Goal: Task Accomplishment & Management: Use online tool/utility

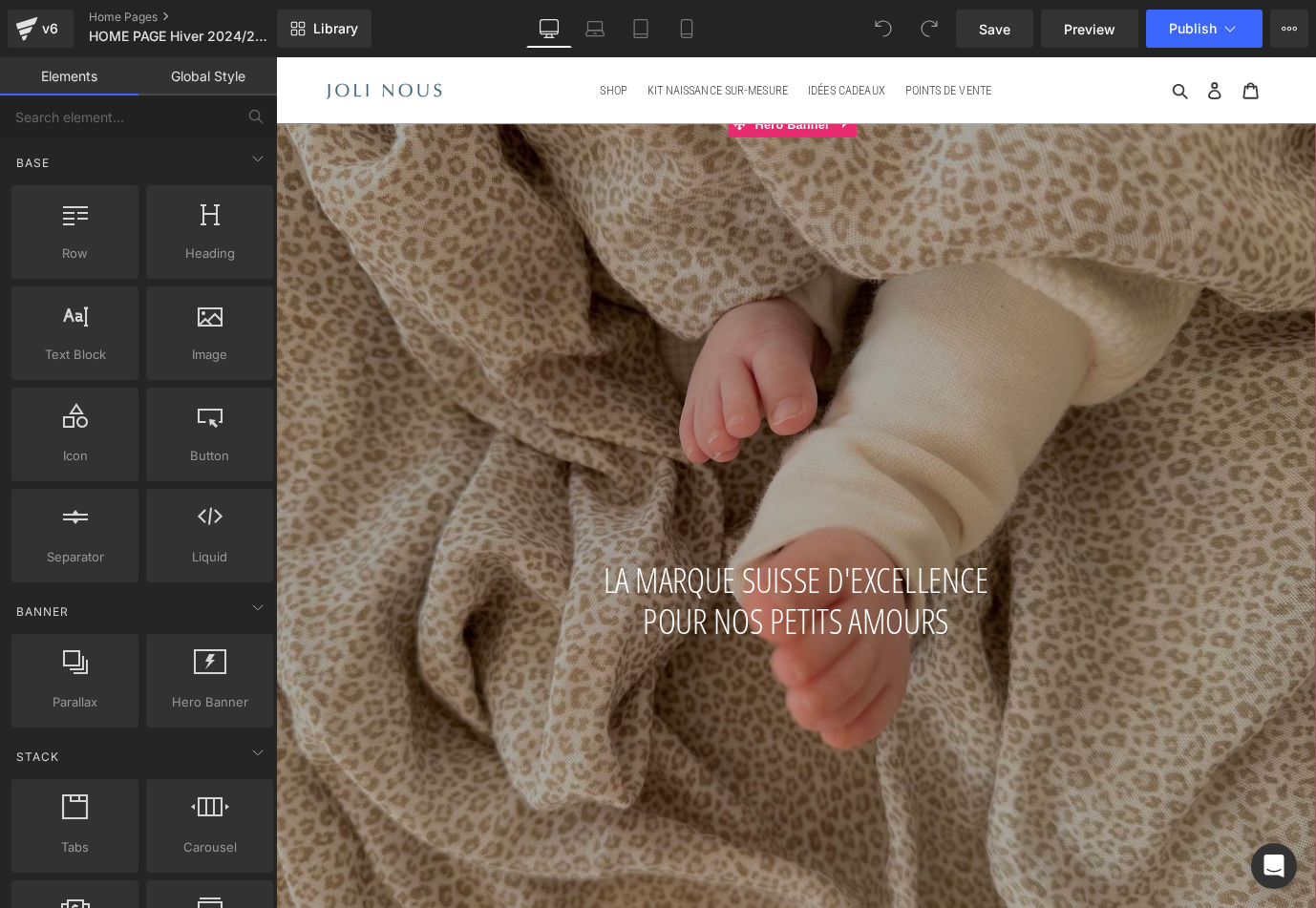
click at [624, 403] on div at bounding box center [854, 601] width 1156 height 968
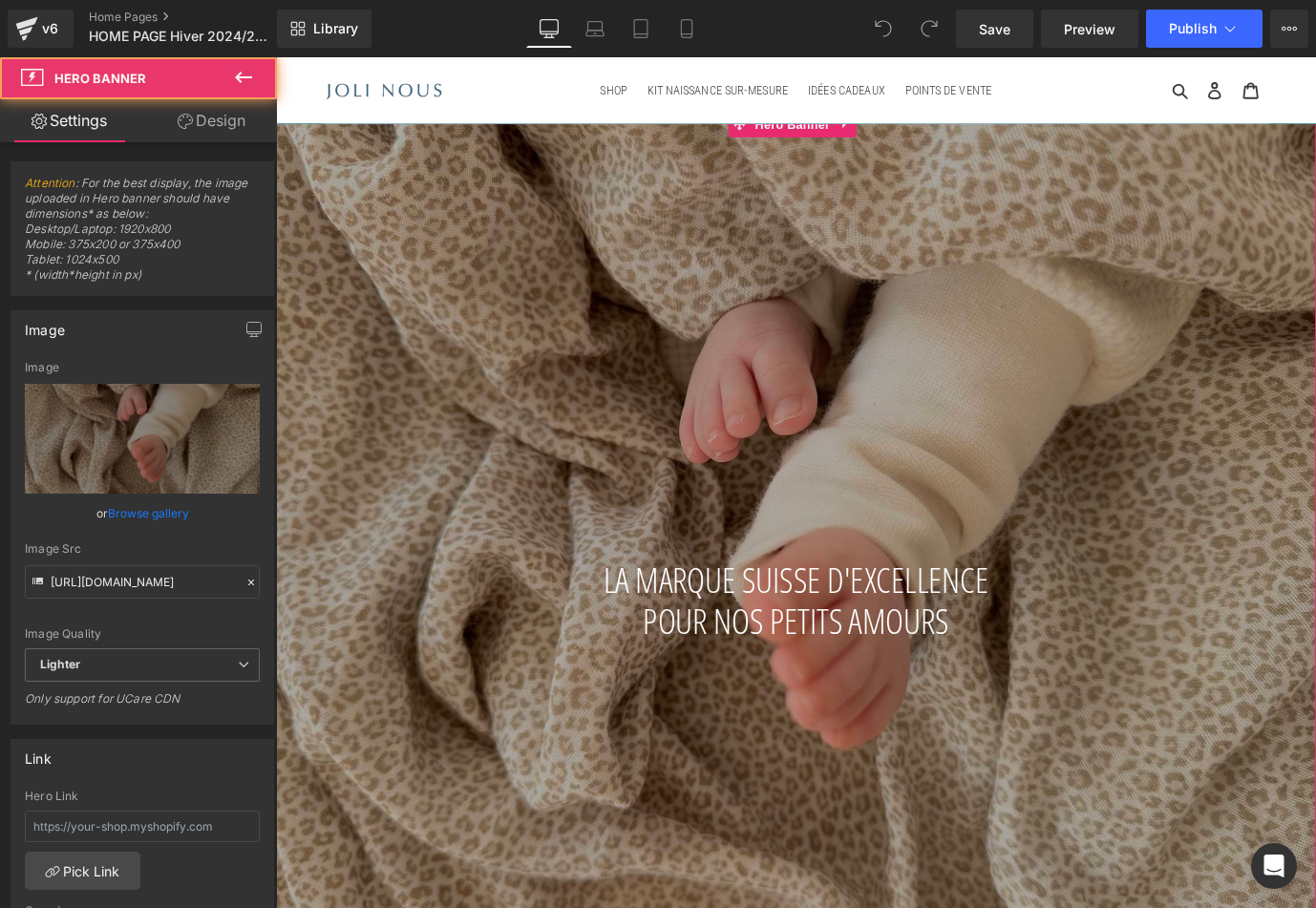
click at [695, 438] on div at bounding box center [854, 601] width 1156 height 968
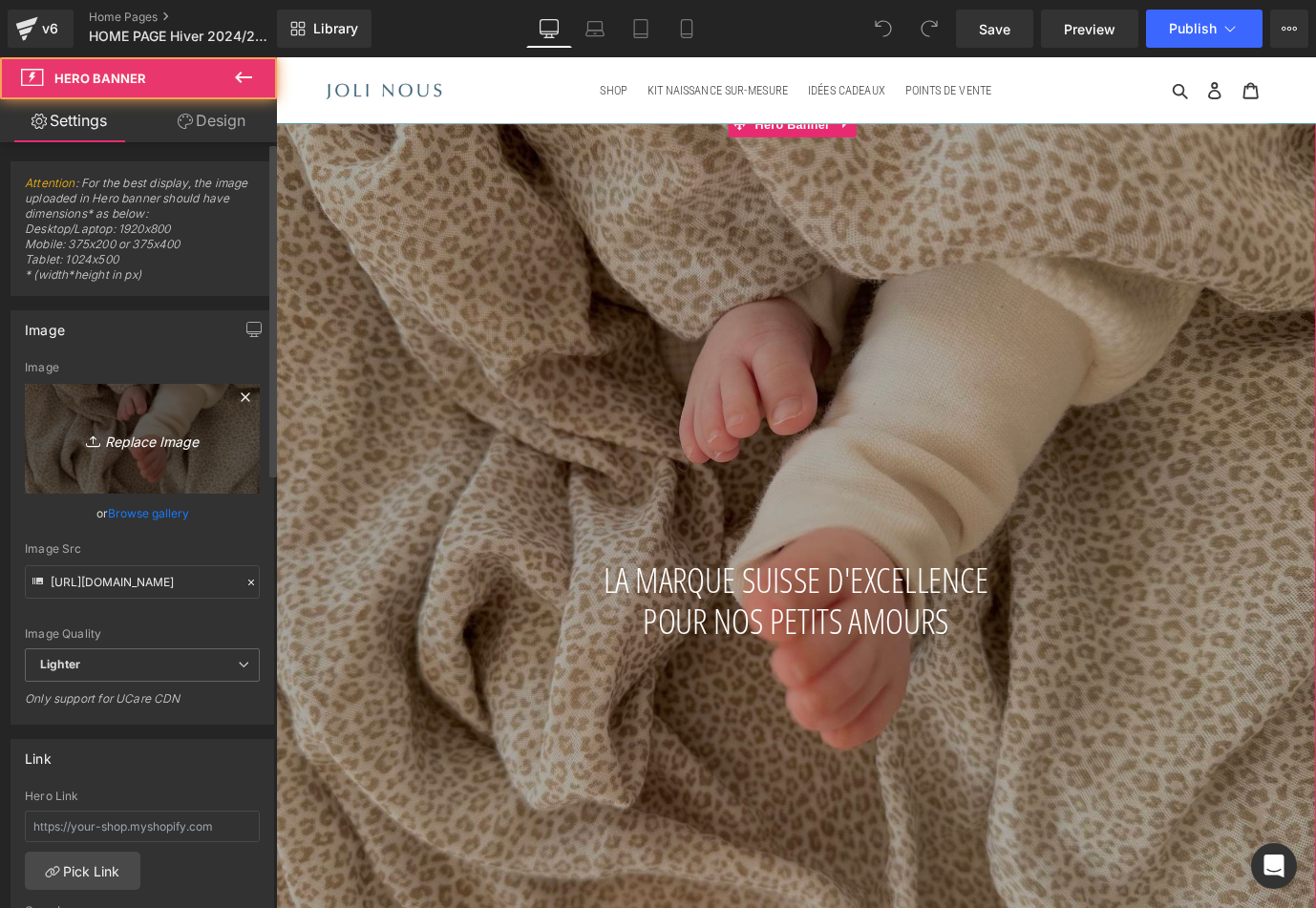
click at [129, 441] on icon "Replace Image" at bounding box center [142, 439] width 153 height 24
type input "C:\fakepath\DSCF5679 2.jpg"
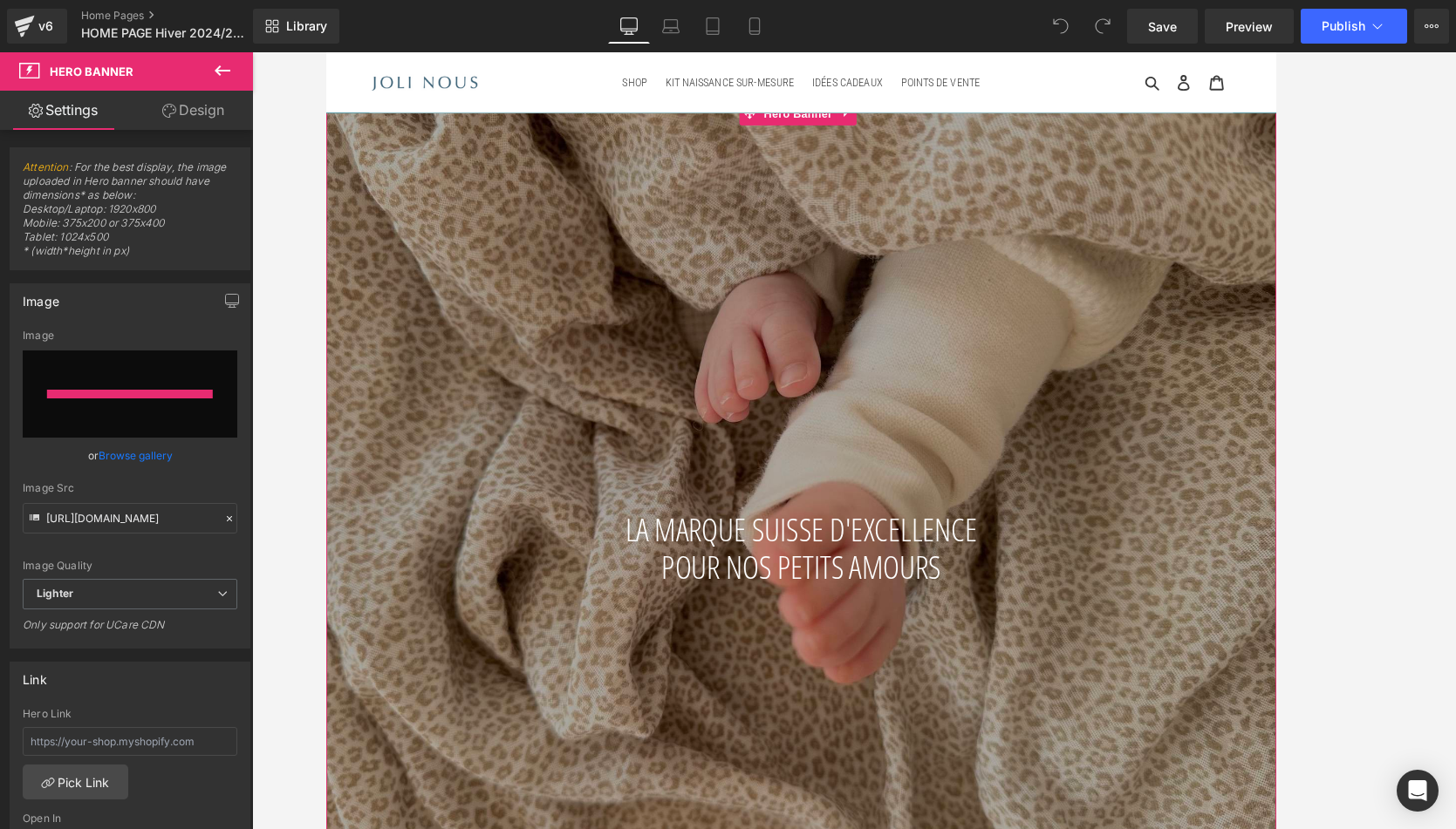
type input "https://ucarecdn.com/5eb5765e-f735-4d48-93d9-68c5ed8e82c6/-/format/auto/-/previ…"
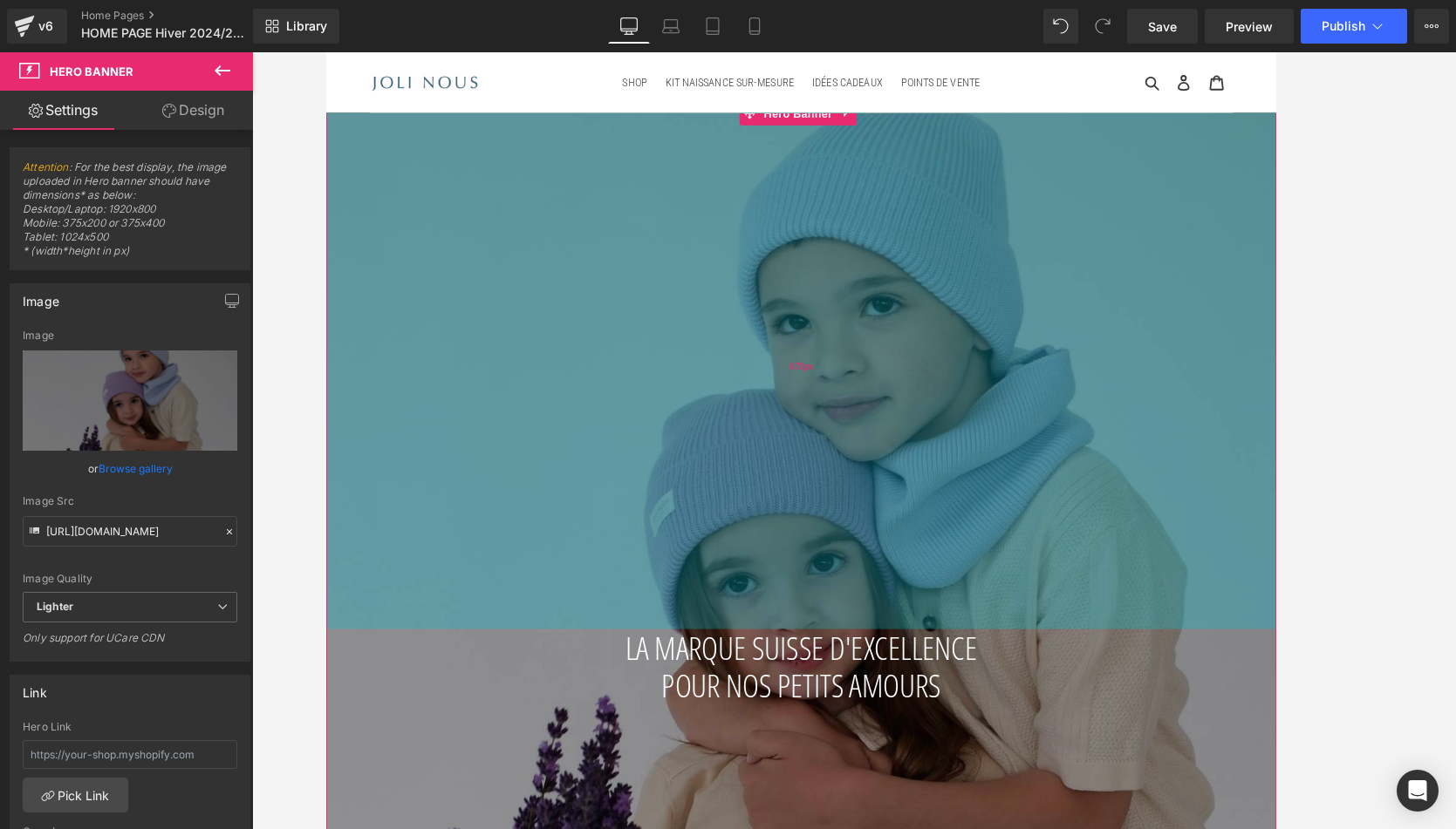
drag, startPoint x: 892, startPoint y: 428, endPoint x: 900, endPoint y: 559, distance: 131.2
click at [900, 559] on div "672px" at bounding box center [854, 400] width 1055 height 586
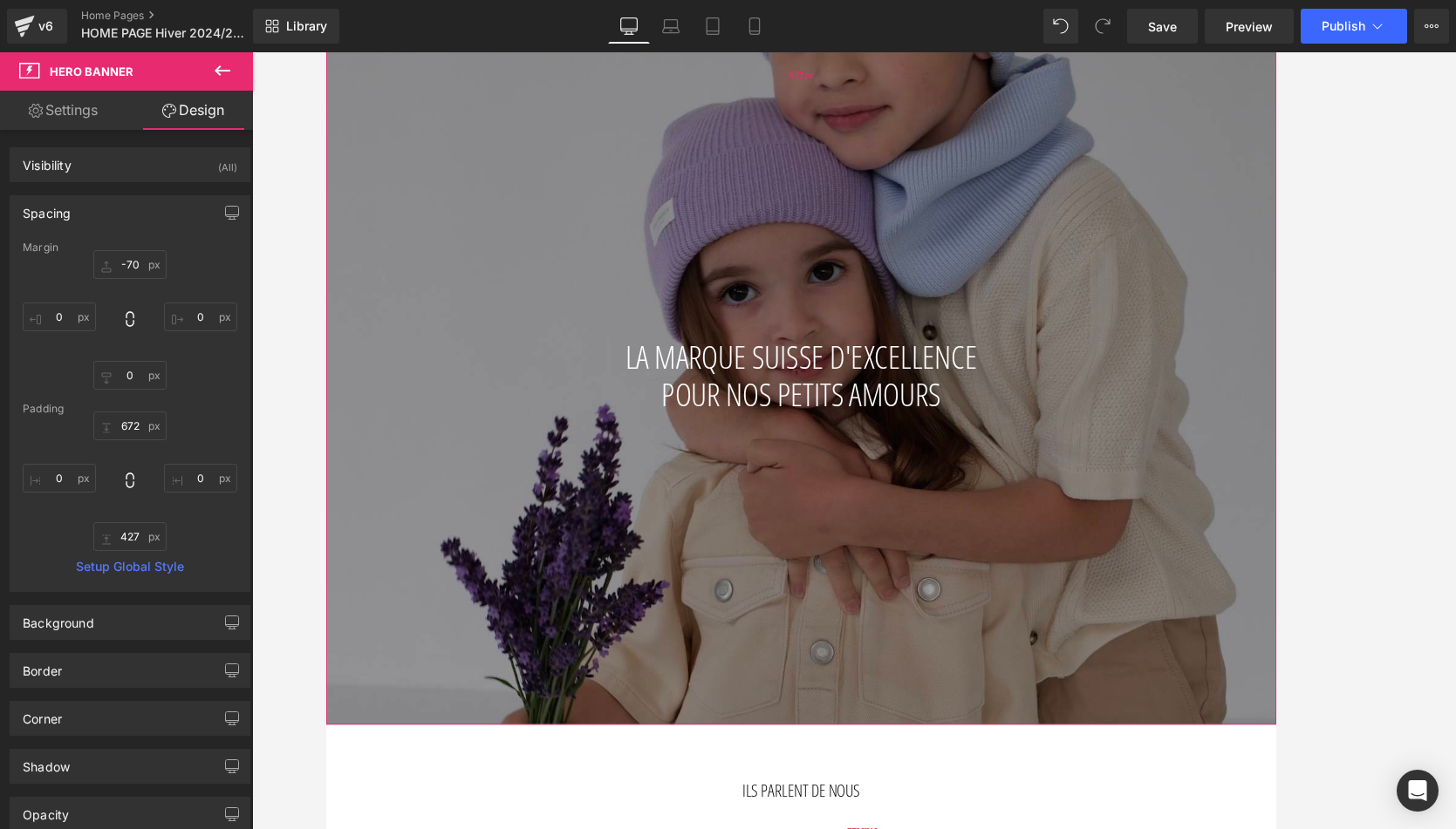
scroll to position [353, 0]
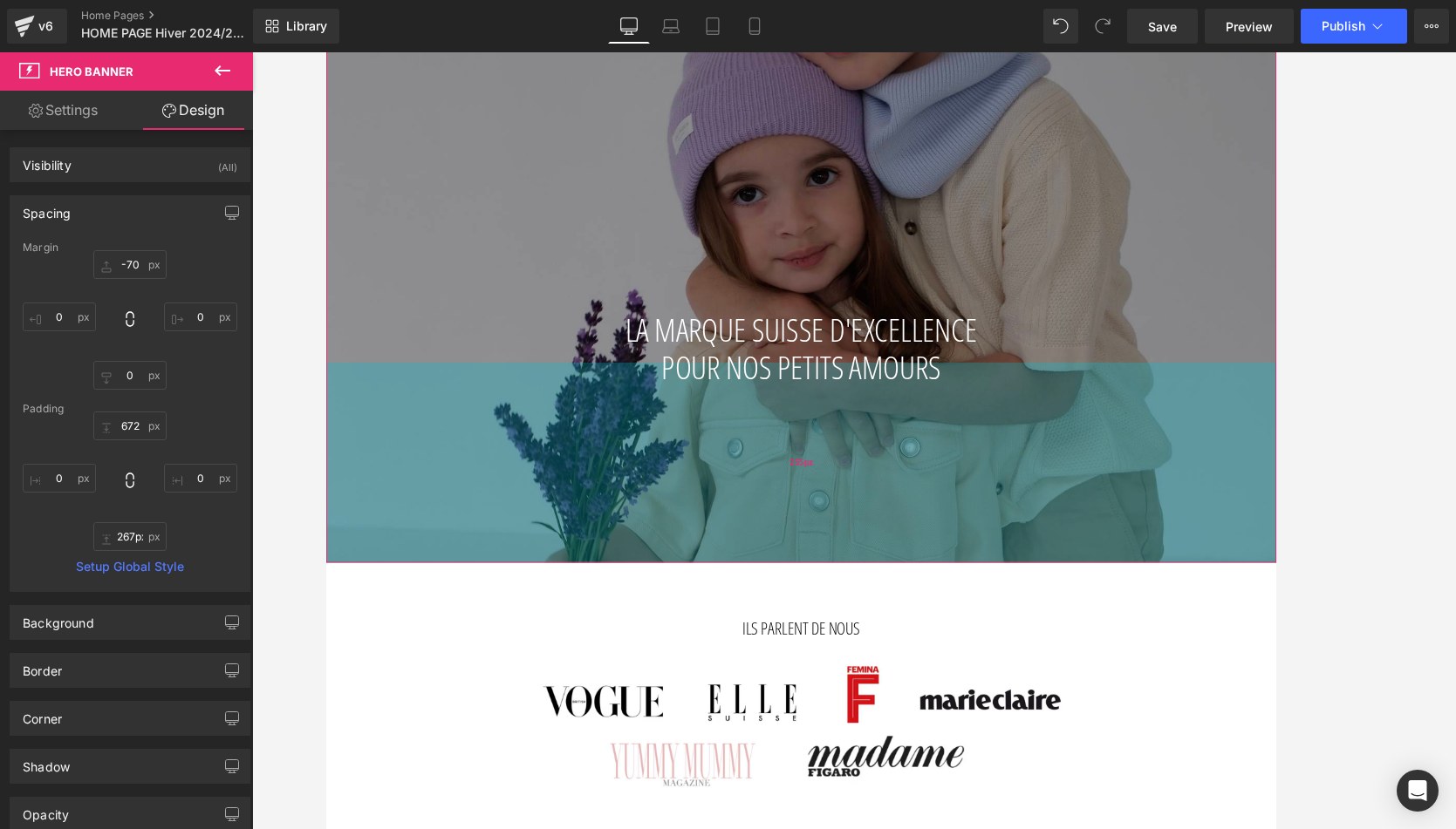
type input "269px"
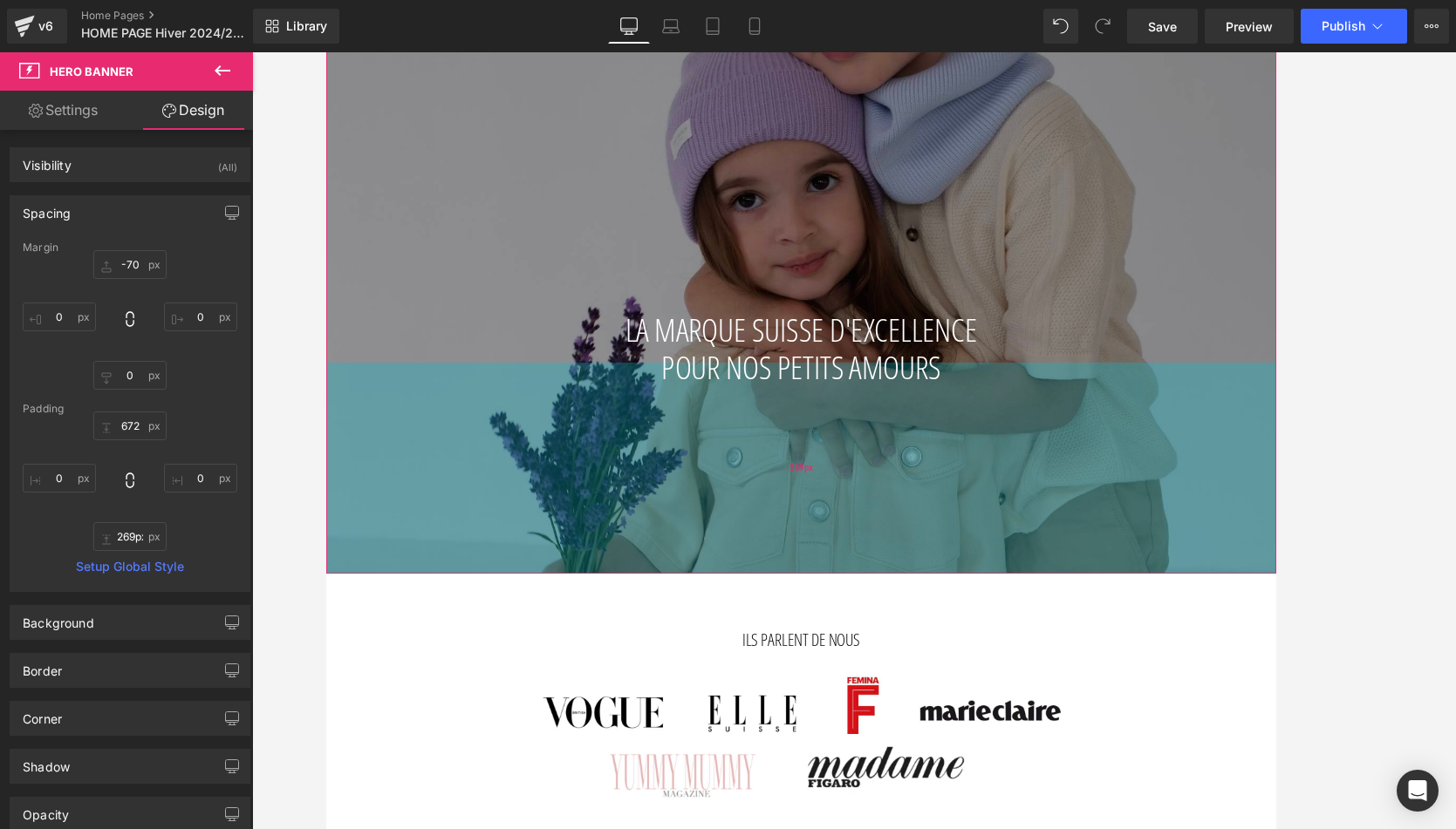
drag, startPoint x: 970, startPoint y: 631, endPoint x: 1005, endPoint y: 493, distance: 142.4
click at [1005, 493] on div "269px" at bounding box center [854, 515] width 1055 height 235
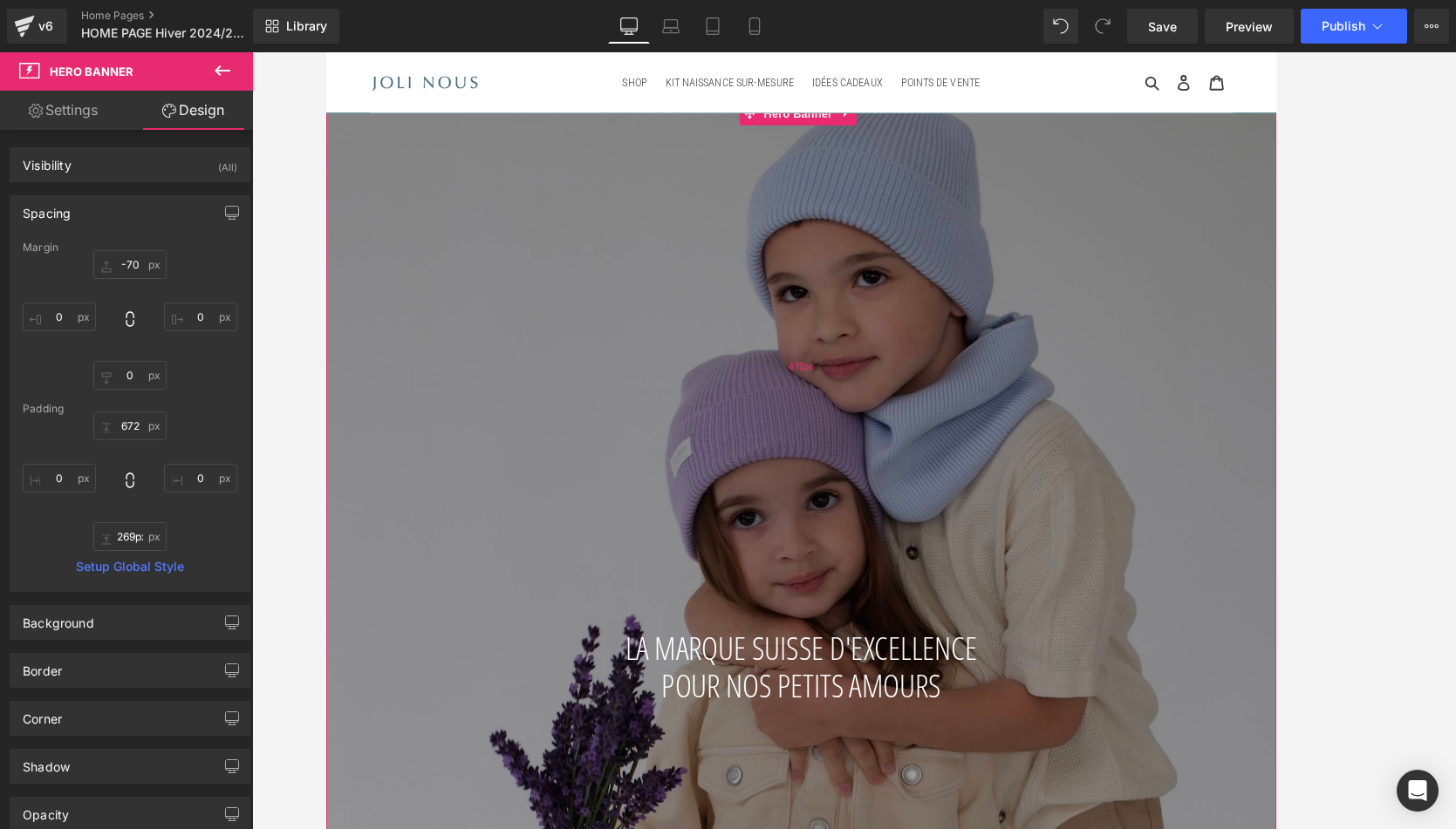
scroll to position [0, 0]
click at [662, 14] on link "Laptop" at bounding box center [671, 26] width 42 height 35
type input "-60"
type input "0"
type input "30"
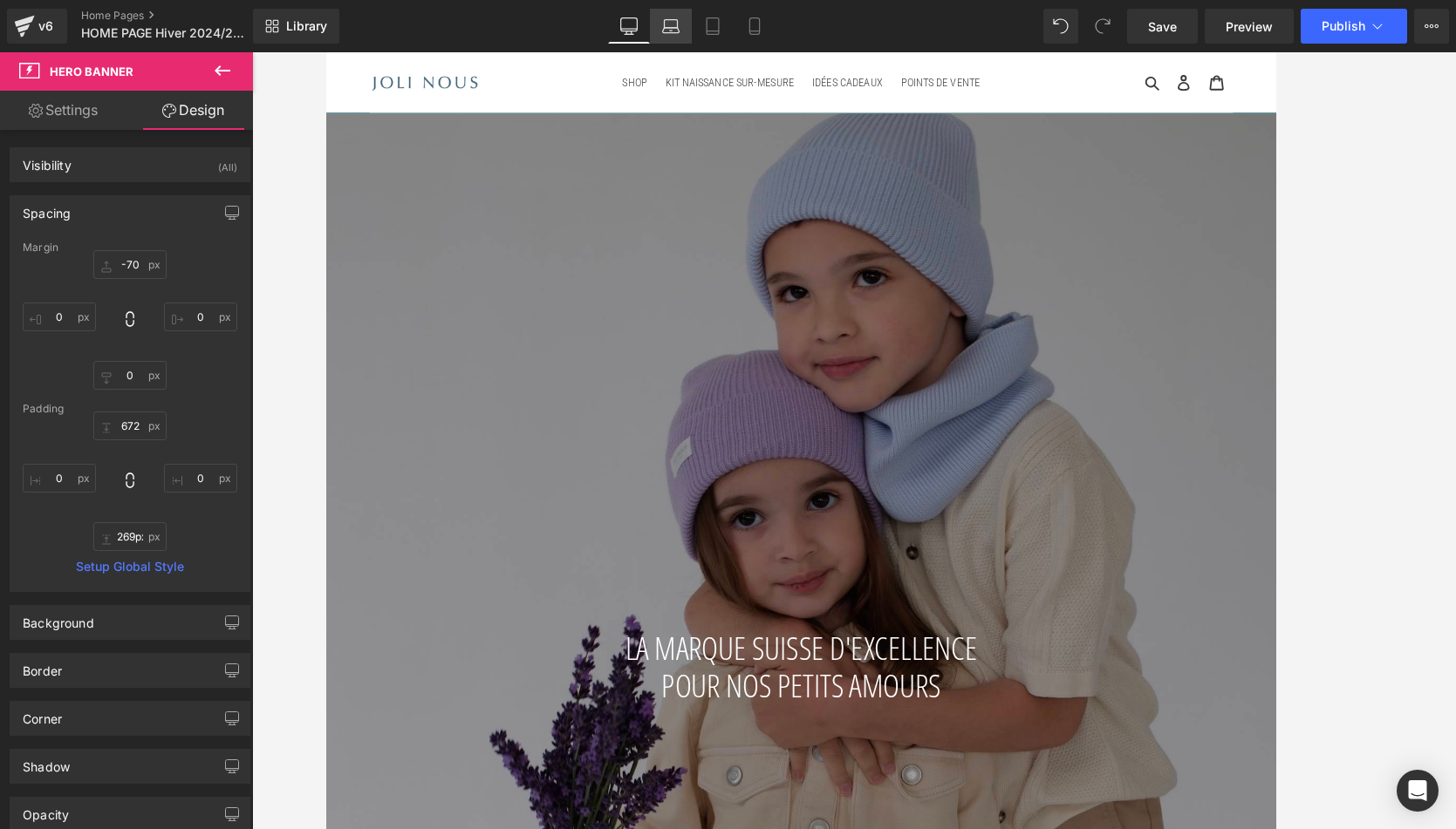
type input "0"
type input "537"
type input "0"
type input "348"
type input "0"
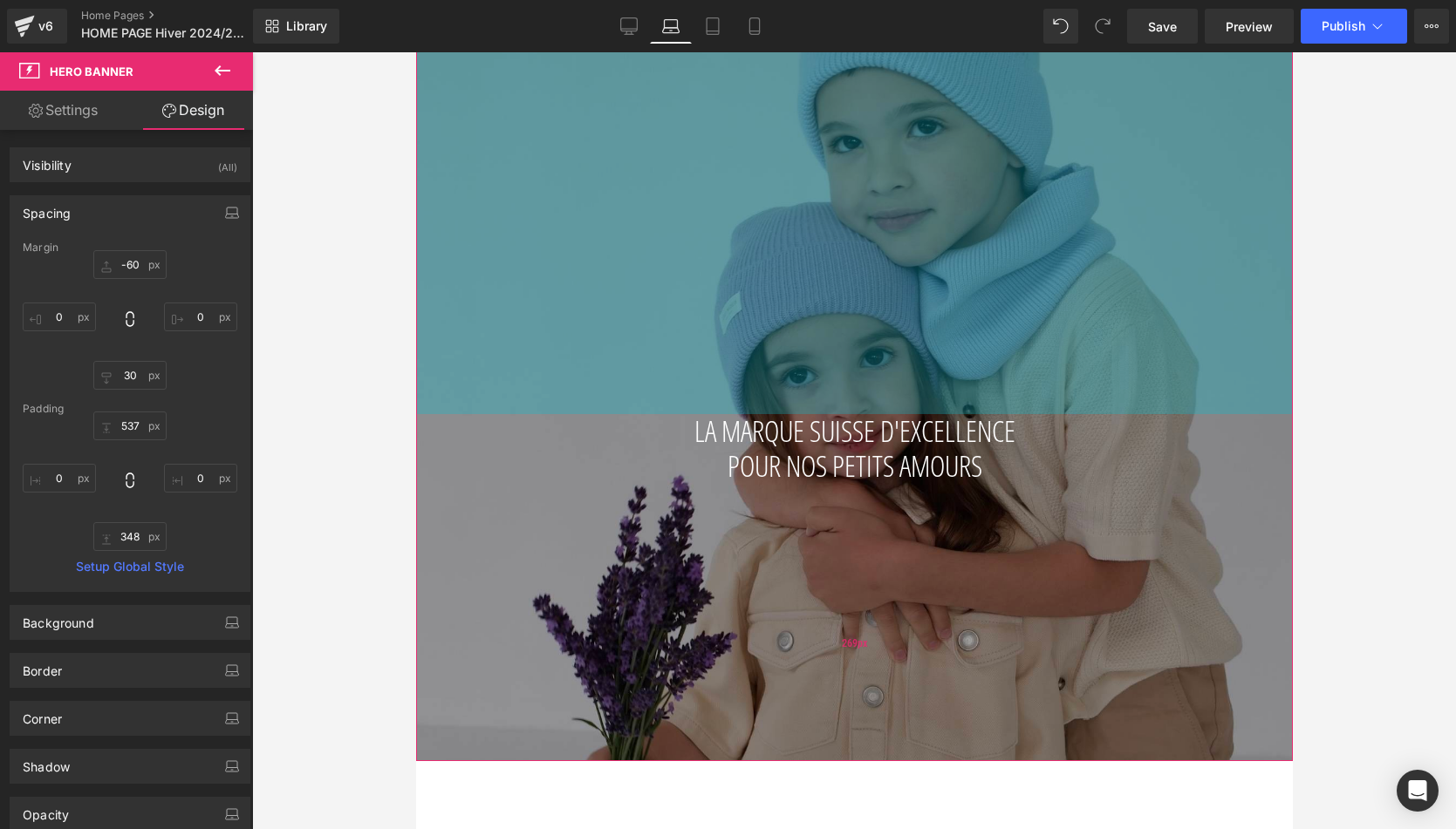
scroll to position [260, 0]
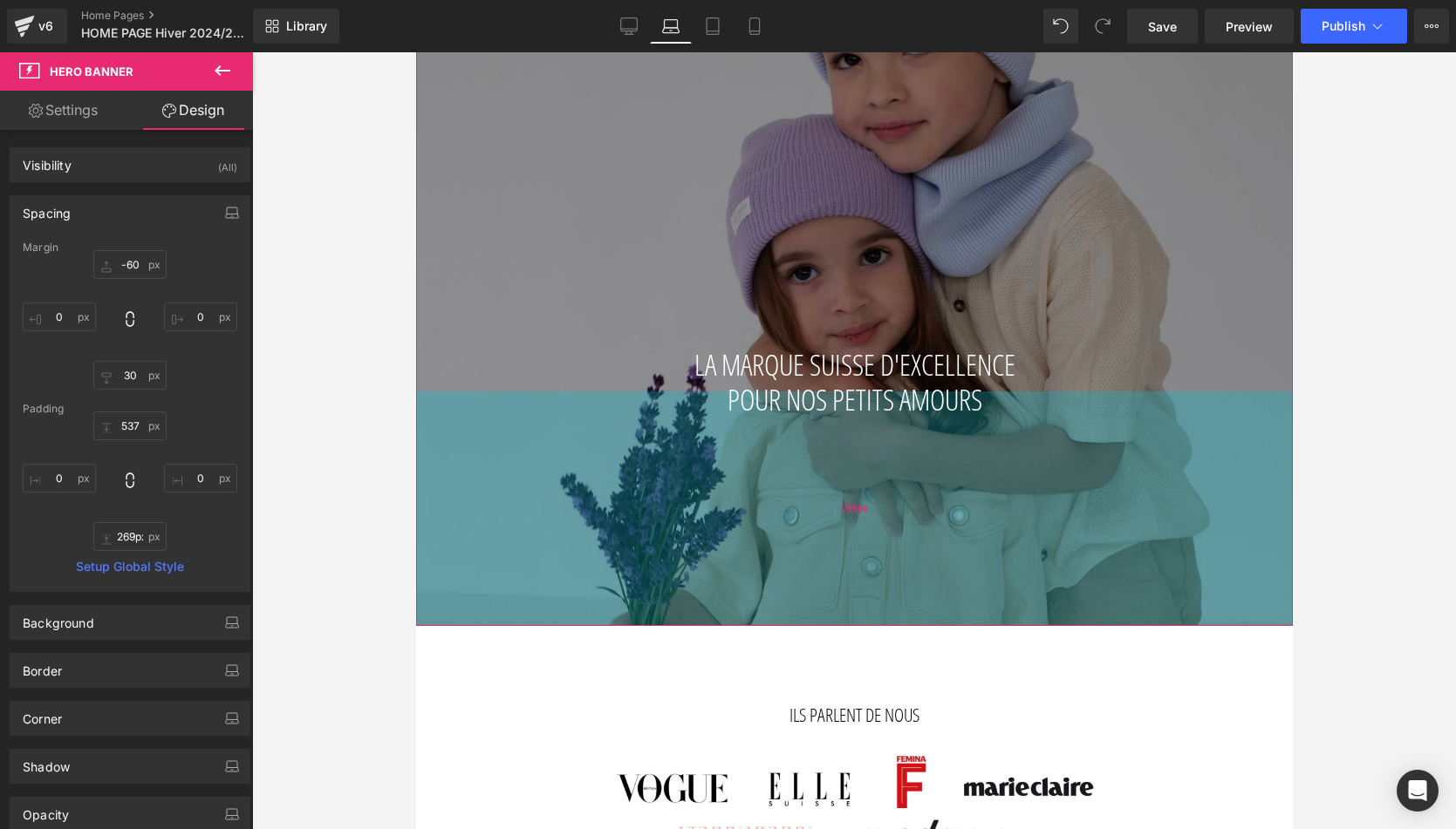
type input "268px"
drag, startPoint x: 888, startPoint y: 574, endPoint x: 897, endPoint y: 504, distance: 70.6
click at [897, 504] on div "268px" at bounding box center [854, 508] width 877 height 234
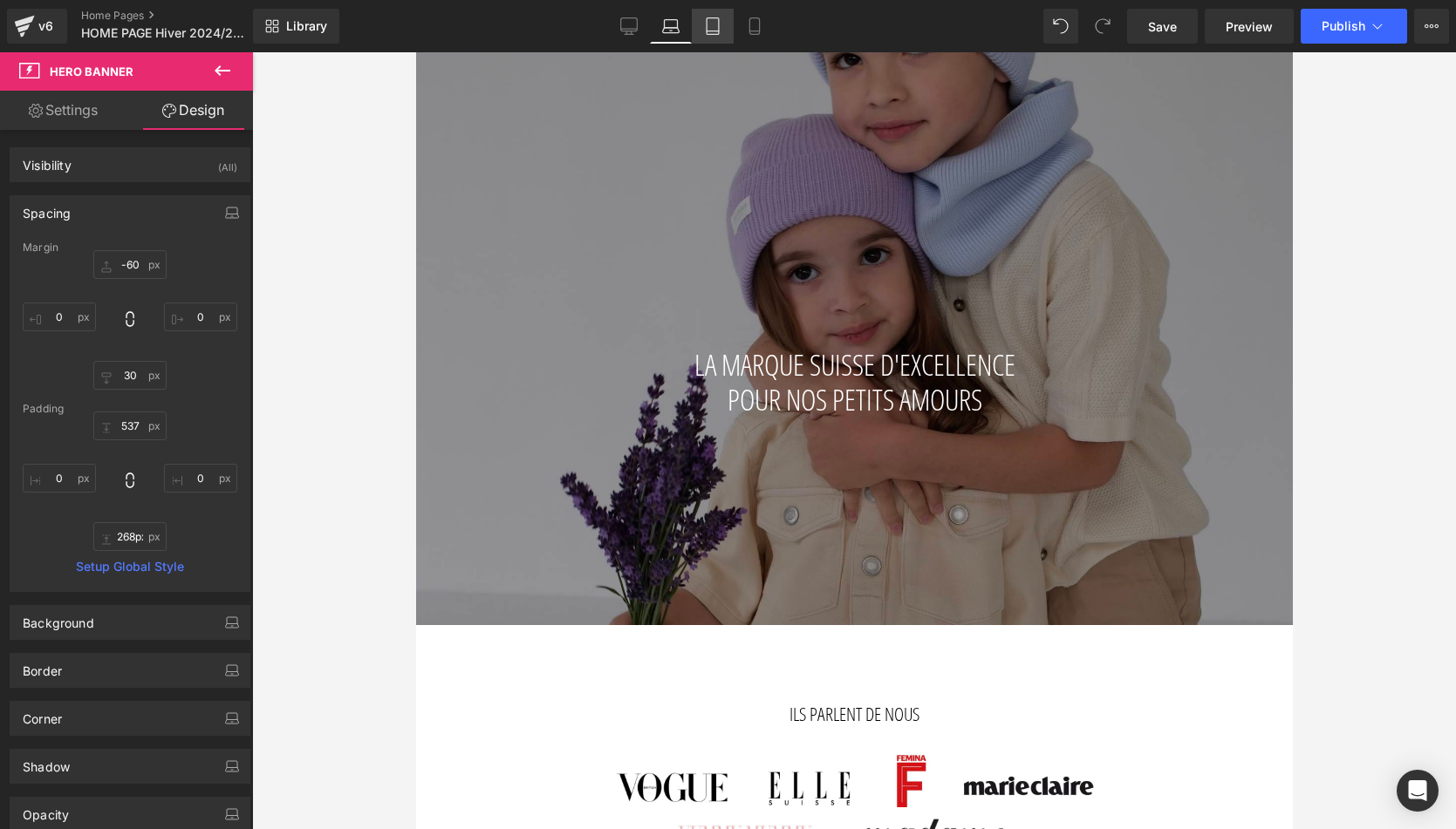
click at [714, 32] on icon at bounding box center [713, 32] width 12 height 0
type input "-60"
type input "0"
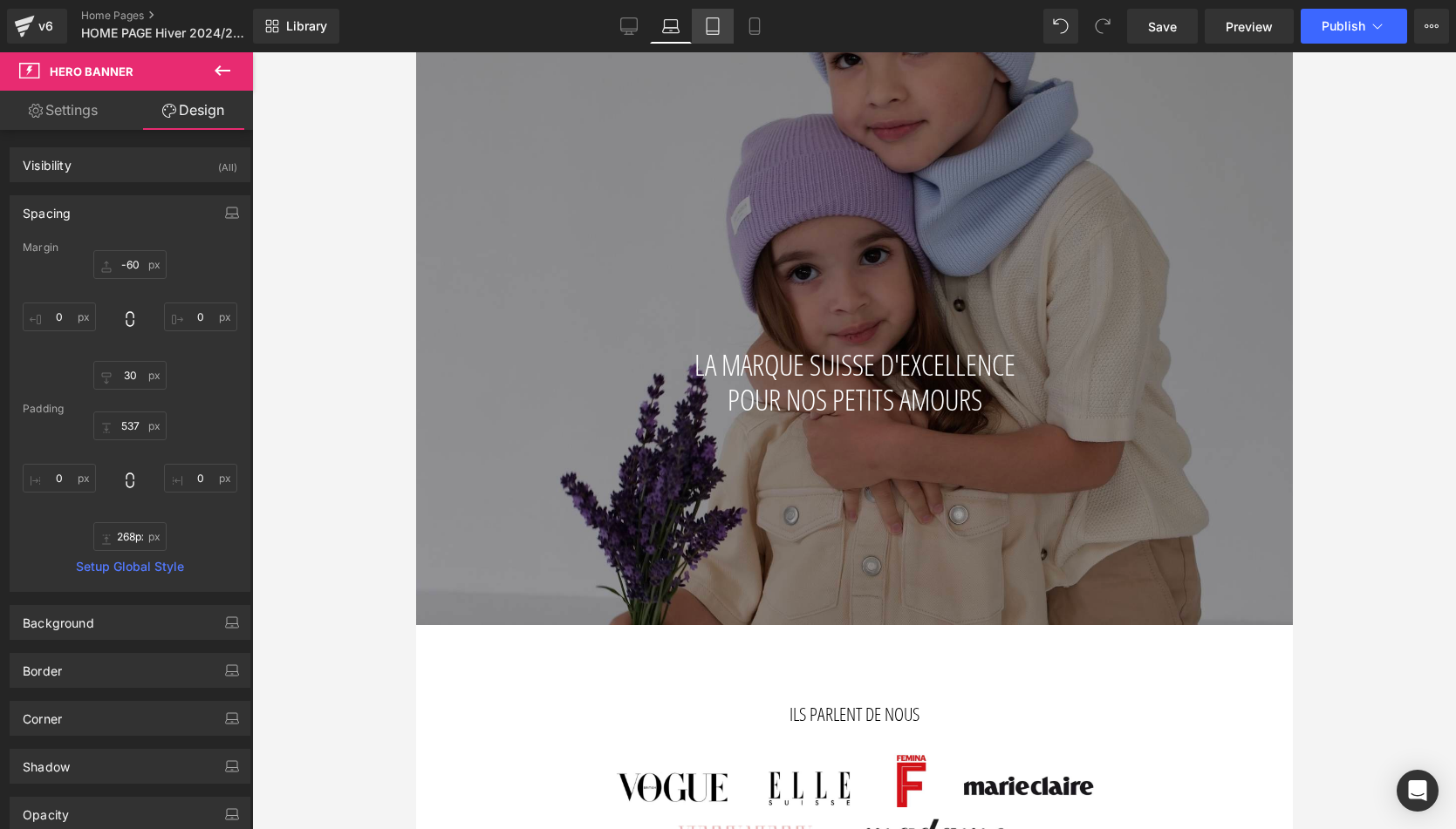
type input "458"
type input "0"
type input "202"
type input "0"
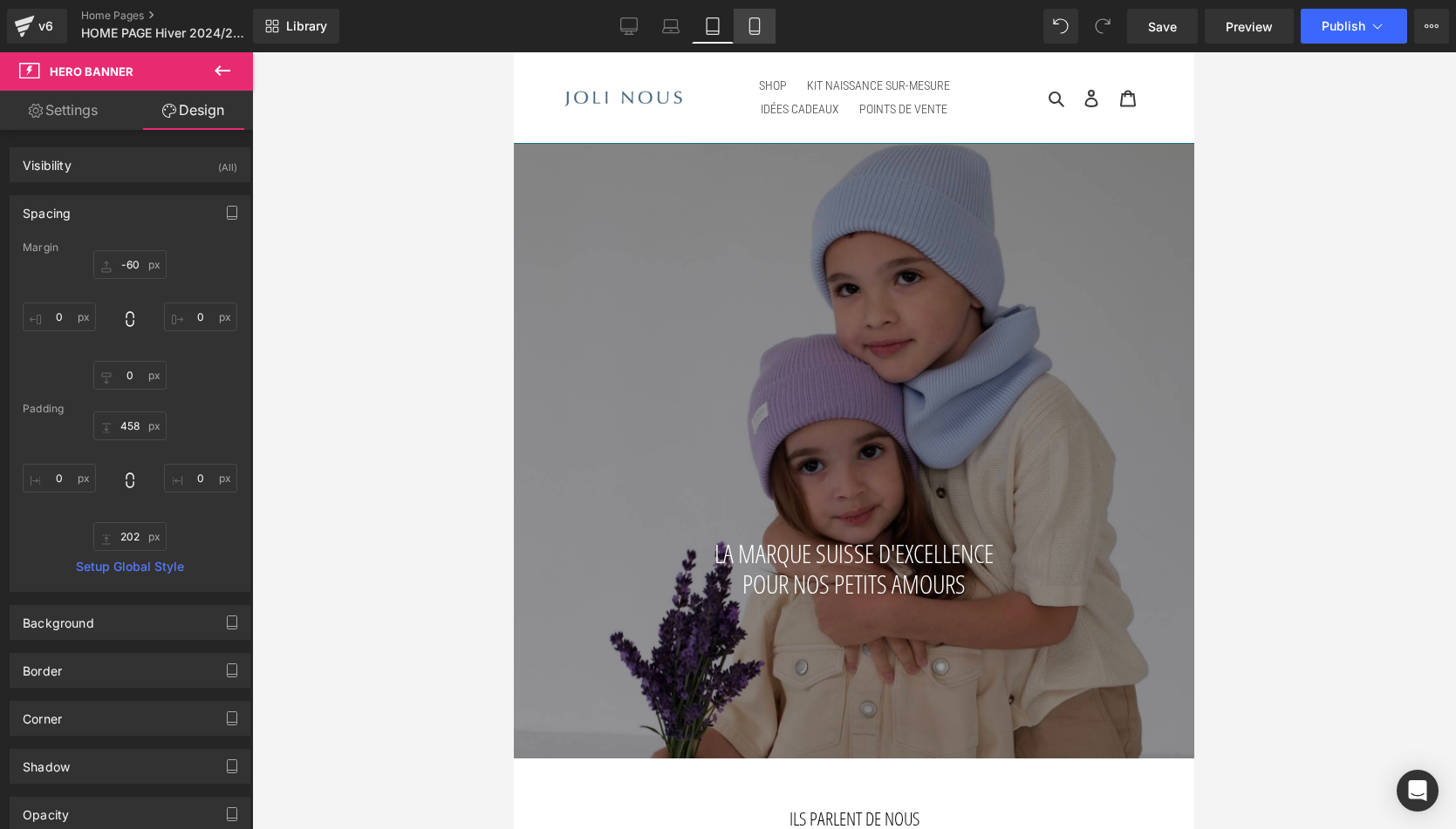
click at [756, 17] on link "Mobile" at bounding box center [755, 26] width 42 height 35
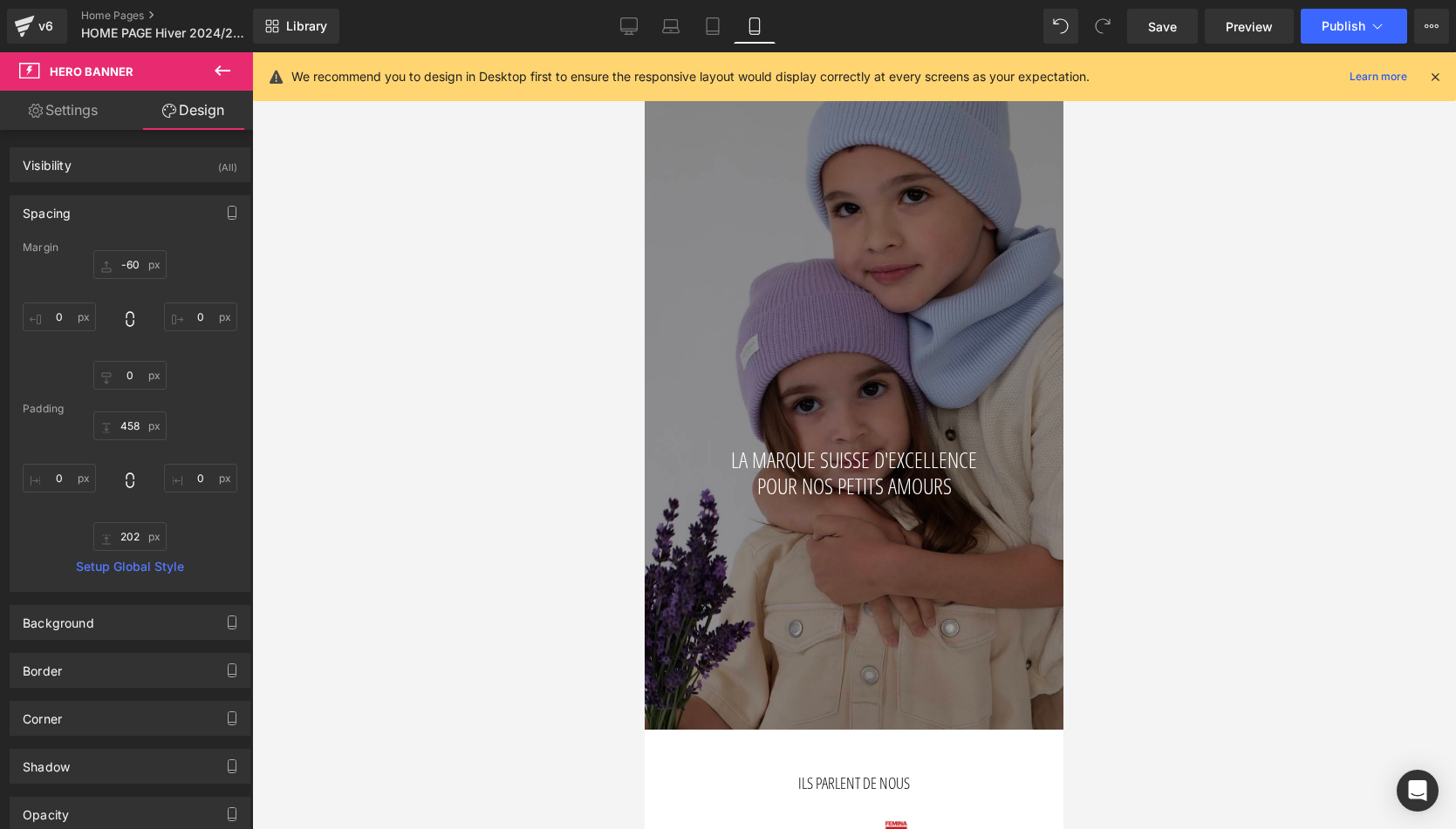
type input "-100"
type input "0"
type input "20"
type input "0"
type input "463"
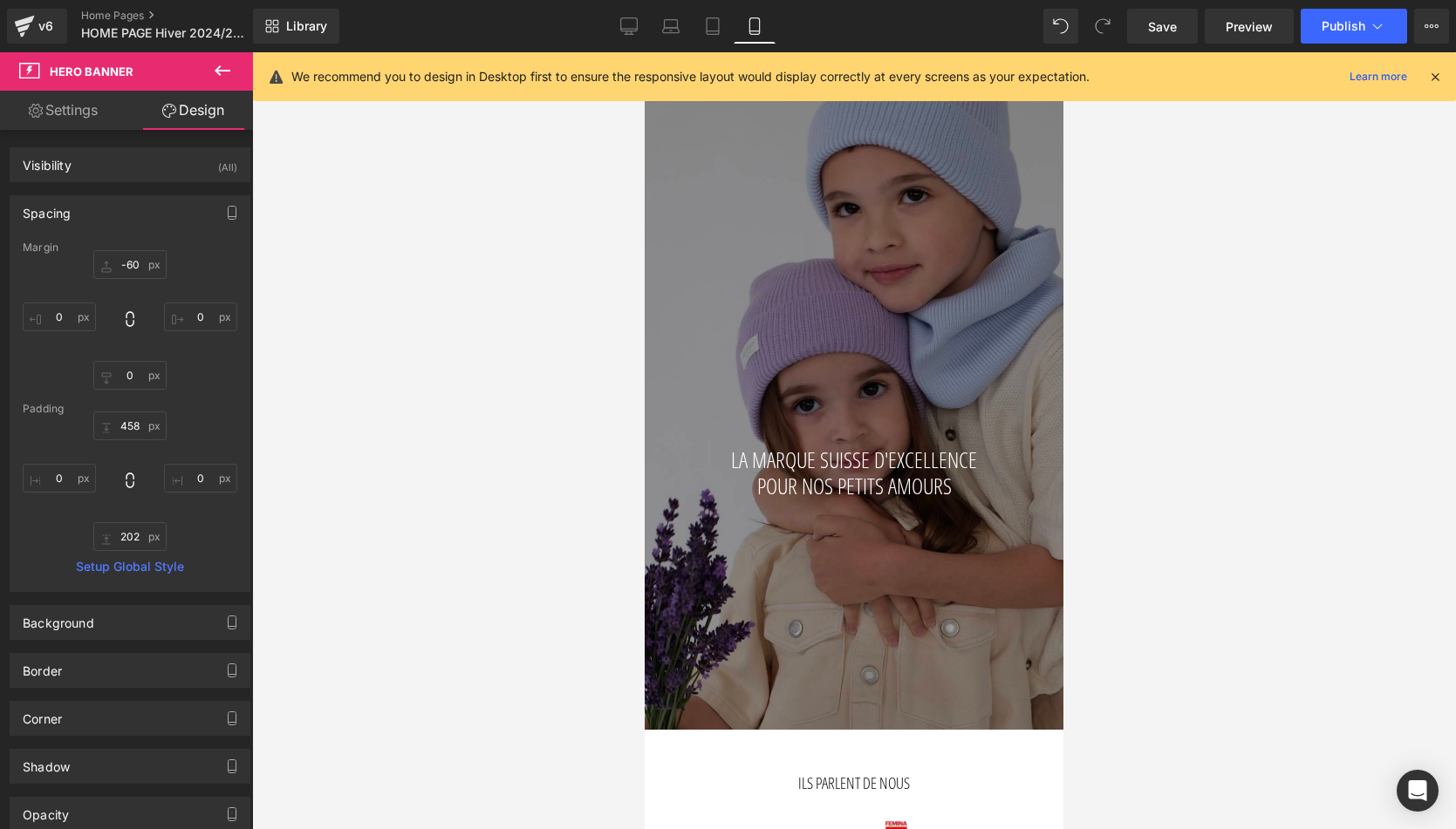
type input "0"
type input "275"
type input "0"
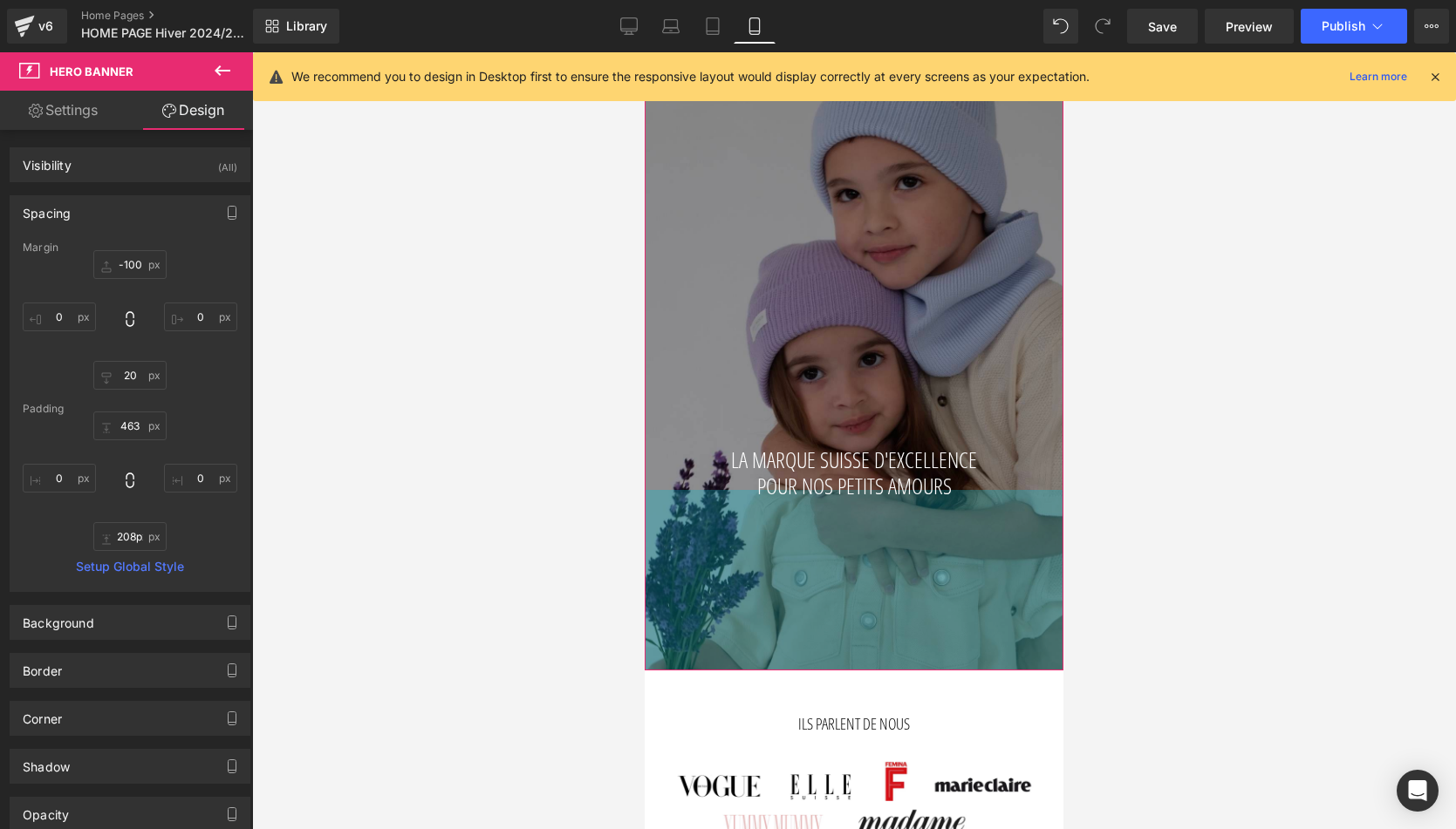
type input "210px"
drag, startPoint x: 919, startPoint y: 554, endPoint x: 925, endPoint y: 497, distance: 57.3
click at [925, 497] on div "LA MARQUE SUISSE D'EXCELLENCE POUR NOS PETITS AMOURS Heading Hero Banner 458px …" at bounding box center [854, 358] width 419 height 630
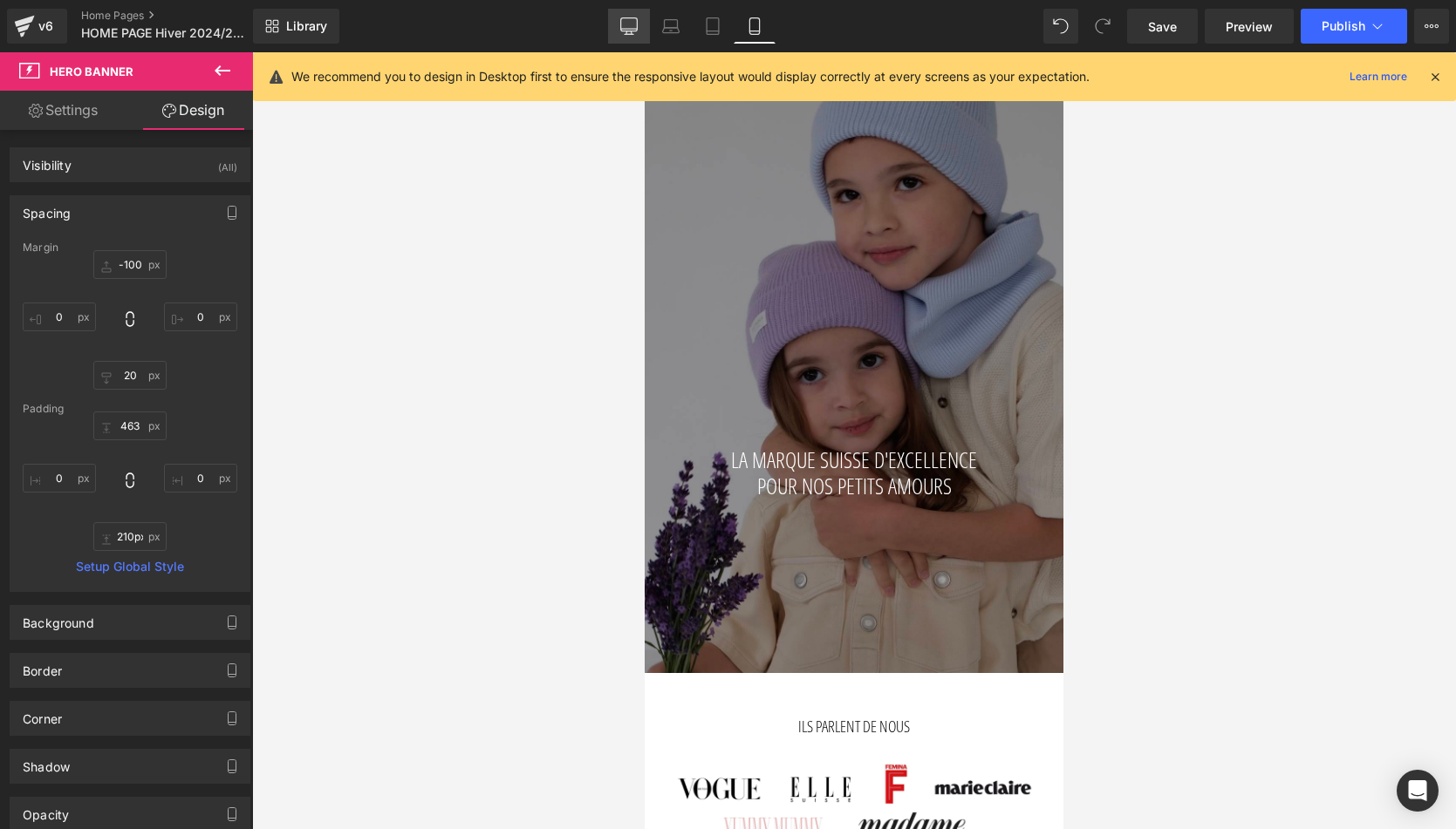
click at [622, 23] on icon at bounding box center [629, 26] width 18 height 18
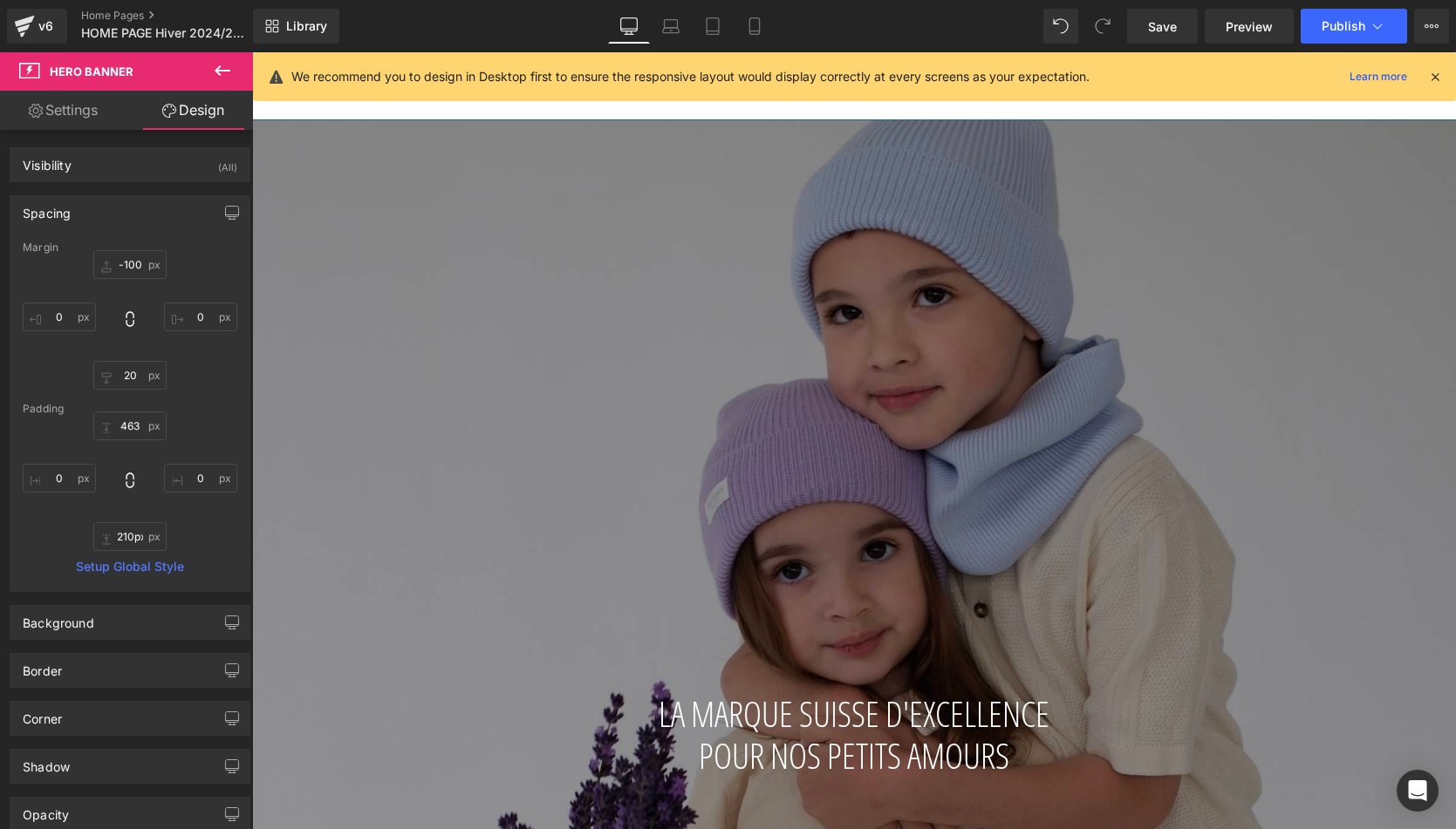
type input "-70"
type input "0"
type input "672"
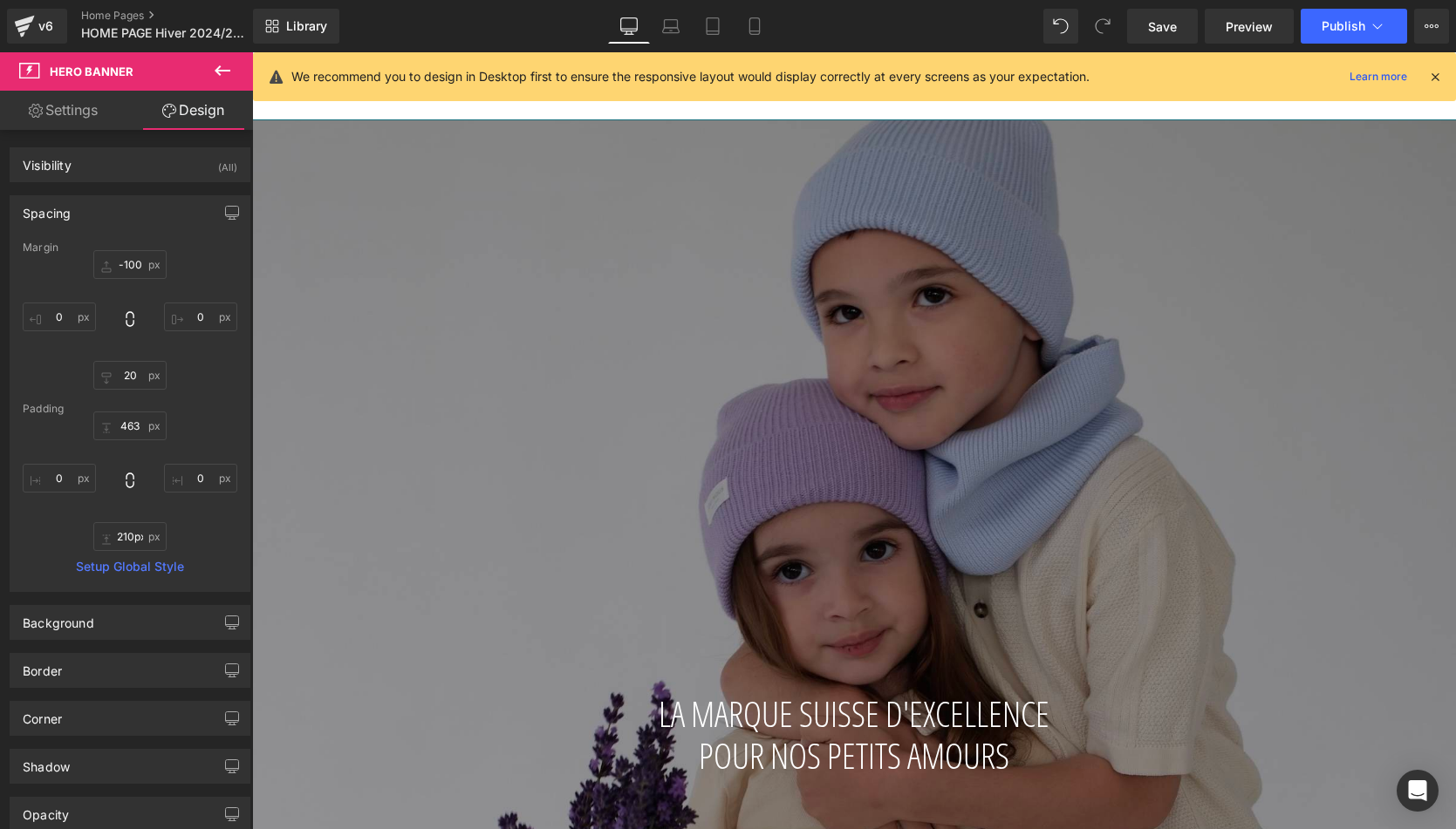
type input "0"
type input "269"
type input "0"
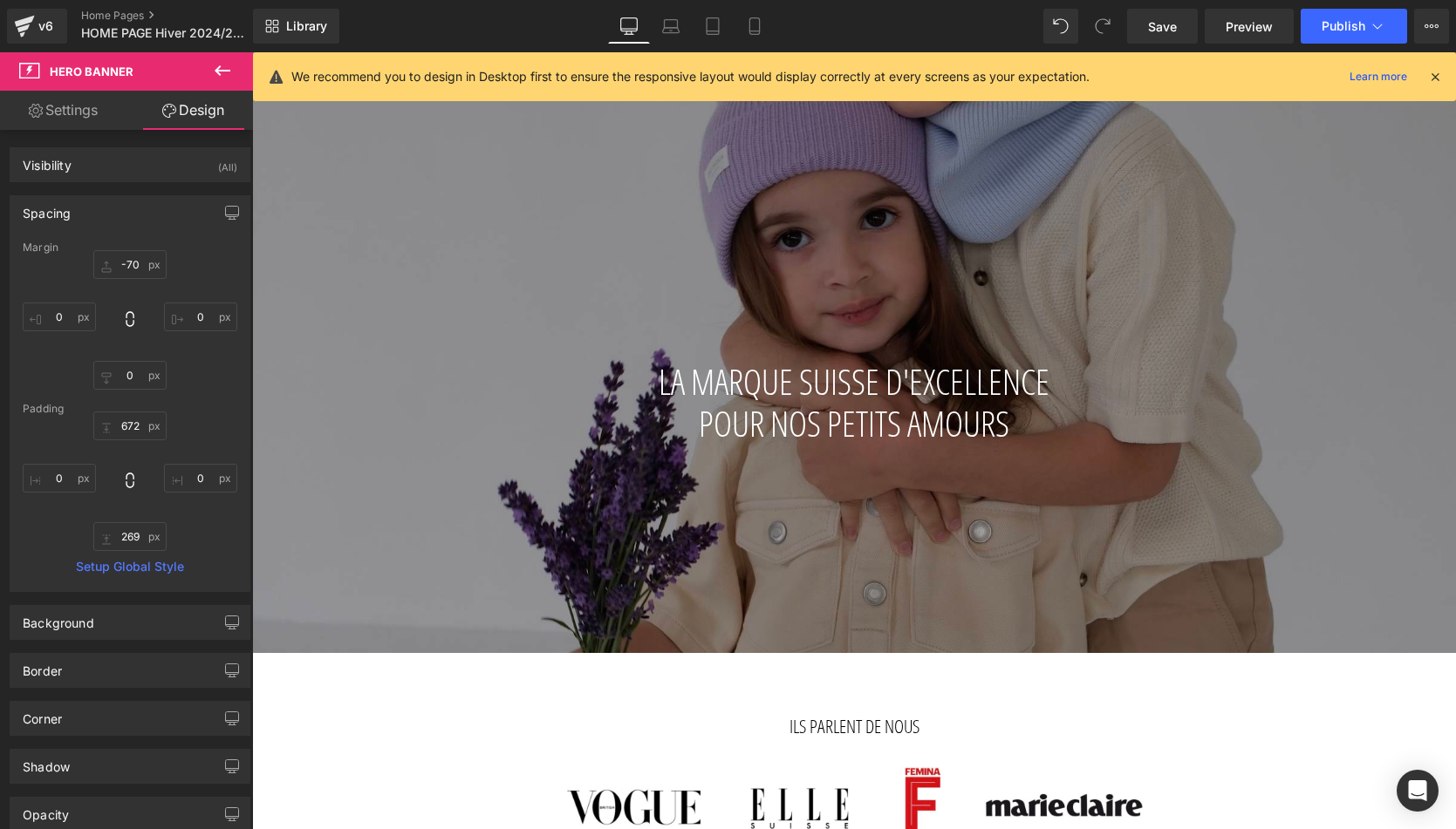
scroll to position [322, 0]
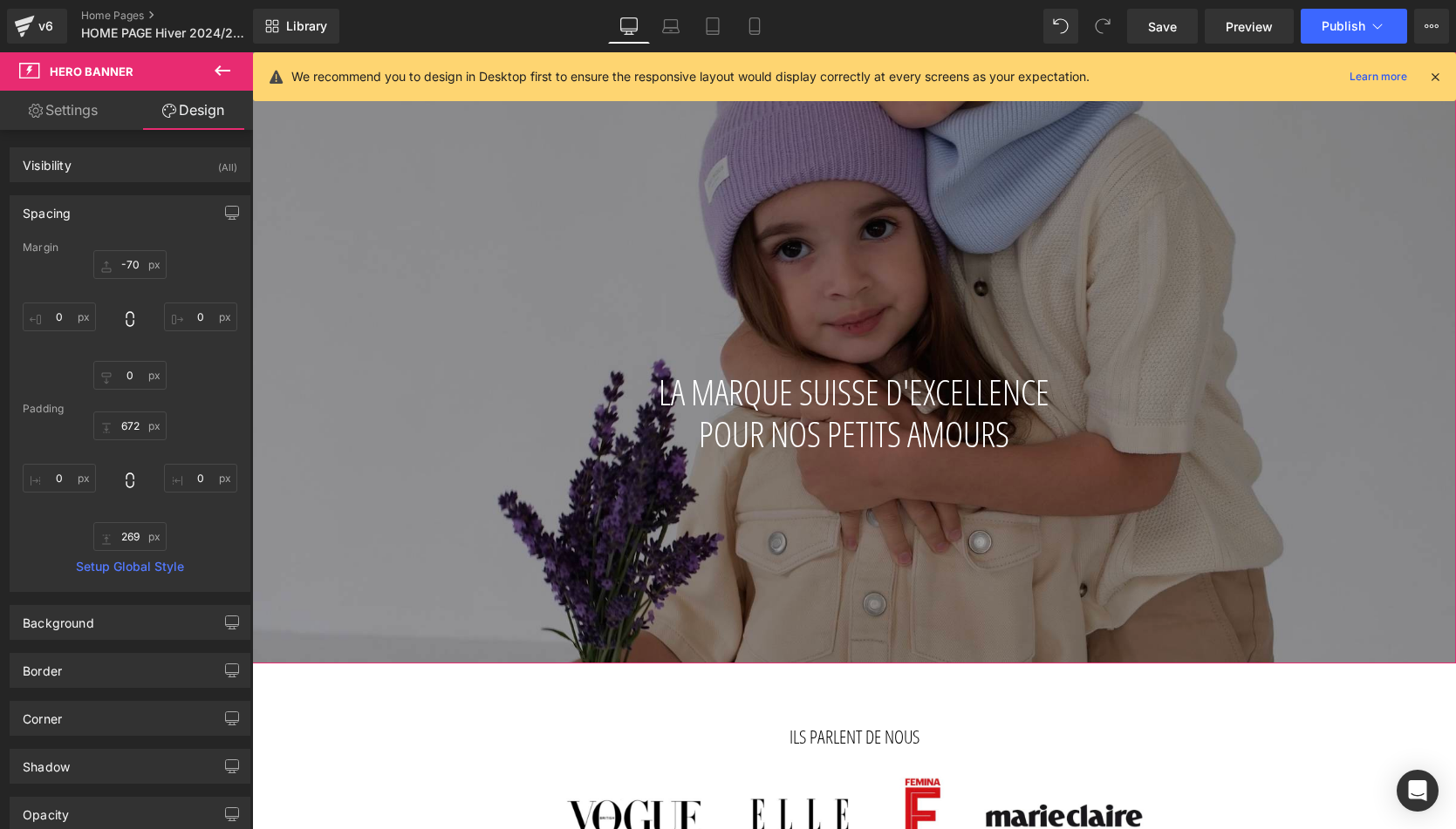
click at [202, 81] on button at bounding box center [223, 72] width 61 height 39
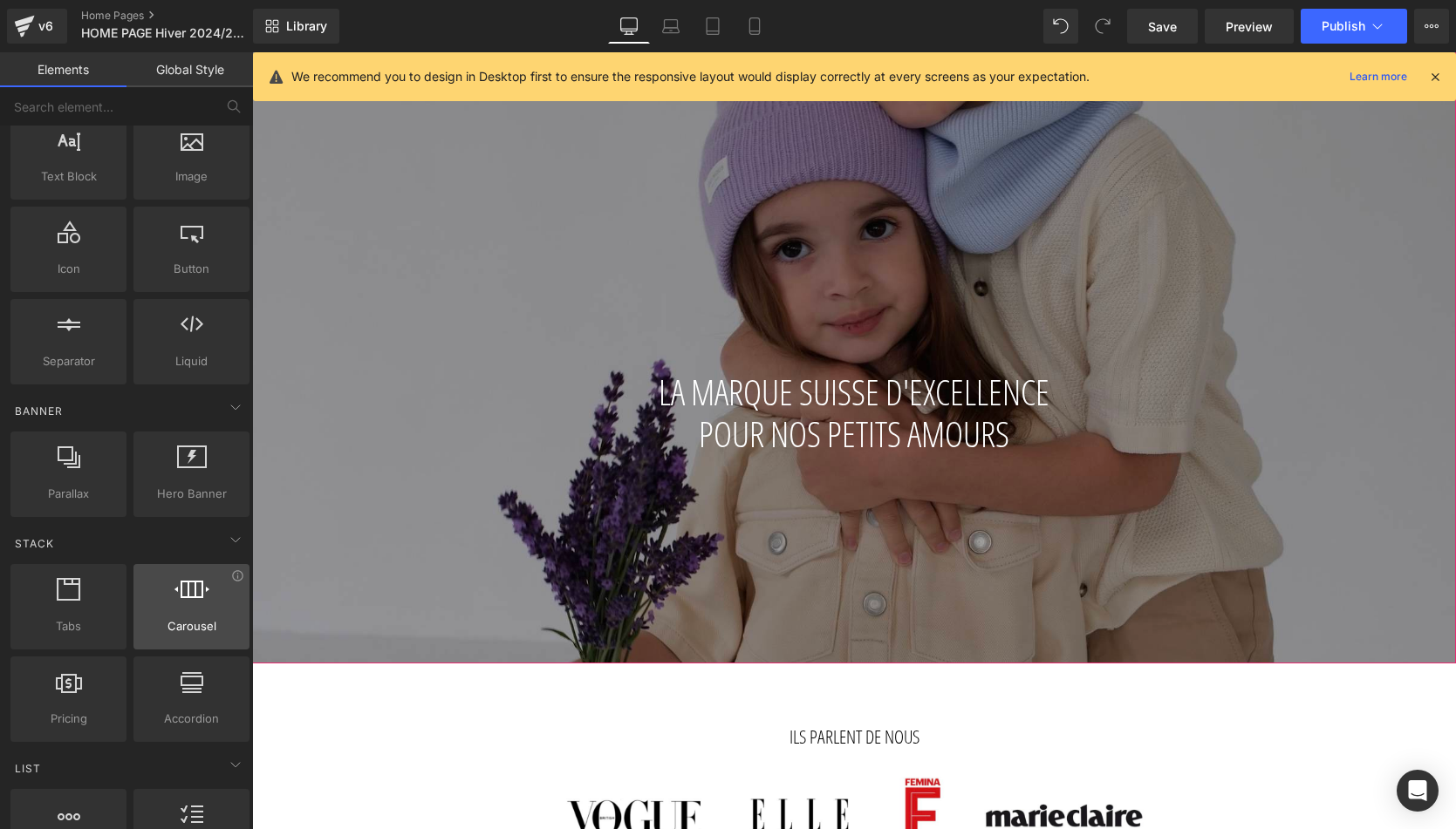
scroll to position [211, 0]
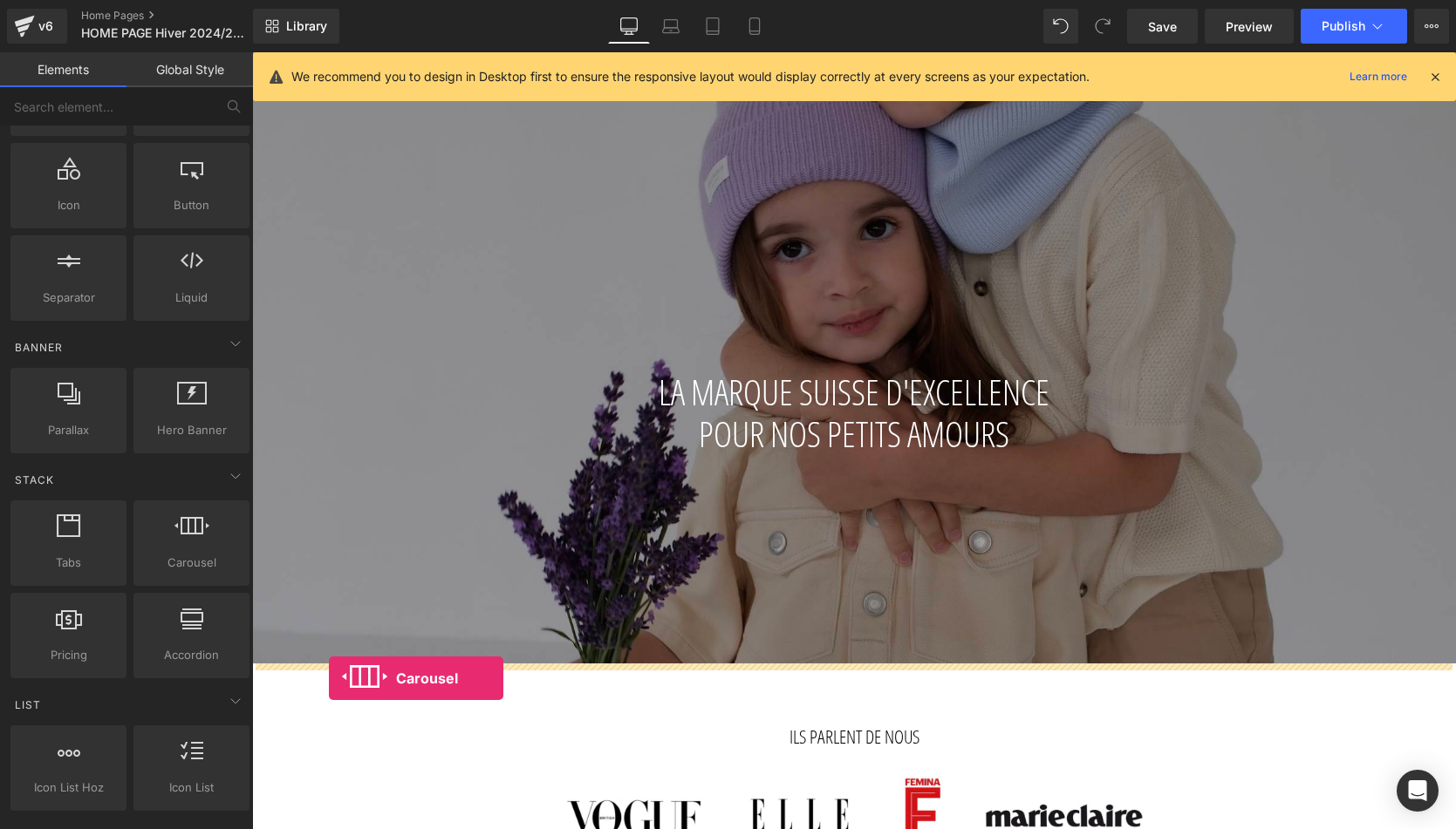
drag, startPoint x: 453, startPoint y: 586, endPoint x: 329, endPoint y: 678, distance: 154.4
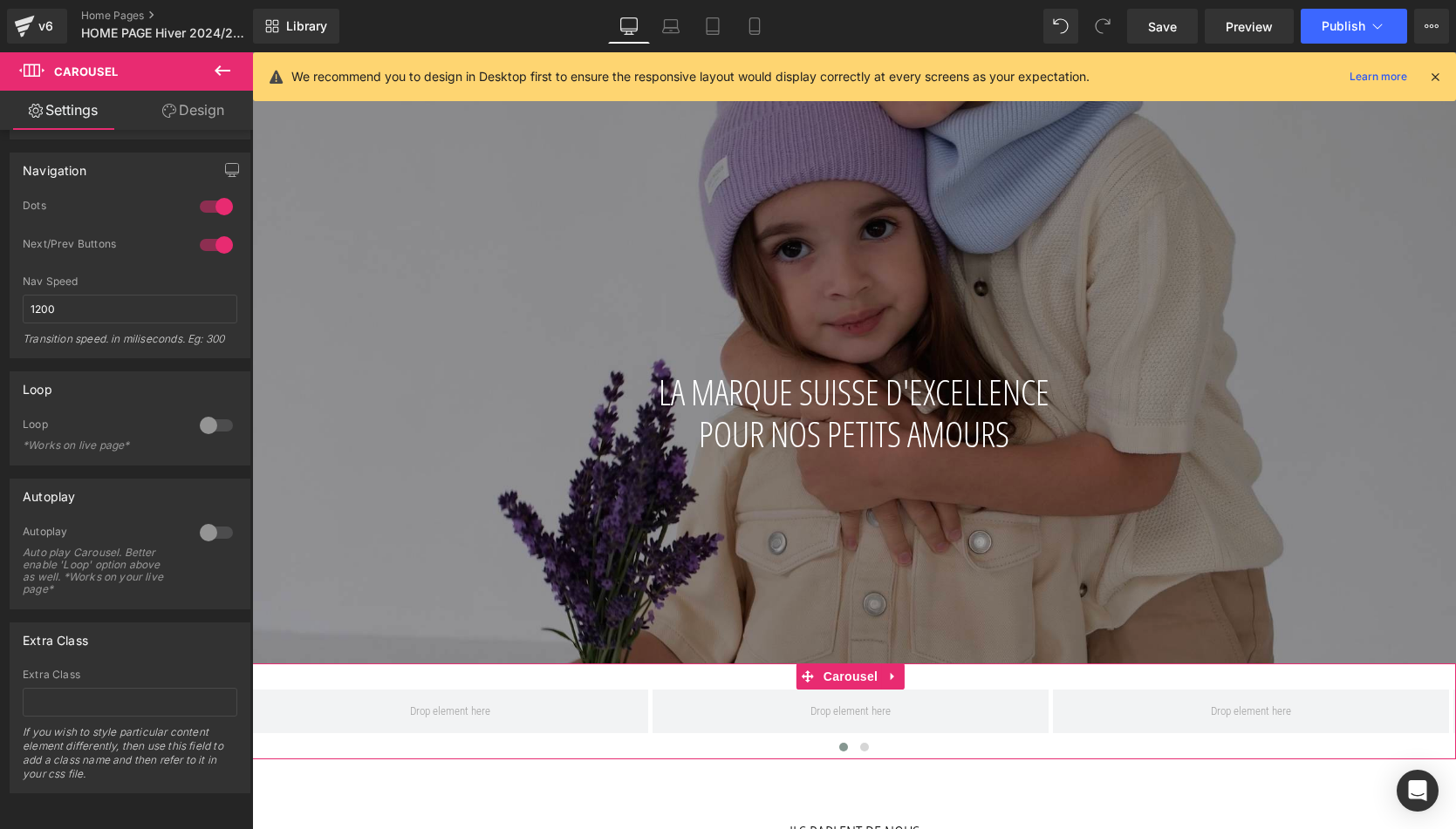
scroll to position [346, 0]
click at [511, 705] on span at bounding box center [451, 712] width 396 height 44
click at [222, 61] on icon at bounding box center [223, 71] width 21 height 21
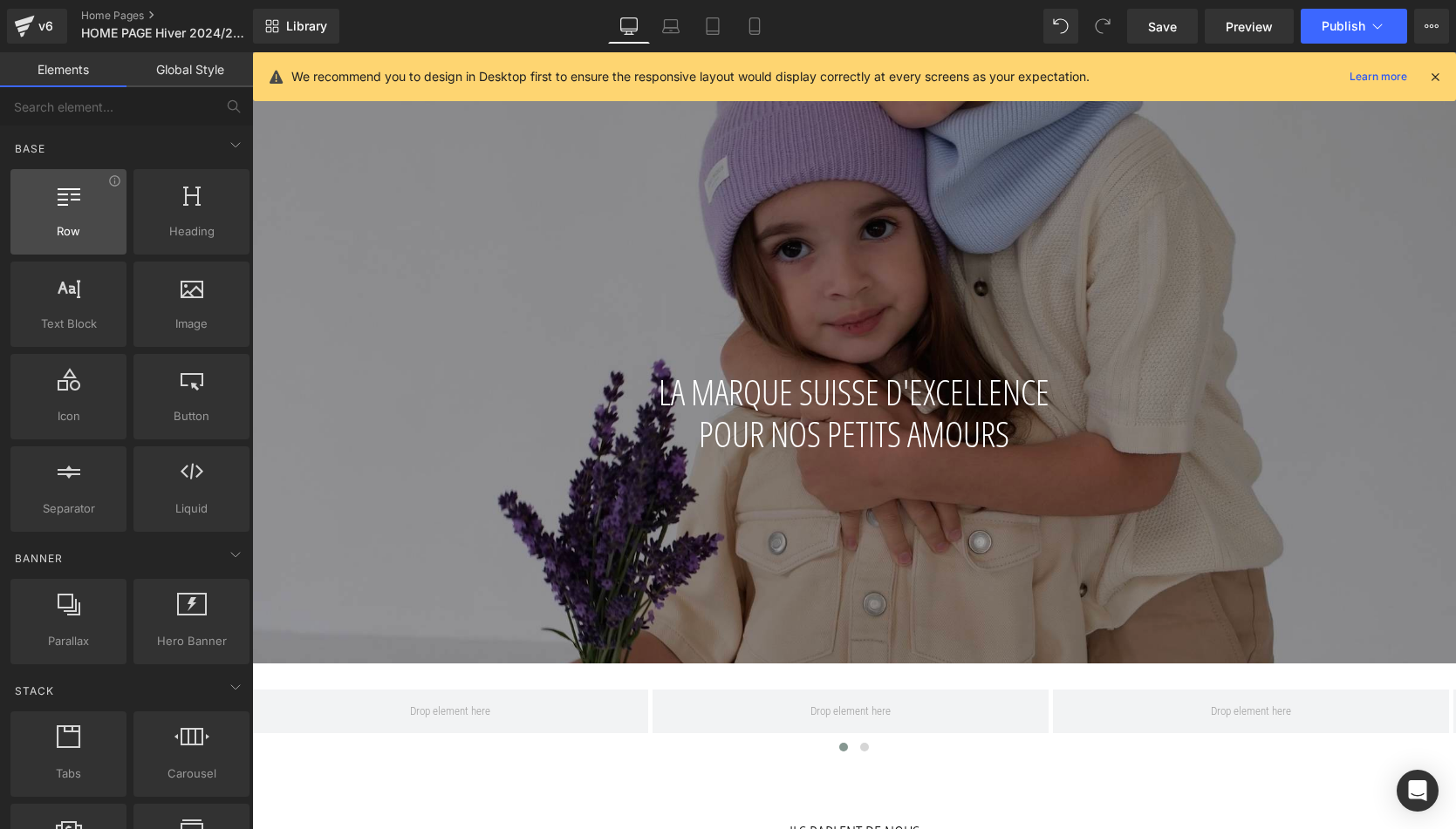
scroll to position [0, 0]
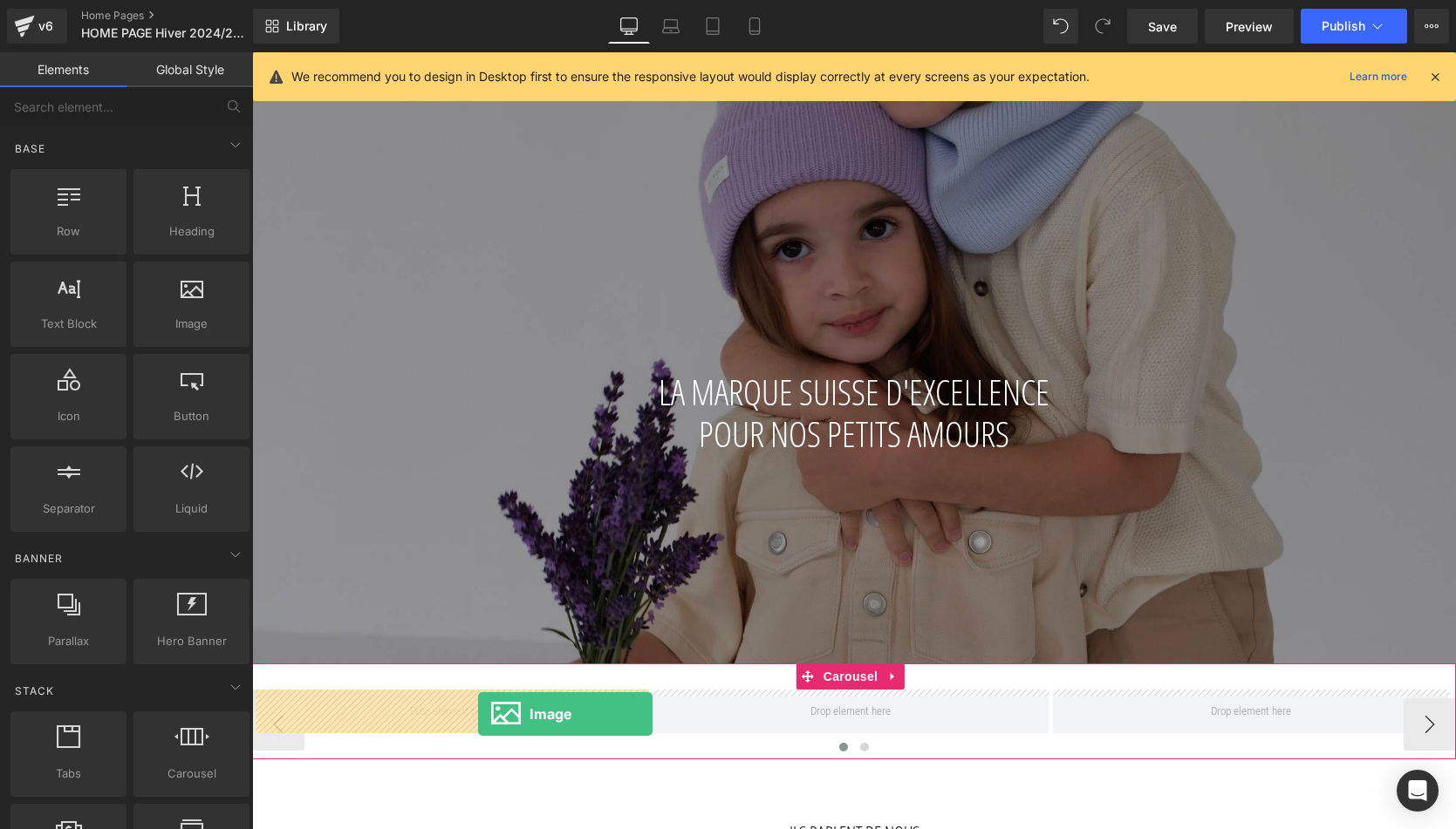
drag, startPoint x: 431, startPoint y: 366, endPoint x: 478, endPoint y: 714, distance: 351.2
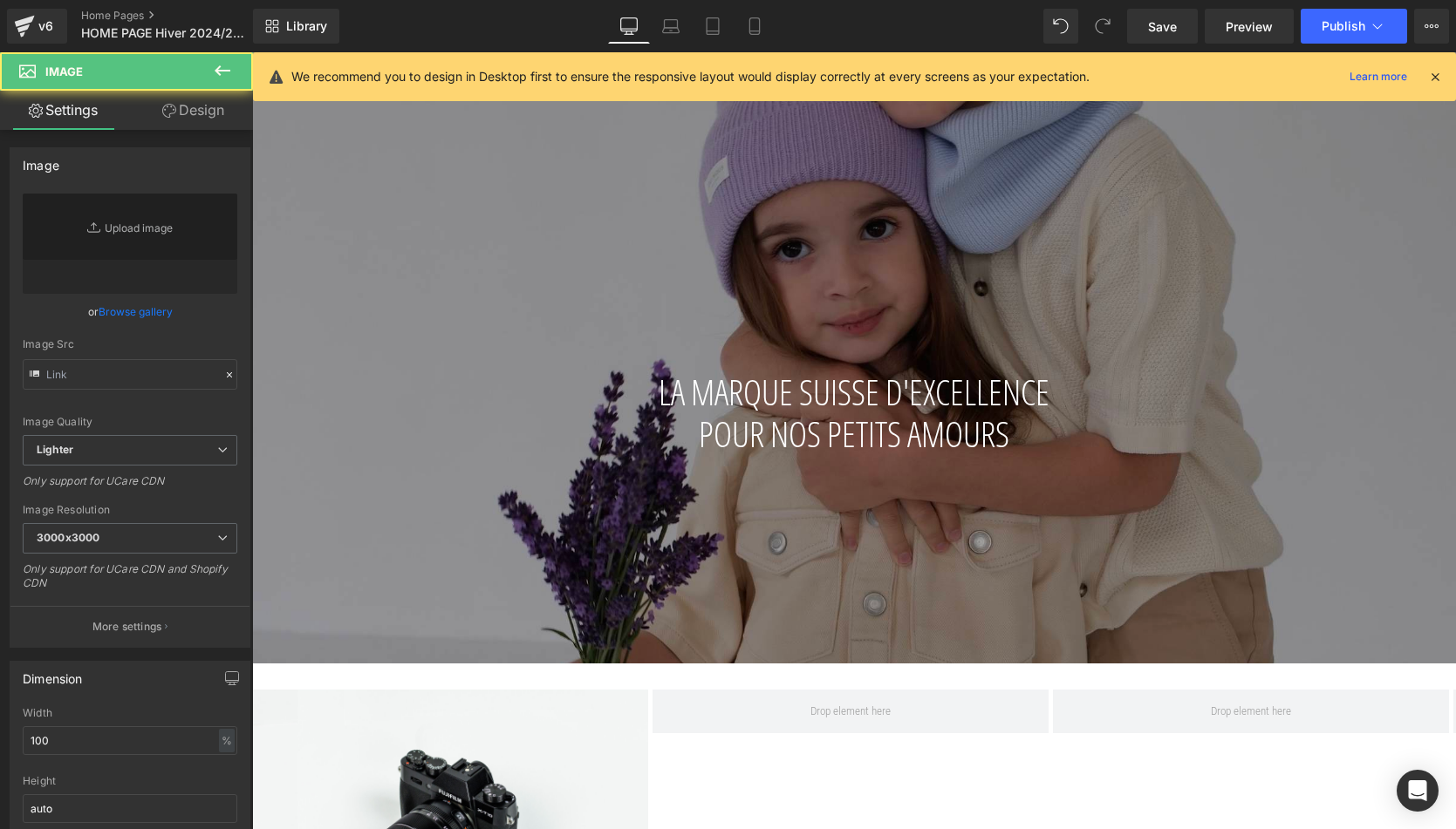
type input "//d1um8515vdn9kb.cloudfront.net/images/parallax.jpg"
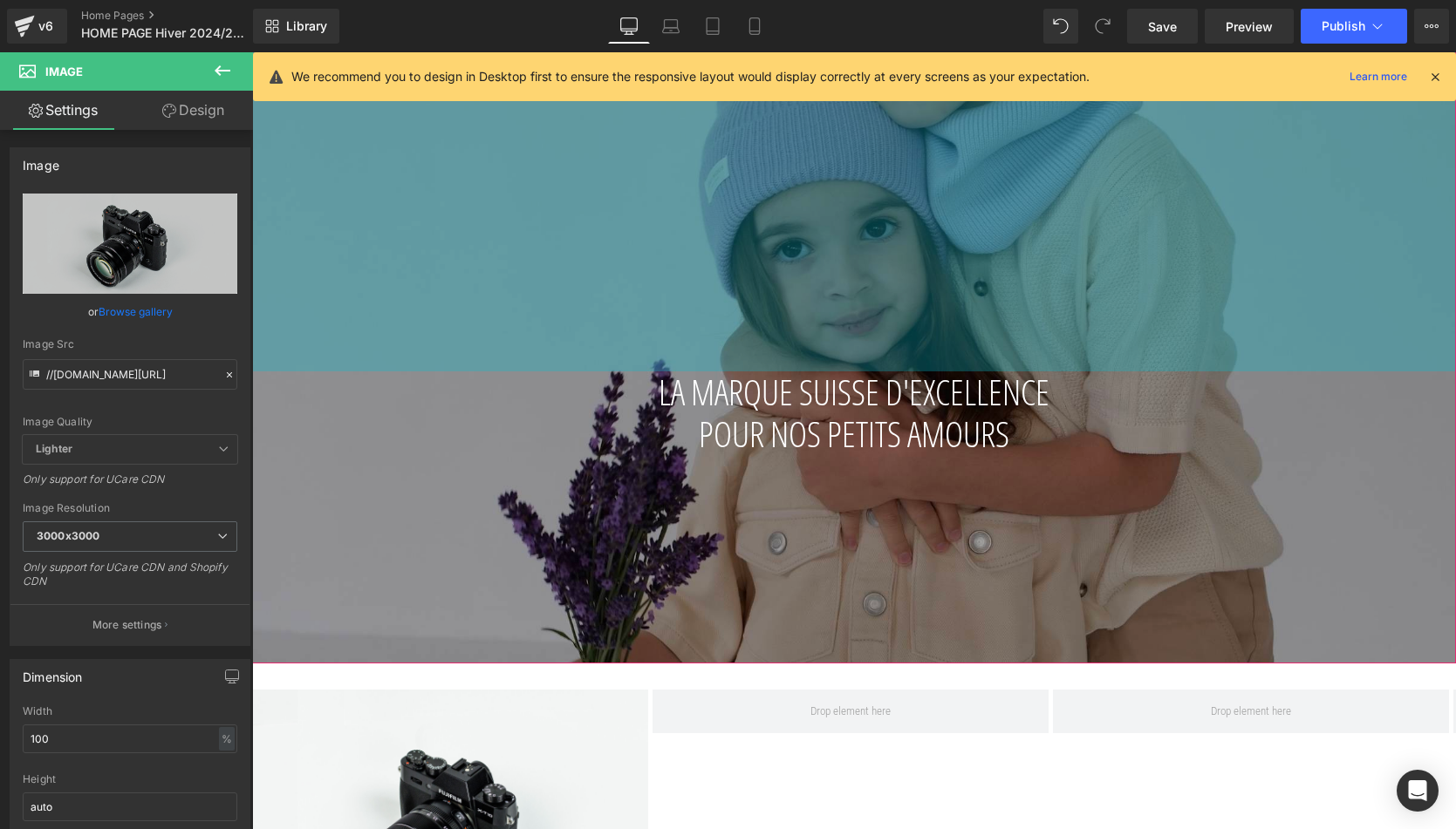
click at [231, 76] on icon at bounding box center [223, 71] width 21 height 21
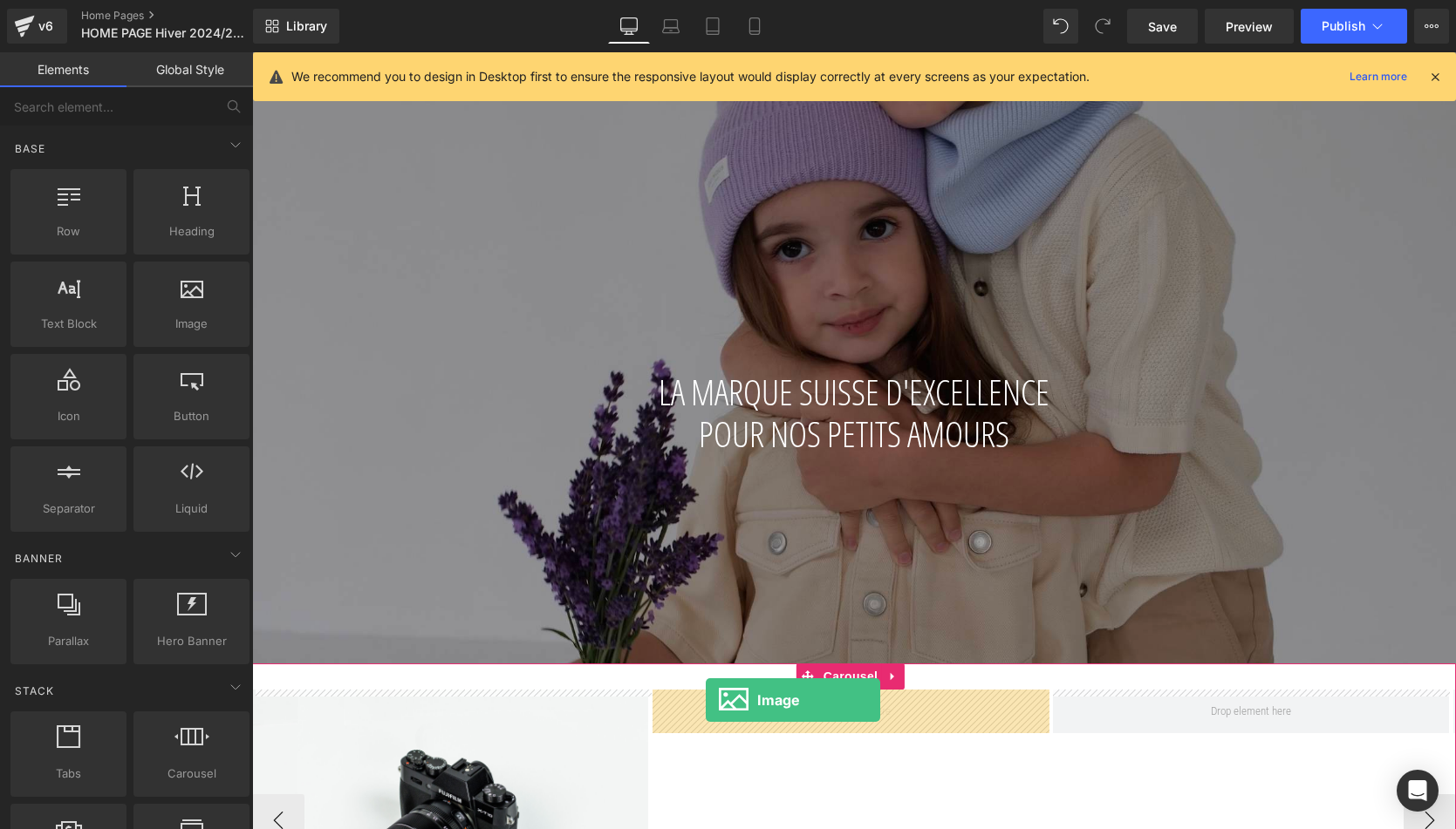
drag, startPoint x: 455, startPoint y: 379, endPoint x: 706, endPoint y: 700, distance: 407.5
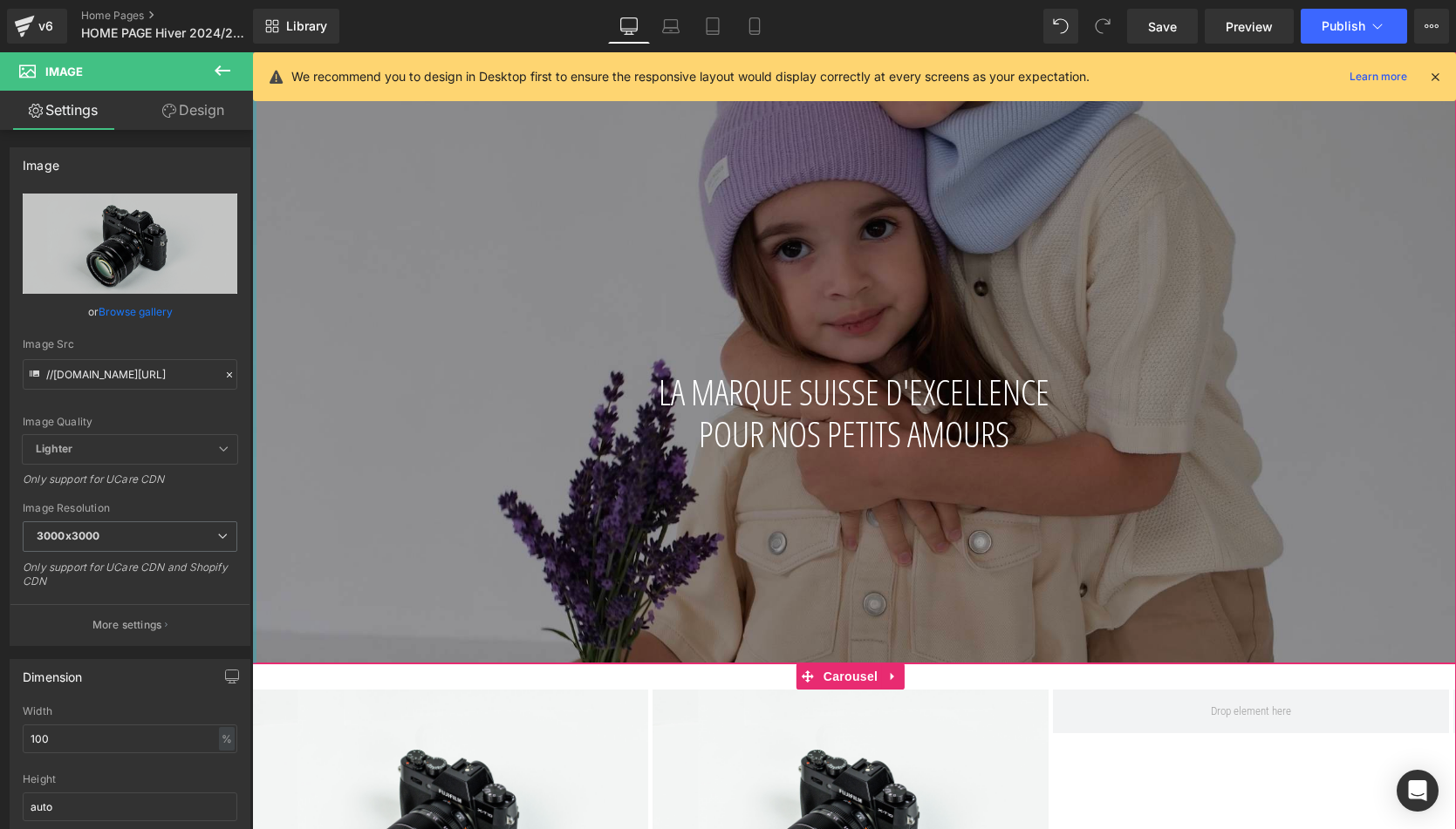
click at [229, 80] on icon at bounding box center [223, 71] width 21 height 21
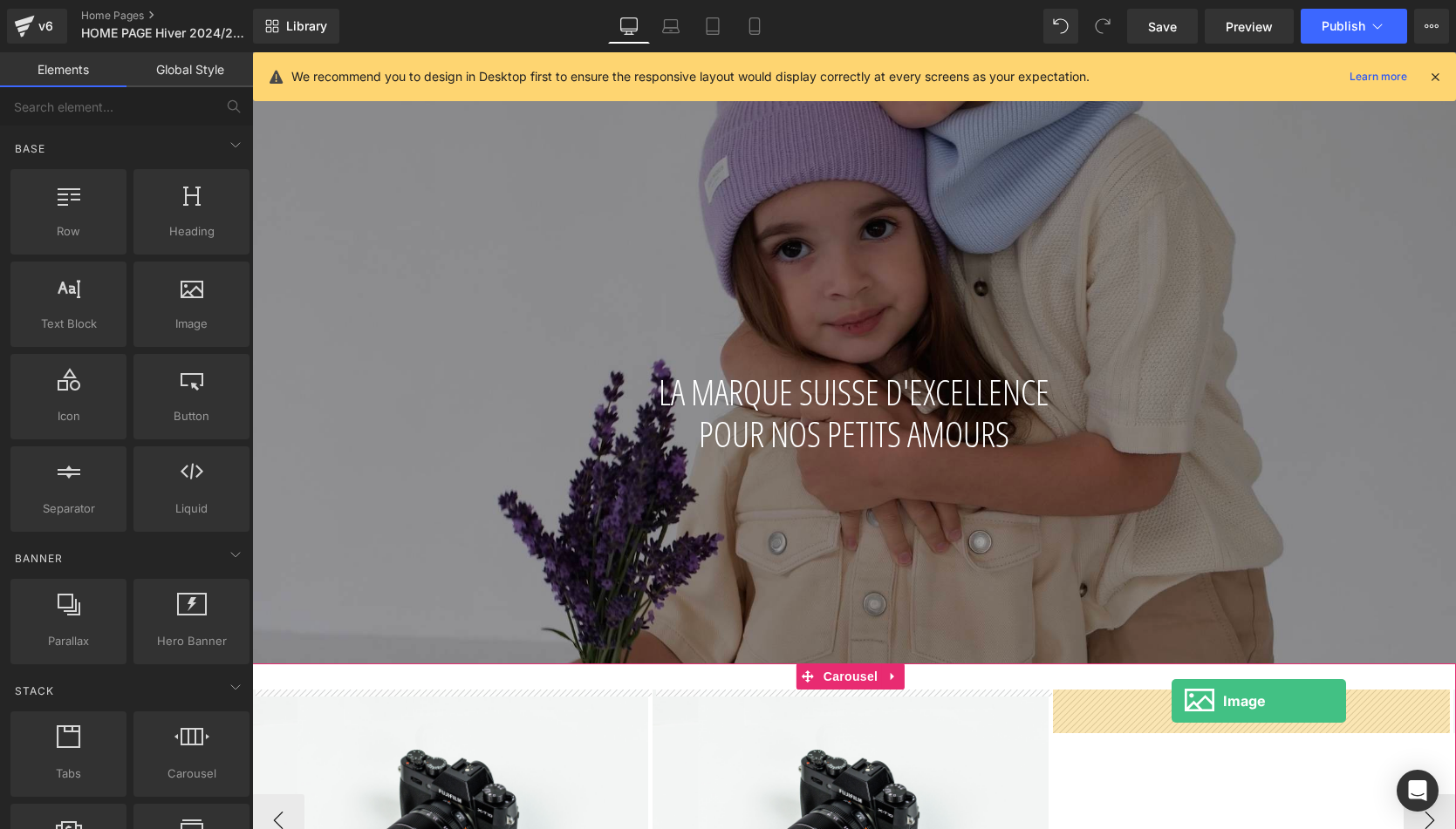
drag, startPoint x: 448, startPoint y: 363, endPoint x: 1171, endPoint y: 702, distance: 798.5
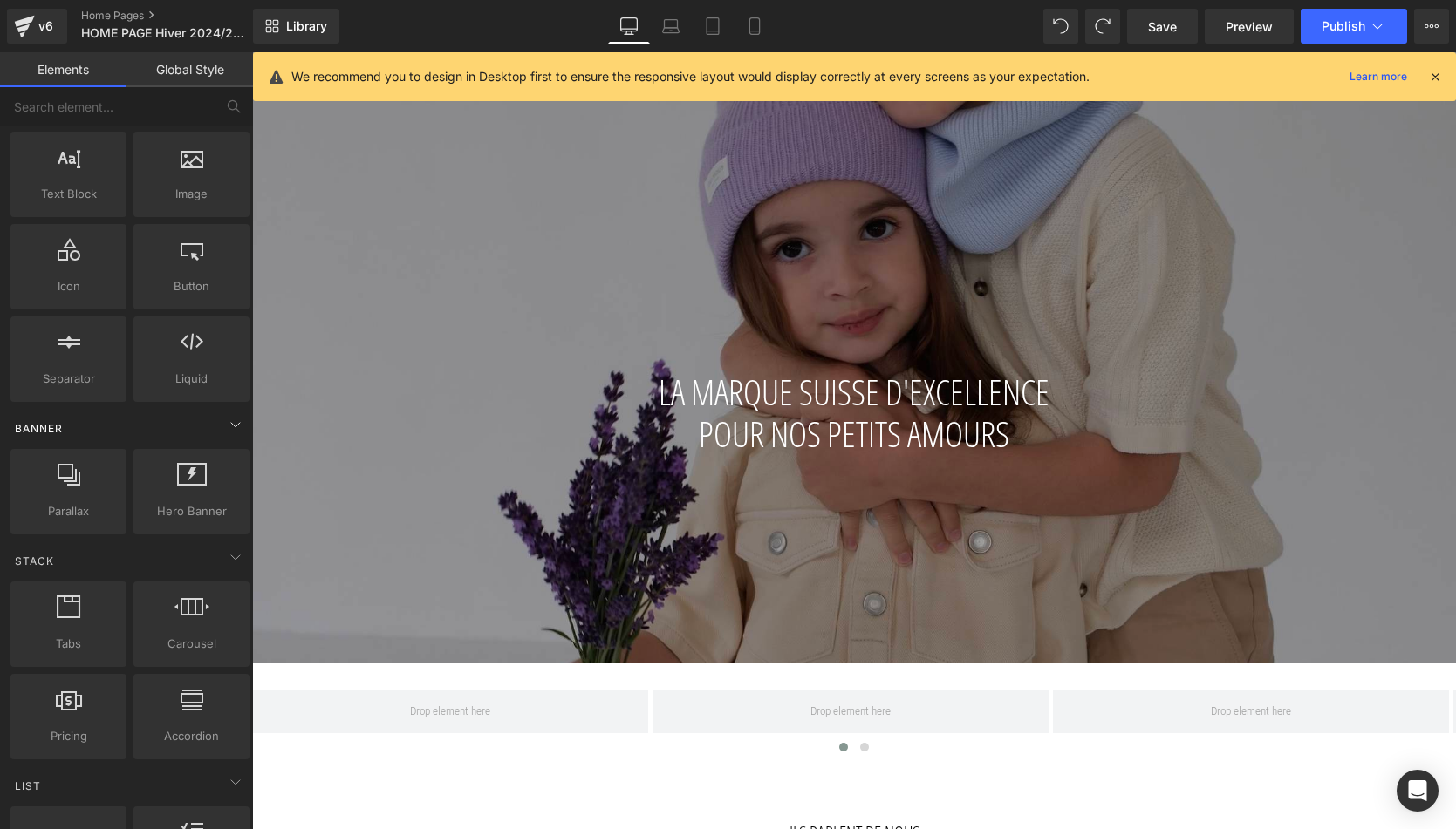
scroll to position [181, 0]
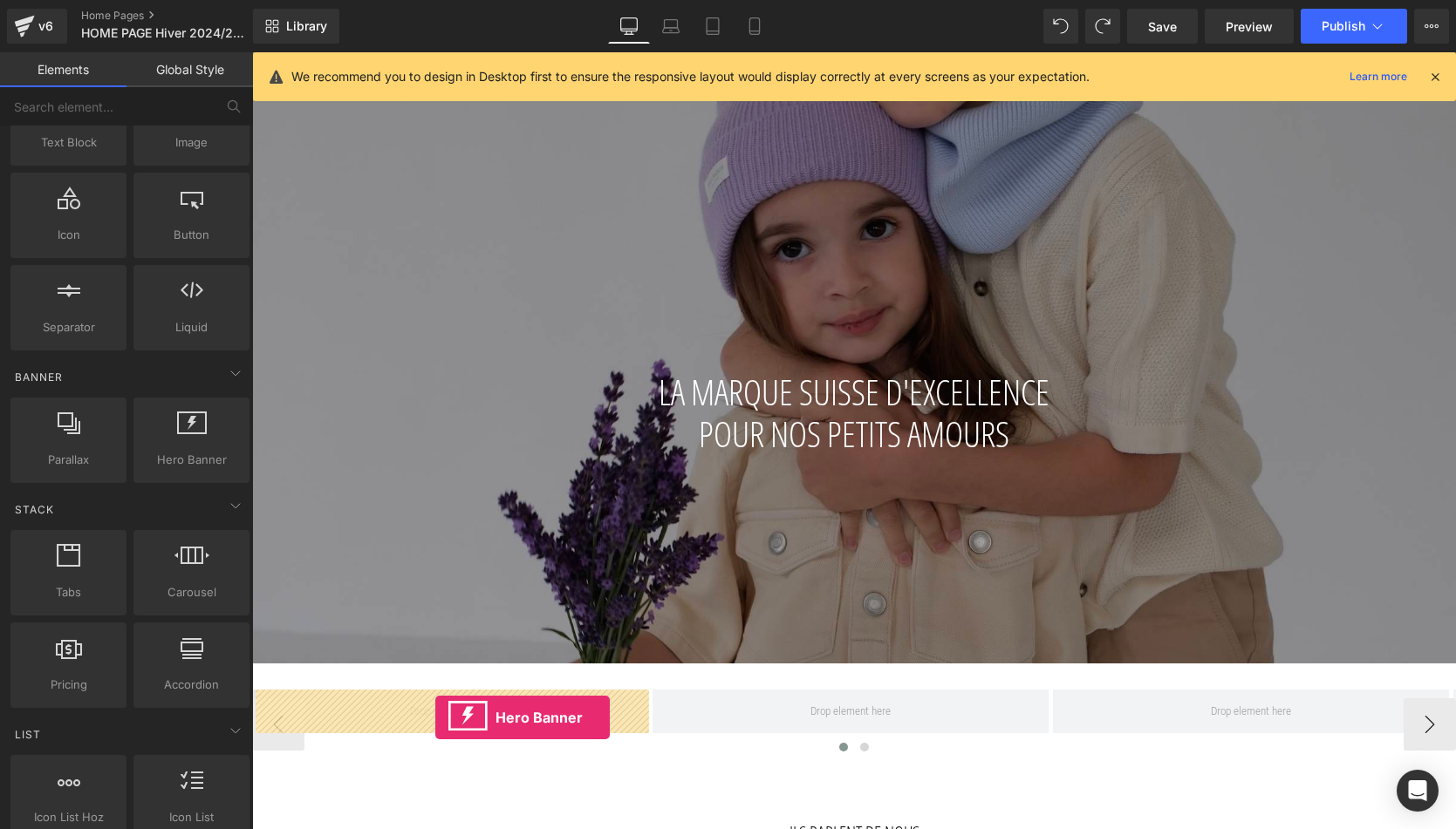
drag, startPoint x: 466, startPoint y: 484, endPoint x: 436, endPoint y: 718, distance: 235.9
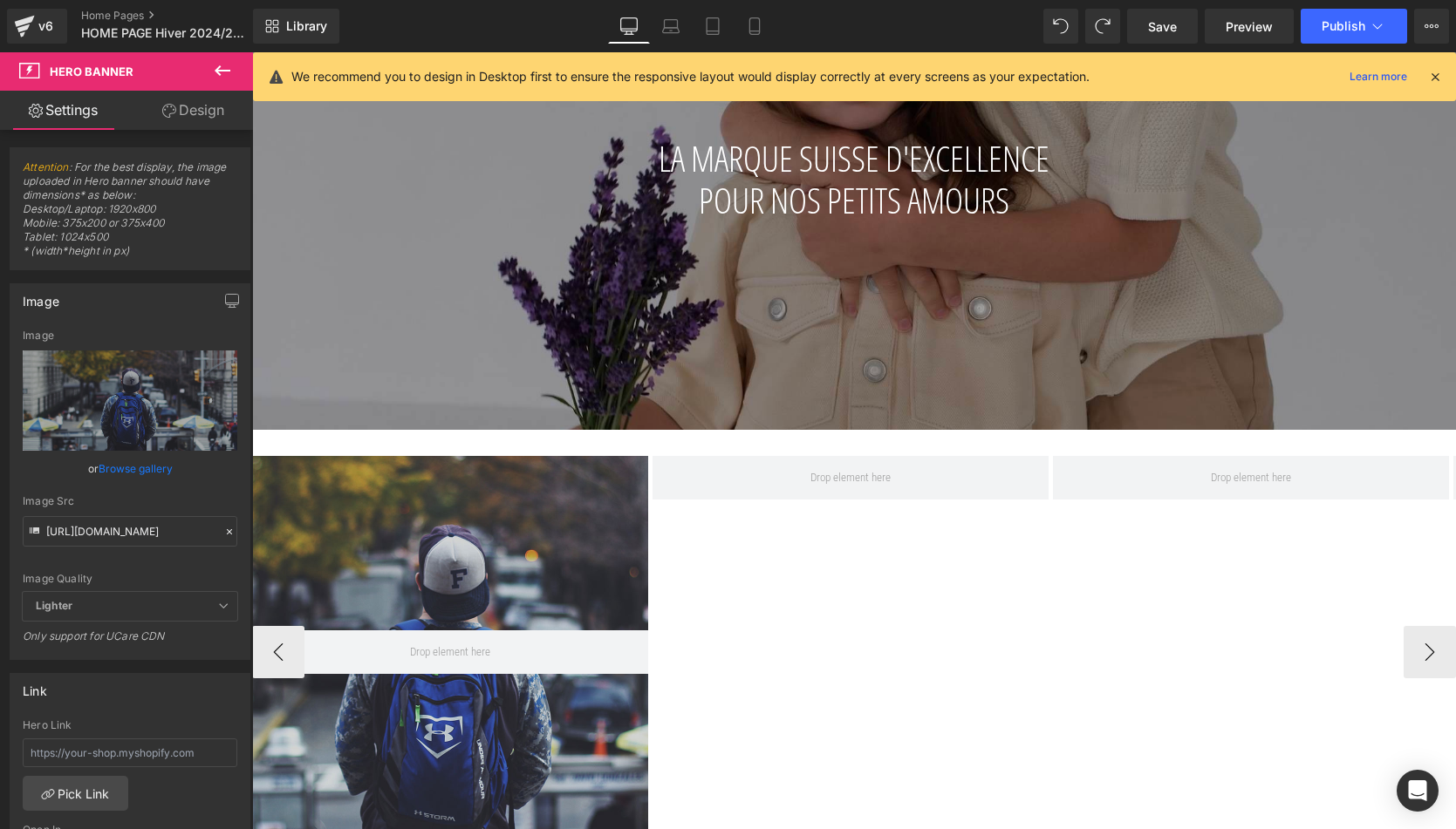
scroll to position [559, 0]
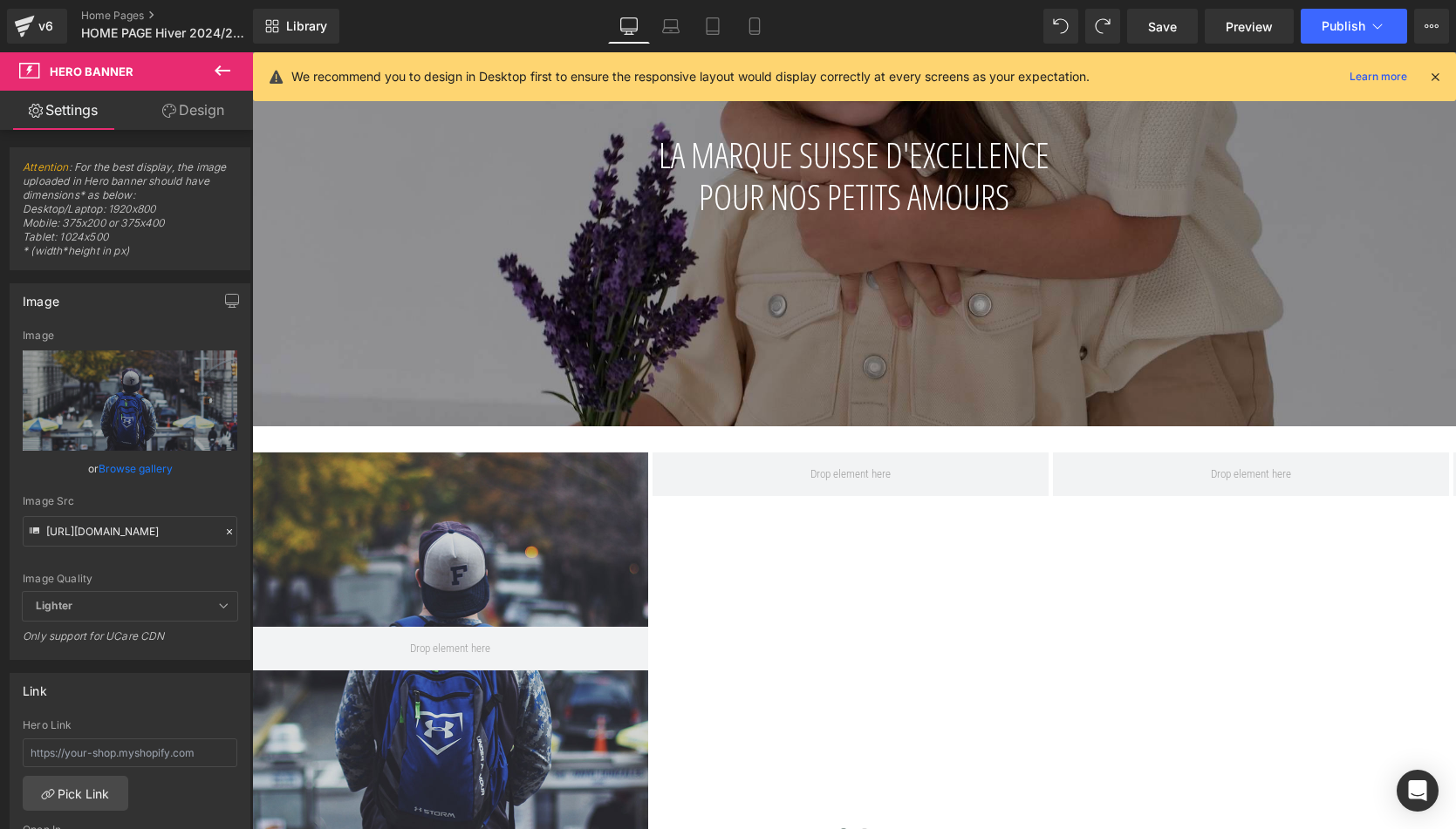
click at [233, 60] on button at bounding box center [223, 72] width 61 height 39
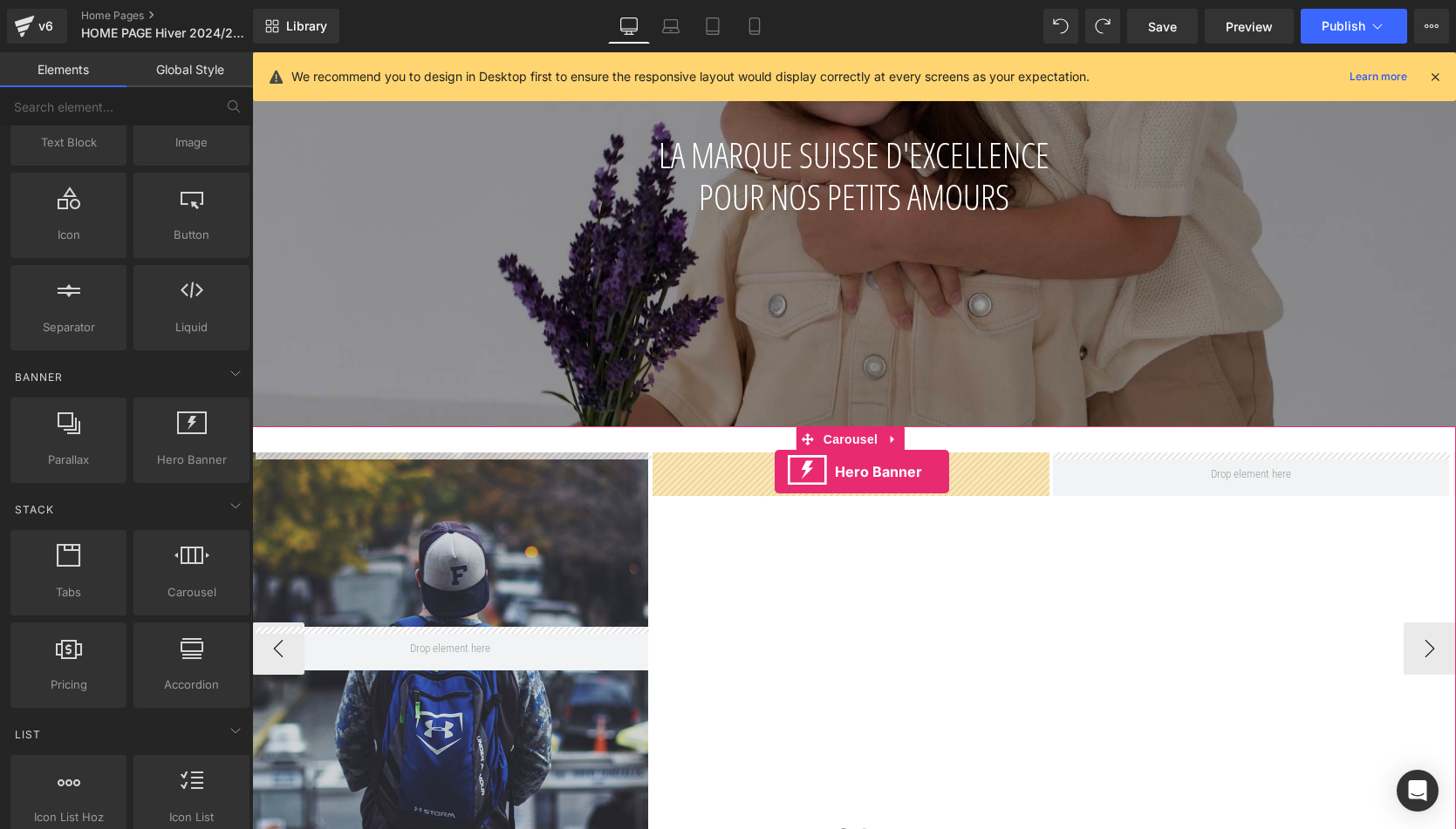
drag, startPoint x: 431, startPoint y: 492, endPoint x: 774, endPoint y: 471, distance: 343.6
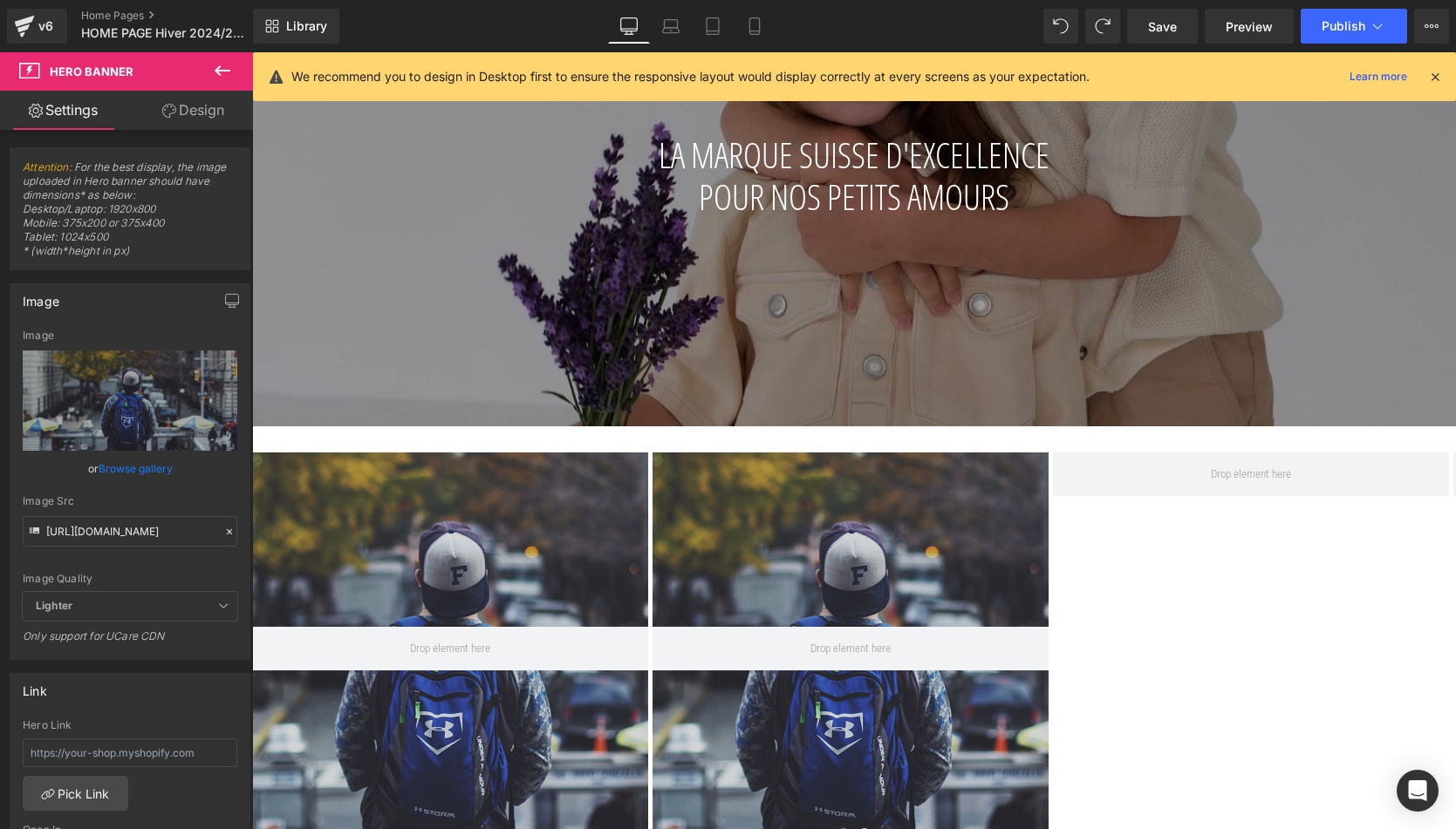
click at [229, 72] on icon at bounding box center [223, 71] width 16 height 11
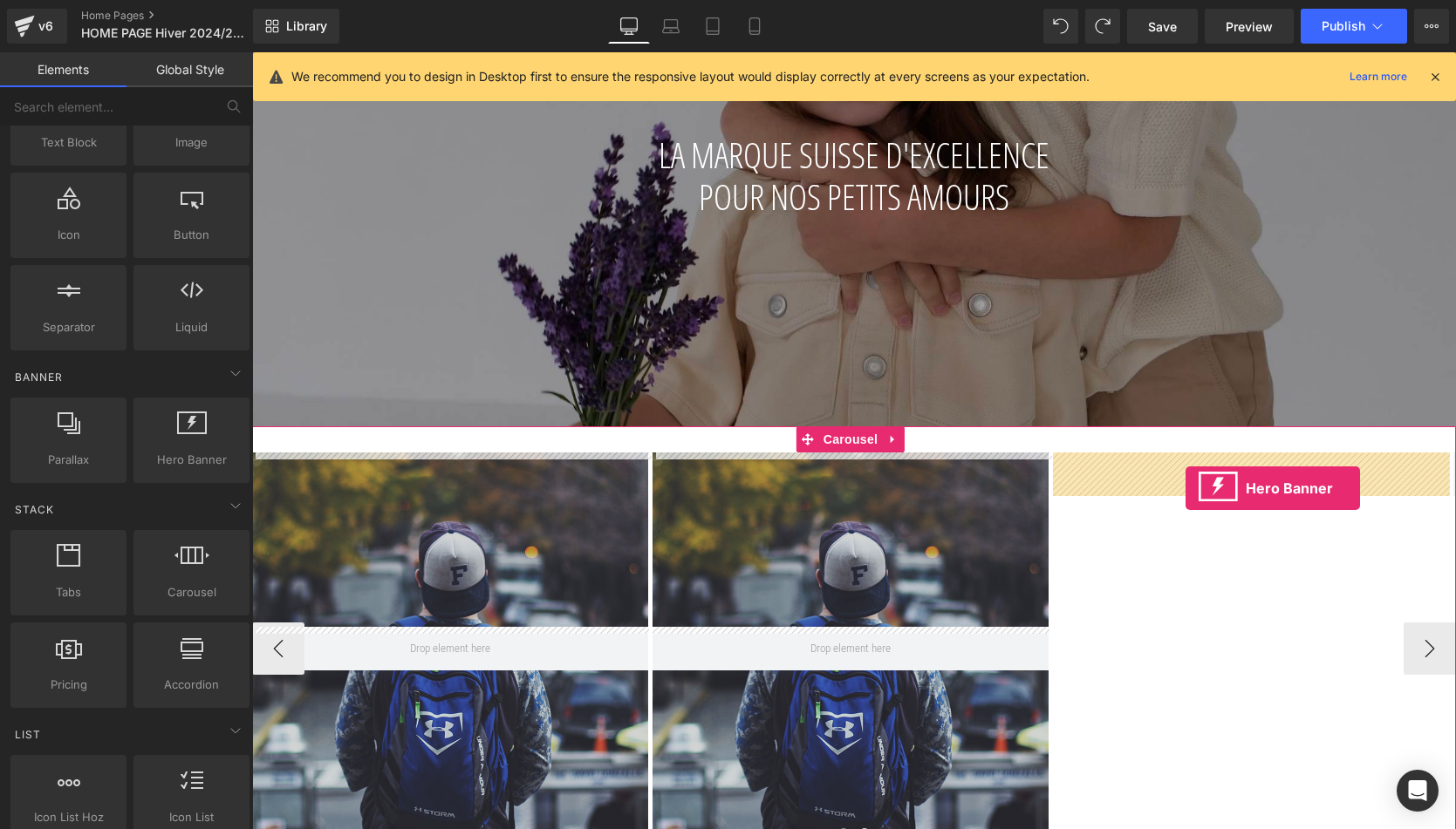
drag, startPoint x: 457, startPoint y: 521, endPoint x: 1185, endPoint y: 488, distance: 728.7
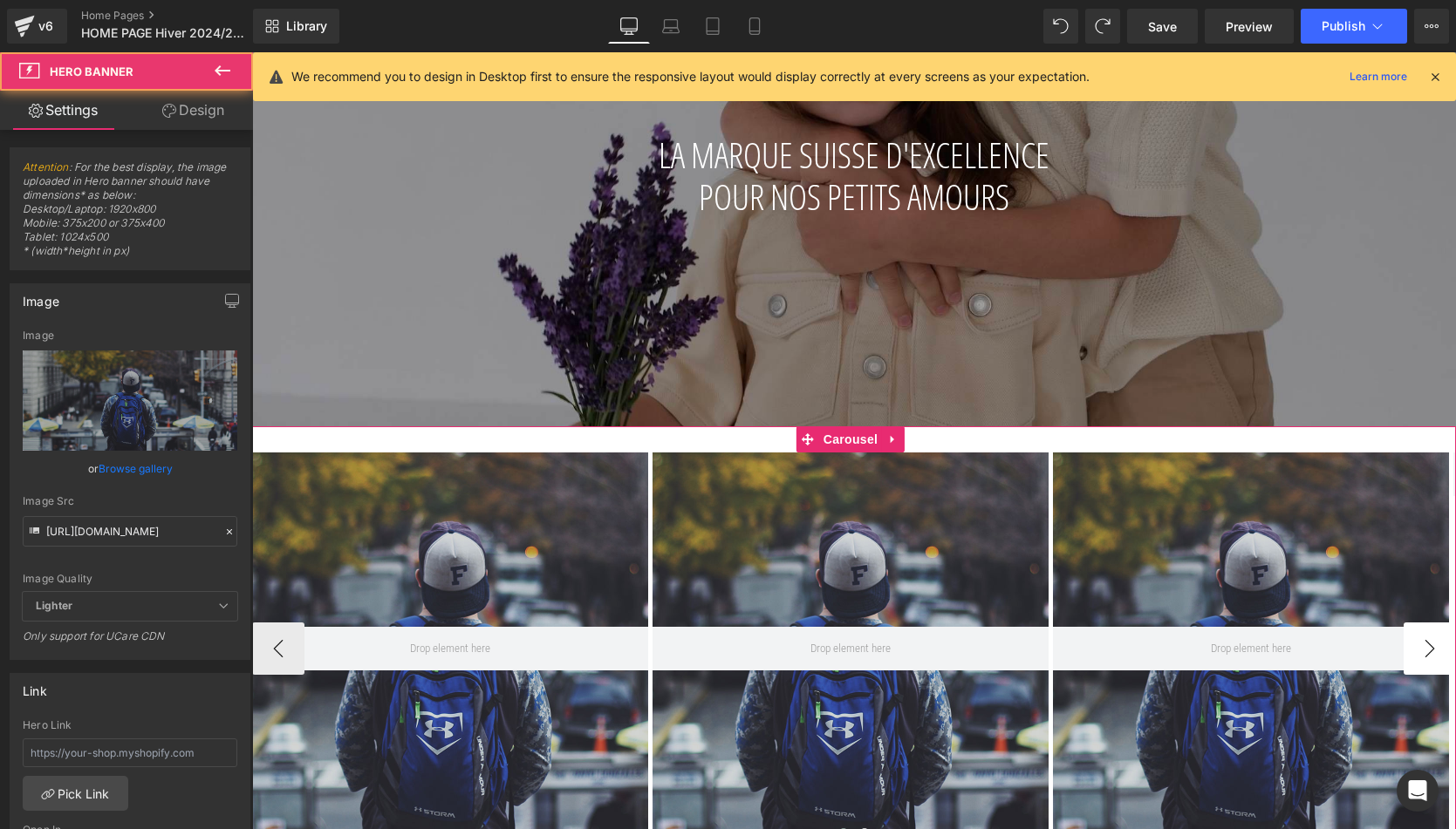
click at [1201, 641] on button "›" at bounding box center [1430, 648] width 53 height 53
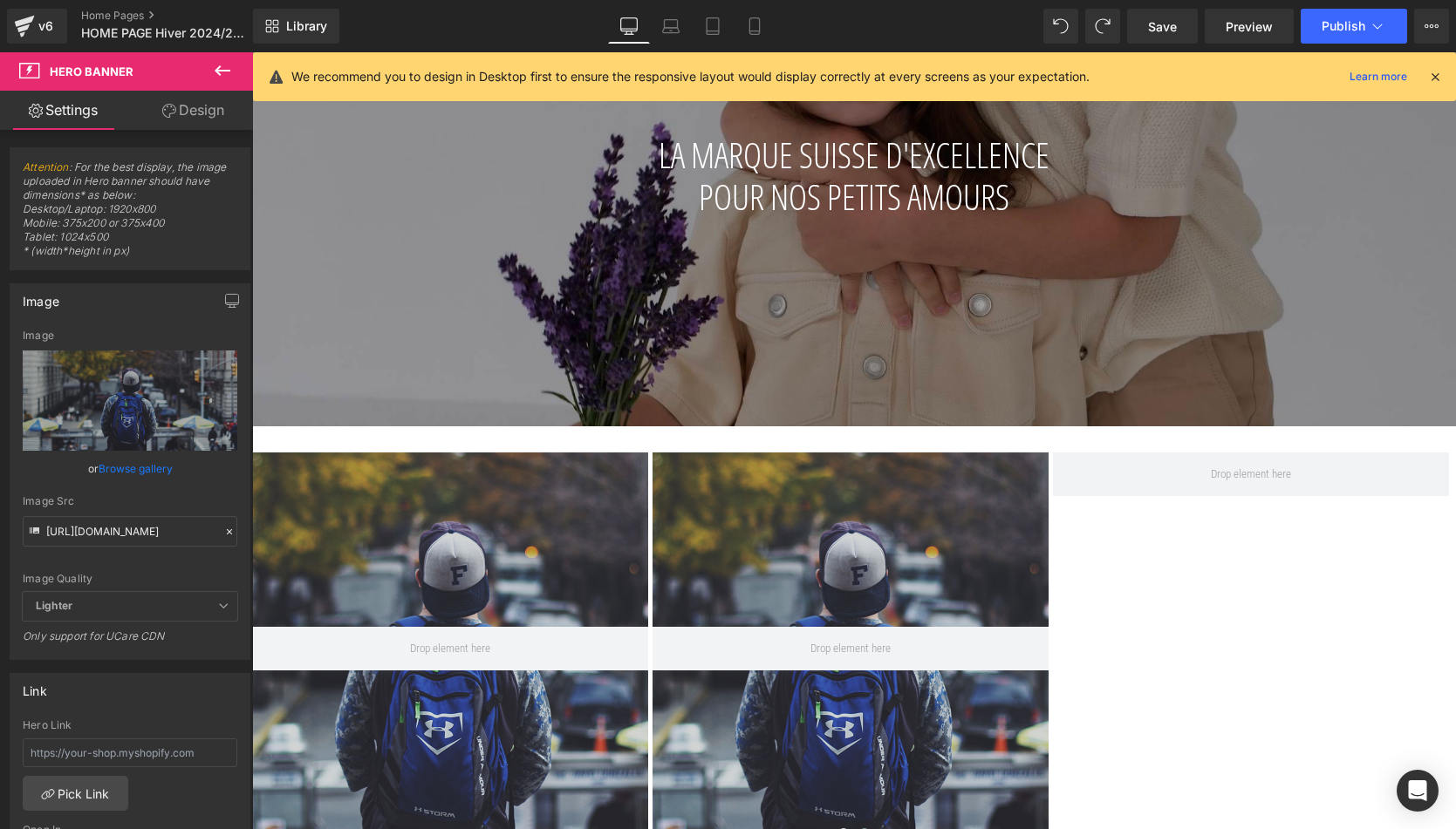
click at [221, 71] on icon at bounding box center [223, 71] width 16 height 11
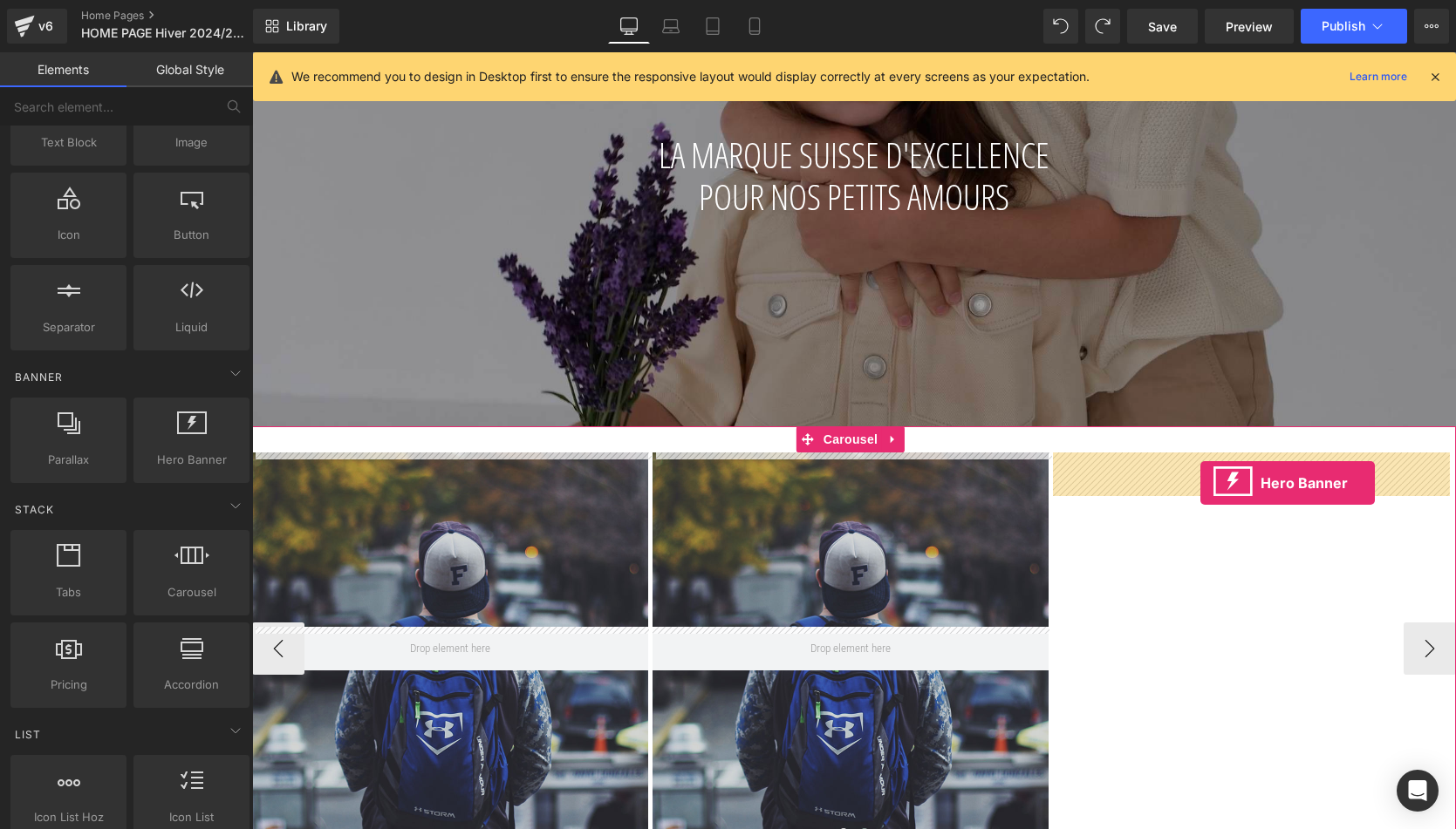
drag, startPoint x: 448, startPoint y: 500, endPoint x: 1200, endPoint y: 483, distance: 752.2
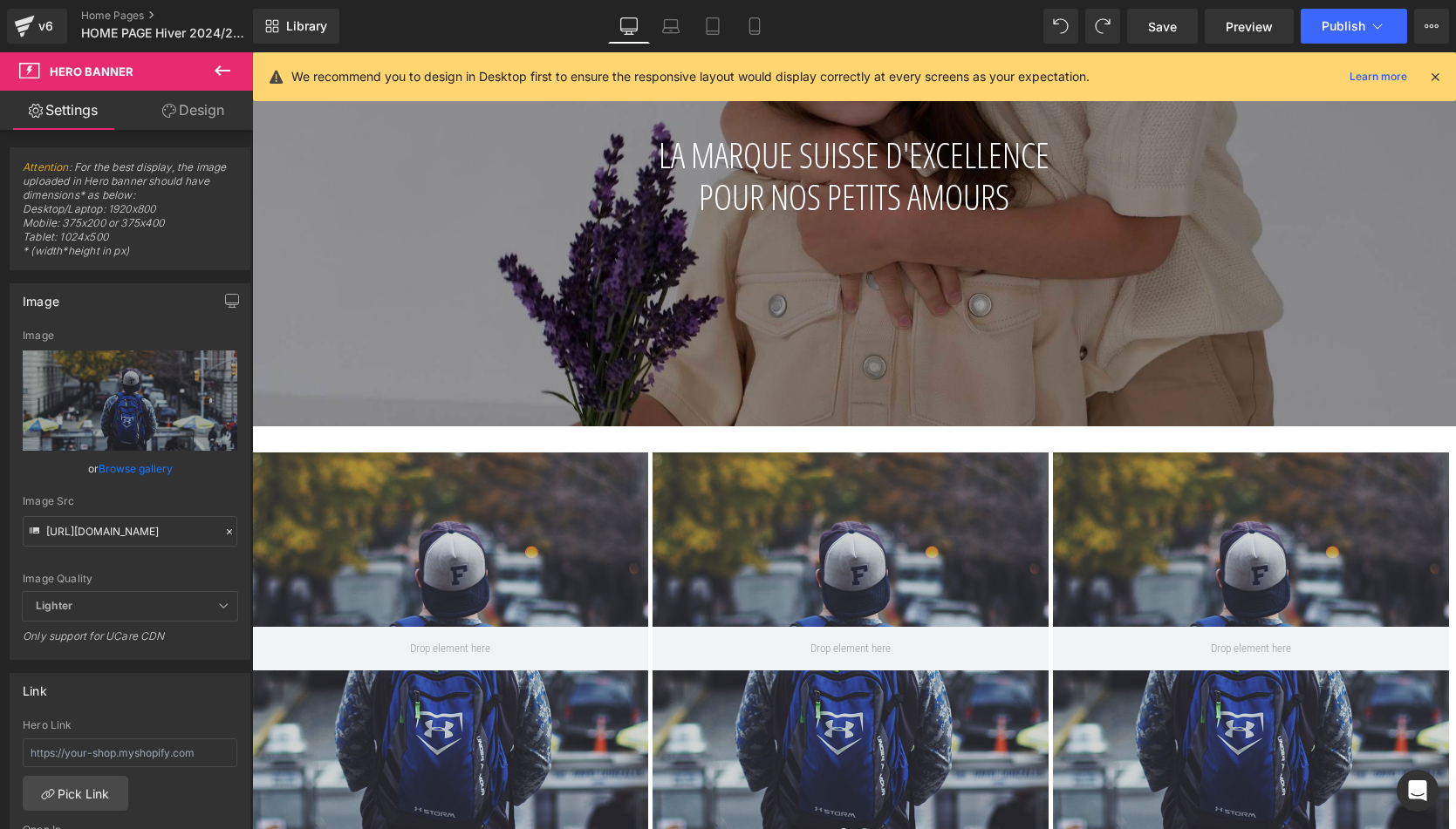
click at [223, 74] on icon at bounding box center [223, 71] width 21 height 21
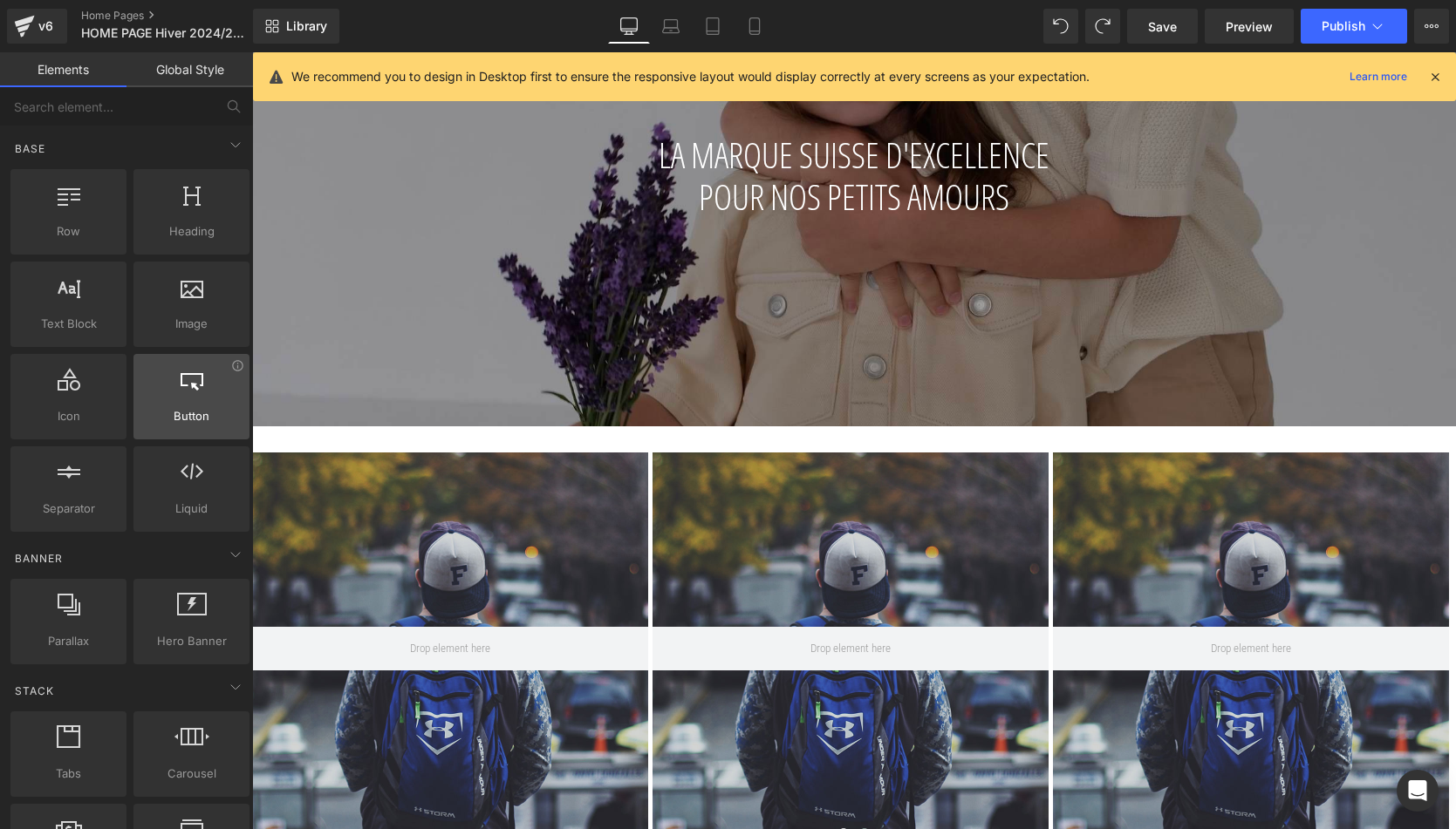
scroll to position [0, 0]
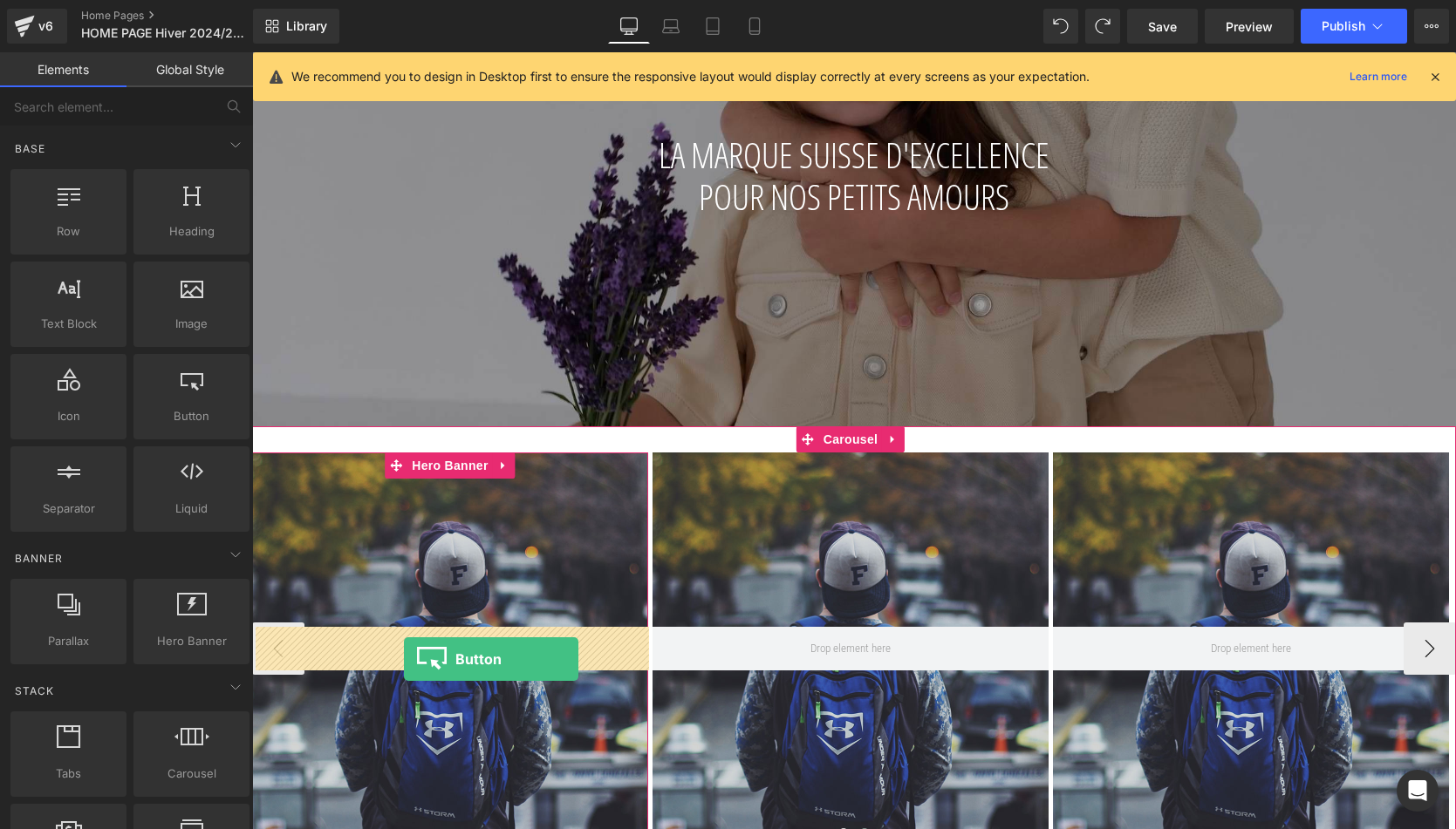
drag, startPoint x: 459, startPoint y: 455, endPoint x: 404, endPoint y: 659, distance: 211.3
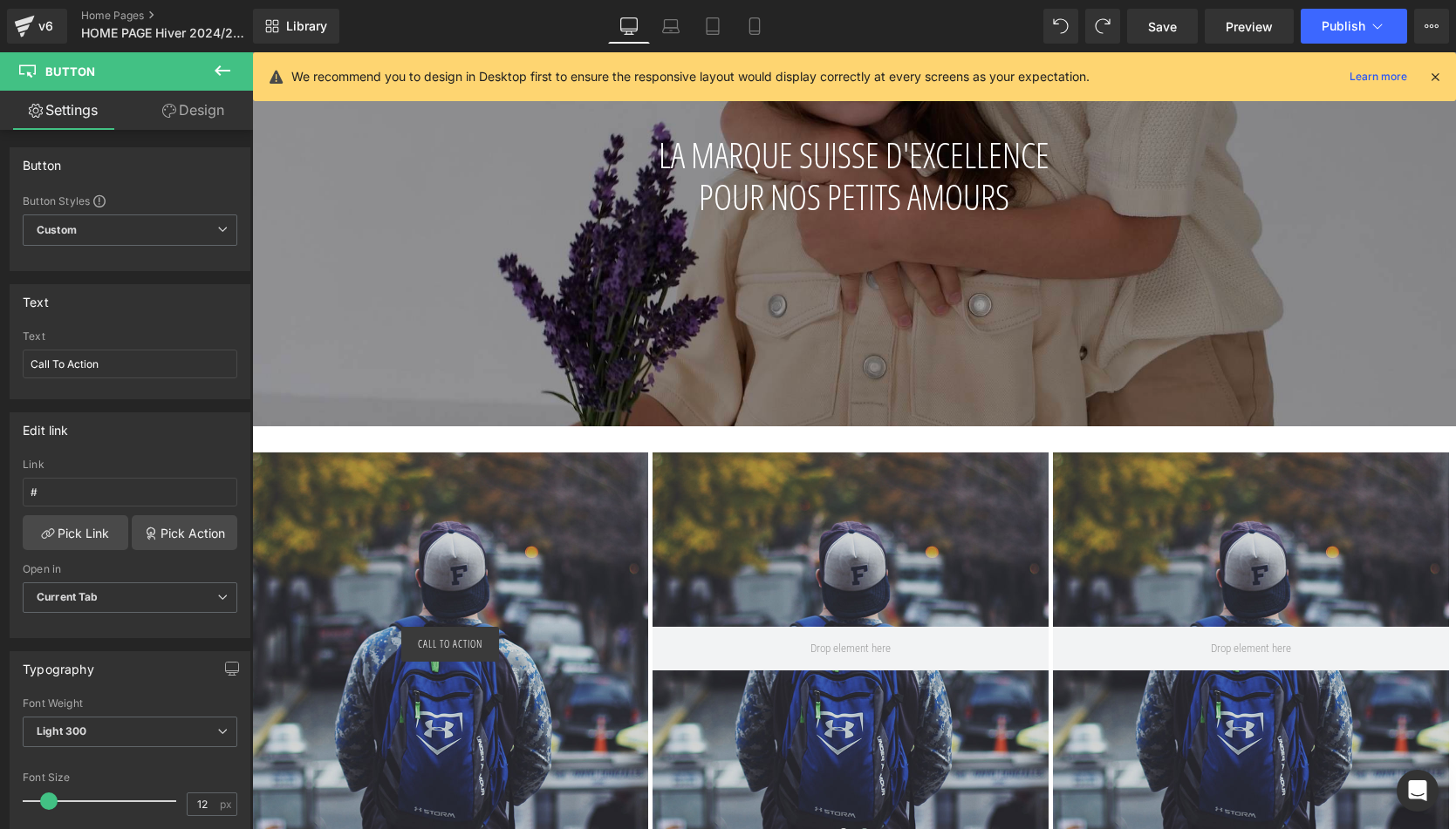
click at [217, 55] on button at bounding box center [223, 72] width 61 height 39
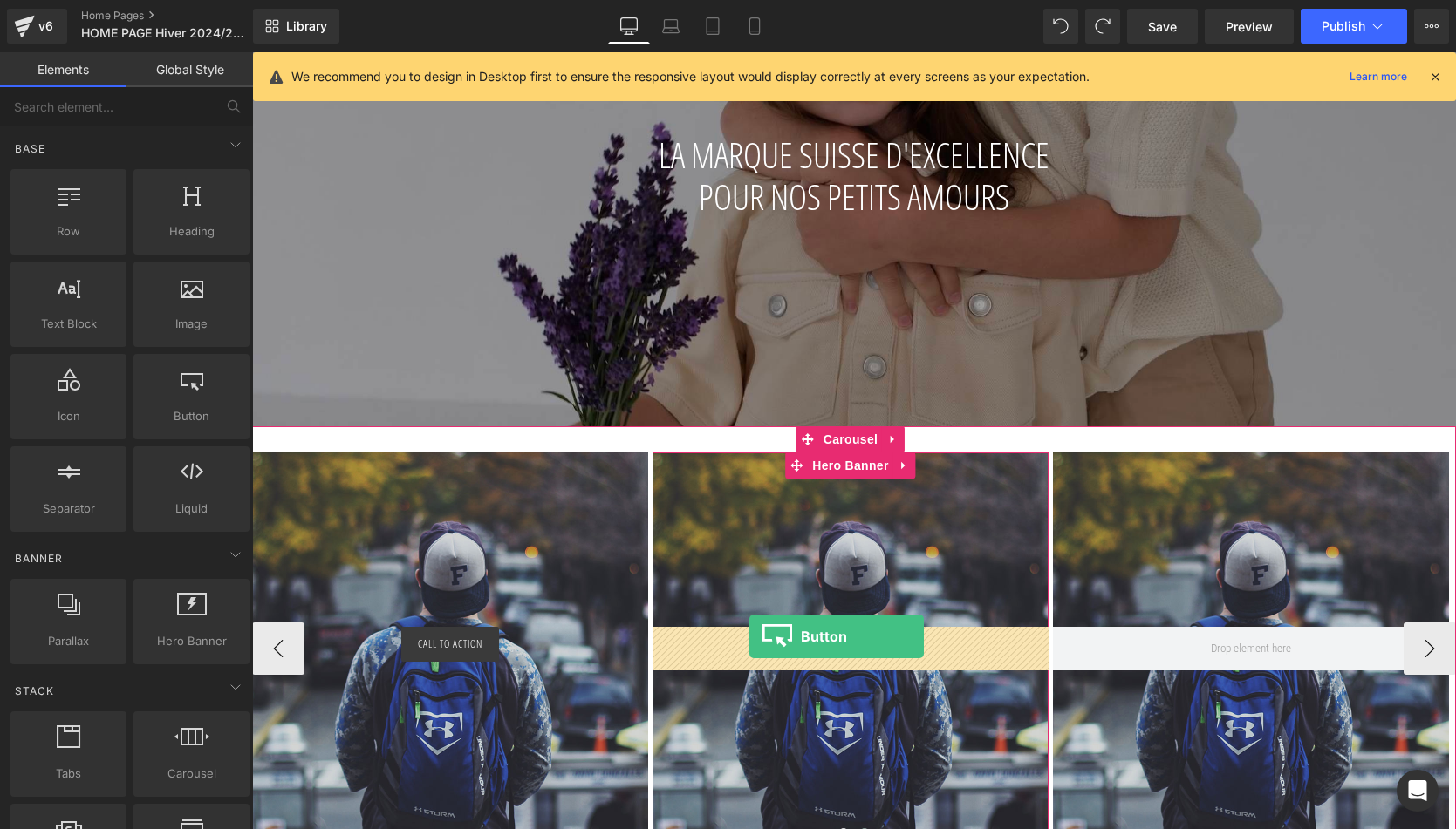
drag, startPoint x: 443, startPoint y: 478, endPoint x: 749, endPoint y: 636, distance: 344.4
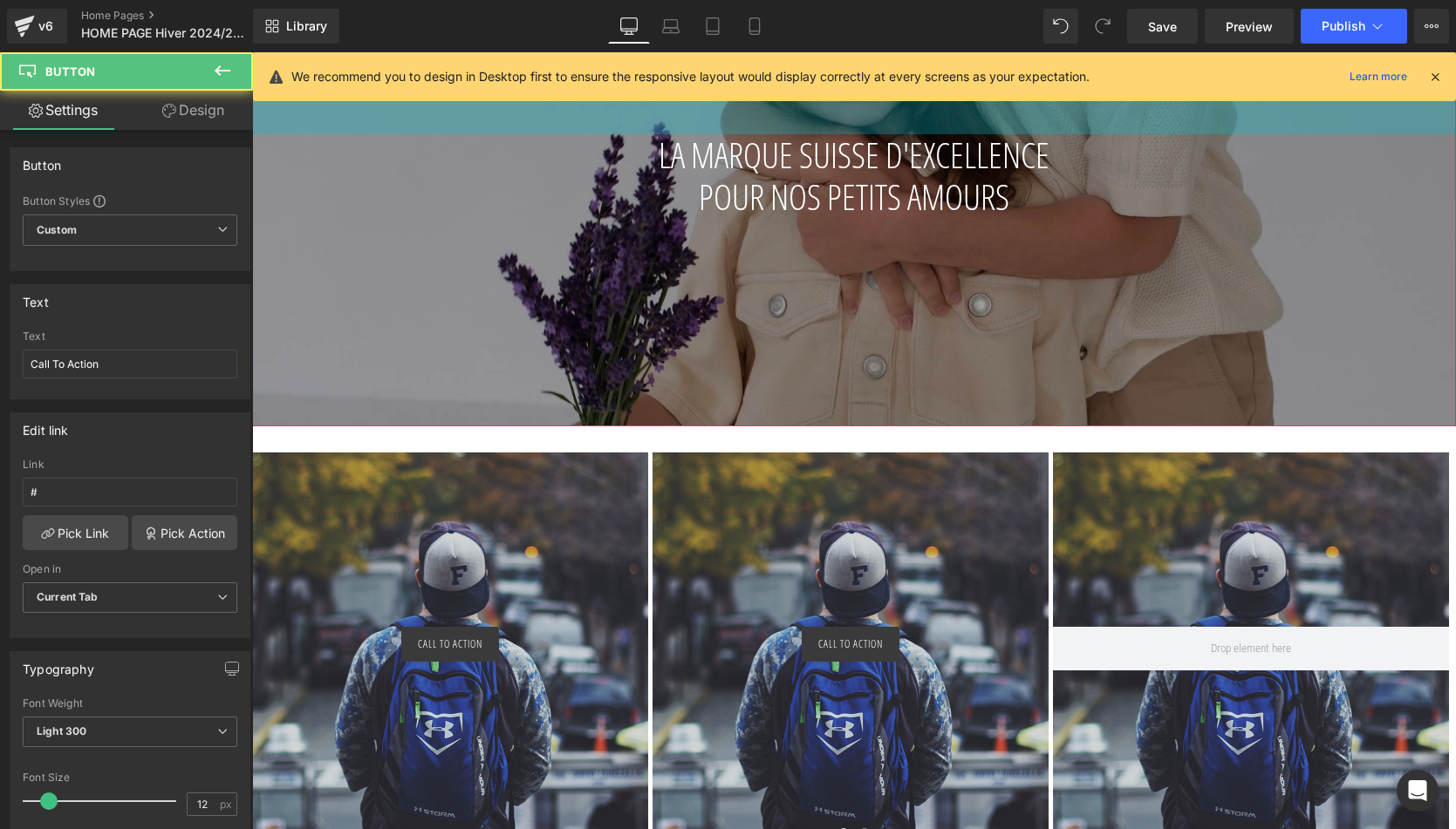
click at [212, 74] on icon at bounding box center [223, 71] width 21 height 21
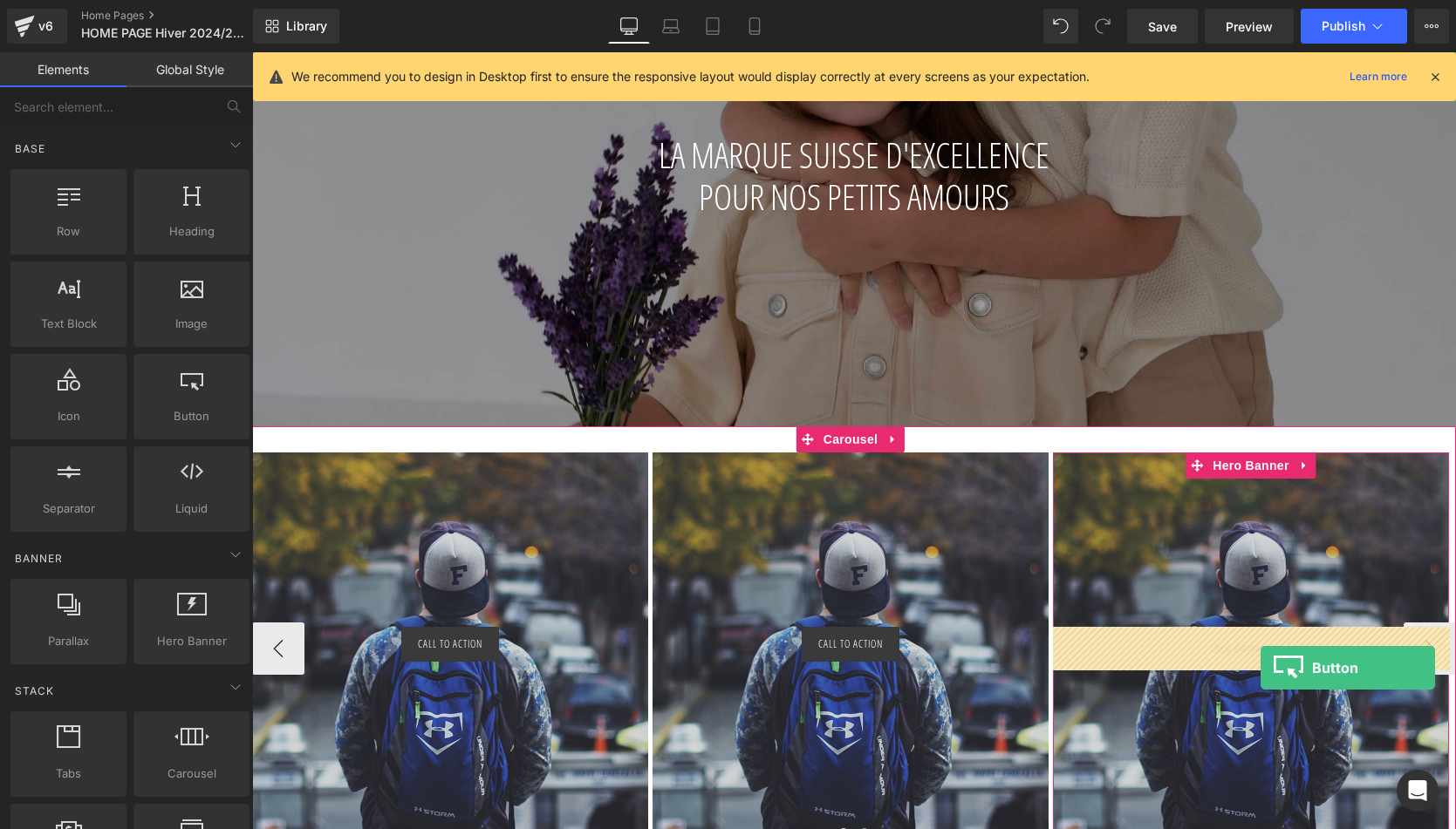
drag, startPoint x: 438, startPoint y: 443, endPoint x: 1259, endPoint y: 666, distance: 850.7
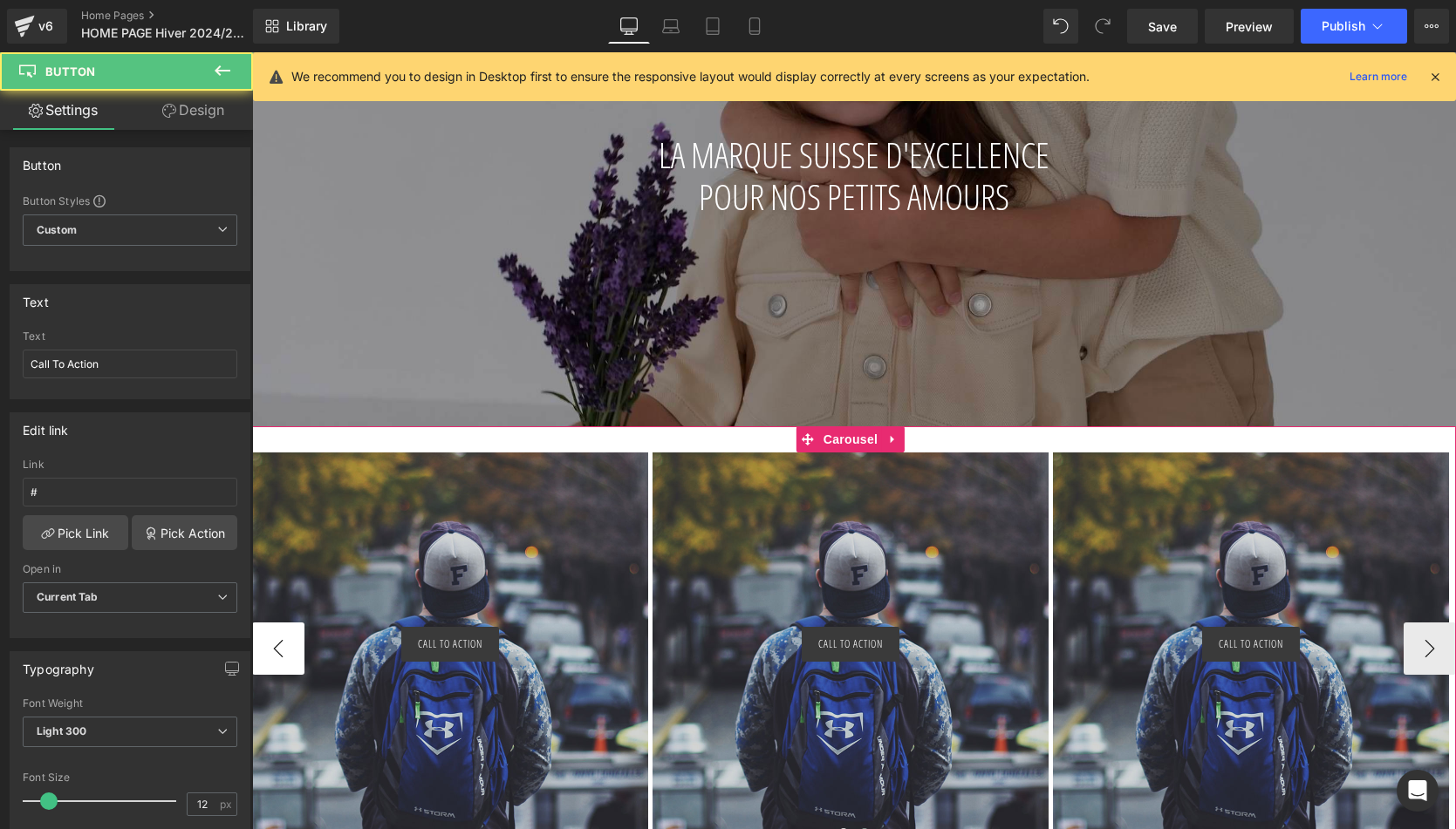
click at [267, 659] on button "‹" at bounding box center [279, 648] width 53 height 53
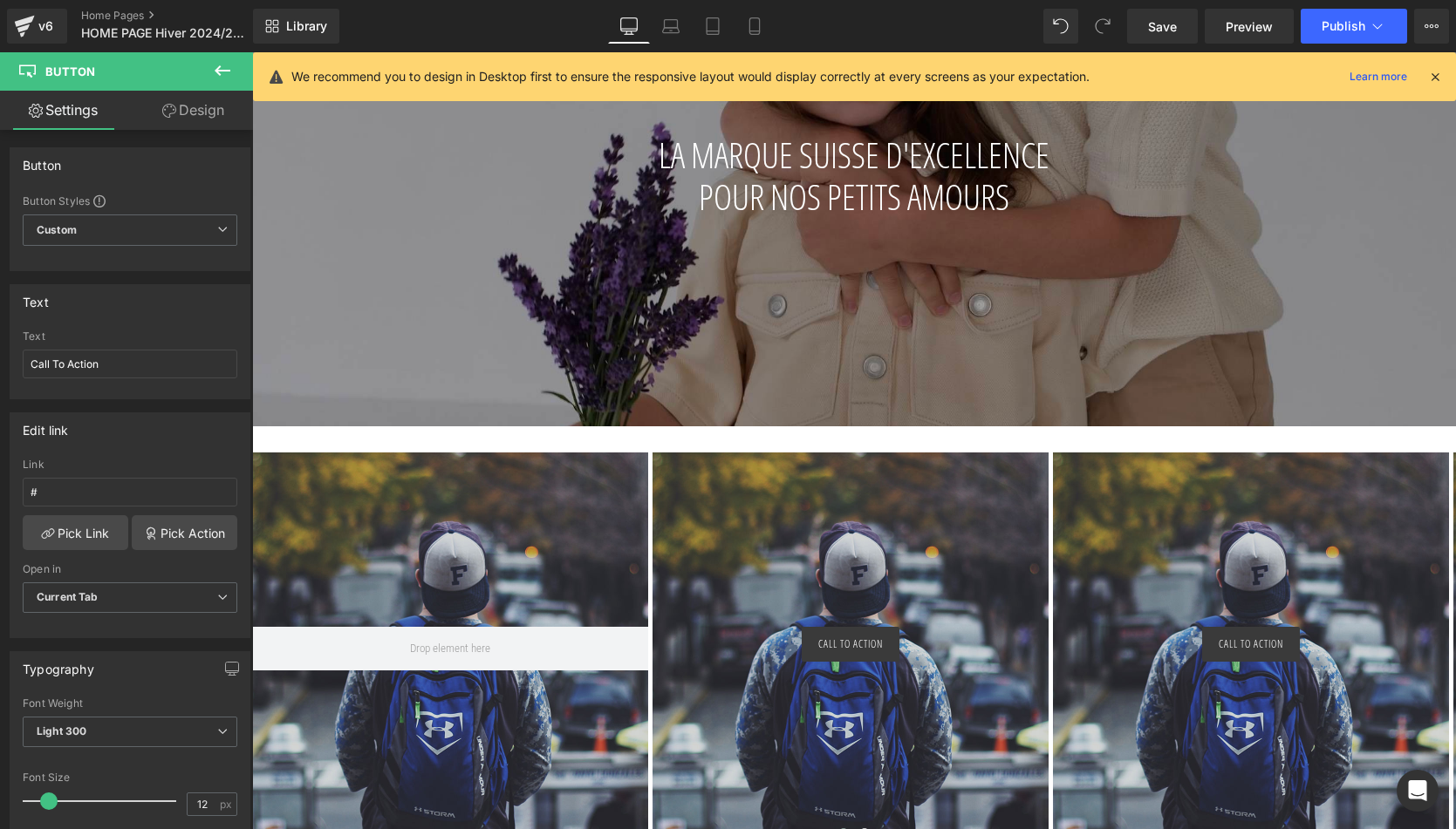
click at [231, 78] on icon at bounding box center [223, 71] width 21 height 21
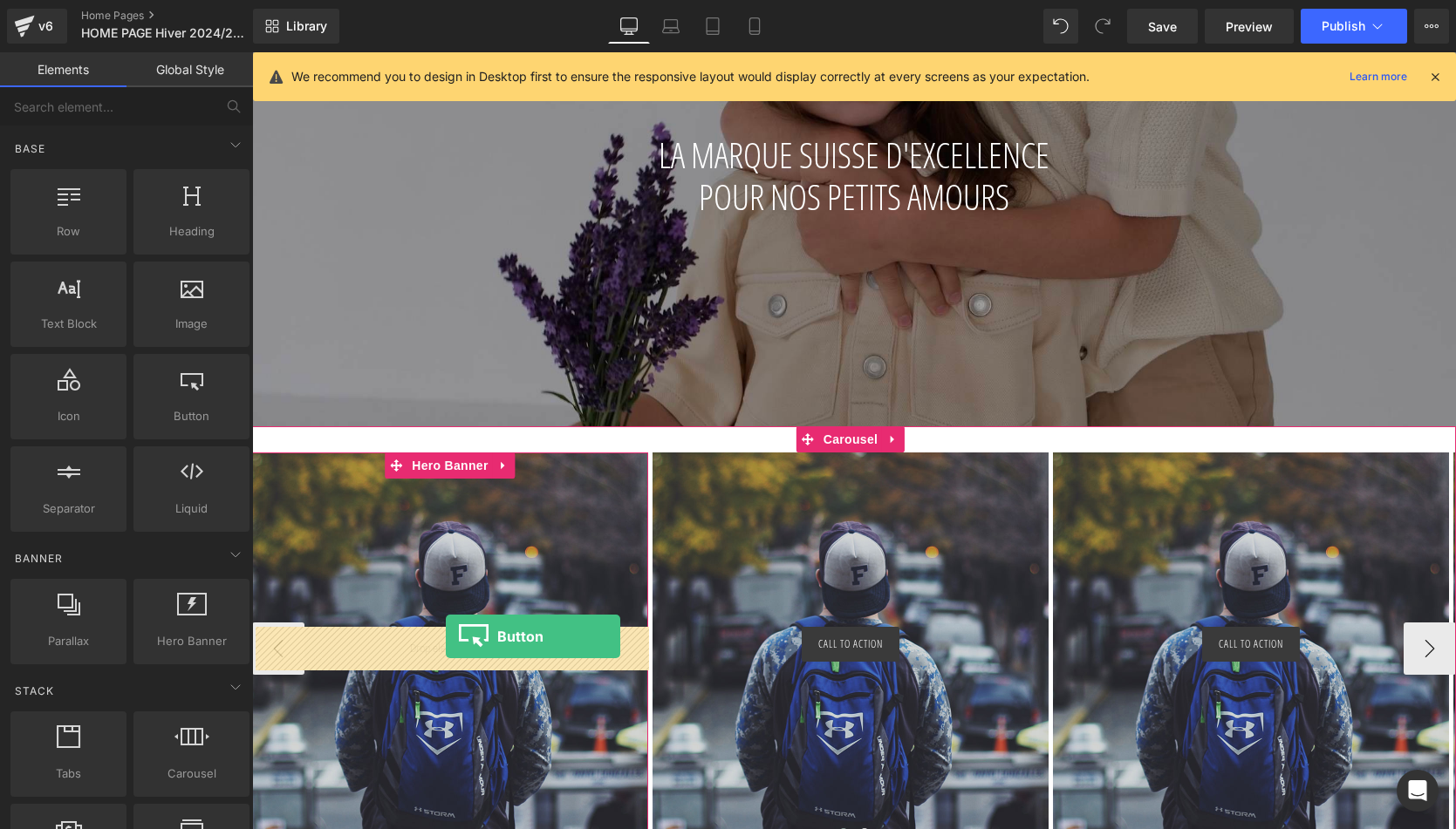
drag, startPoint x: 454, startPoint y: 446, endPoint x: 445, endPoint y: 636, distance: 190.2
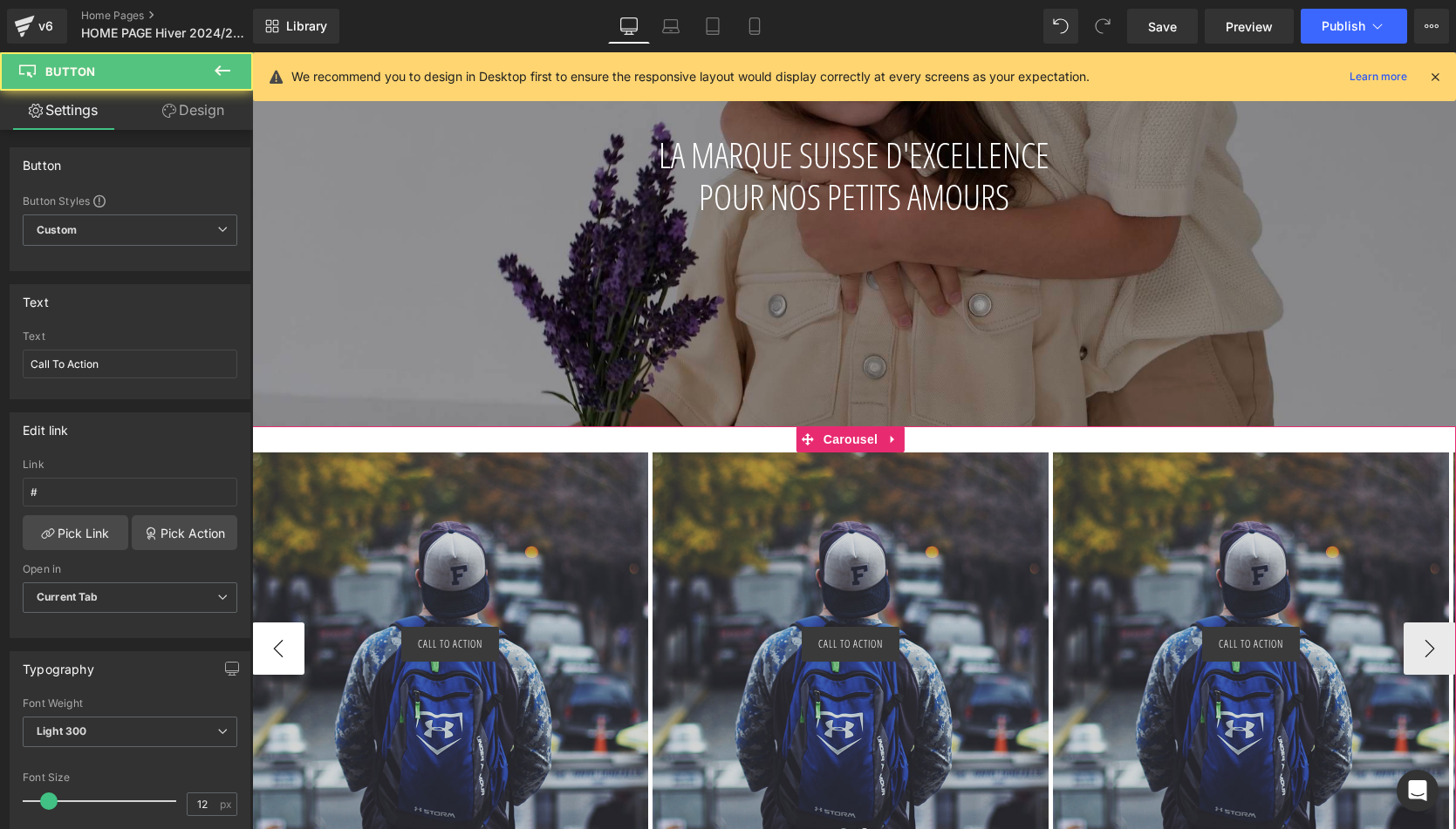
click at [284, 645] on button "‹" at bounding box center [279, 648] width 53 height 53
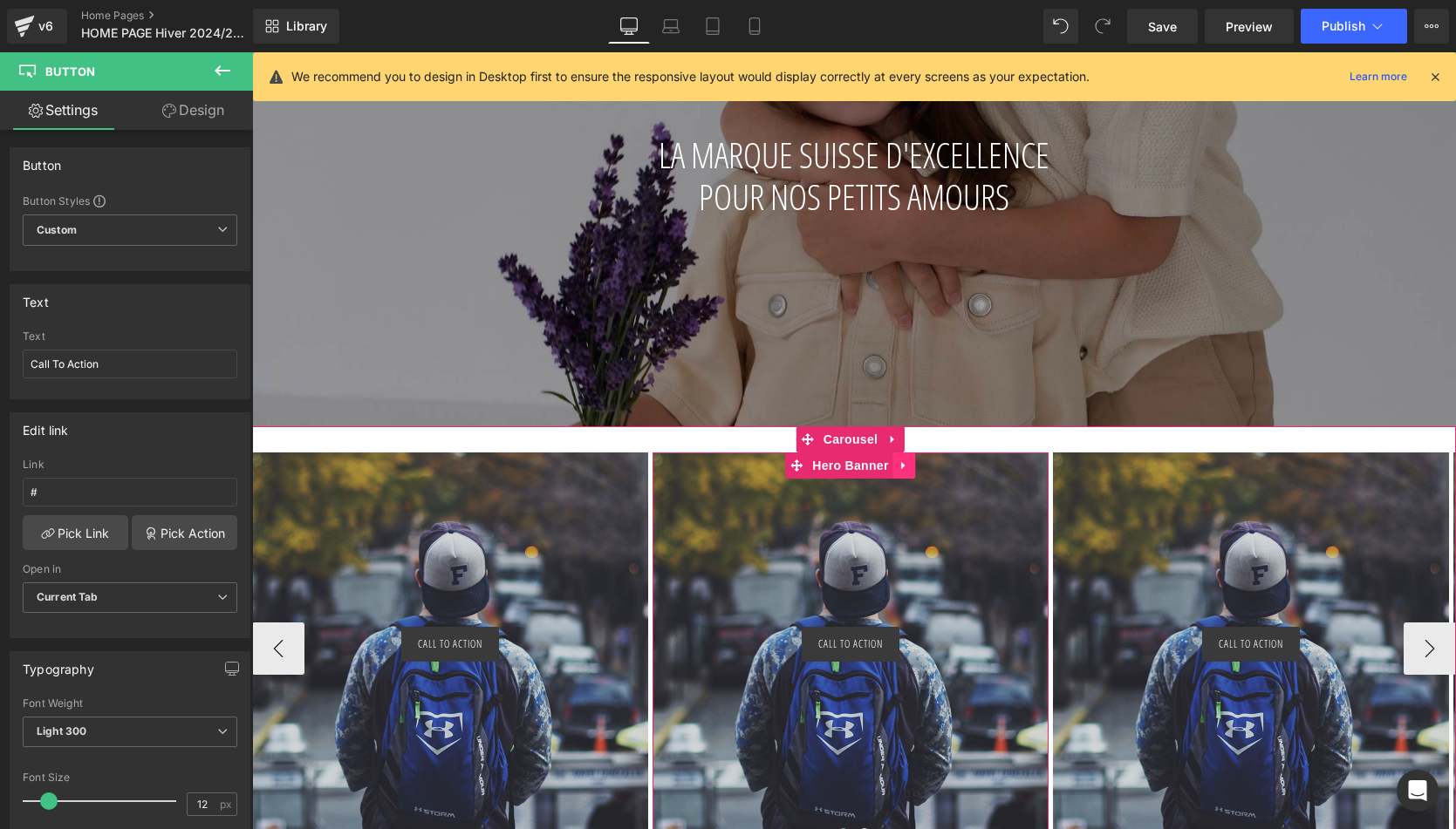
click at [907, 466] on icon at bounding box center [905, 465] width 12 height 13
click at [915, 468] on icon at bounding box center [916, 465] width 12 height 12
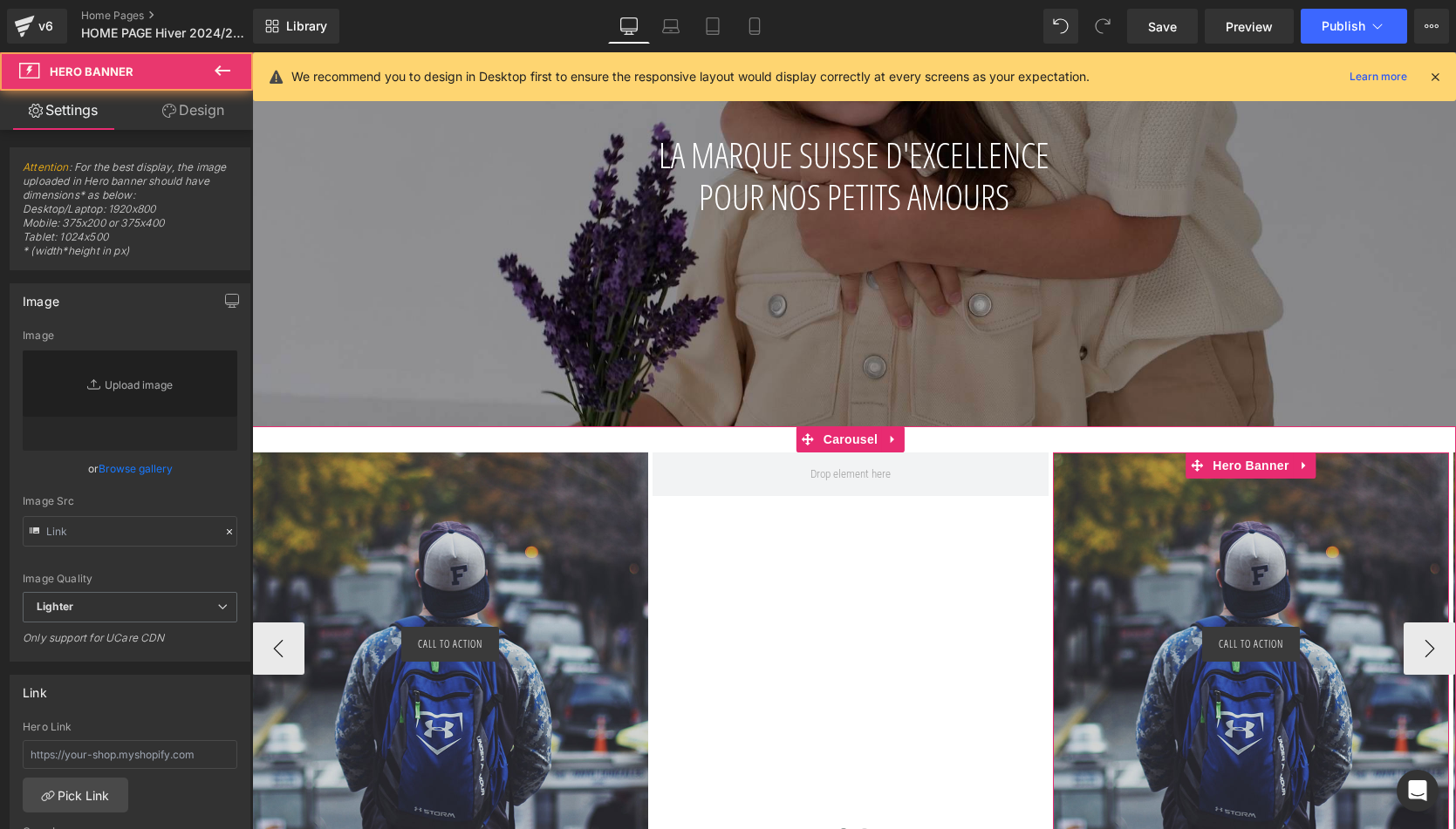
type input "https://d1um8515vdn9kb.cloudfront.net/images/hero.jpg"
click at [1201, 516] on div at bounding box center [1251, 648] width 396 height 393
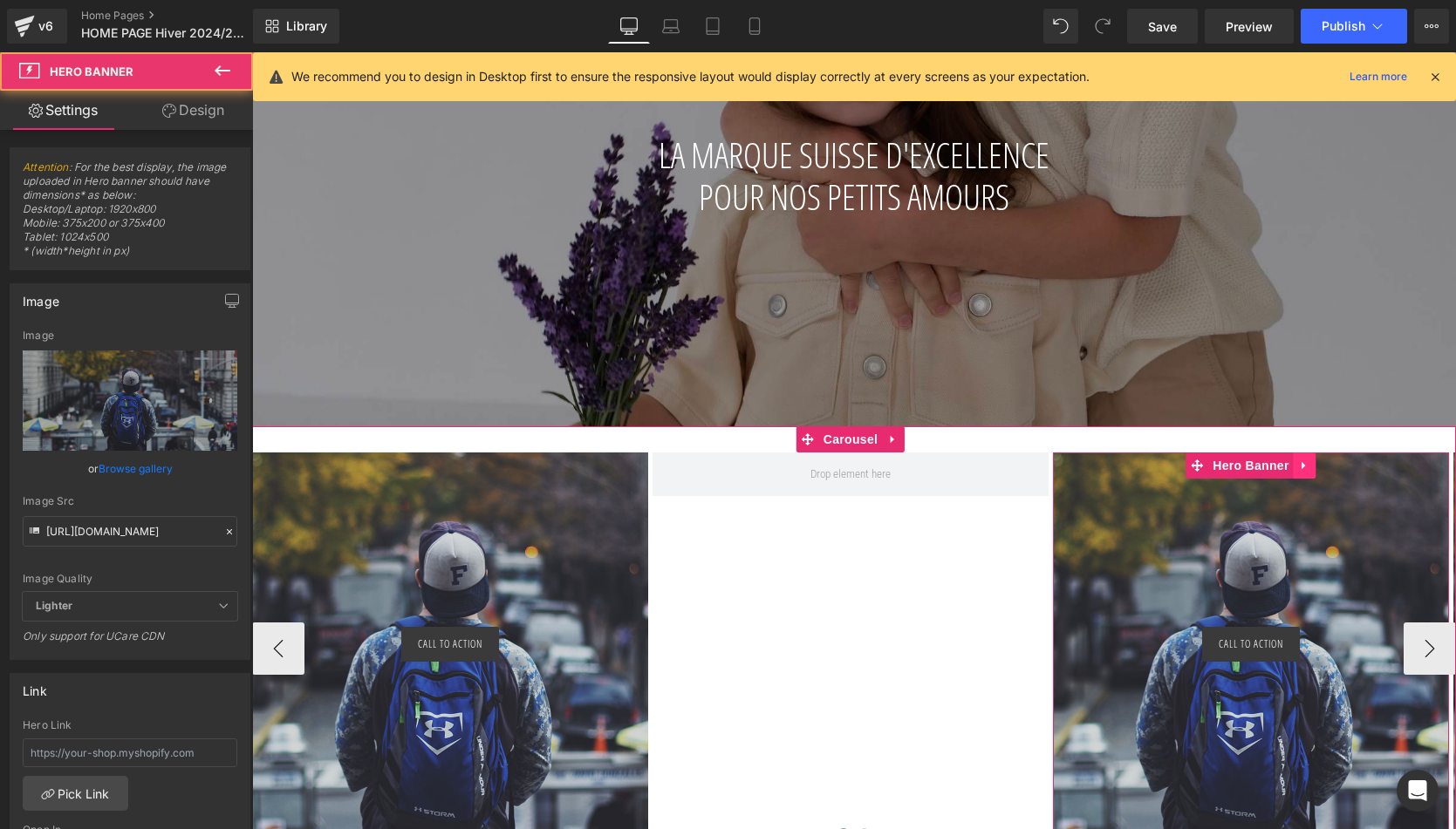
click at [1201, 468] on link at bounding box center [1305, 465] width 23 height 26
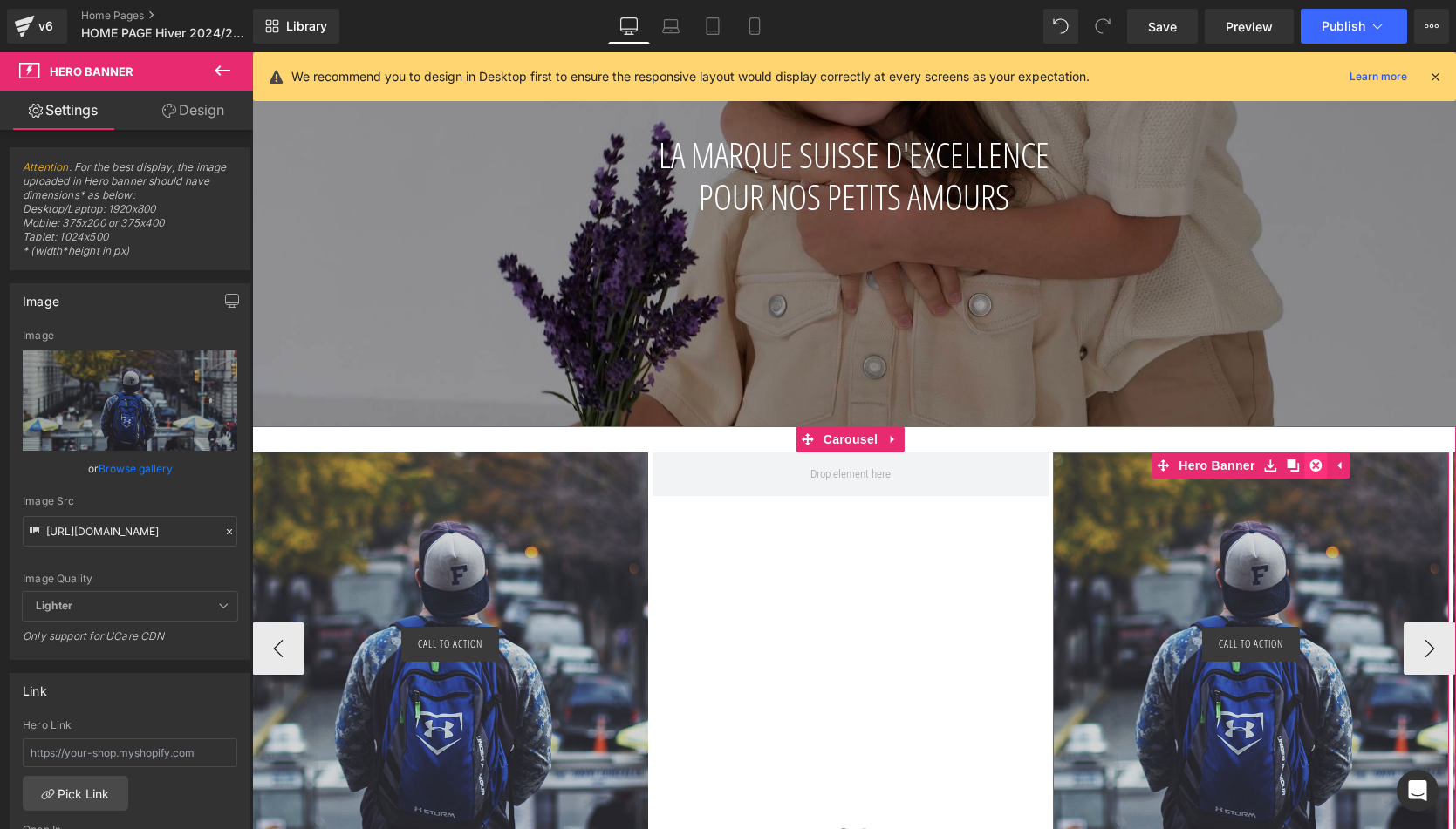
click at [1201, 465] on icon at bounding box center [1317, 465] width 12 height 12
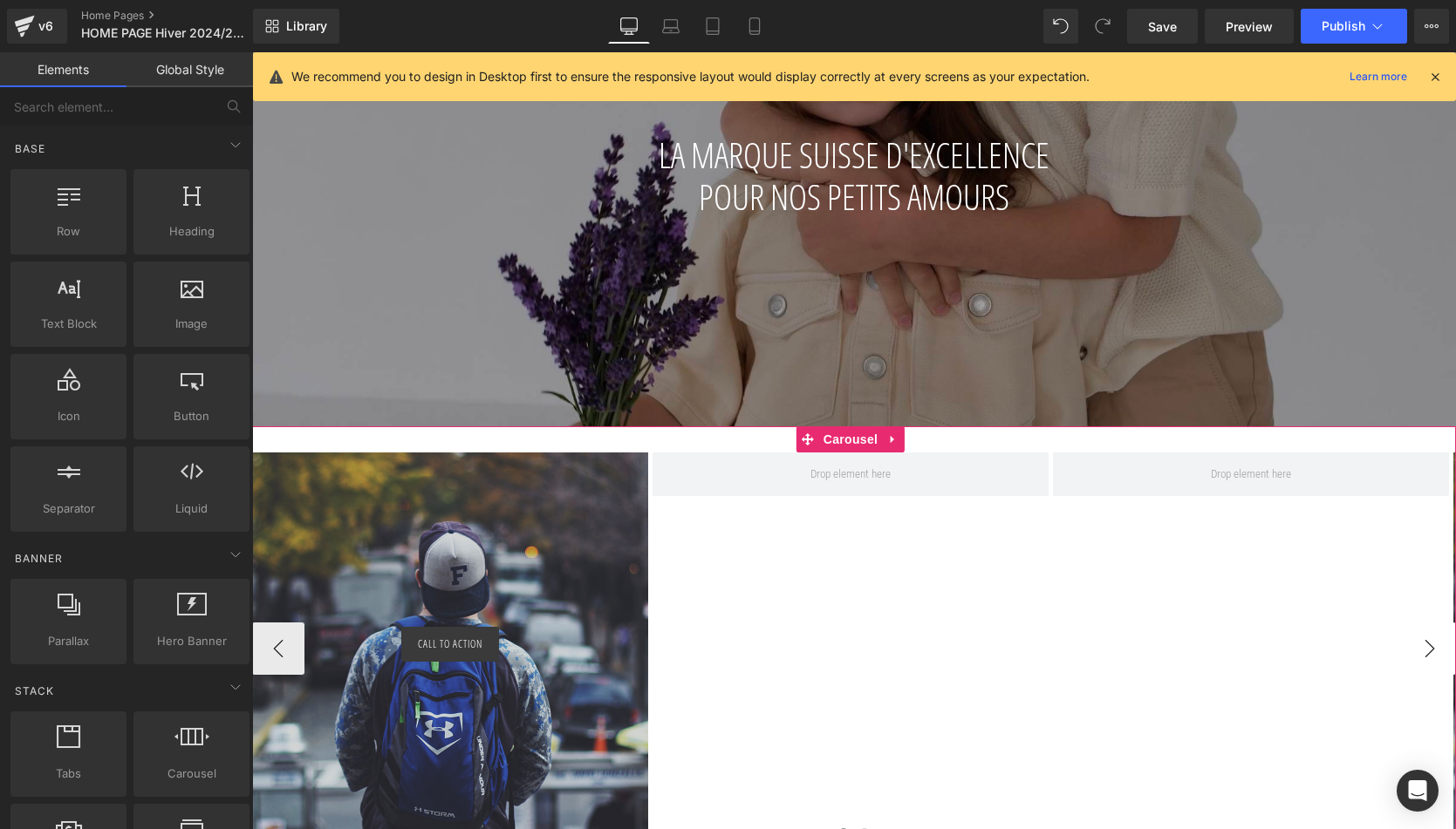
click at [1201, 655] on button "›" at bounding box center [1430, 648] width 53 height 53
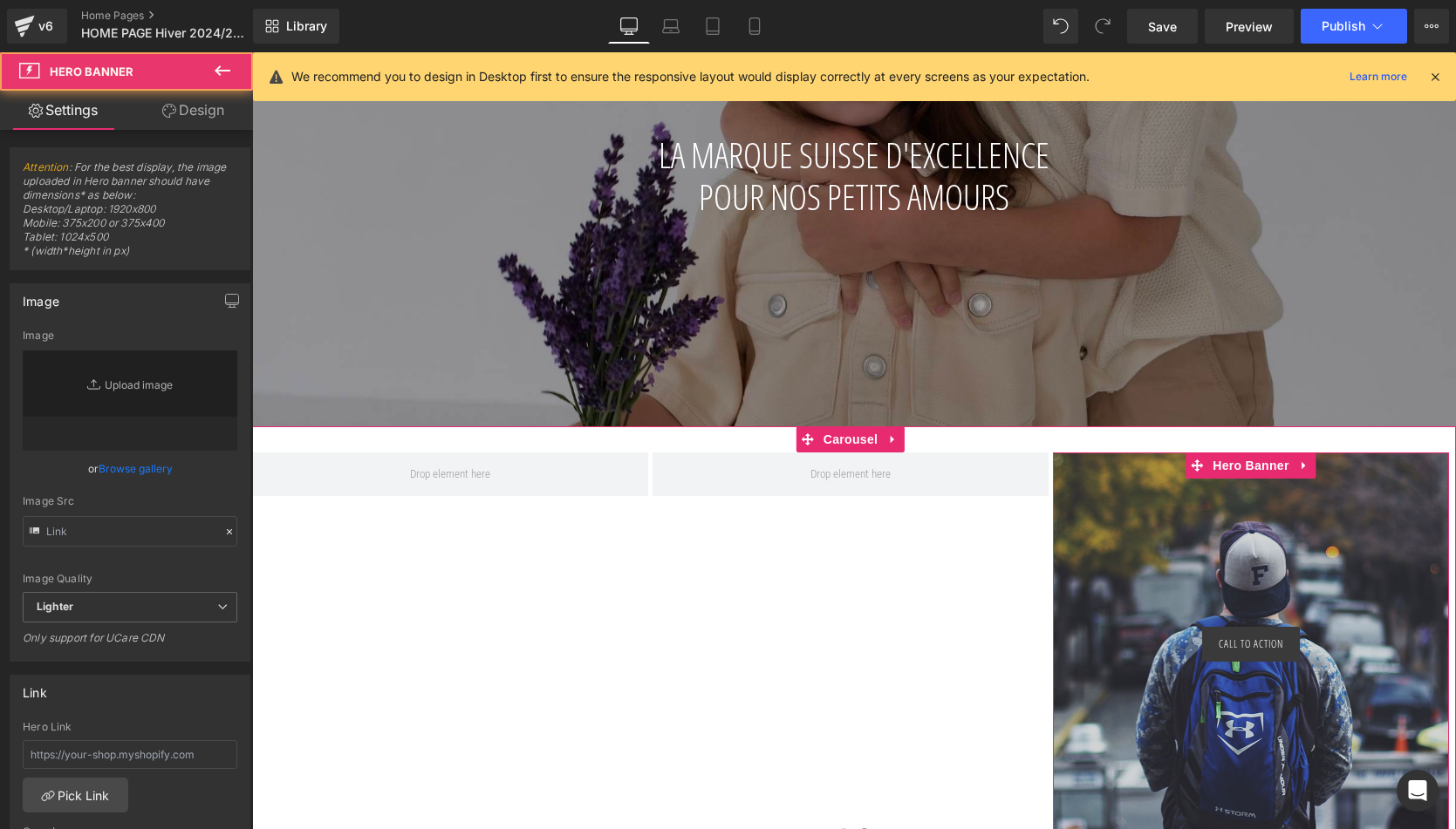
type input "https://d1um8515vdn9kb.cloudfront.net/images/hero.jpg"
click at [1201, 545] on div at bounding box center [1251, 648] width 396 height 393
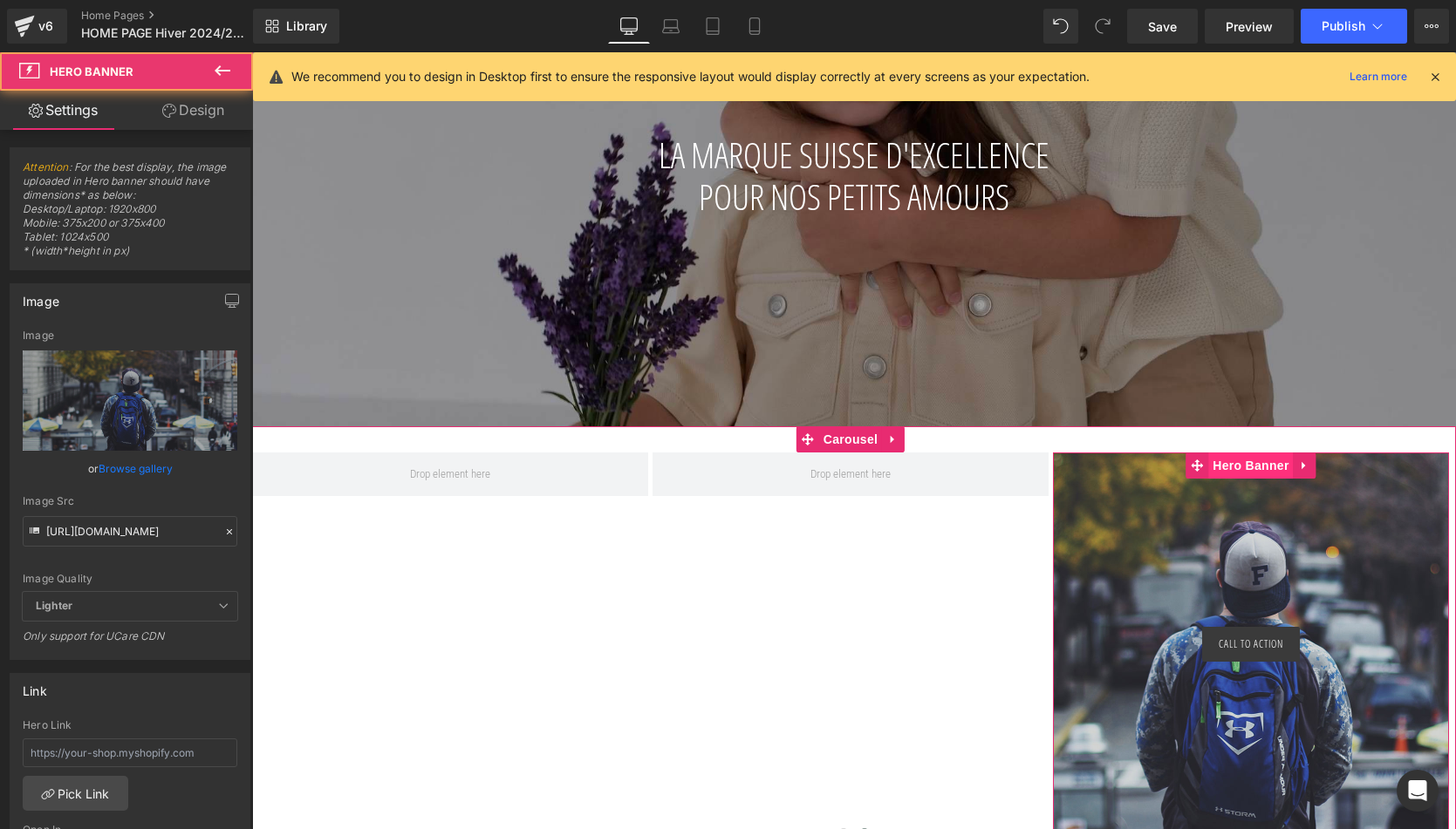
click at [1201, 457] on span "Hero Banner" at bounding box center [1250, 465] width 85 height 26
click at [1201, 462] on icon at bounding box center [1305, 465] width 12 height 13
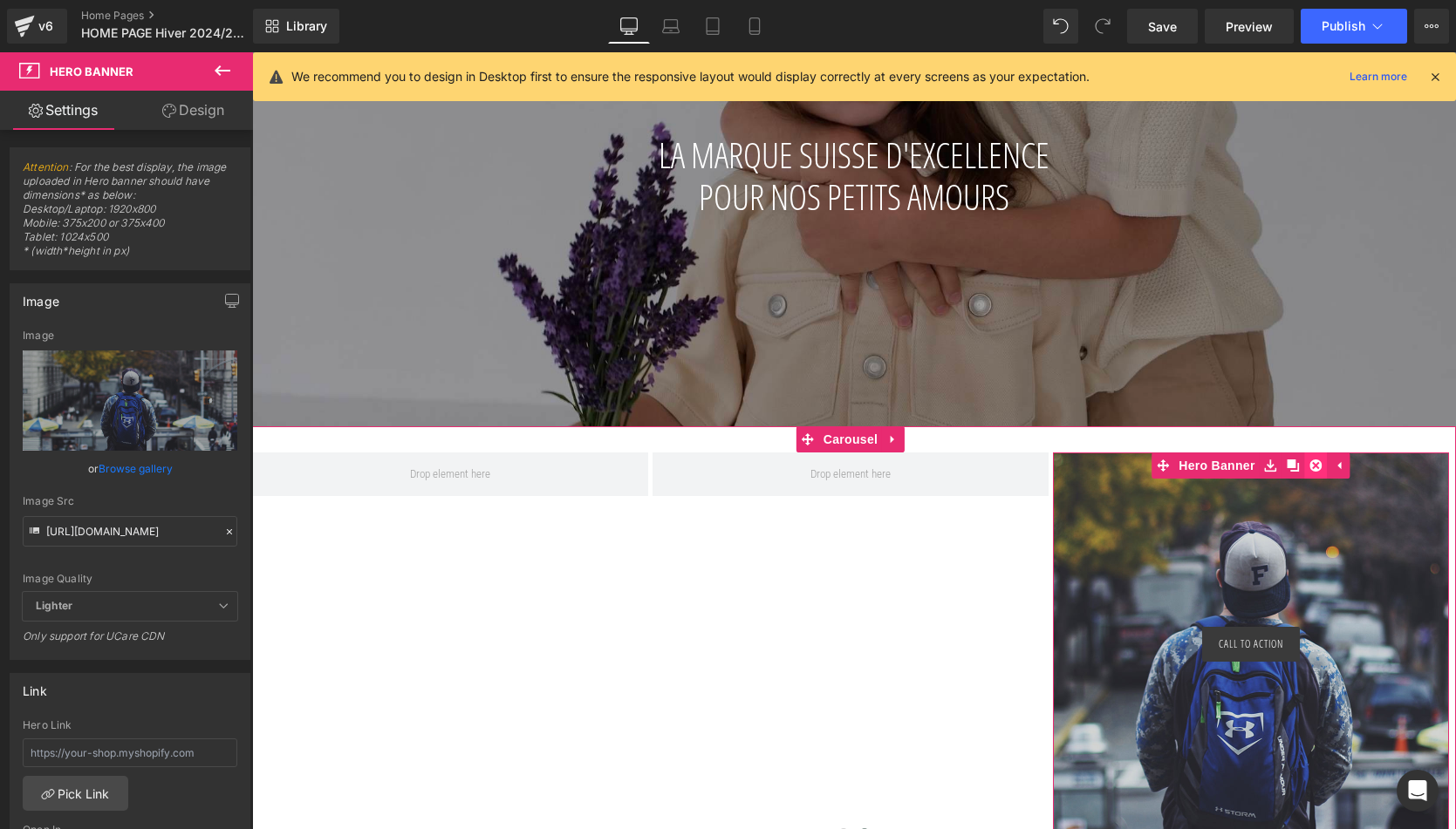
click at [1201, 469] on link at bounding box center [1317, 465] width 23 height 26
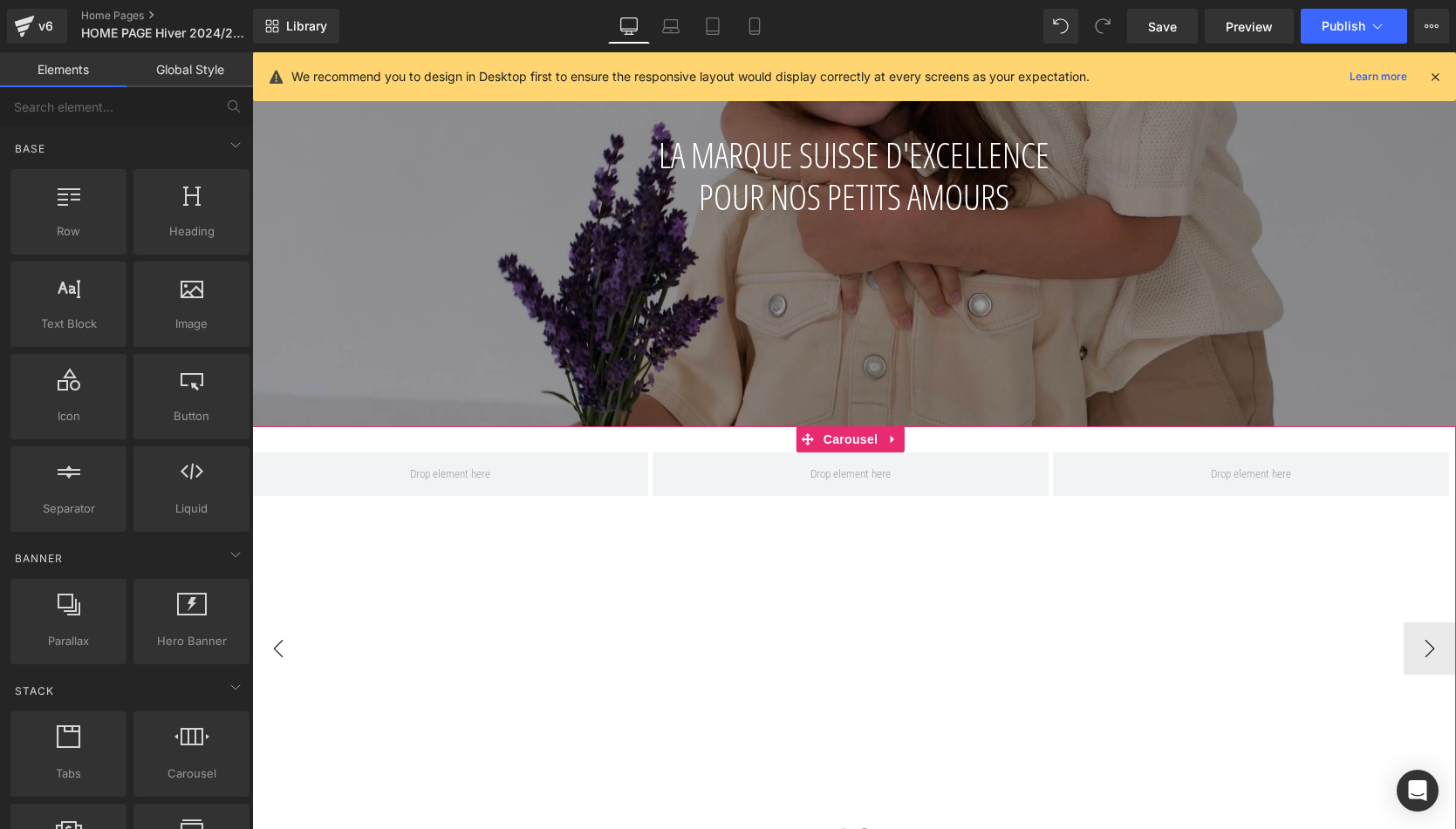
click at [283, 650] on button "‹" at bounding box center [279, 648] width 53 height 53
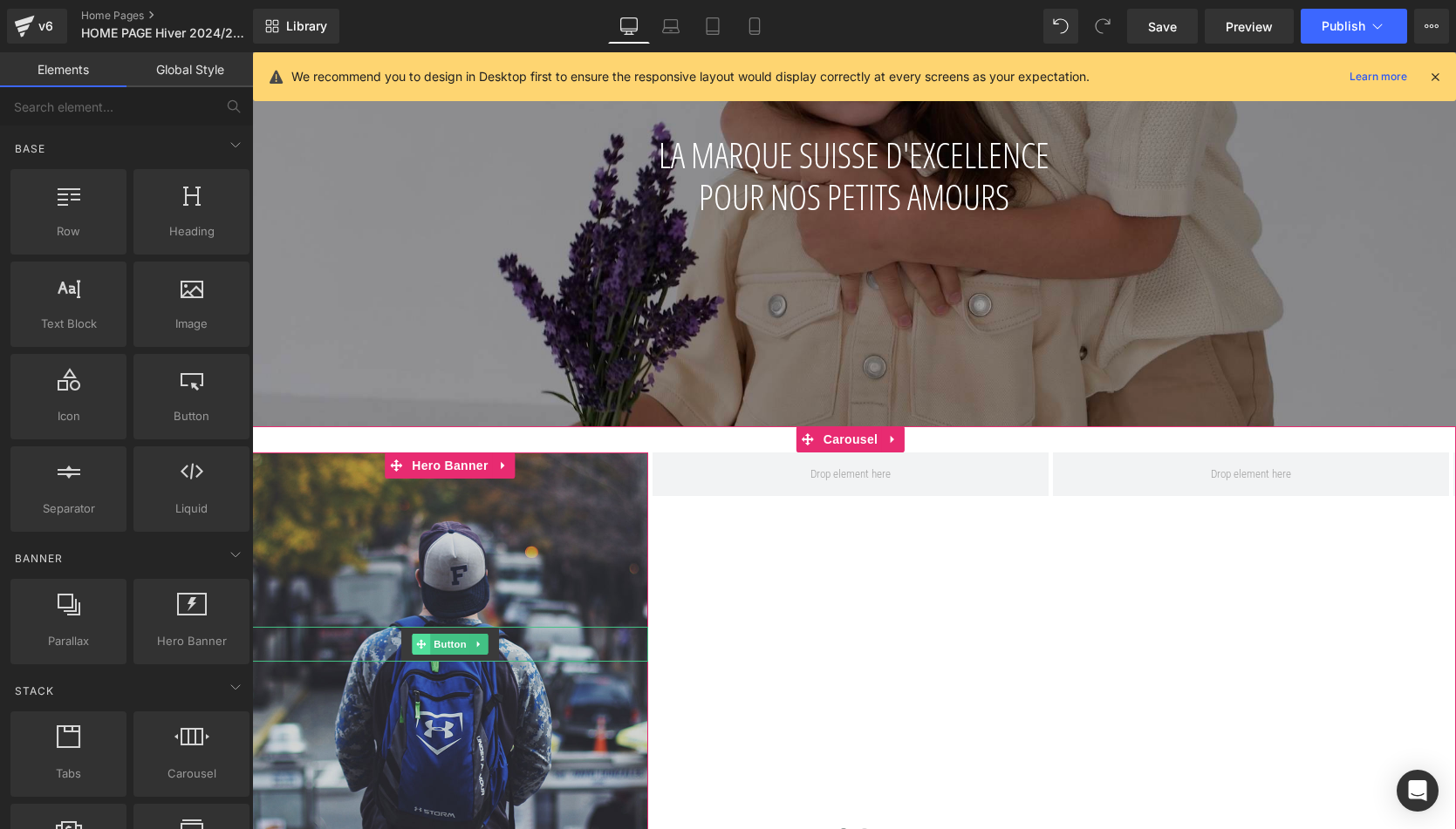
click at [417, 642] on icon at bounding box center [421, 644] width 10 height 11
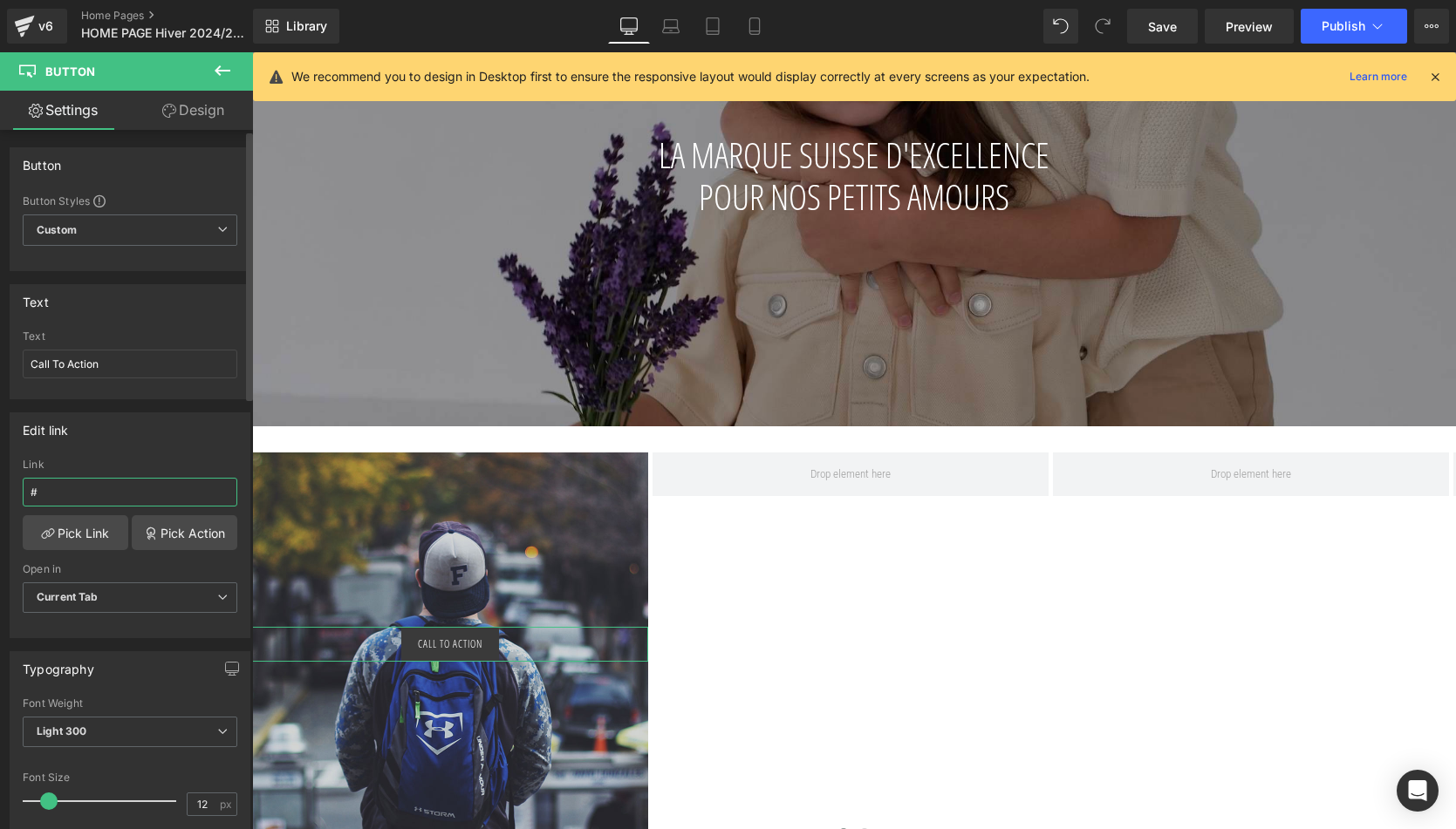
click at [57, 485] on input "#" at bounding box center [130, 492] width 215 height 29
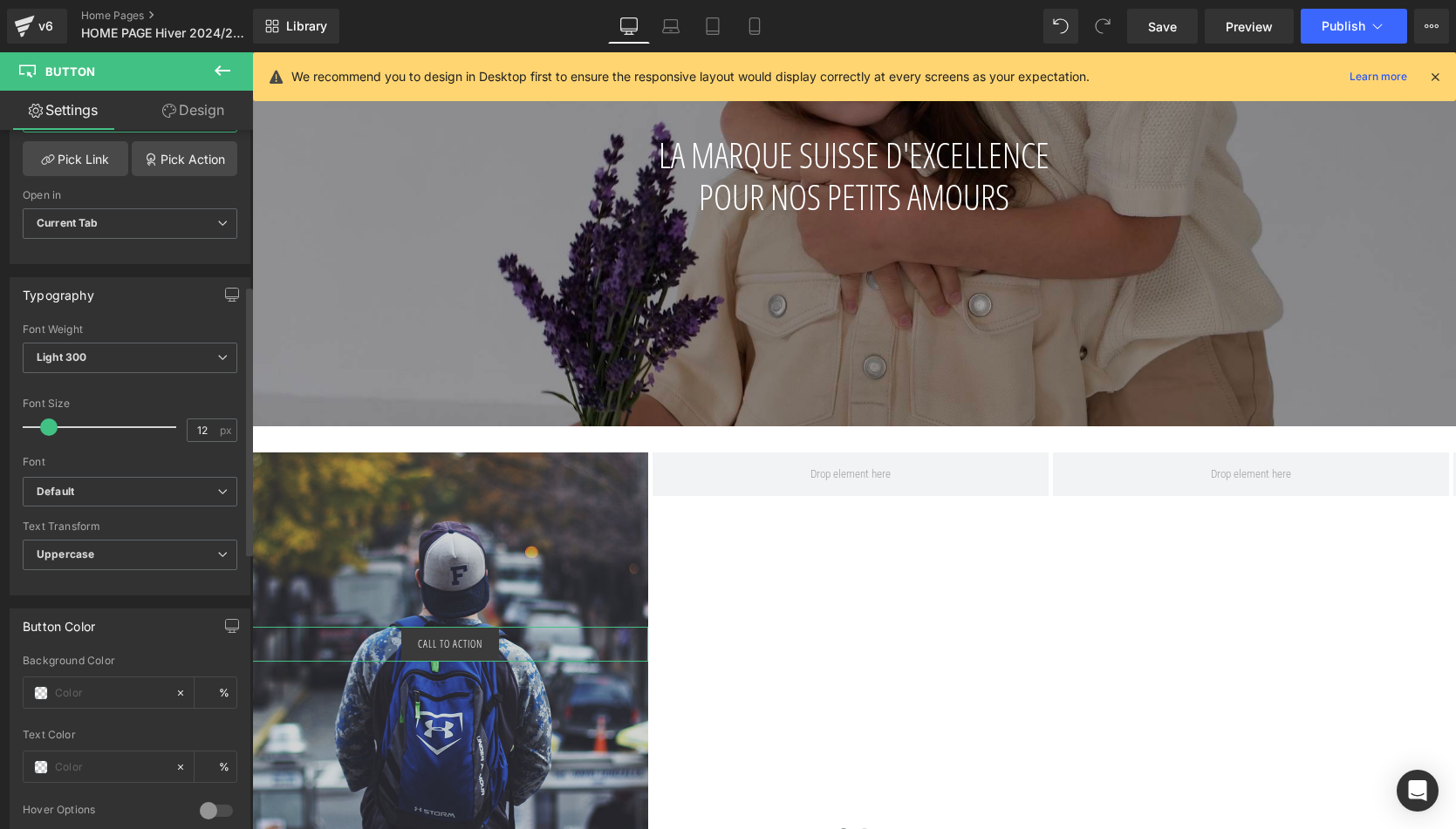
scroll to position [423, 0]
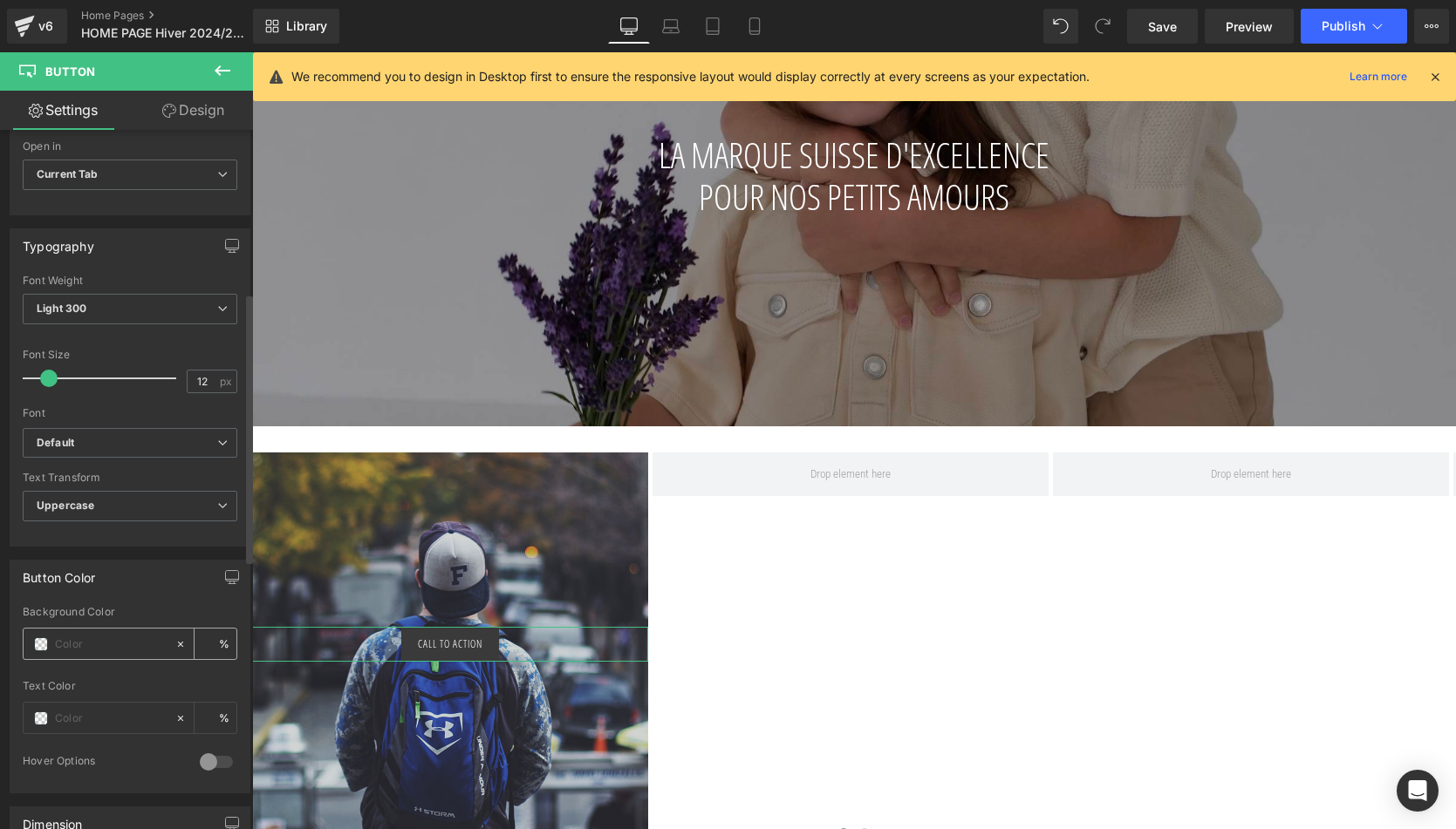
click at [90, 646] on input "text" at bounding box center [110, 644] width 111 height 19
paste input "#097988"
type input "#097988"
type input "100"
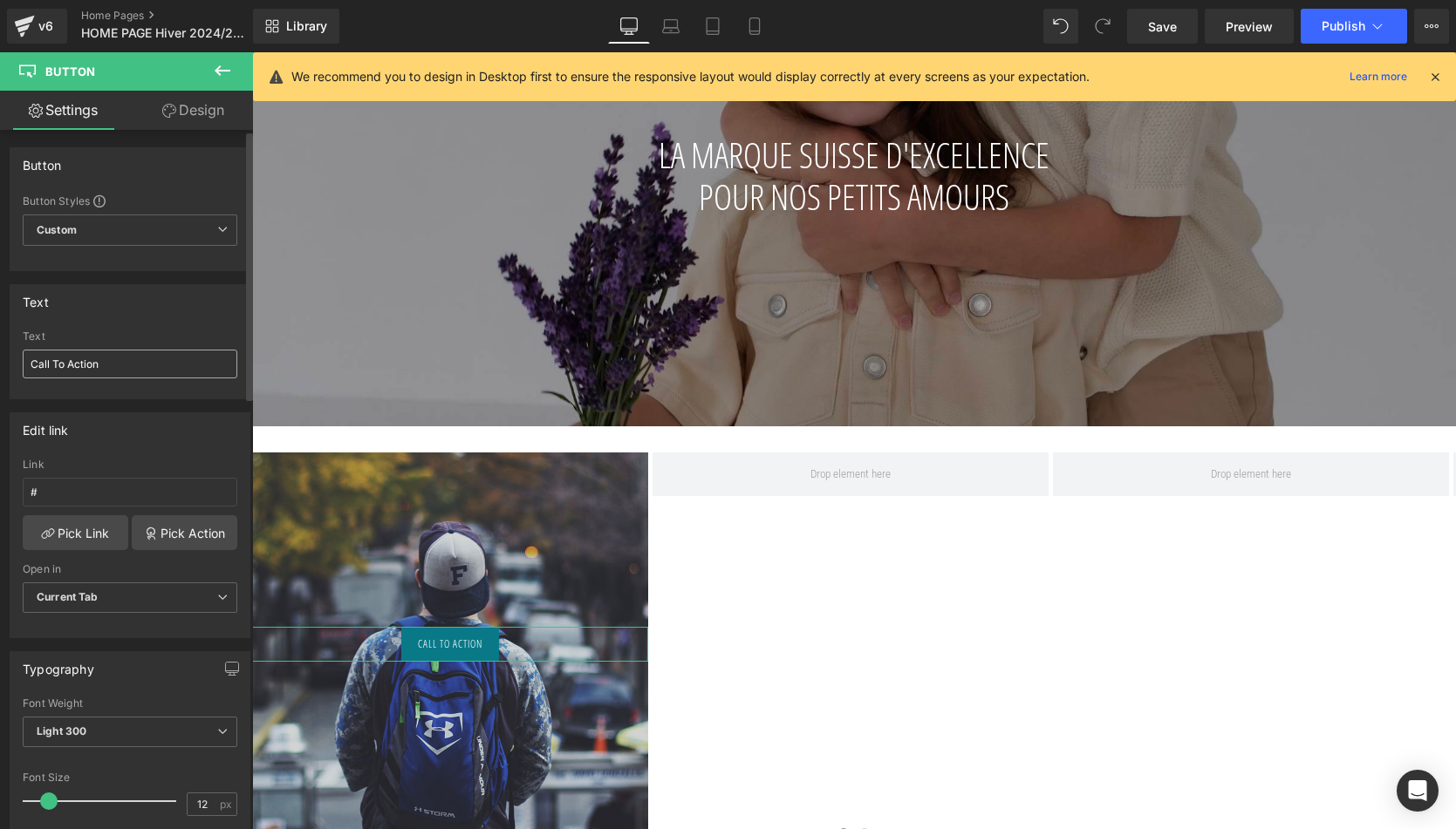
scroll to position [0, 0]
type input "#097988"
click at [88, 359] on input "Call To Action" at bounding box center [130, 364] width 215 height 29
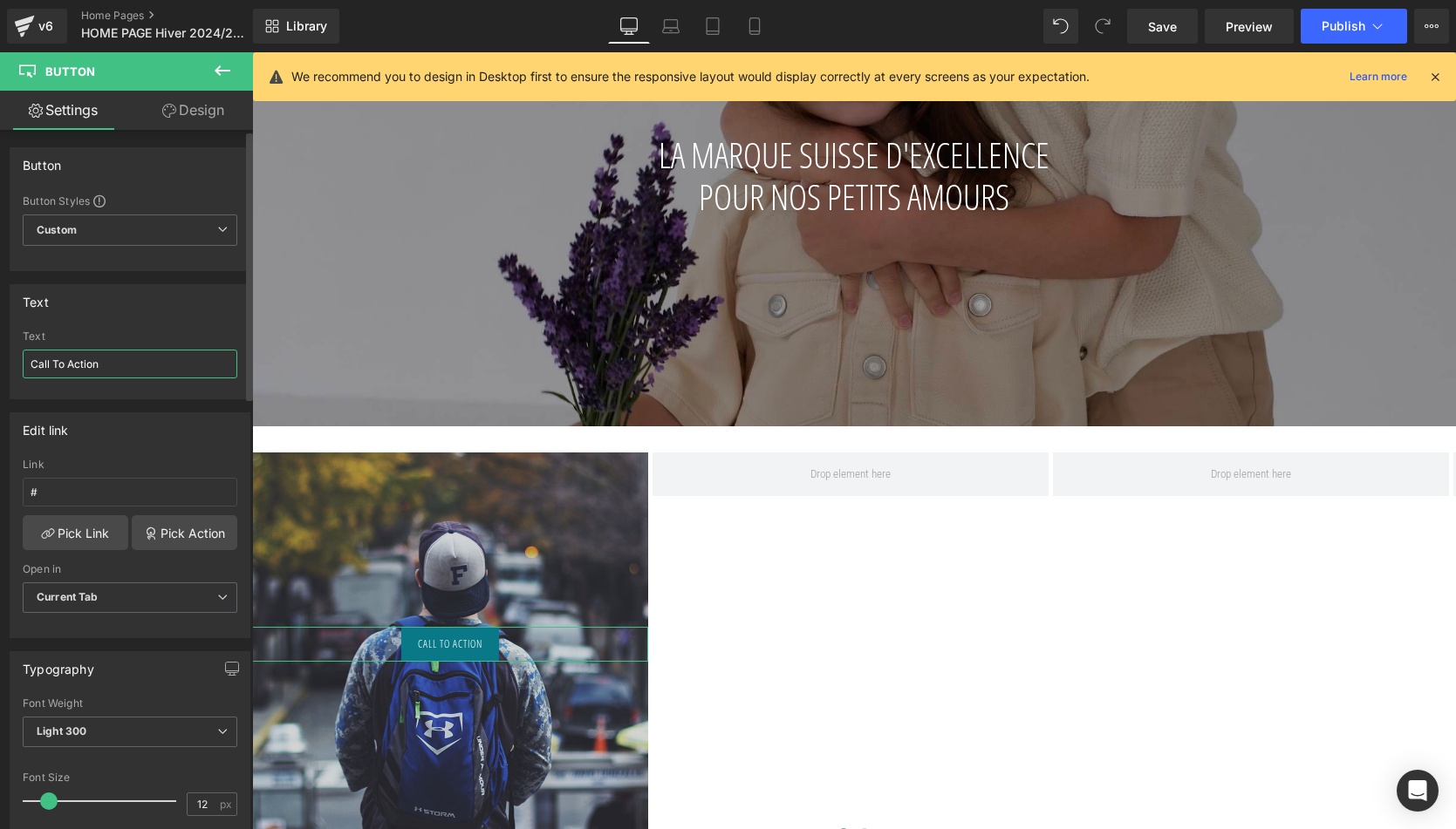
click at [88, 359] on input "Call To Action" at bounding box center [130, 364] width 215 height 29
type input "L"
type input "Découvrir"
click at [67, 535] on link "Pick Link" at bounding box center [75, 533] width 105 height 35
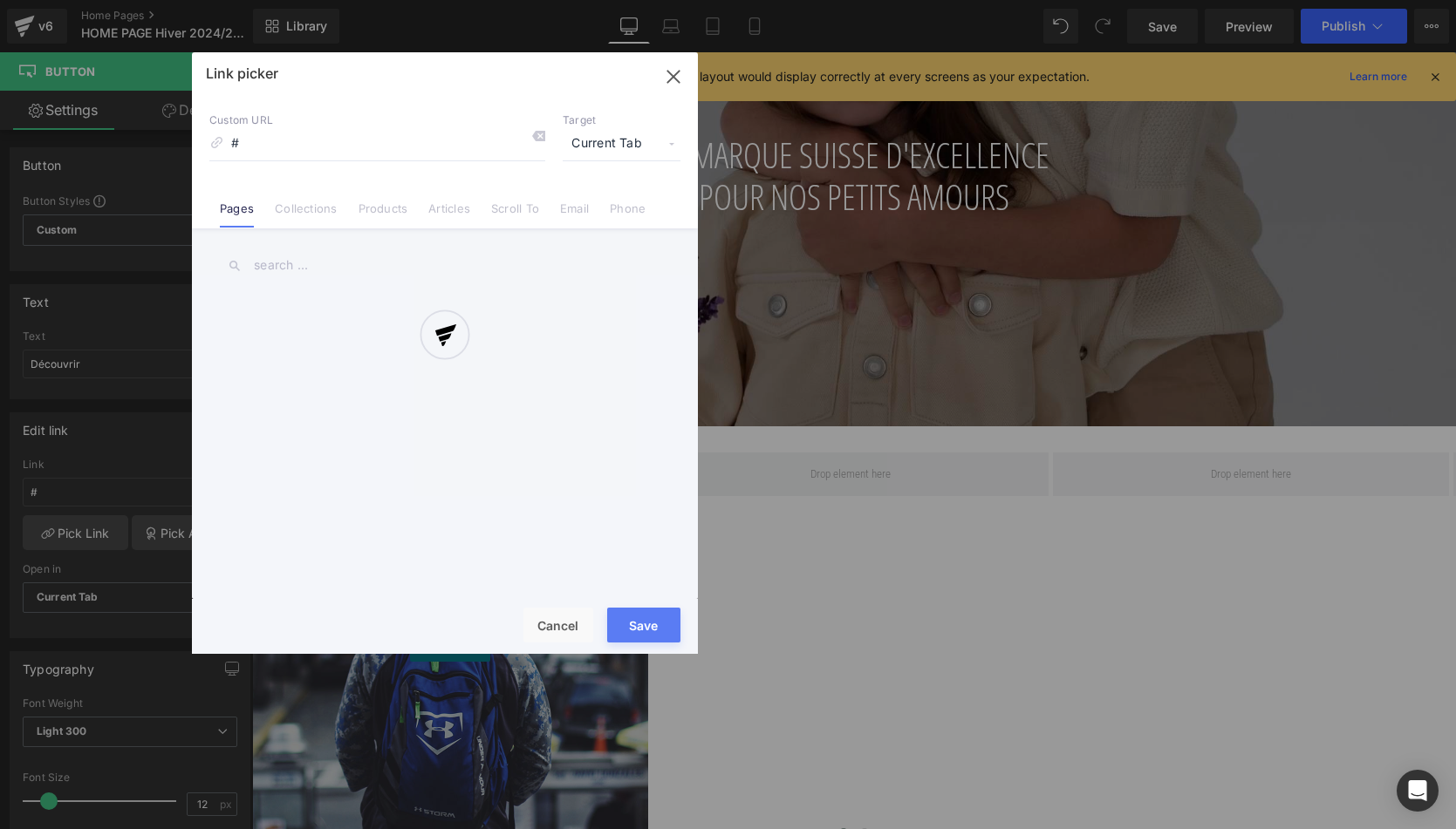
click at [292, 217] on div at bounding box center [444, 353] width 506 height 602
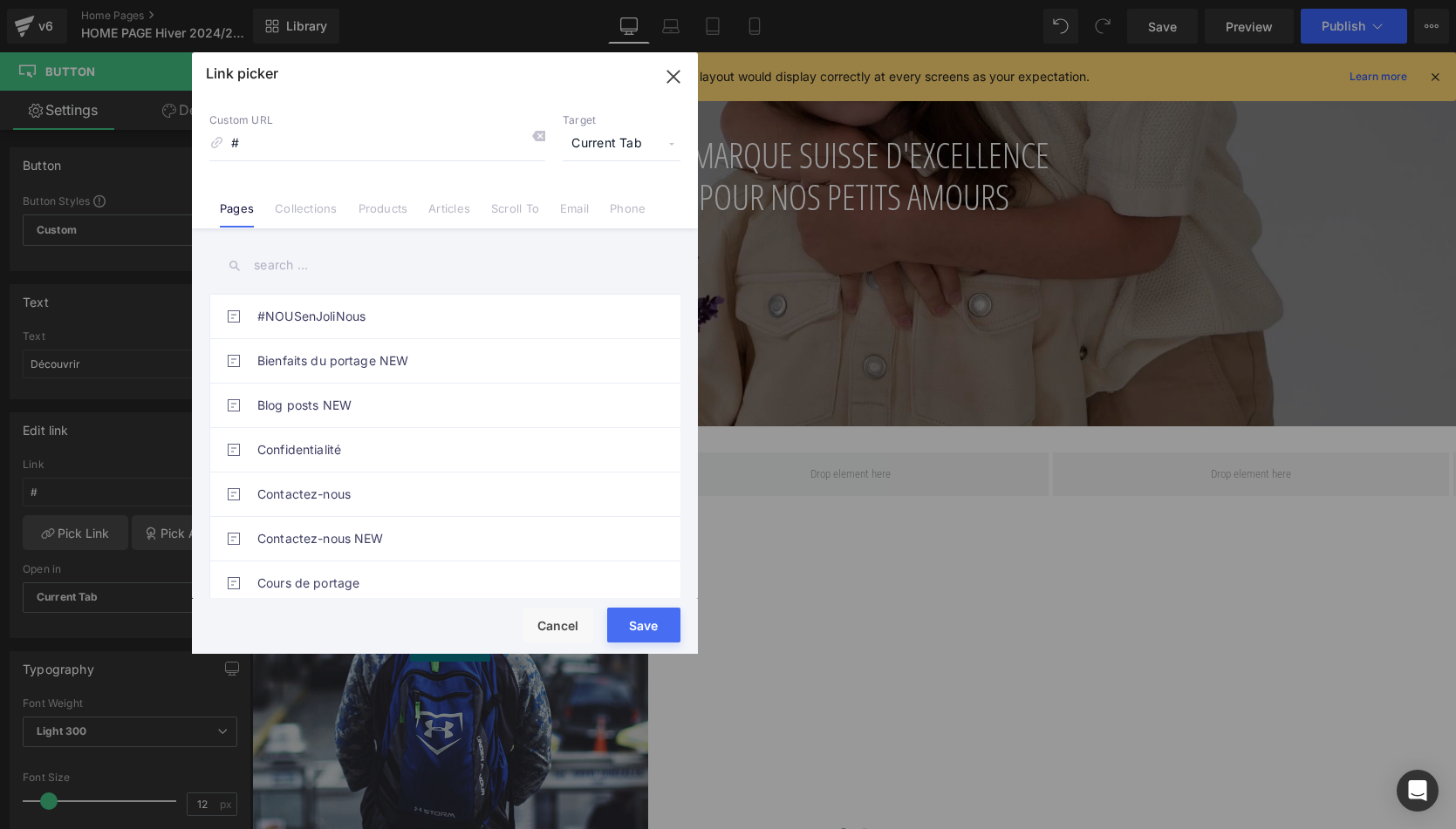
click at [292, 217] on link "Collections" at bounding box center [305, 215] width 62 height 26
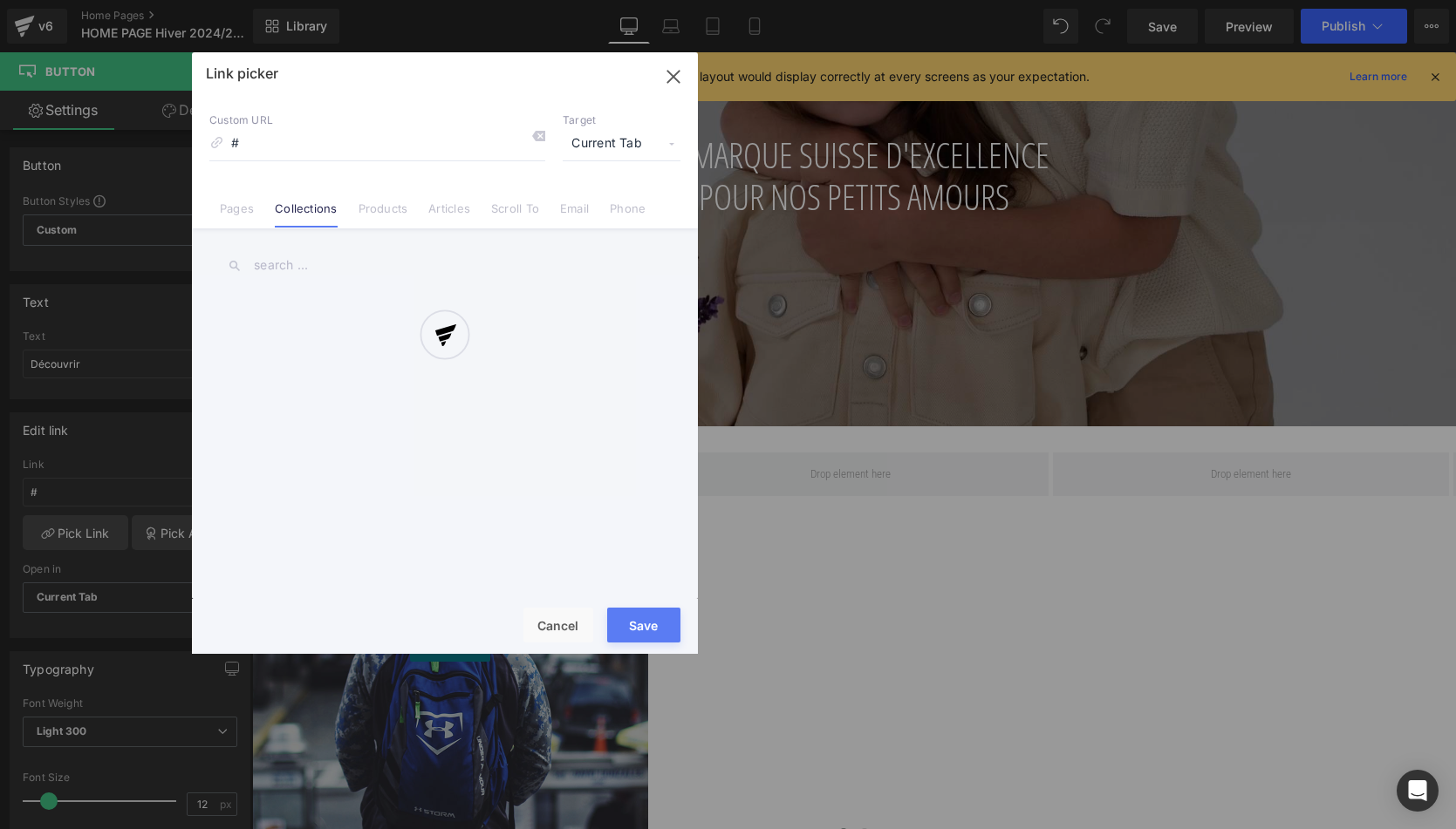
click at [281, 260] on div at bounding box center [444, 353] width 506 height 602
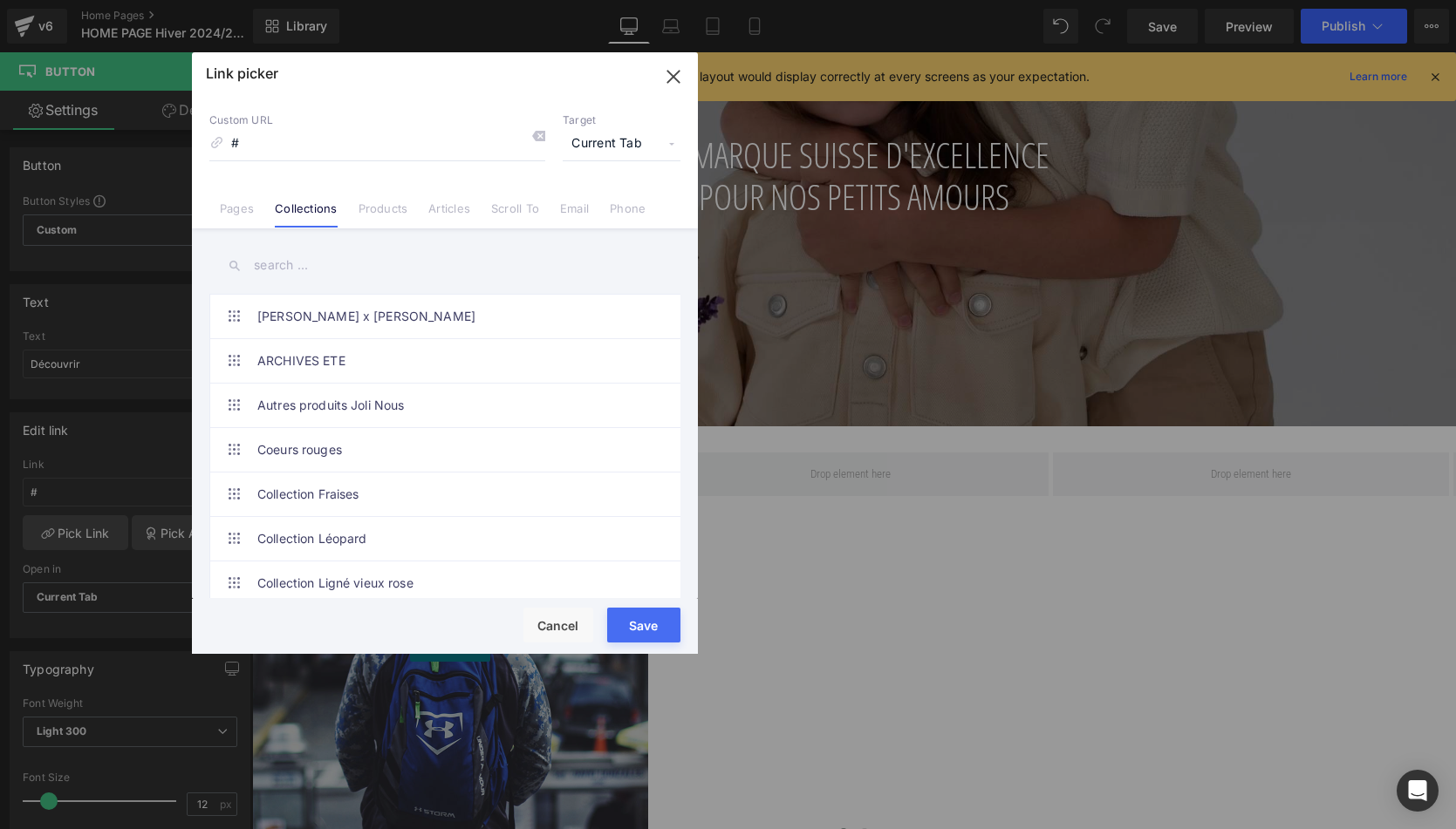
click at [281, 260] on div "Link picker Back to Library Insert Custom URL # Target Current Tab Current Tab …" at bounding box center [444, 353] width 506 height 602
click at [269, 266] on input "text" at bounding box center [444, 266] width 471 height 39
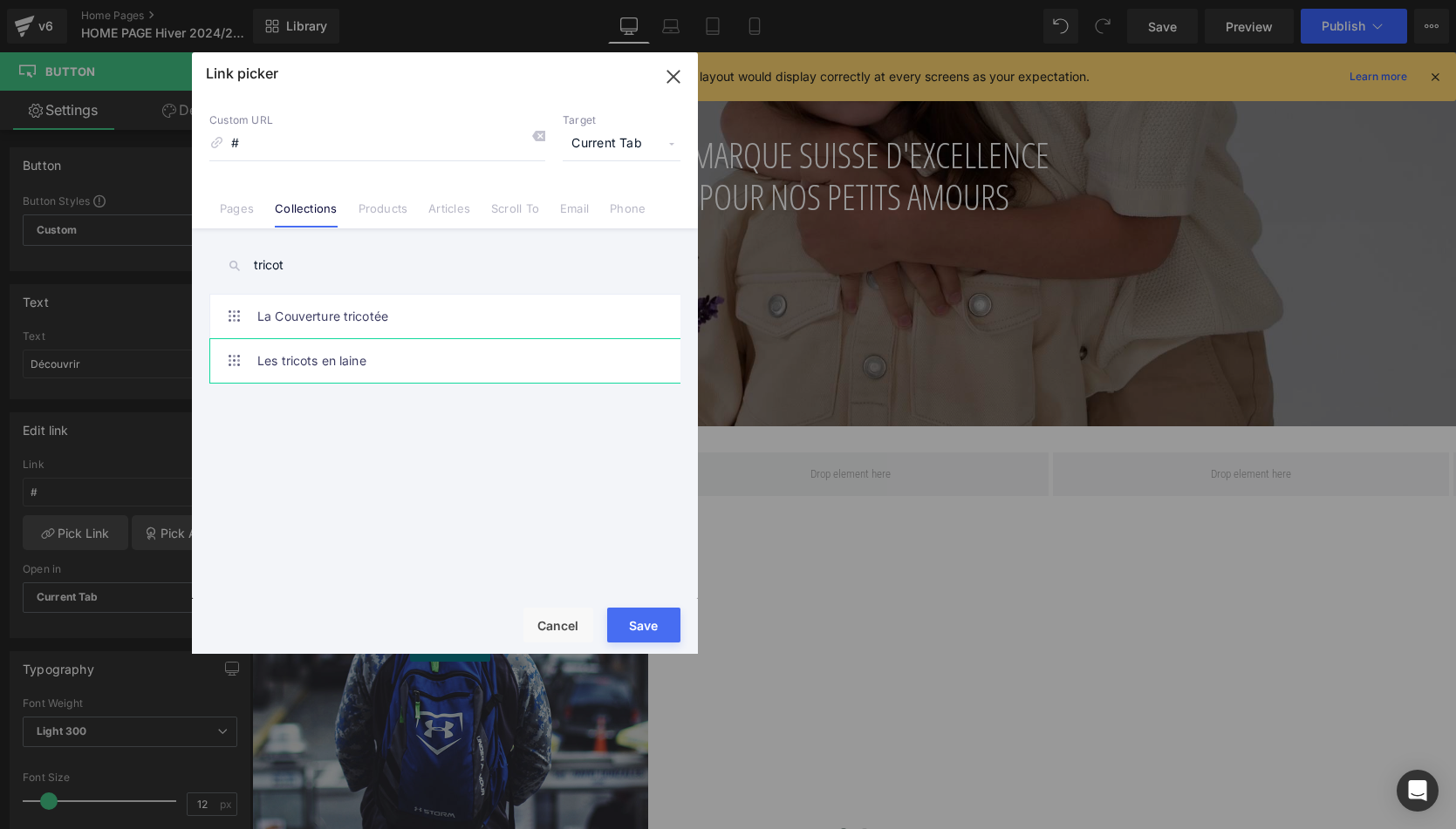
type input "tricot"
click at [295, 362] on link "Les tricots en laine" at bounding box center [450, 361] width 384 height 44
type input "/collections/les-tricots-en-laine"
click at [615, 608] on button "Save" at bounding box center [644, 626] width 74 height 35
type input "/collections/les-tricots-en-laine"
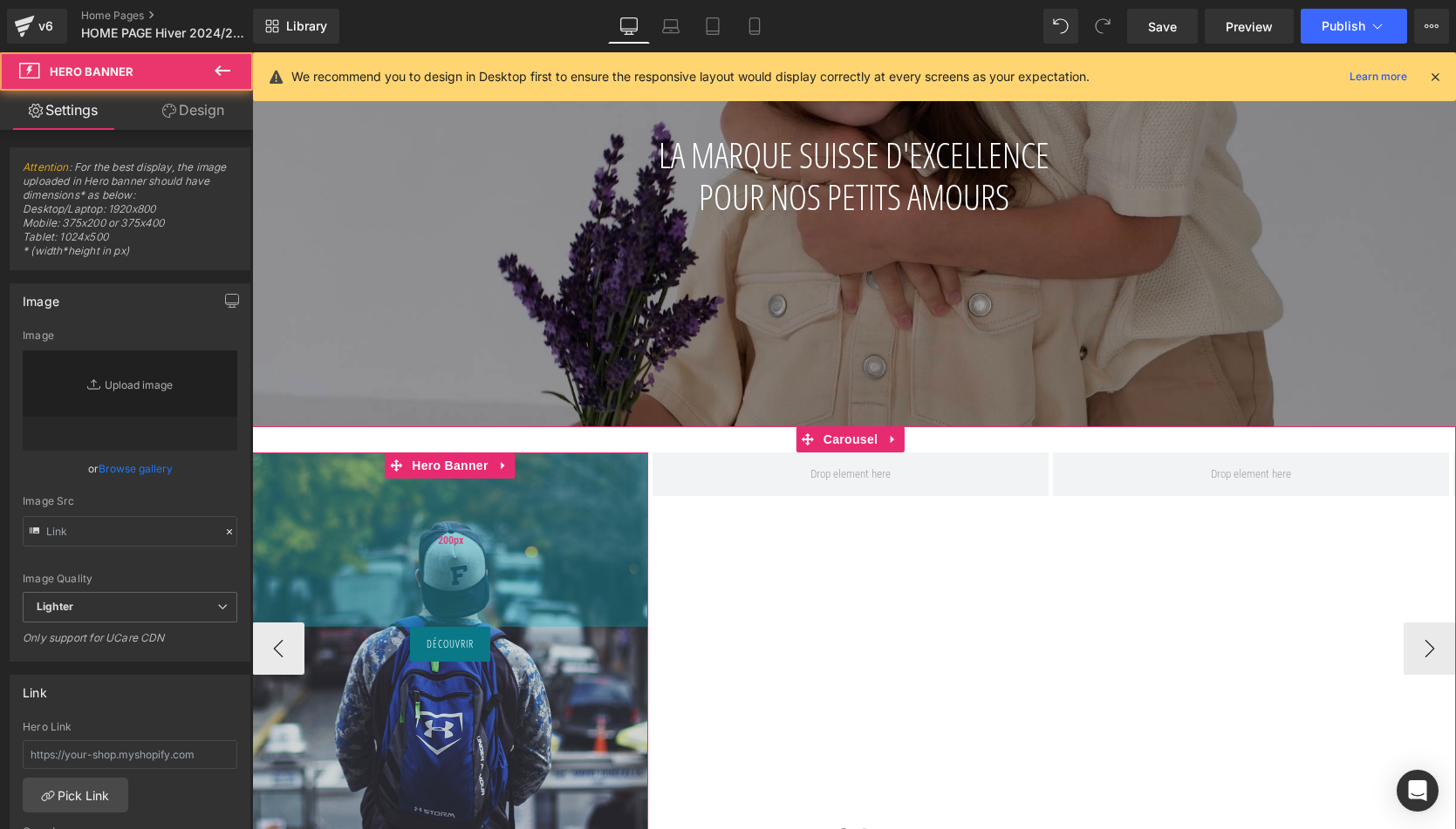
click at [387, 514] on div "200px" at bounding box center [451, 539] width 396 height 174
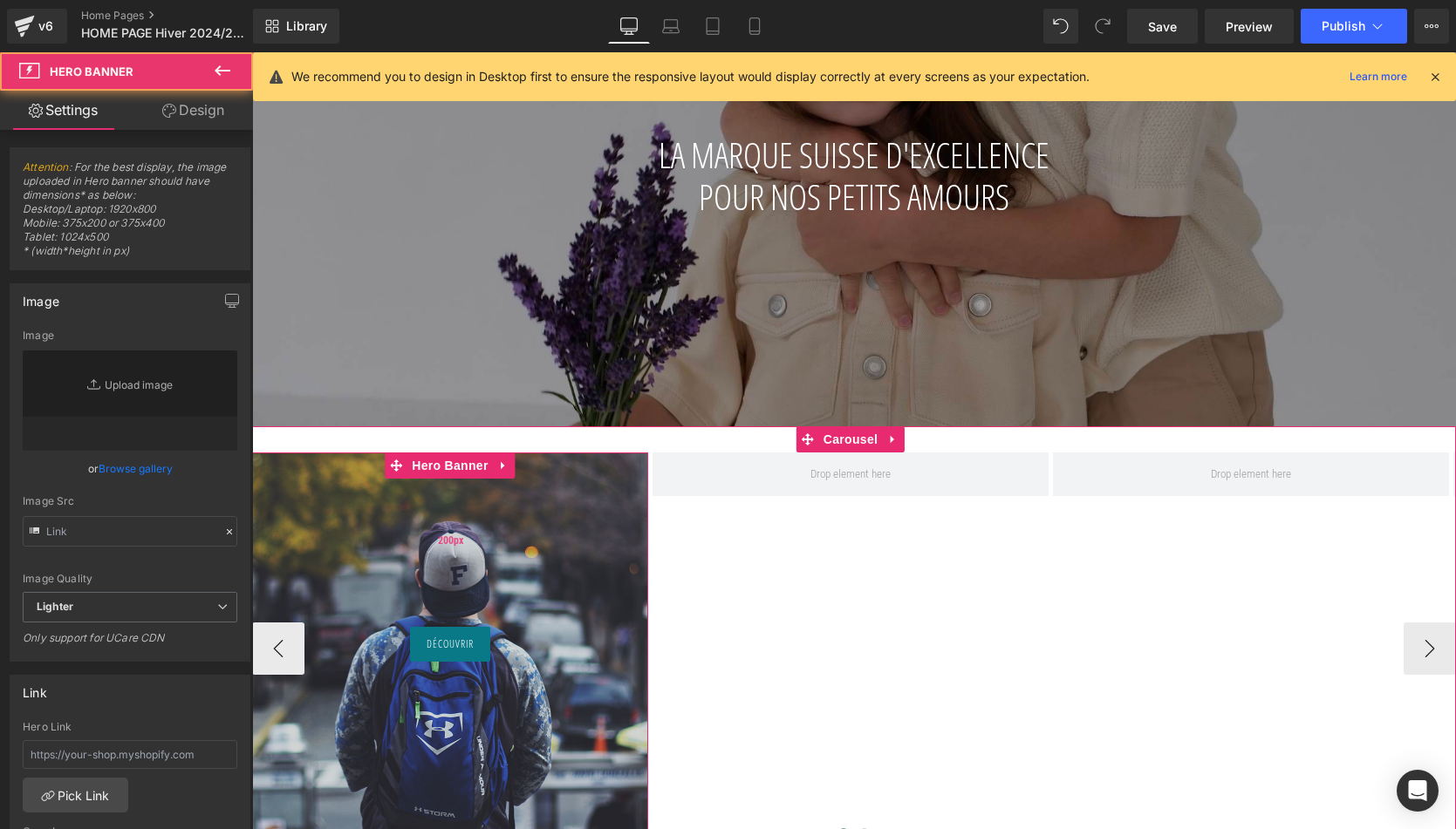
type input "https://d1um8515vdn9kb.cloudfront.net/images/hero.jpg"
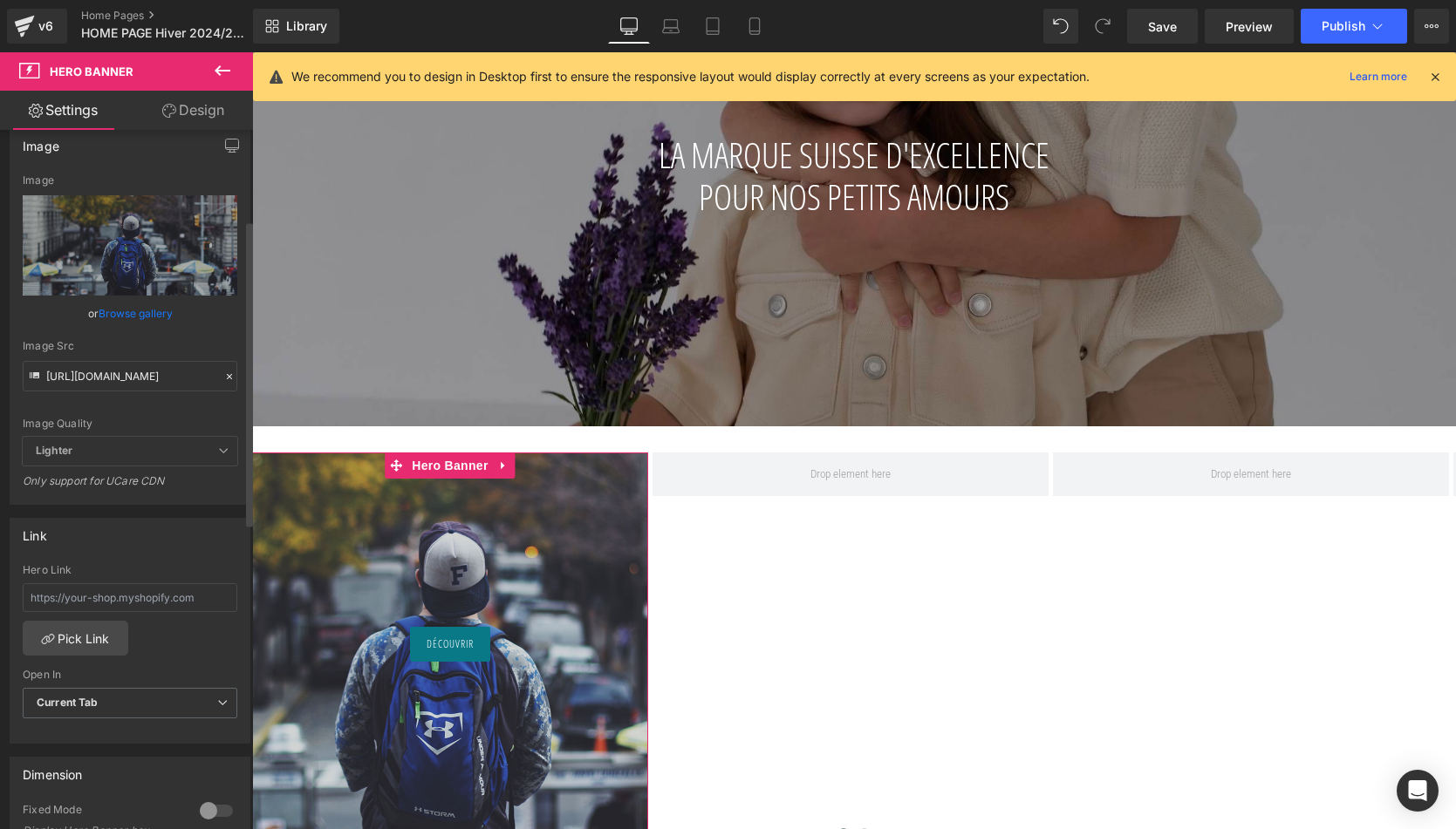
scroll to position [207, 0]
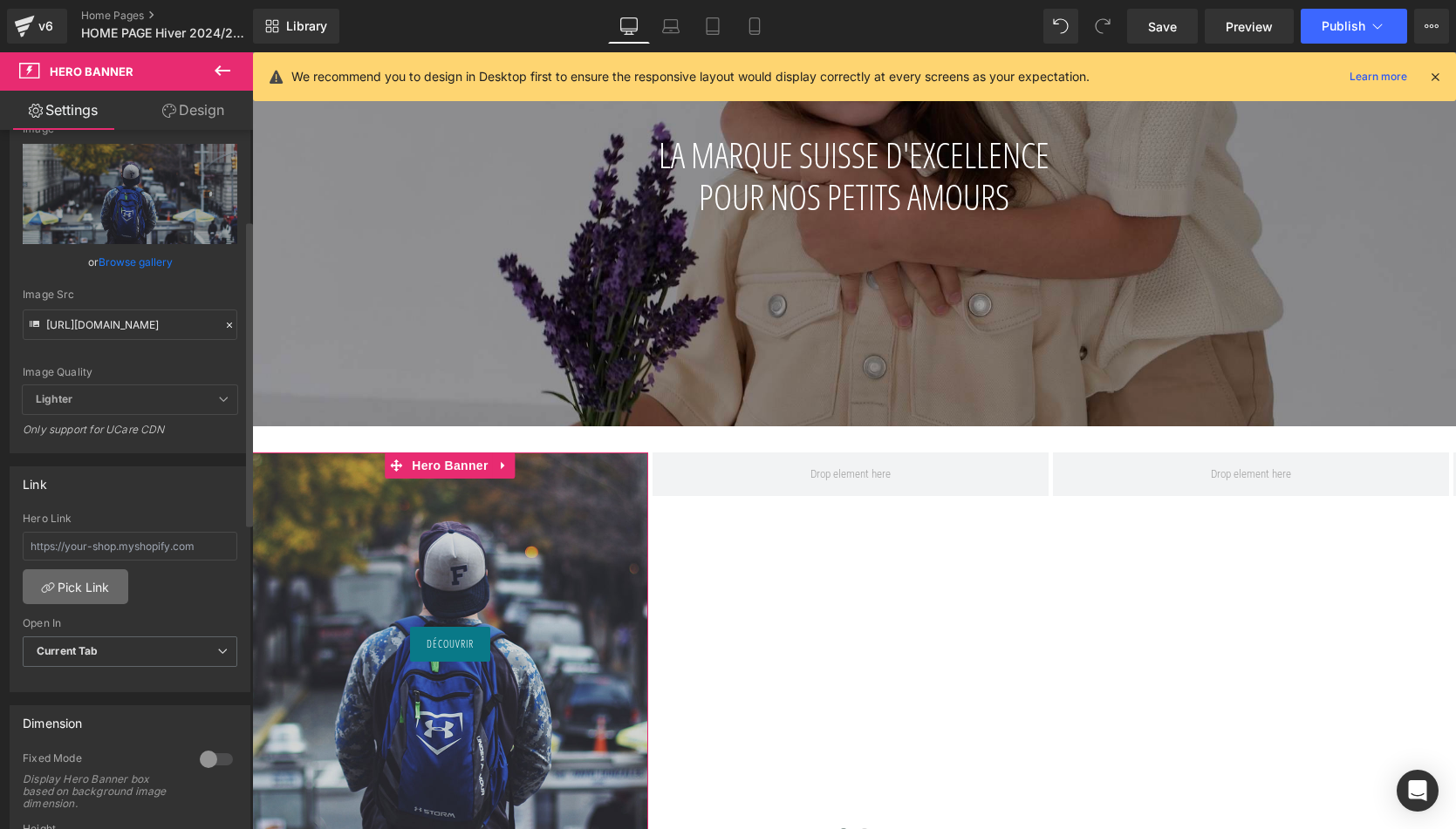
click at [89, 580] on link "Pick Link" at bounding box center [75, 587] width 105 height 35
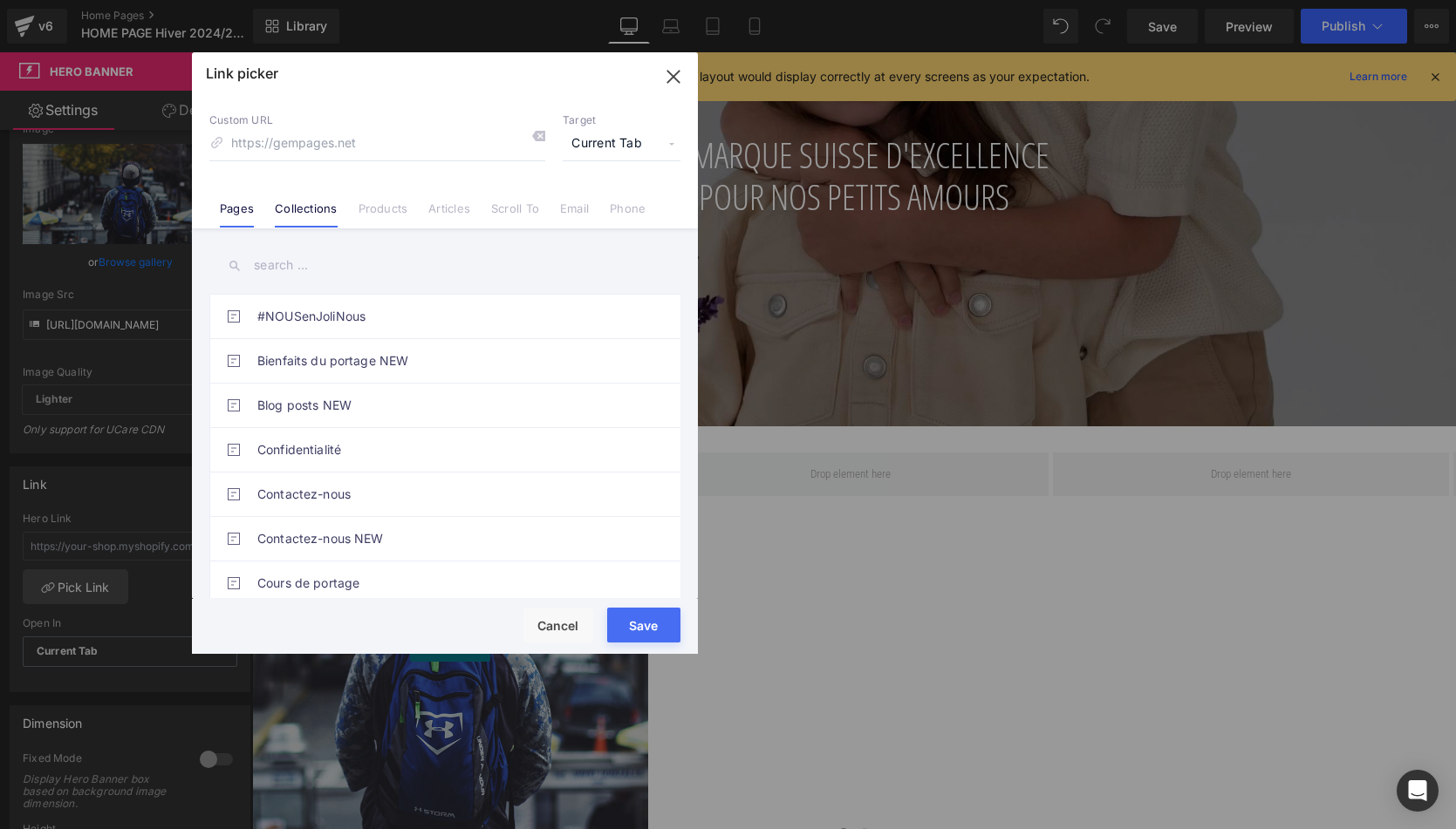
click at [314, 212] on link "Collections" at bounding box center [305, 215] width 62 height 26
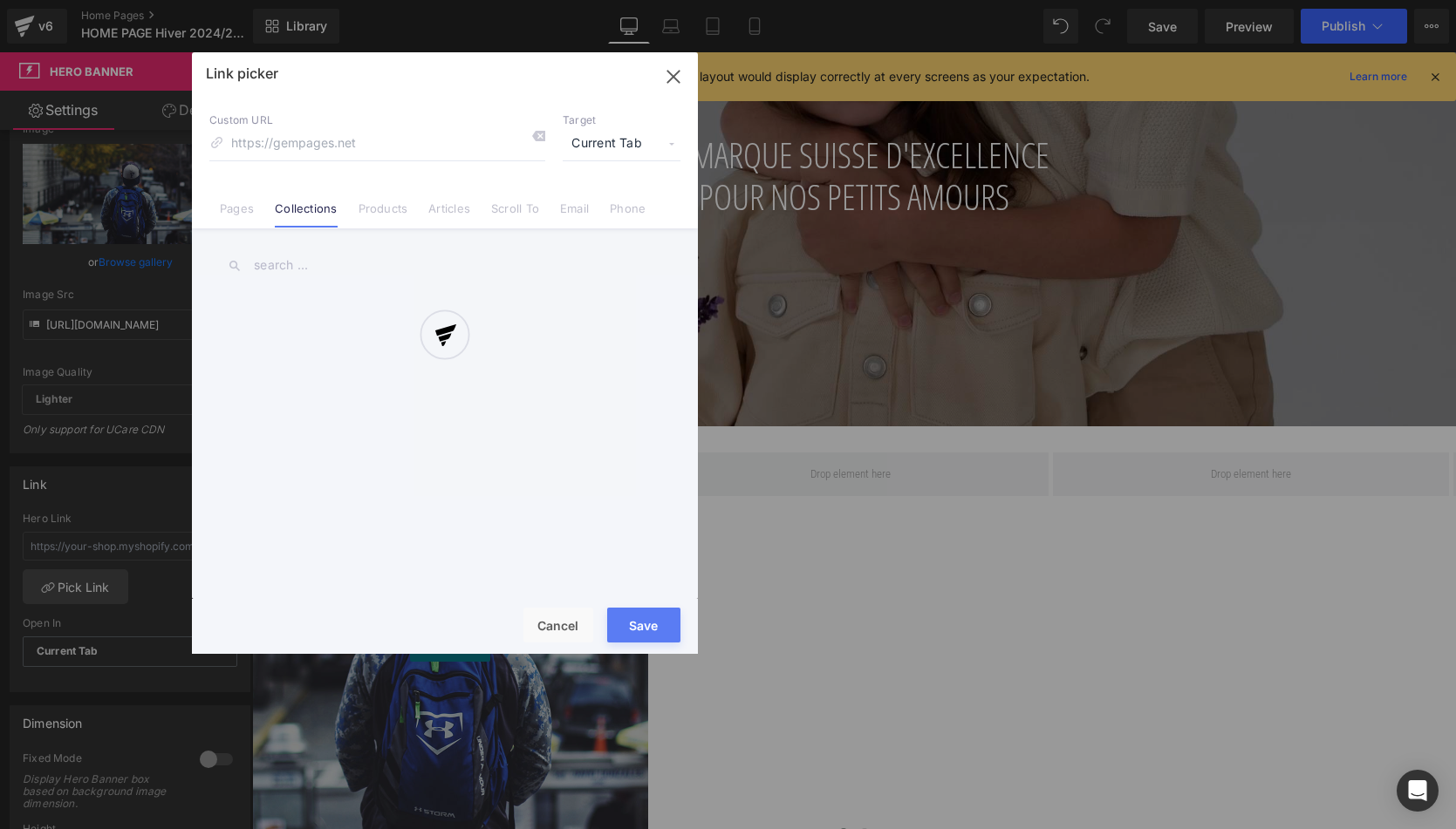
click at [297, 265] on div at bounding box center [444, 353] width 506 height 602
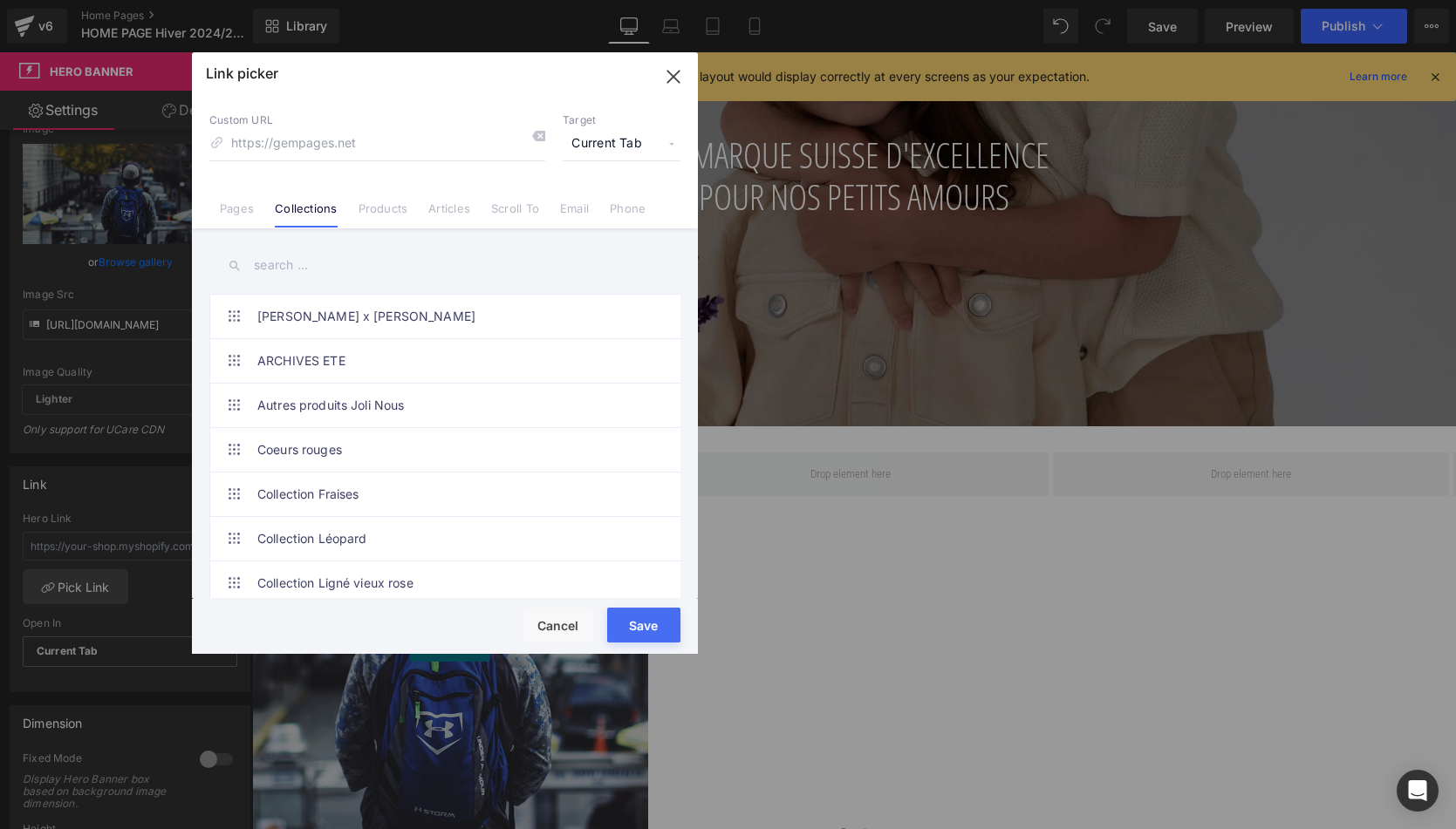
click at [297, 265] on input "text" at bounding box center [444, 266] width 471 height 39
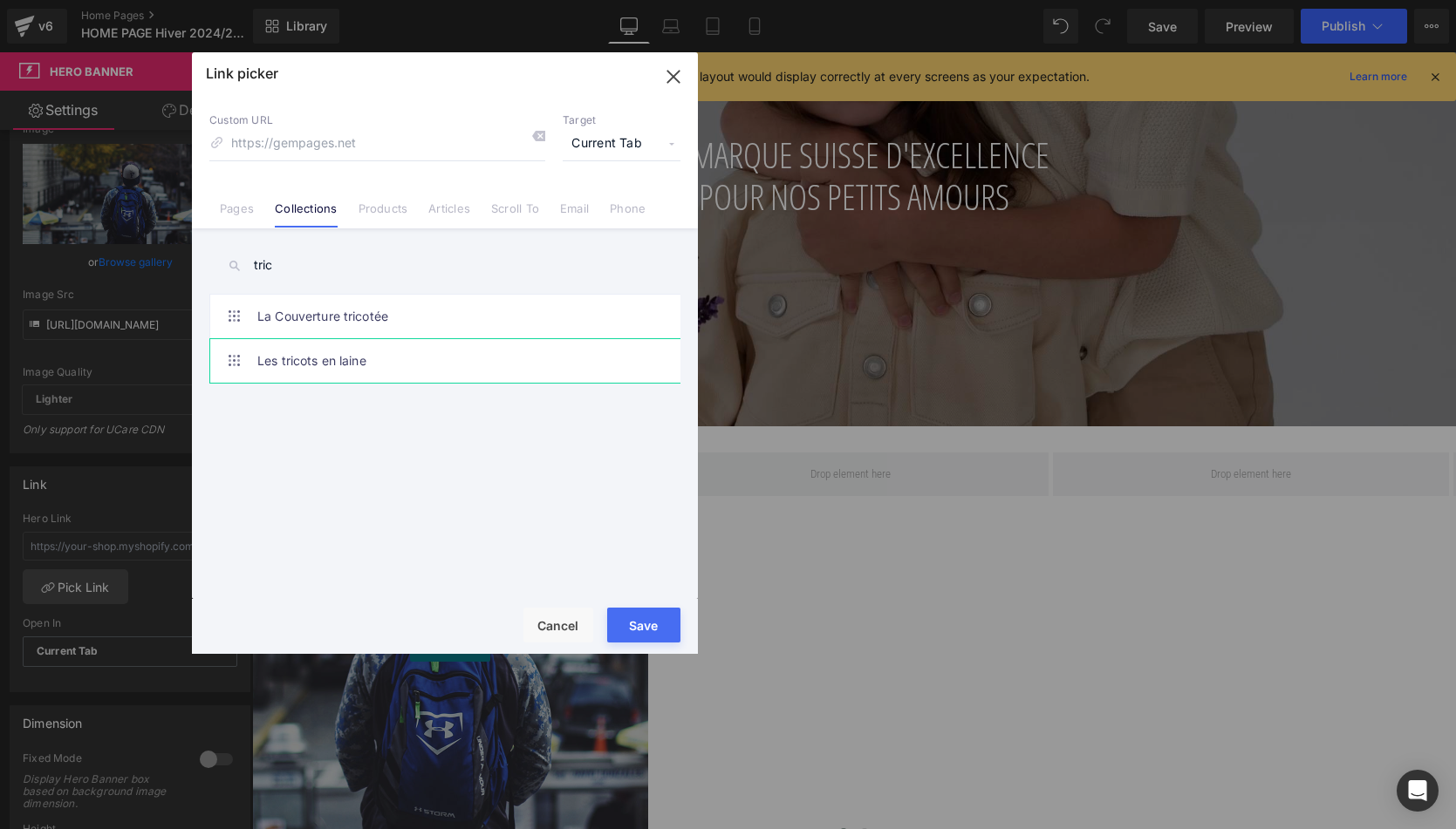
type input "tric"
click at [347, 364] on link "Les tricots en laine" at bounding box center [450, 361] width 384 height 44
type input "/collections/les-tricots-en-laine"
click at [654, 634] on button "Save" at bounding box center [644, 626] width 74 height 35
type input "/collections/les-tricots-en-laine"
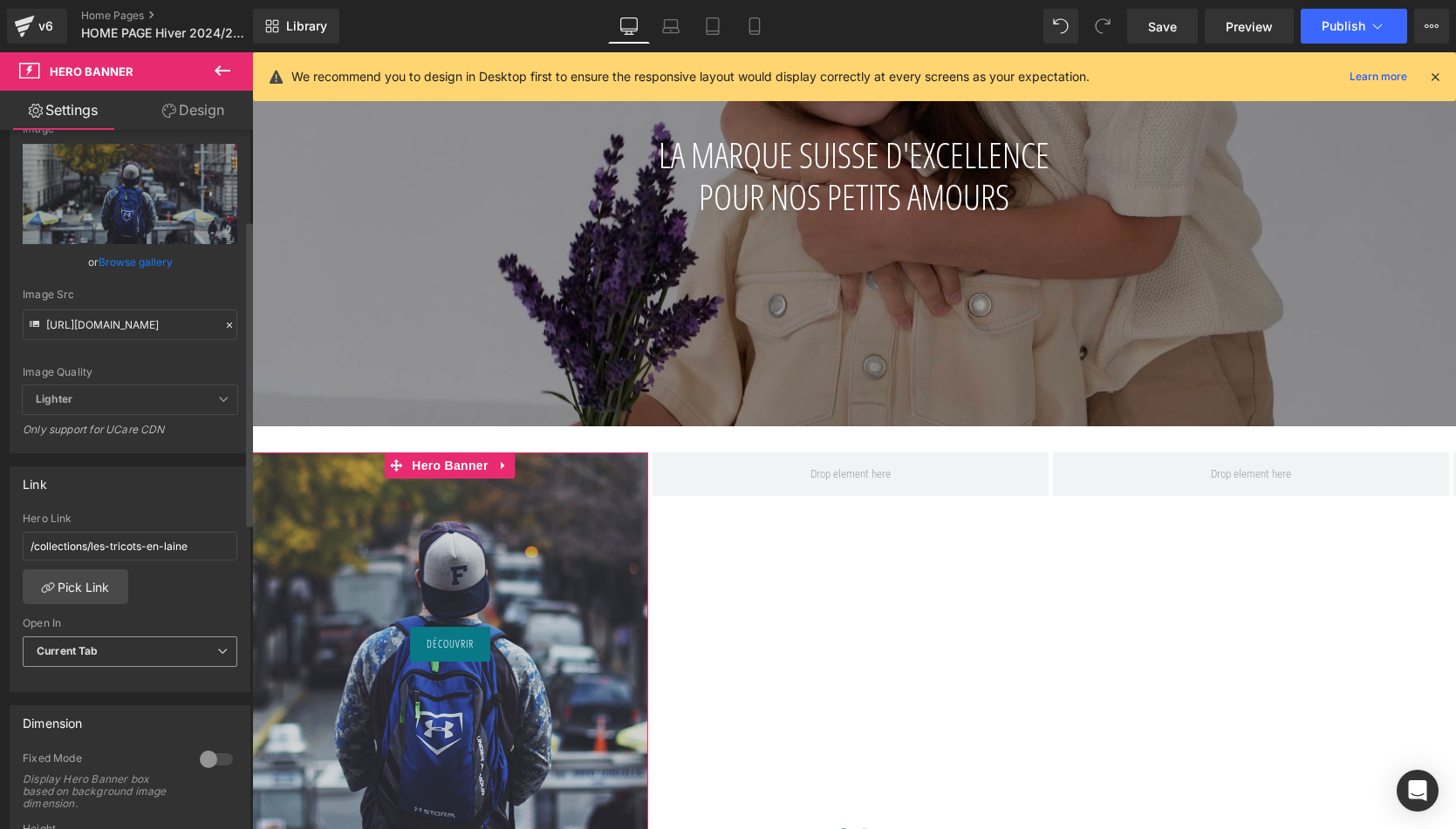
click at [210, 649] on span "Current Tab" at bounding box center [130, 651] width 215 height 31
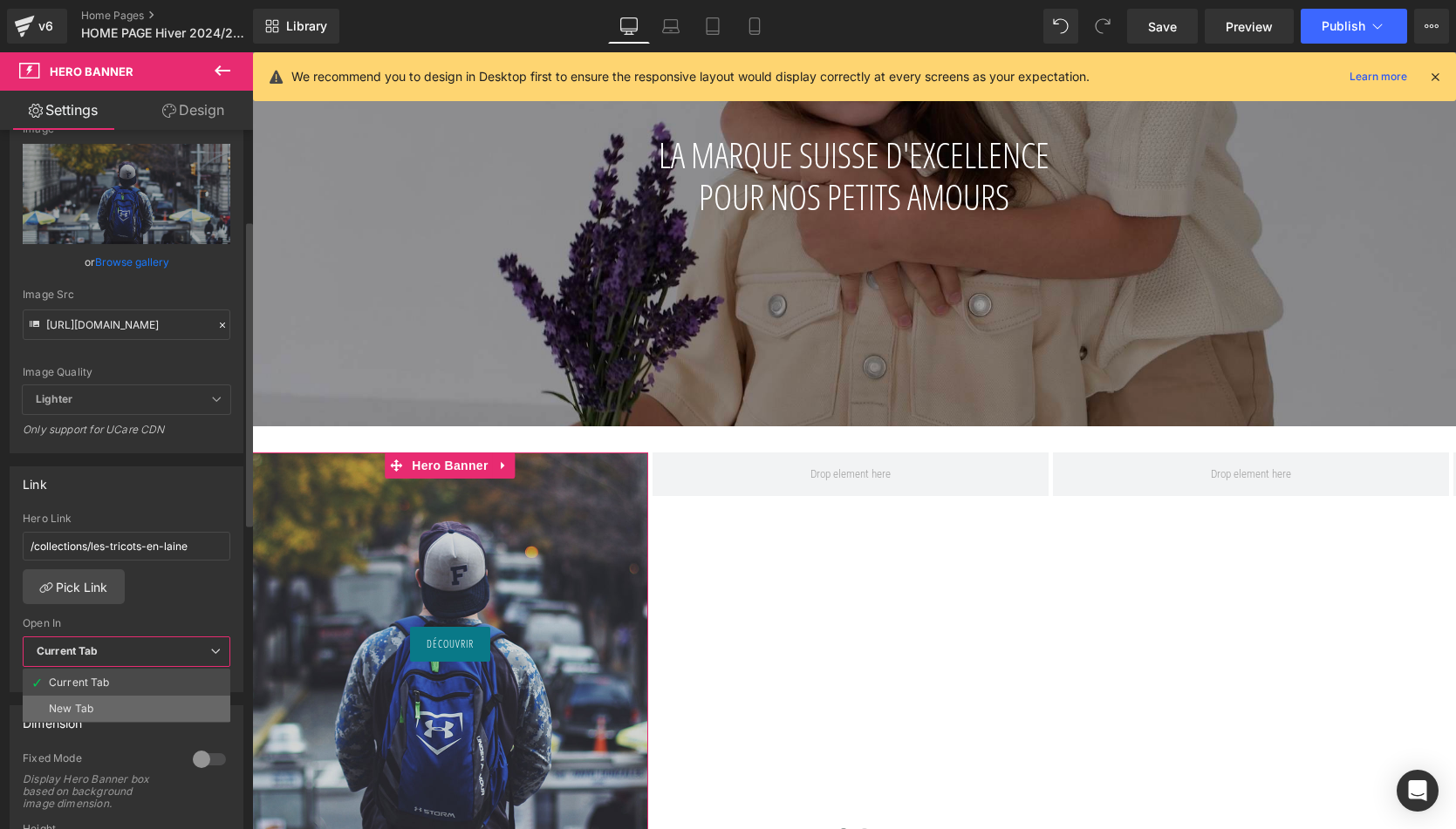
click at [122, 712] on li "New Tab" at bounding box center [126, 709] width 208 height 26
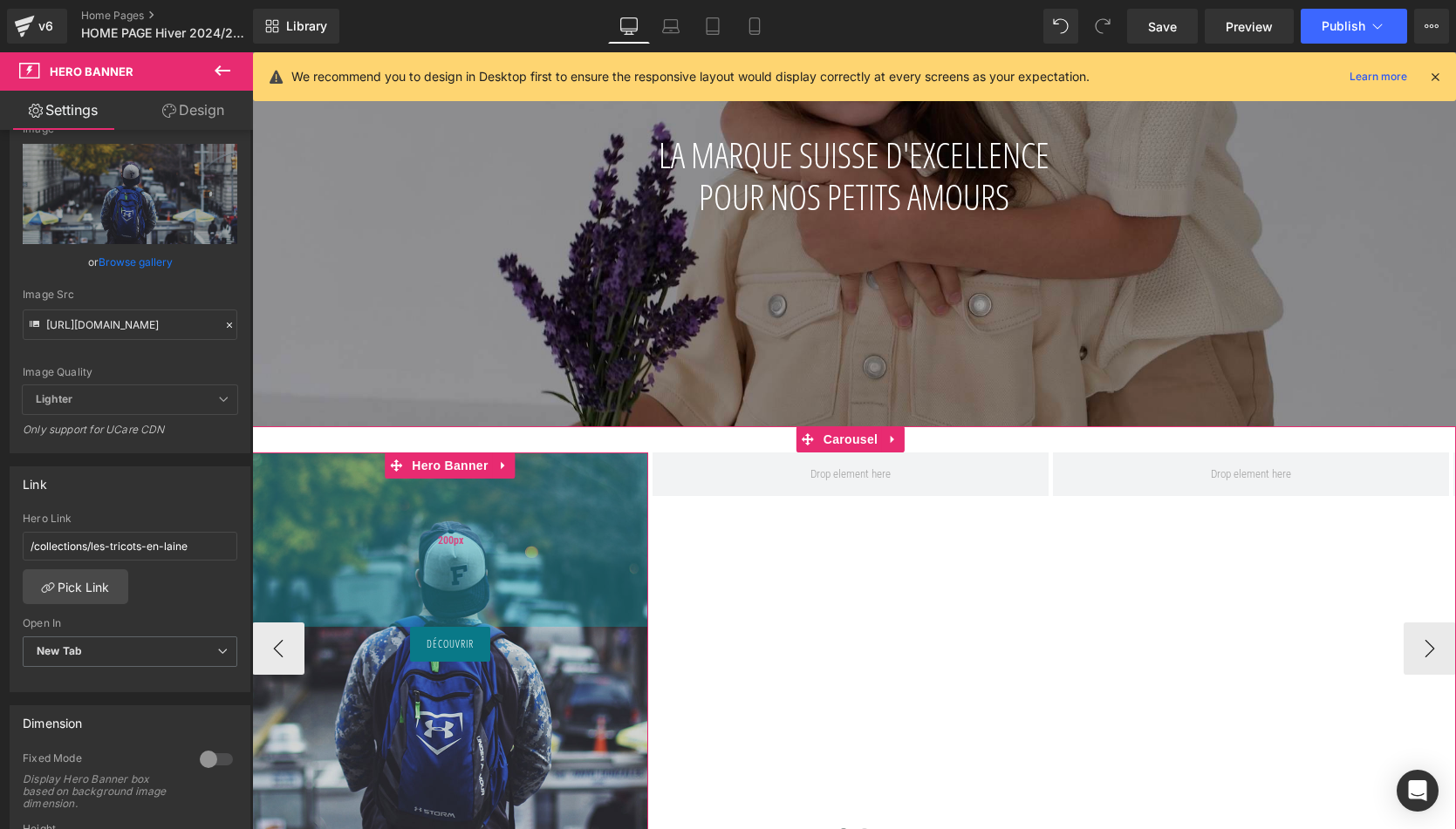
click at [460, 582] on div "200px" at bounding box center [451, 539] width 396 height 174
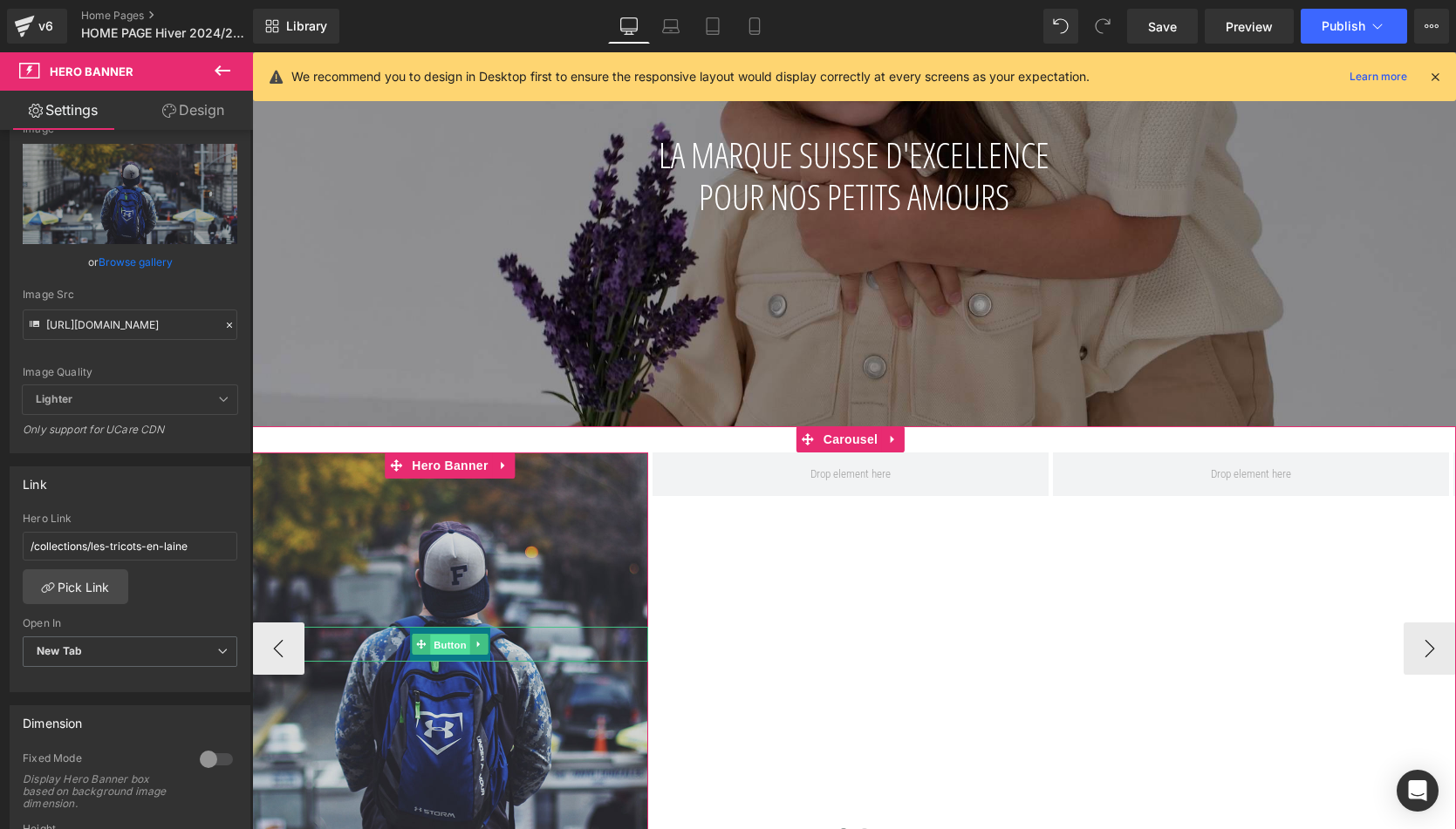
click at [434, 652] on span "Button" at bounding box center [451, 645] width 40 height 21
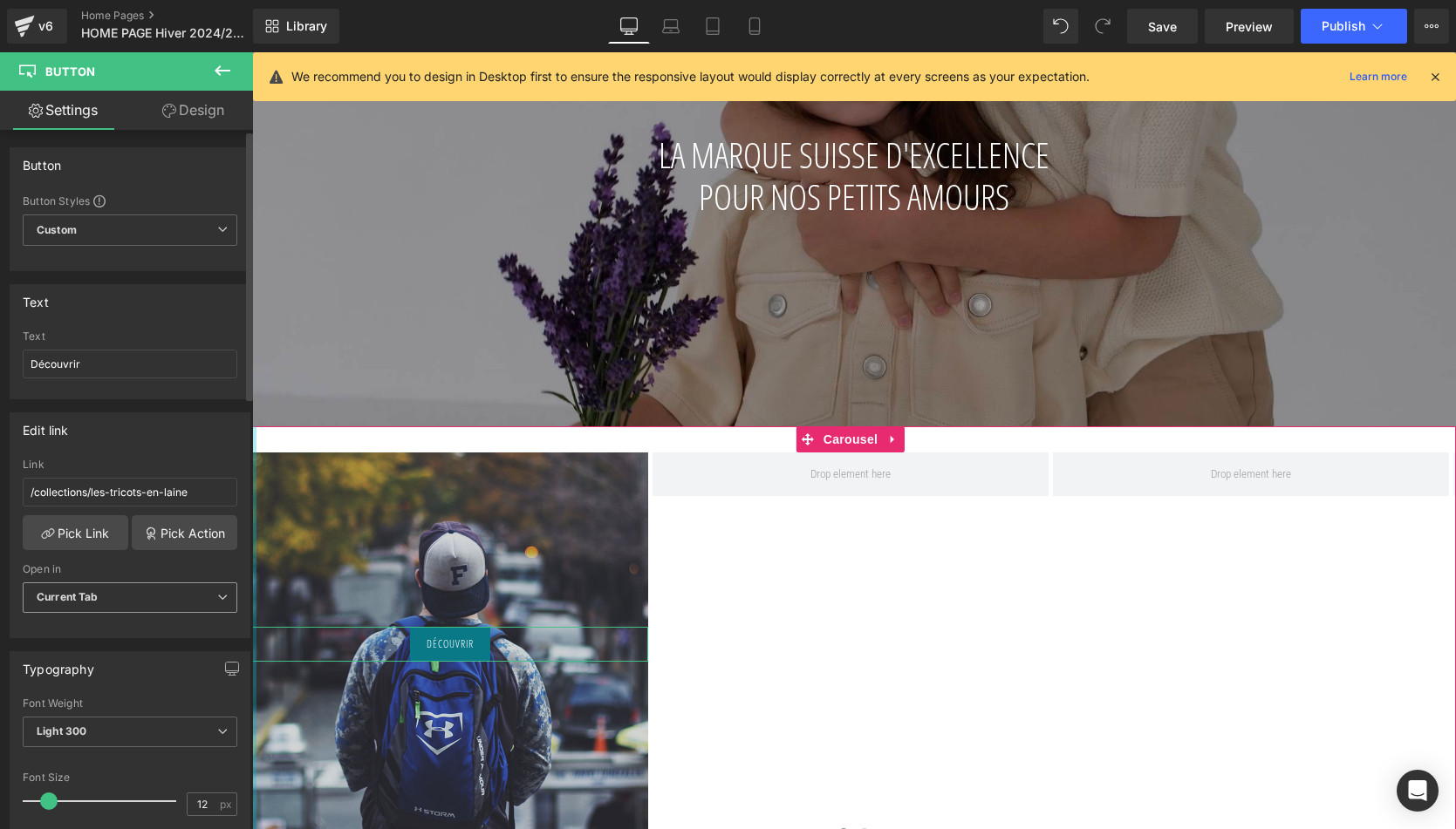
click at [97, 601] on b "Current Tab" at bounding box center [67, 597] width 62 height 13
click at [78, 648] on div "New Tab" at bounding box center [71, 655] width 45 height 12
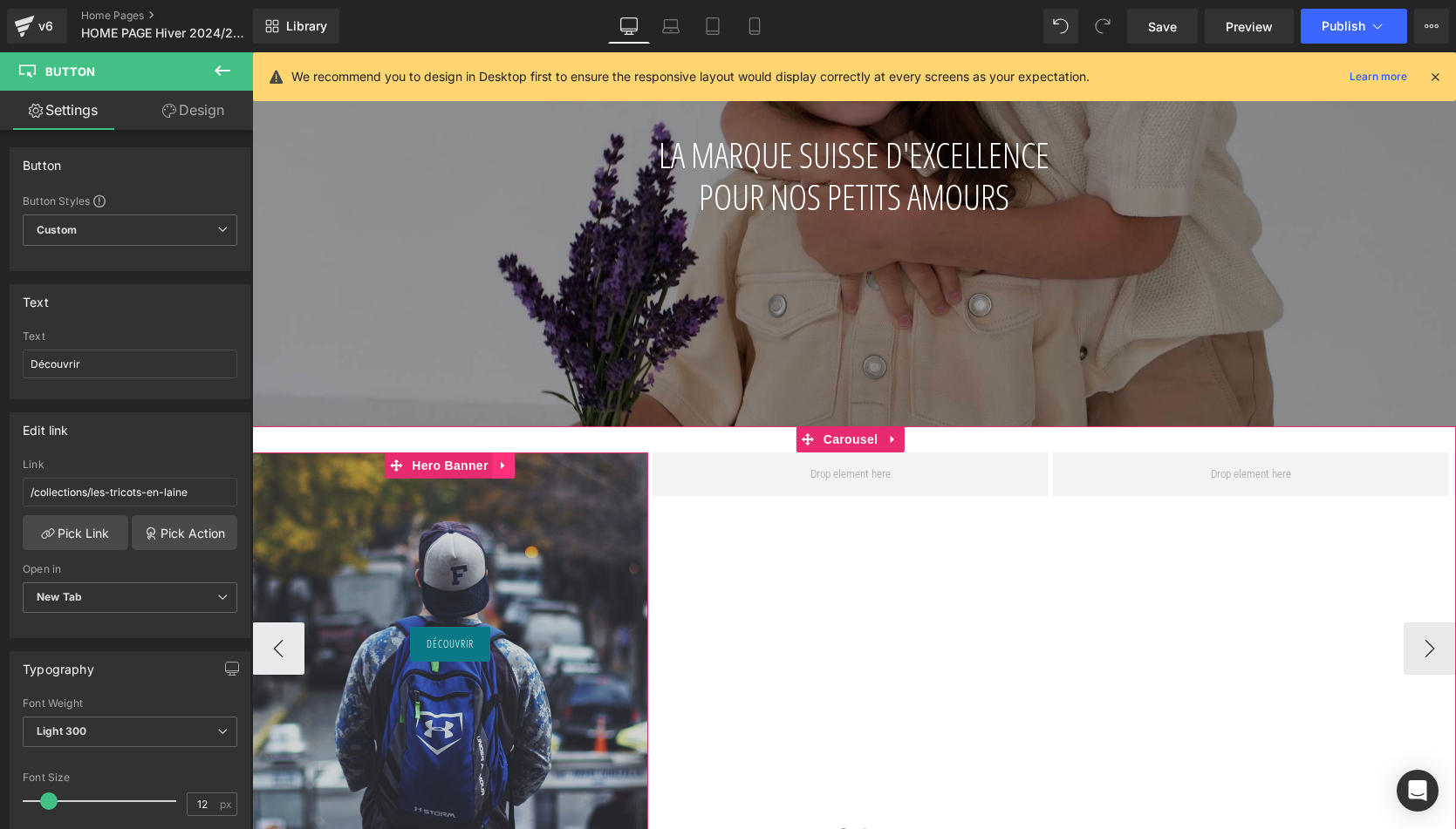
click at [503, 461] on icon at bounding box center [504, 465] width 12 height 13
click at [494, 462] on icon at bounding box center [493, 465] width 12 height 12
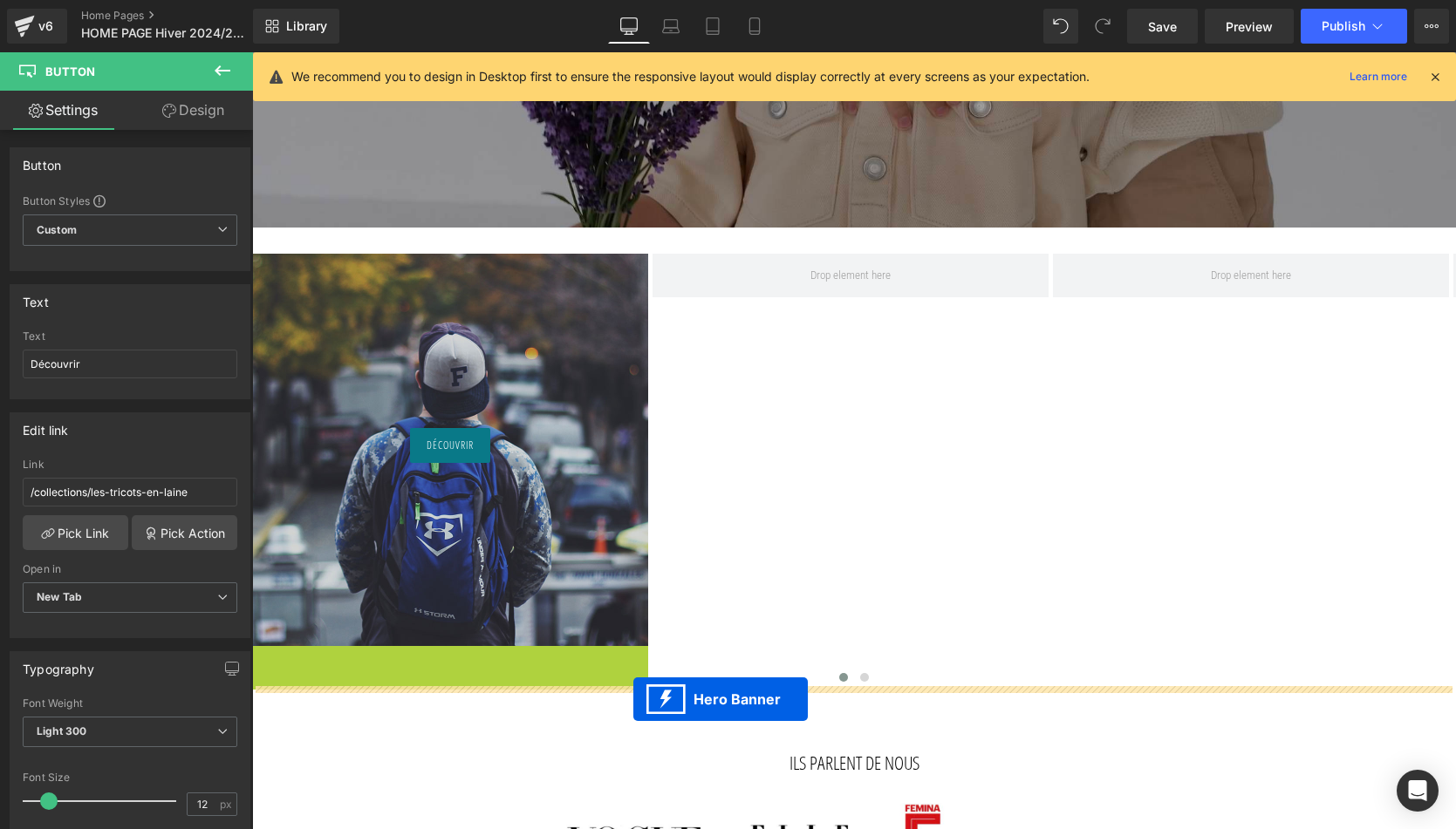
scroll to position [740, 0]
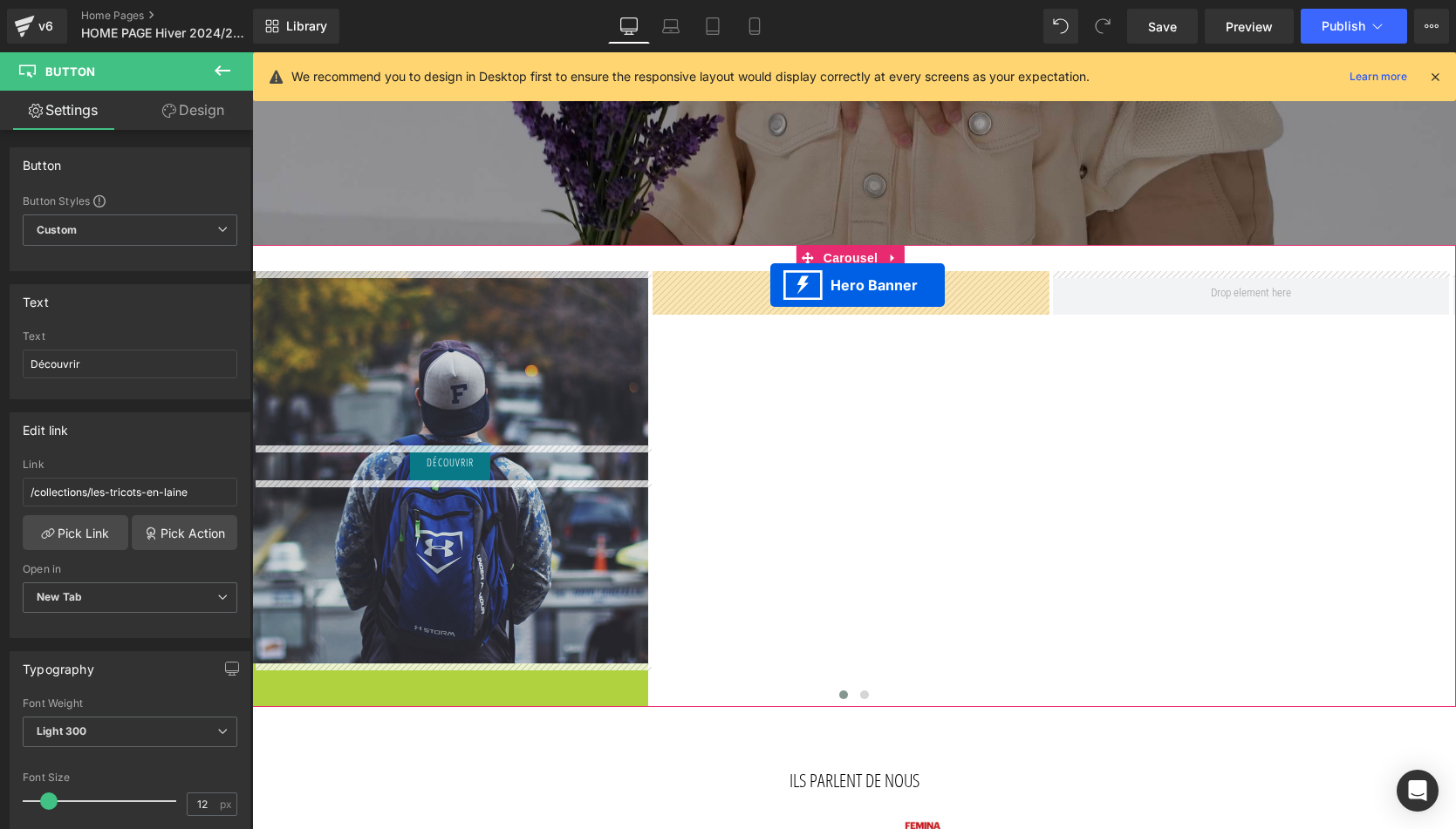
drag, startPoint x: 394, startPoint y: 402, endPoint x: 771, endPoint y: 287, distance: 394.1
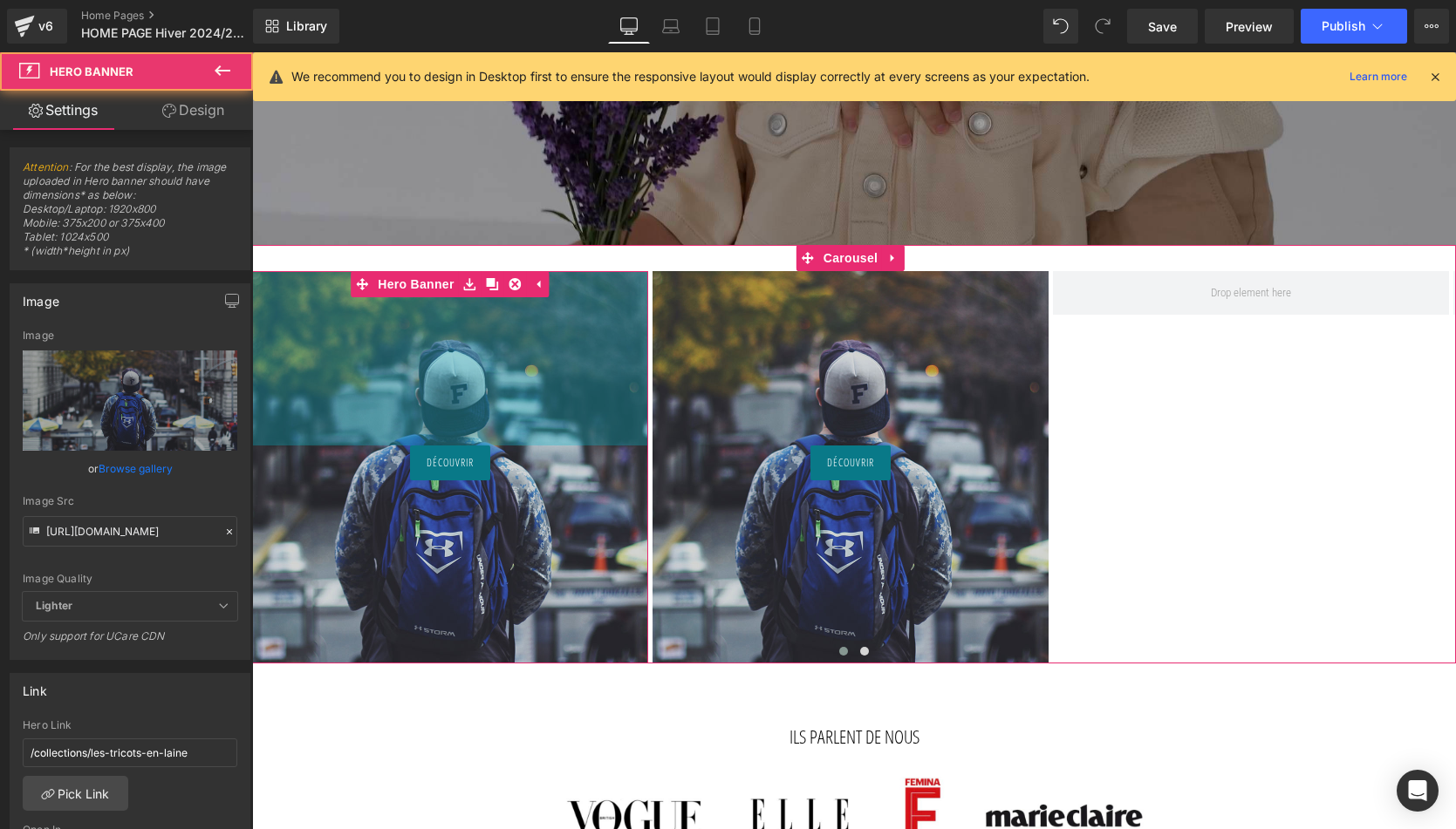
click at [483, 393] on div "200px" at bounding box center [451, 358] width 396 height 174
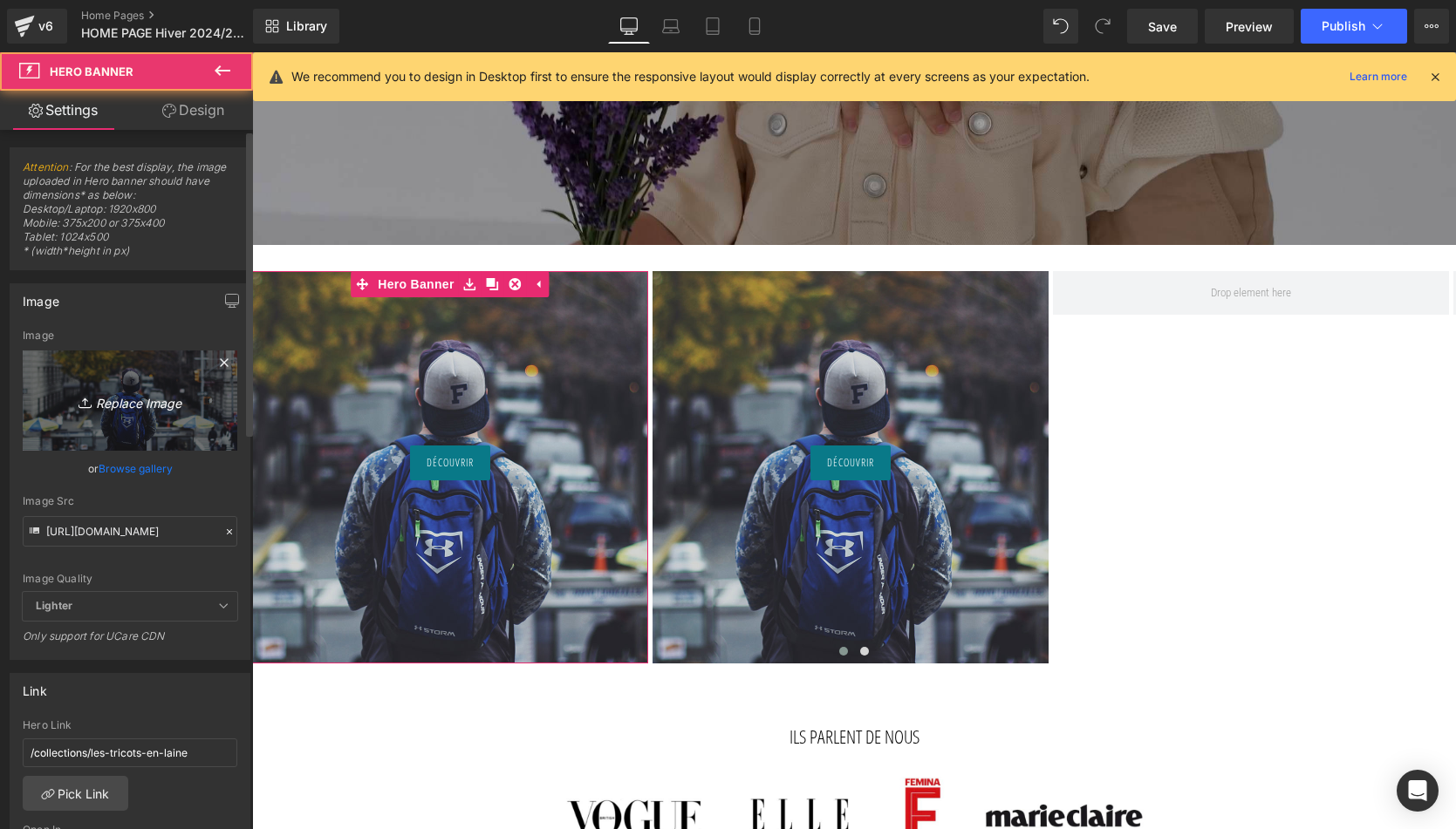
click at [184, 402] on icon "Replace Image" at bounding box center [130, 400] width 139 height 22
type input "C:\fakepath\Béguin-blanc-vieux-rose-Tricot-joli-nous-laine-mérinos-ultra-doux…"
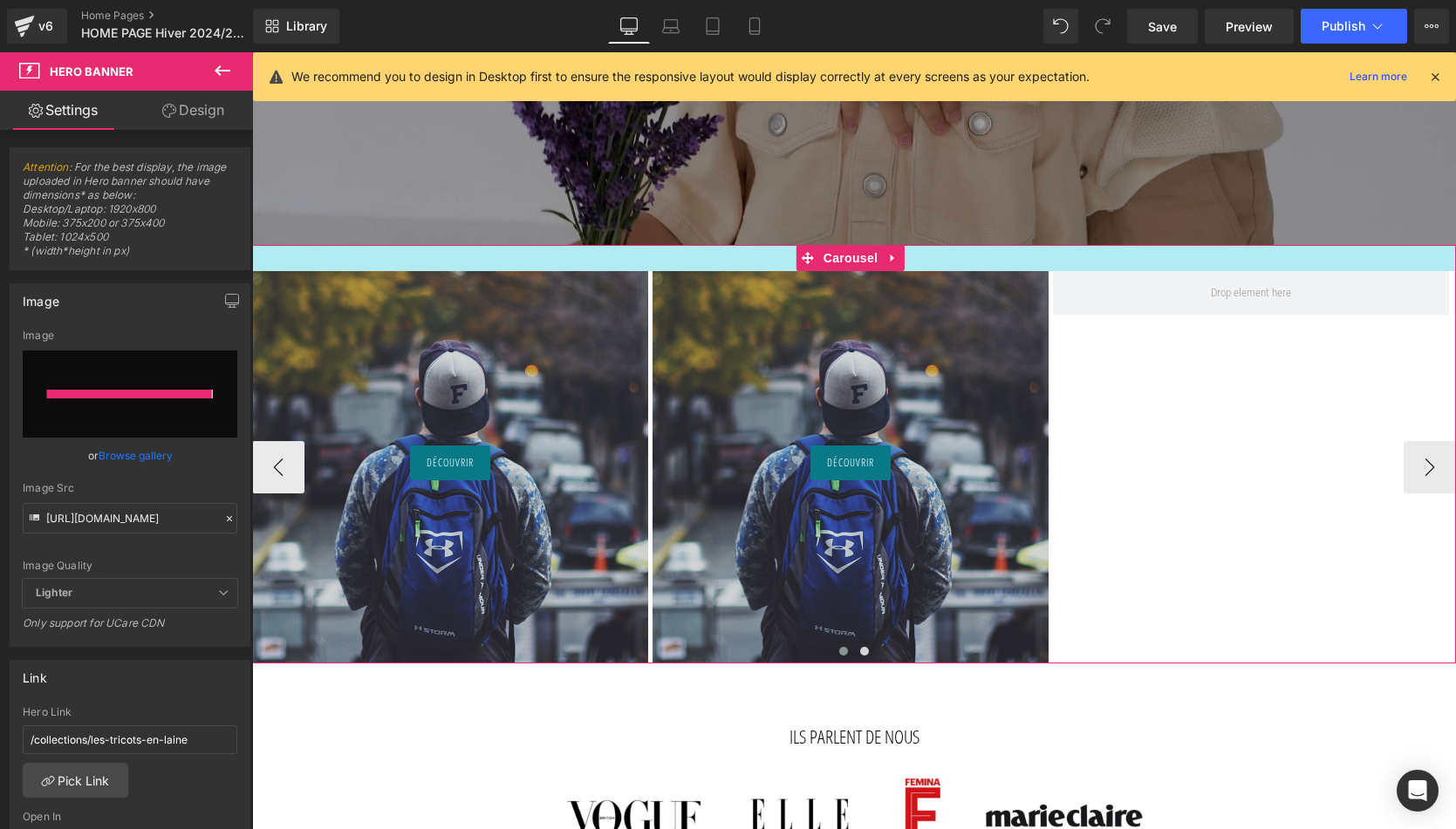
type input "https://ucarecdn.com/5108abd5-c3b3-4040-ae72-73035998b435/-/format/auto/-/previ…"
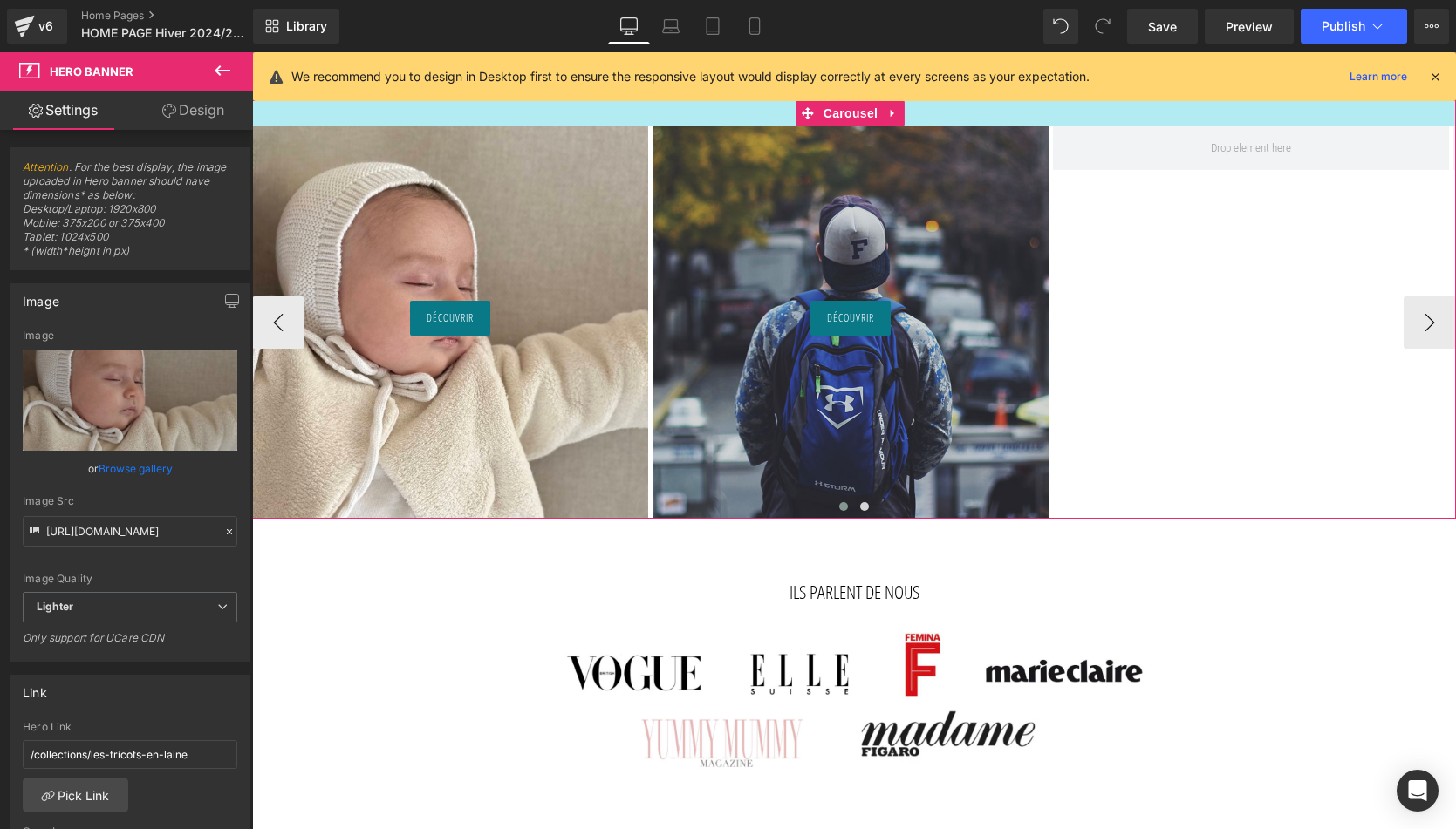
scroll to position [889, 0]
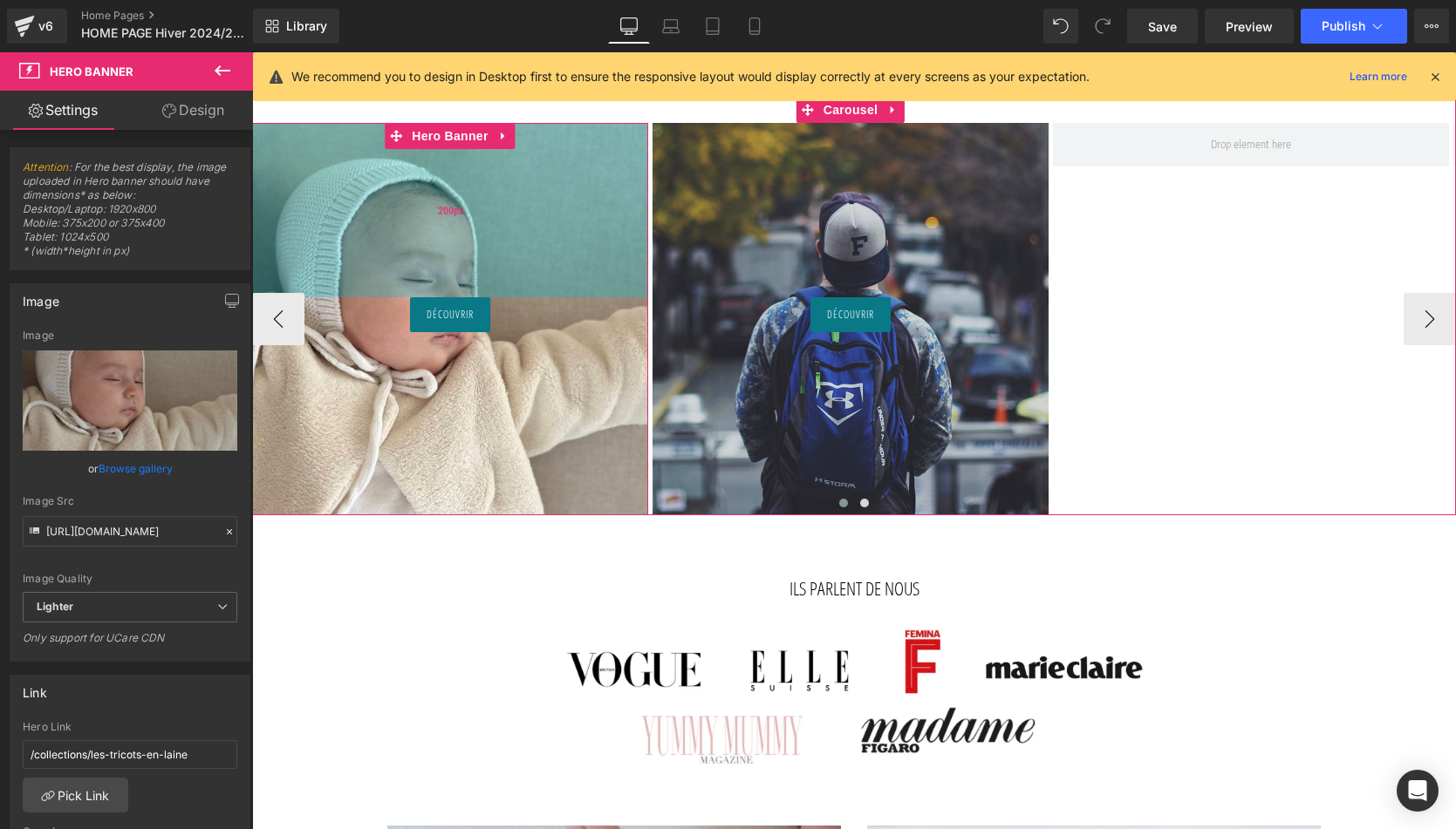
click at [514, 264] on div "200px" at bounding box center [451, 209] width 396 height 174
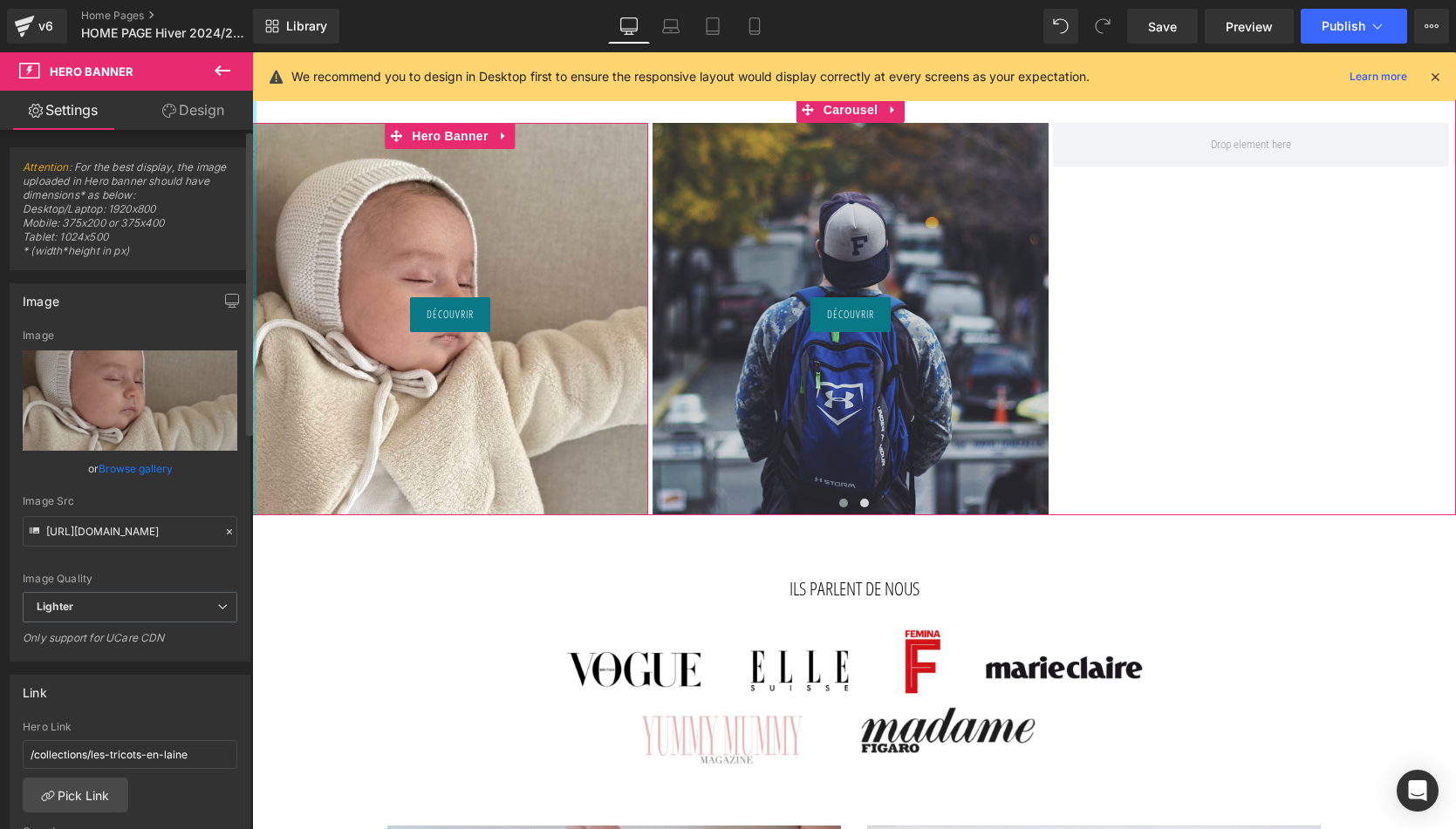
click at [234, 374] on div "https://ucarecdn.com/5108abd5-c3b3-4040-ae72-73035998b435/-/format/auto/-/previ…" at bounding box center [130, 495] width 239 height 331
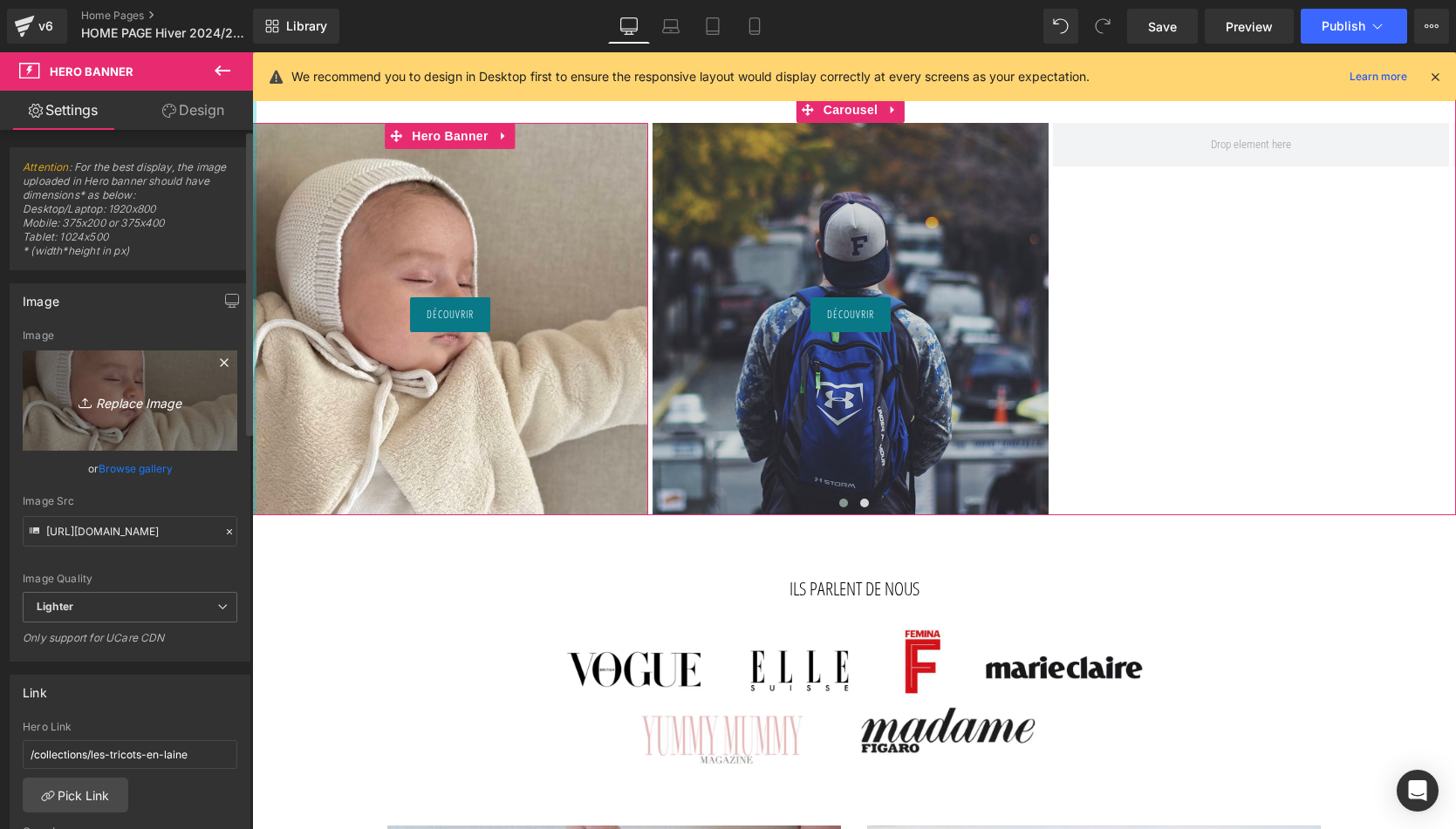
click at [184, 393] on icon "Replace Image" at bounding box center [130, 400] width 139 height 22
type input "C:\fakepath\Bonnet-lilas-Tricot-joli-nous-laine-mérinos-ultra-doux-confortable…"
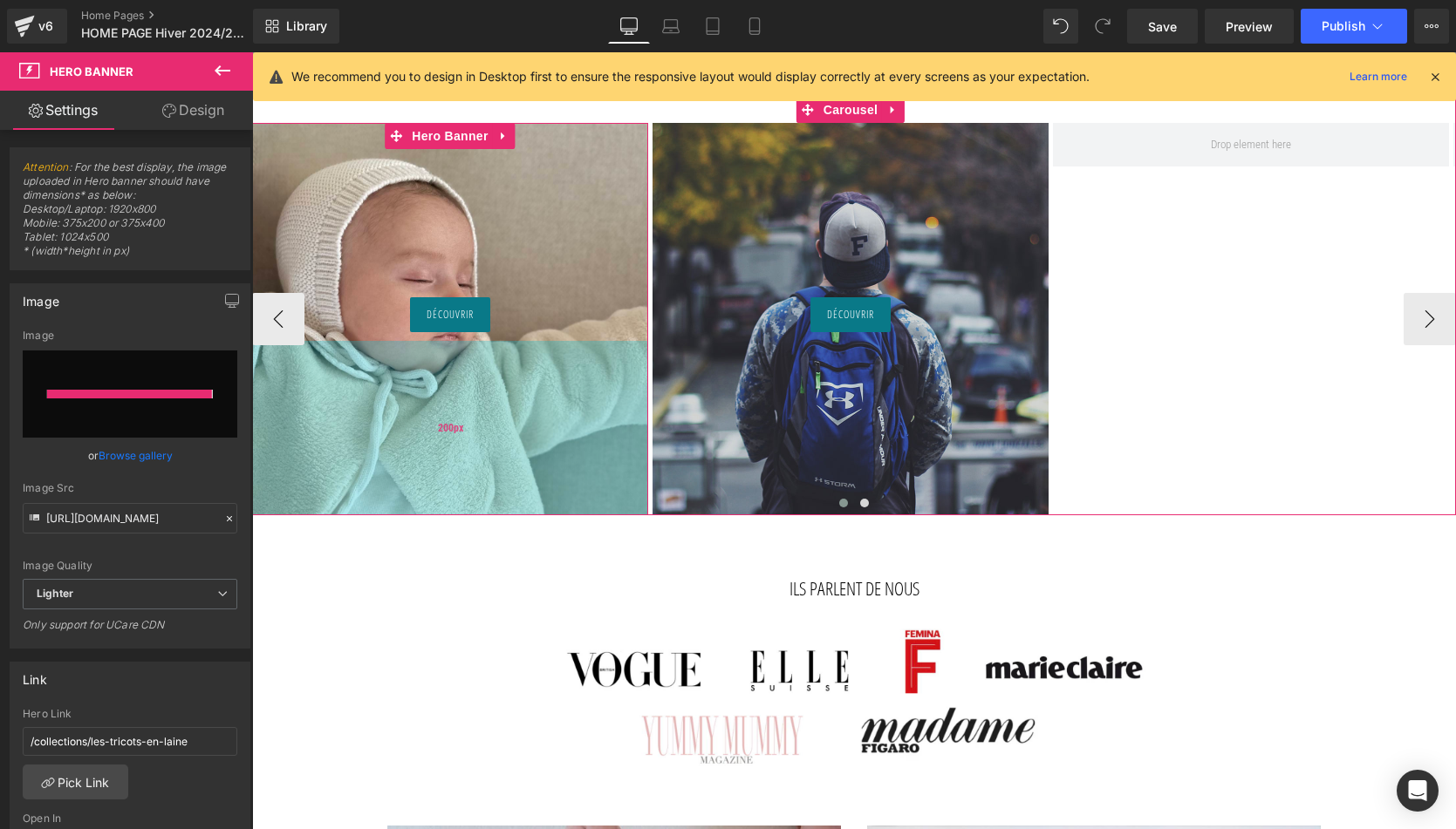
type input "https://ucarecdn.com/7e16e4e5-f4a6-4033-a7bd-7a9198a5ee4d/-/format/auto/-/previ…"
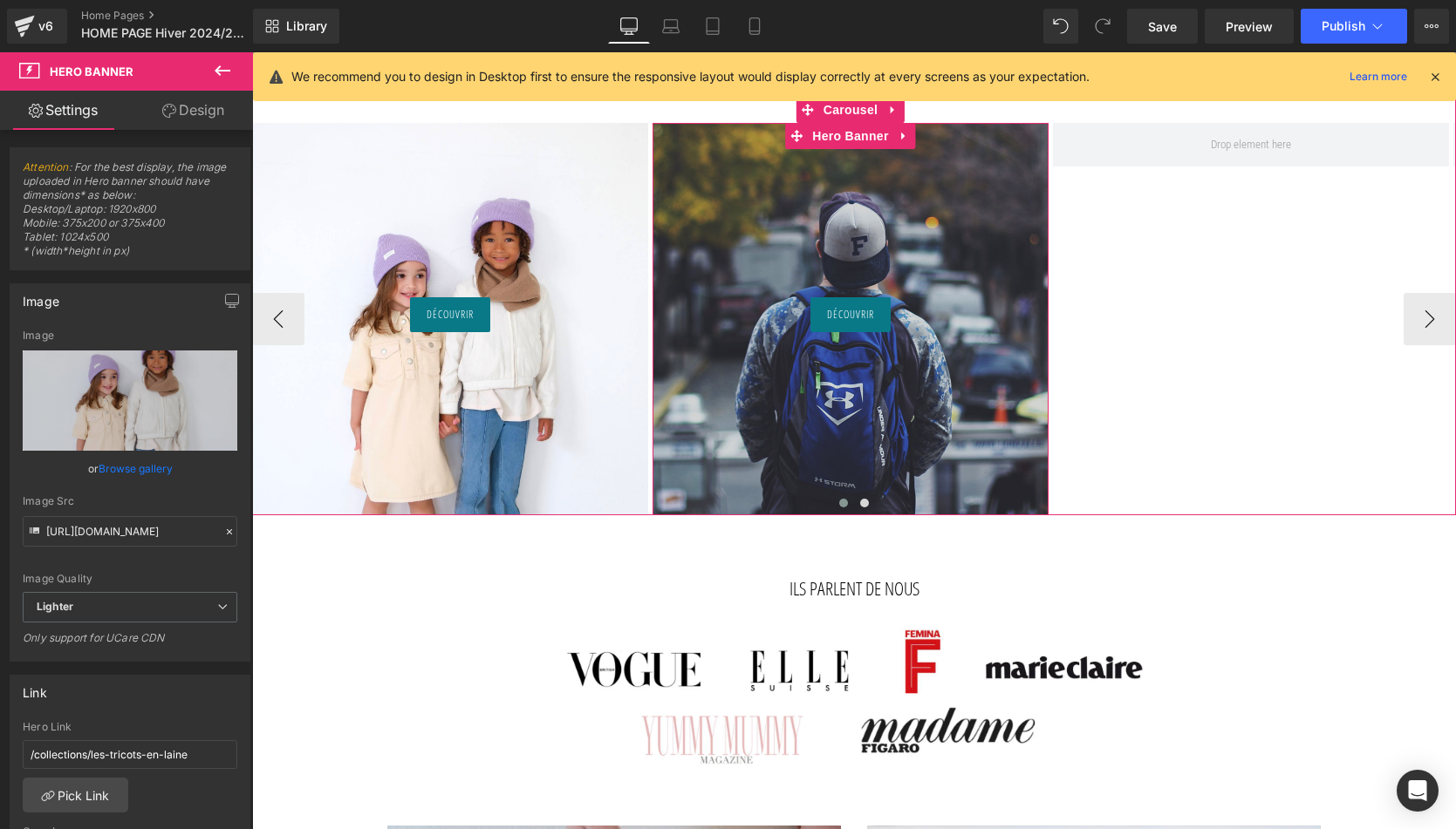
click at [860, 209] on div at bounding box center [850, 319] width 396 height 393
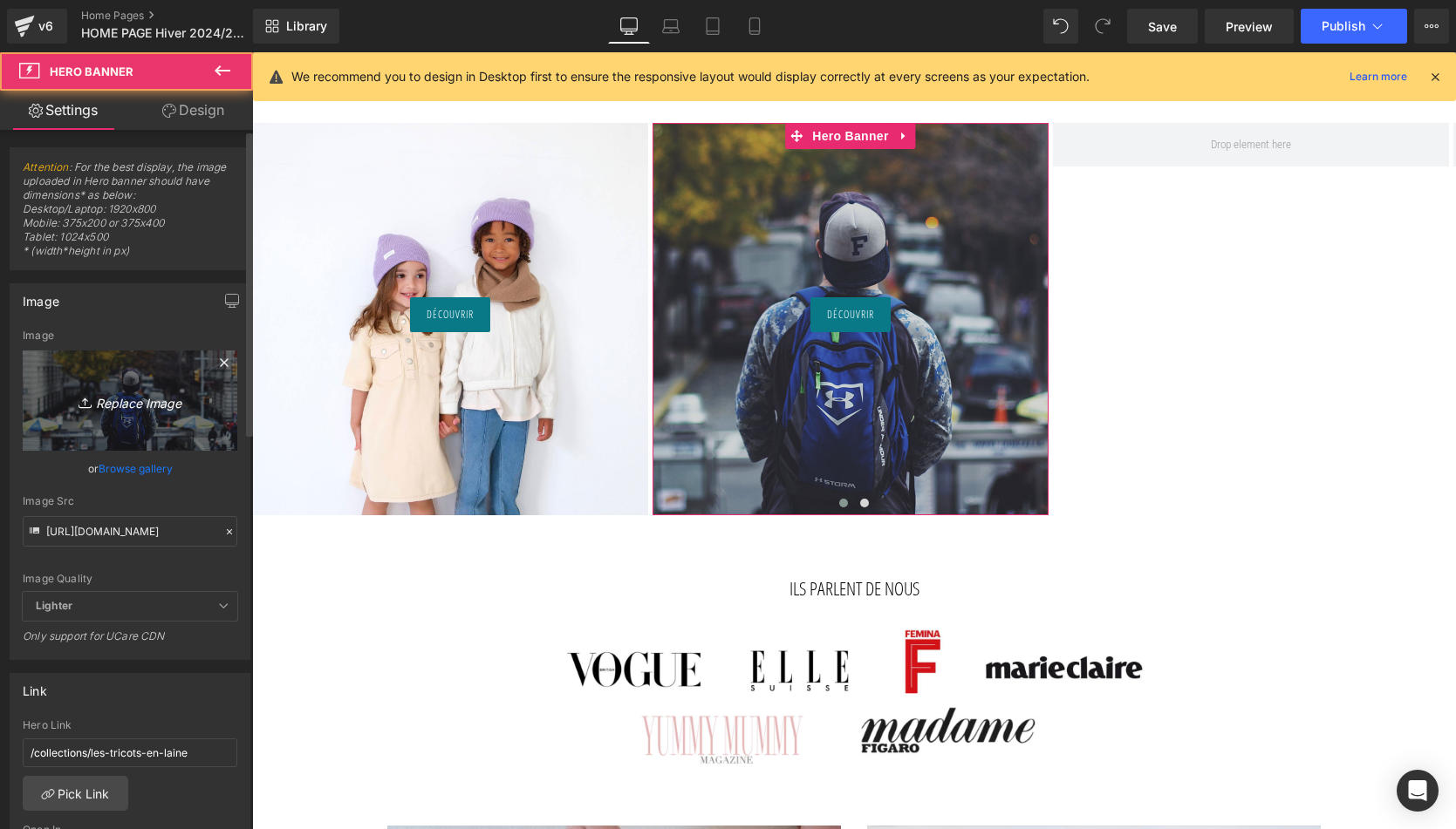
click at [138, 420] on link "Replace Image" at bounding box center [130, 400] width 215 height 100
type input "C:\fakepath\ALL-Bonnet-vieux-rose-Tricot-joli-nous-laine-mérinos-ultra-doux-co…"
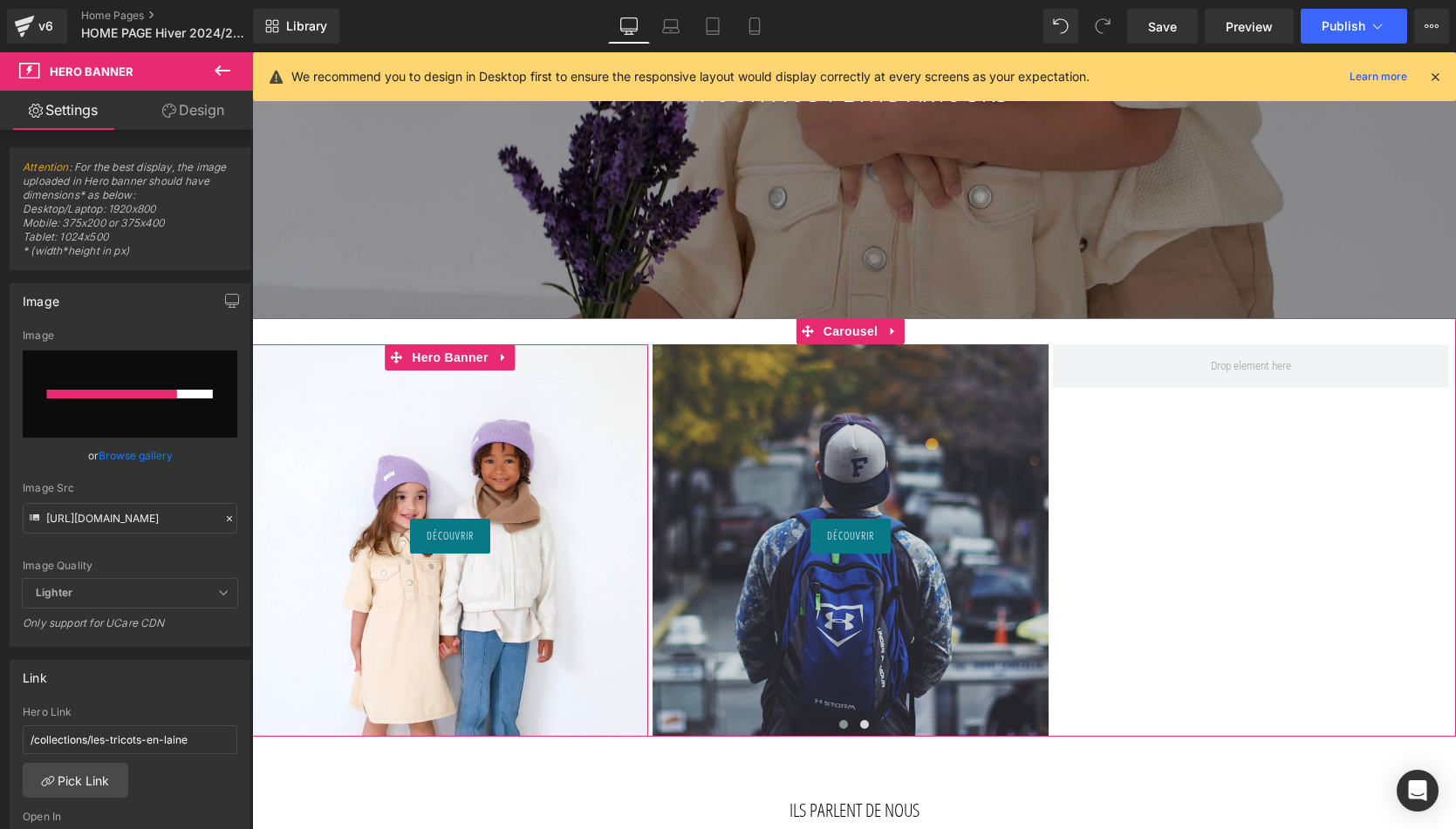
scroll to position [658, 0]
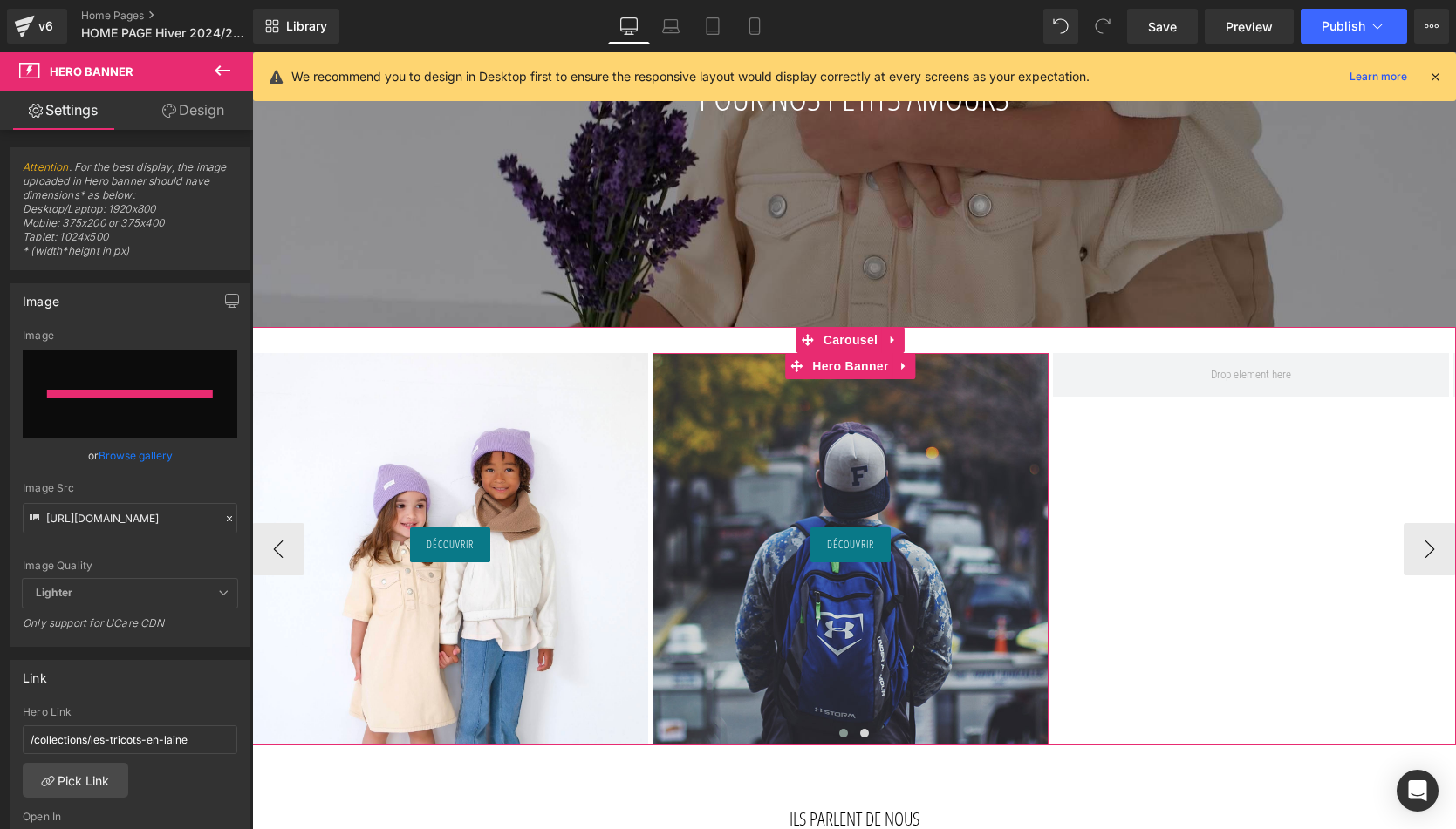
type input "https://ucarecdn.com/caefc866-0bfd-4adf-9b70-cb9698a10a5f/-/format/auto/-/previ…"
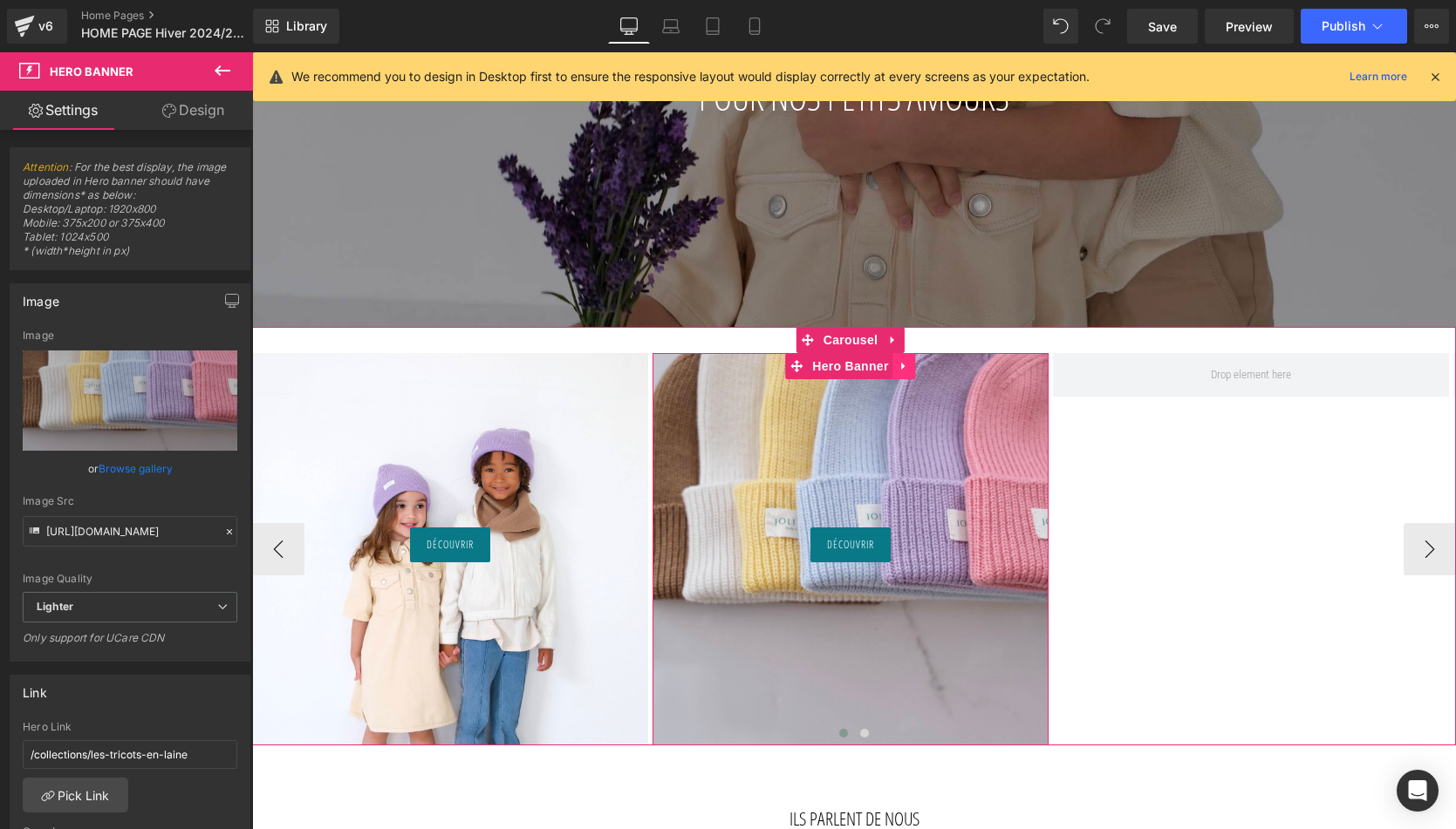
click at [906, 365] on icon at bounding box center [905, 366] width 12 height 13
click at [891, 363] on icon at bounding box center [893, 366] width 12 height 12
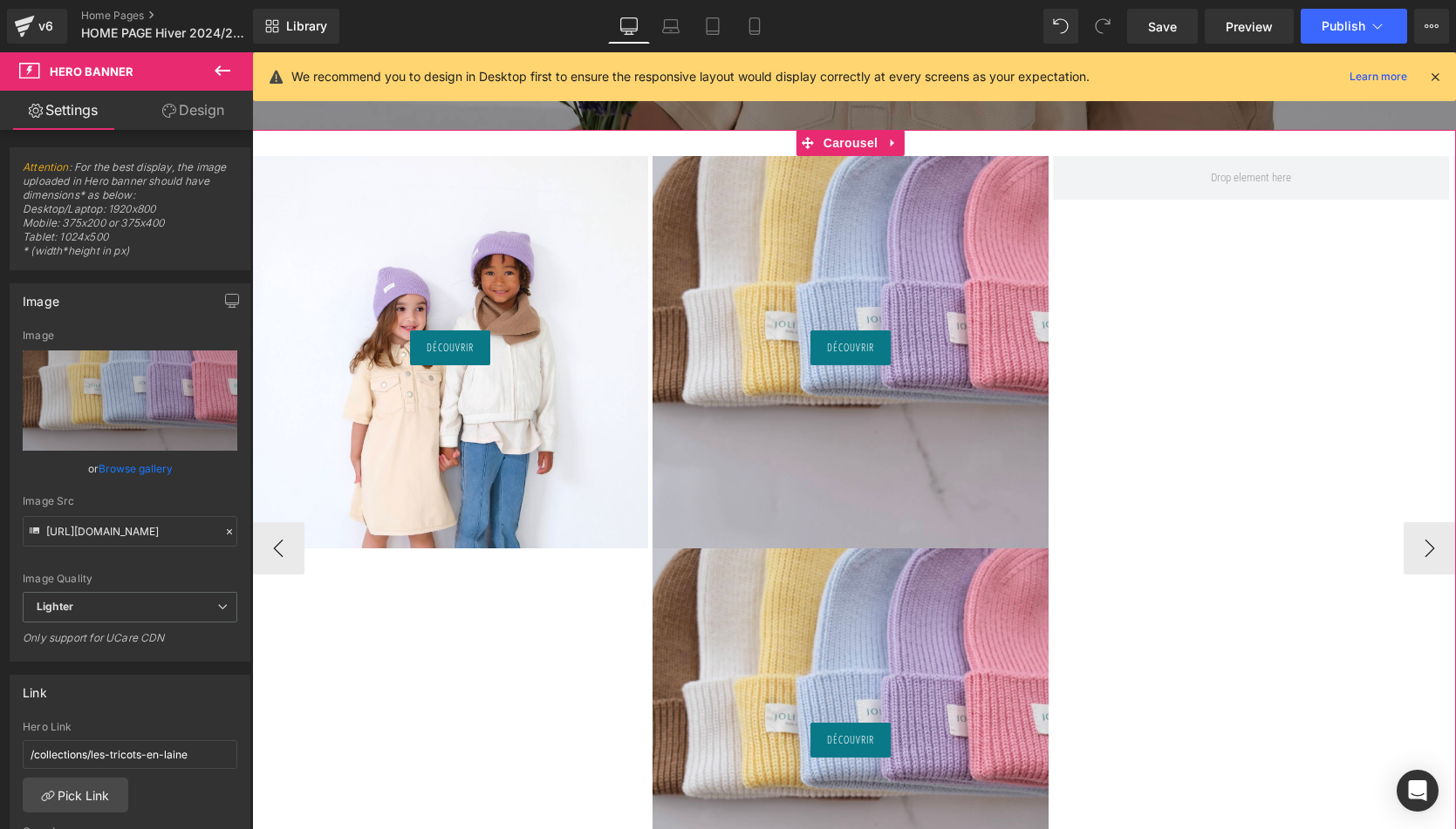
scroll to position [833, 0]
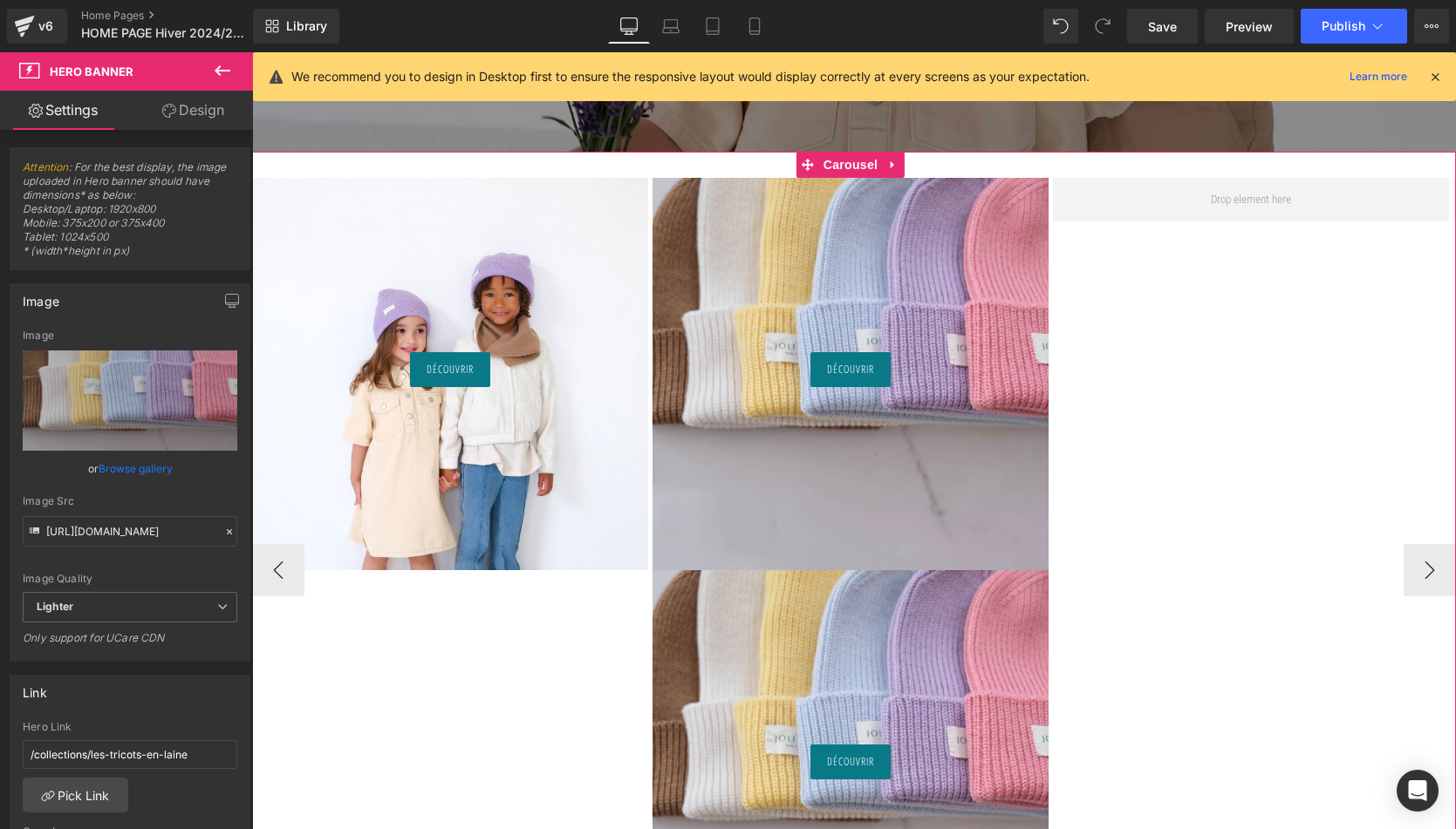
click at [721, 620] on div at bounding box center [850, 767] width 396 height 393
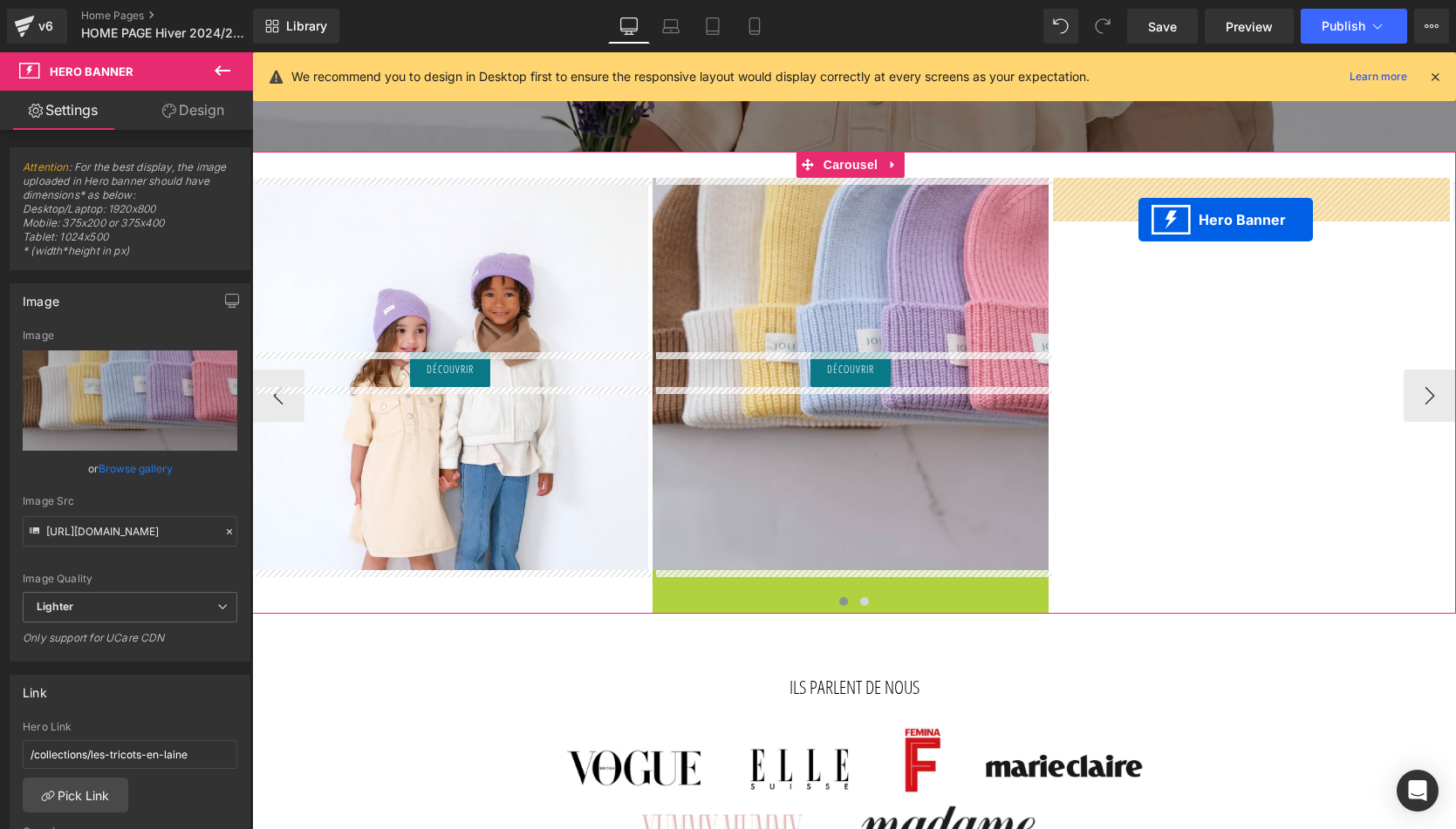
drag, startPoint x: 794, startPoint y: 589, endPoint x: 1139, endPoint y: 220, distance: 505.2
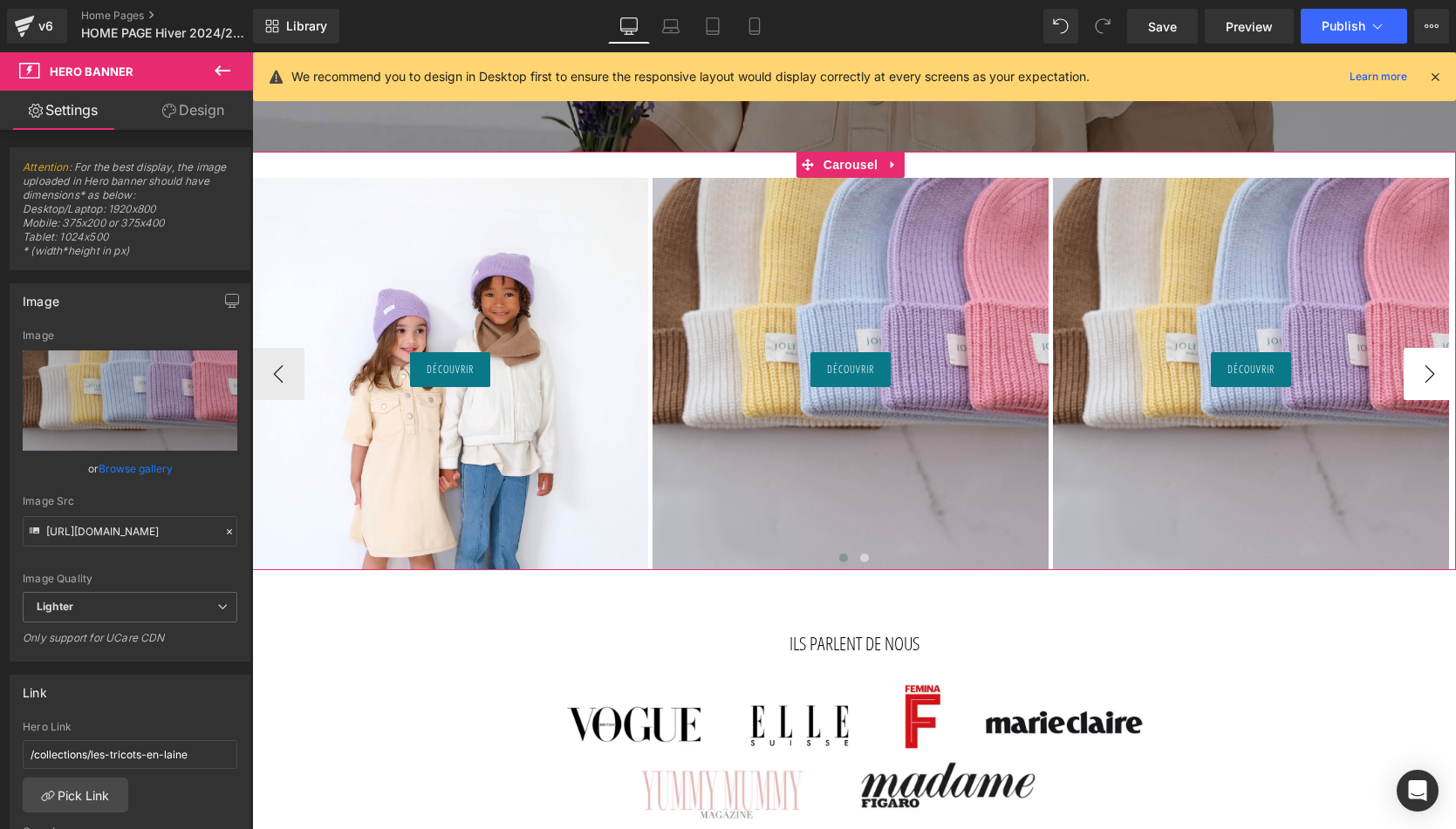
click at [1201, 375] on button "›" at bounding box center [1430, 374] width 53 height 53
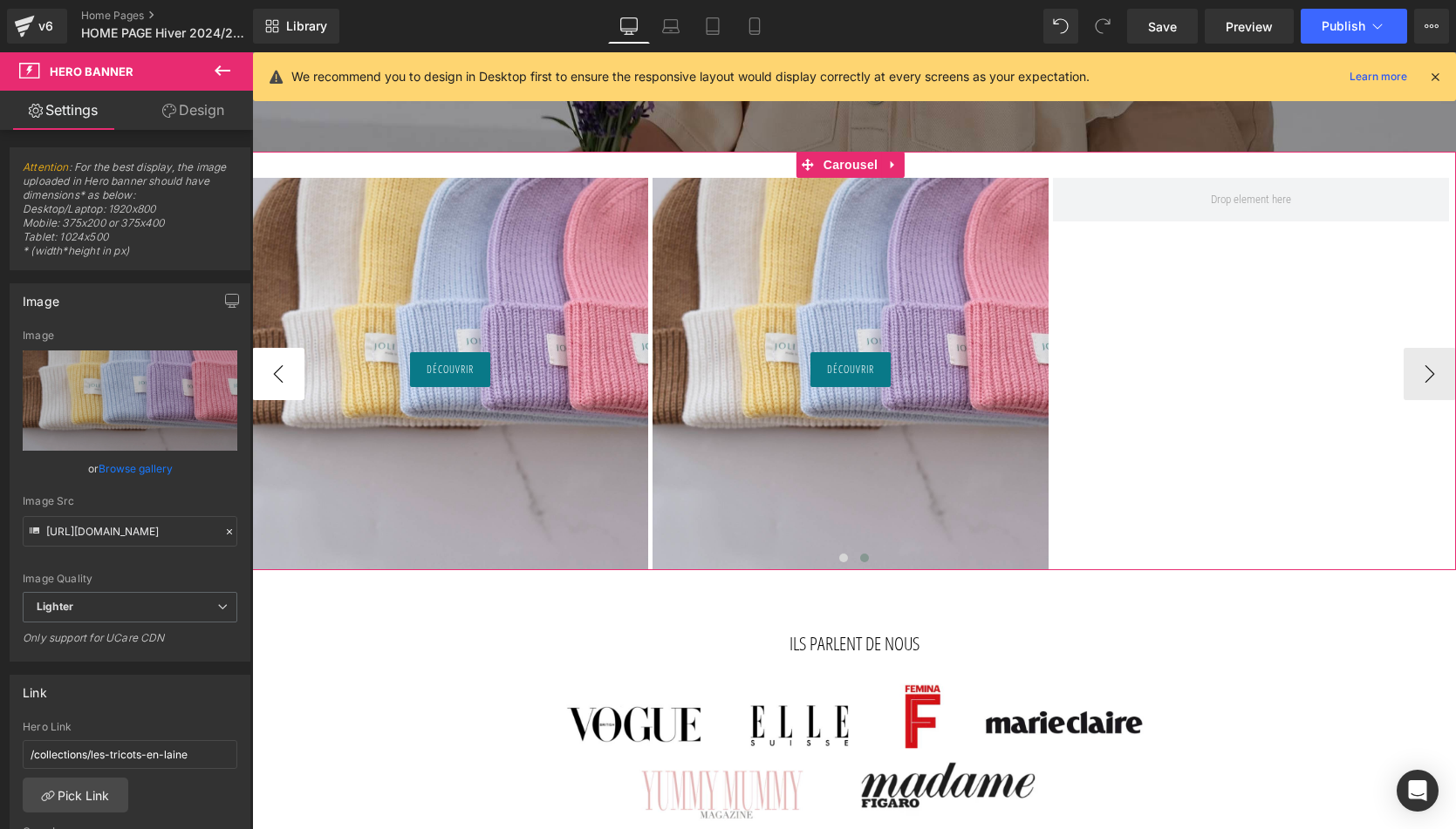
click at [279, 387] on button "‹" at bounding box center [279, 374] width 53 height 53
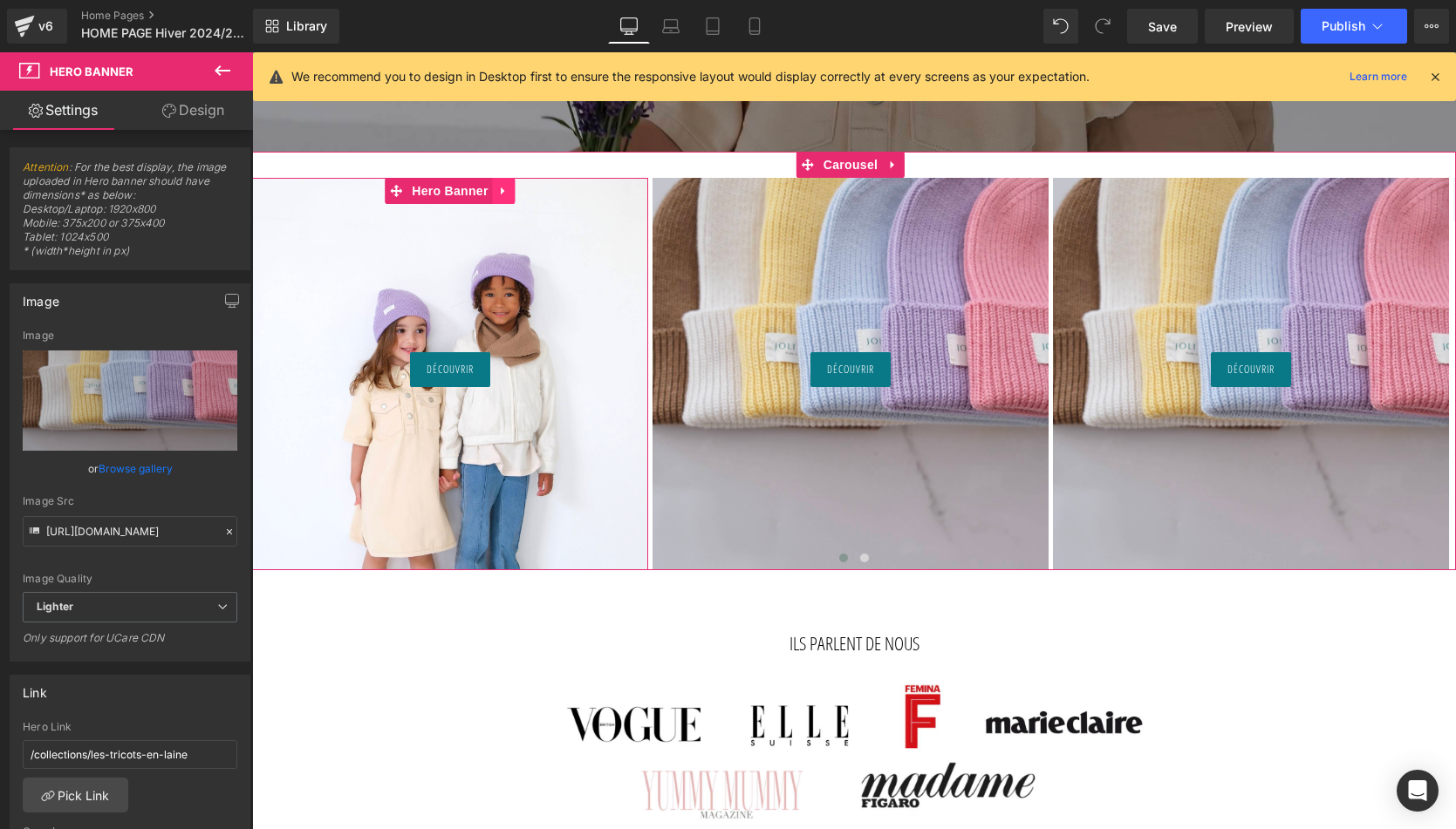
click at [502, 192] on icon at bounding box center [502, 191] width 4 height 8
click at [494, 192] on icon at bounding box center [493, 191] width 12 height 12
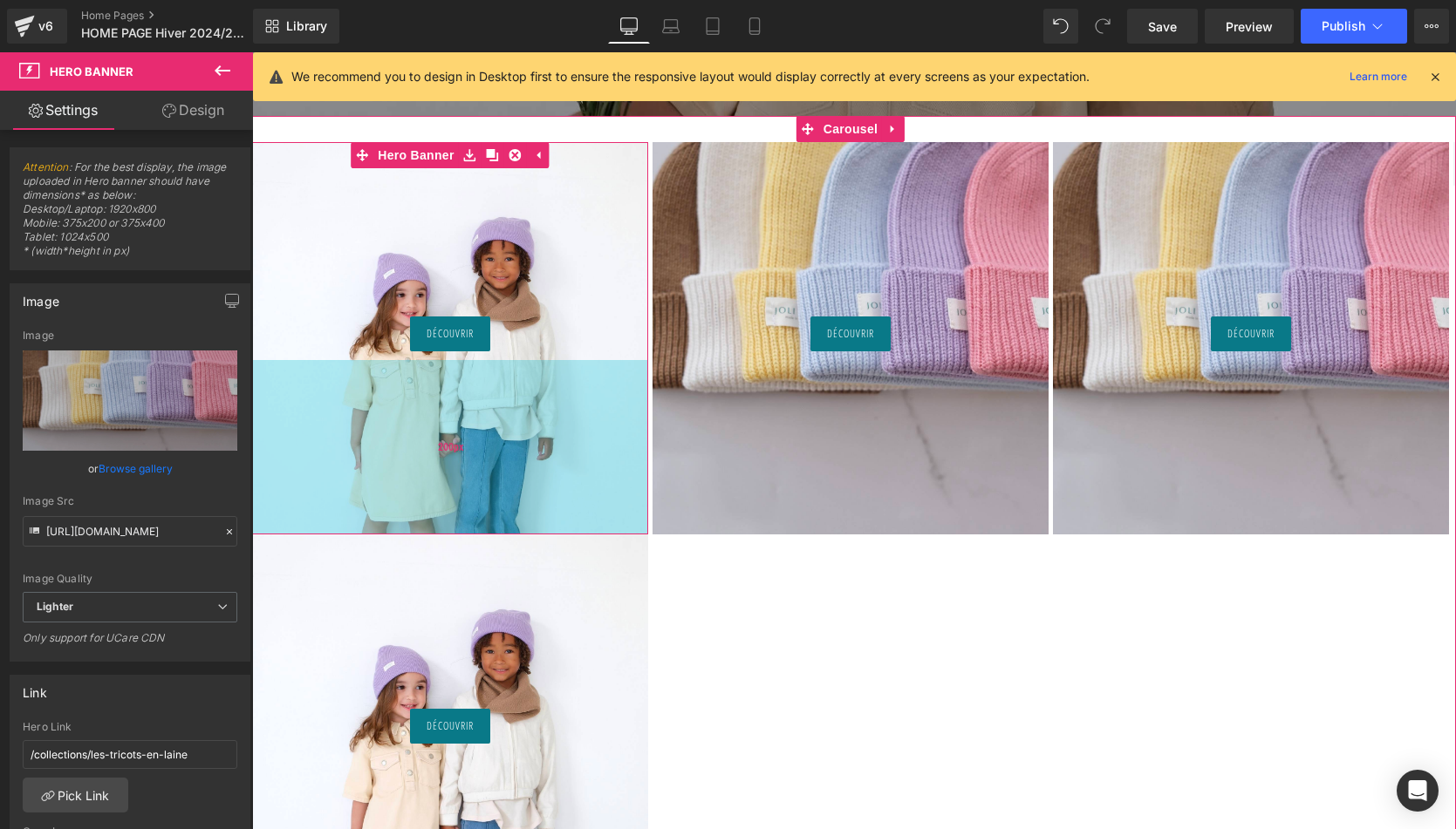
scroll to position [1002, 0]
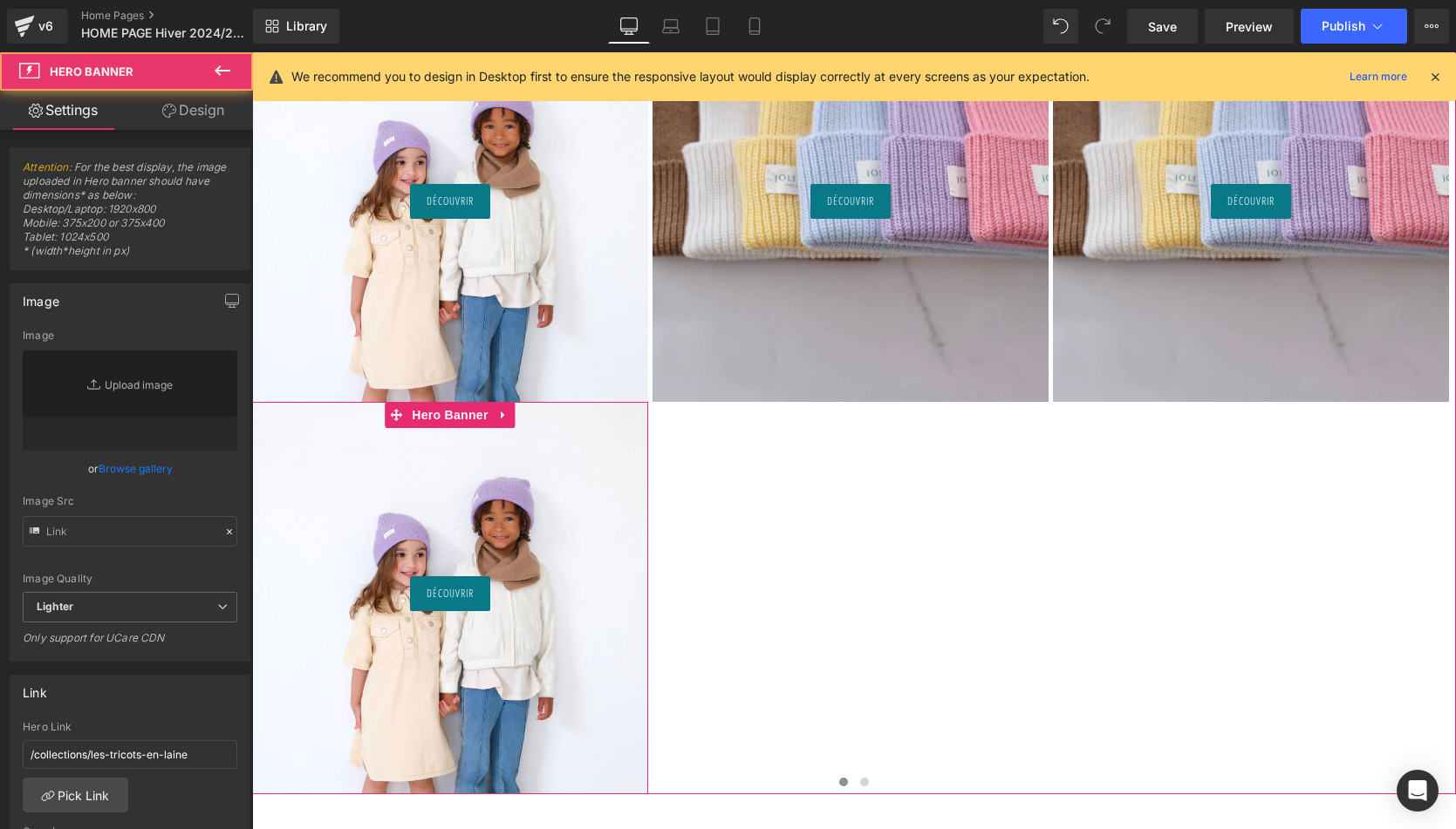
type input "https://ucarecdn.com/7e16e4e5-f4a6-4033-a7bd-7a9198a5ee4d/-/format/auto/-/previ…"
click at [437, 480] on div at bounding box center [451, 599] width 396 height 393
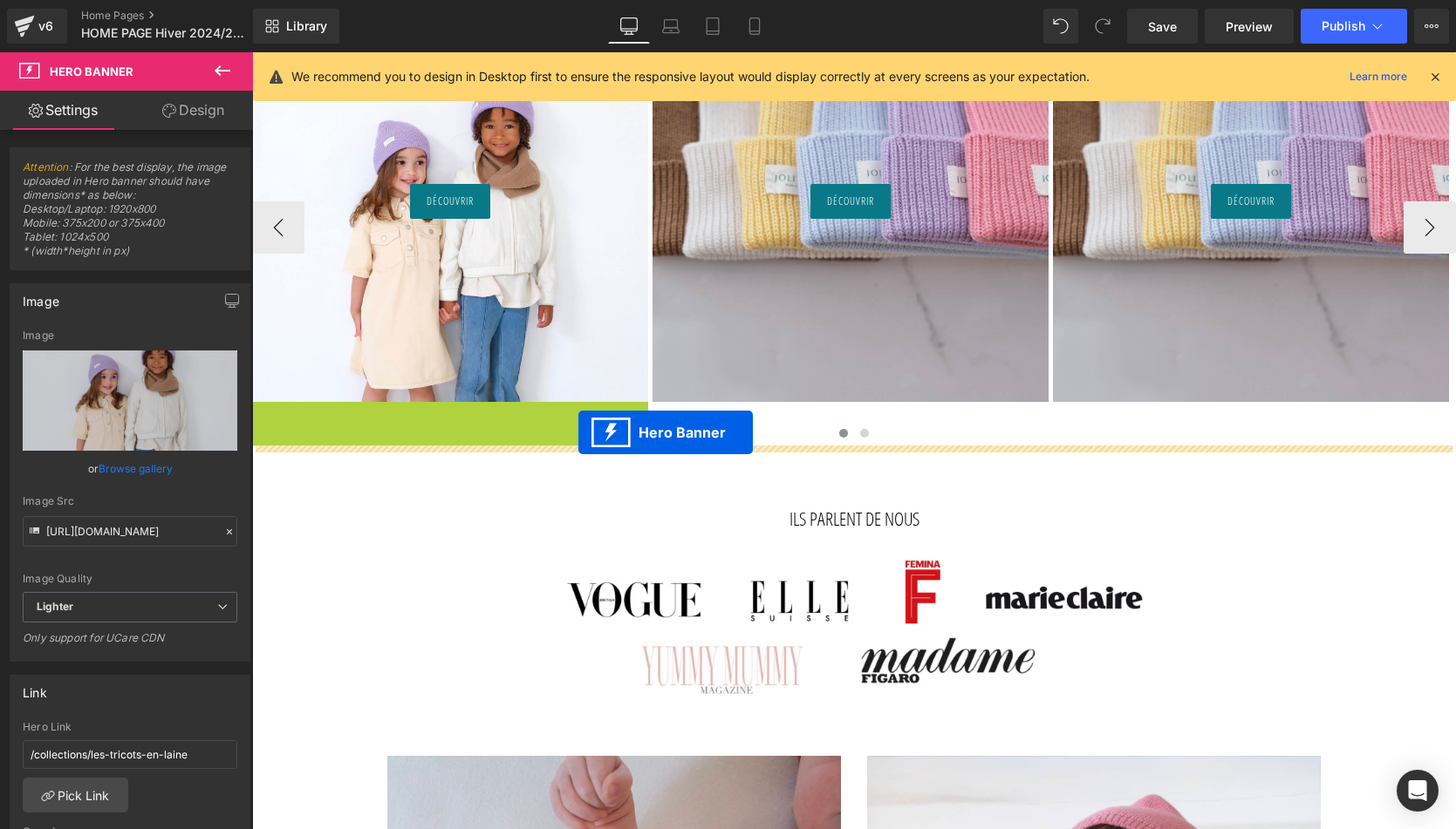
scroll to position [997, 0]
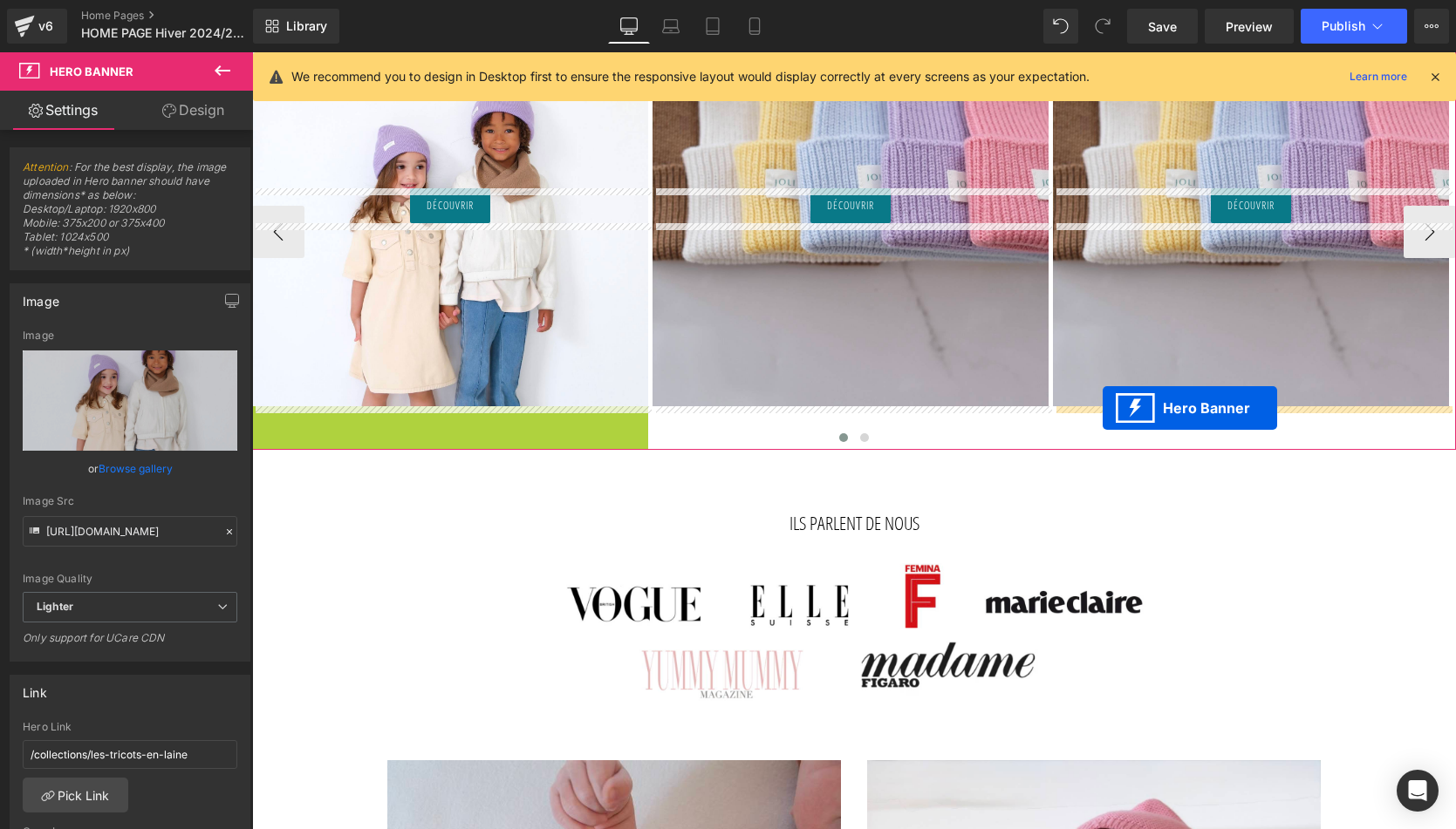
drag, startPoint x: 391, startPoint y: 420, endPoint x: 1103, endPoint y: 408, distance: 712.1
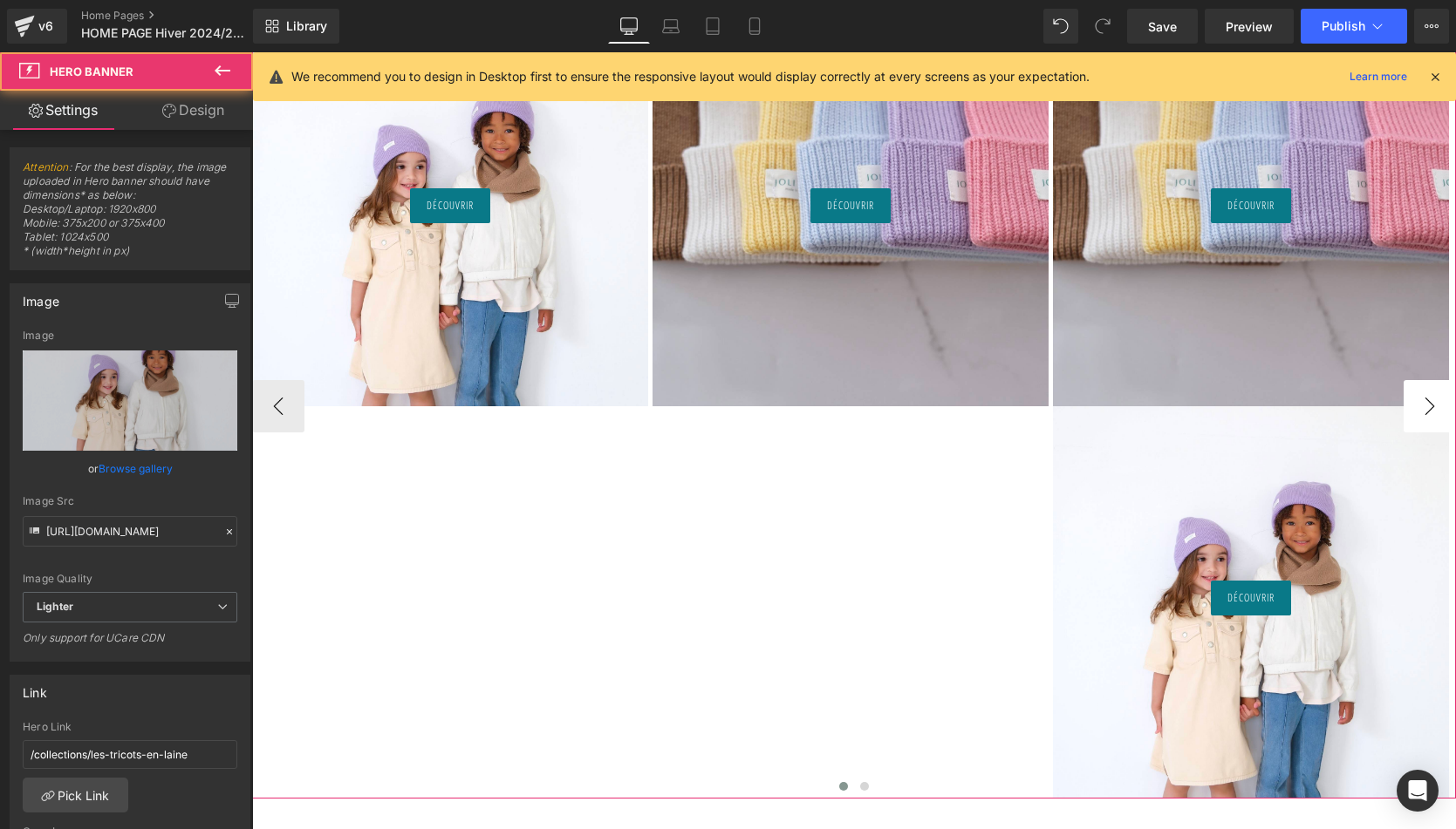
click at [1201, 409] on button "›" at bounding box center [1430, 407] width 53 height 53
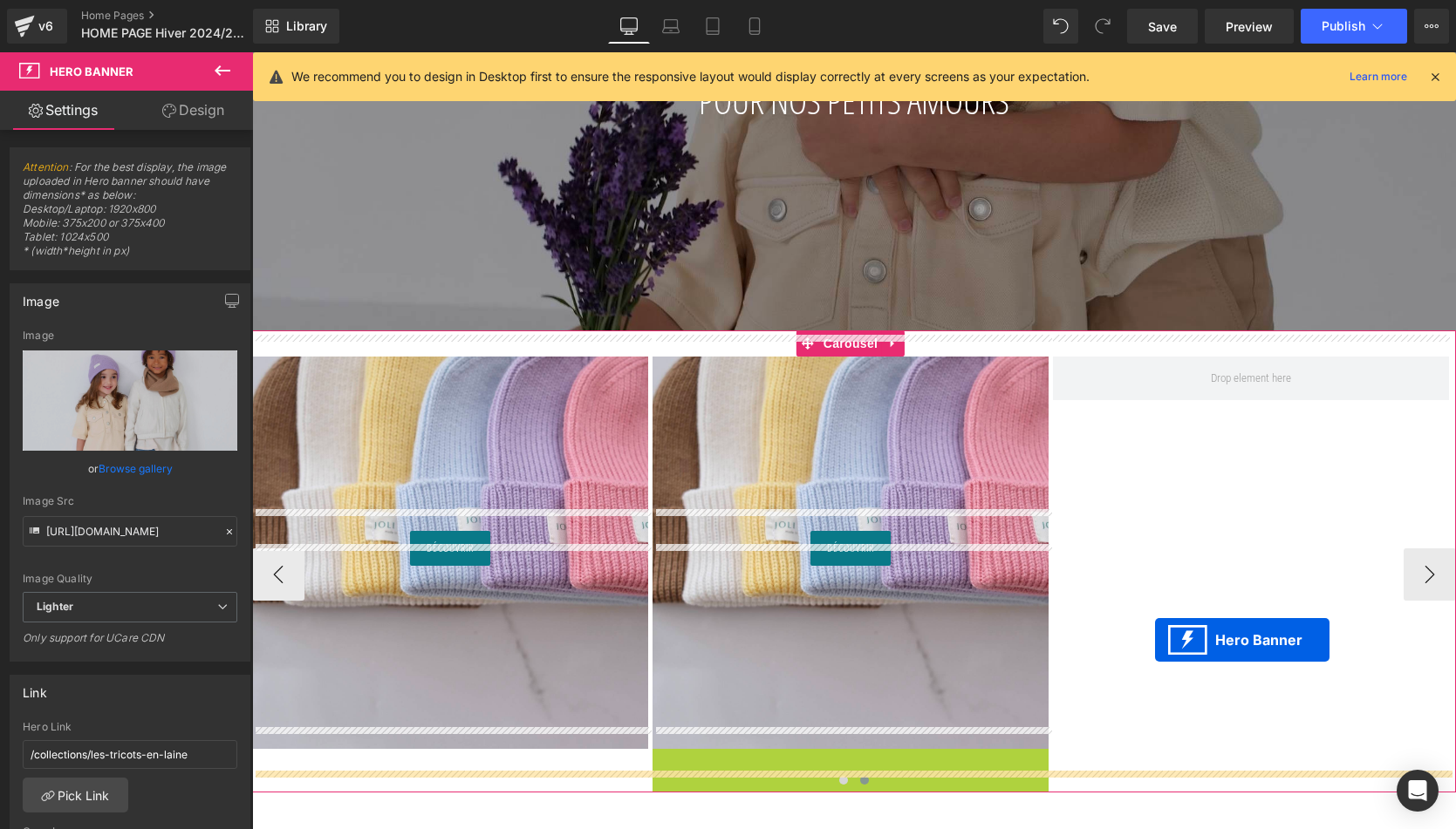
scroll to position [552, 0]
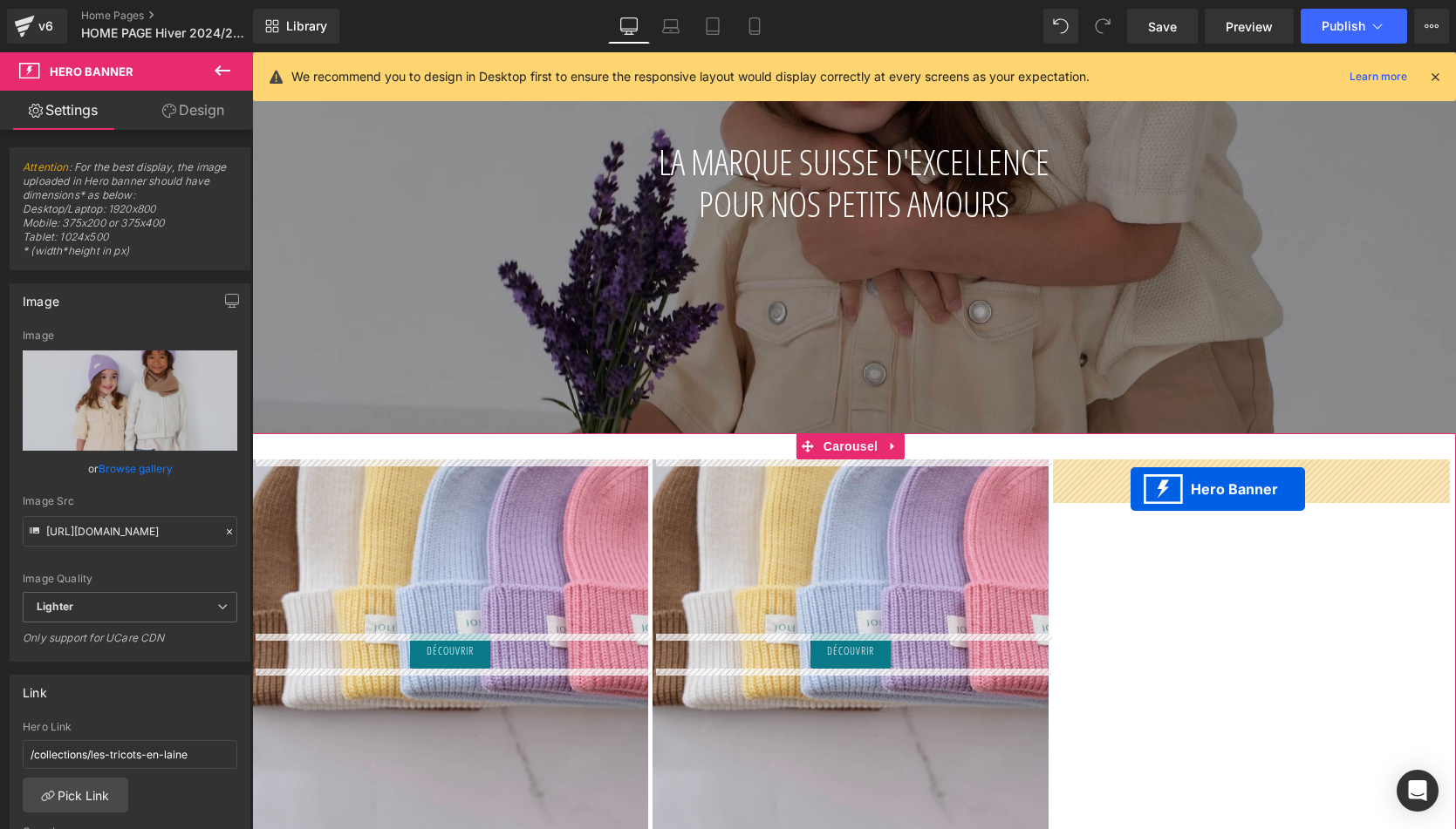
drag, startPoint x: 799, startPoint y: 421, endPoint x: 1131, endPoint y: 489, distance: 338.9
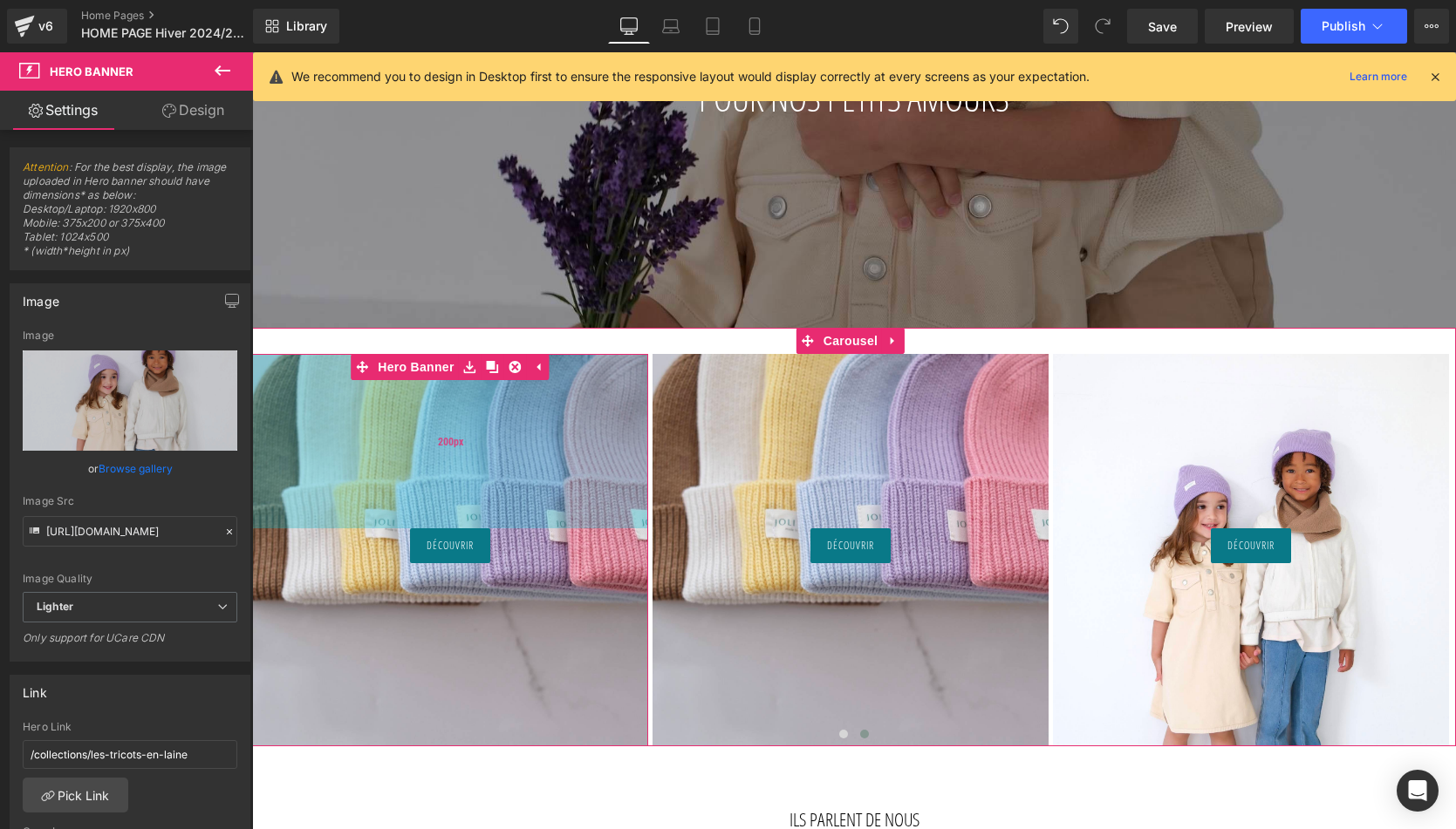
scroll to position [714, 0]
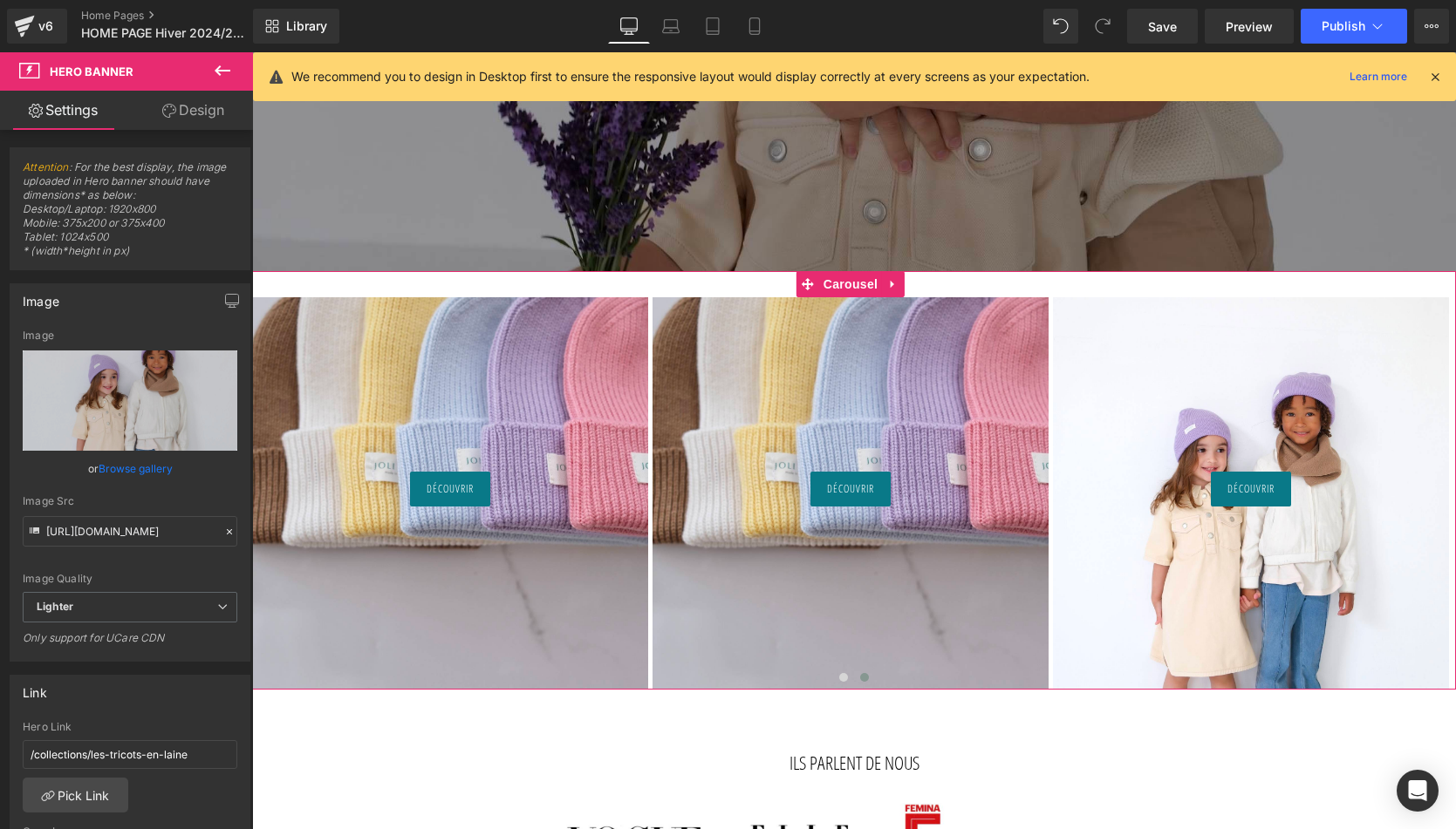
click at [252, 499] on button "‹" at bounding box center [226, 493] width 53 height 53
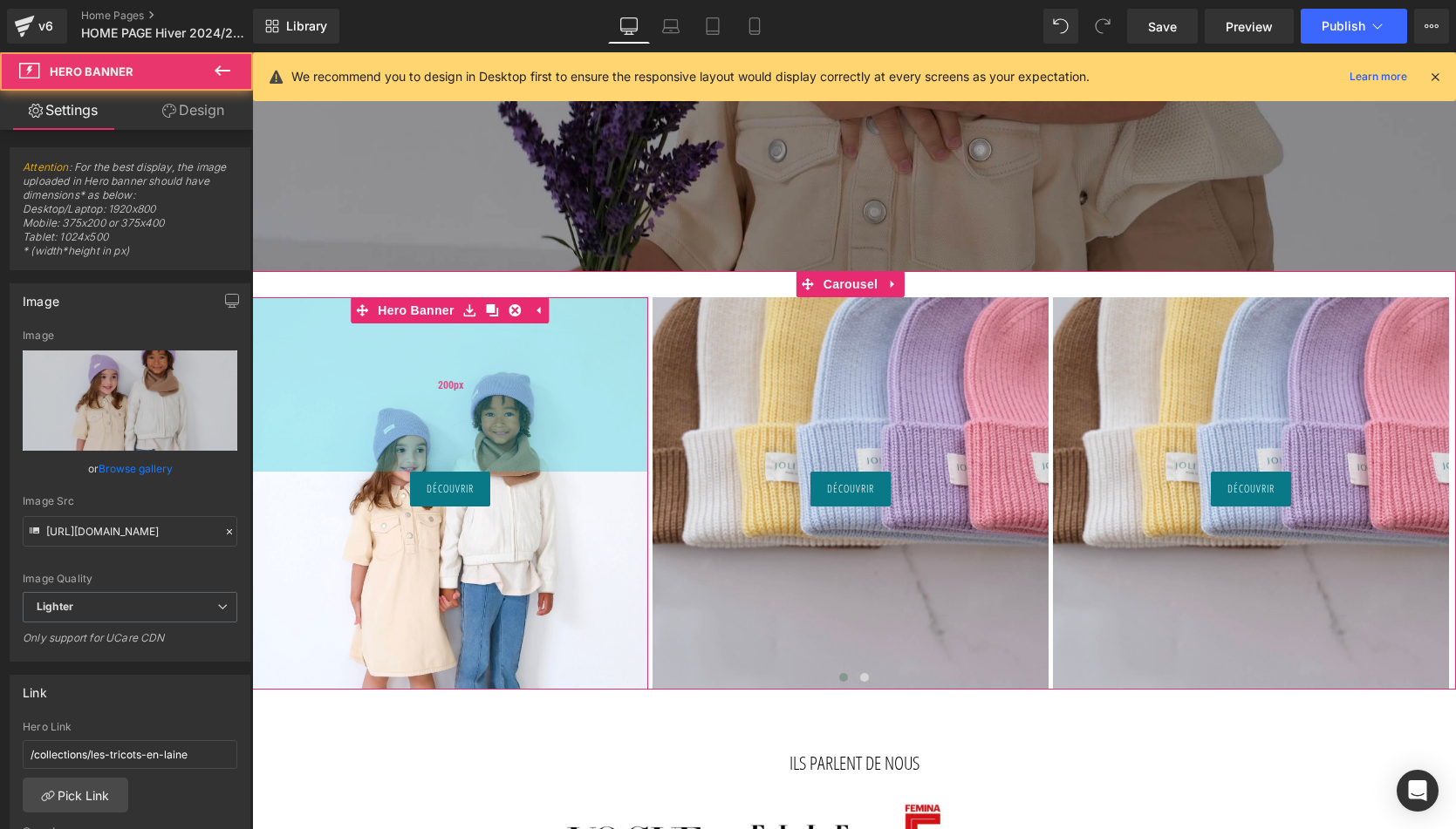
click at [405, 438] on div "200px" at bounding box center [451, 384] width 396 height 174
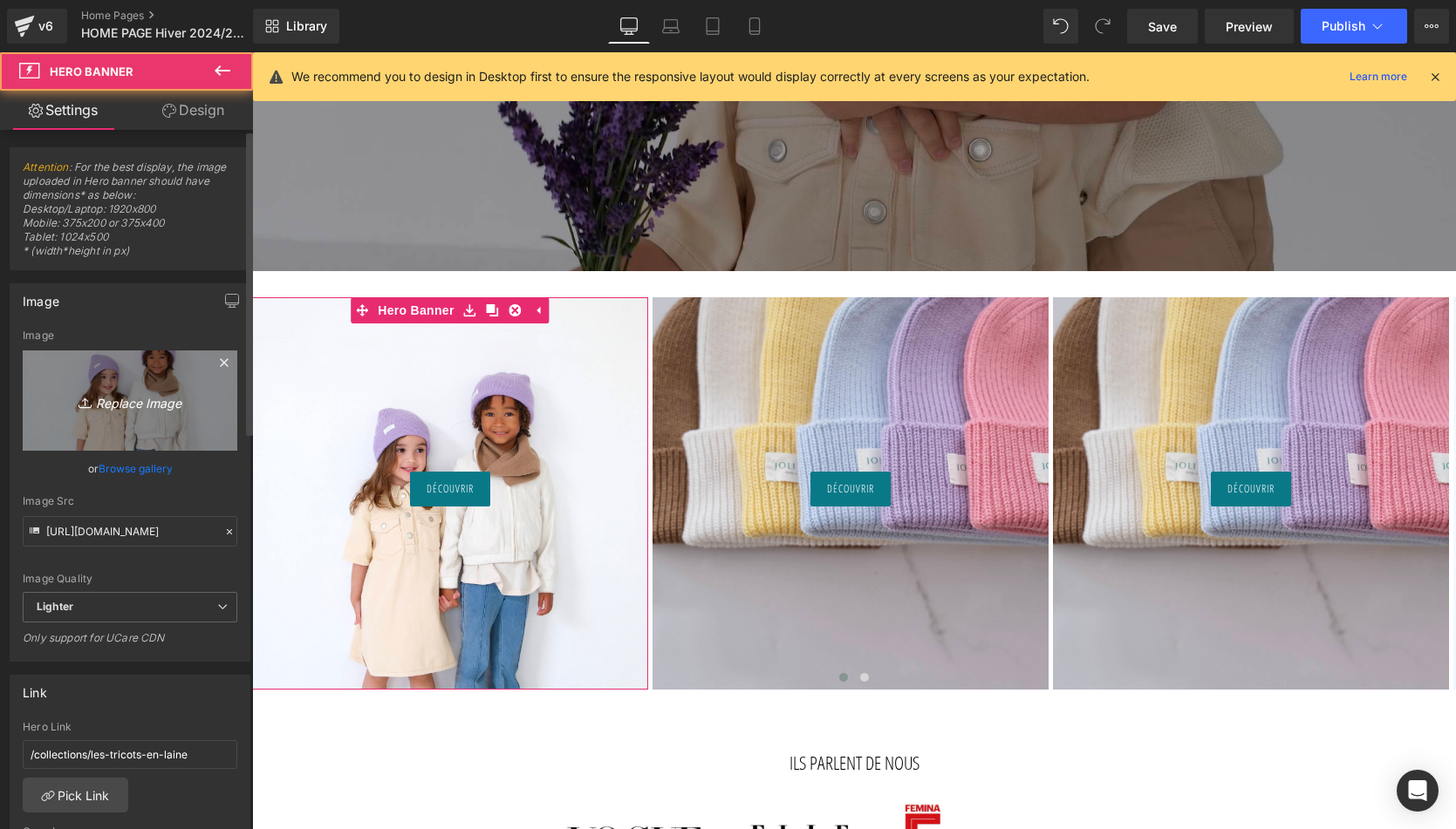
click at [173, 383] on link "Replace Image" at bounding box center [130, 400] width 215 height 100
type input "C:\fakepath\Tour-de-cou-brun-Tricot-joli-nous-laine-mérinos-ultra-doux-confort…"
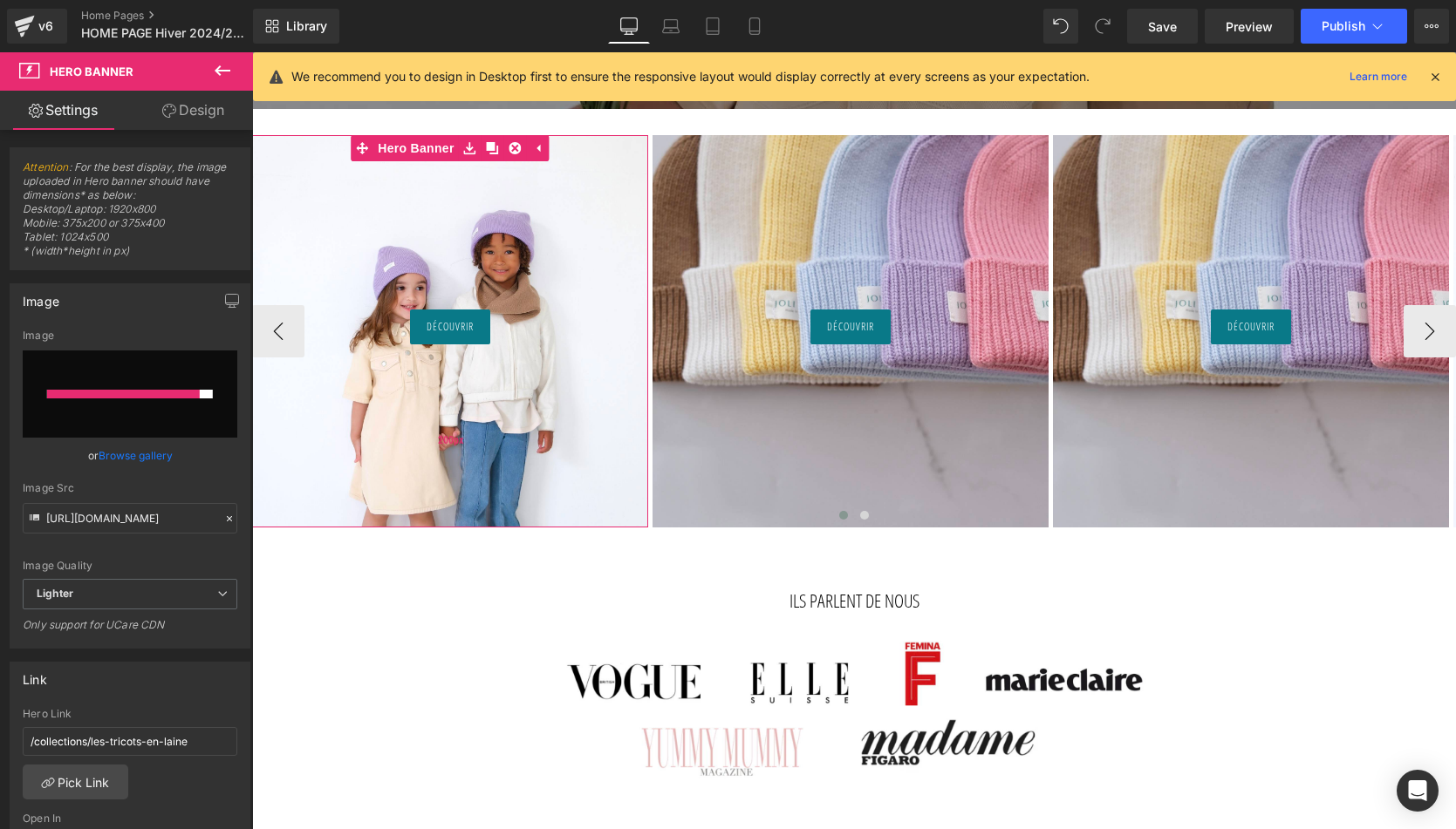
scroll to position [874, 0]
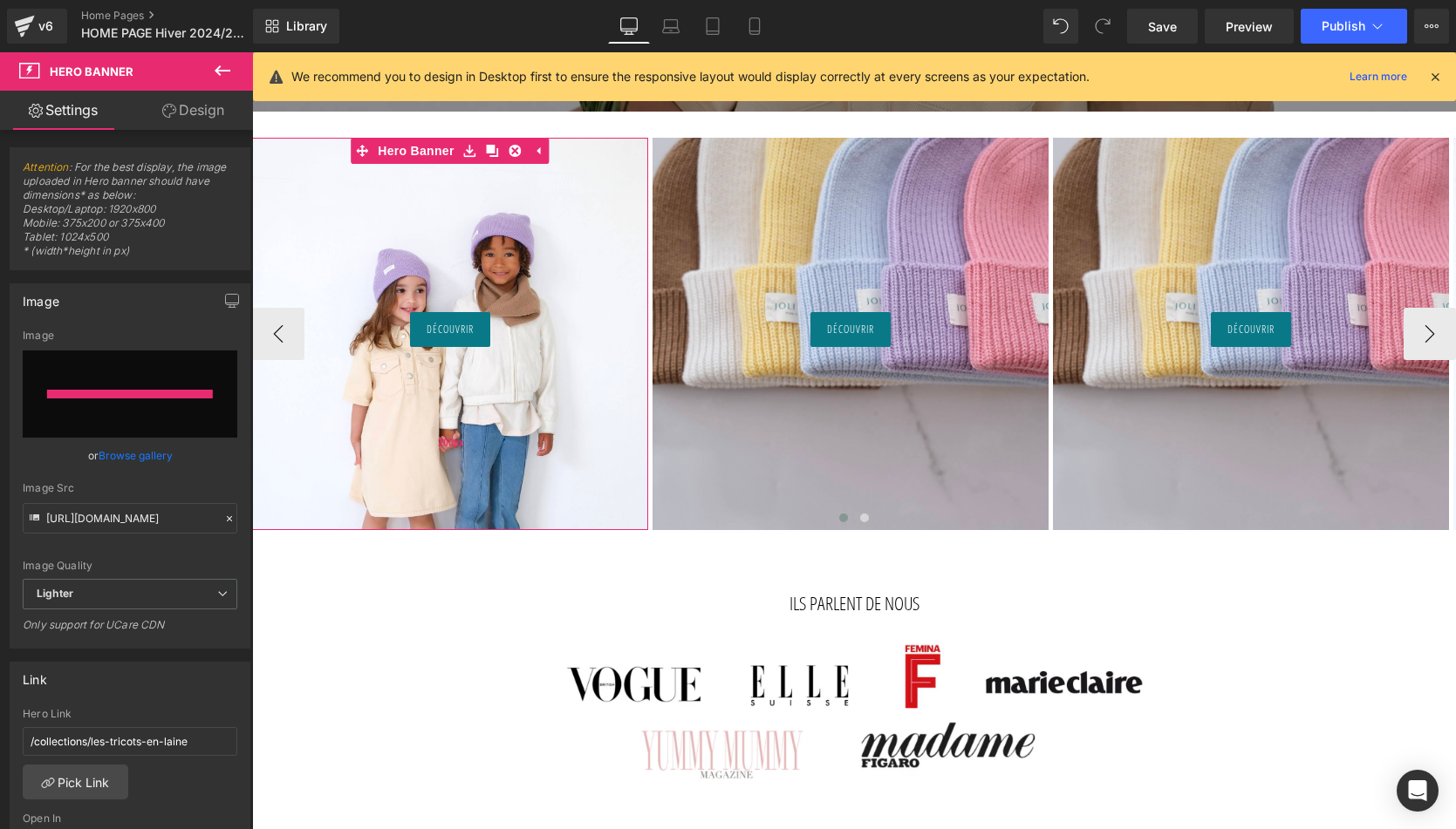
type input "https://ucarecdn.com/2e0230d9-5718-4556-a6f1-58852e7139b3/-/format/auto/-/previ…"
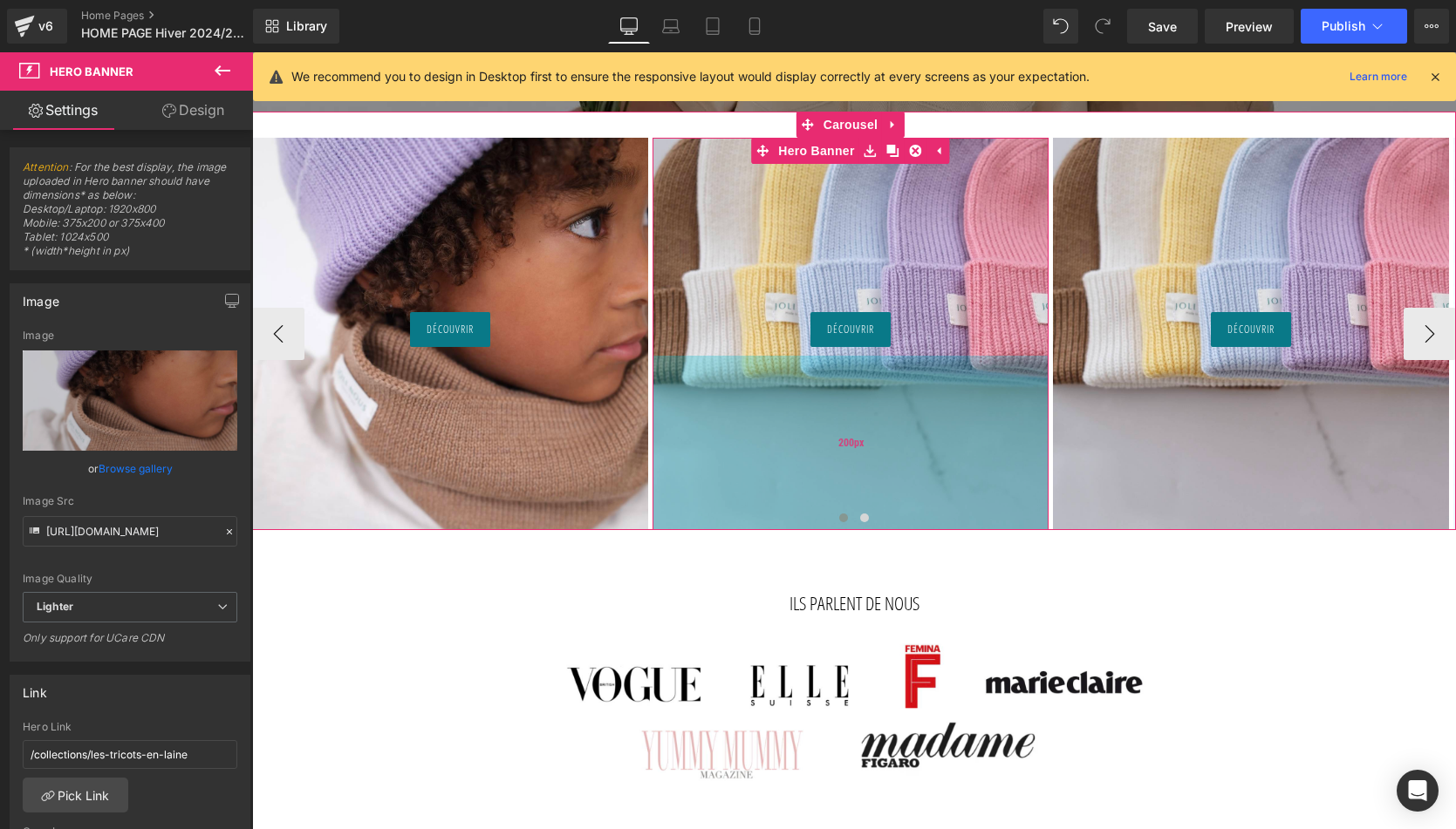
scroll to position [819, 0]
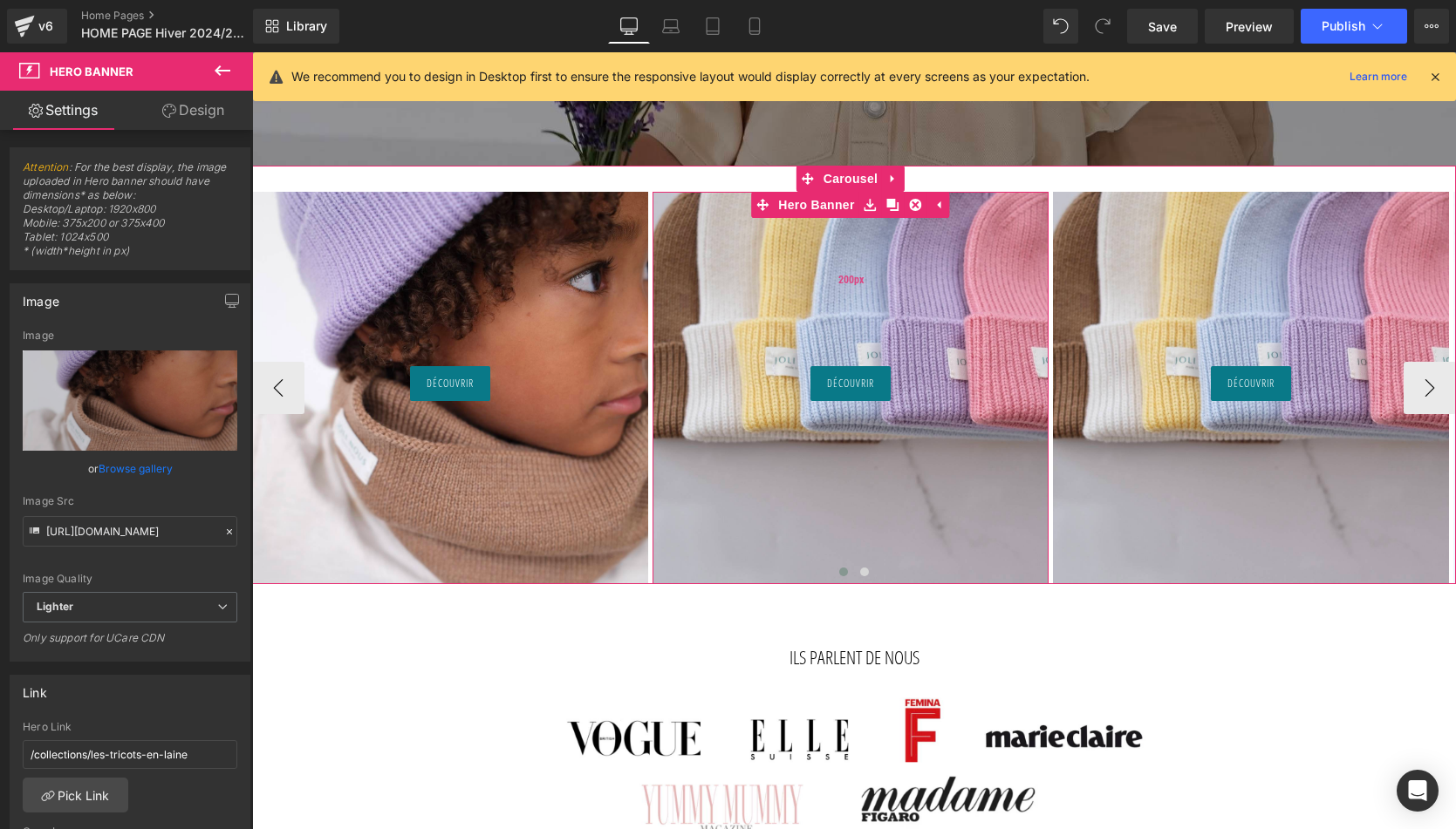
click at [849, 300] on div "200px" at bounding box center [850, 279] width 396 height 174
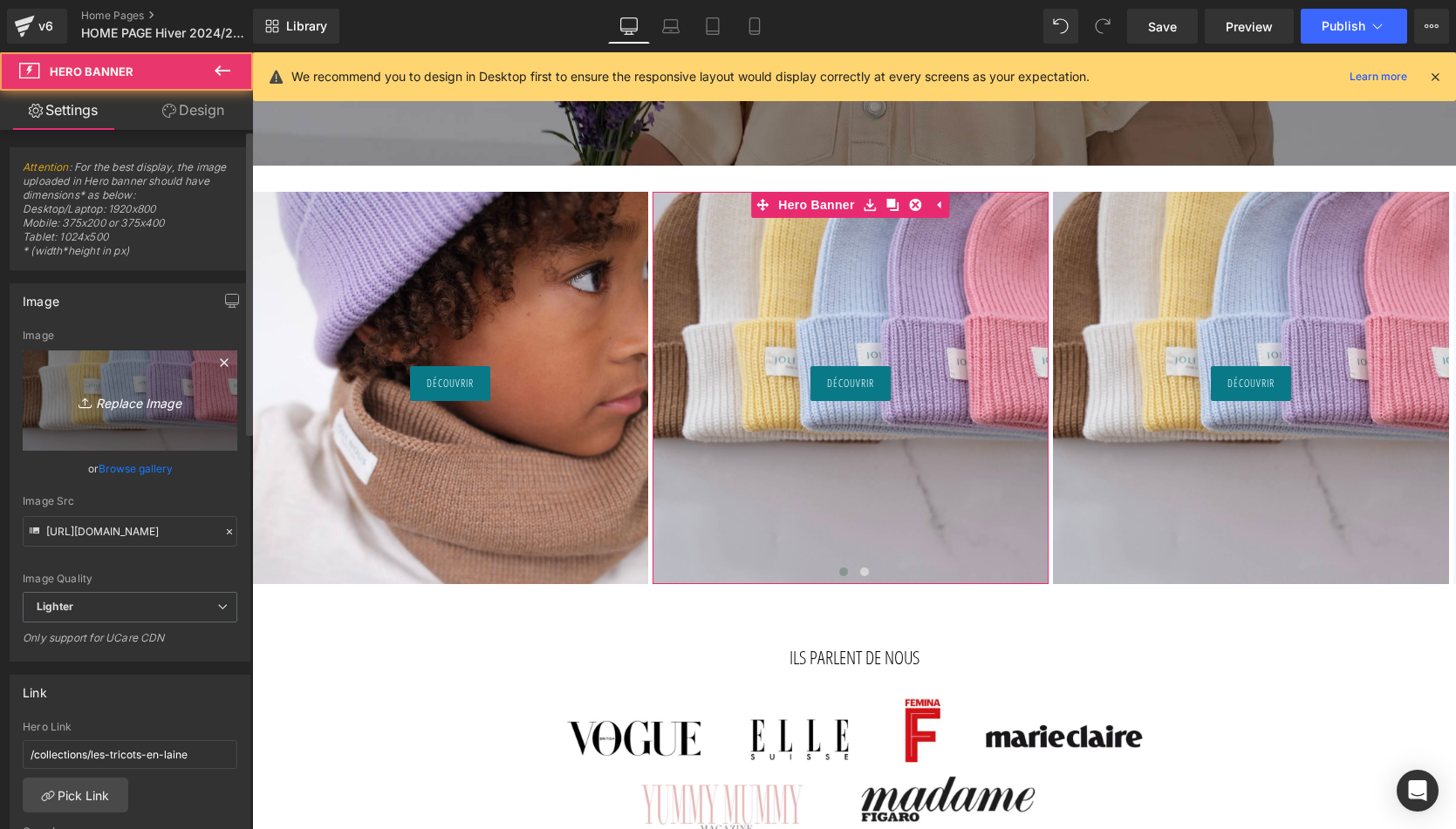
click at [192, 386] on link "Replace Image" at bounding box center [130, 400] width 215 height 100
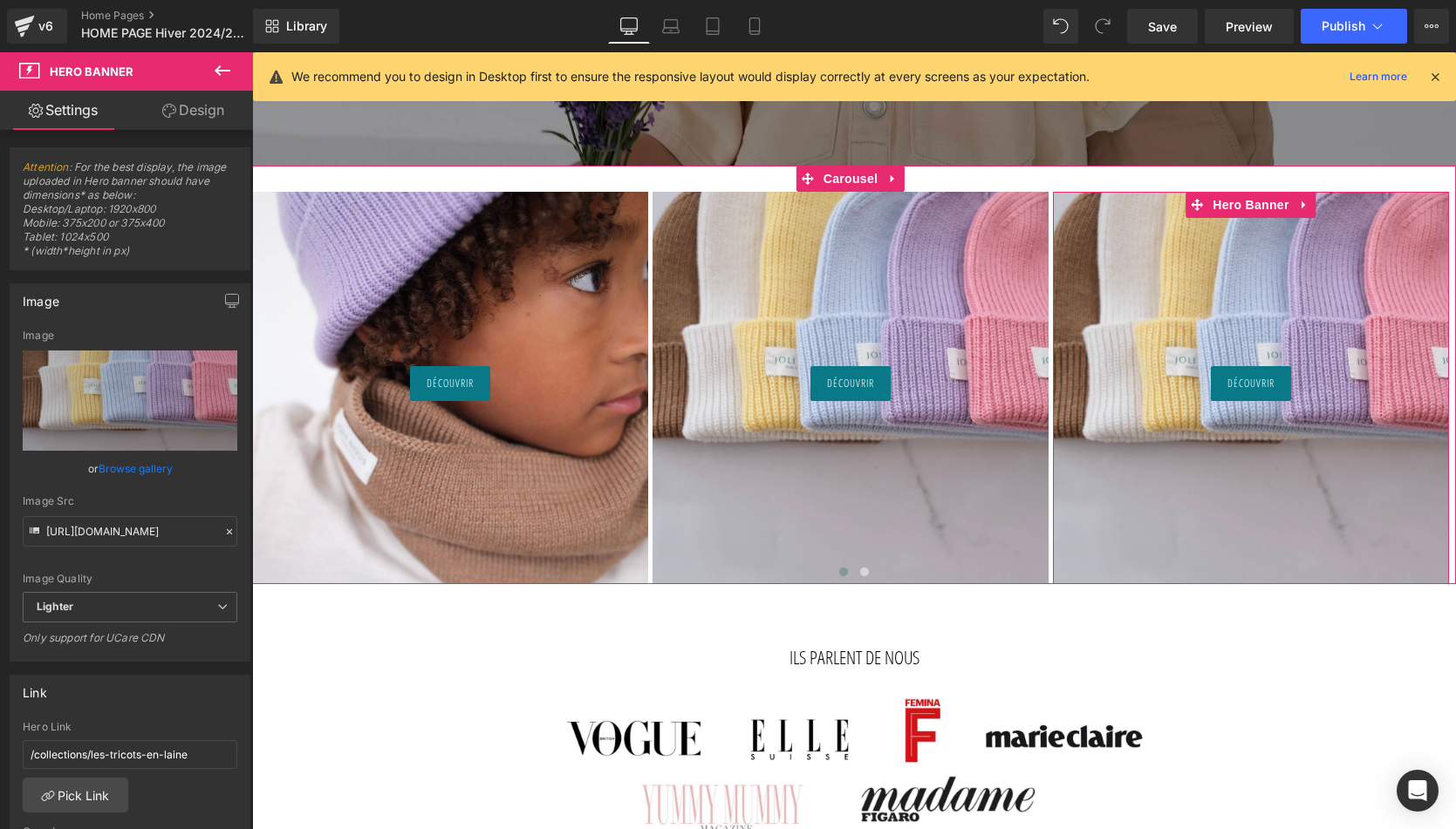
click at [1201, 293] on div at bounding box center [1251, 388] width 396 height 393
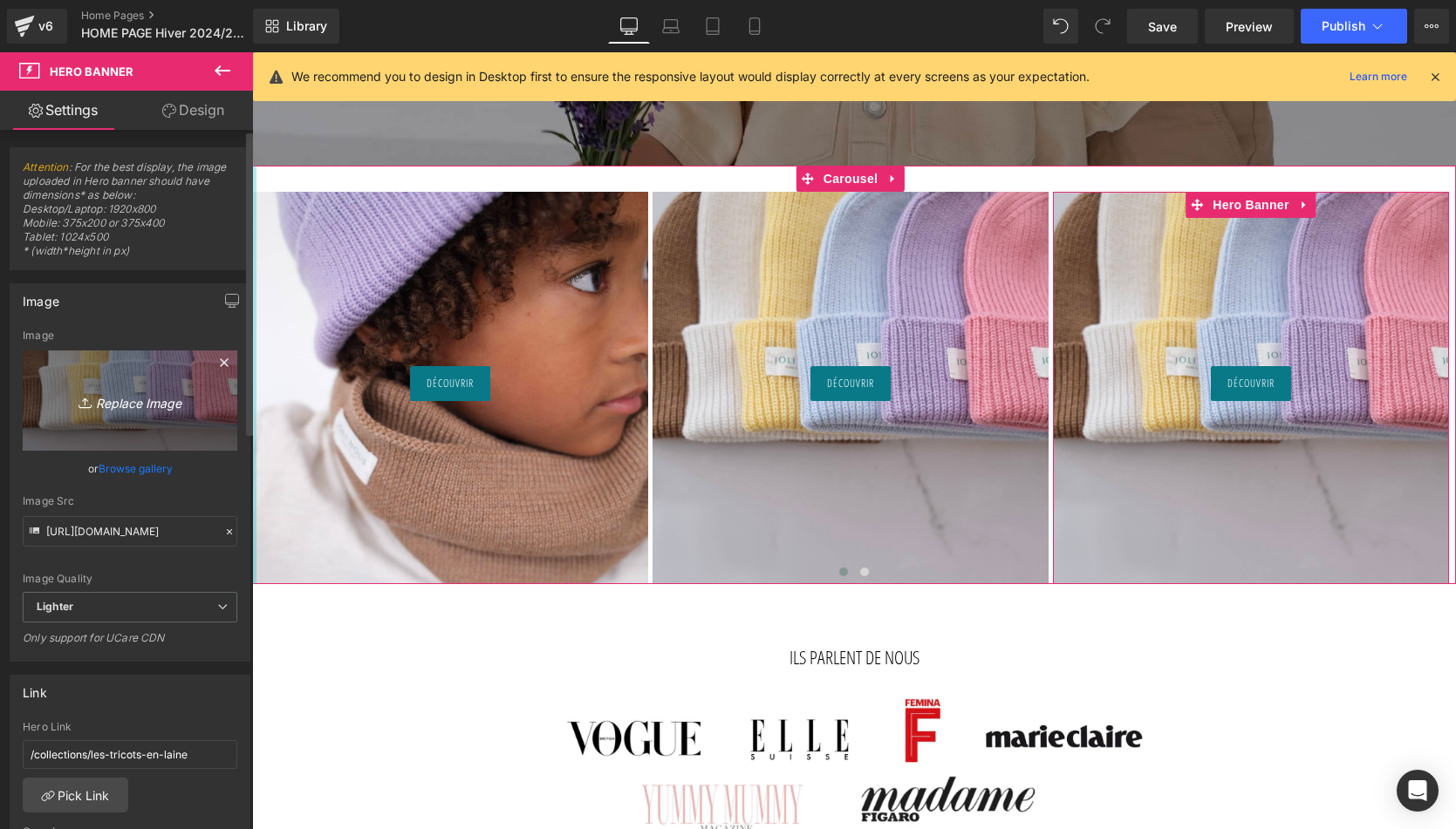
click at [130, 405] on icon "Replace Image" at bounding box center [130, 400] width 139 height 22
type input "C:\fakepath\Bonnet-jaune-citron-Tricot-joli-nous-laine-mérinos-ultra-doux-conf…"
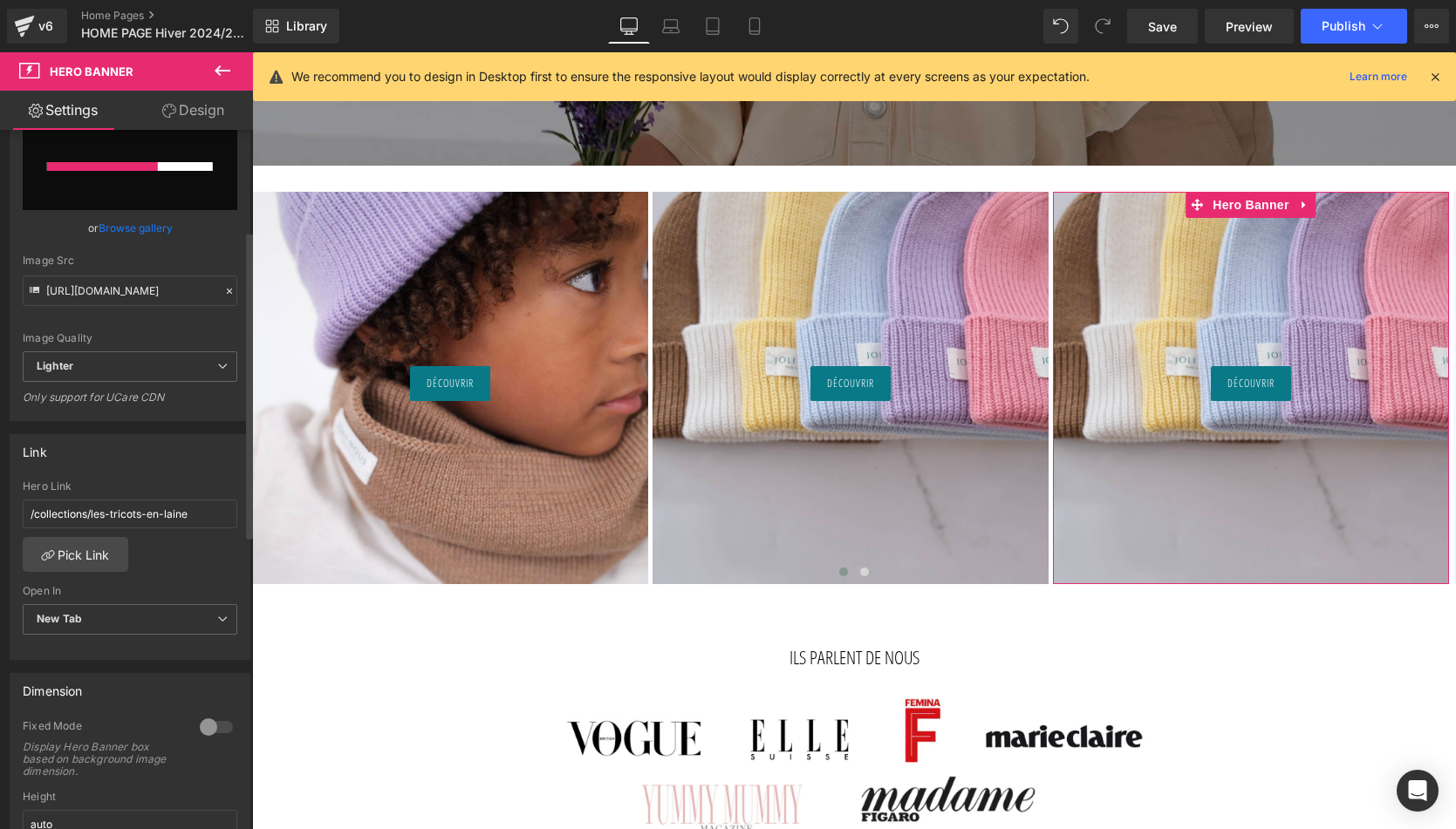
scroll to position [230, 0]
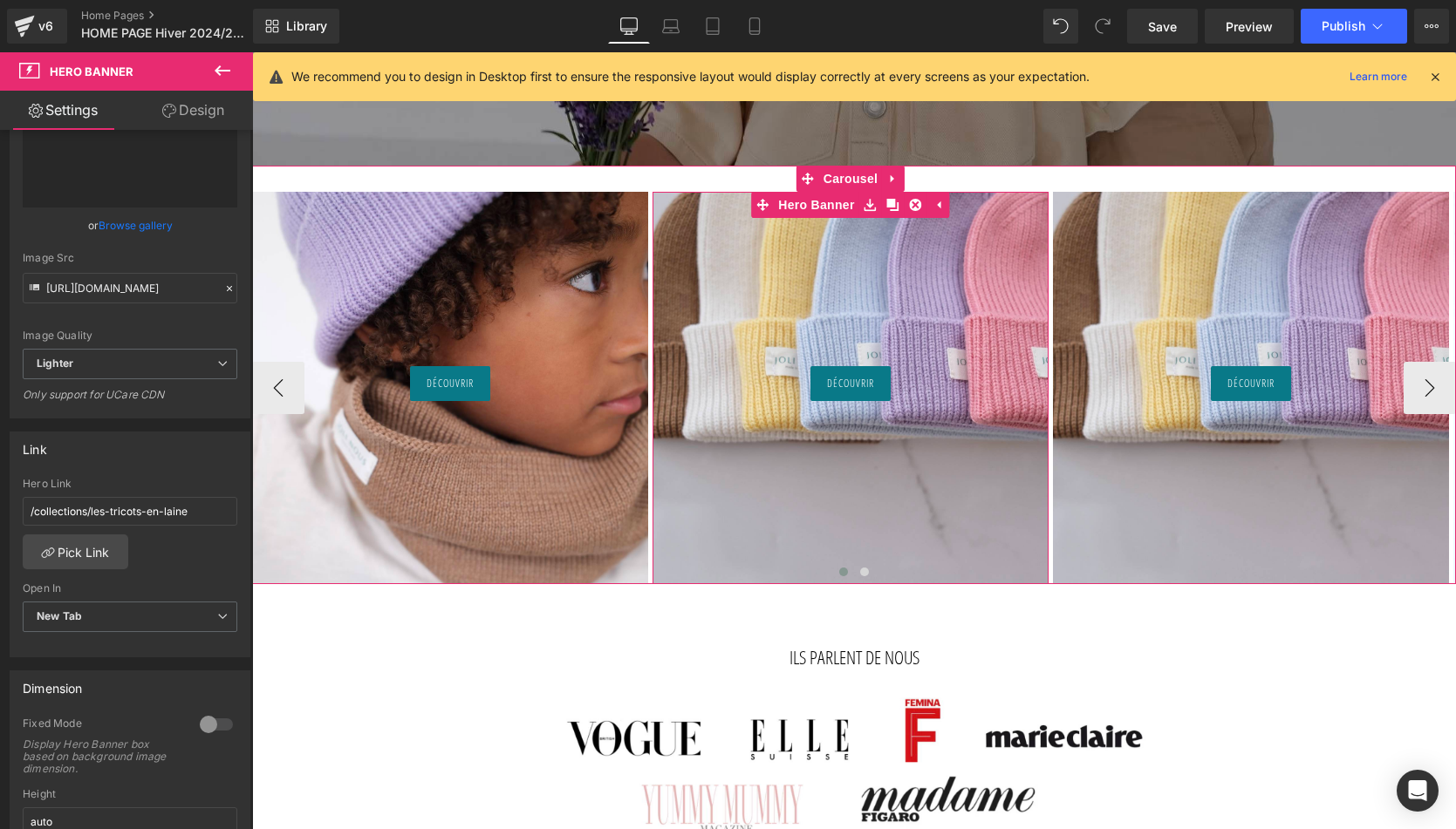
type input "https://ucarecdn.com/64961986-a009-412c-a937-f8aa4e4f5a90/-/format/auto/-/previ…"
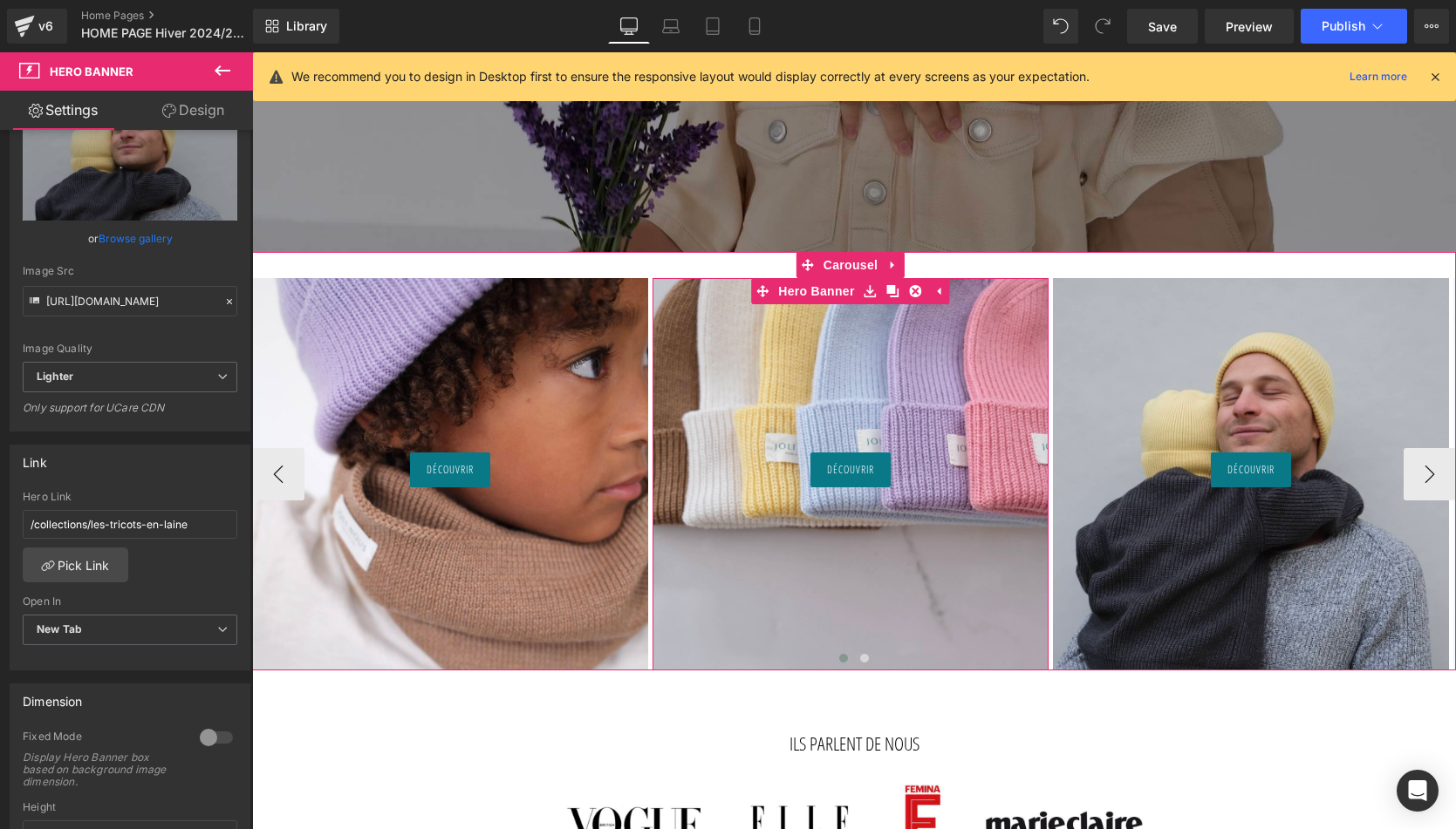
scroll to position [723, 0]
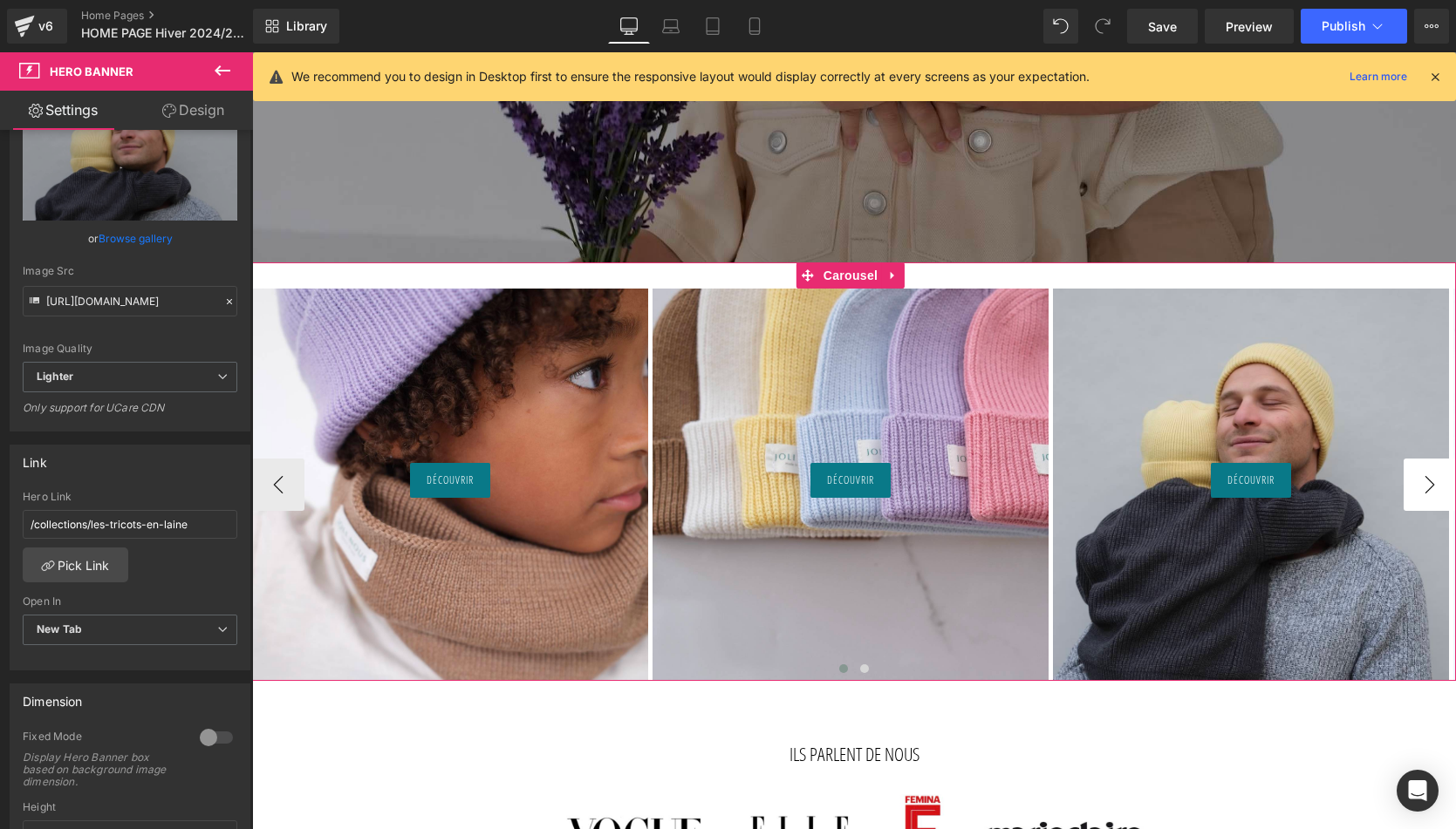
click at [1201, 493] on button "›" at bounding box center [1430, 485] width 53 height 53
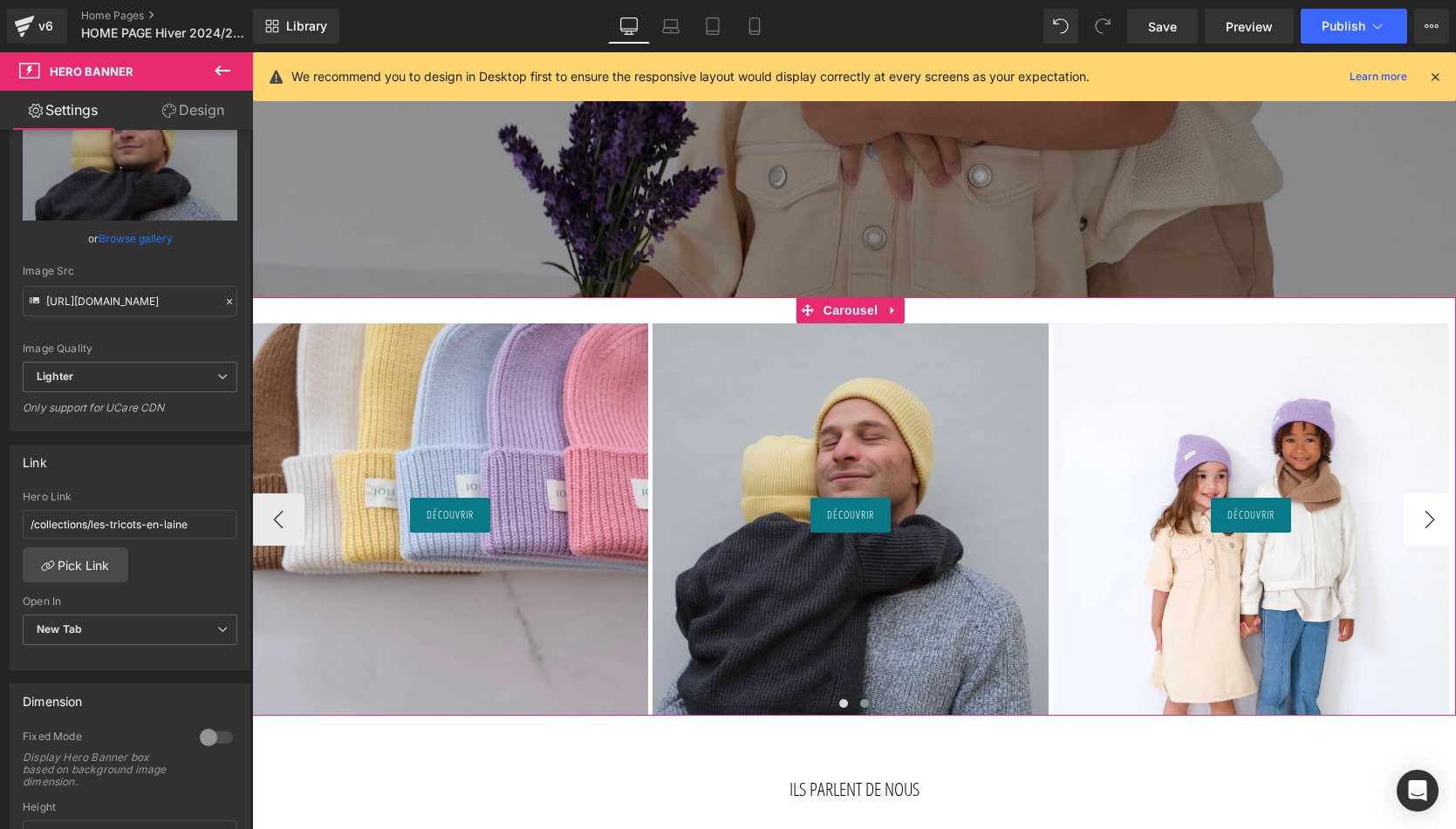
scroll to position [782, 0]
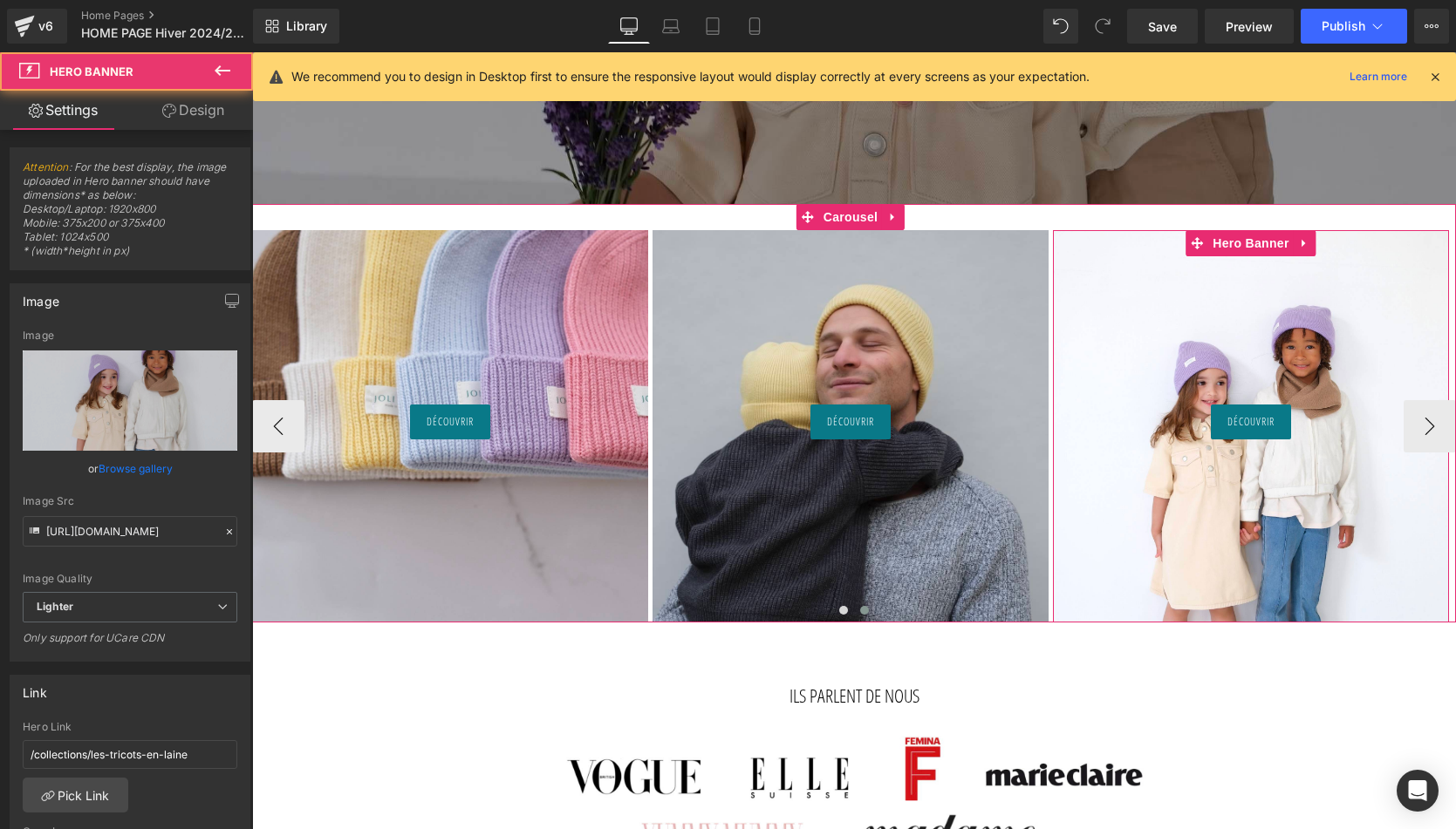
click at [1201, 338] on div "Découvrir Button Hero Banner 200px" at bounding box center [1251, 427] width 396 height 393
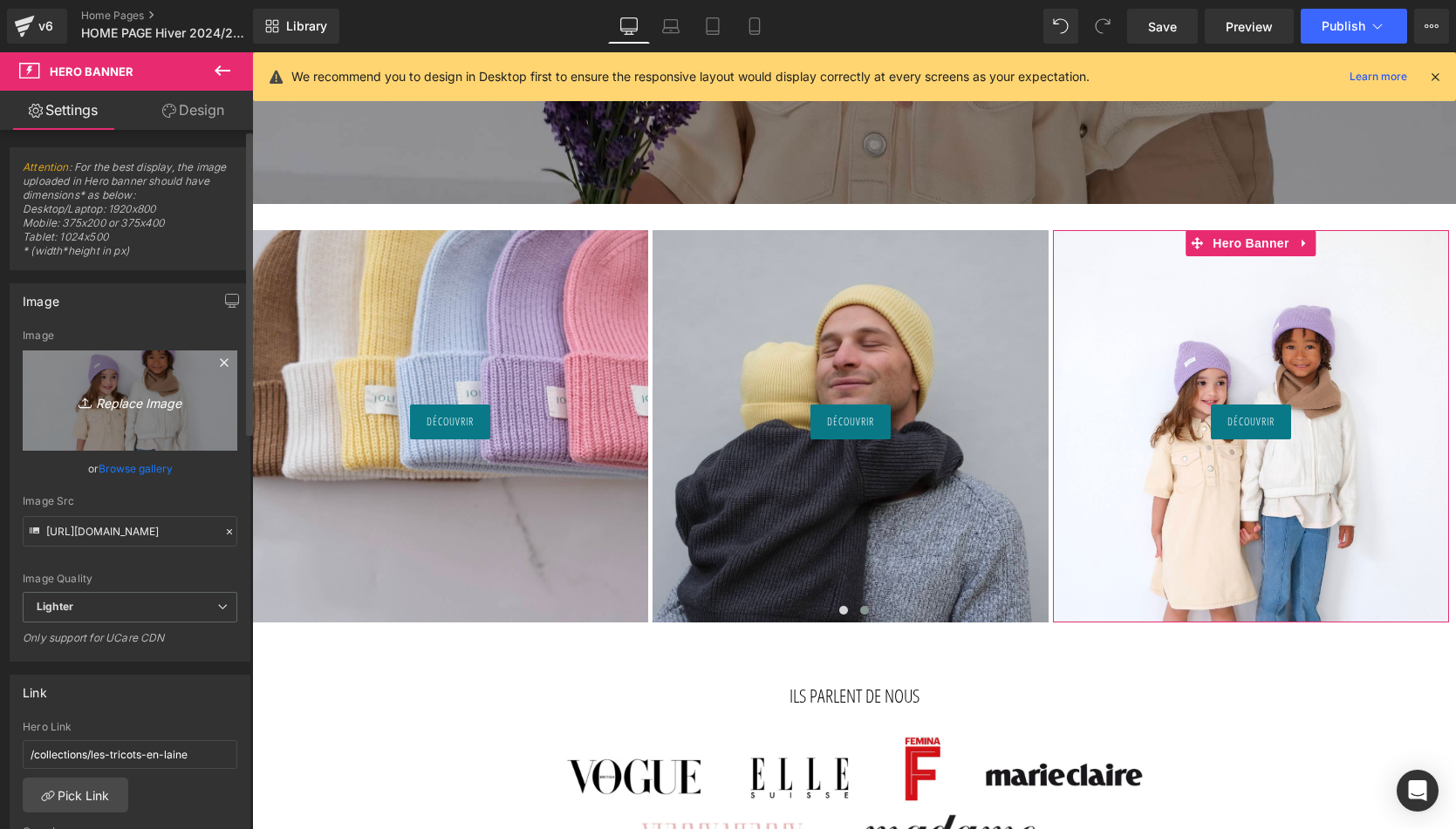
click at [174, 391] on icon "Replace Image" at bounding box center [130, 400] width 139 height 22
type input "C:\fakepath\Béguin-vieux-rose-Tricot-joli-nous-laine-mérinos-ultra-doux-confo…"
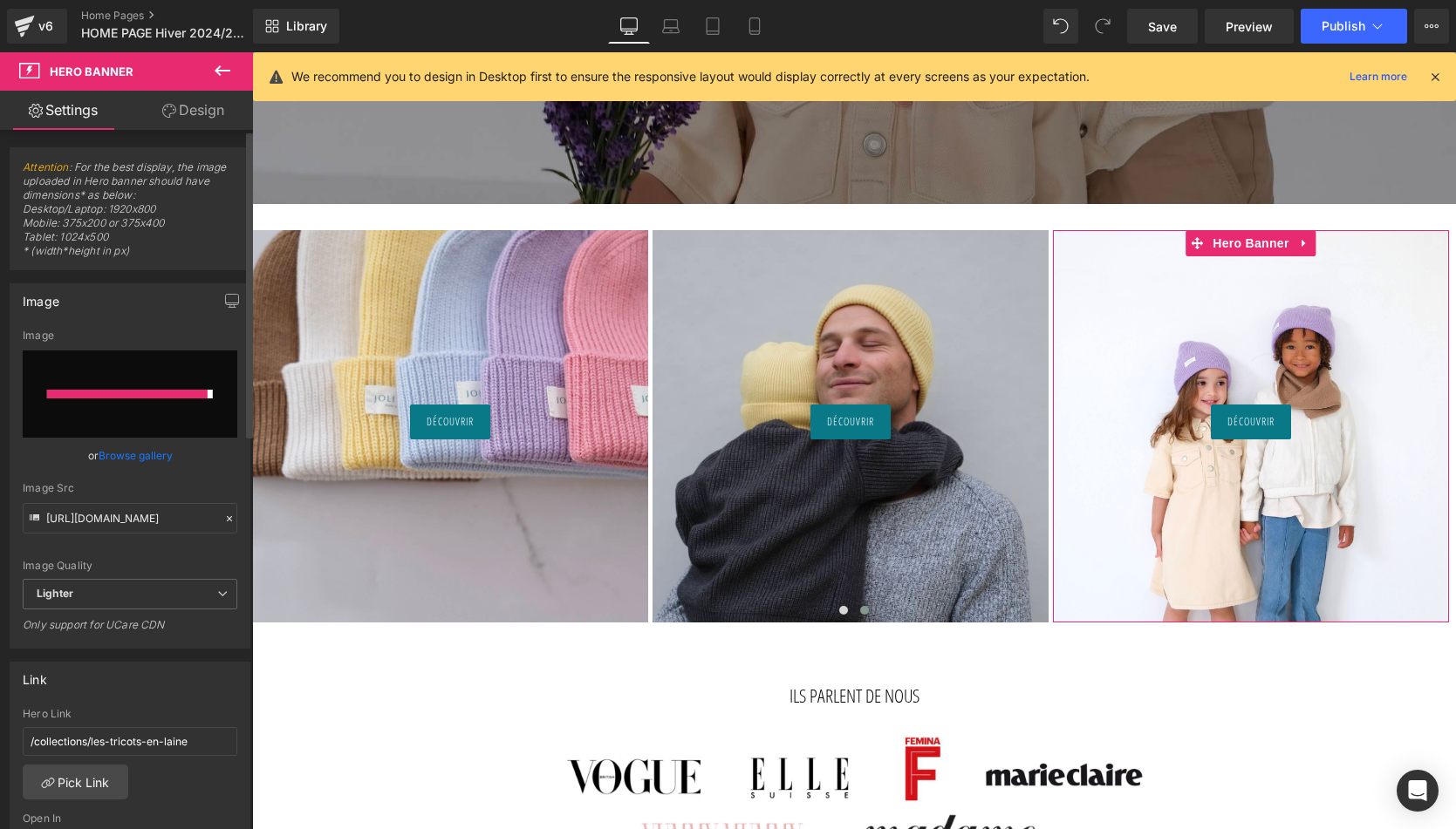
type input "https://ucarecdn.com/7c810aad-e621-4b3f-bd9d-2c628b97527c/-/format/auto/-/previ…"
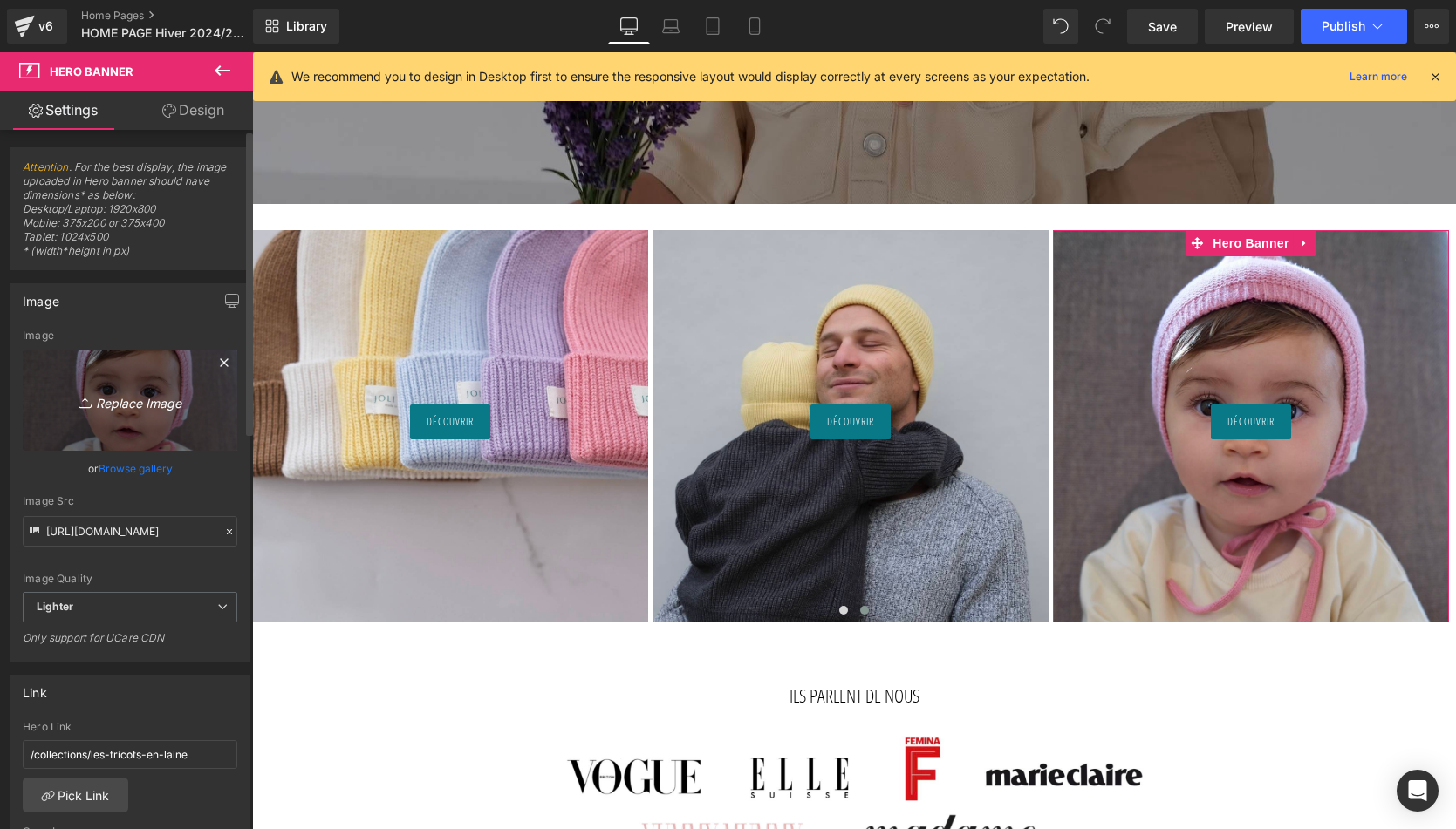
click at [134, 375] on link "Replace Image" at bounding box center [130, 400] width 215 height 100
type input "C:\fakepath\Béguin-vieux-rose-Tricot-joli-nous-laine-mérinos-ultra-doux-confo…"
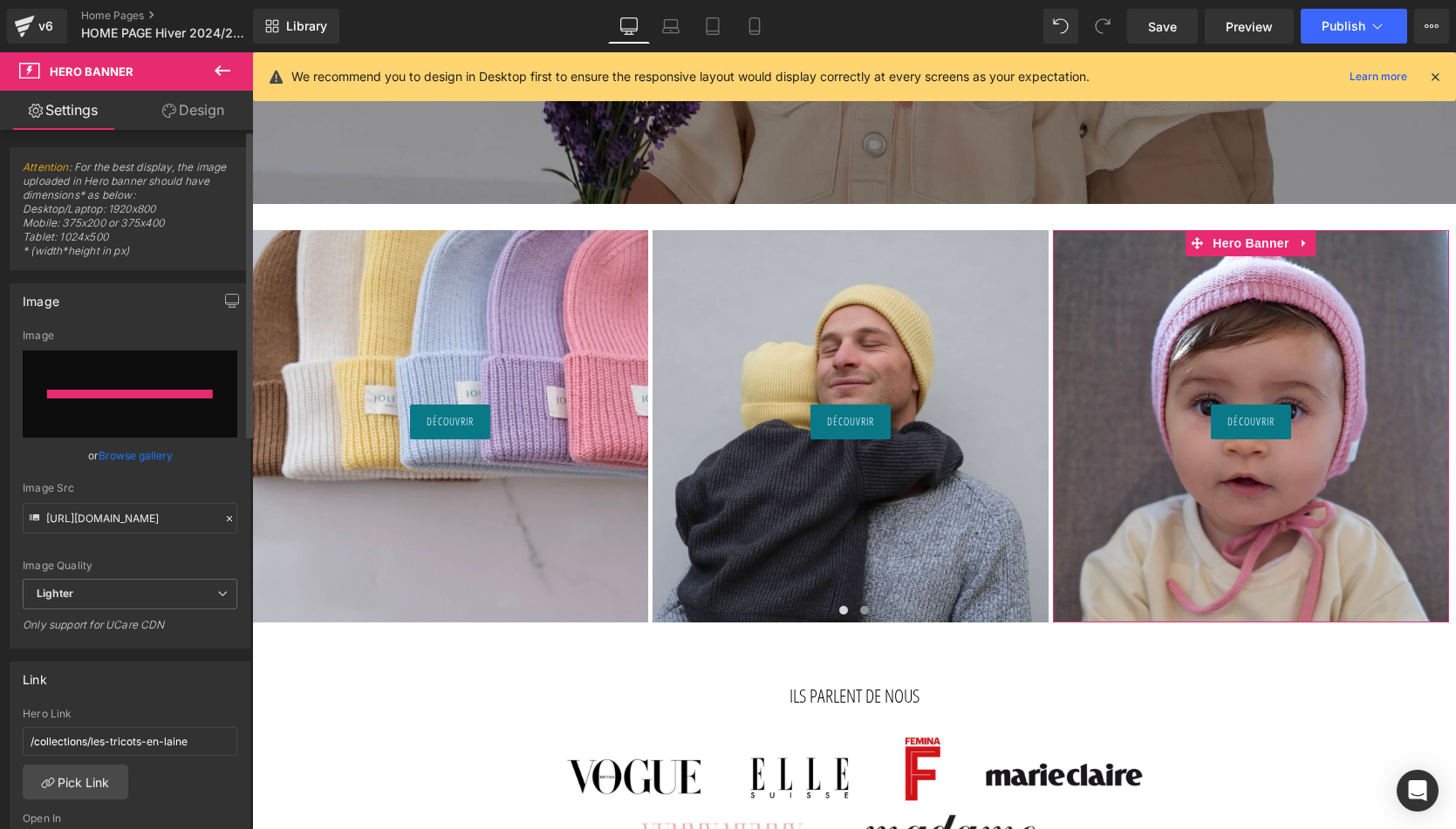
type input "https://ucarecdn.com/e6edb942-fba0-45a4-aa90-6d30dc7a4065/-/format/auto/-/previ…"
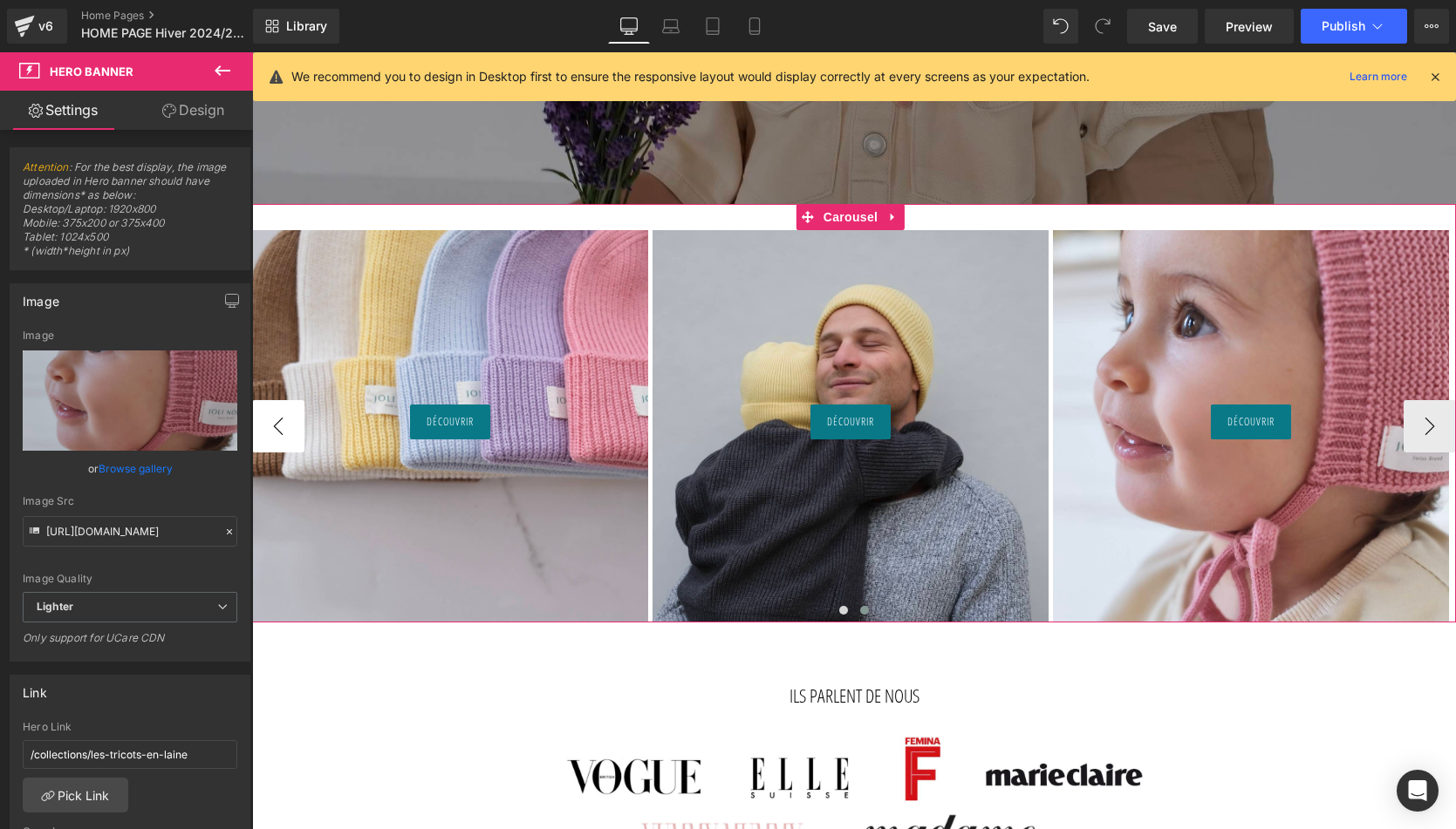
click at [287, 422] on button "‹" at bounding box center [279, 427] width 53 height 53
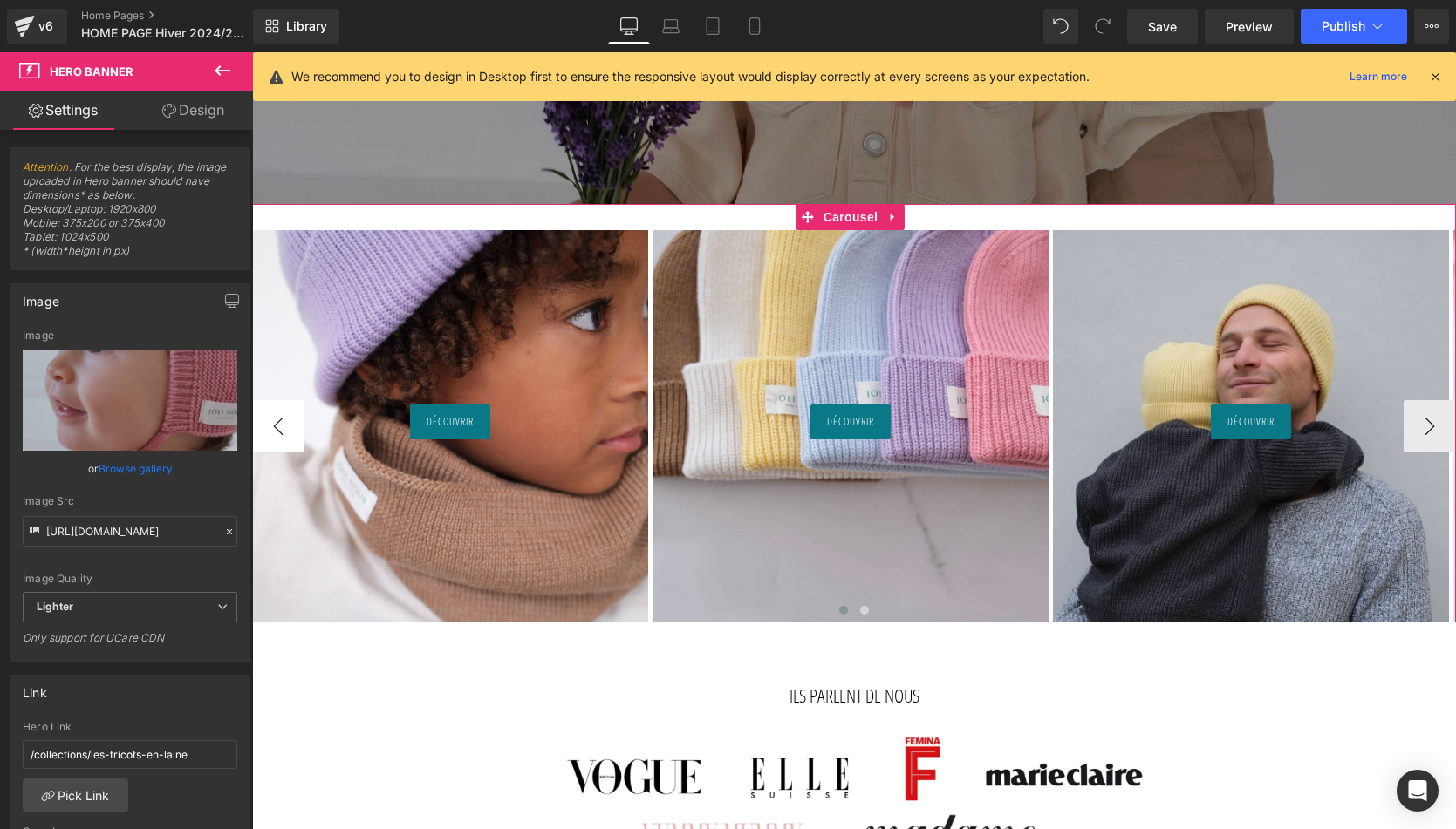
click at [287, 422] on button "‹" at bounding box center [279, 427] width 53 height 53
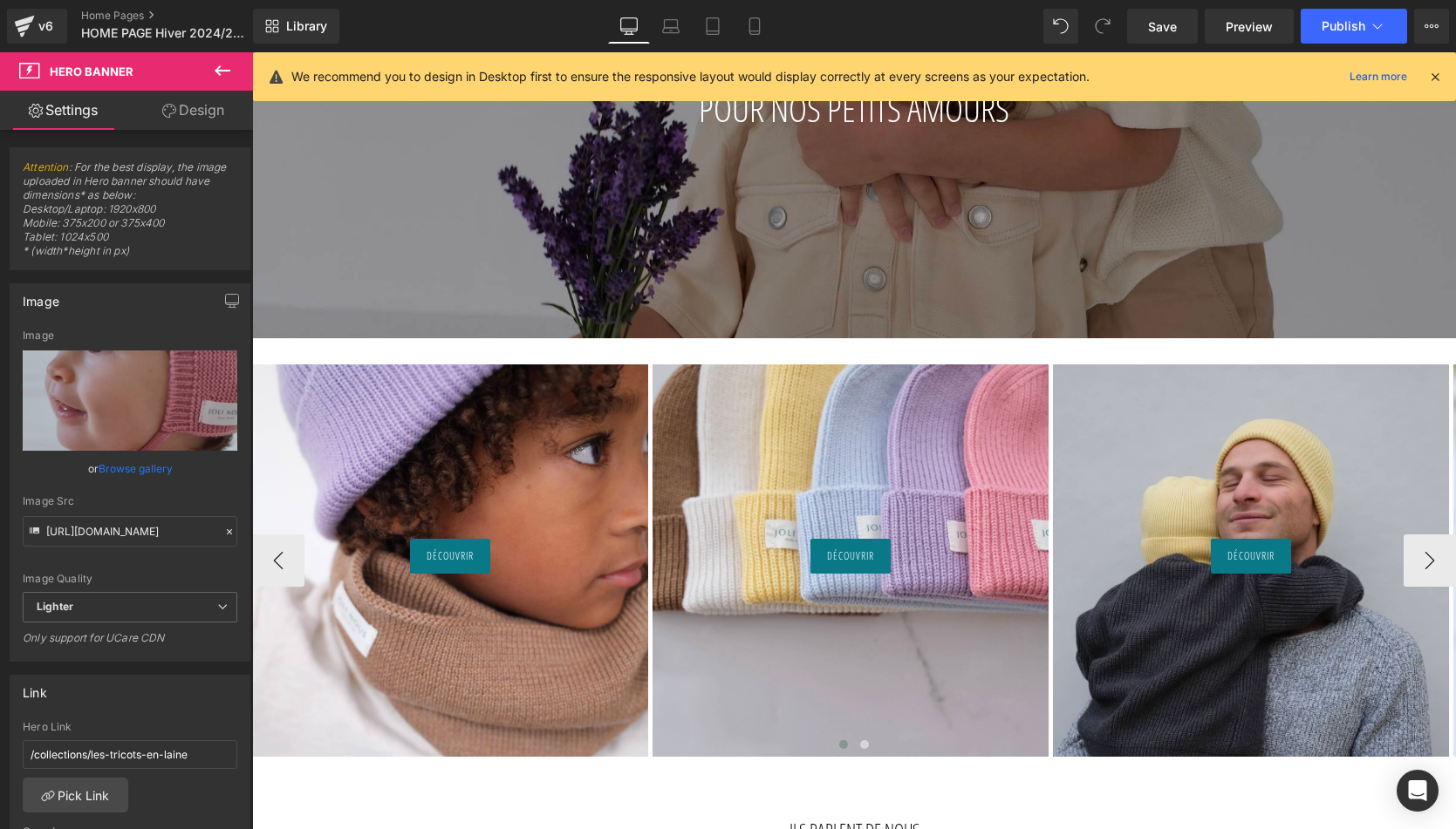
scroll to position [670, 0]
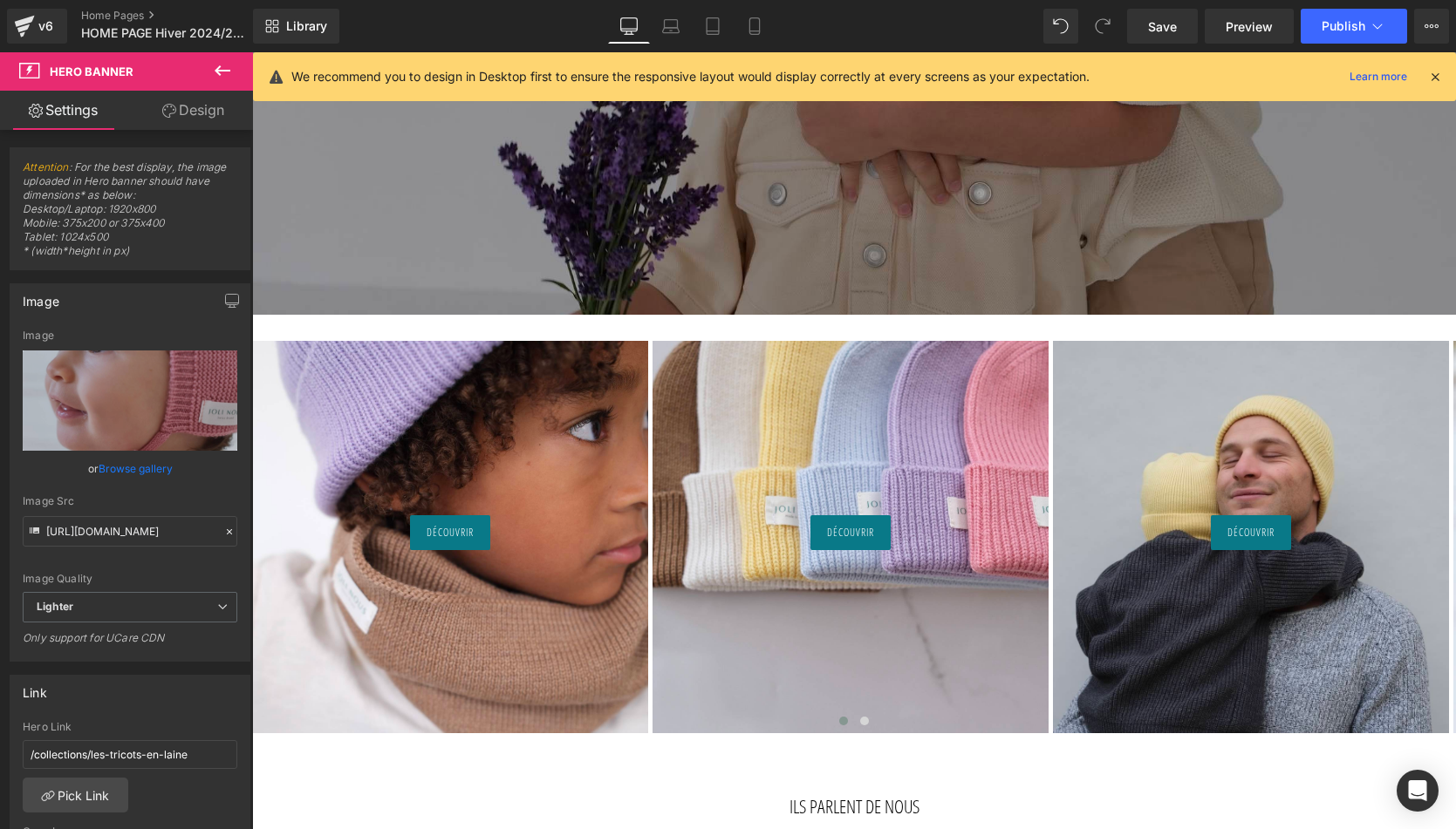
click at [222, 57] on button at bounding box center [223, 72] width 61 height 39
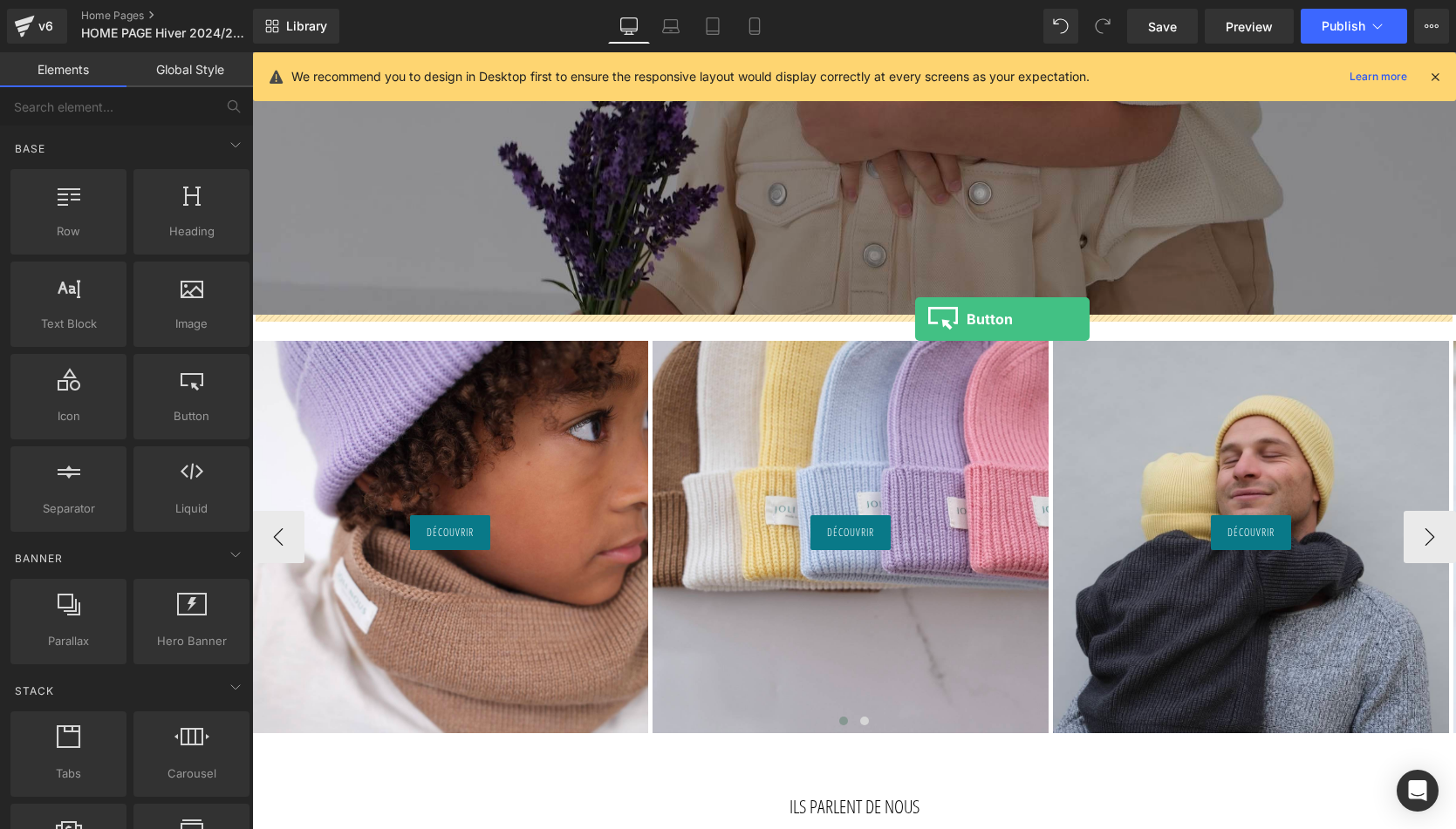
drag, startPoint x: 457, startPoint y: 444, endPoint x: 915, endPoint y: 319, distance: 474.8
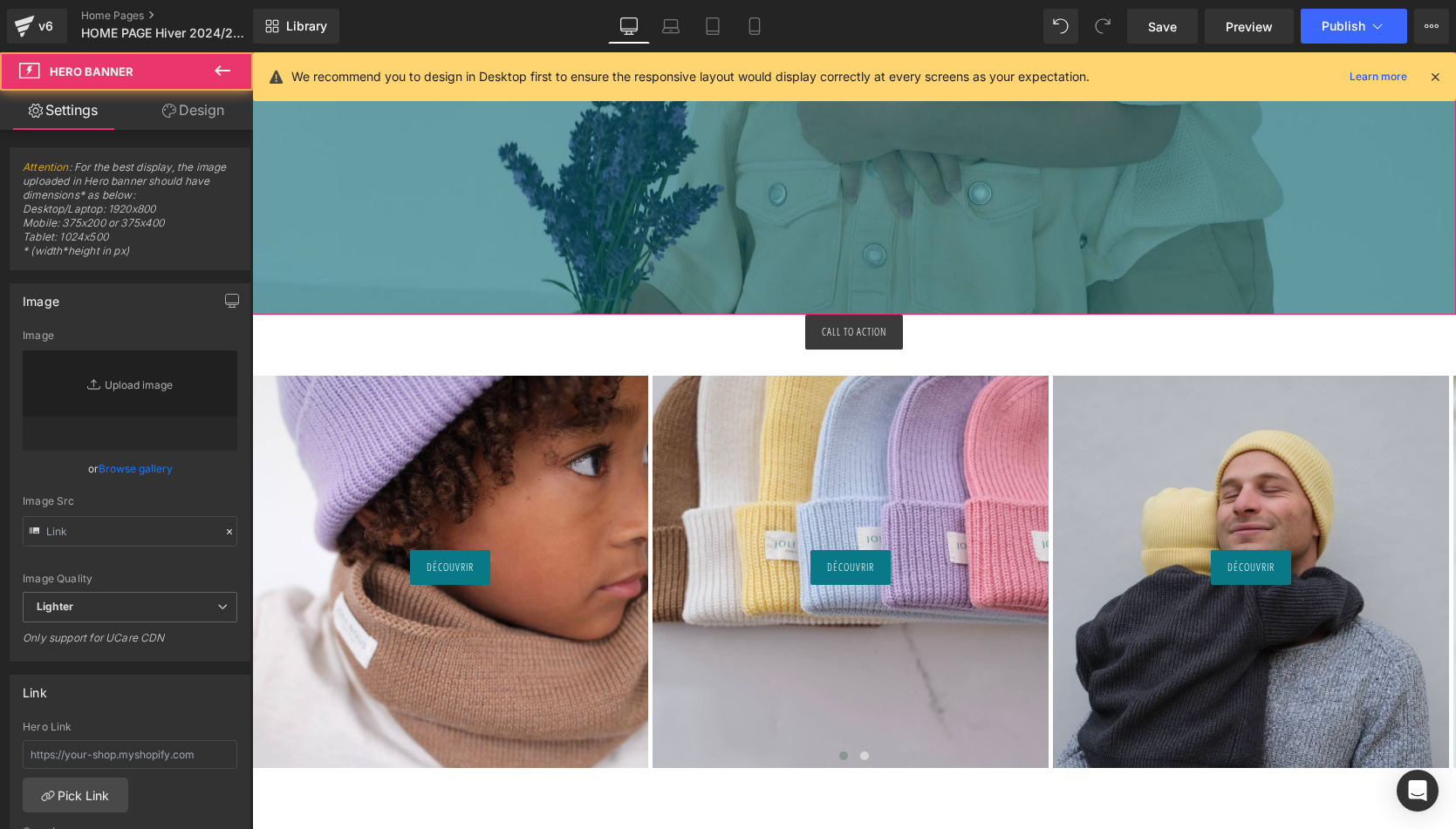
type input "https://ucarecdn.com/5eb5765e-f735-4d48-93d9-68c5ed8e82c6/-/format/auto/-/previ…"
click at [771, 314] on div "269px" at bounding box center [854, 198] width 1204 height 235
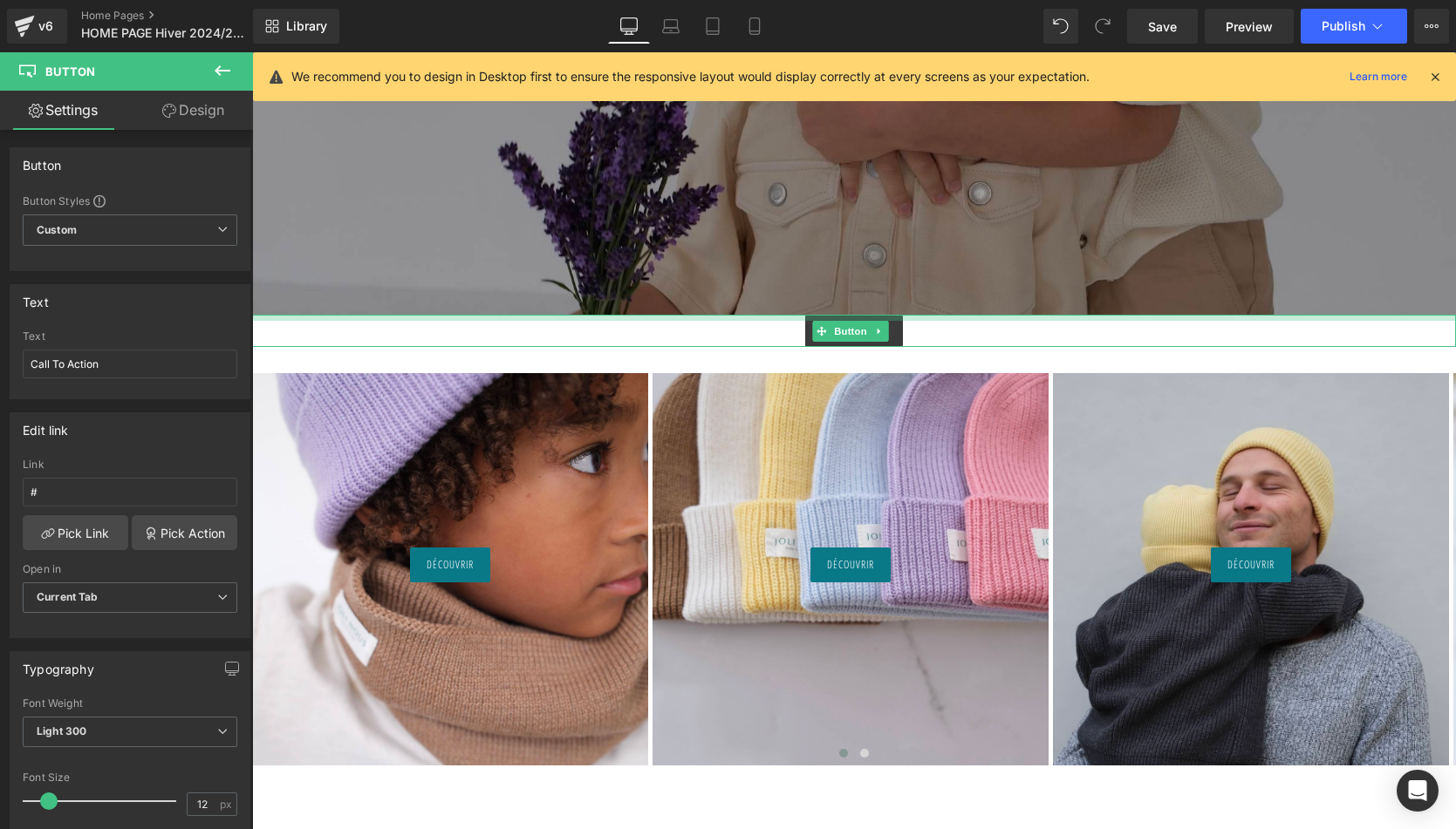
click at [769, 315] on div at bounding box center [854, 317] width 1204 height 6
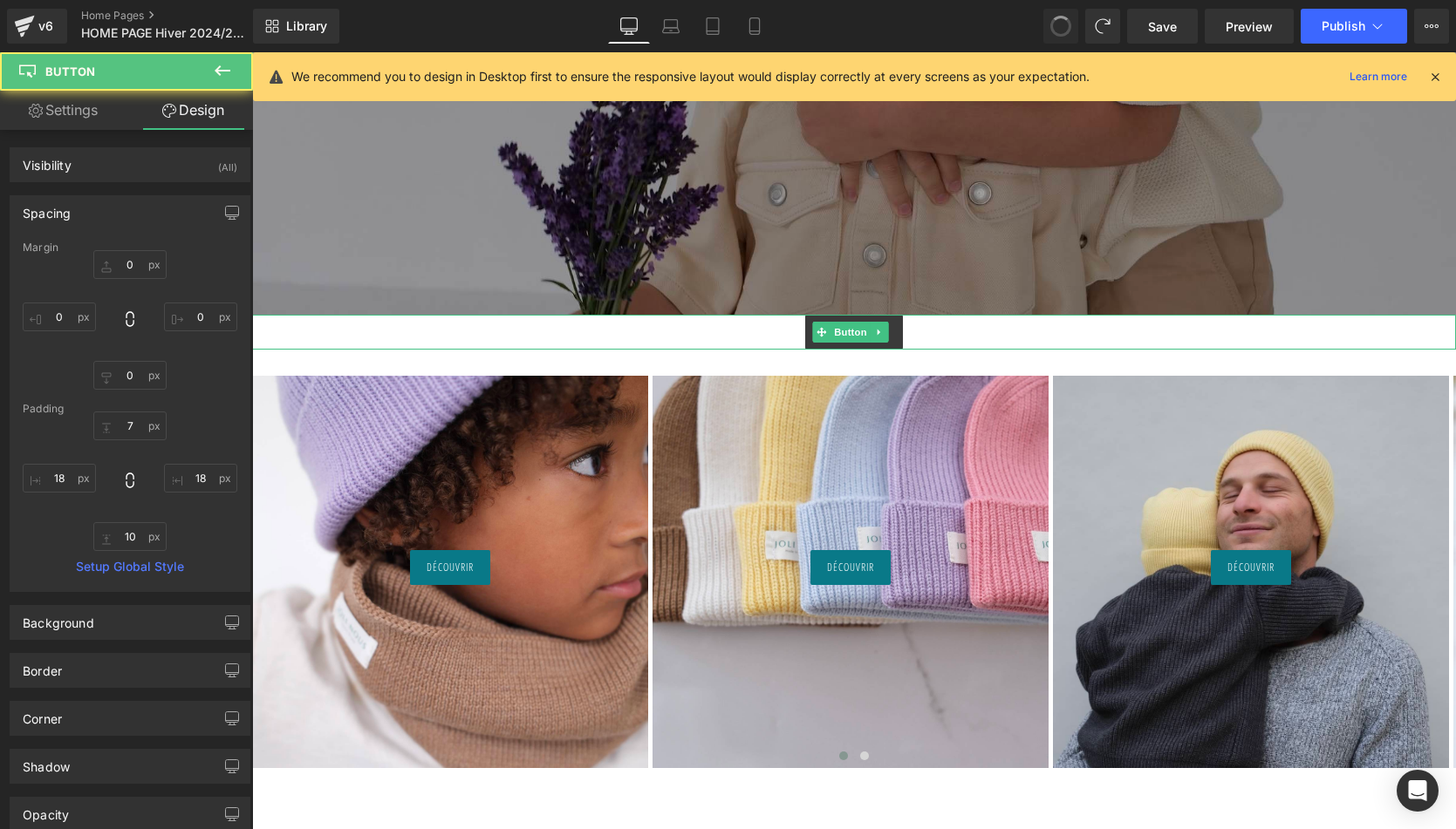
type input "0"
type input "10"
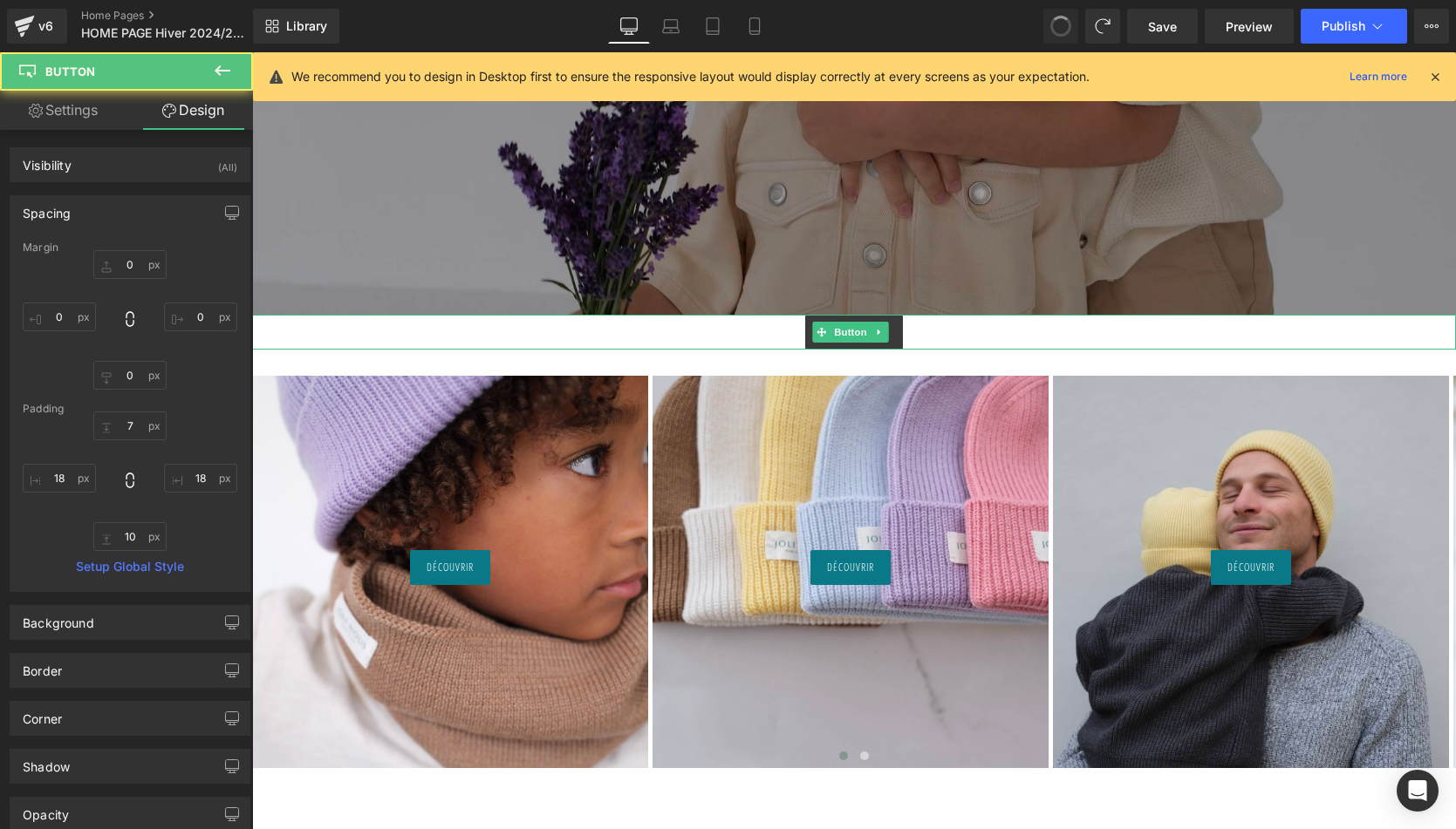
type input "18"
type input "10"
type input "18"
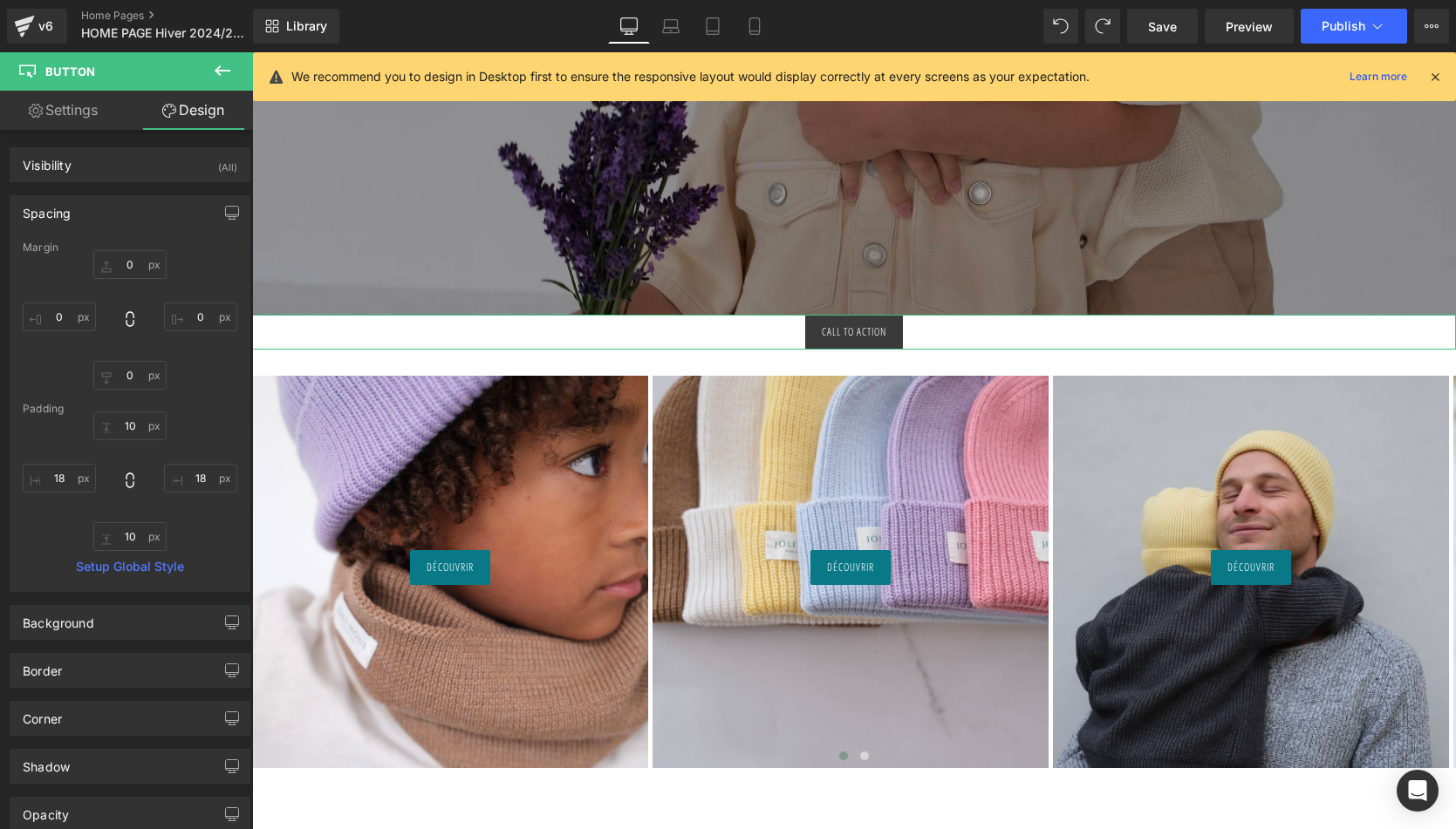
click at [221, 109] on link "Design" at bounding box center [193, 110] width 126 height 39
click at [114, 270] on input "0" at bounding box center [130, 265] width 74 height 29
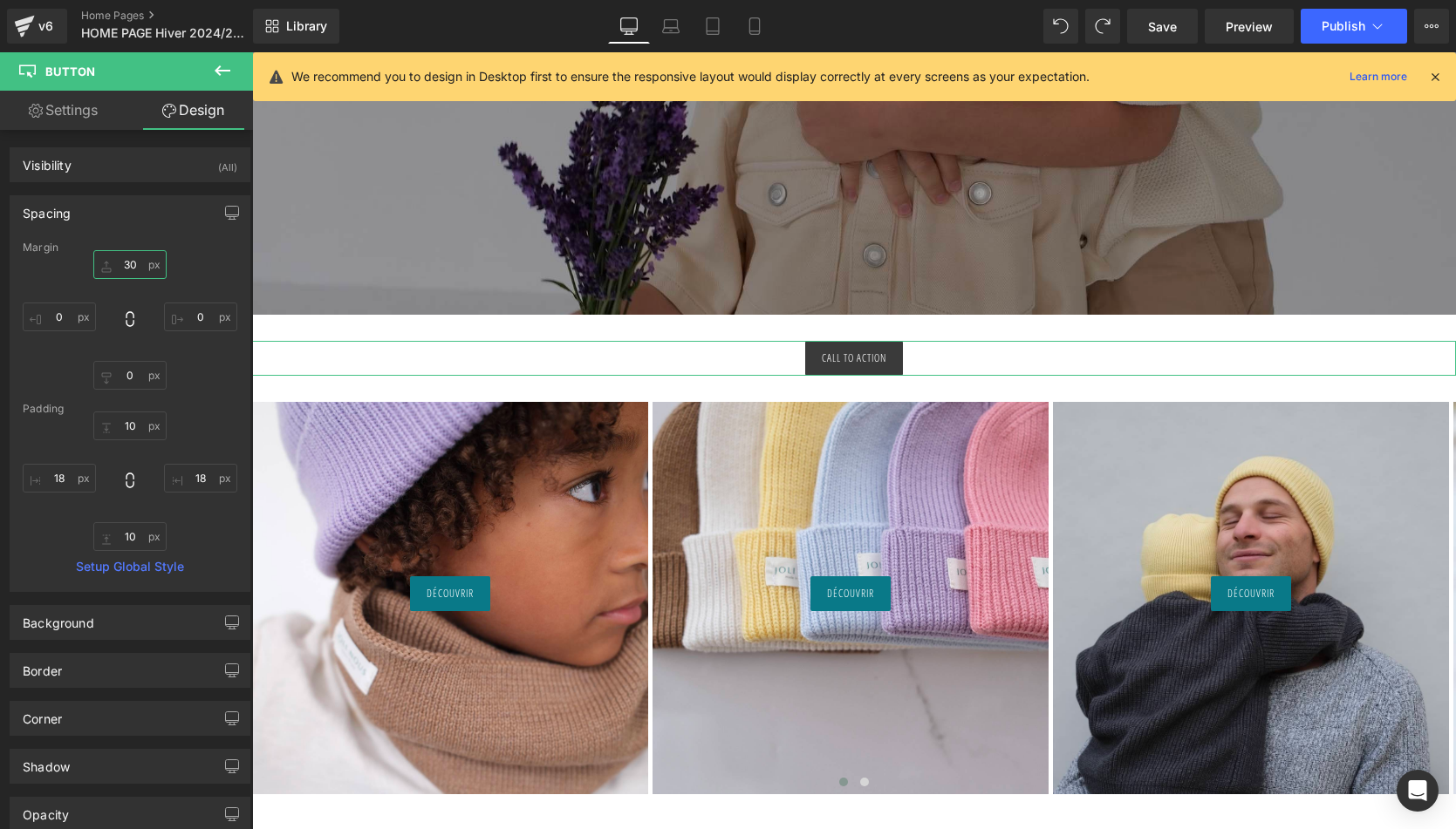
type input "30"
click at [71, 95] on link "Settings" at bounding box center [63, 110] width 126 height 39
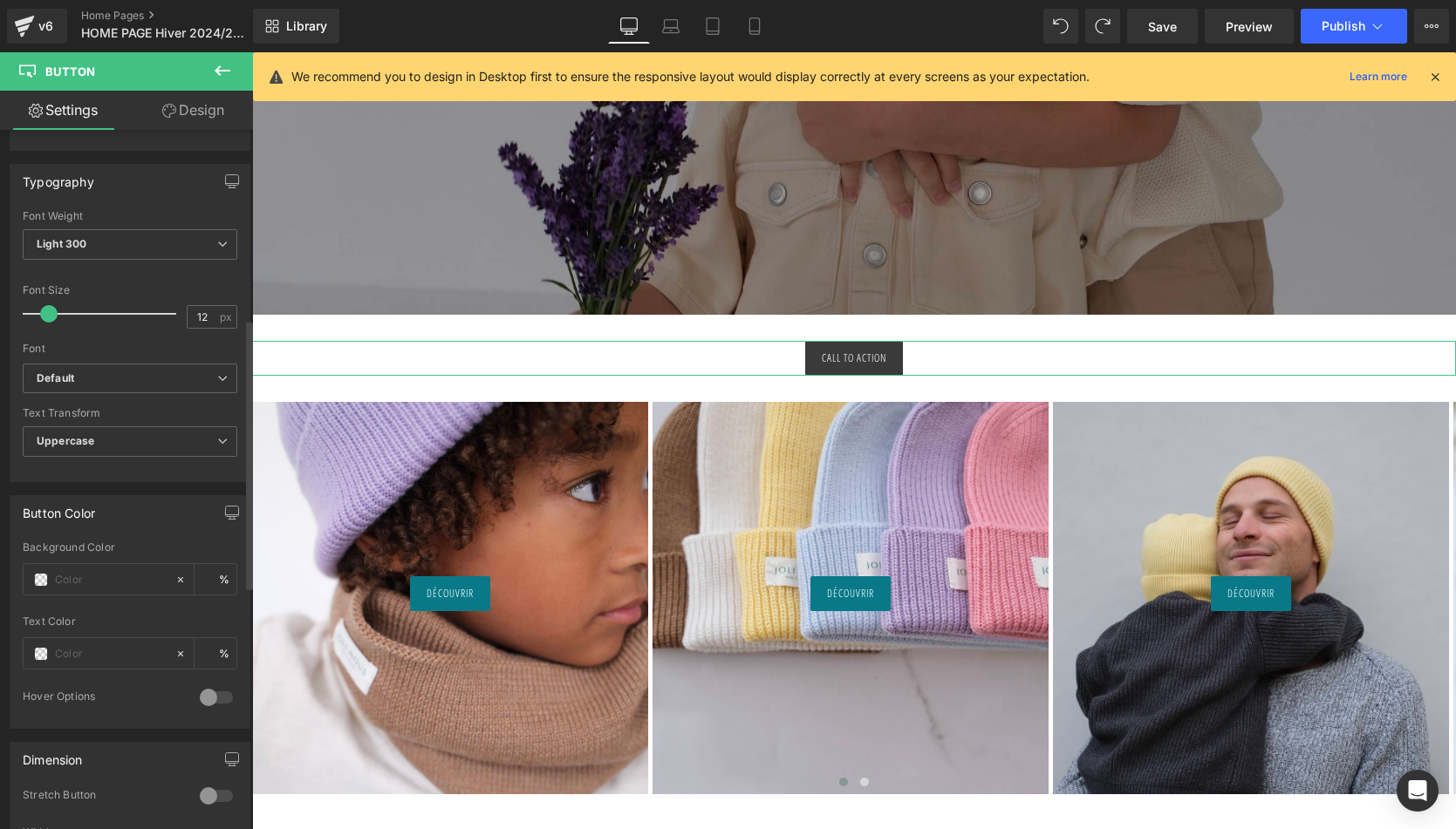
scroll to position [490, 0]
click at [93, 568] on input "text" at bounding box center [110, 577] width 111 height 19
paste input "#097988"
type input "#097988"
type input "100"
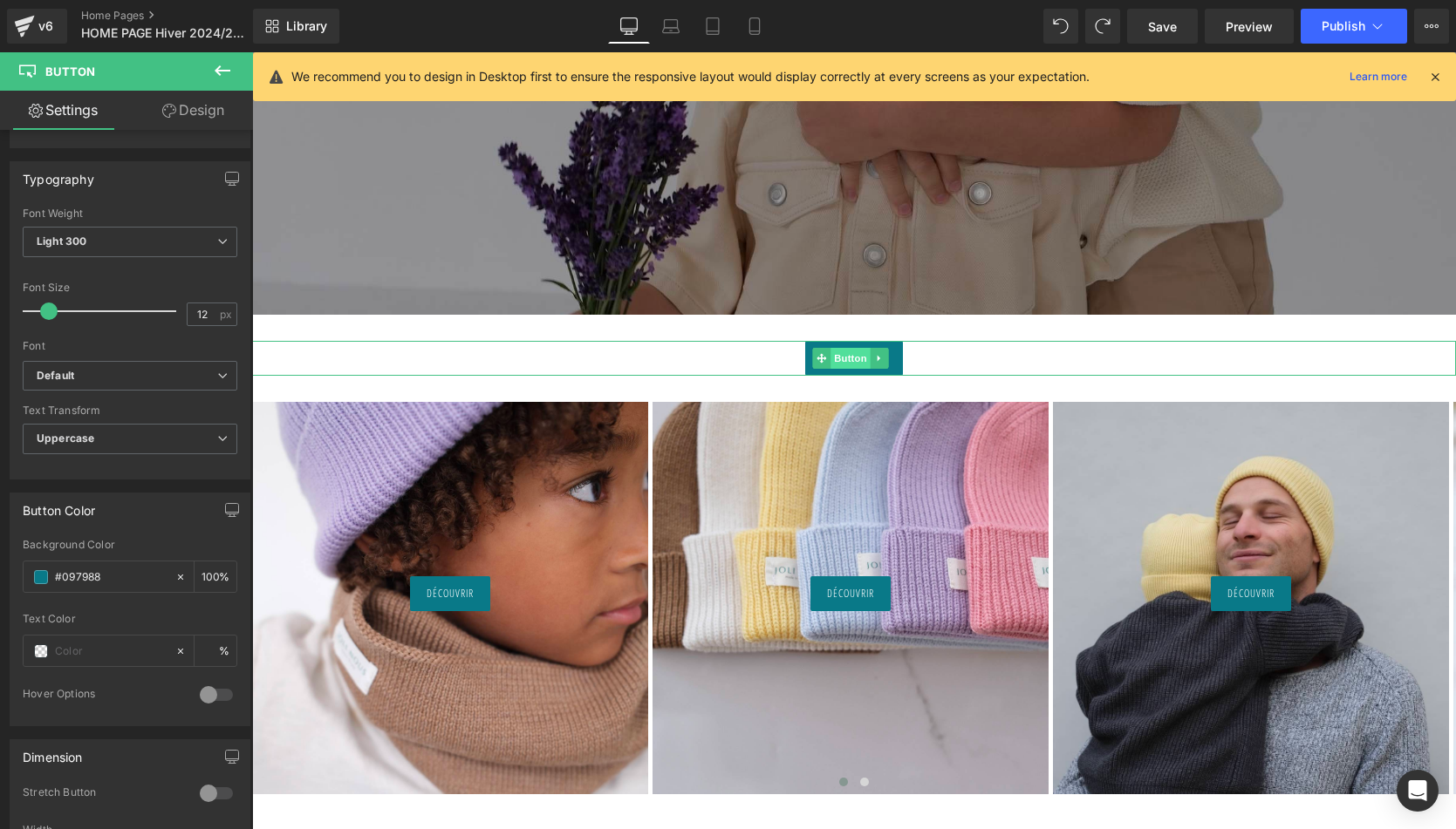
click at [846, 356] on span "Button" at bounding box center [850, 358] width 40 height 21
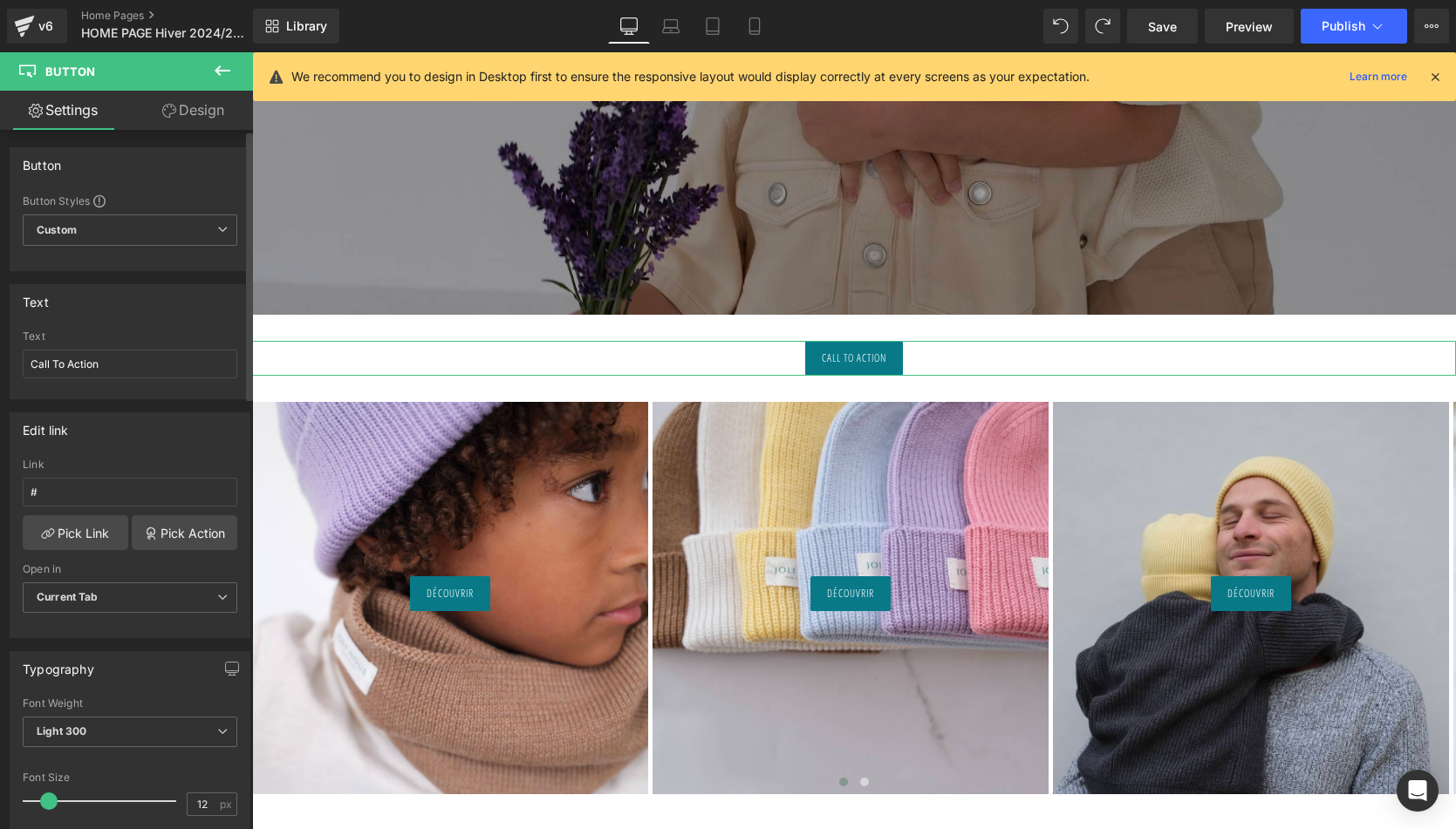
scroll to position [0, 0]
type input "#097988"
click at [89, 363] on input "Call To Action" at bounding box center [130, 364] width 215 height 29
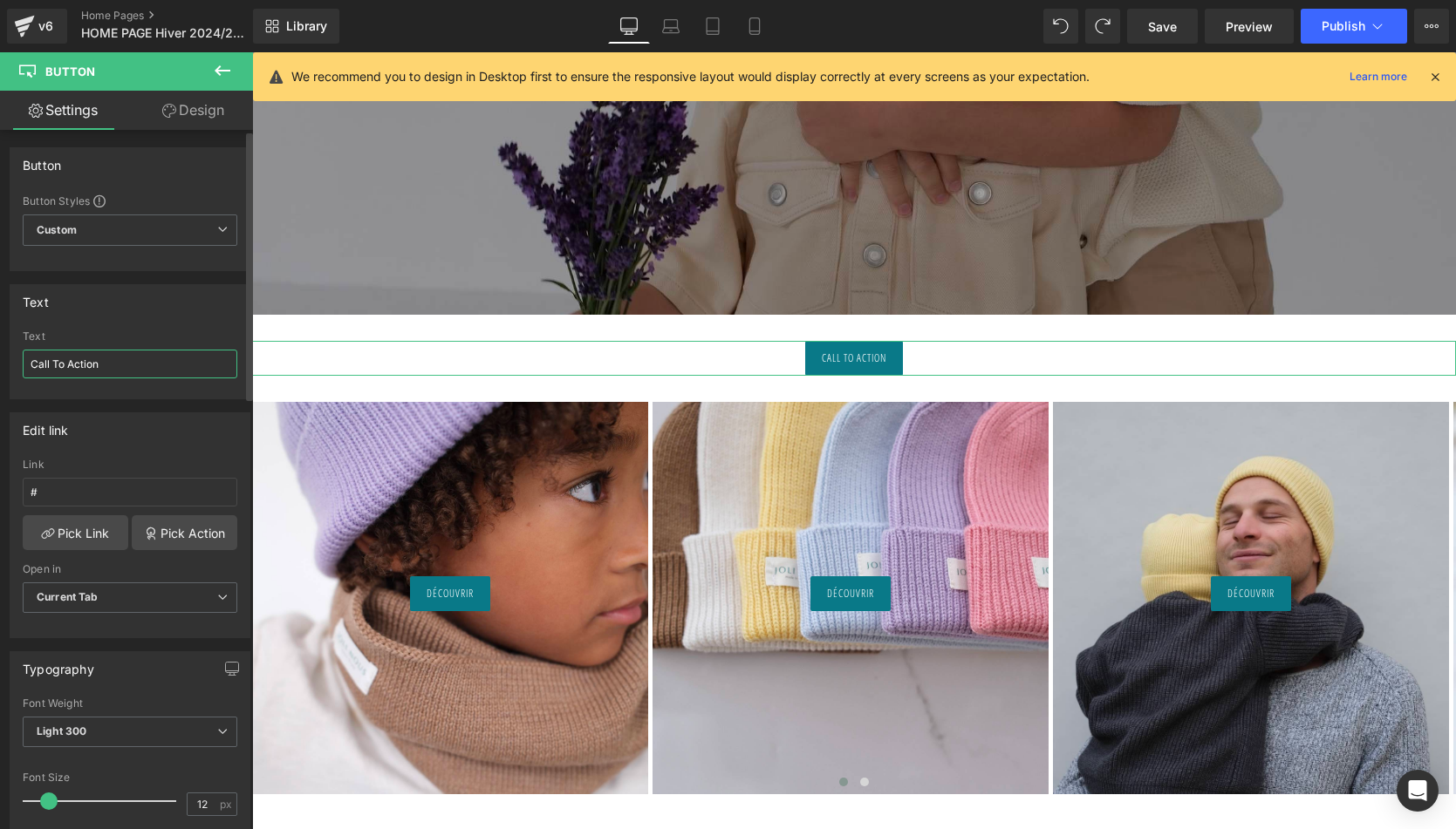
click at [89, 363] on input "Call To Action" at bounding box center [130, 364] width 215 height 29
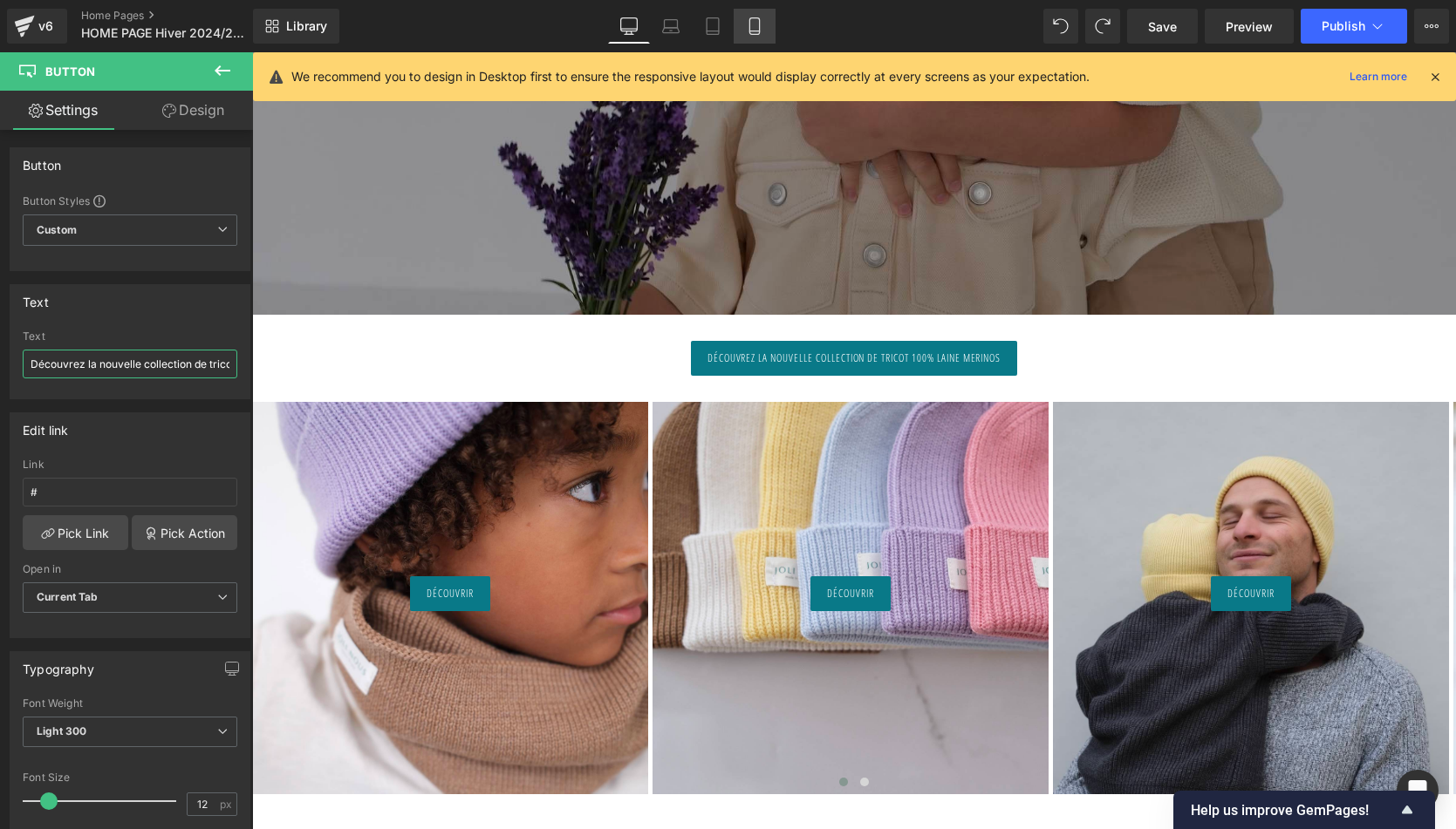
type input "Découvrez la nouvelle collection de tricot 100% laine merinos"
click at [755, 22] on icon at bounding box center [755, 26] width 18 height 18
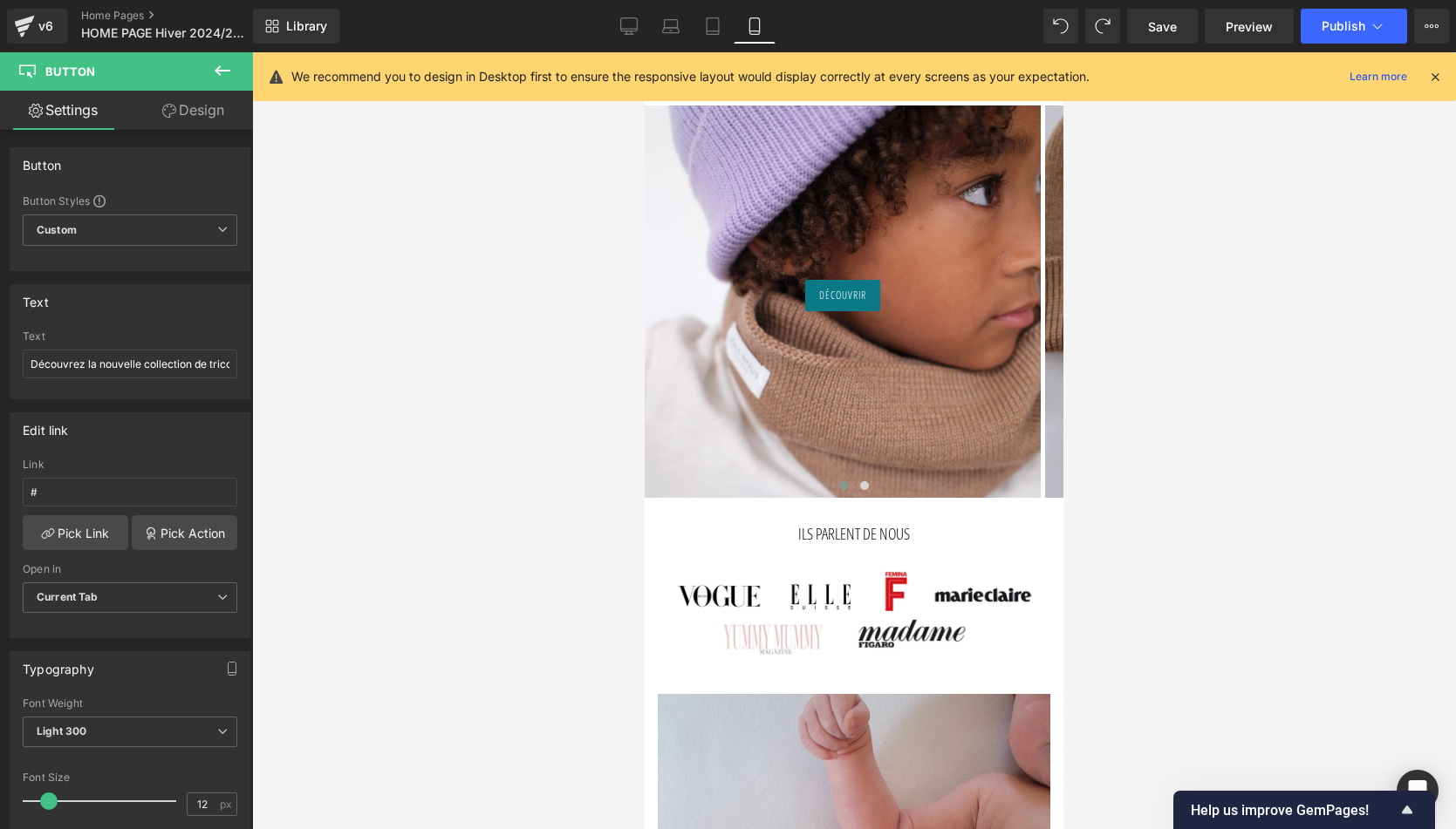
scroll to position [375, 0]
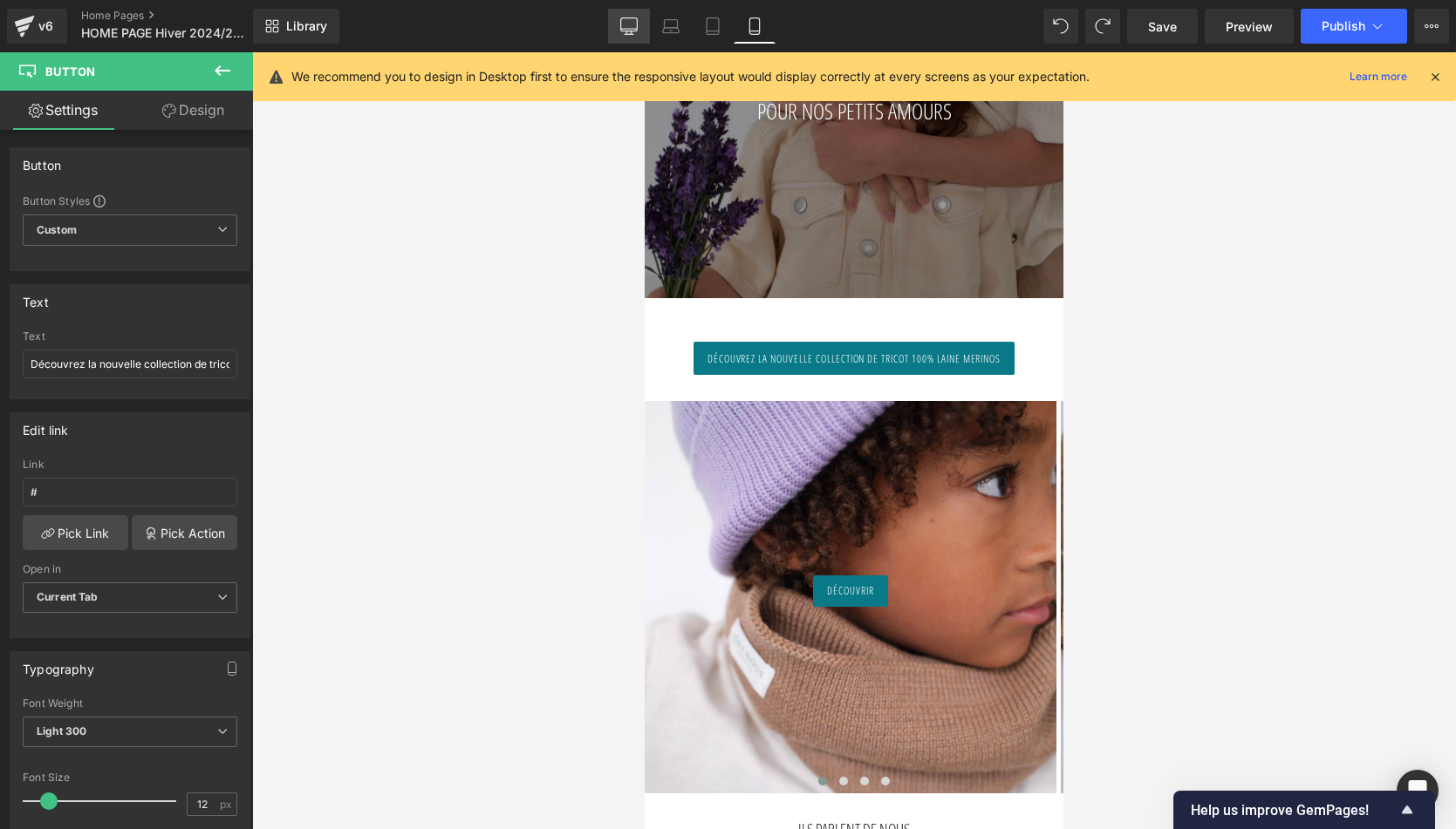
click at [643, 26] on link "Desktop" at bounding box center [629, 26] width 42 height 35
type input "100"
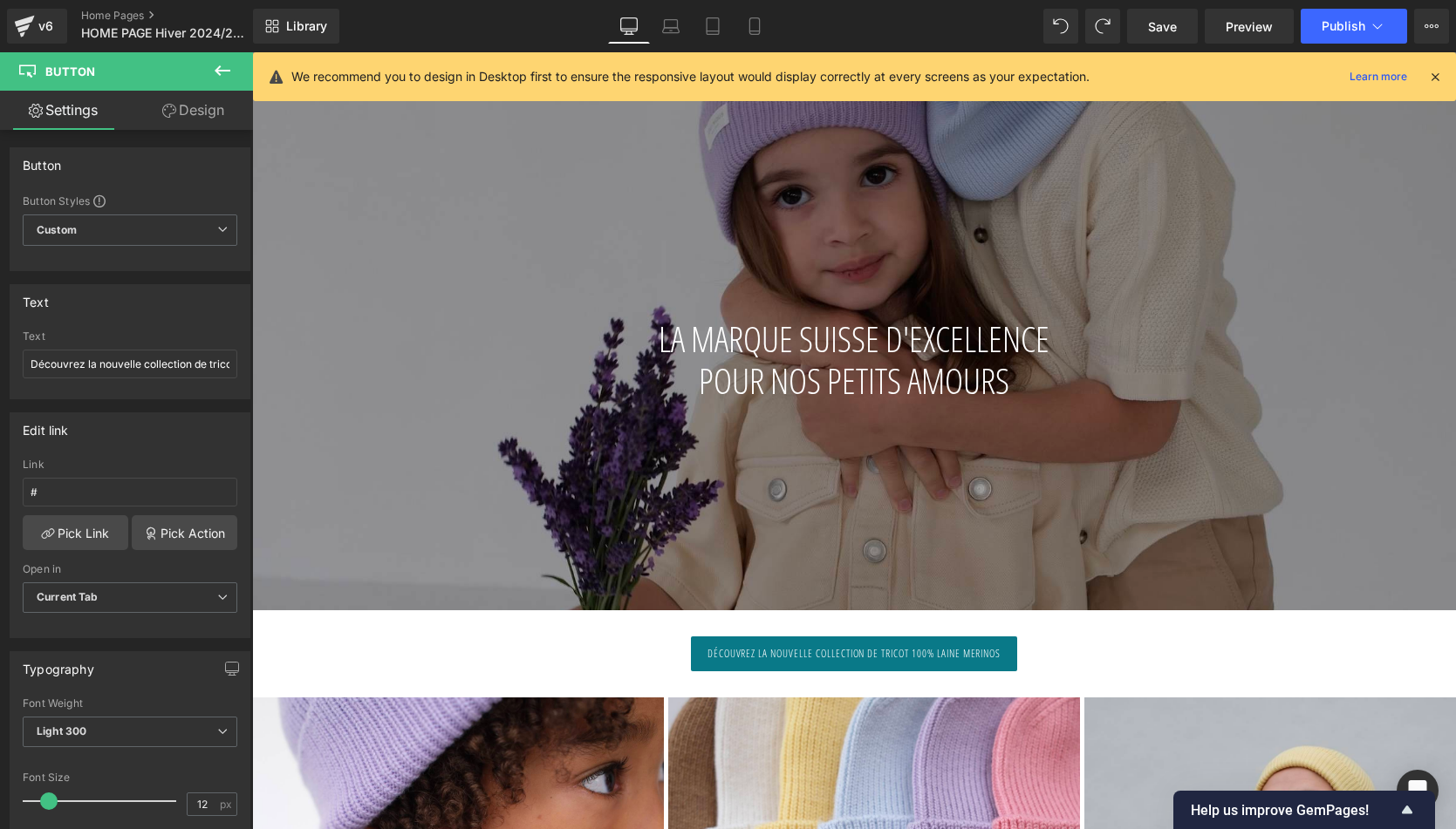
scroll to position [670, 0]
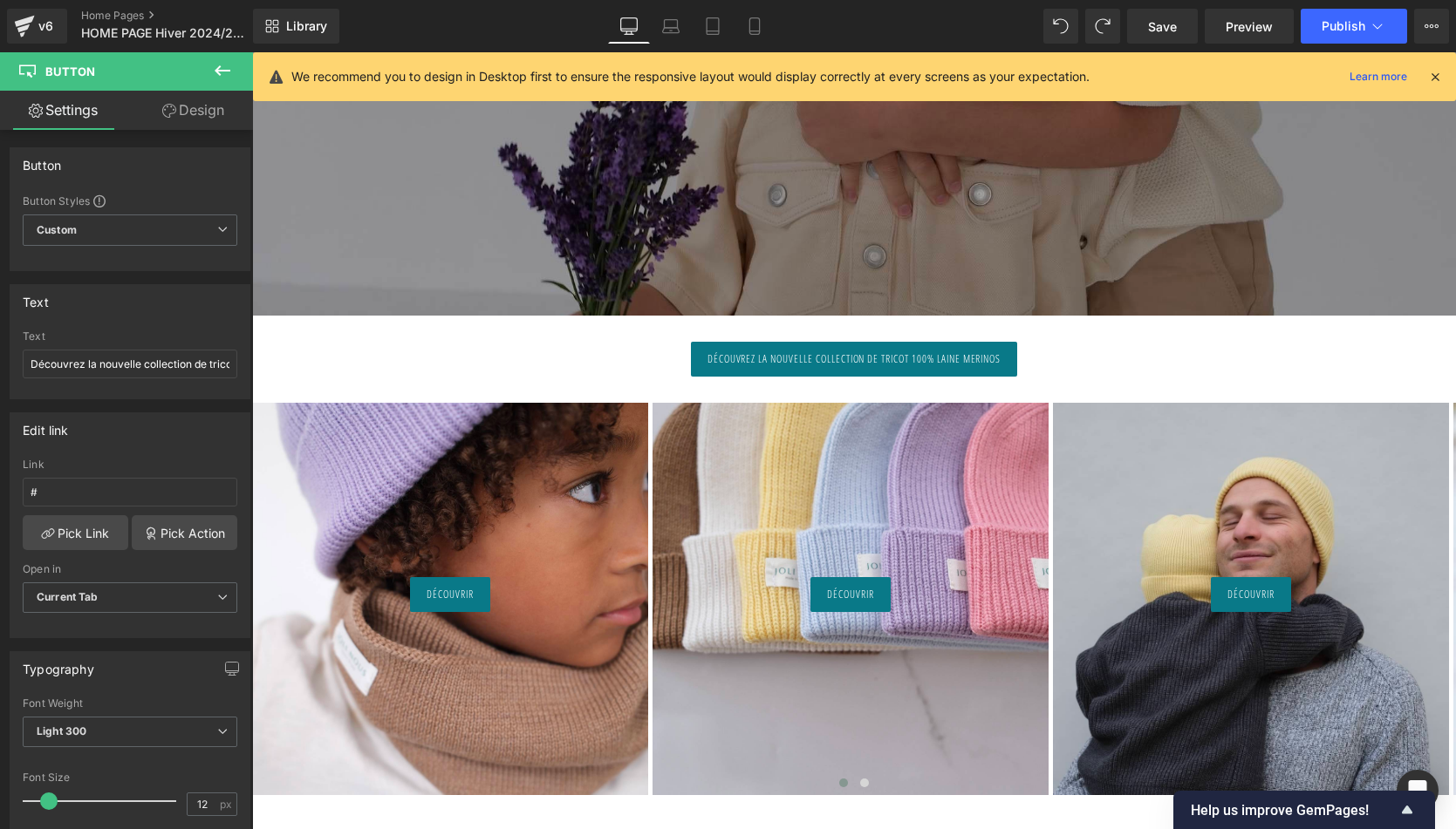
click at [724, 363] on span "Découvrez la nouvelle collection de tricot 100% laine merinos" at bounding box center [854, 359] width 294 height 16
drag, startPoint x: 91, startPoint y: 362, endPoint x: -7, endPoint y: 363, distance: 98.0
click at [0, 363] on html "Button You are previewing how the will restyle your page. You can not edit Elem…" at bounding box center [728, 414] width 1456 height 829
type input "la nouvelle collection de tricot 100% laine merinos"
click at [757, 27] on icon at bounding box center [755, 26] width 18 height 18
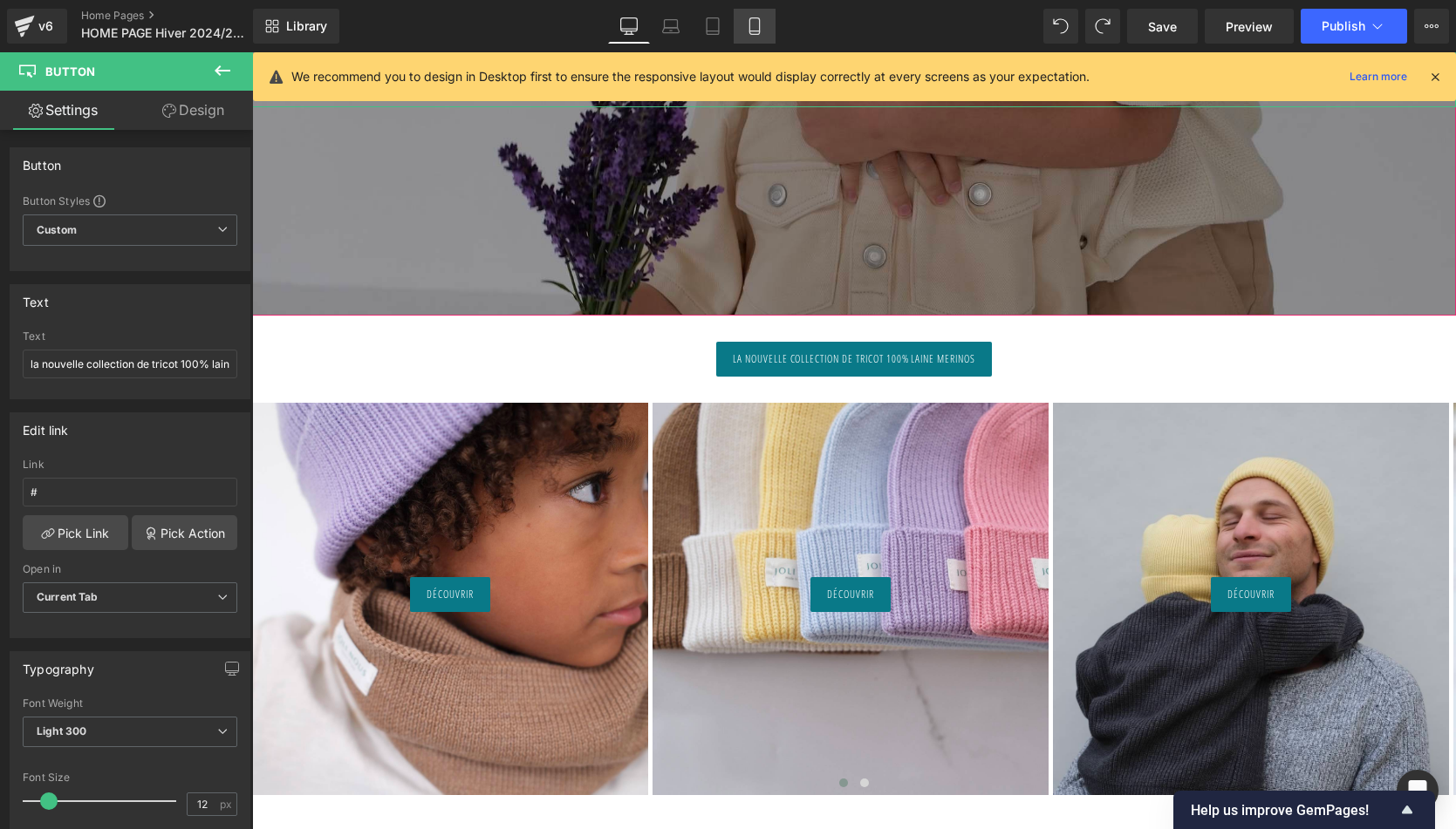
scroll to position [374, 0]
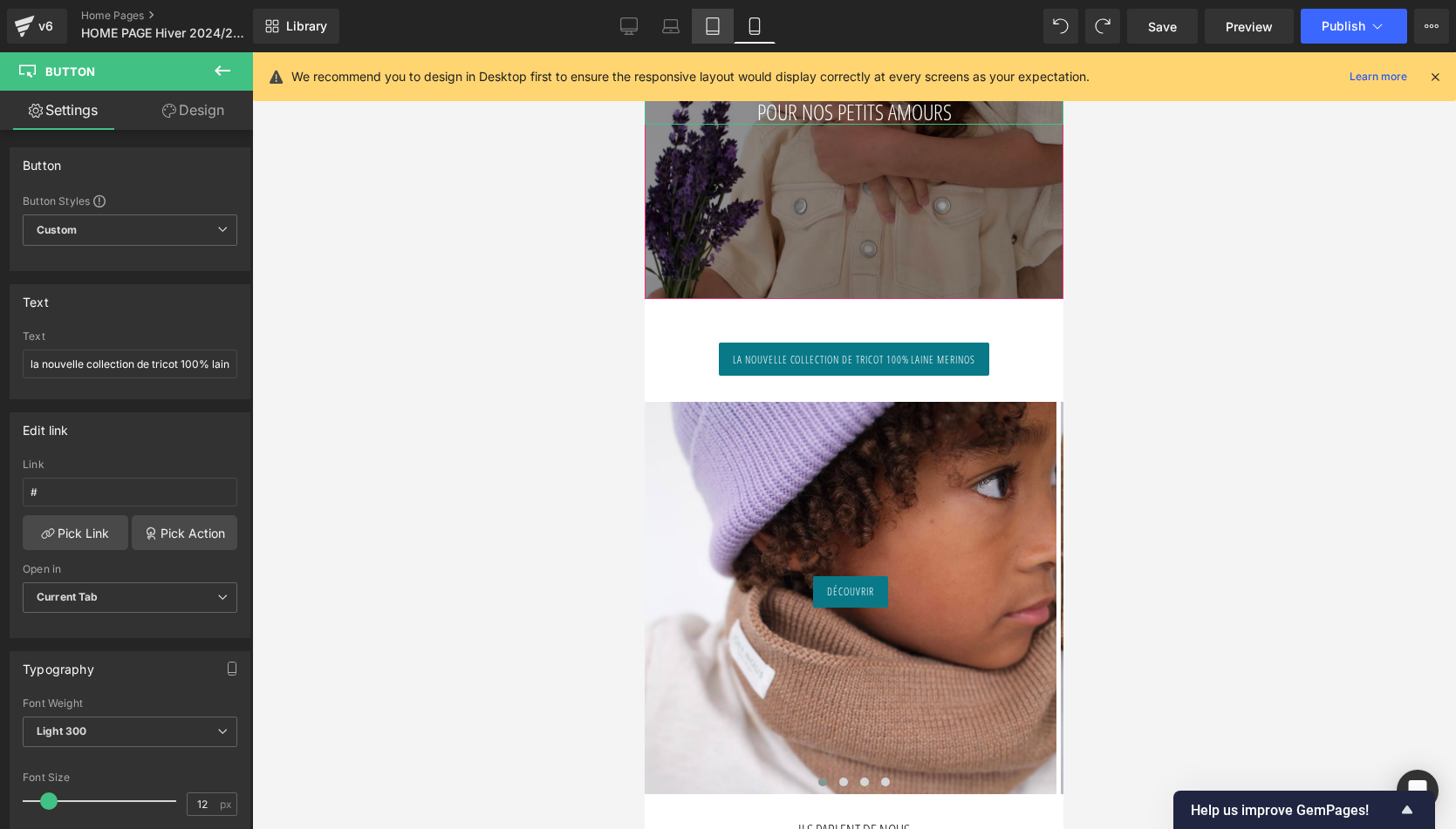
click at [711, 23] on icon at bounding box center [713, 26] width 18 height 18
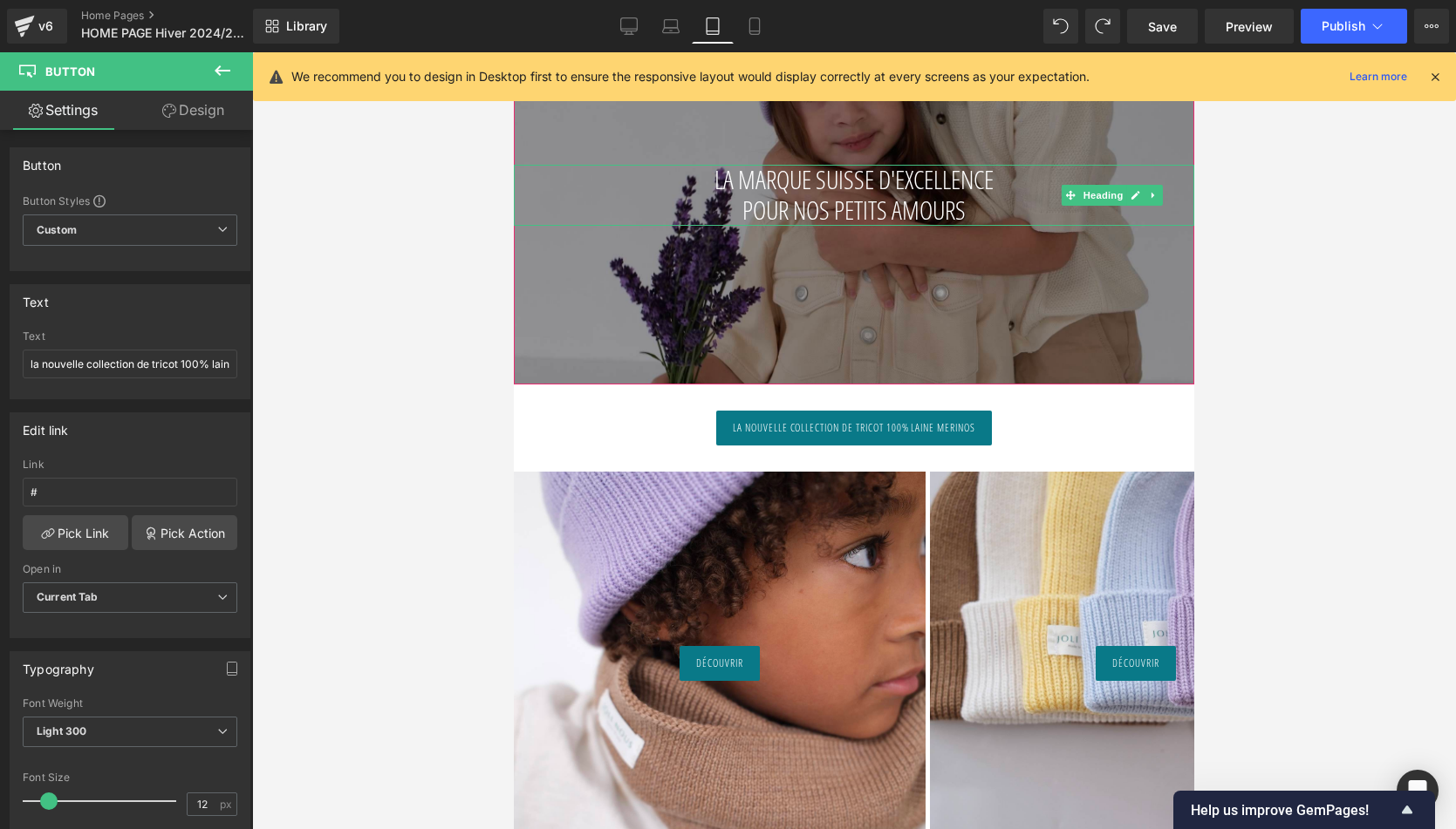
scroll to position [443, 0]
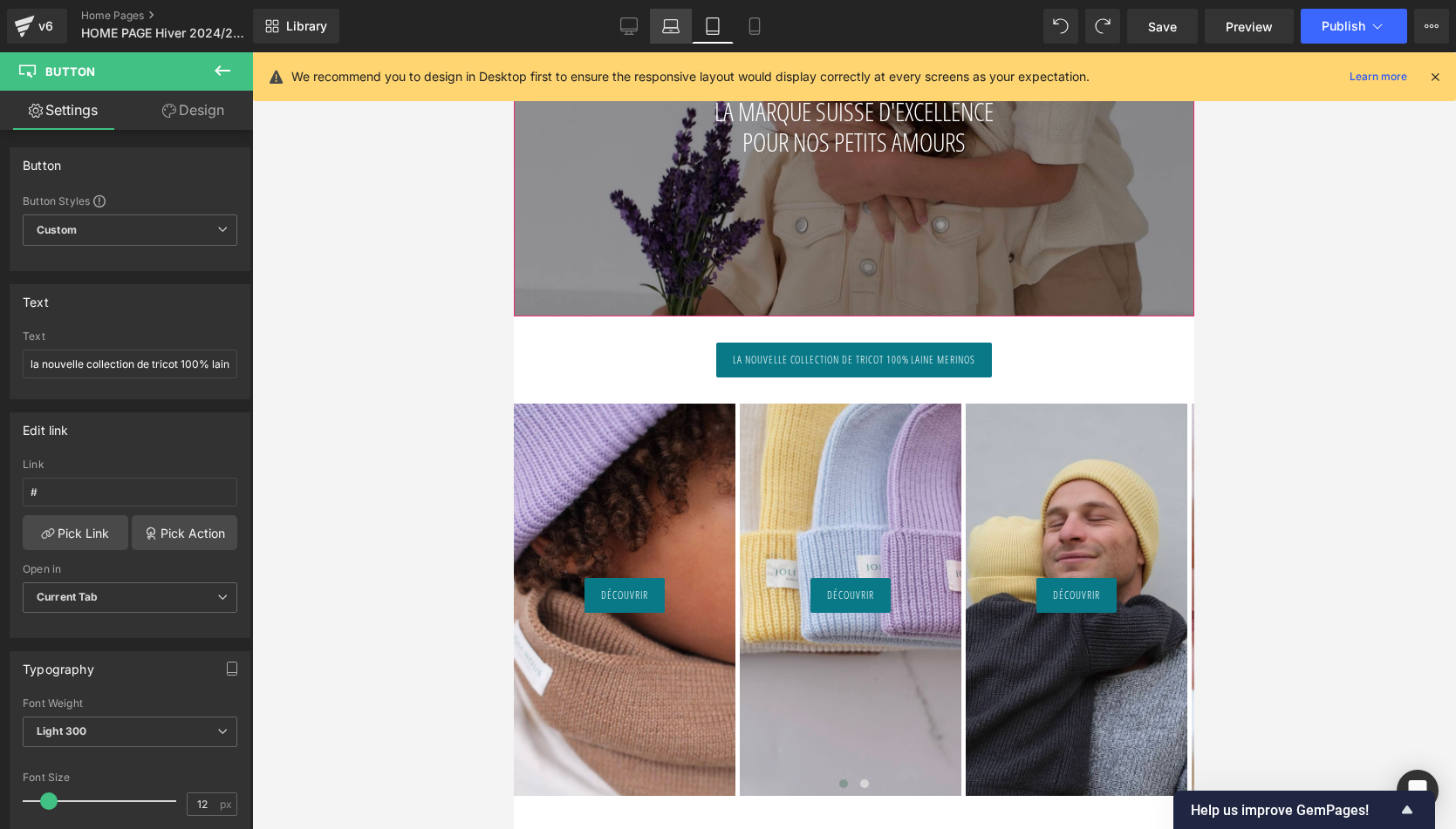
click at [678, 28] on icon at bounding box center [671, 26] width 18 height 18
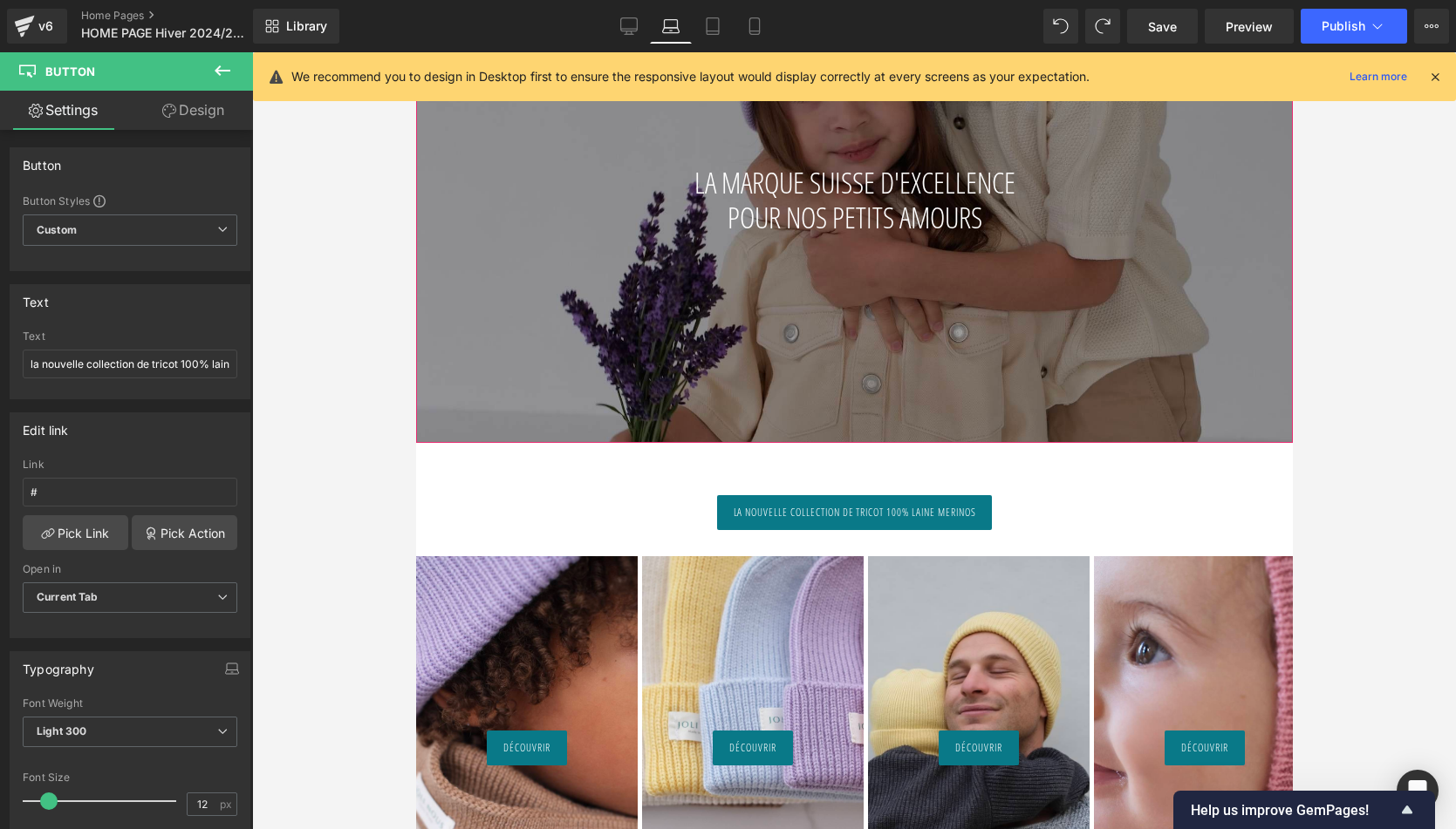
scroll to position [595, 0]
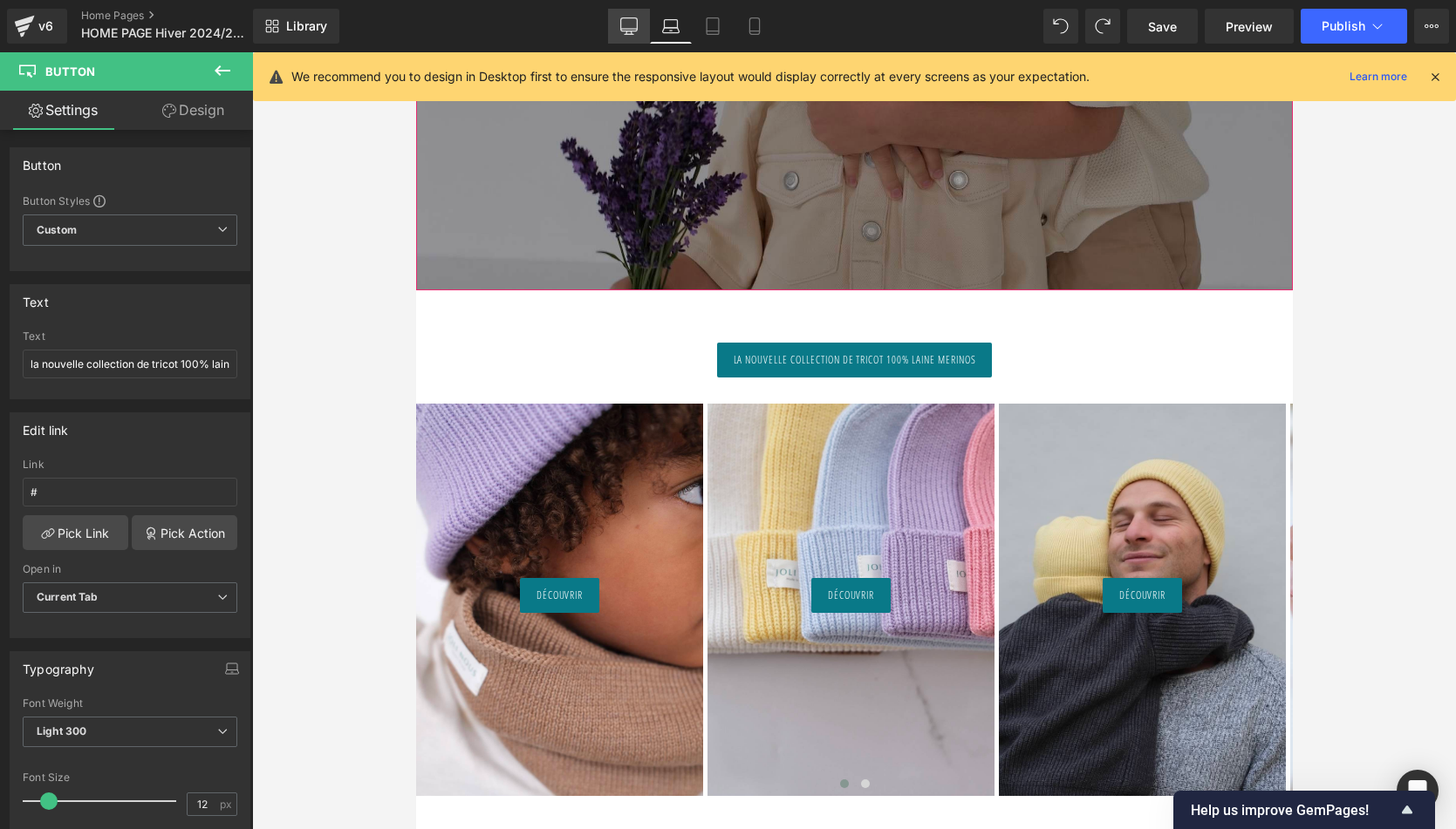
click at [630, 23] on icon at bounding box center [629, 26] width 18 height 18
type input "100"
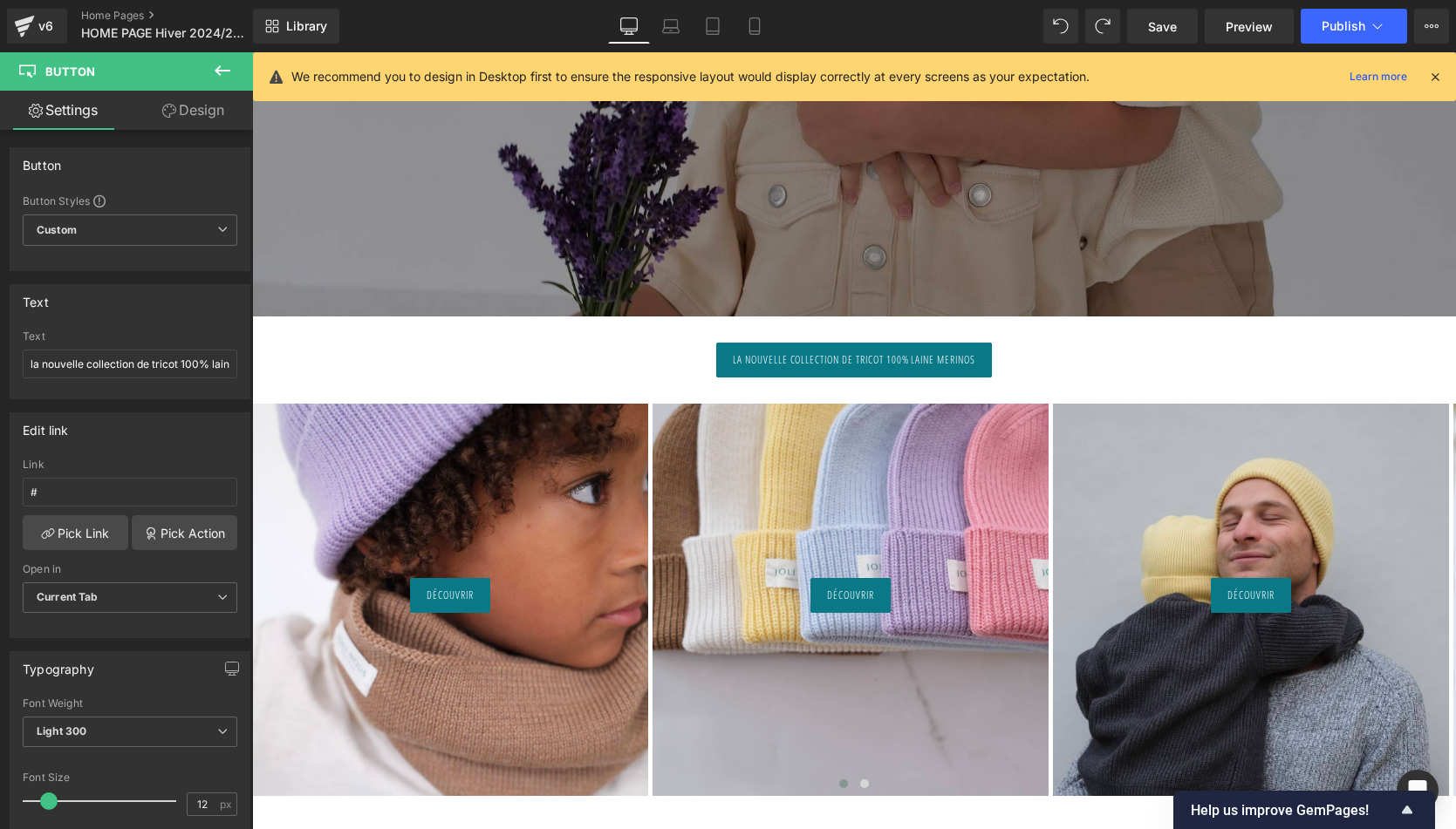
click at [778, 362] on span "la nouvelle collection de tricot 100% laine merinos" at bounding box center [854, 360] width 243 height 16
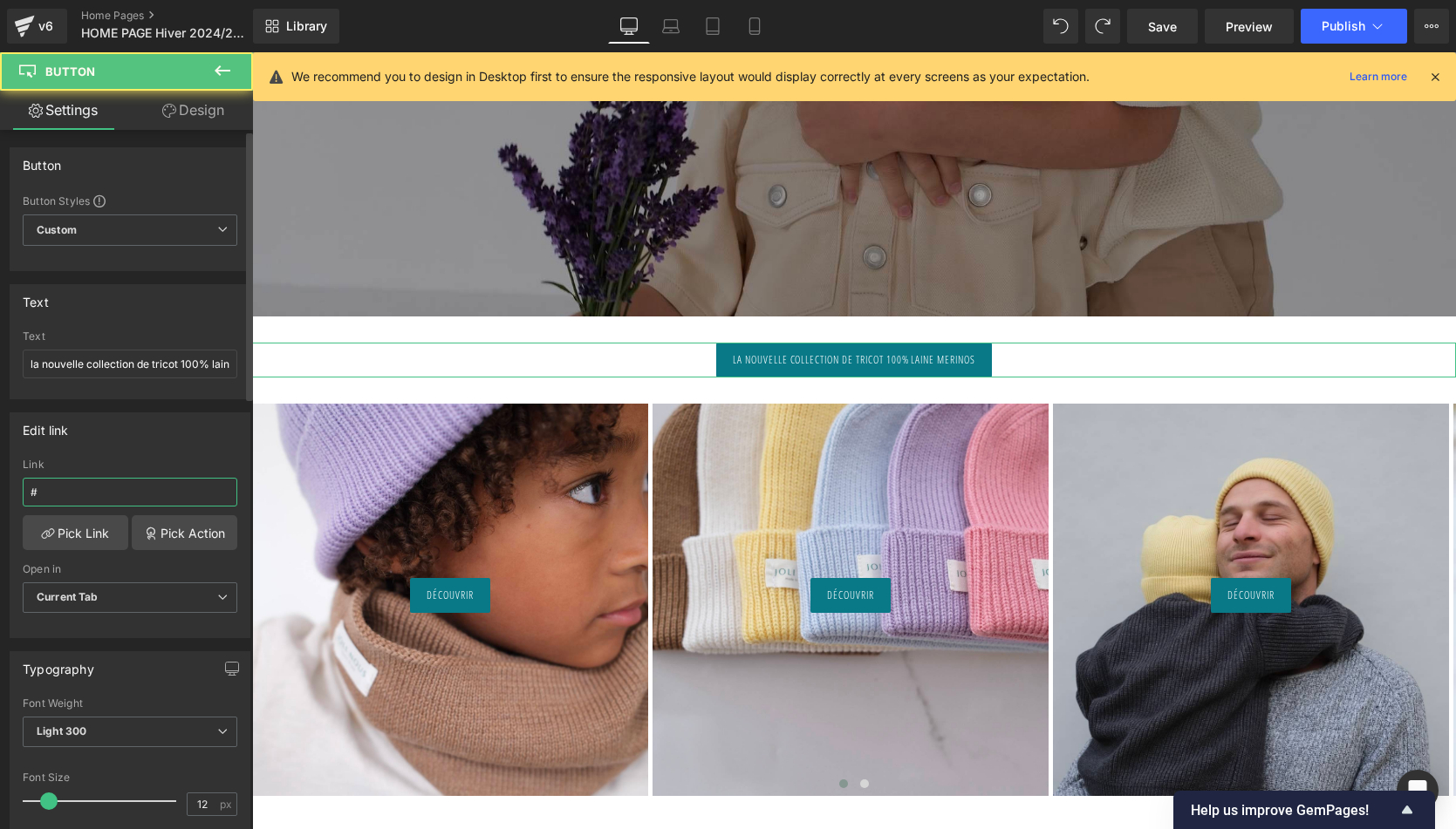
click at [97, 505] on input "#" at bounding box center [130, 492] width 215 height 29
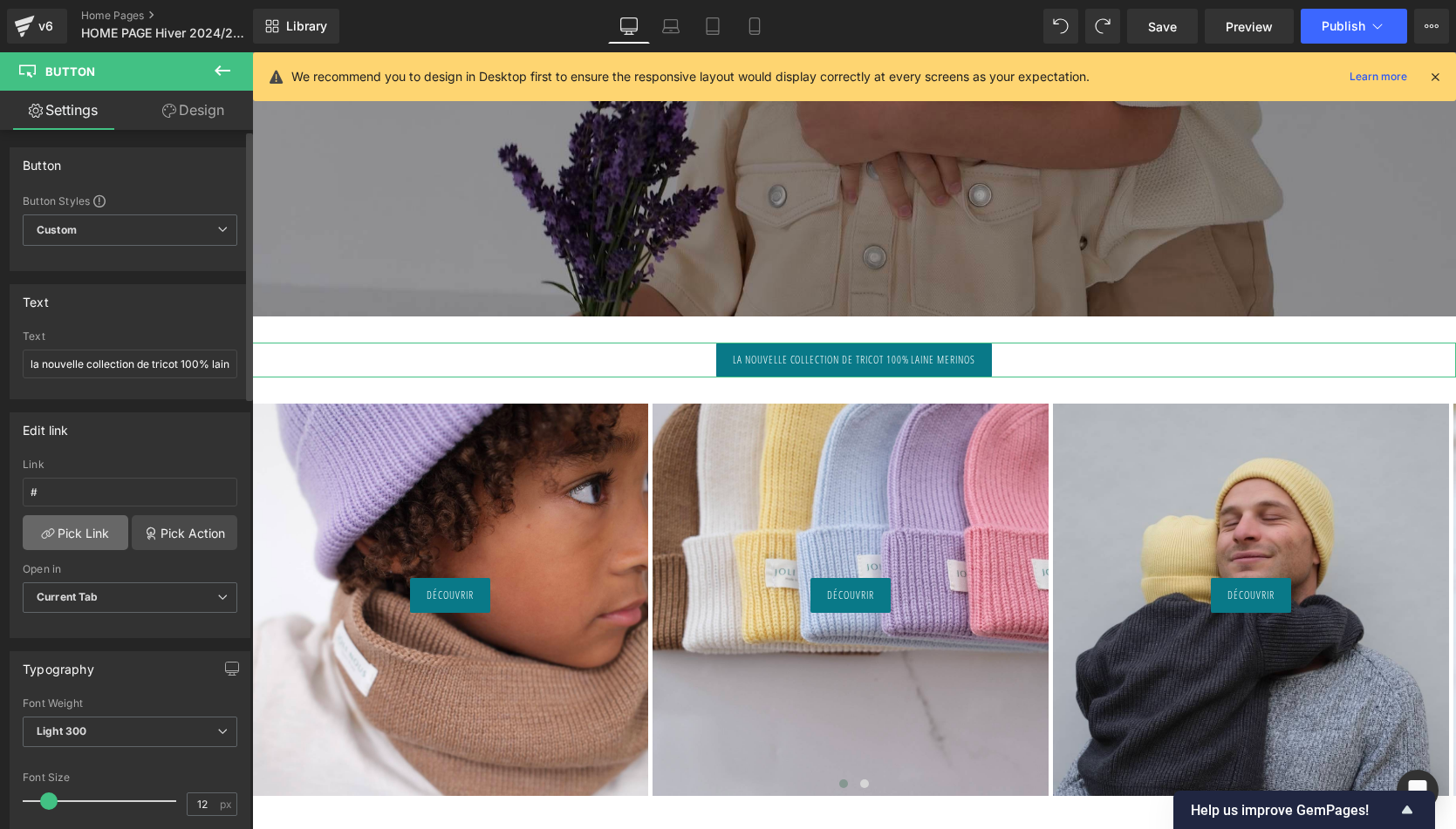
click at [92, 525] on link "Pick Link" at bounding box center [75, 533] width 105 height 35
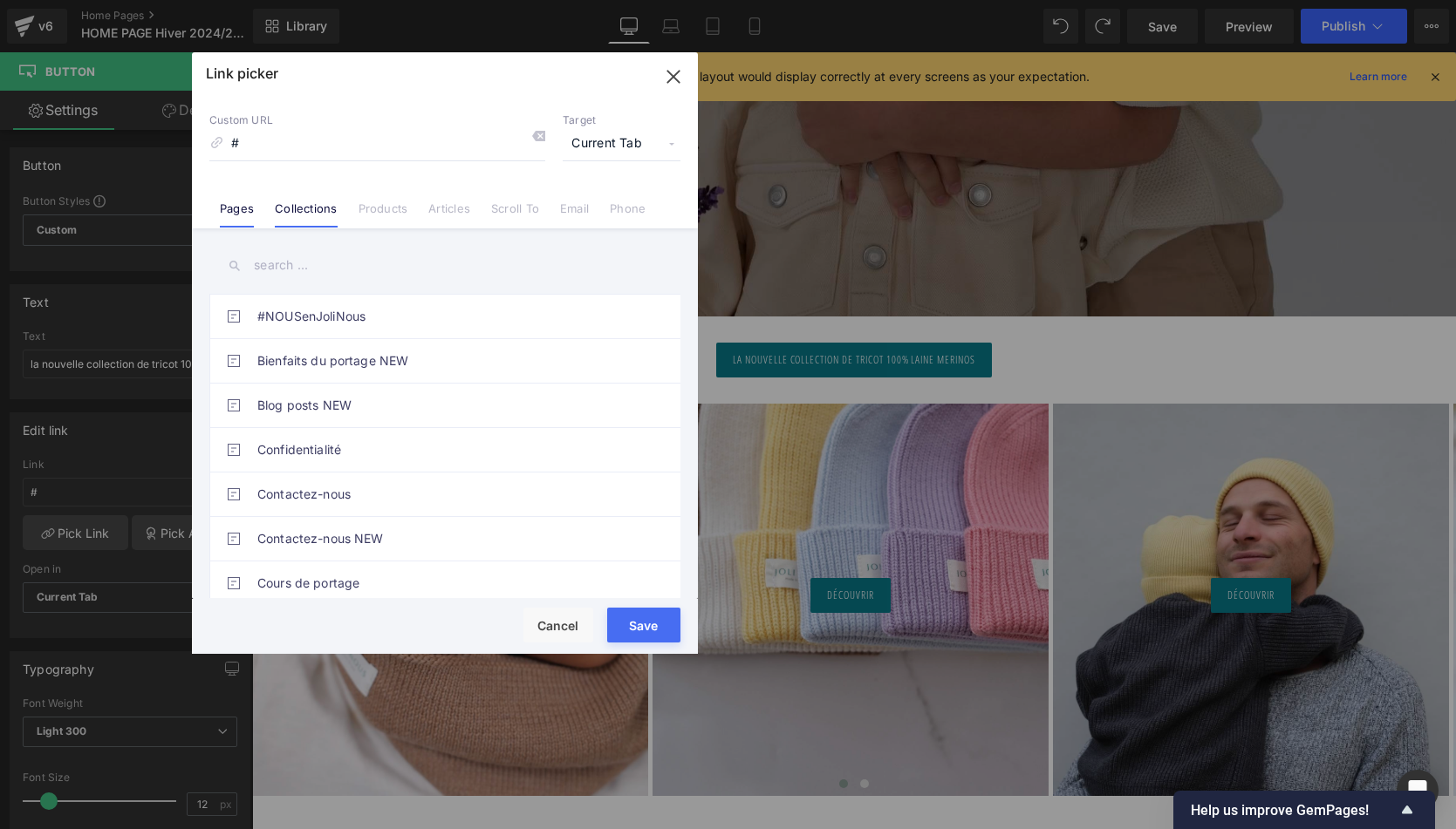
click at [313, 214] on link "Collections" at bounding box center [305, 215] width 62 height 26
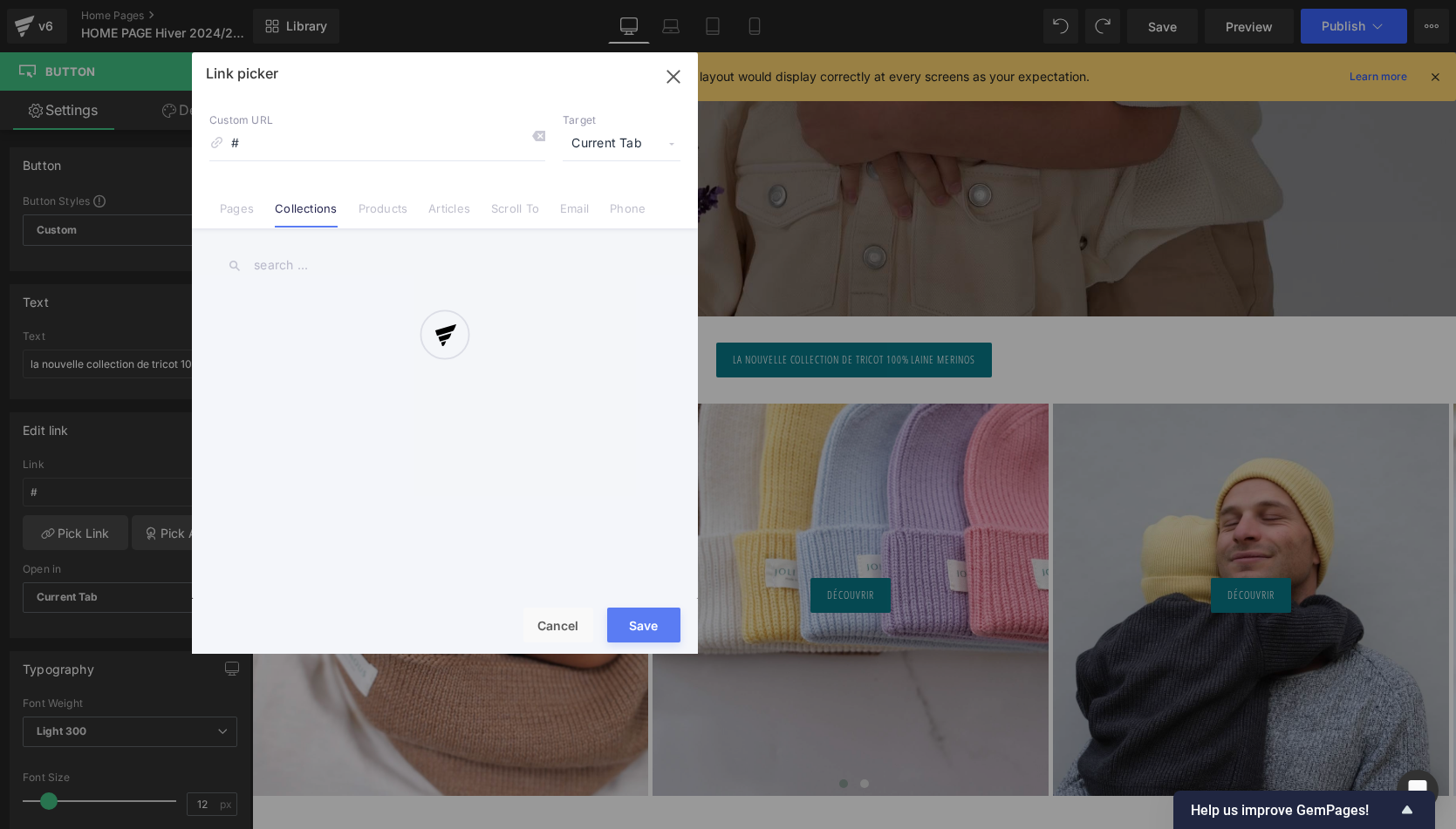
click at [289, 271] on div at bounding box center [444, 353] width 506 height 602
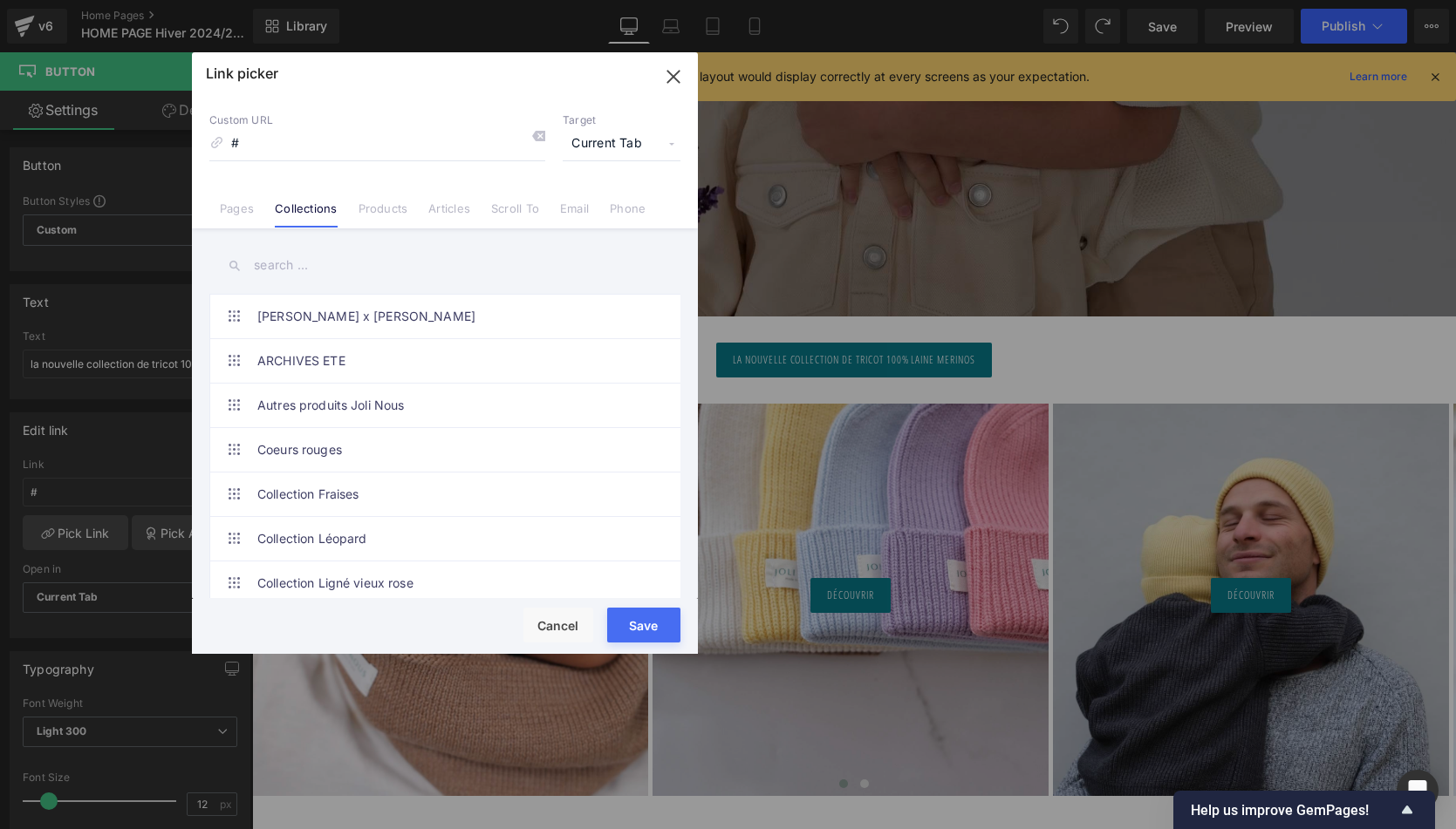
click at [281, 263] on input "text" at bounding box center [444, 266] width 471 height 39
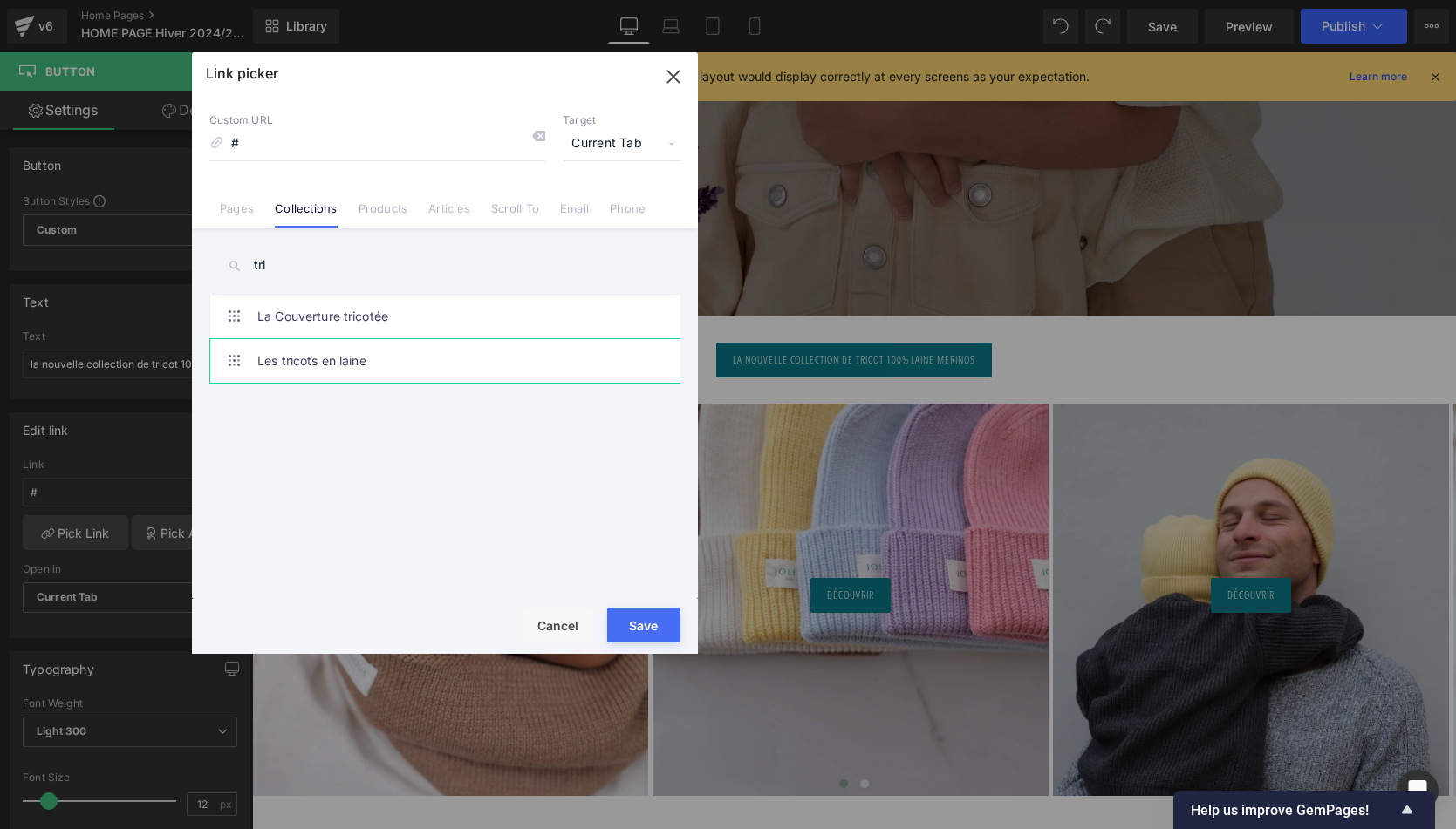
type input "tri"
click at [305, 370] on link "Les tricots en laine" at bounding box center [450, 361] width 384 height 44
type input "/collections/les-tricots-en-laine"
click at [647, 628] on button "Save" at bounding box center [644, 626] width 74 height 35
type input "/collections/les-tricots-en-laine"
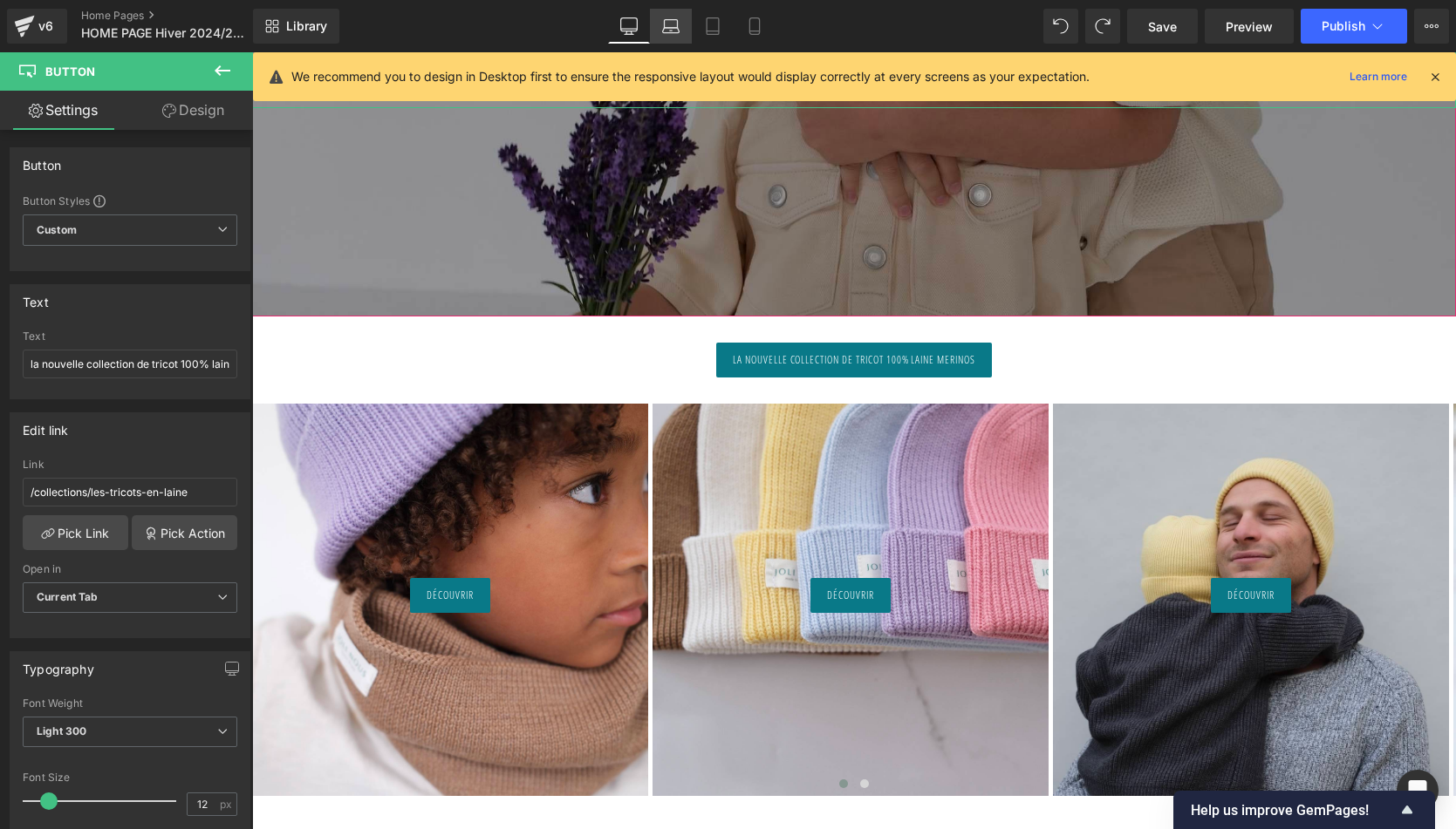
click at [670, 32] on icon at bounding box center [670, 31] width 17 height 5
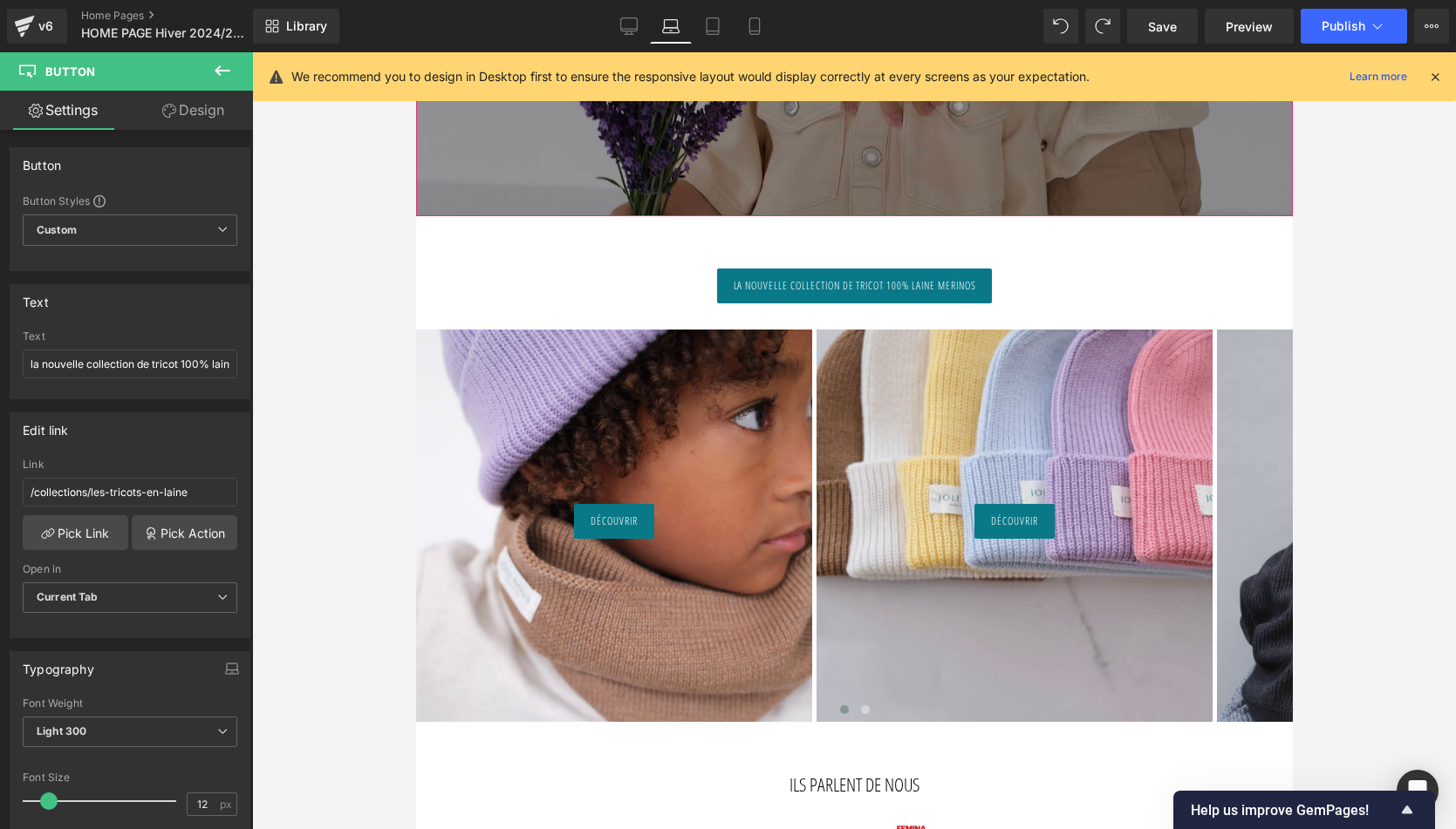
type input "100"
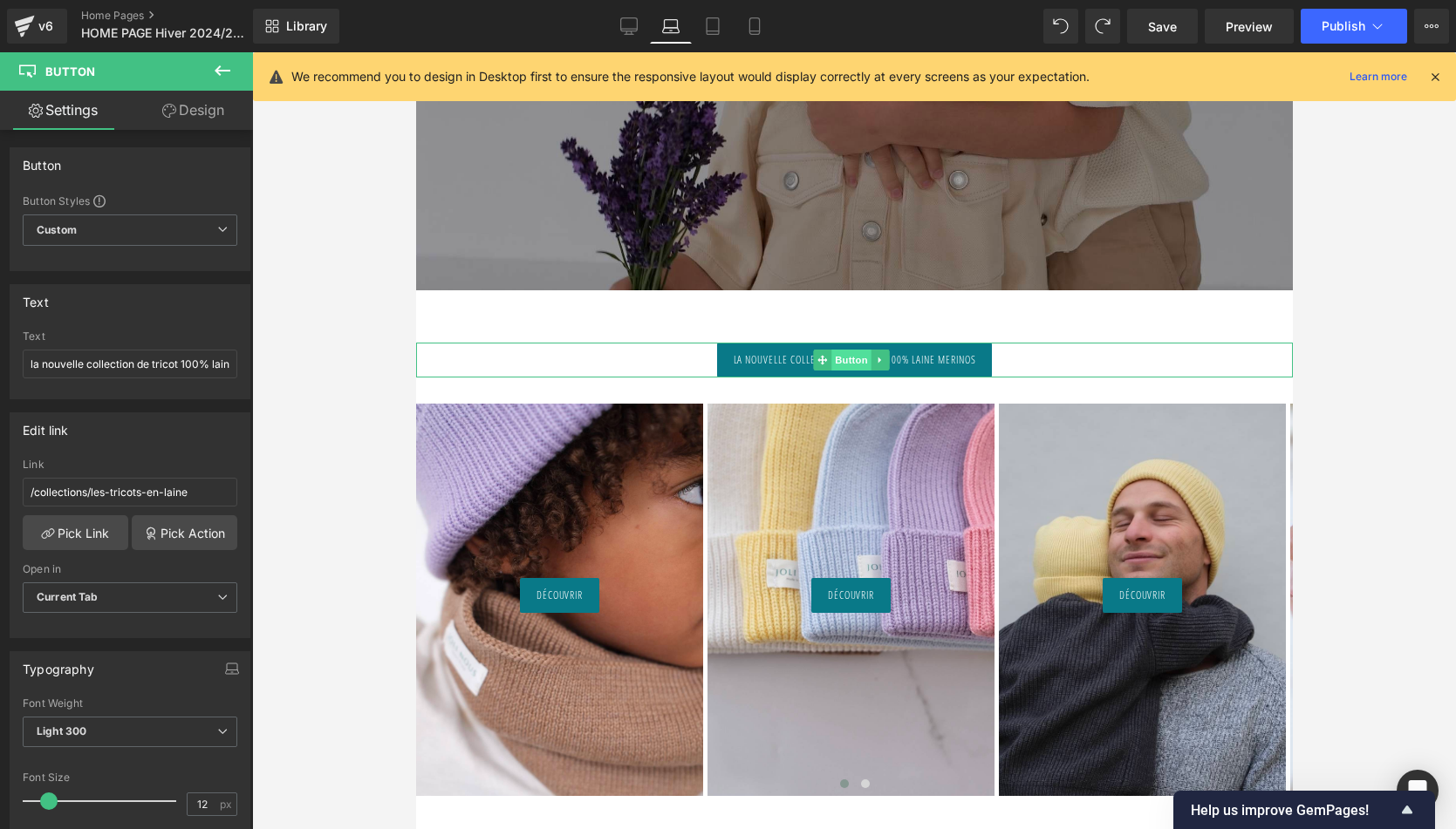
click at [840, 357] on span "Button" at bounding box center [850, 360] width 40 height 21
click at [184, 117] on link "Design" at bounding box center [193, 110] width 126 height 39
type input "30"
type input "0"
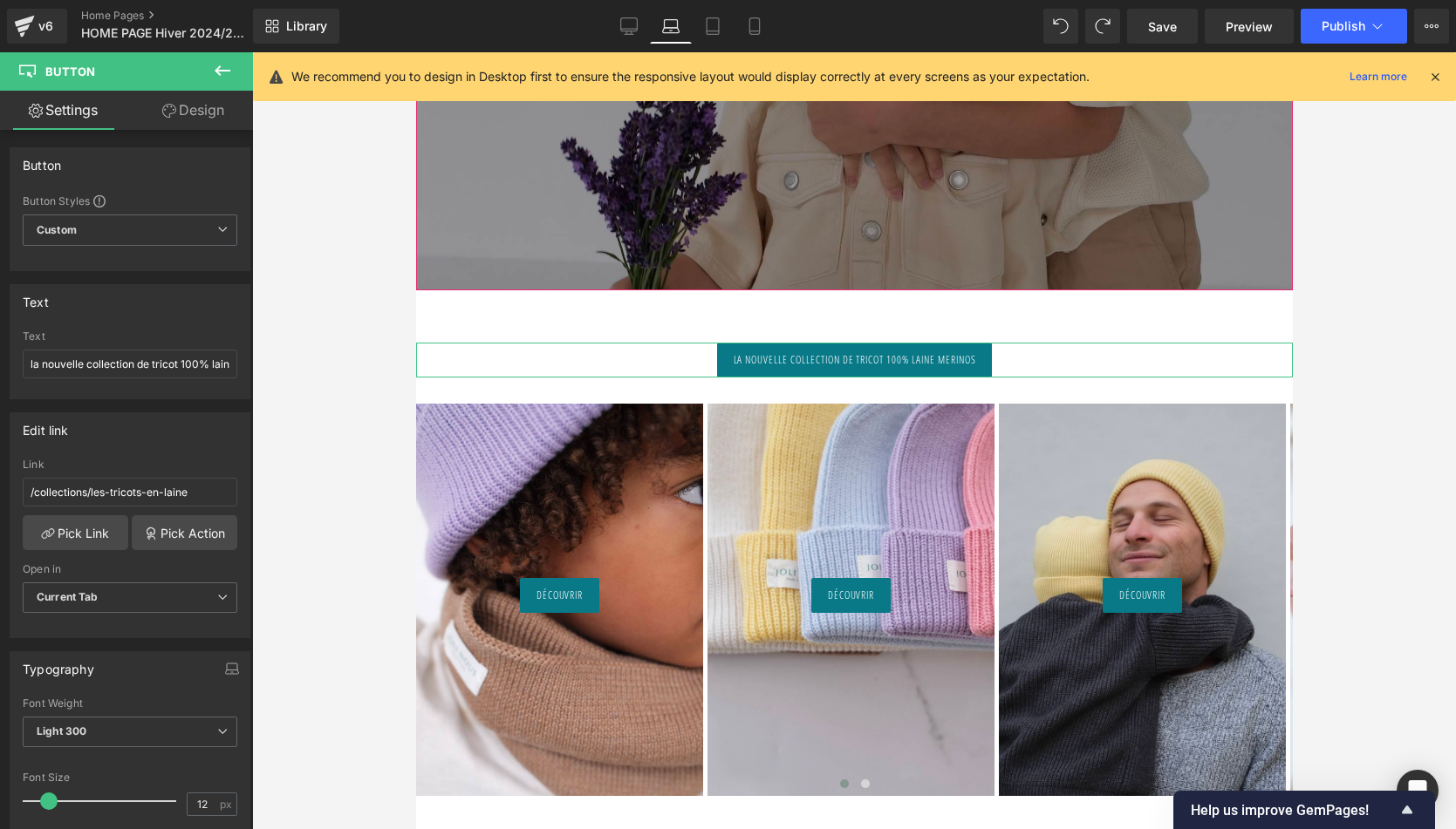
type input "0"
type input "10"
type input "18"
type input "10"
type input "18"
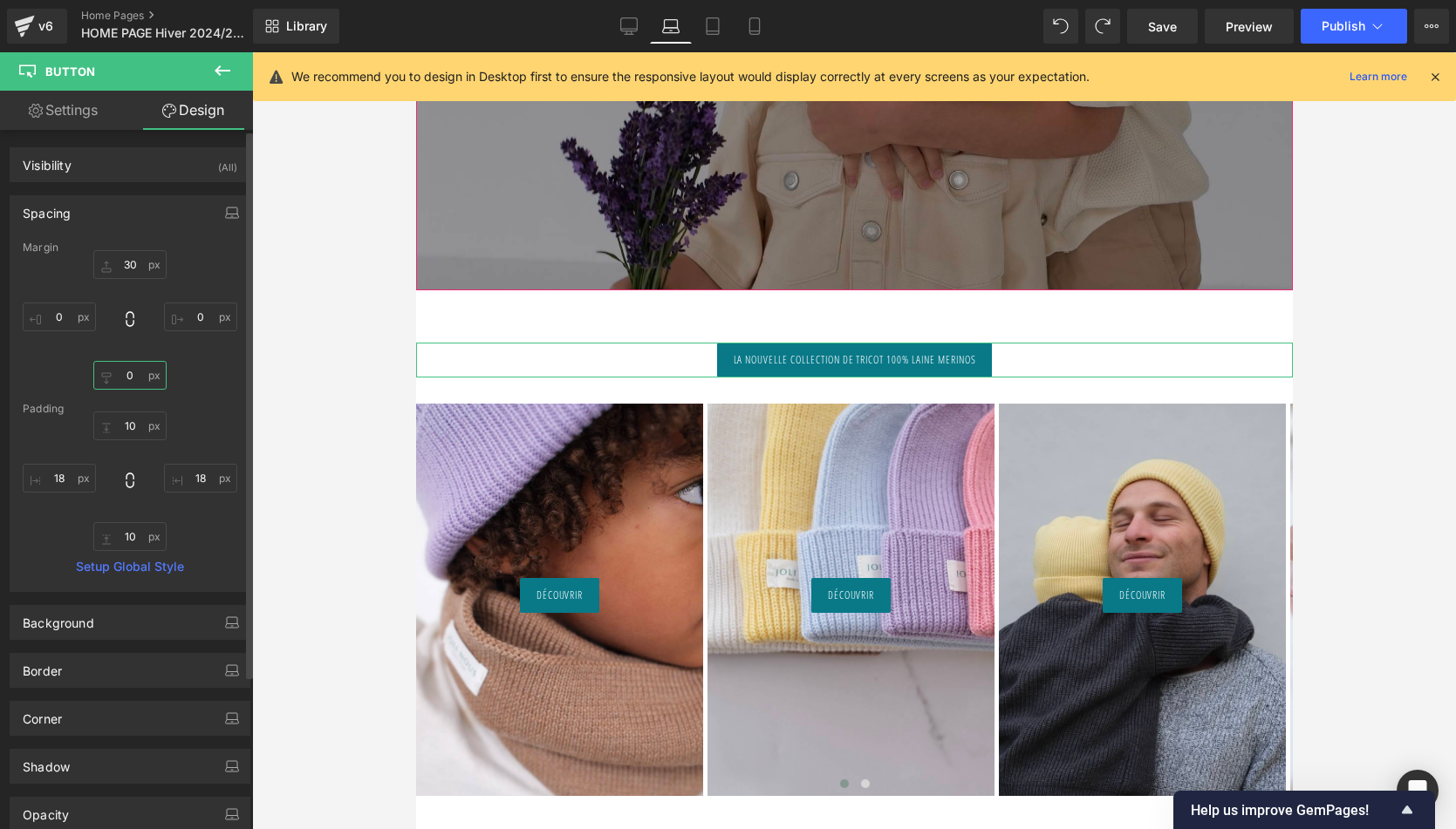
click at [113, 378] on input "0" at bounding box center [130, 375] width 74 height 29
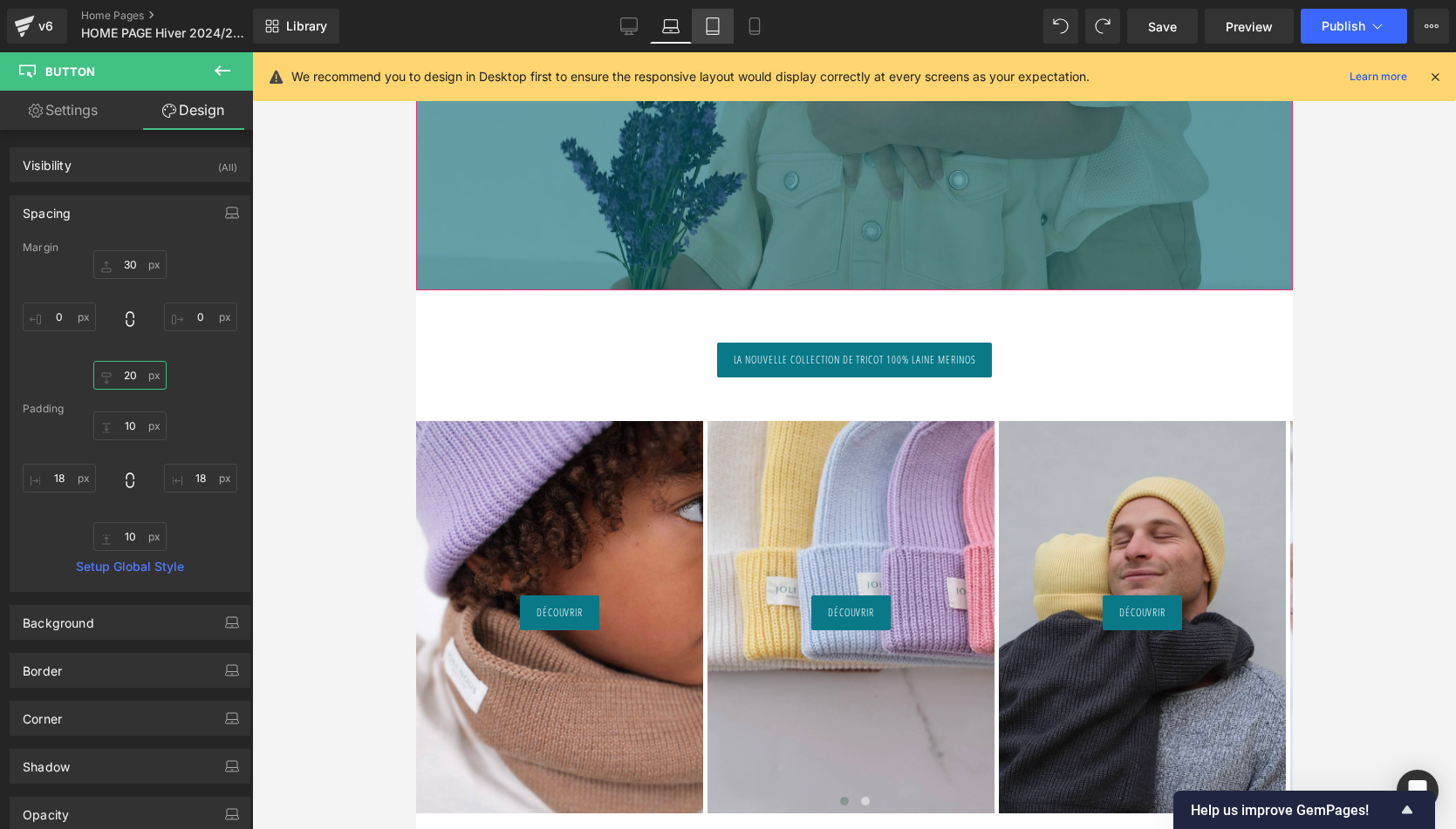
type input "20"
click at [716, 30] on icon at bounding box center [713, 26] width 18 height 18
type input "30"
type input "0"
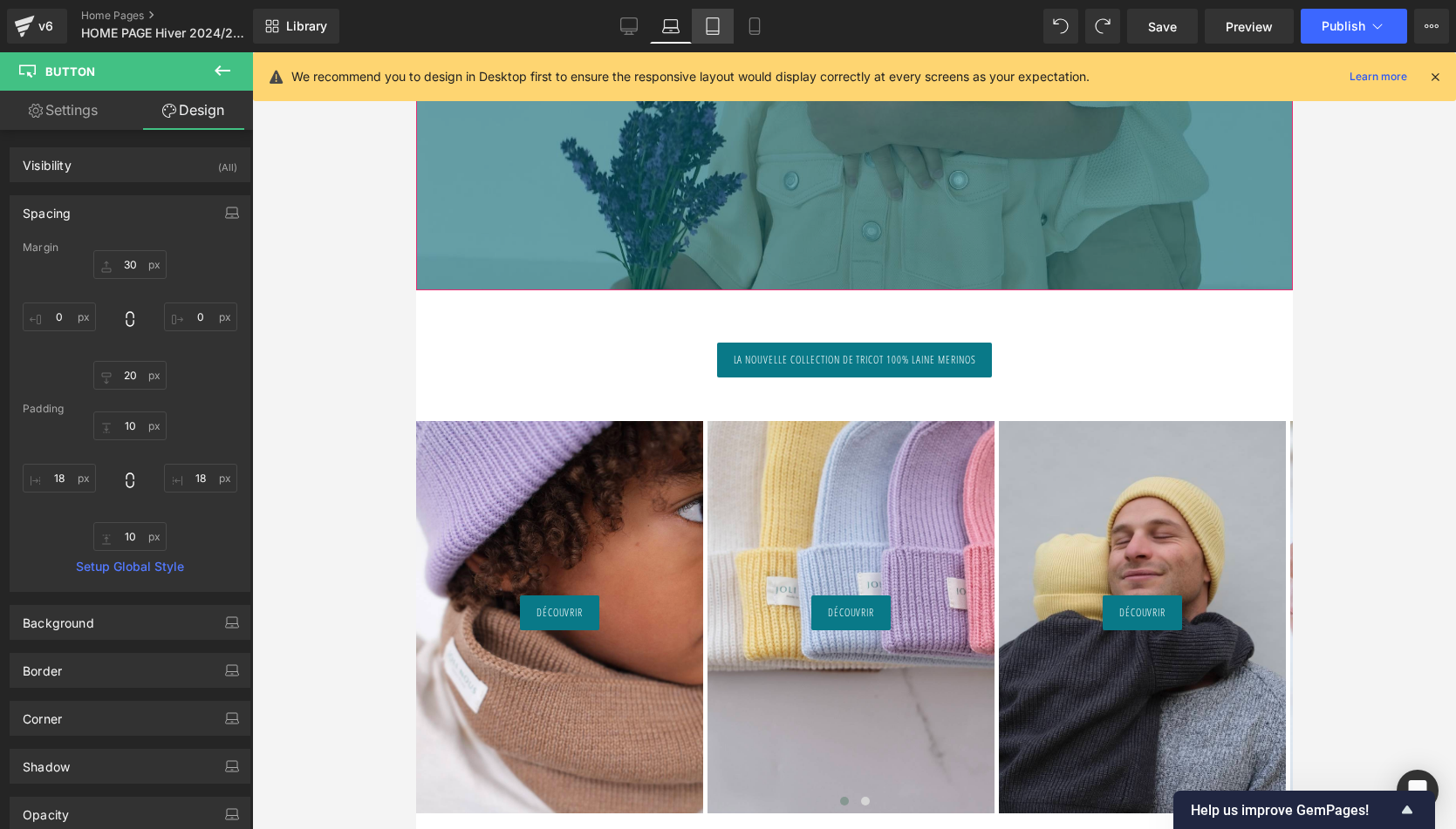
type input "0"
type input "10"
type input "18"
type input "10"
type input "18"
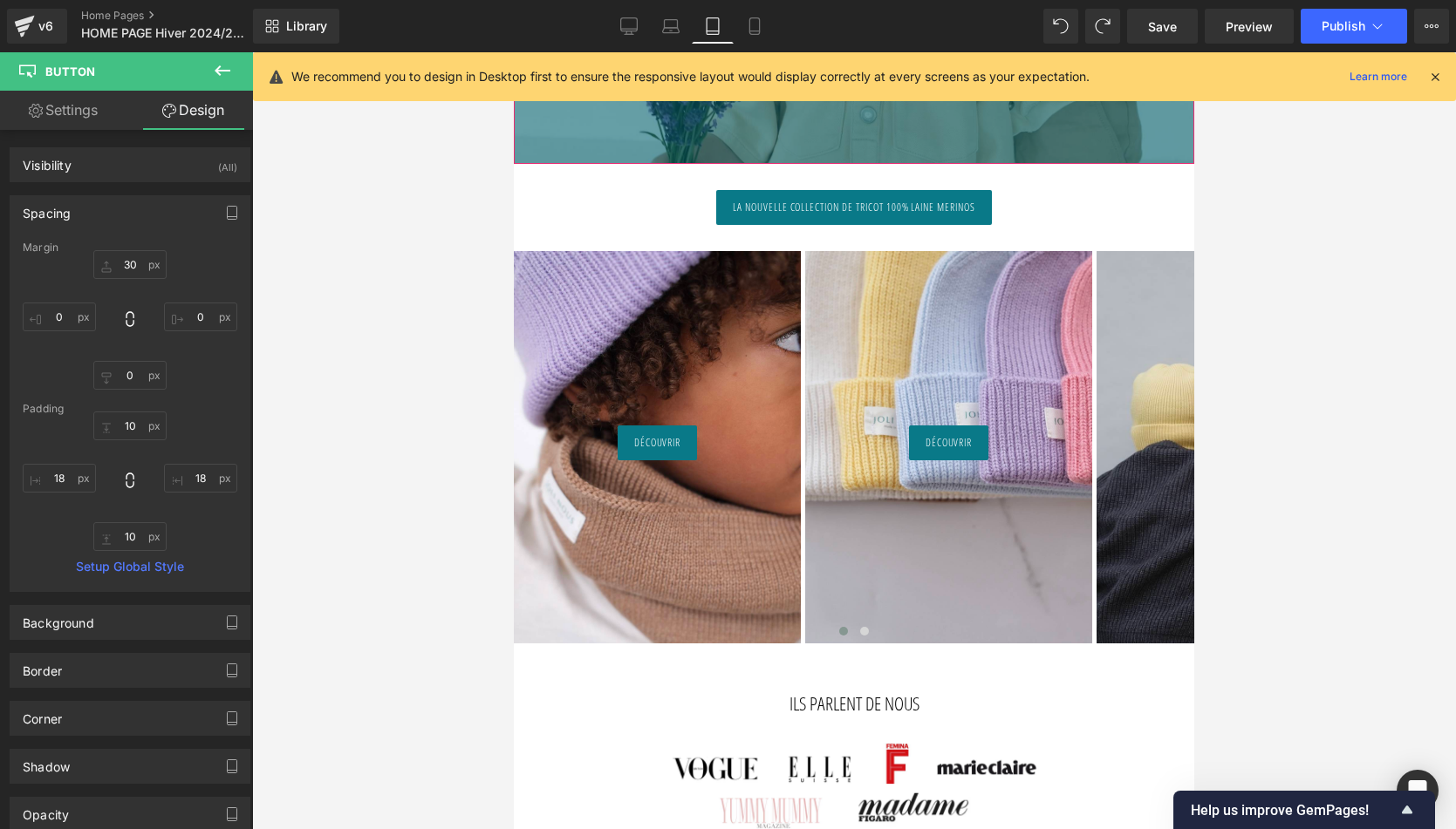
scroll to position [443, 0]
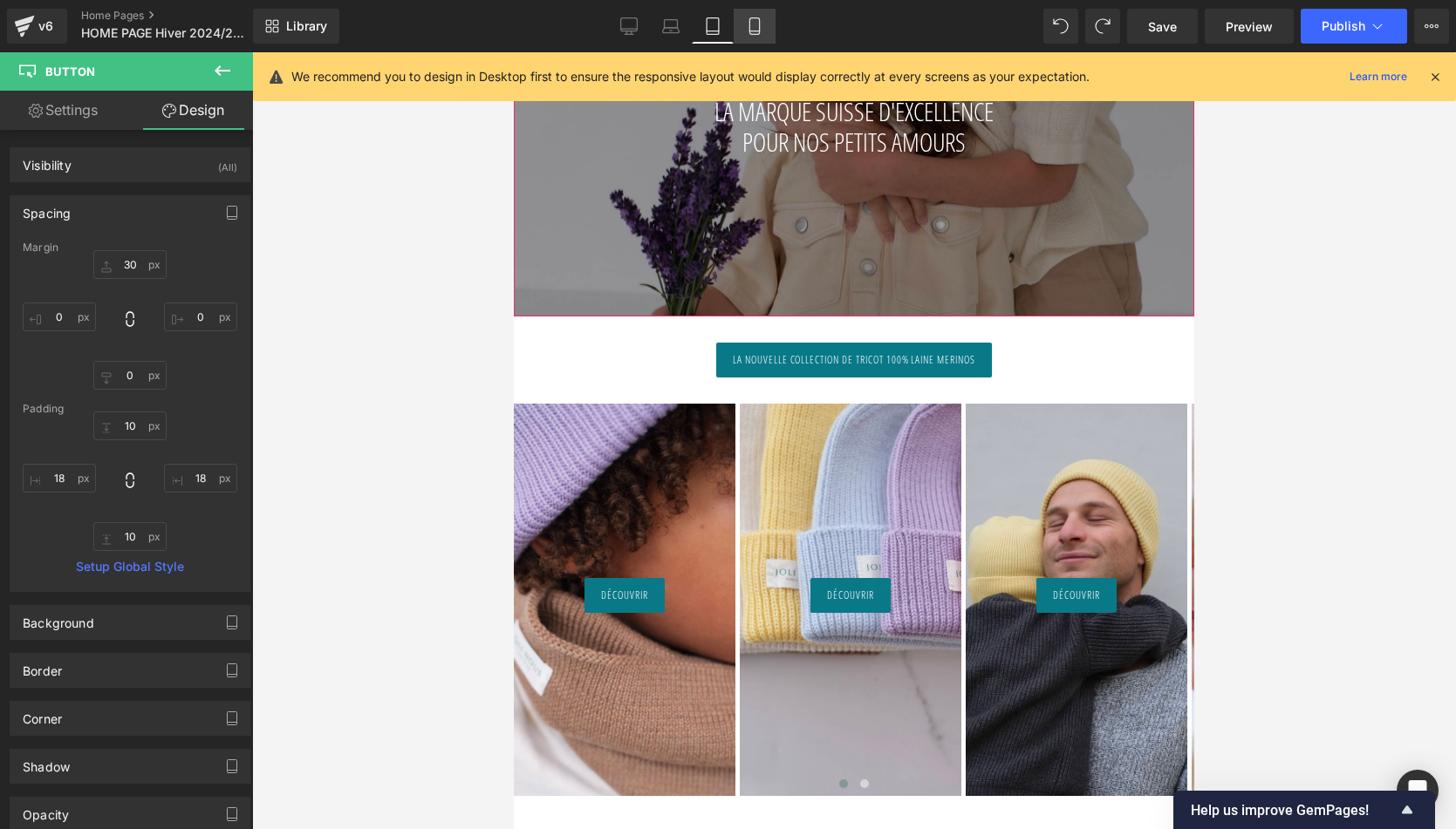
click at [747, 16] on link "Mobile" at bounding box center [755, 26] width 42 height 35
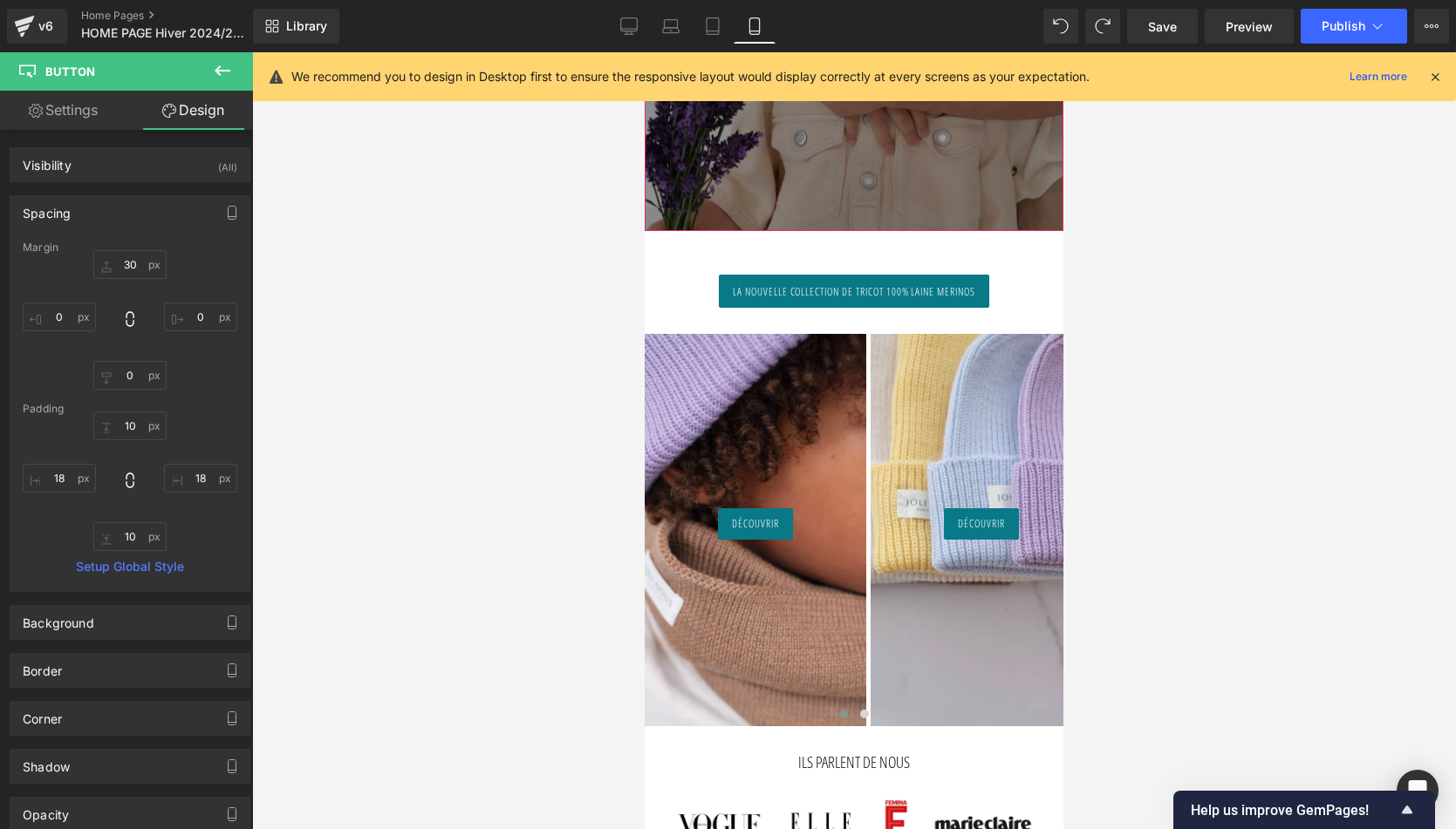
type input "30"
type input "0"
type input "10"
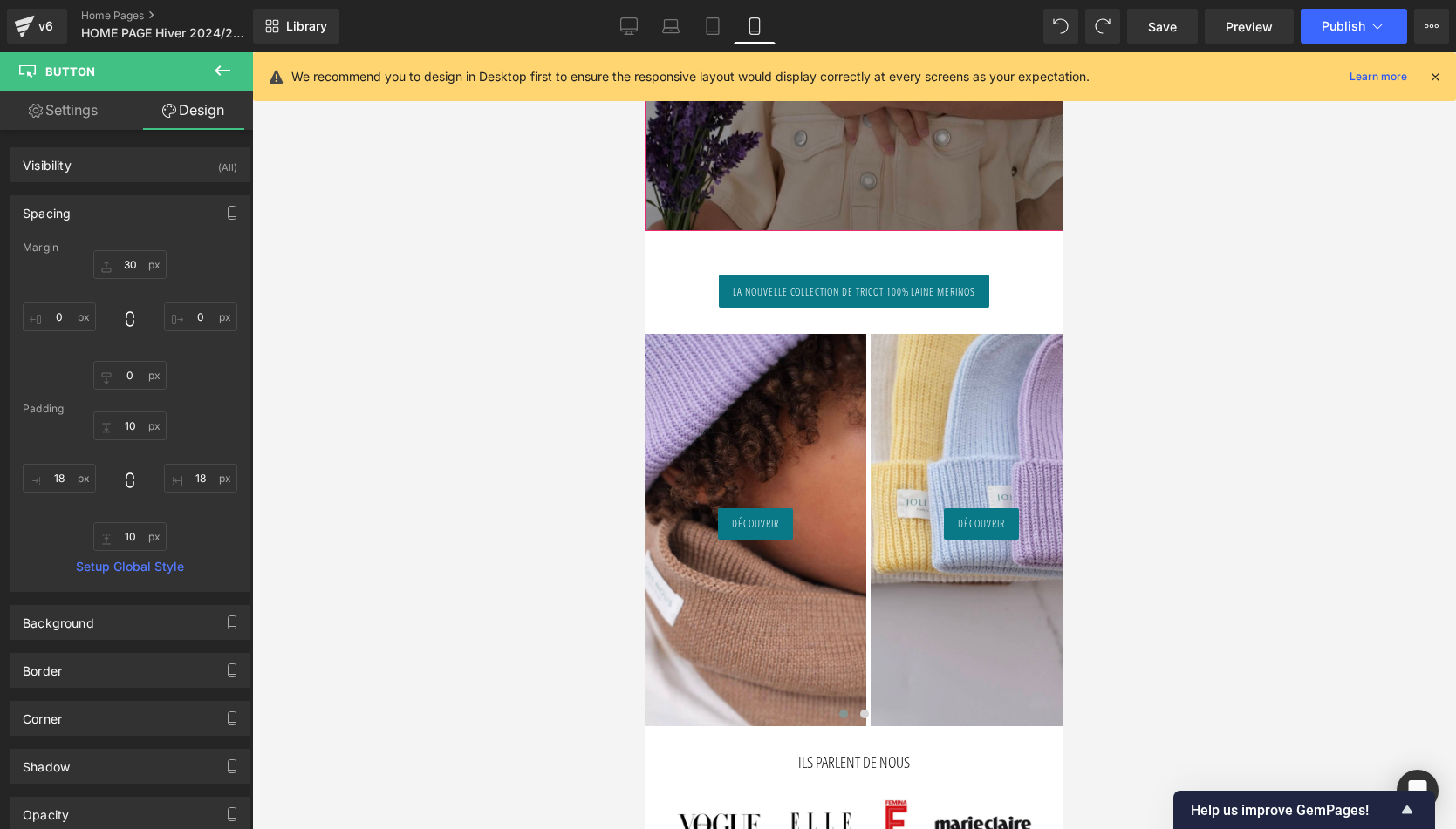
type input "15"
type input "8"
type input "15"
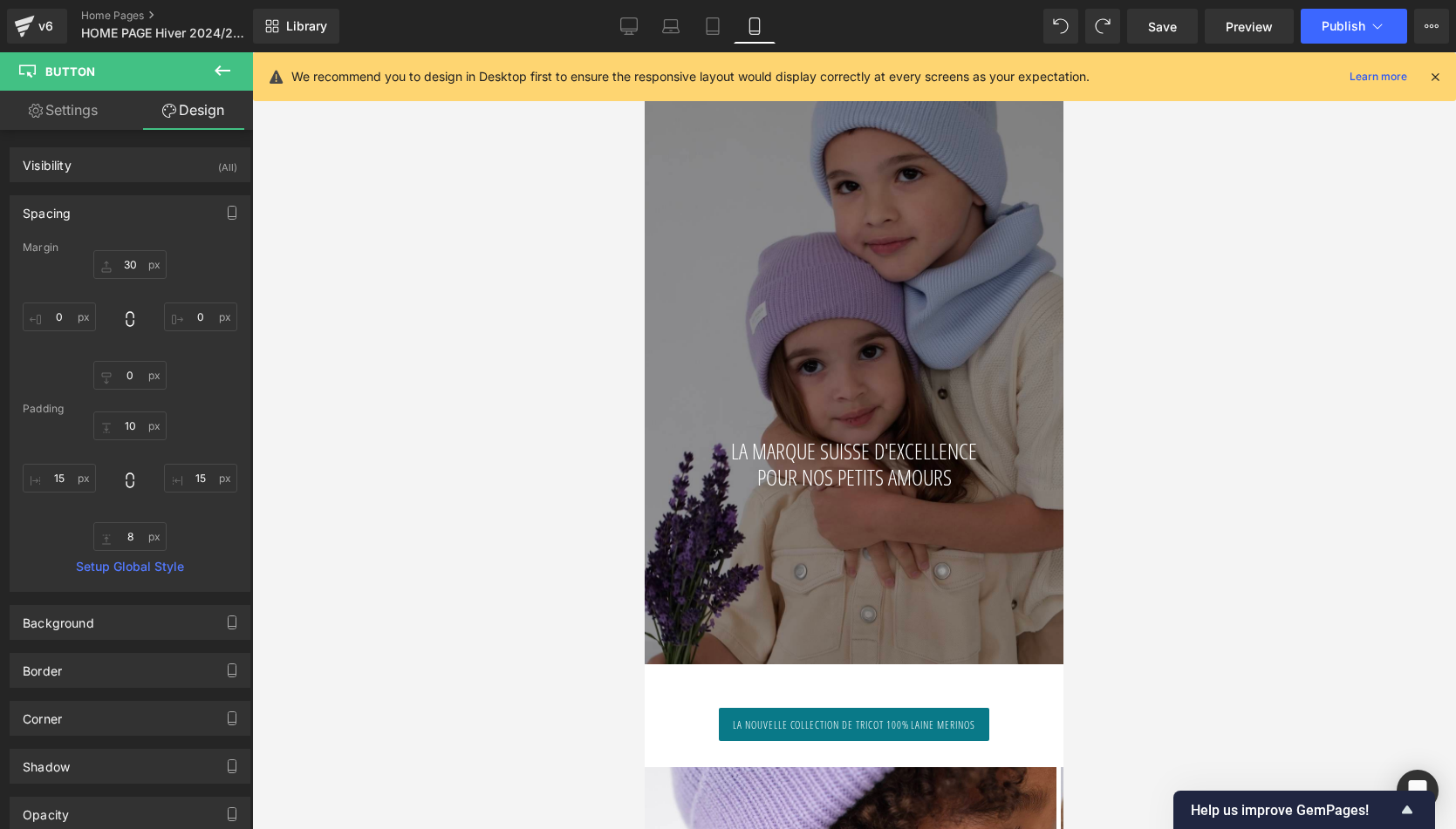
scroll to position [18, 0]
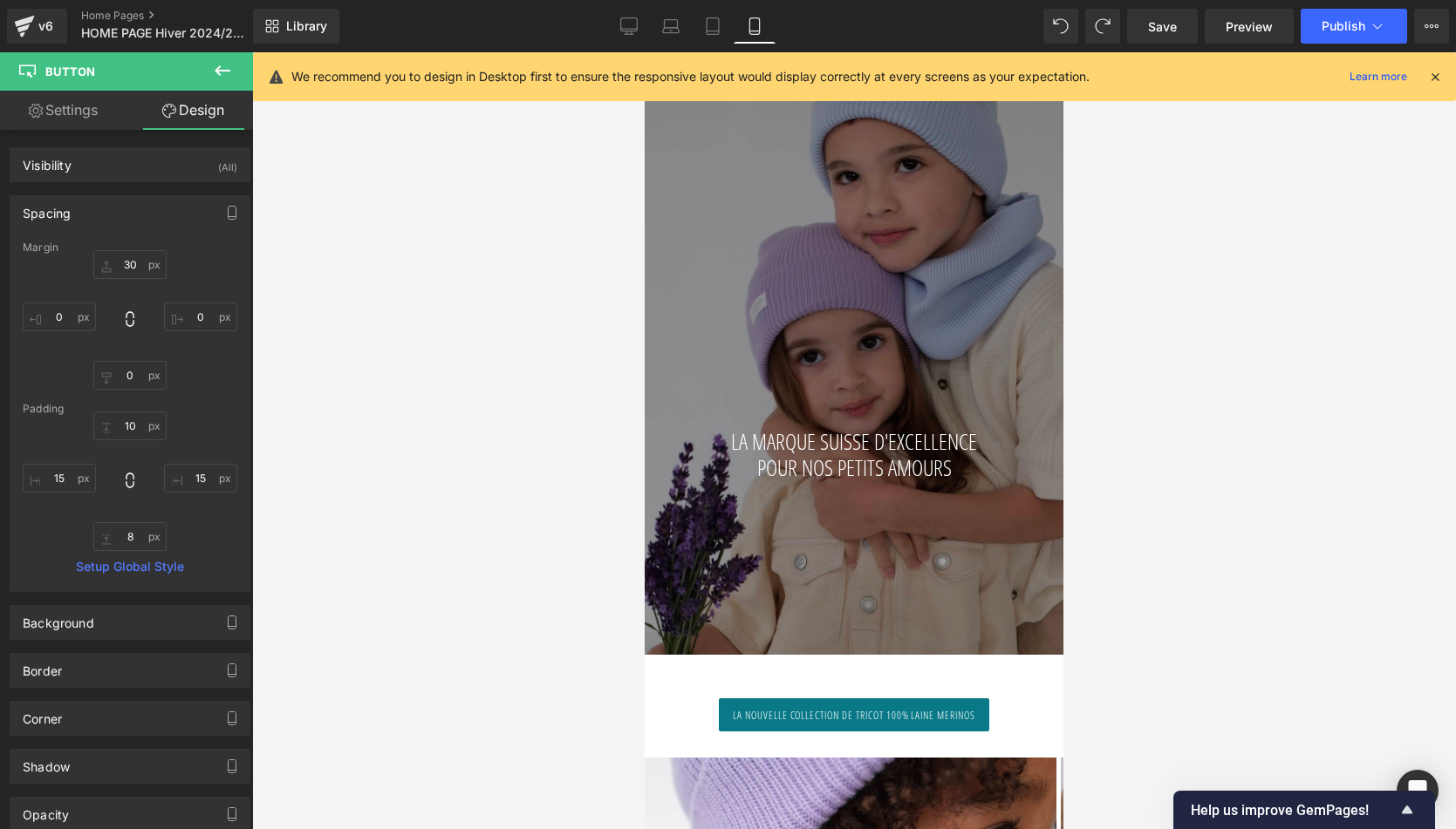
click at [857, 294] on div "LA MARQUE SUISSE D'EXCELLENCE POUR NOS PETITS AMOURS Heading Hero Banner 463px …" at bounding box center [854, 339] width 419 height 630
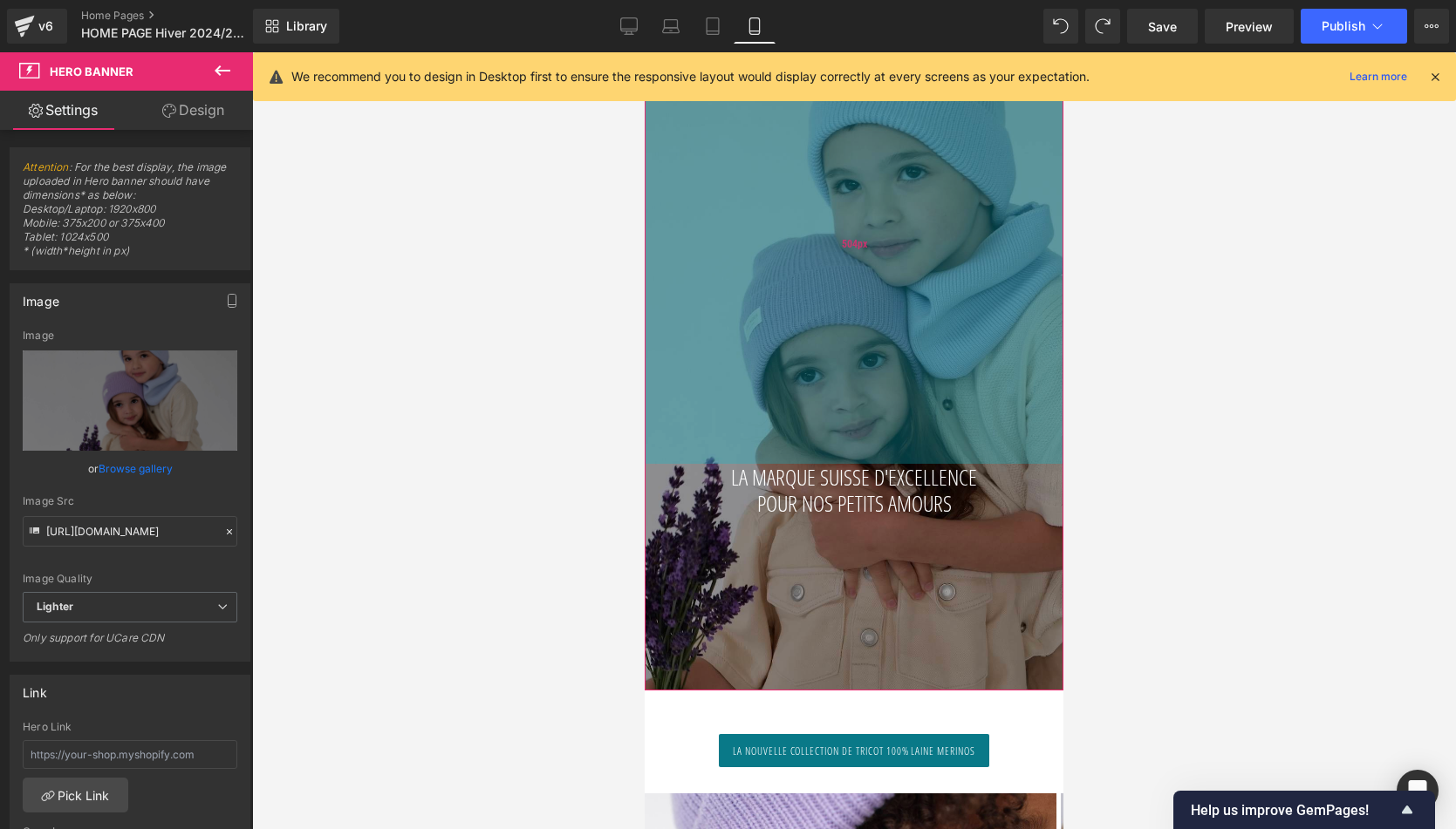
drag, startPoint x: 860, startPoint y: 278, endPoint x: 854, endPoint y: 313, distance: 35.5
click at [854, 313] on div "504px" at bounding box center [854, 244] width 419 height 440
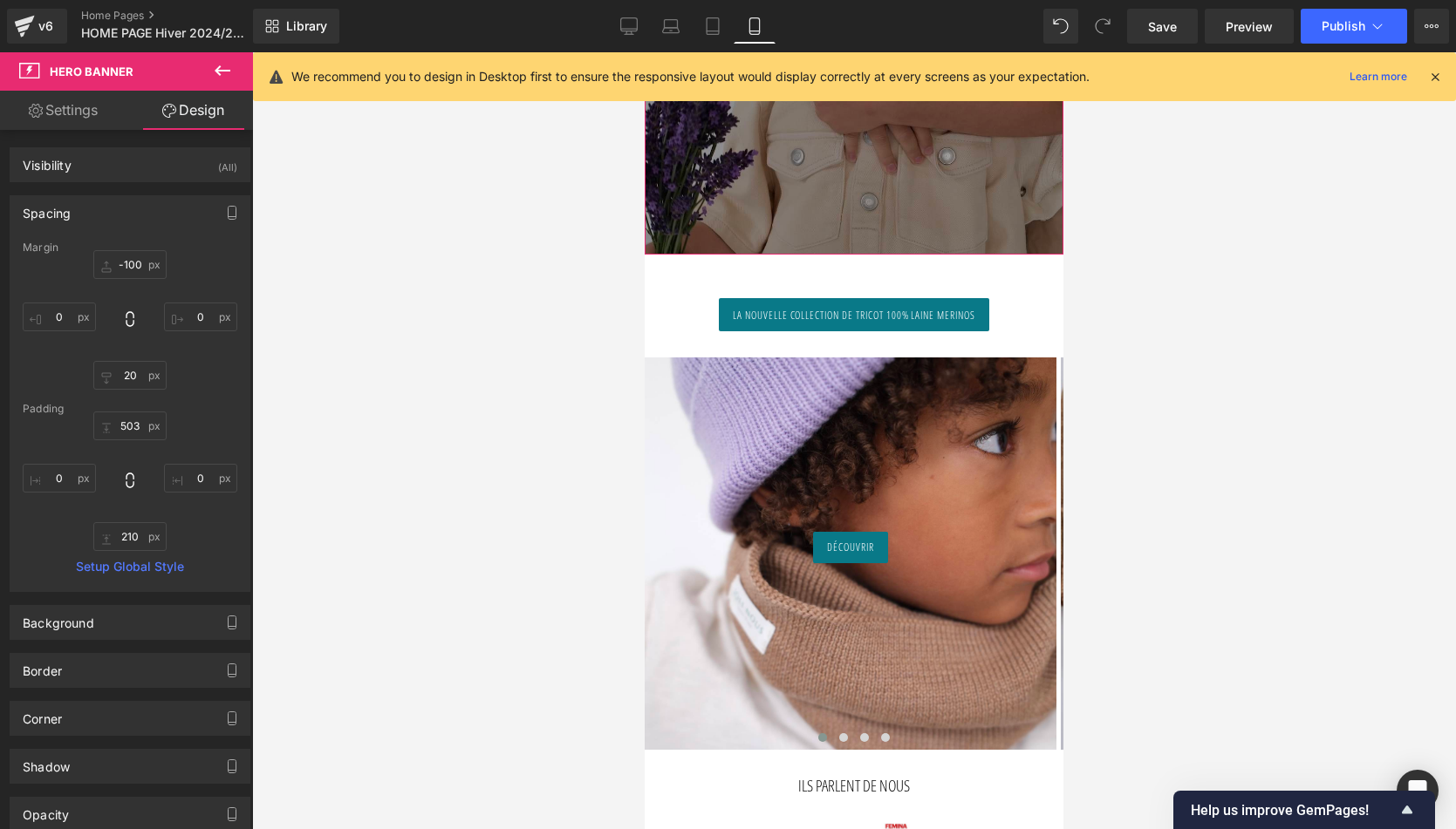
scroll to position [454, 0]
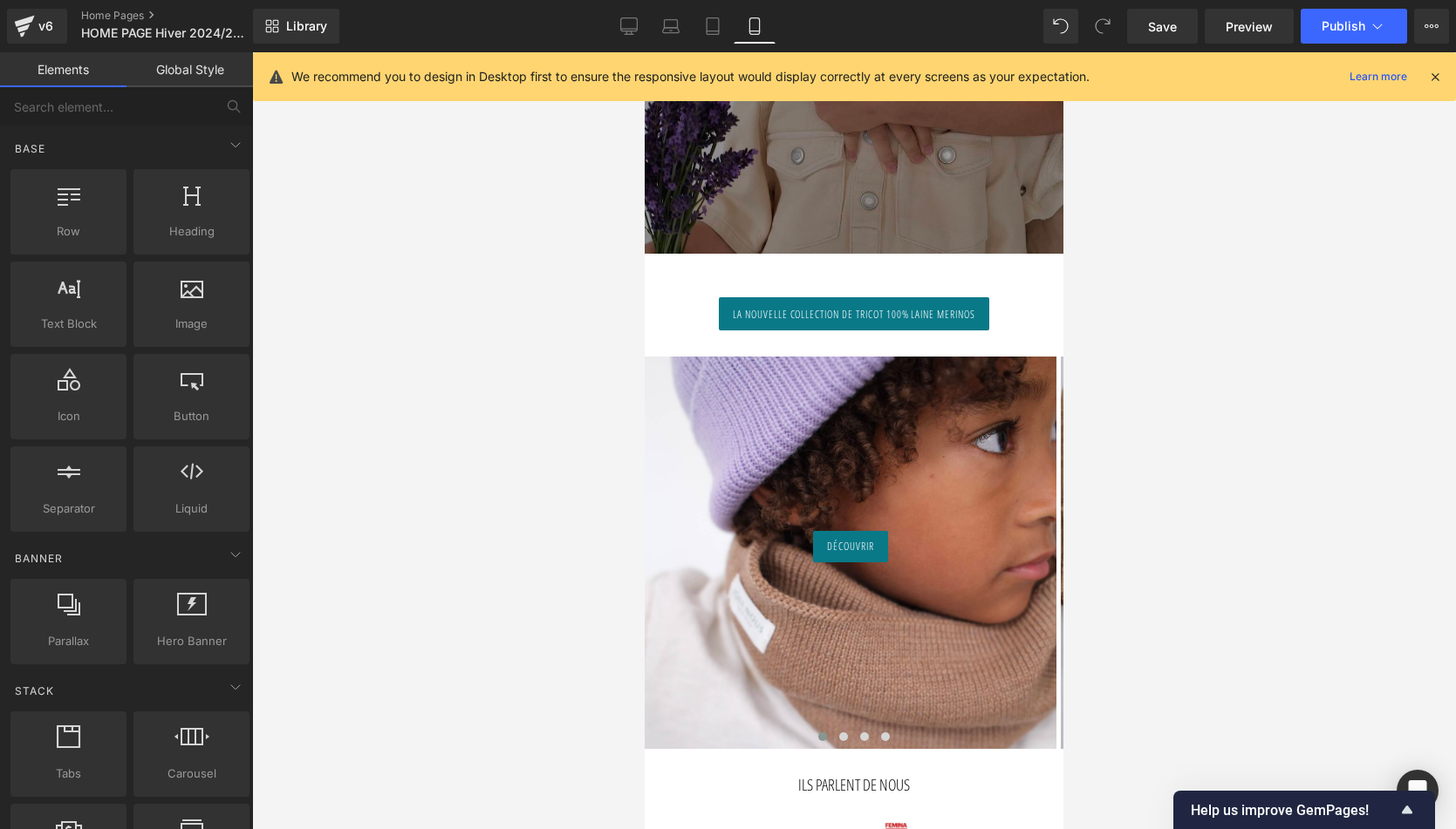
click at [753, 309] on span "la nouvelle collection de tricot 100% laine merinos" at bounding box center [854, 315] width 243 height 16
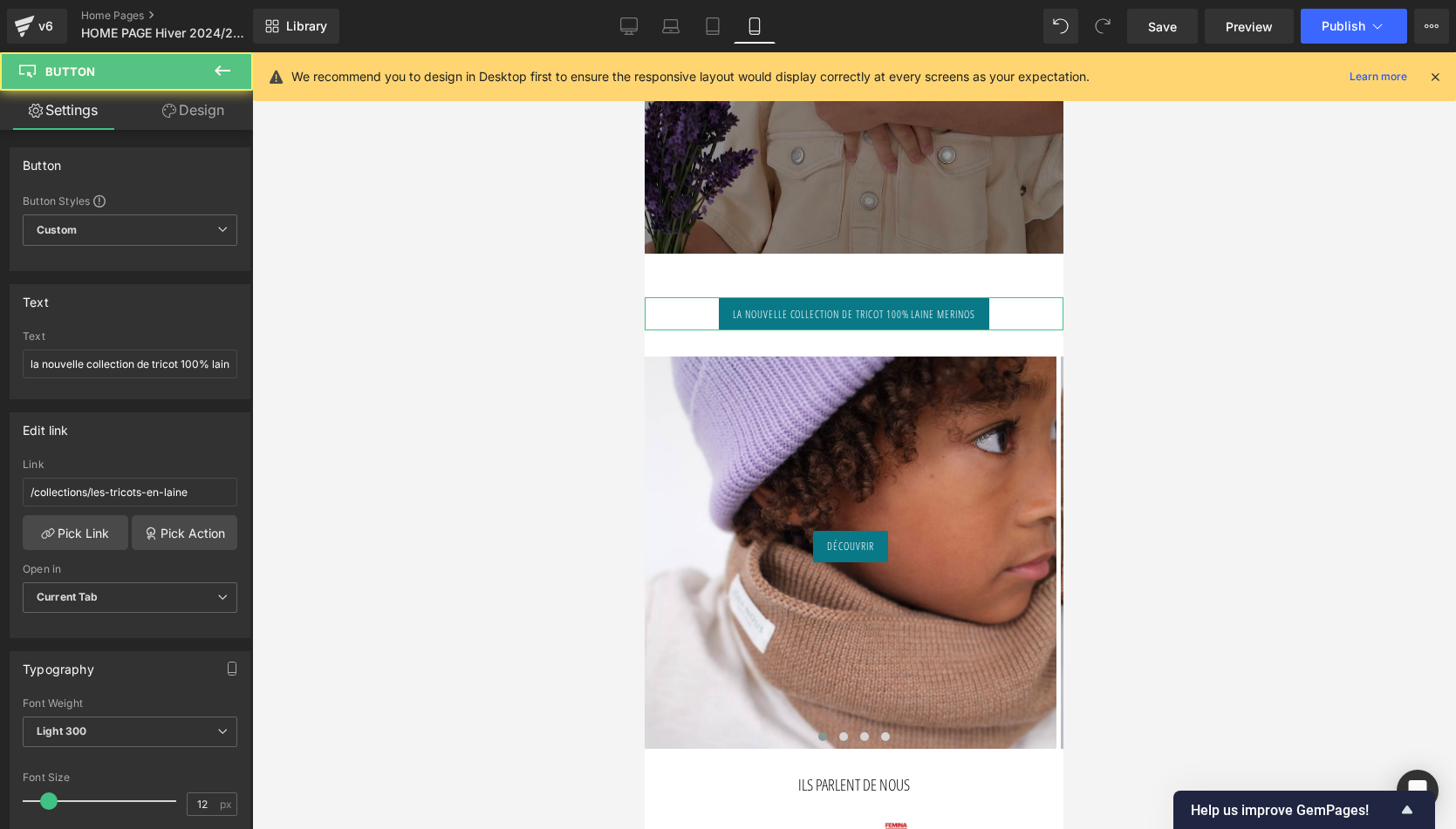
click at [219, 123] on link "Design" at bounding box center [193, 110] width 126 height 39
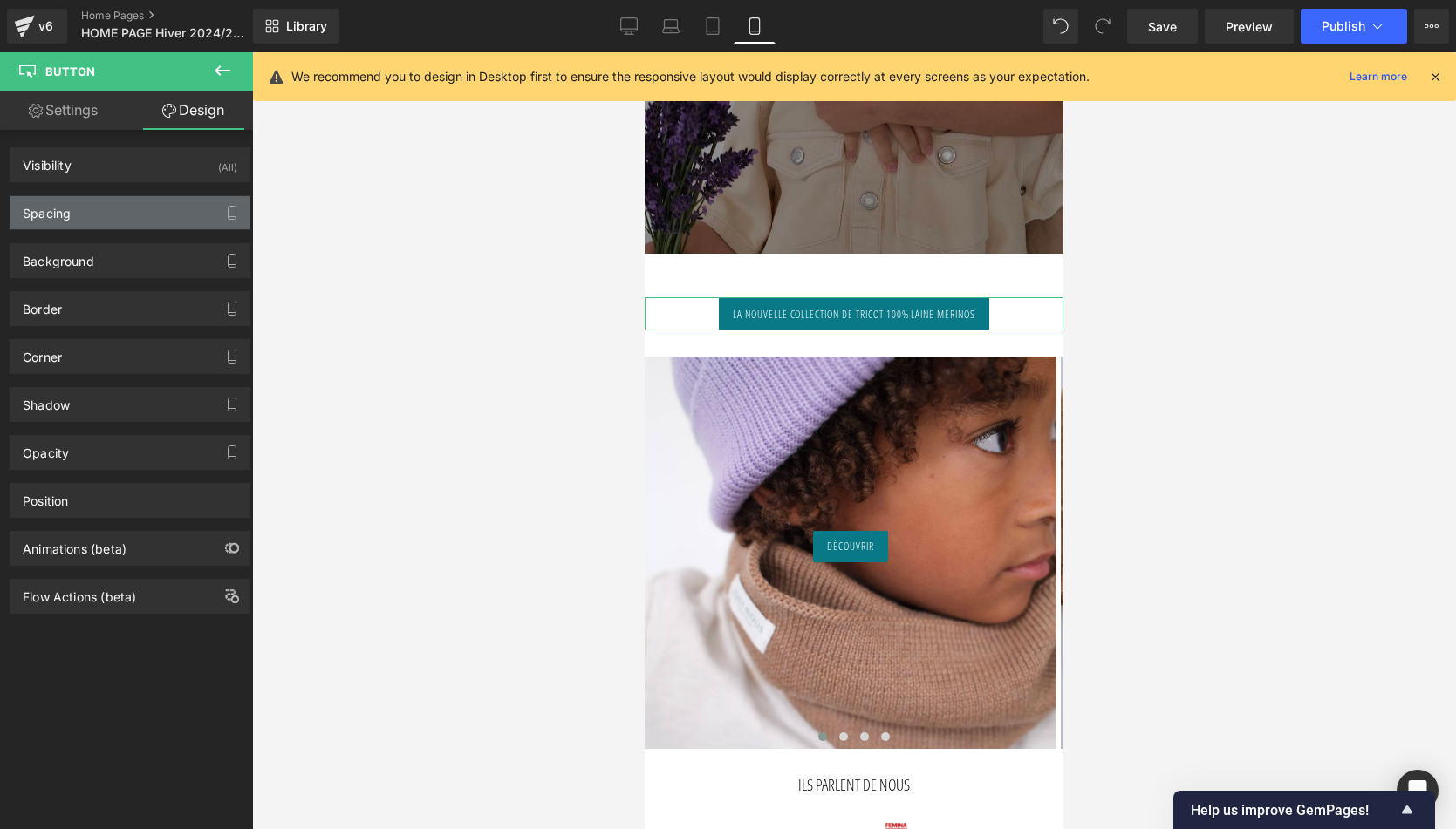
type input "30"
type input "0"
type input "10"
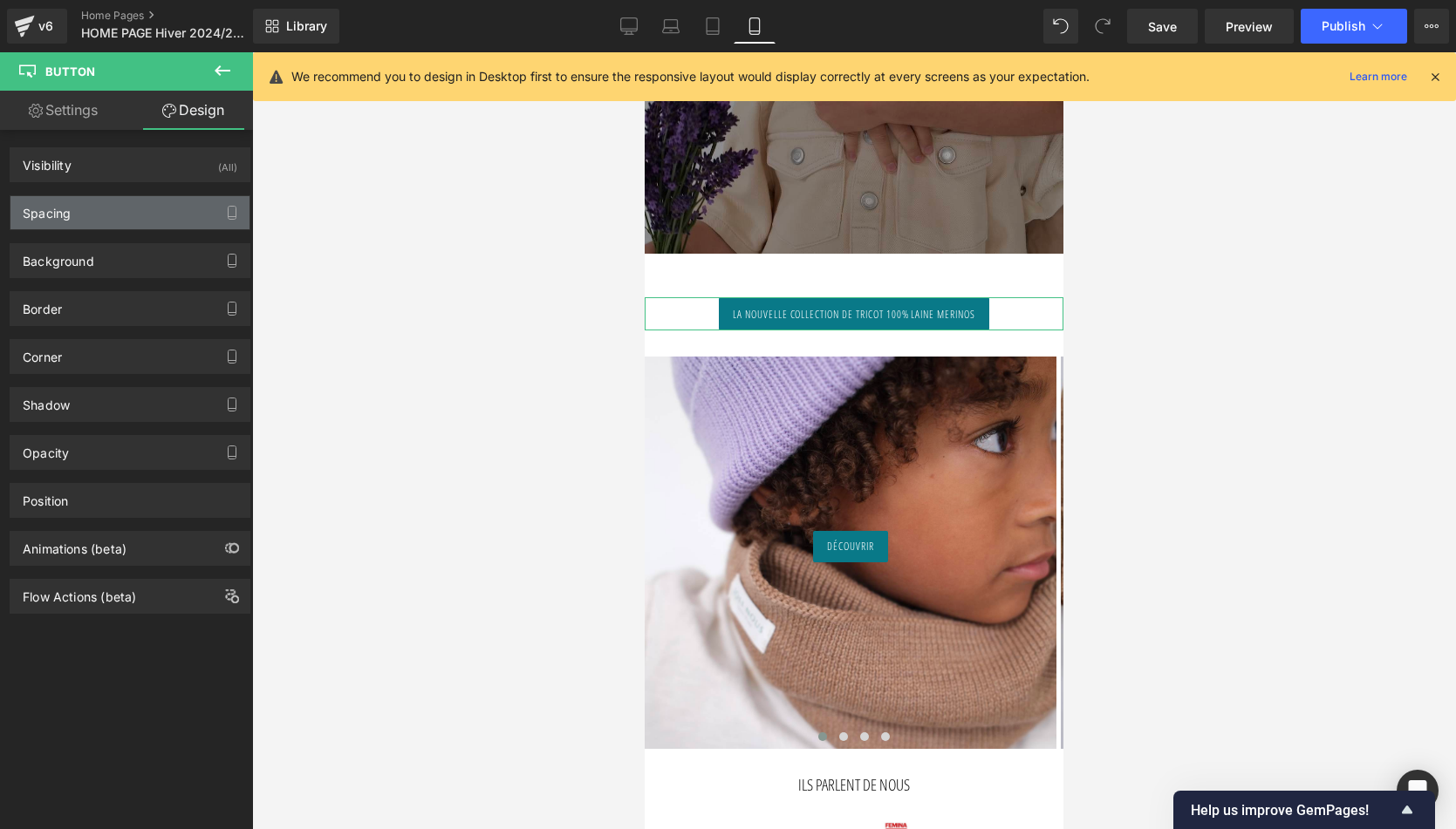
type input "15"
type input "8"
type input "15"
click at [103, 222] on div "Spacing" at bounding box center [130, 213] width 239 height 33
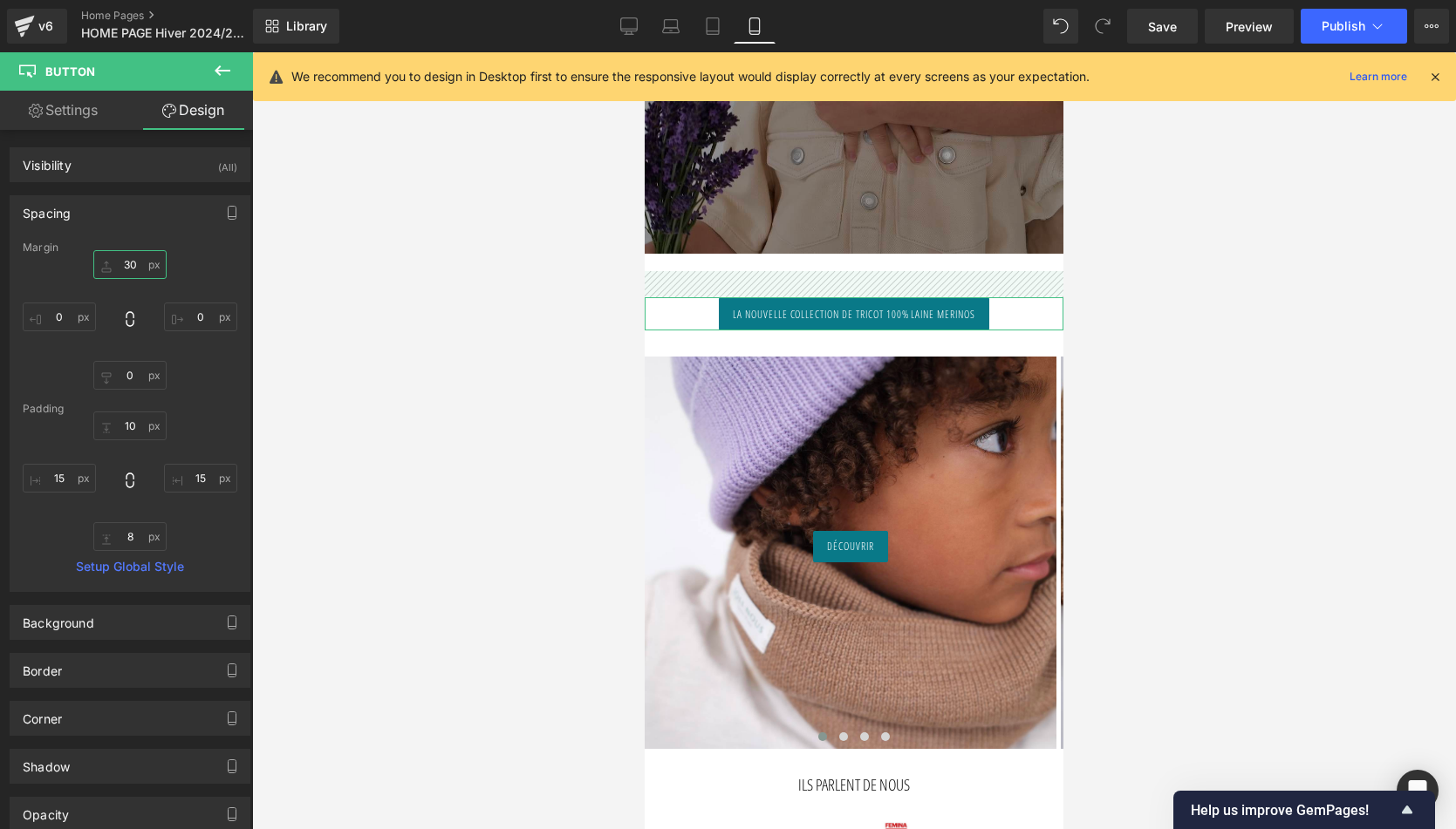
click at [129, 270] on input "30" at bounding box center [130, 265] width 74 height 29
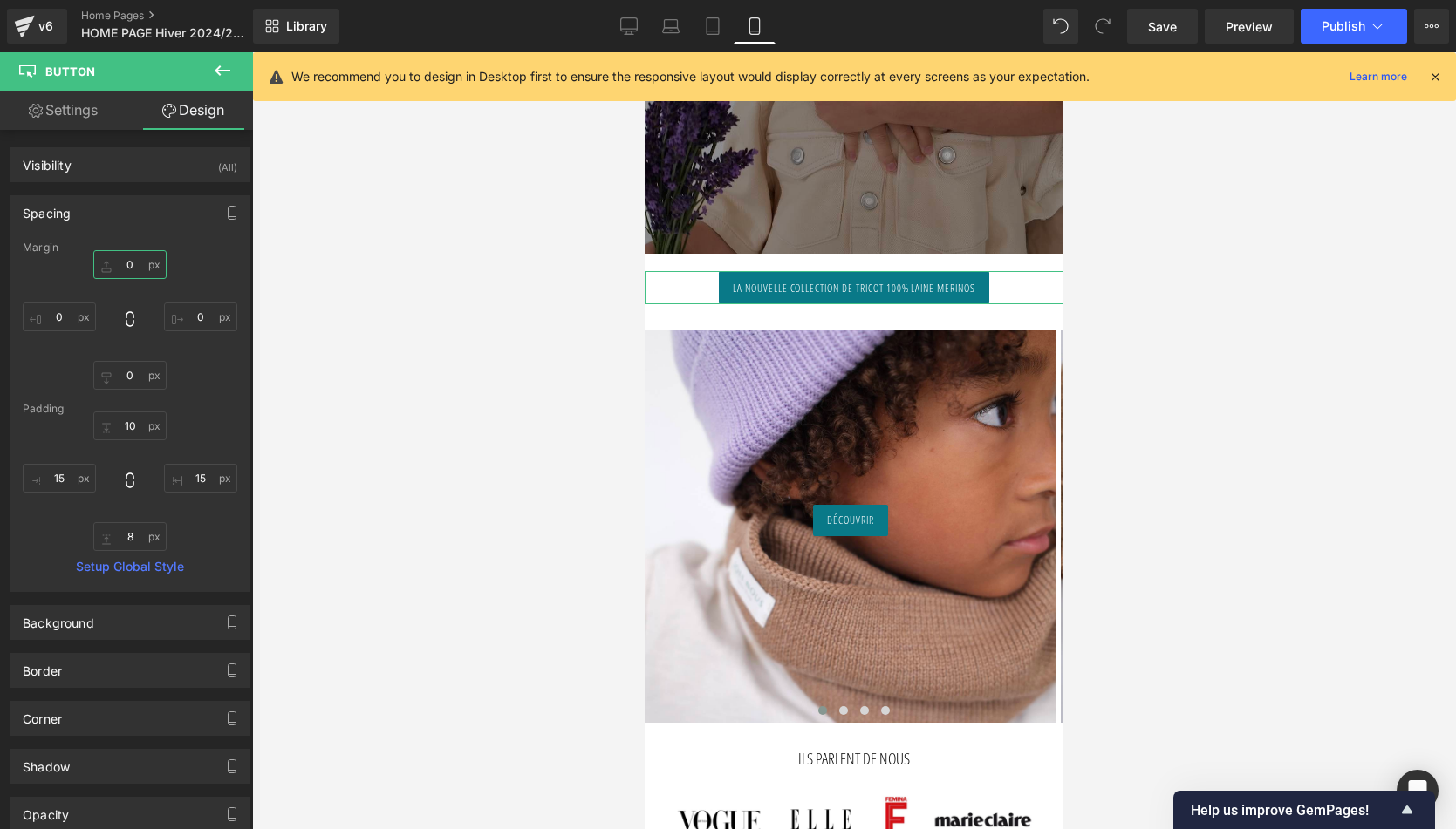
type input "10"
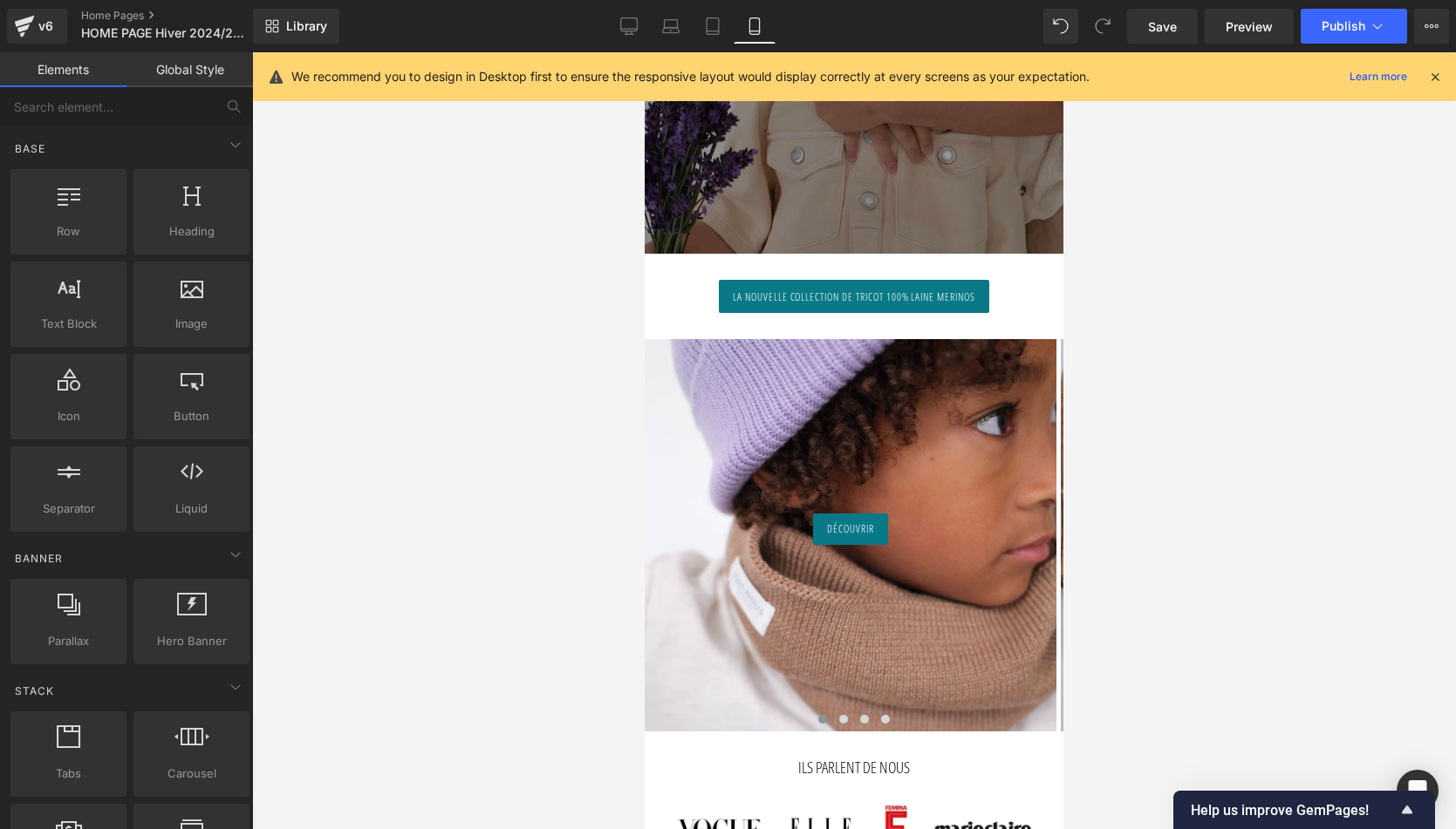
click at [1187, 400] on div at bounding box center [854, 441] width 1204 height 777
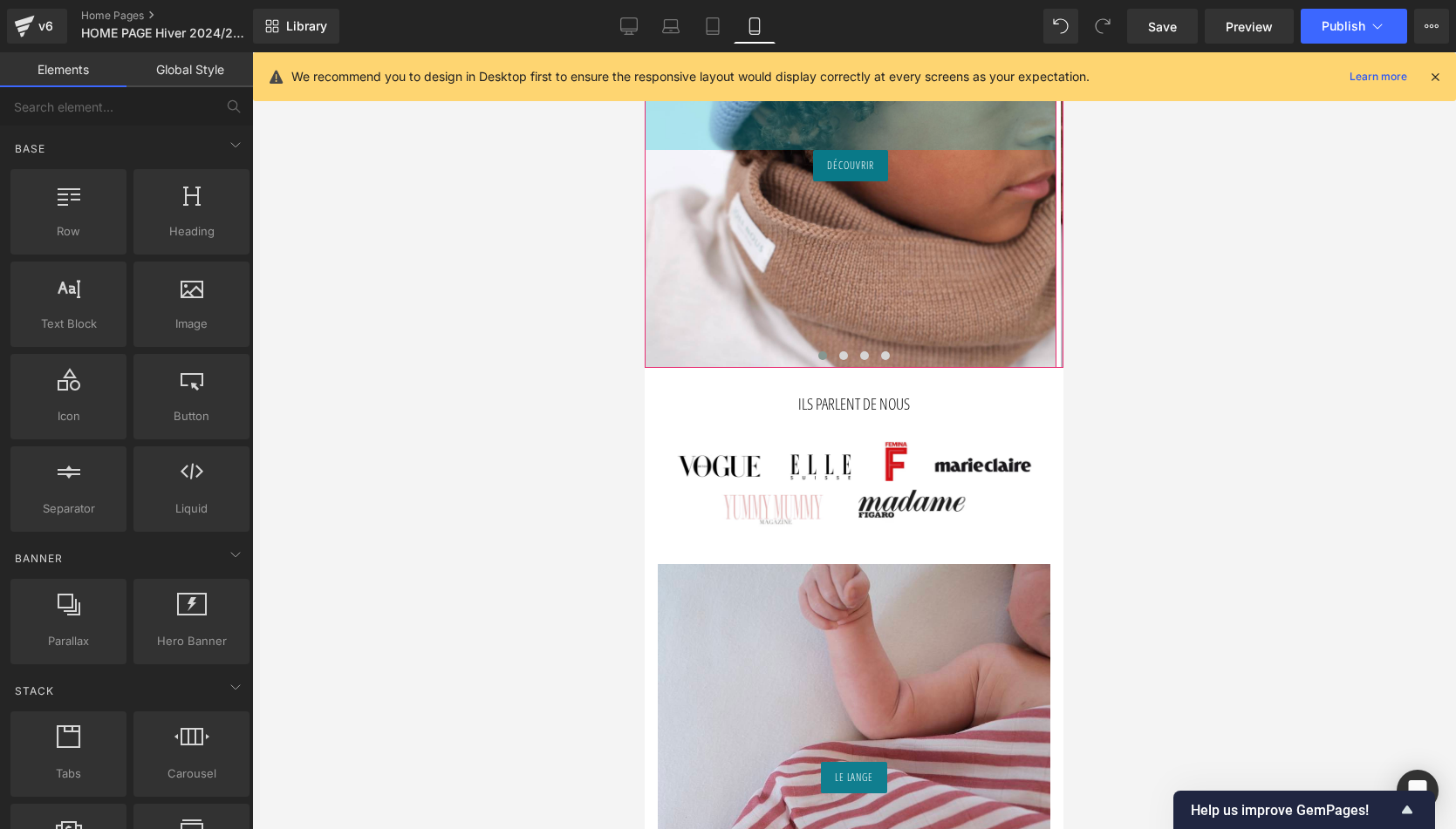
scroll to position [832, 0]
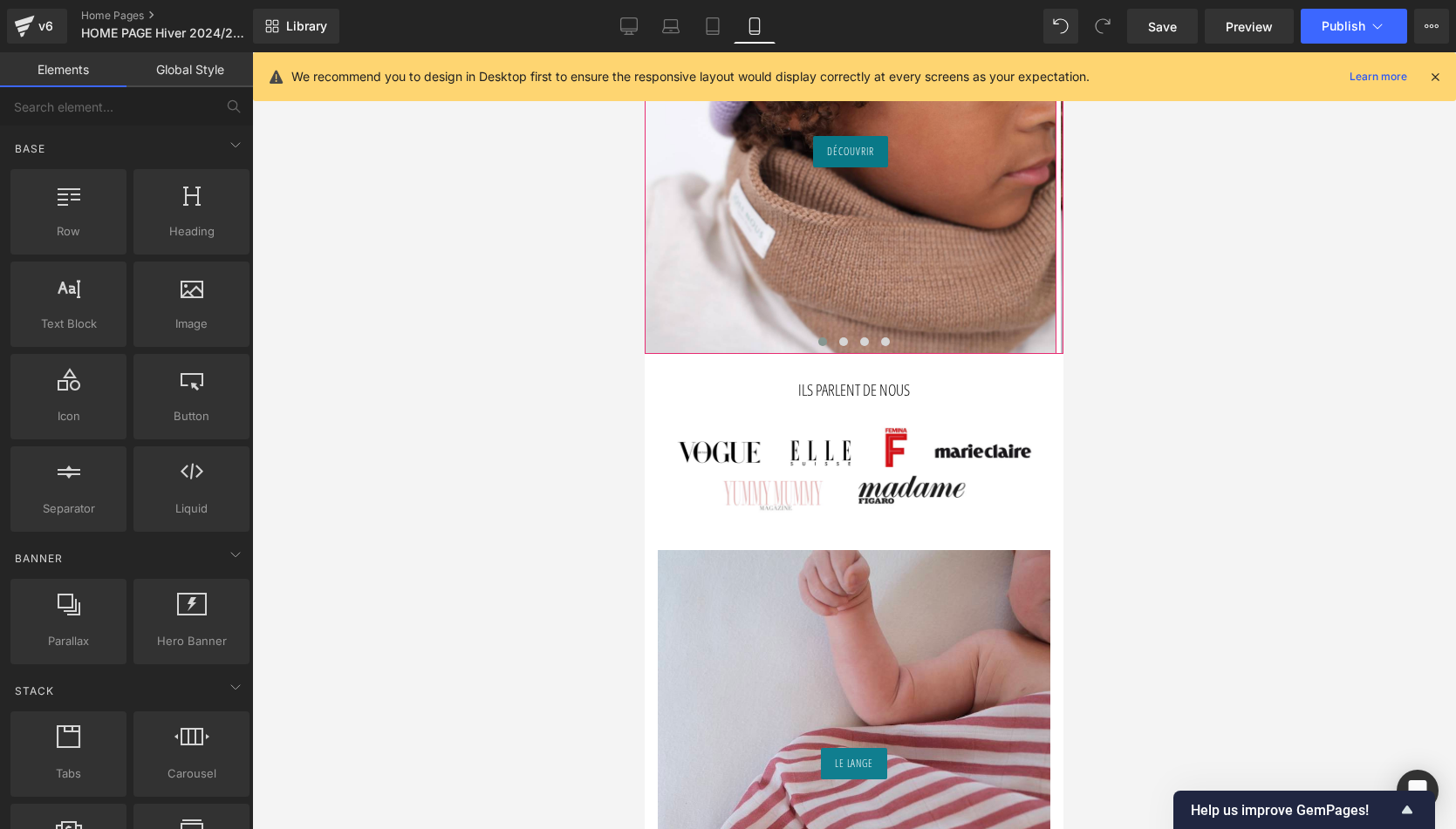
click at [840, 236] on div "200px" at bounding box center [850, 266] width 412 height 174
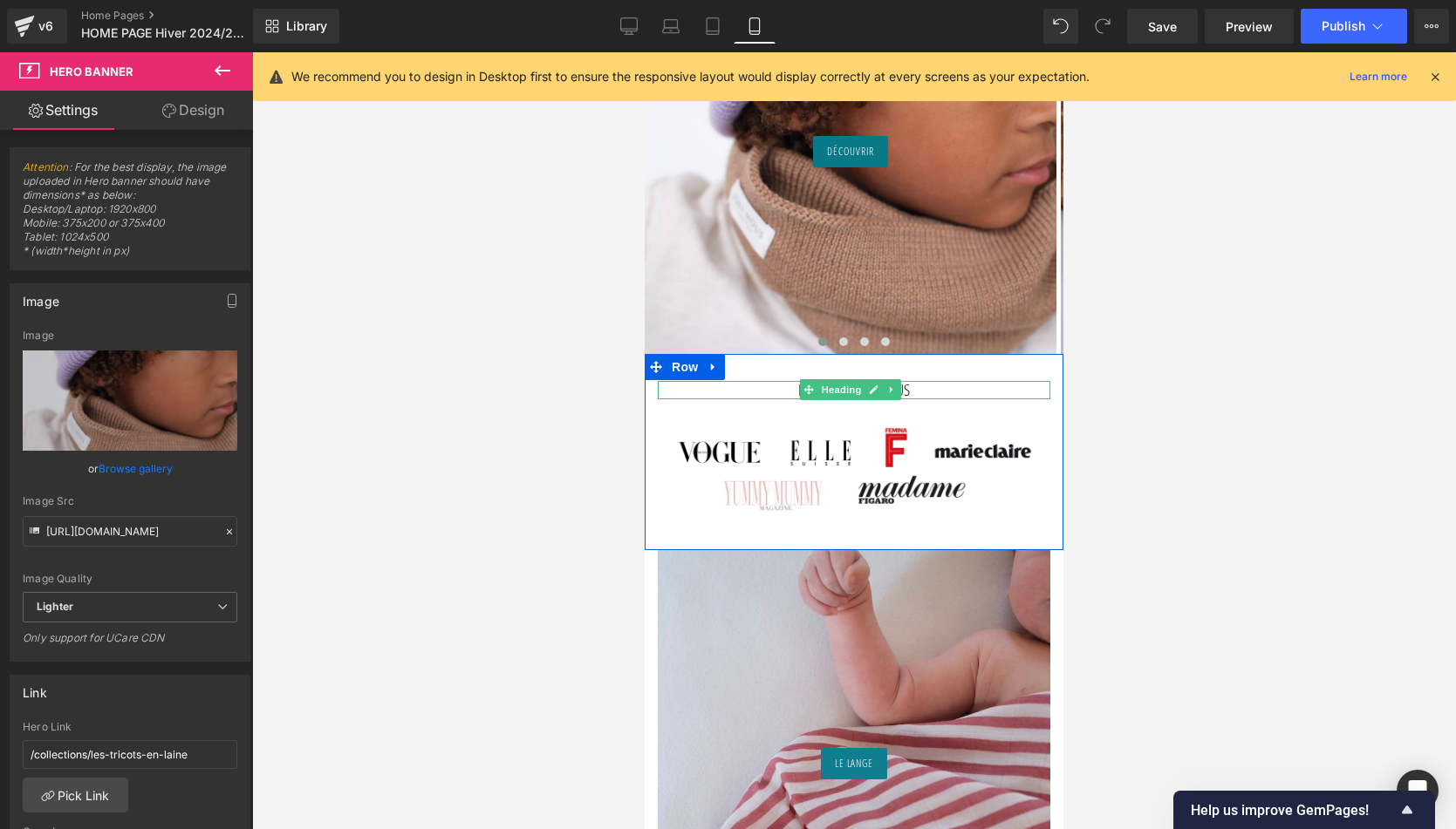
scroll to position [474, 0]
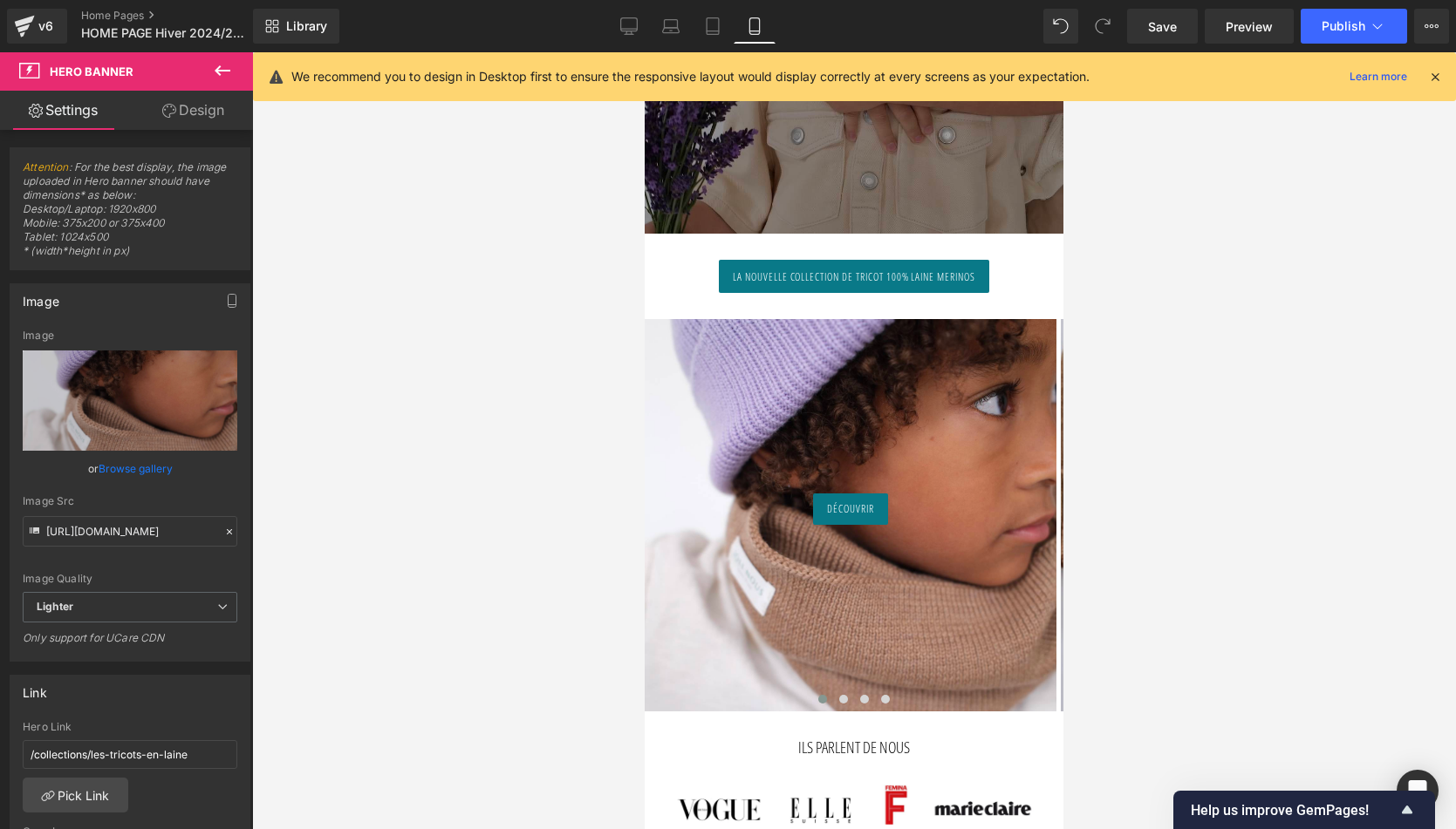
click at [906, 273] on span "la nouvelle collection de tricot 100% laine merinos" at bounding box center [854, 277] width 243 height 16
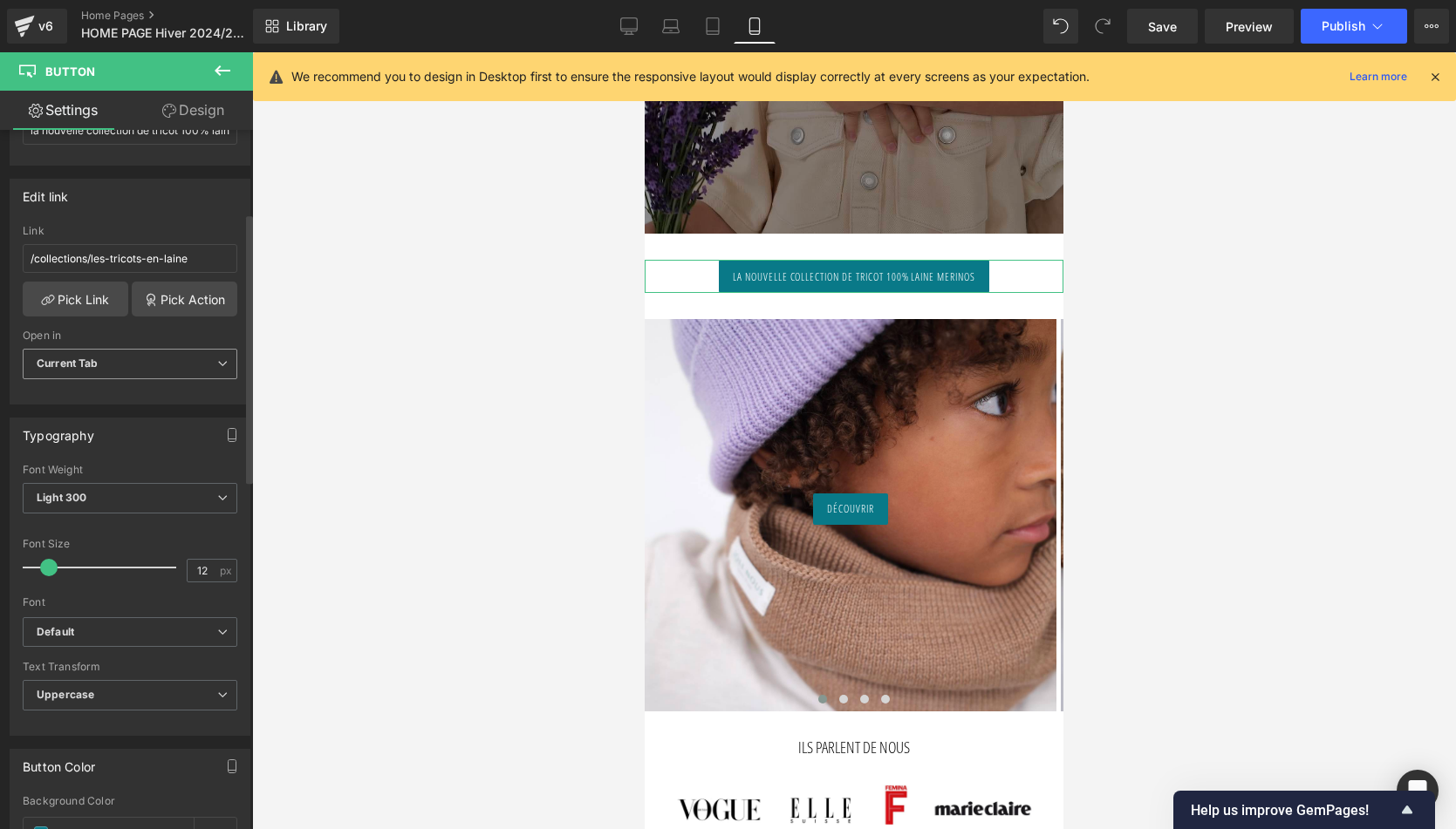
scroll to position [255, 0]
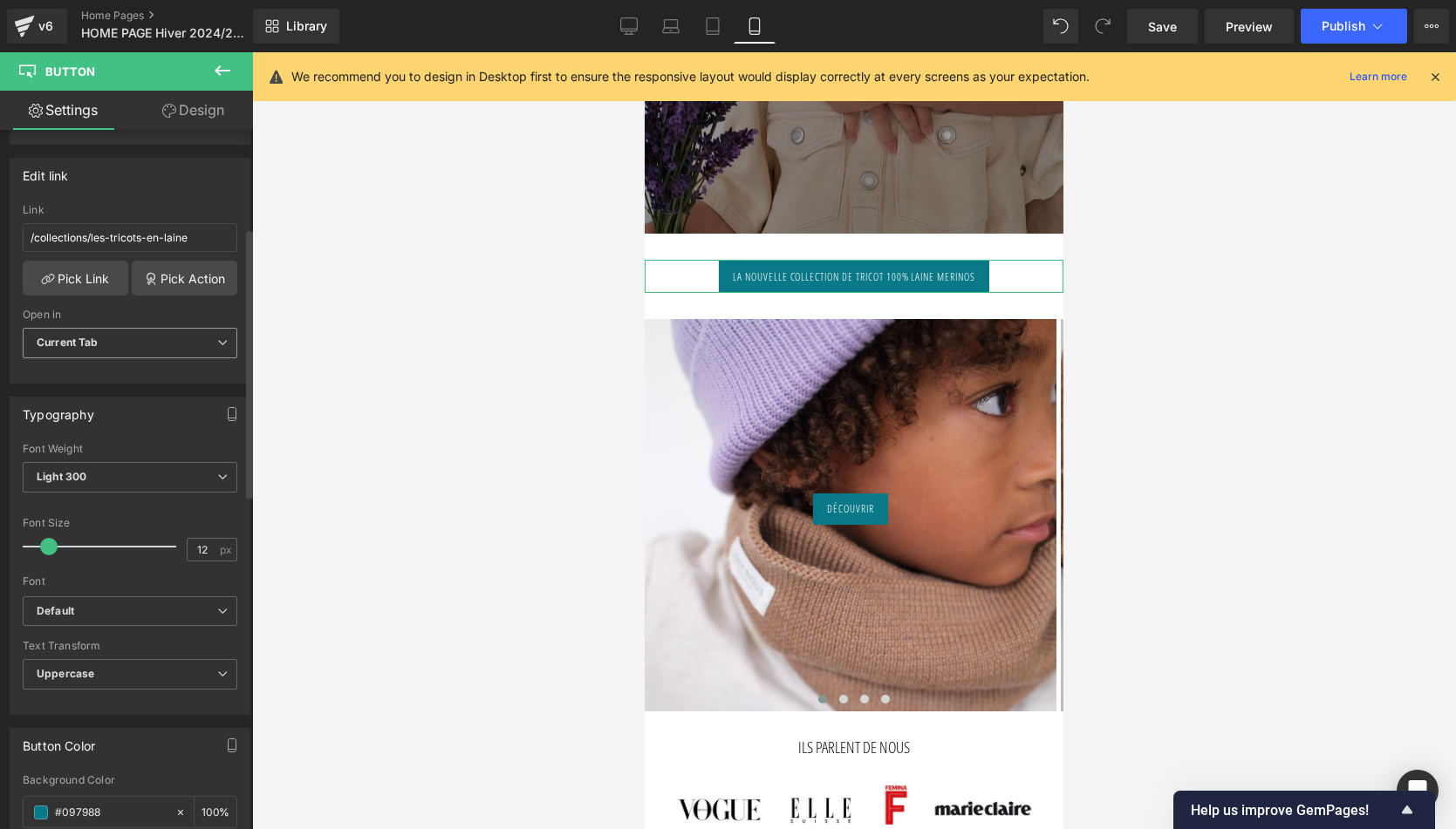
click at [154, 331] on span "Current Tab" at bounding box center [130, 343] width 215 height 31
click at [121, 395] on li "New Tab" at bounding box center [126, 400] width 208 height 26
click at [628, 28] on icon at bounding box center [629, 26] width 18 height 18
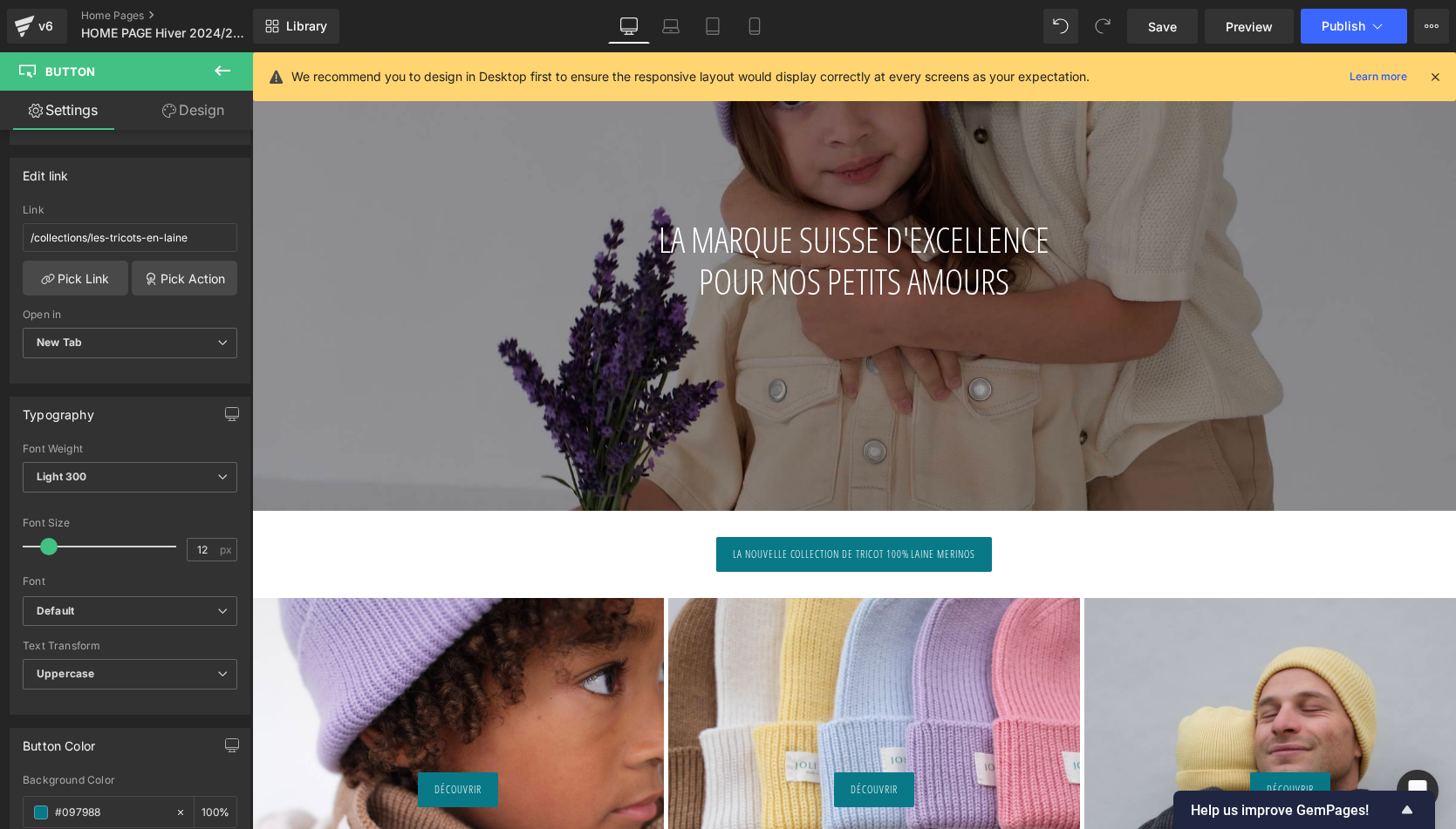
type input "100"
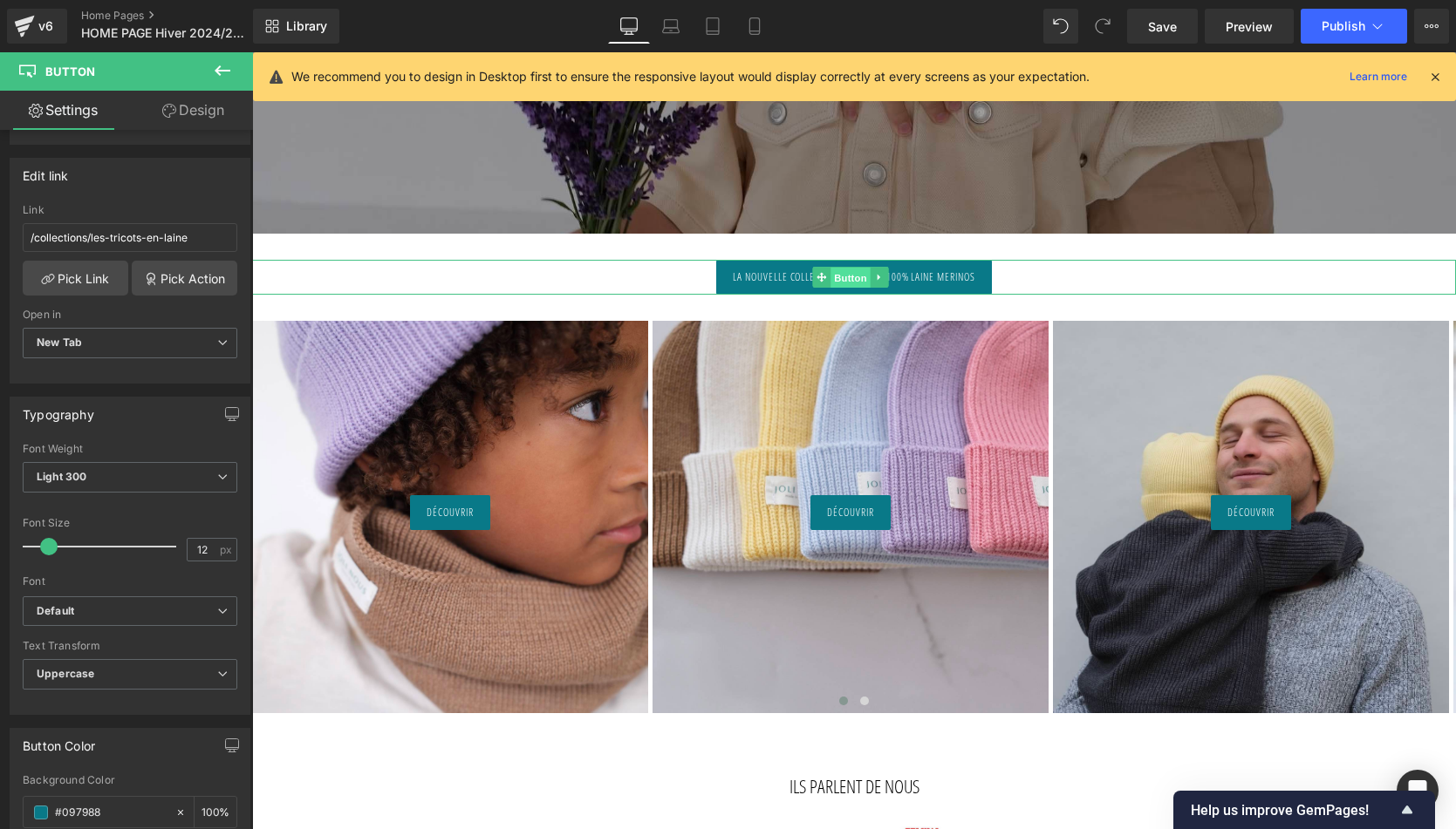
click at [845, 284] on span "Button" at bounding box center [850, 278] width 40 height 21
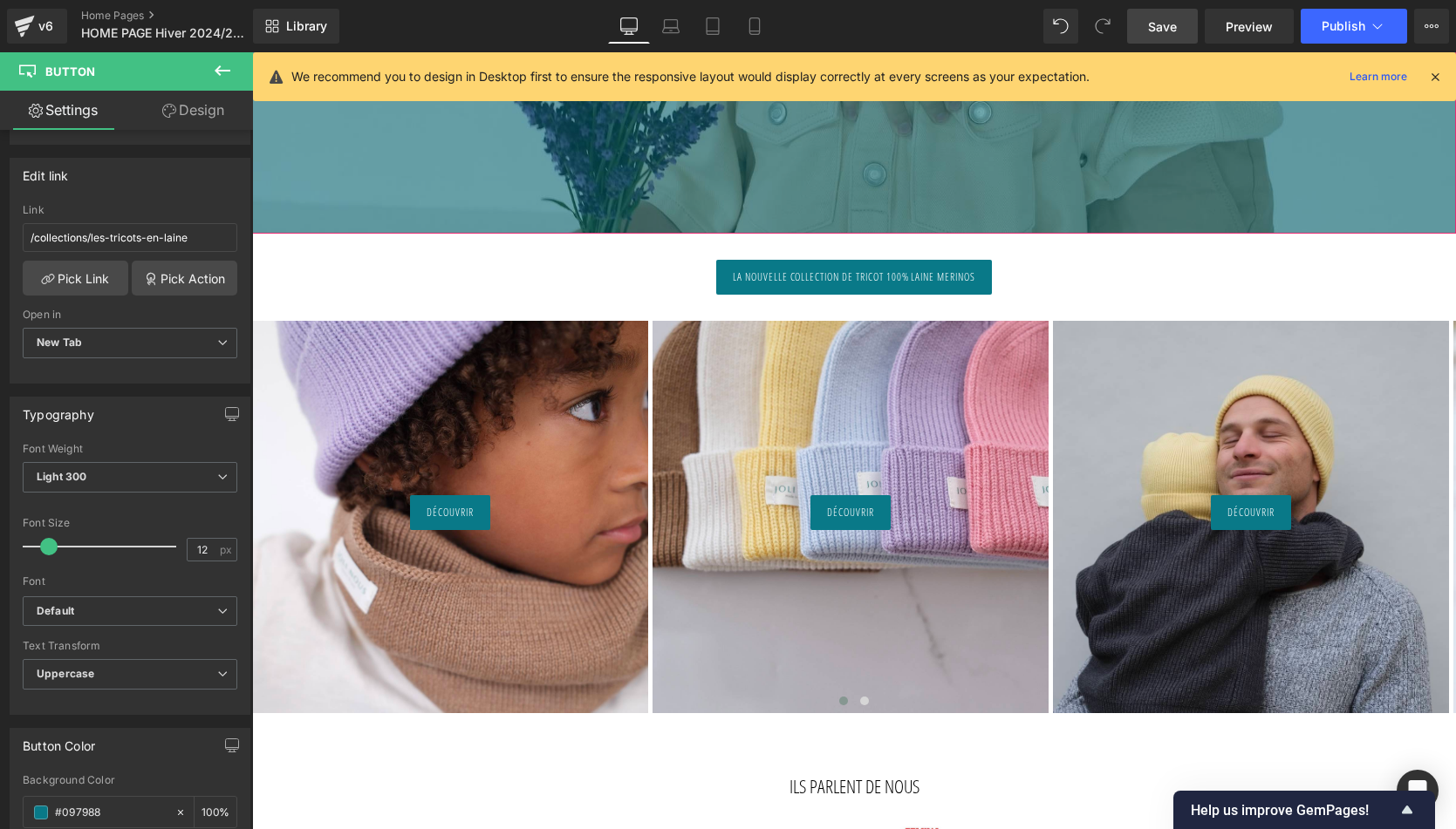
click at [1156, 22] on span "Save" at bounding box center [1162, 26] width 29 height 18
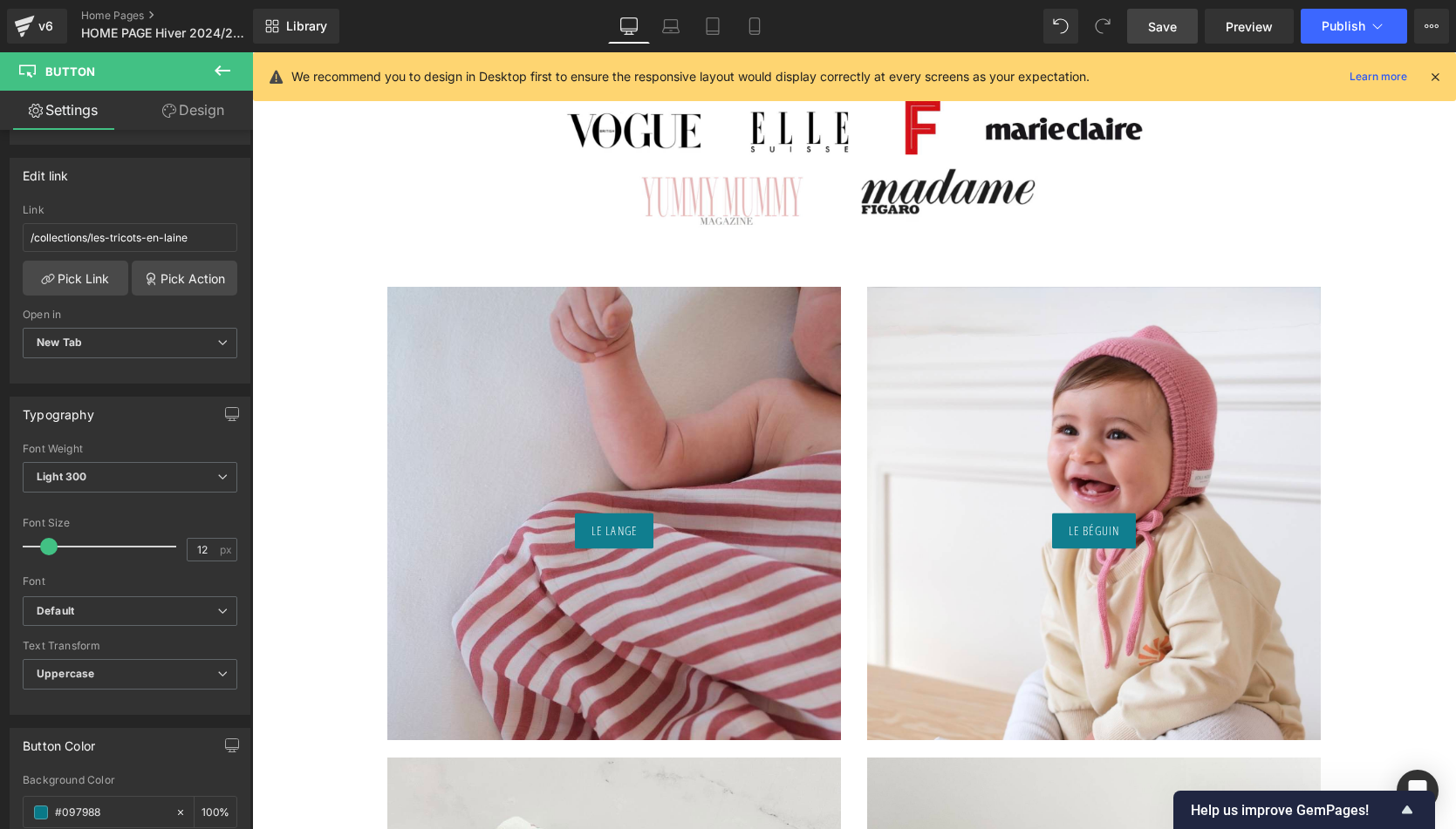
scroll to position [1488, 0]
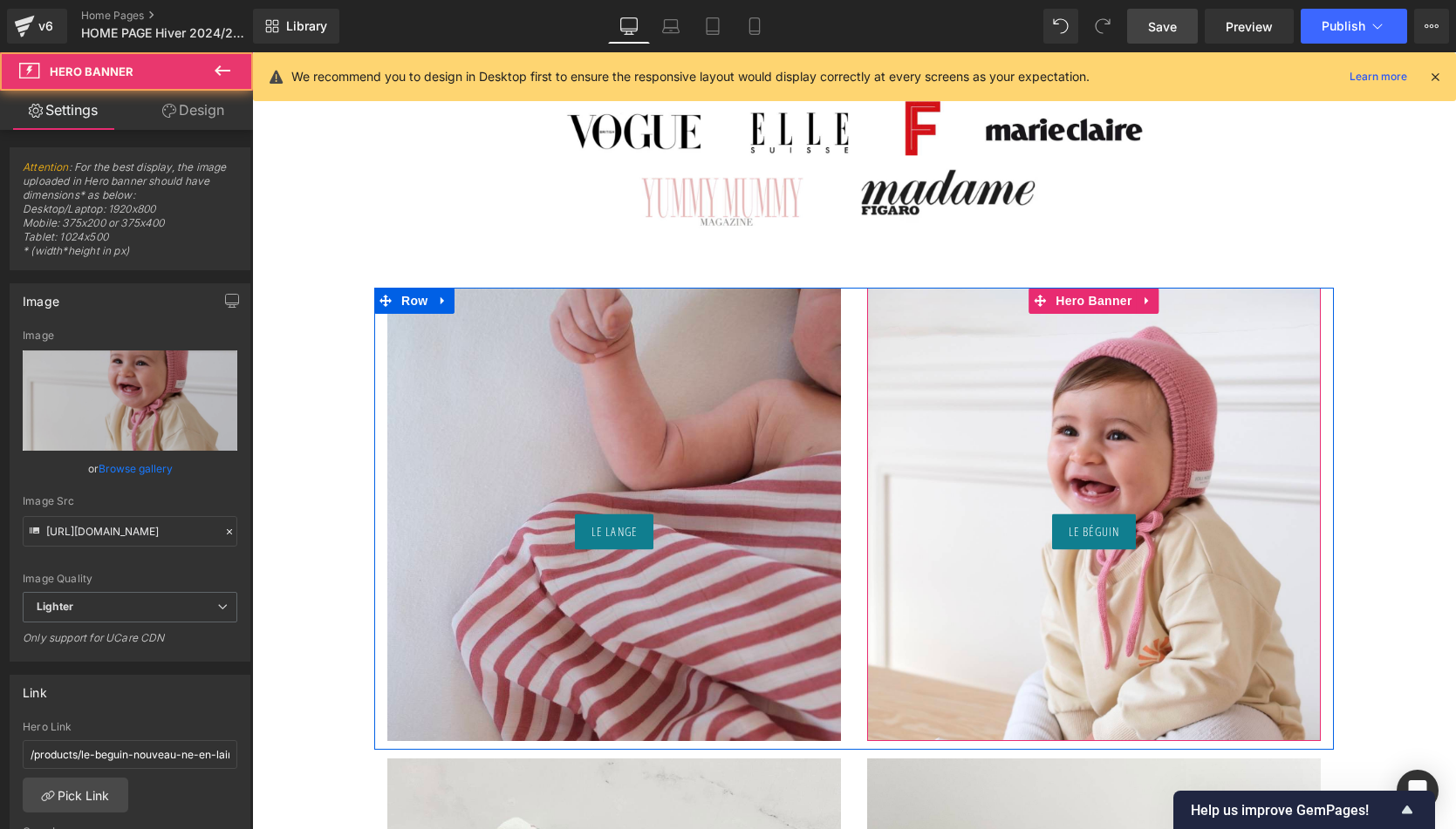
click at [1185, 384] on div "le béguin Button" at bounding box center [1093, 514] width 453 height 453
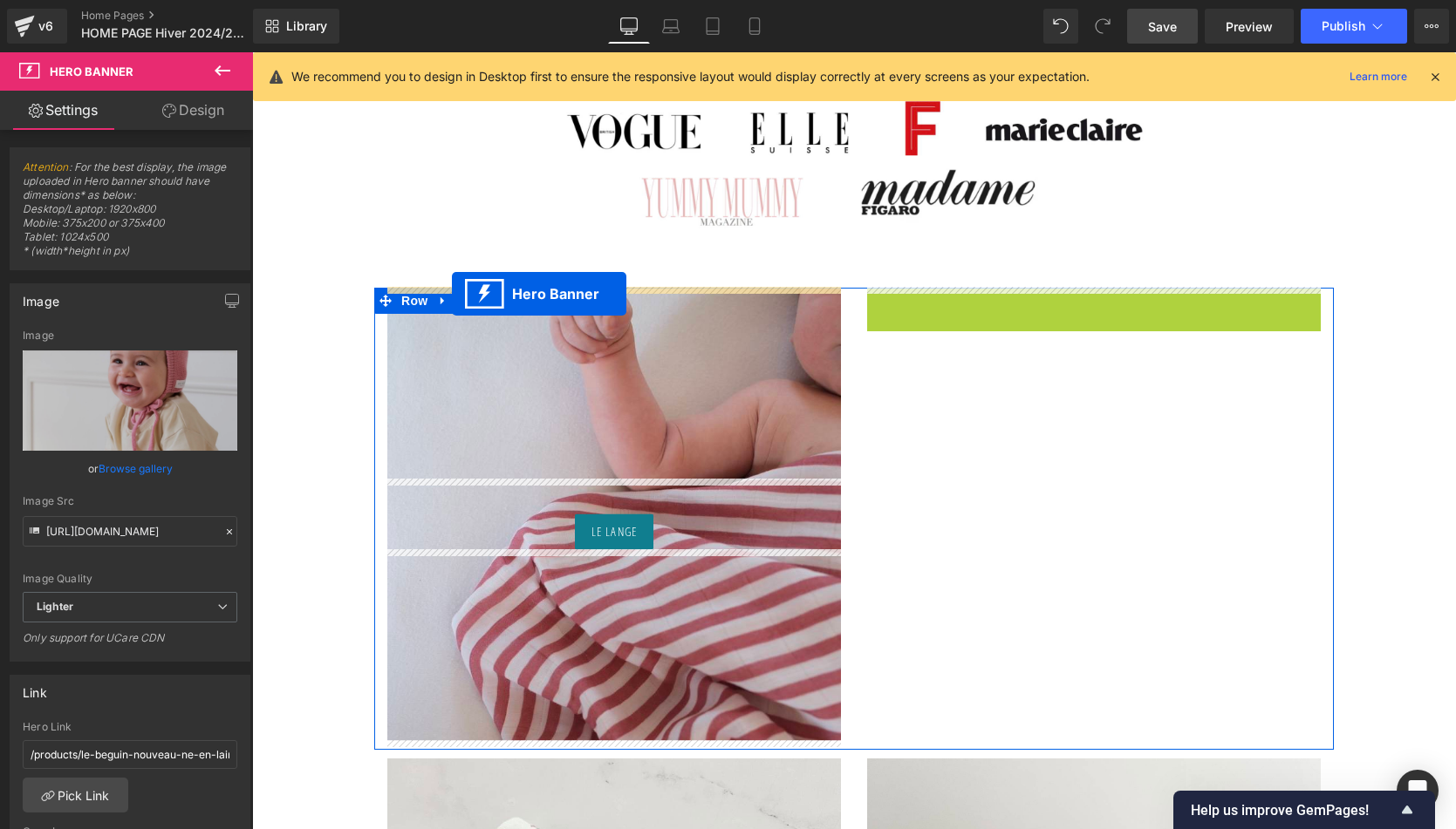
drag, startPoint x: 1037, startPoint y: 297, endPoint x: 451, endPoint y: 293, distance: 586.0
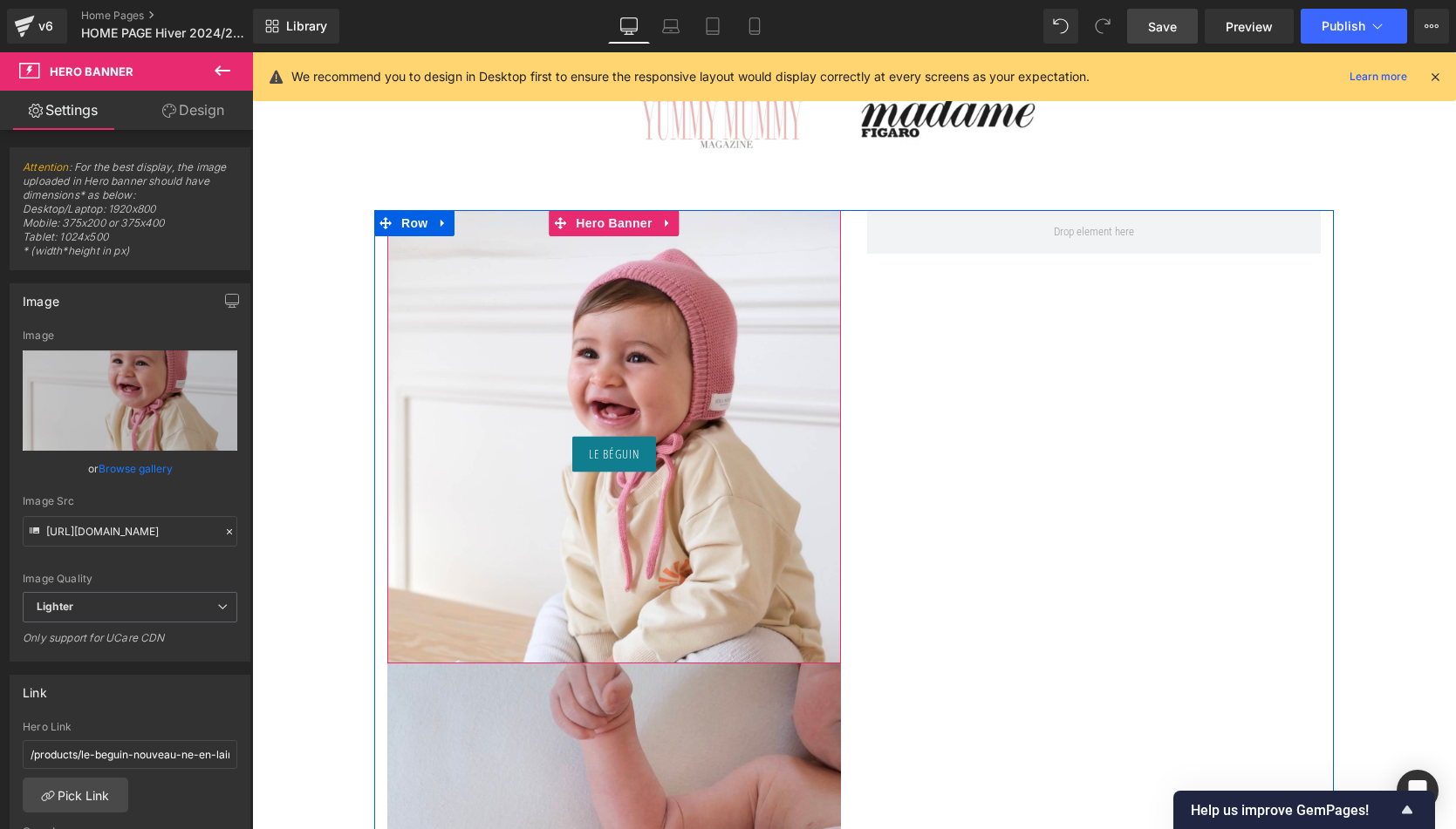
scroll to position [1650, 0]
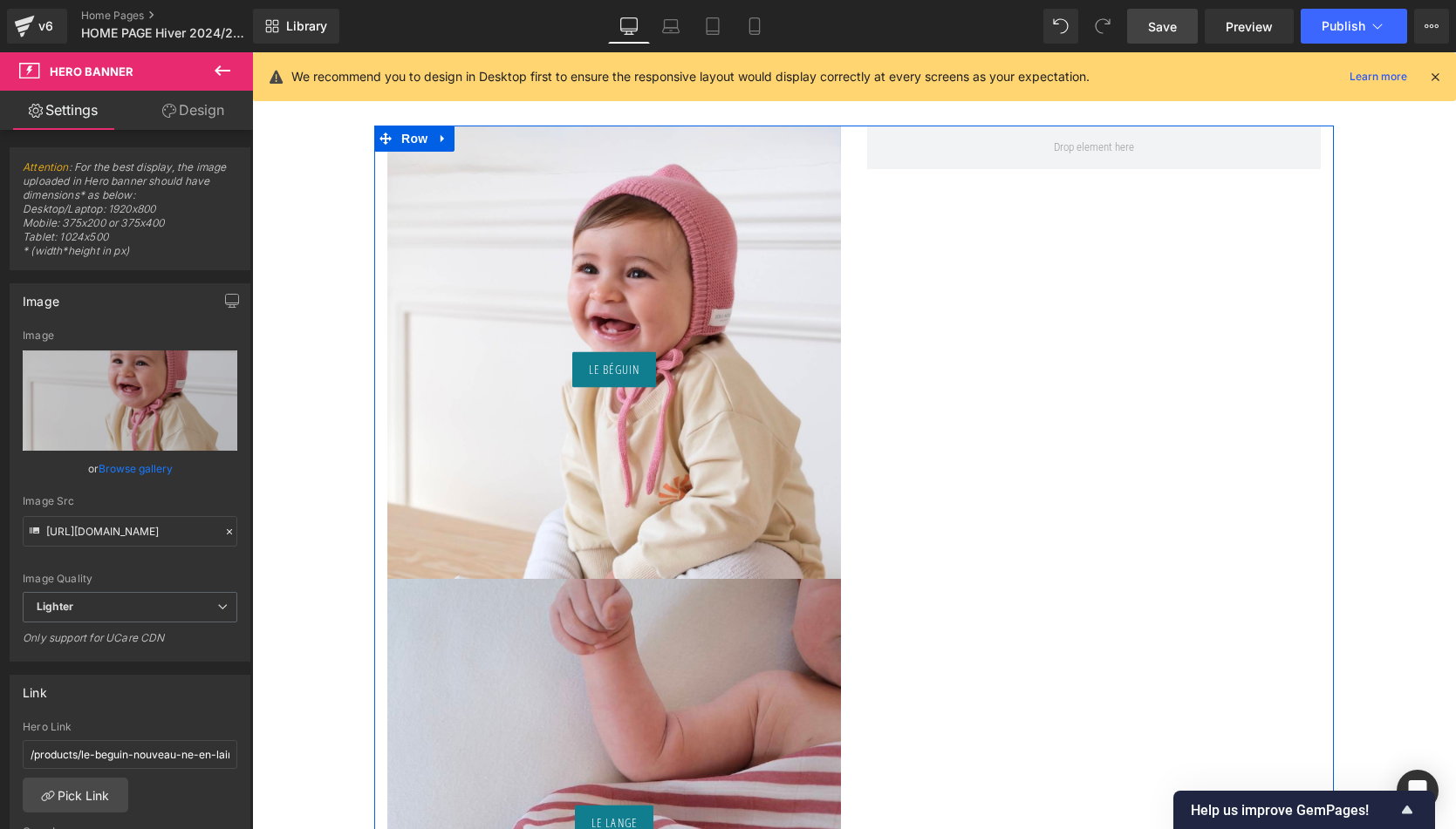
click at [466, 632] on div "Le Lange Button" at bounding box center [614, 805] width 453 height 453
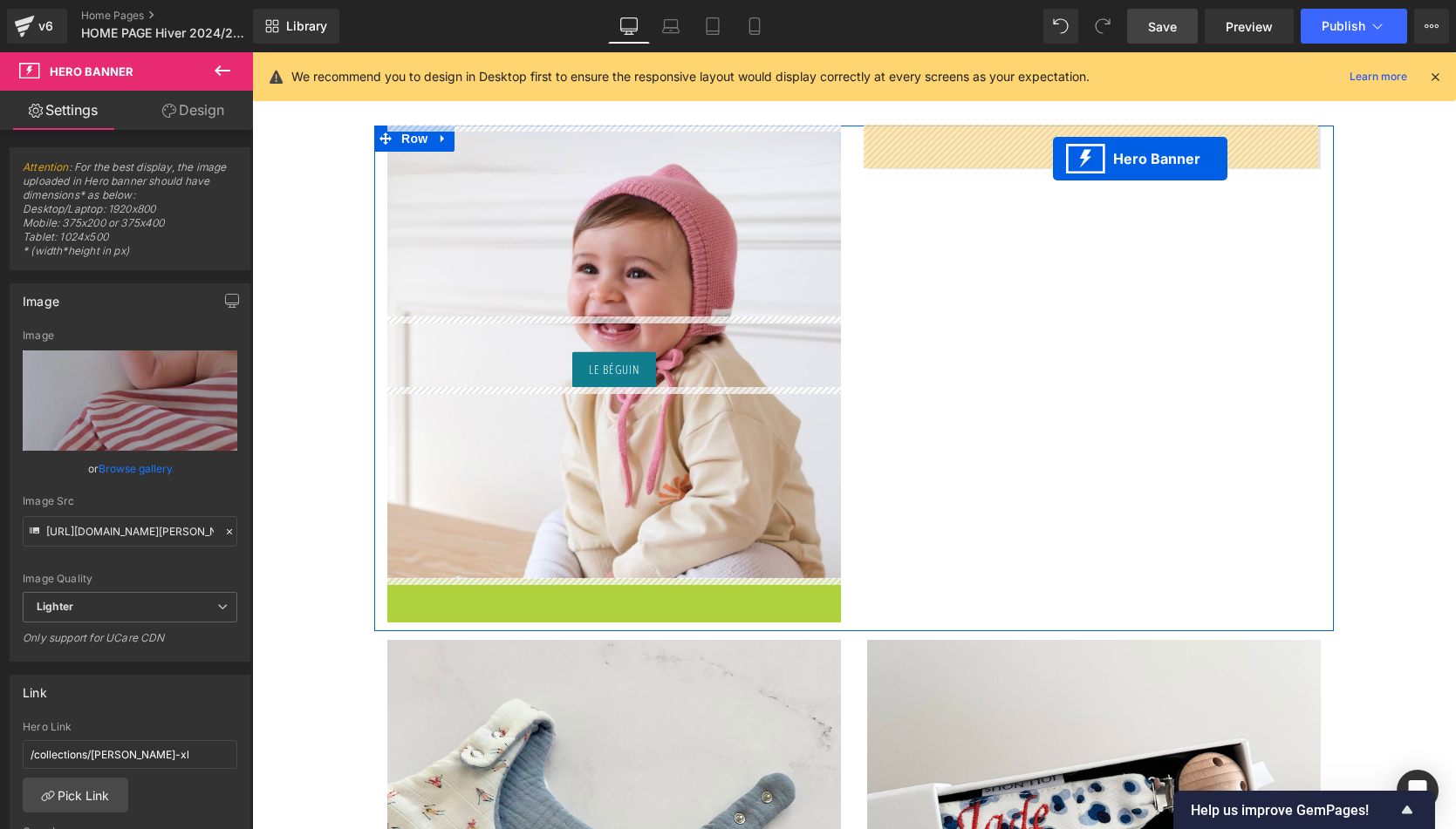
drag, startPoint x: 555, startPoint y: 596, endPoint x: 1053, endPoint y: 159, distance: 662.6
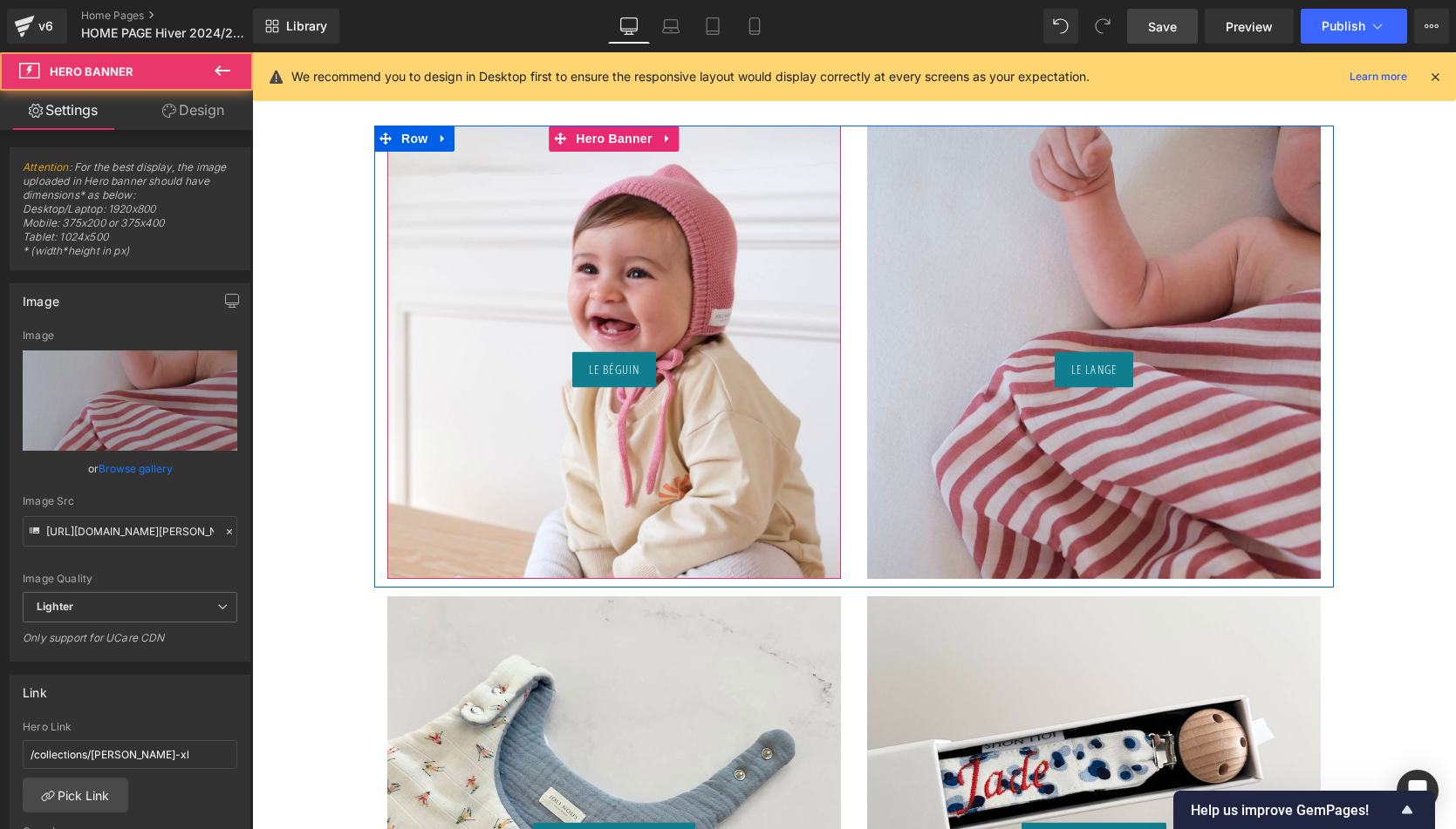
click at [627, 239] on div "le béguin Button" at bounding box center [614, 351] width 453 height 453
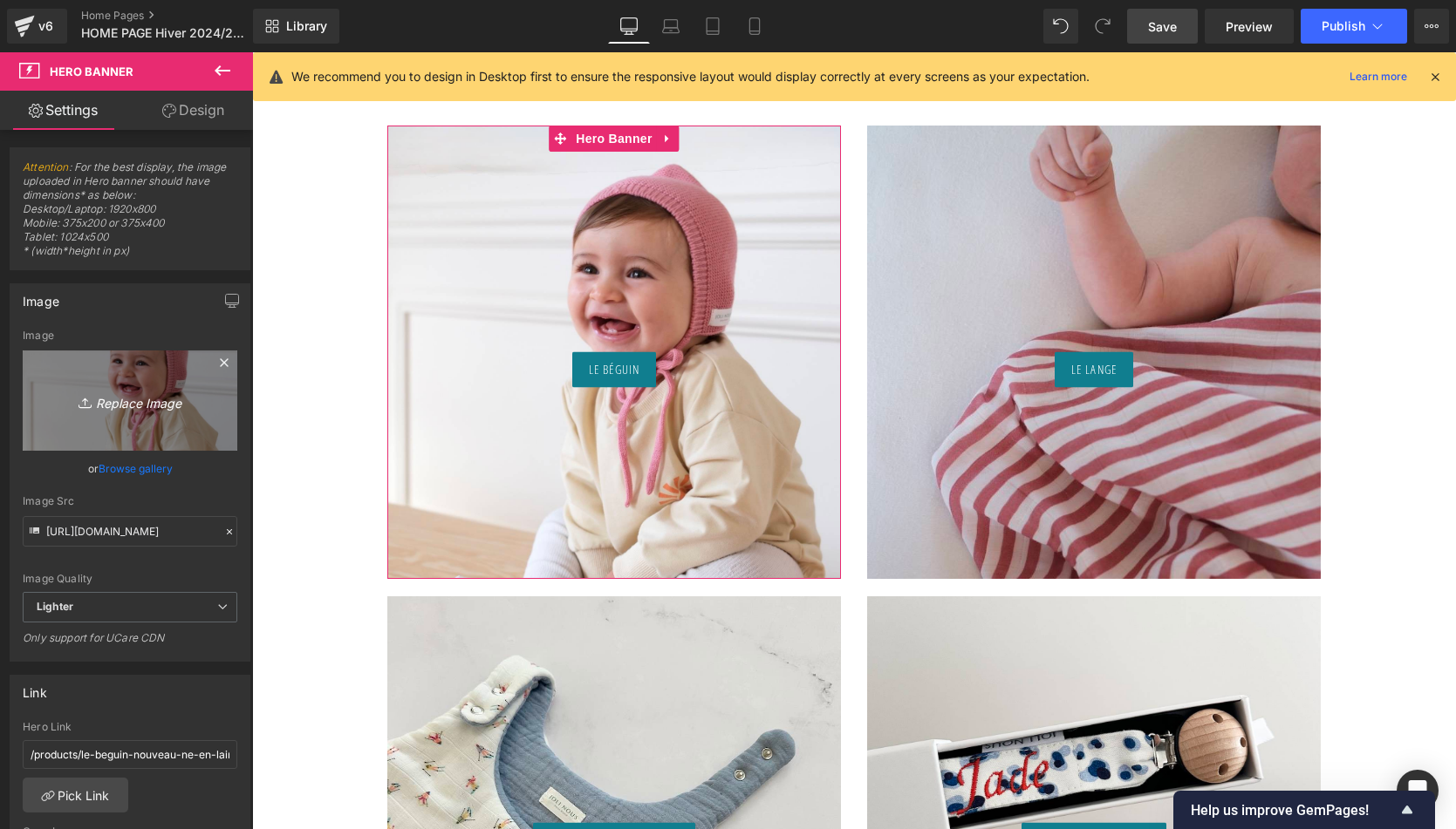
click at [150, 377] on link "Replace Image" at bounding box center [130, 400] width 215 height 100
type input "C:\fakepath\Bonnet-brun-Tricot-joli-nous-laine-mérinos-ultra-doux-confortable-…"
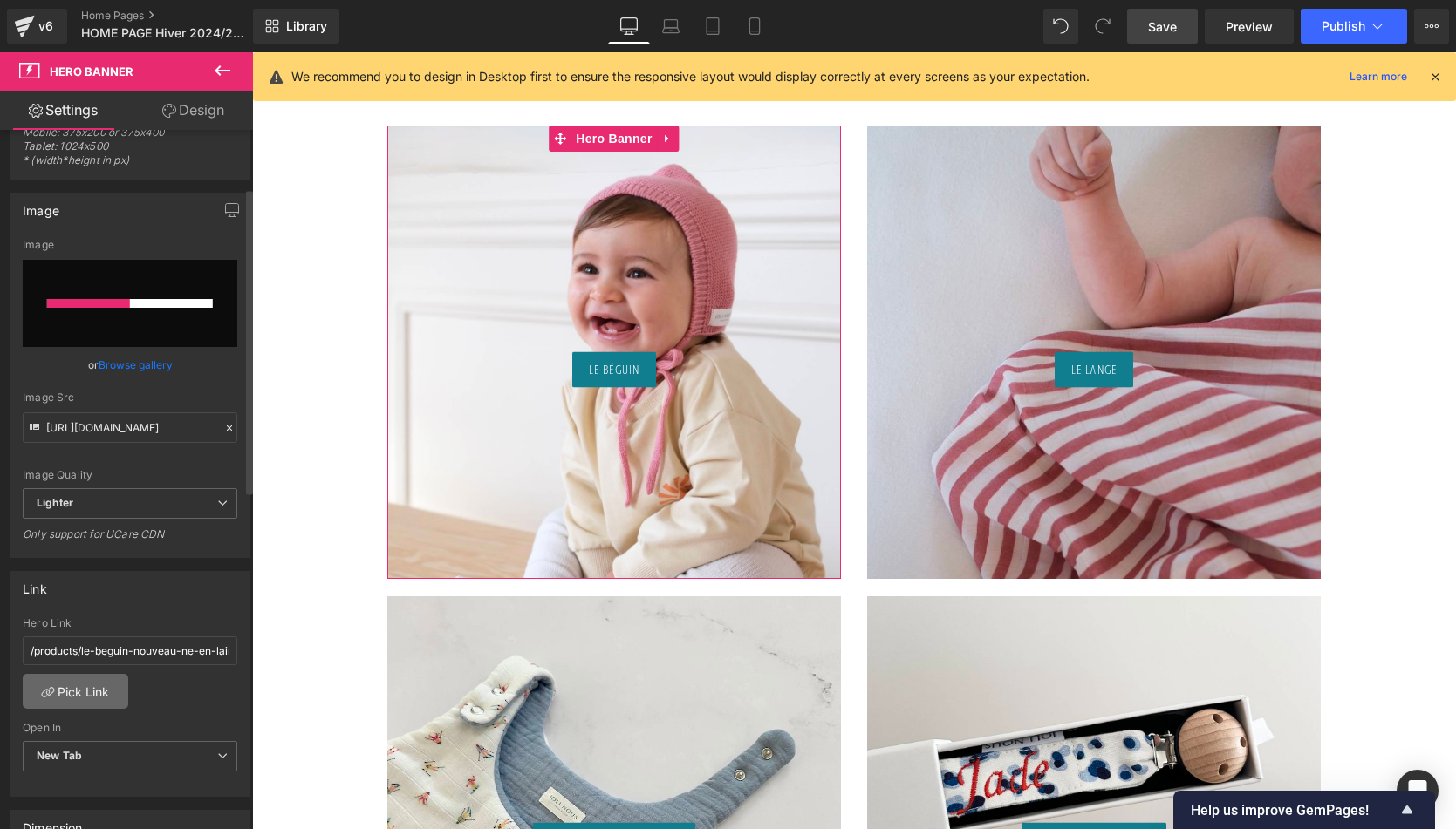
scroll to position [141, 0]
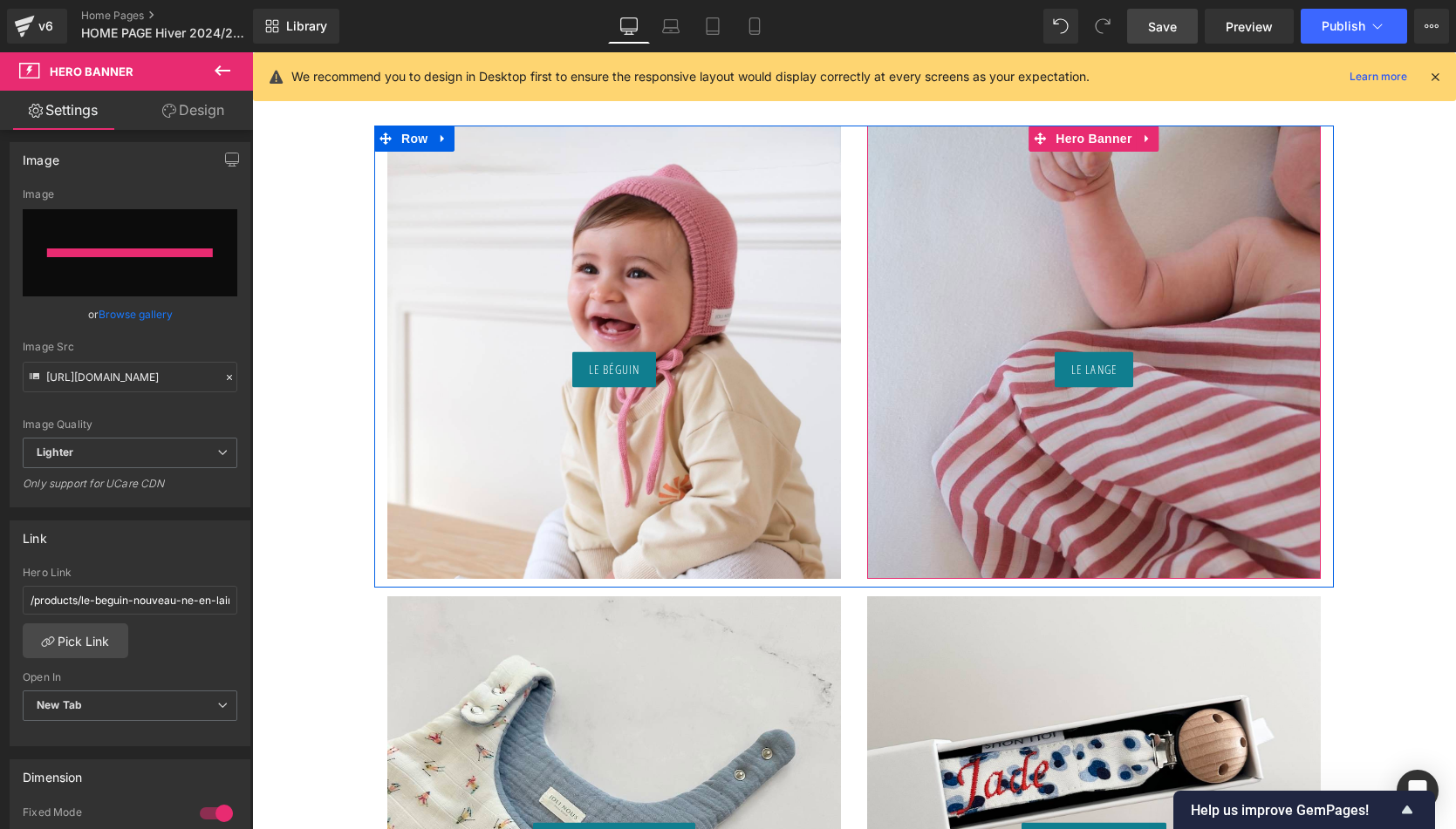
type input "https://ucarecdn.com/6dc05797-198f-476b-bbf8-2afebf12c8e4/-/format/auto/-/previ…"
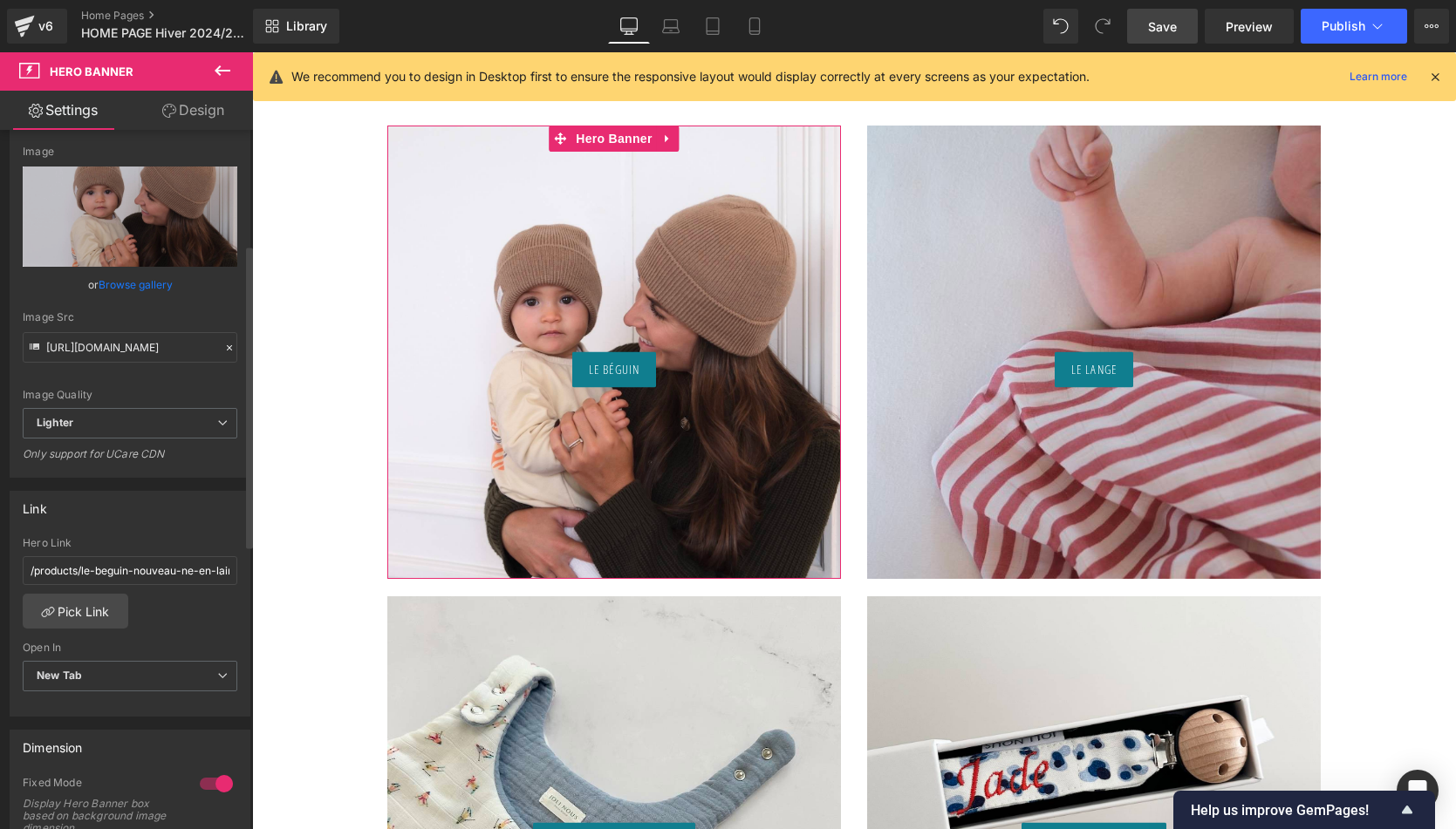
scroll to position [265, 0]
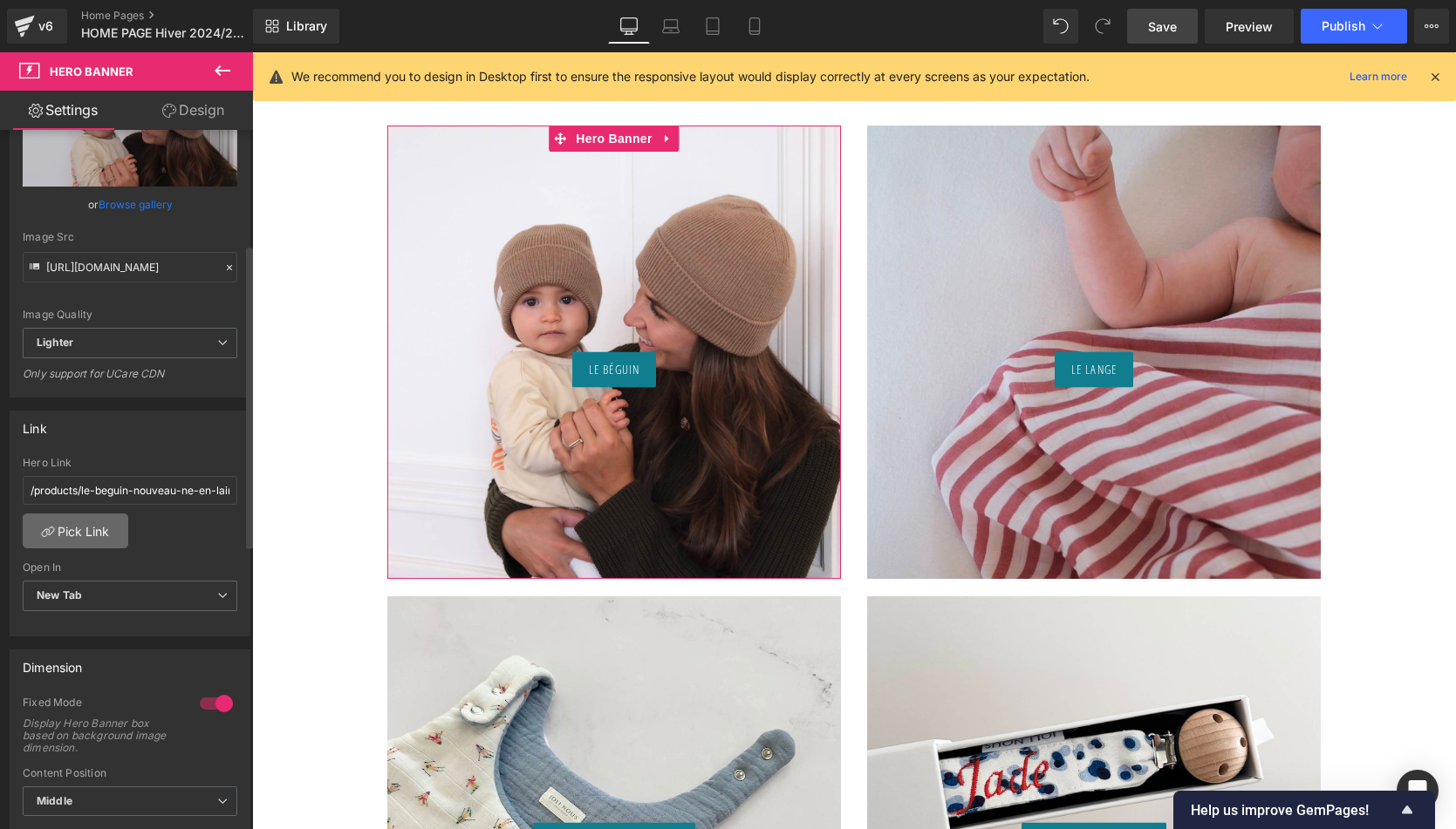
click at [86, 514] on link "Pick Link" at bounding box center [75, 531] width 105 height 35
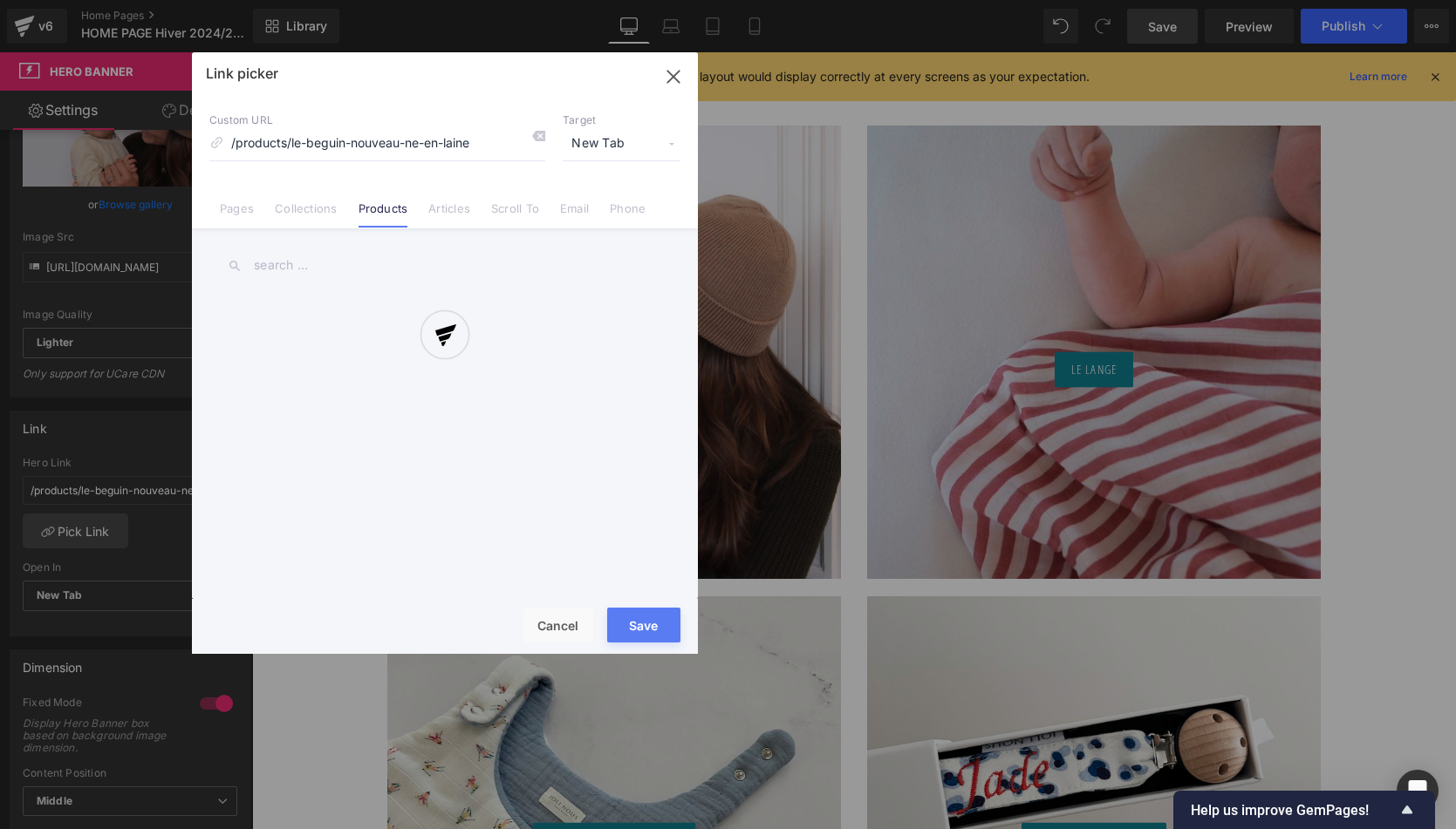
click at [543, 136] on div at bounding box center [444, 353] width 506 height 602
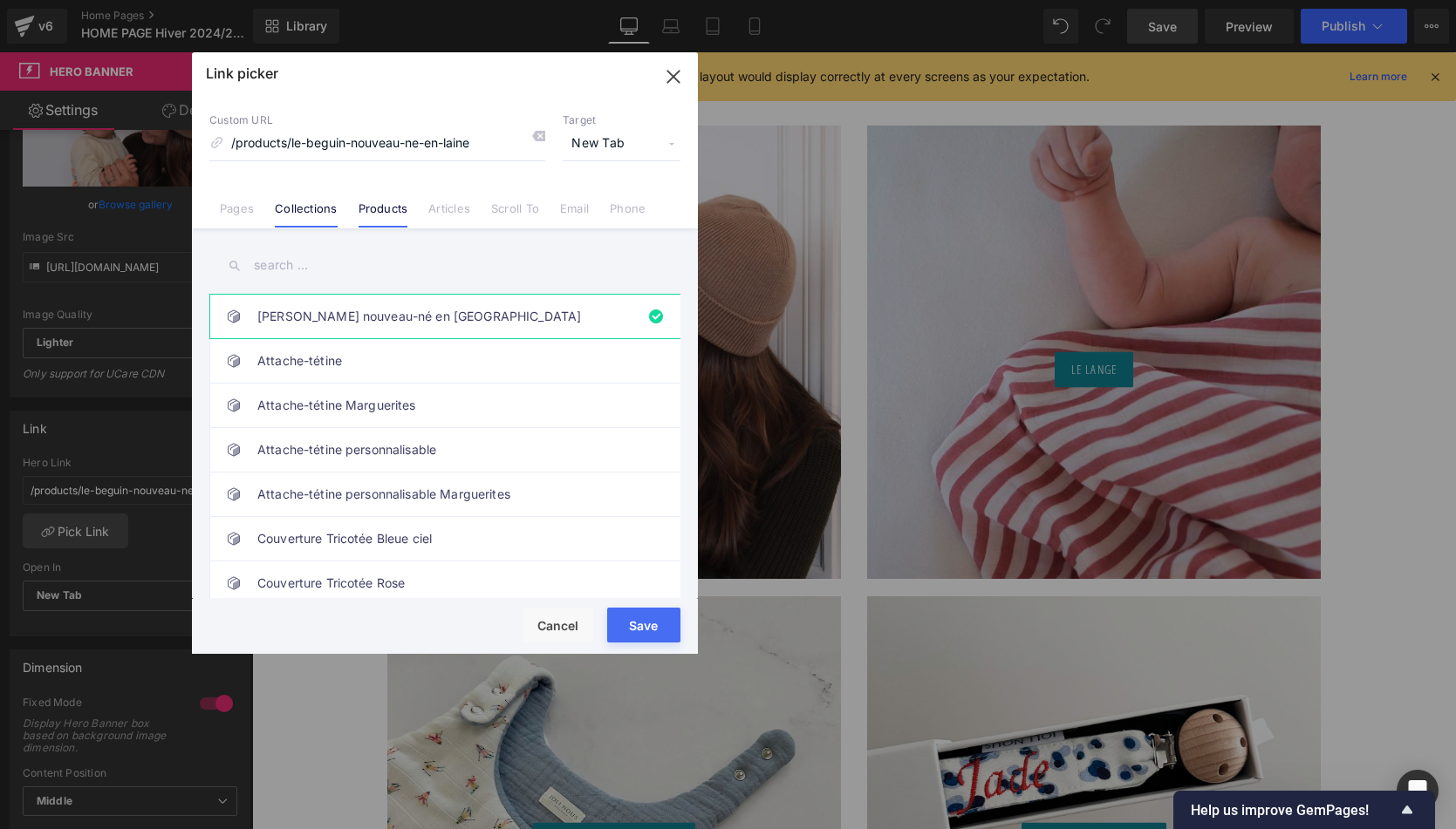
click at [311, 211] on link "Collections" at bounding box center [305, 215] width 62 height 26
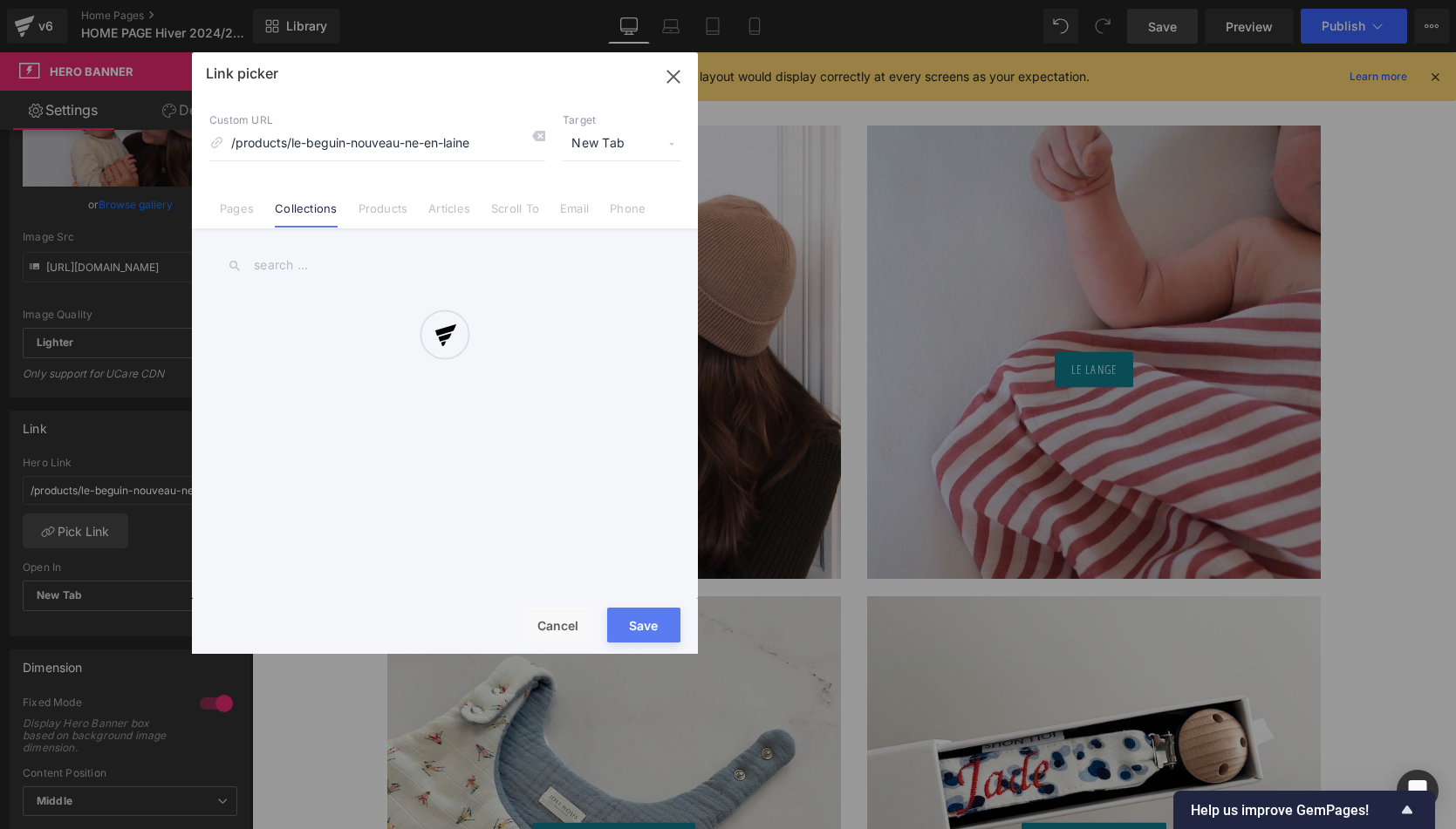
click at [295, 263] on div at bounding box center [444, 353] width 506 height 602
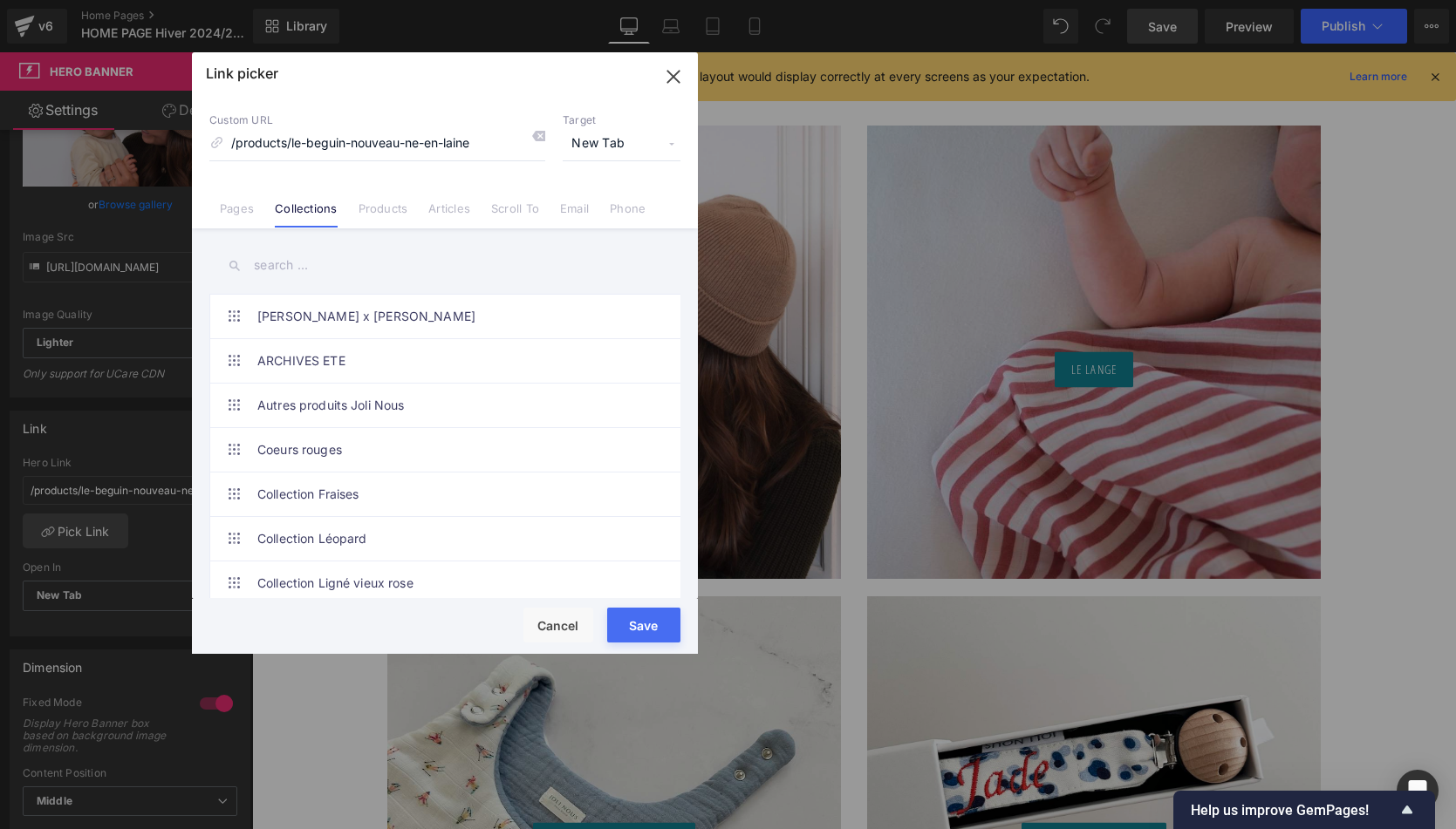
click at [295, 263] on input "text" at bounding box center [444, 266] width 471 height 39
type input "l"
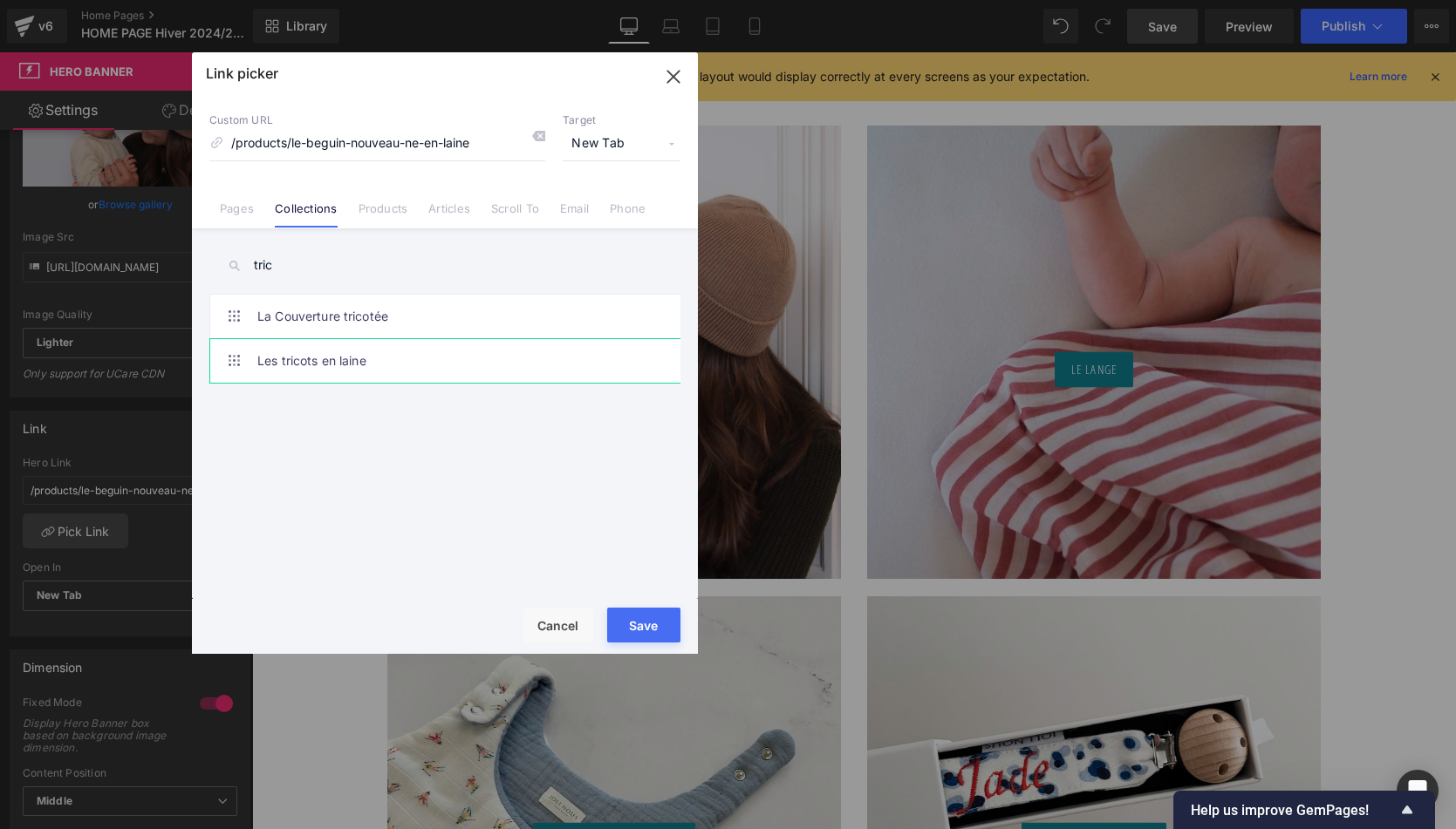
type input "tric"
click at [317, 363] on link "Les tricots en laine" at bounding box center [450, 361] width 384 height 44
type input "/collections/les-tricots-en-laine"
click at [647, 610] on button "Save" at bounding box center [644, 626] width 74 height 35
type input "/collections/les-tricots-en-laine"
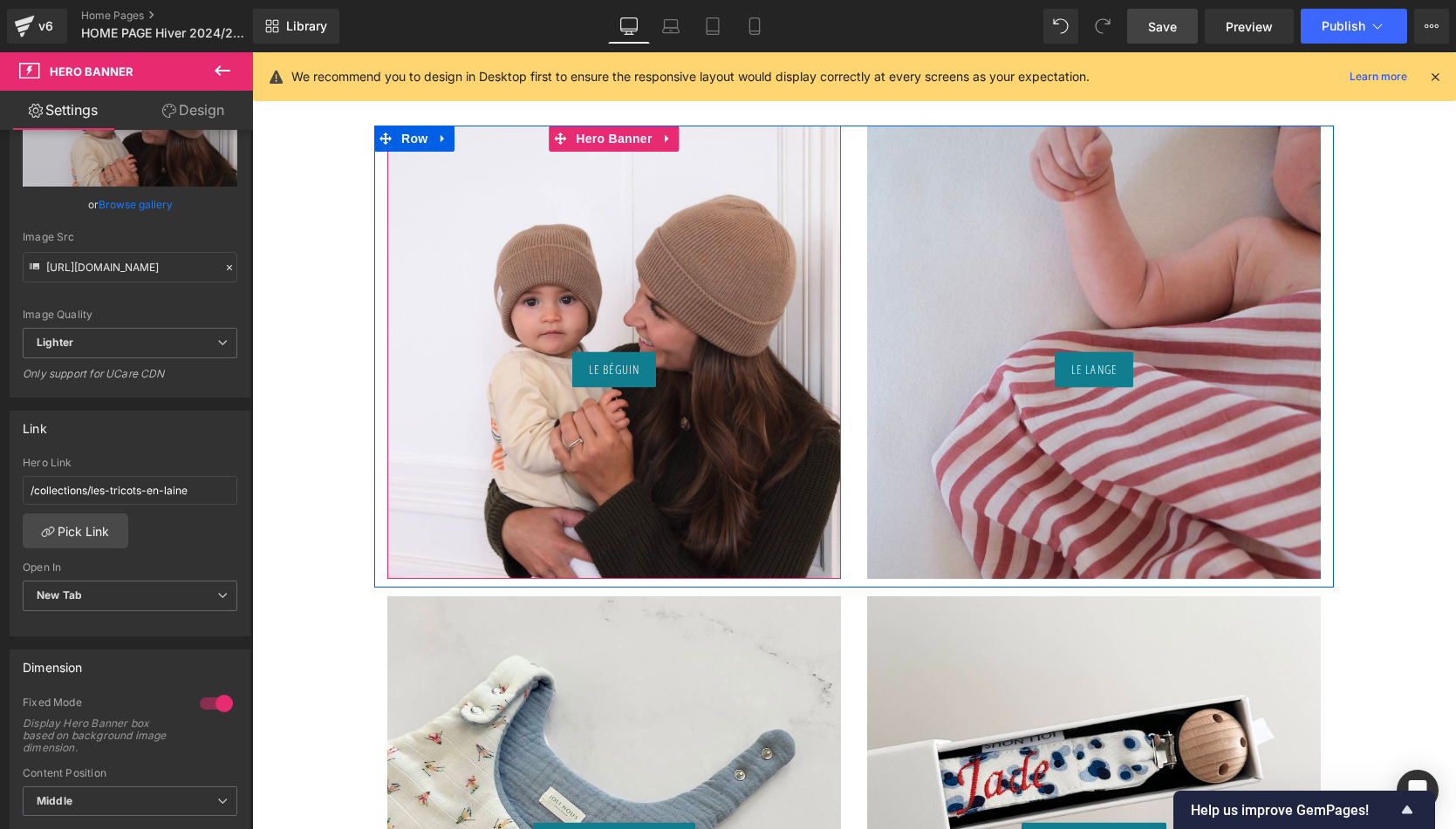
click at [619, 374] on span "Button" at bounding box center [614, 370] width 40 height 21
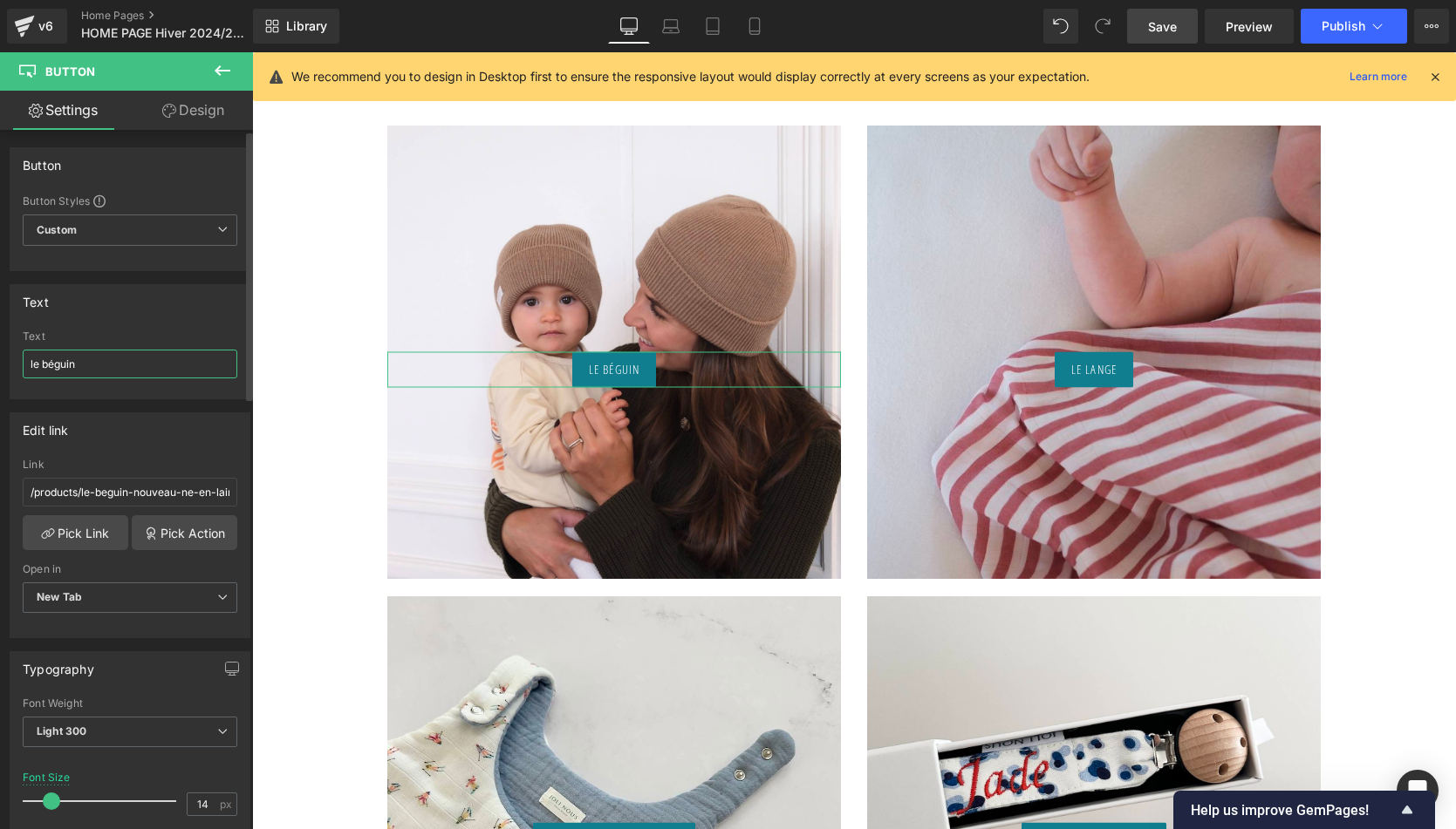
click at [89, 372] on input "le béguin" at bounding box center [130, 364] width 215 height 29
type input "Les tricots en laine"
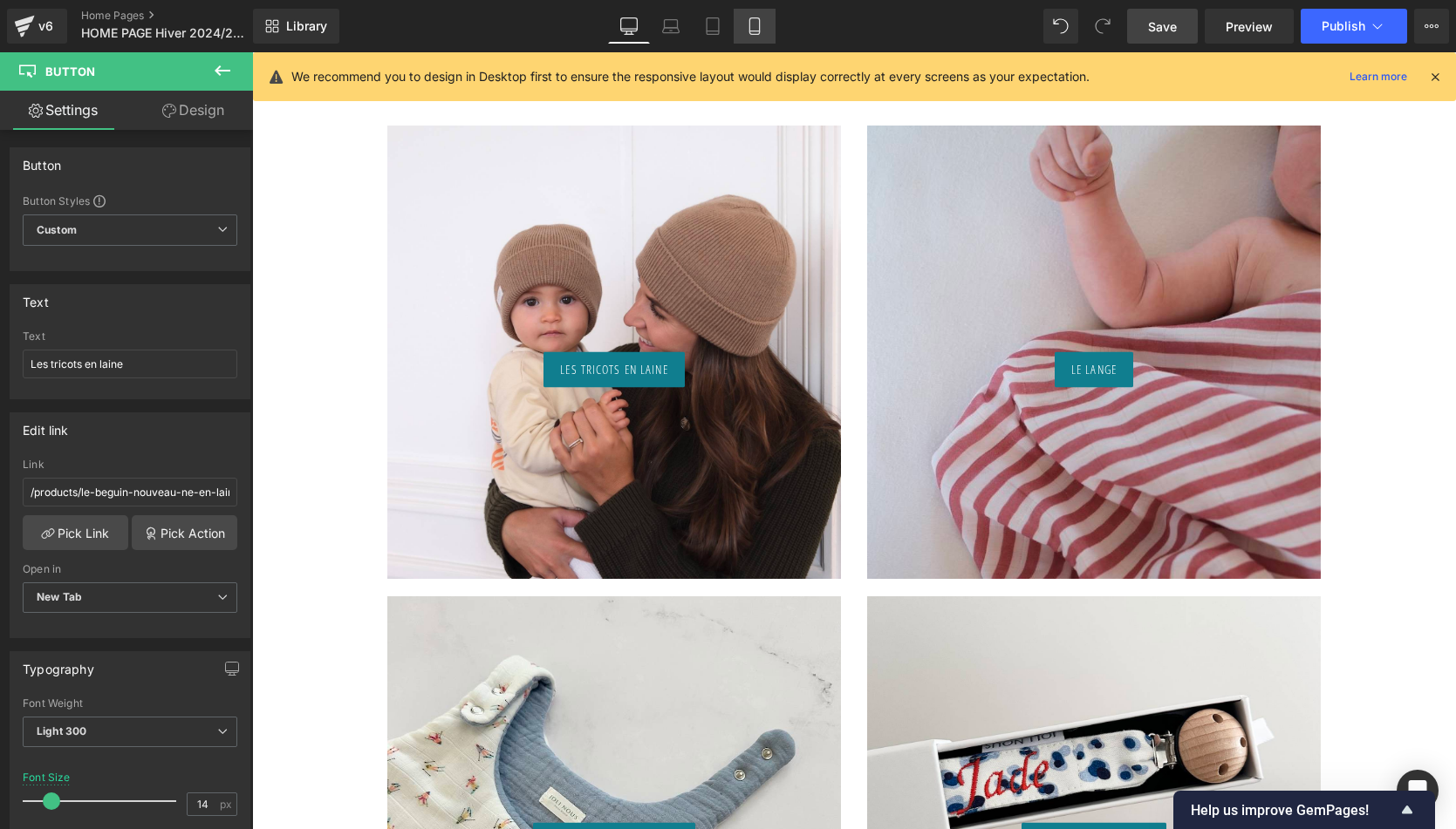
click at [762, 13] on link "Mobile" at bounding box center [755, 26] width 42 height 35
type input "12"
type input "100"
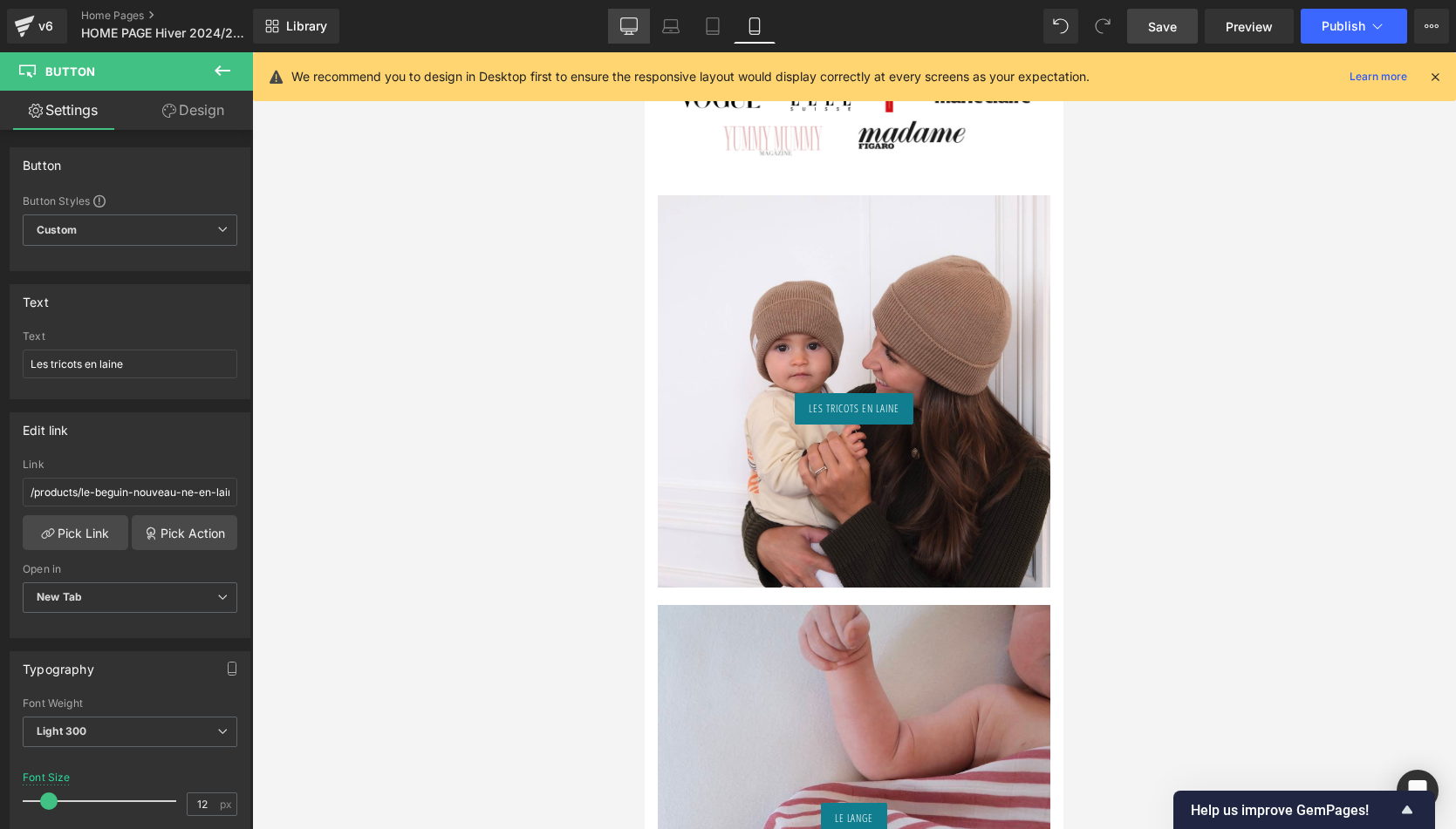
click at [632, 26] on icon at bounding box center [629, 26] width 18 height 18
type input "14"
type input "100"
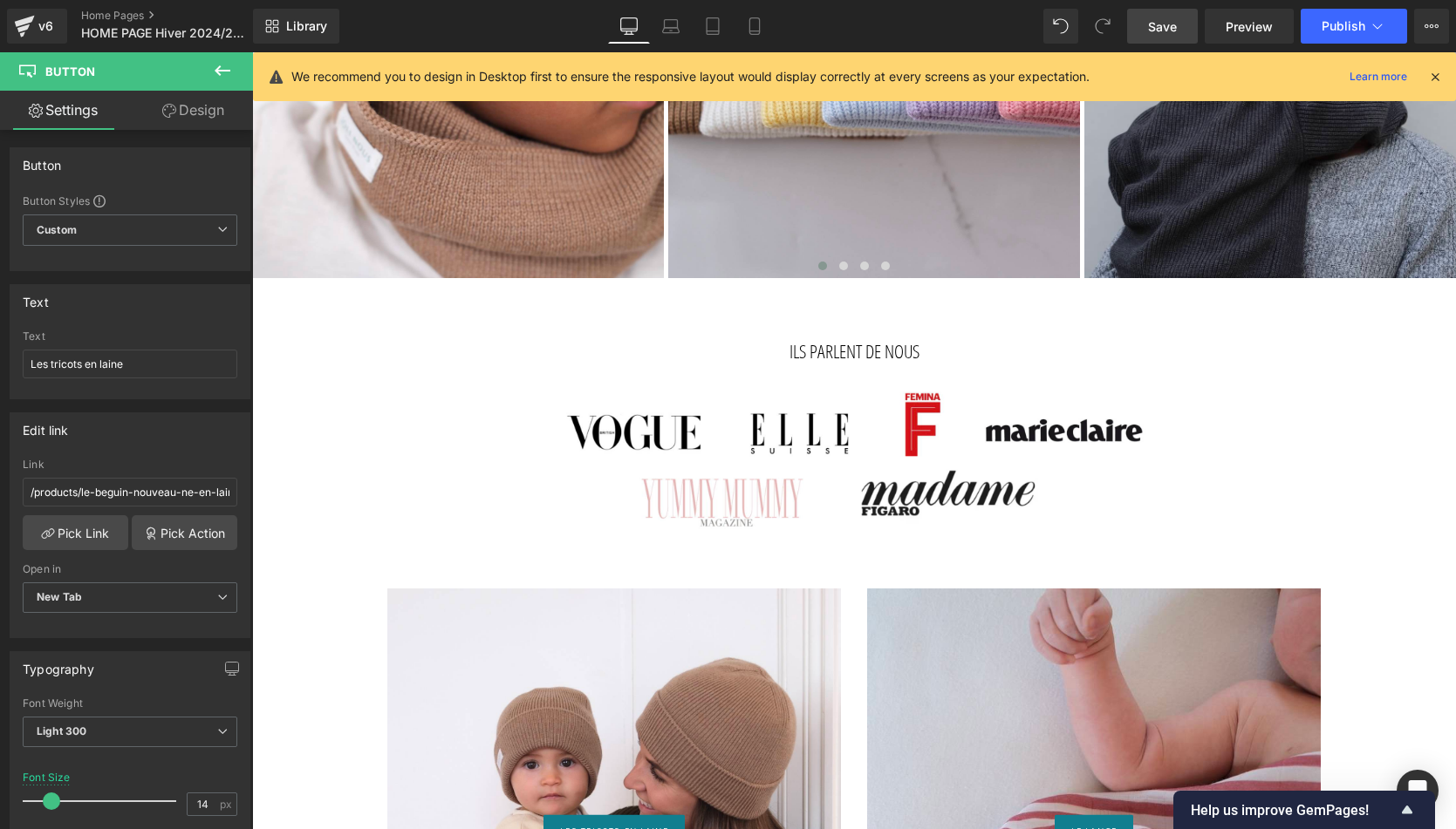
scroll to position [1711, 0]
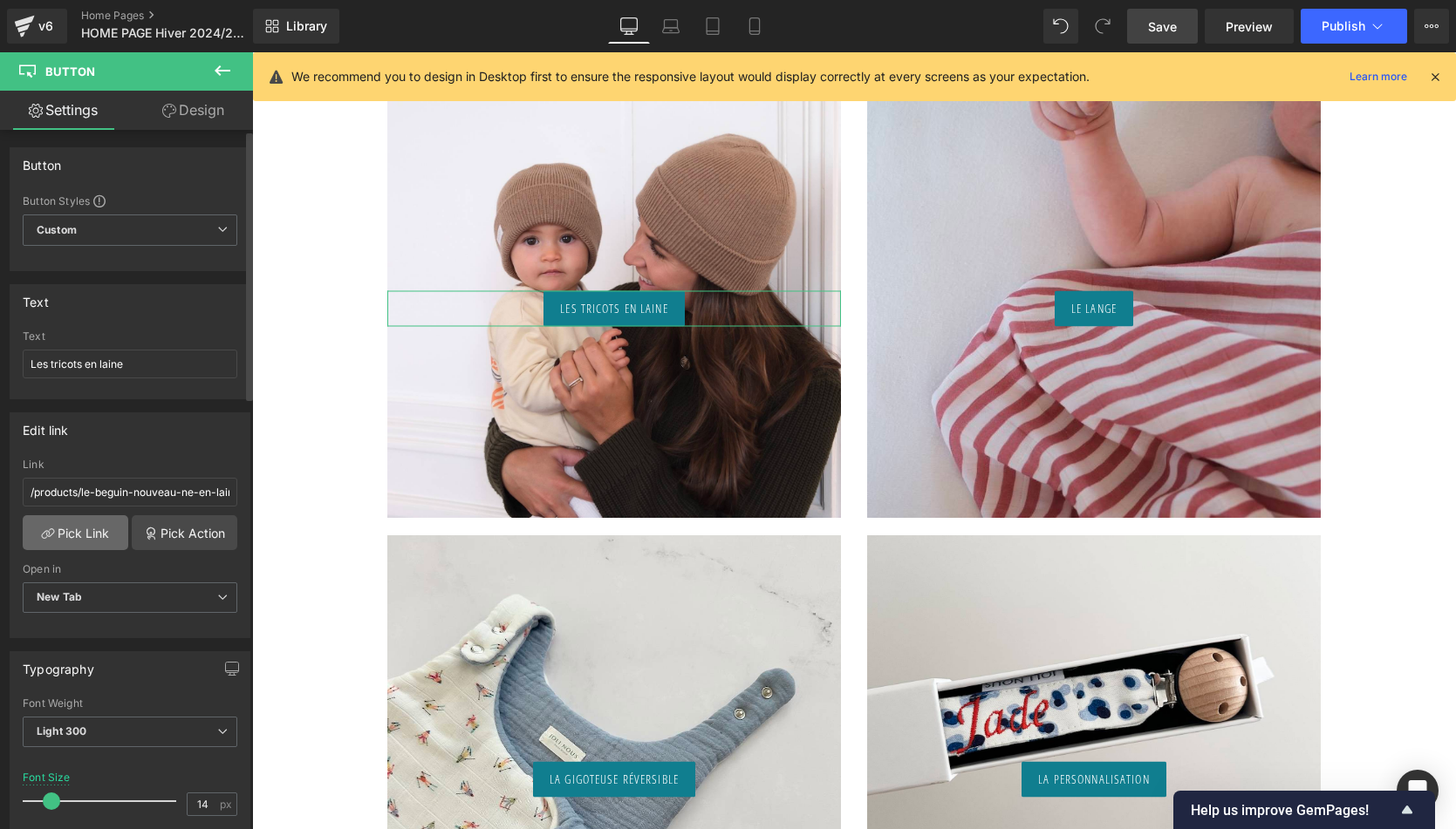
click at [93, 533] on link "Pick Link" at bounding box center [75, 533] width 105 height 35
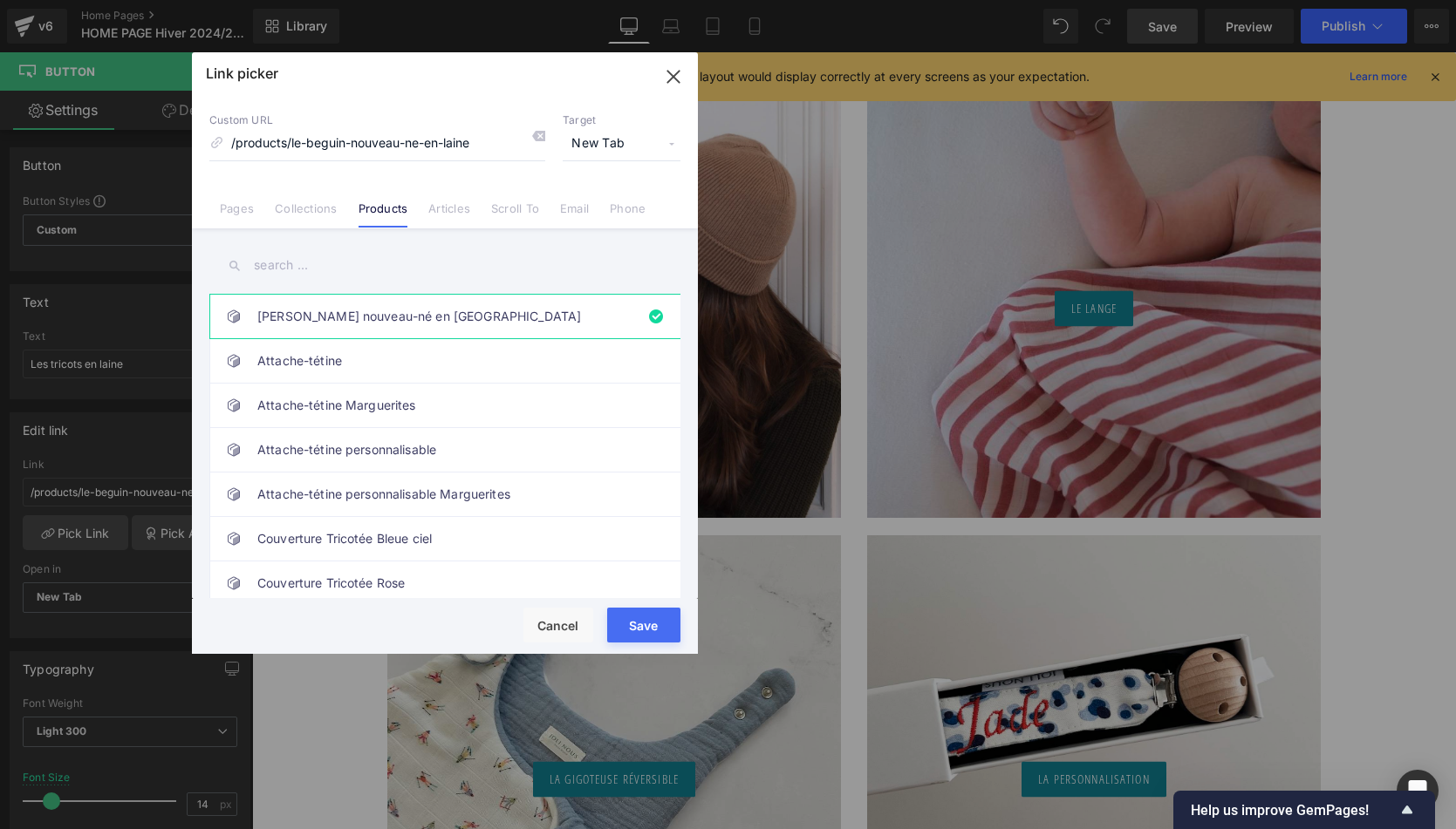
click at [323, 209] on link "Collections" at bounding box center [305, 215] width 62 height 26
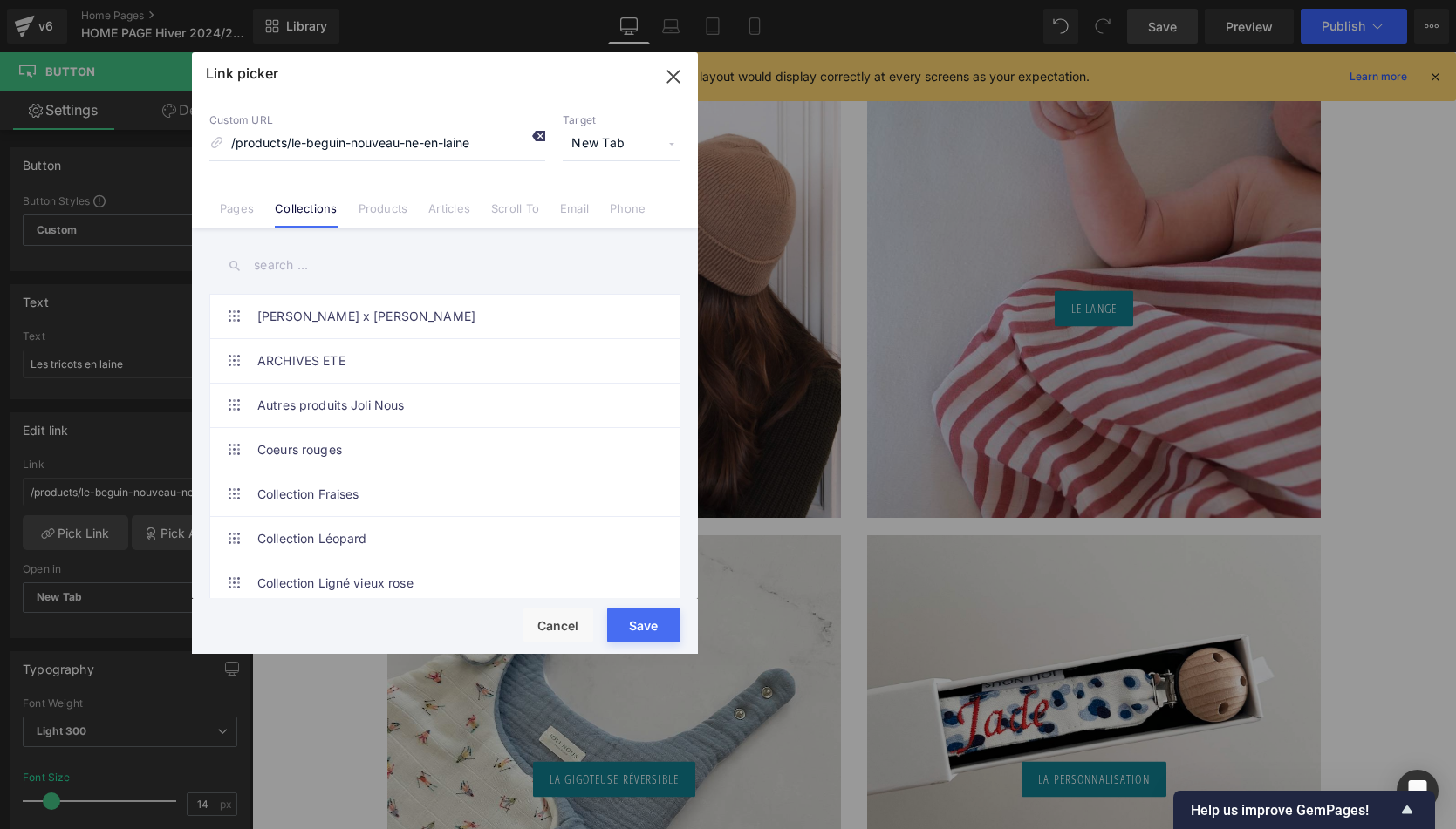
click at [542, 136] on icon at bounding box center [538, 136] width 14 height 14
click at [342, 255] on input "text" at bounding box center [444, 266] width 471 height 39
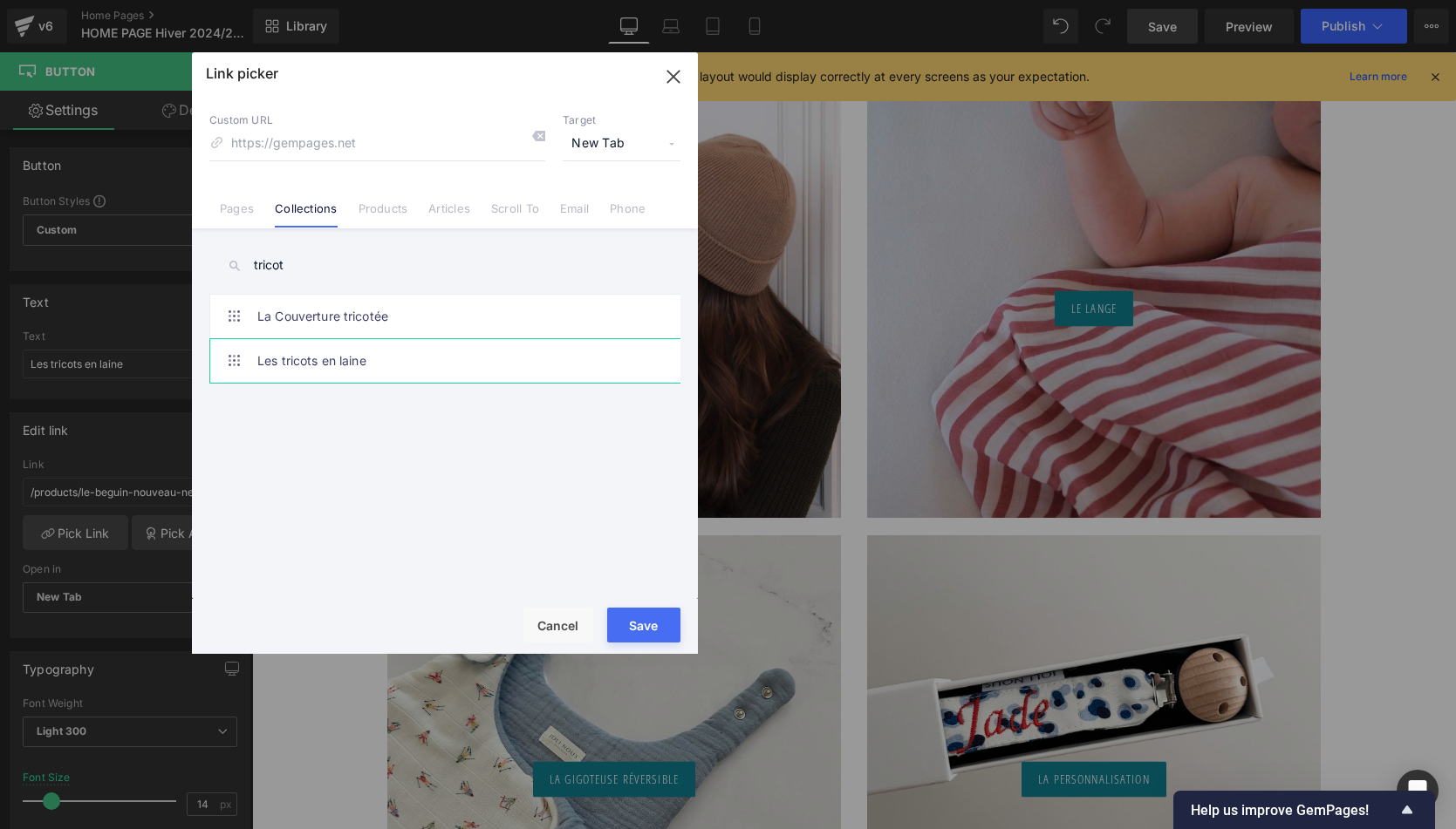
type input "tricot"
click at [344, 357] on link "Les tricots en laine" at bounding box center [450, 361] width 384 height 44
type input "/collections/les-tricots-en-laine"
click at [637, 619] on button "Save" at bounding box center [644, 626] width 74 height 35
type input "/collections/les-tricots-en-laine"
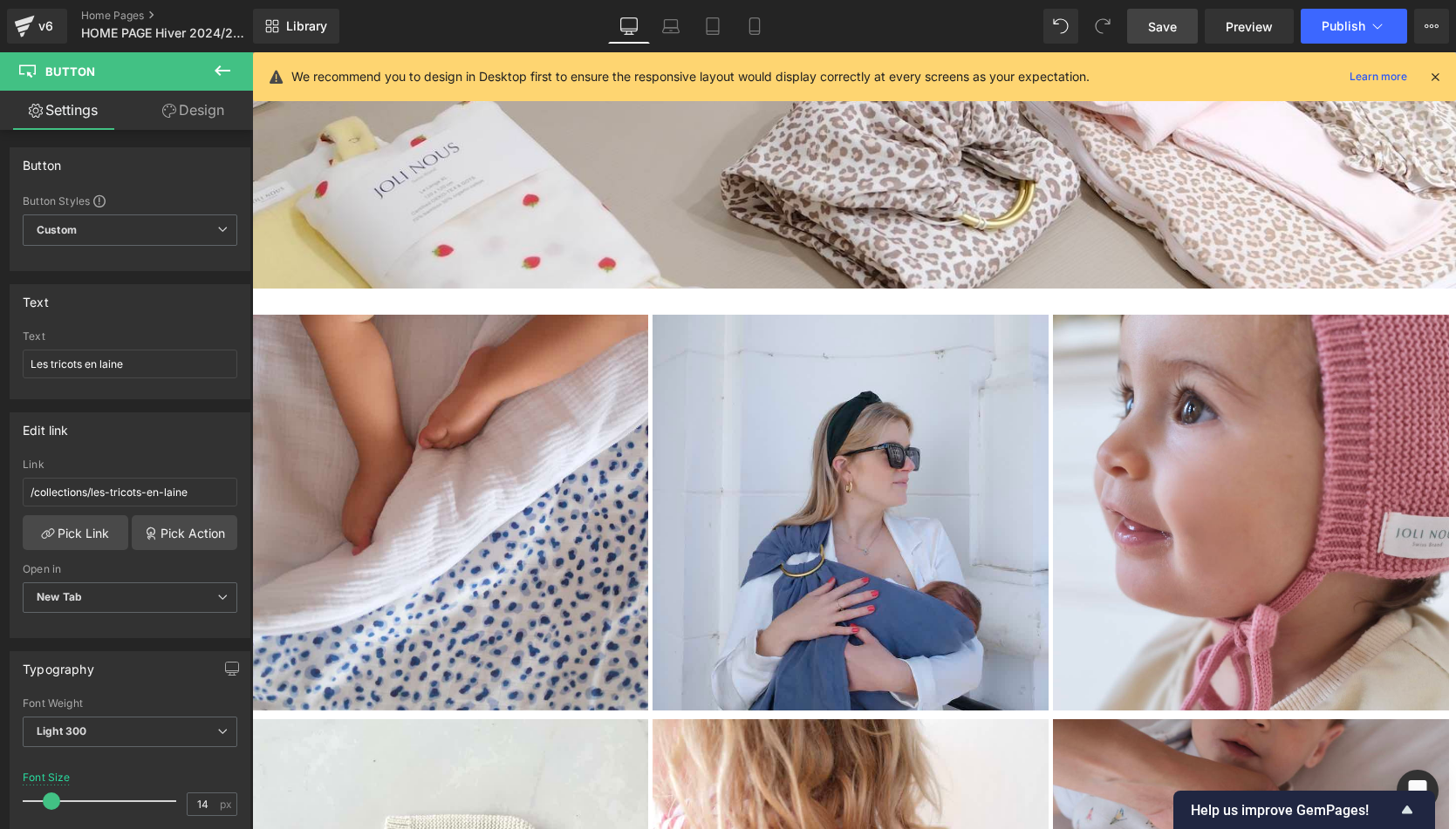
scroll to position [3264, 0]
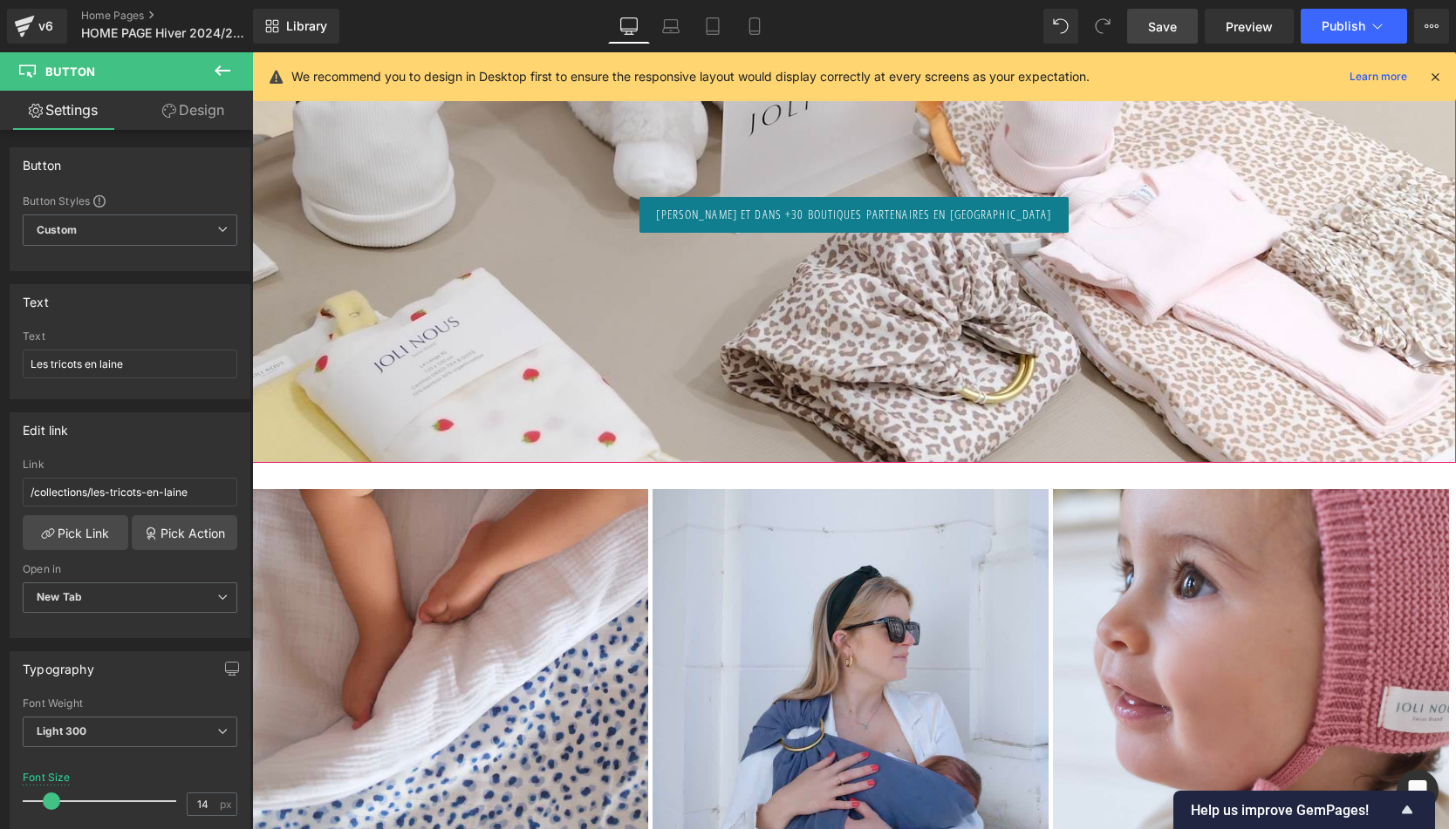
click at [1155, 31] on span "Save" at bounding box center [1162, 26] width 29 height 18
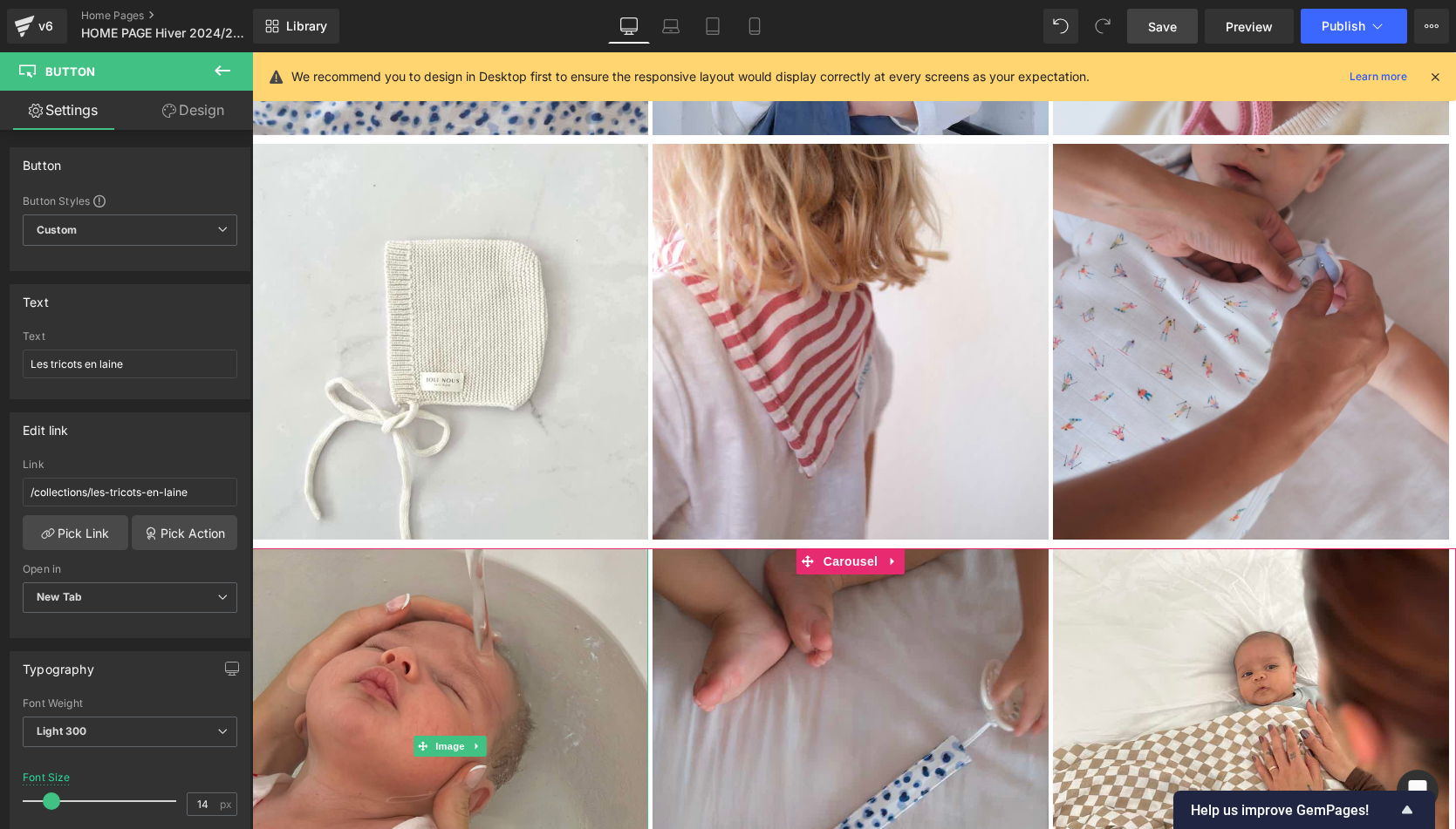
scroll to position [4055, 0]
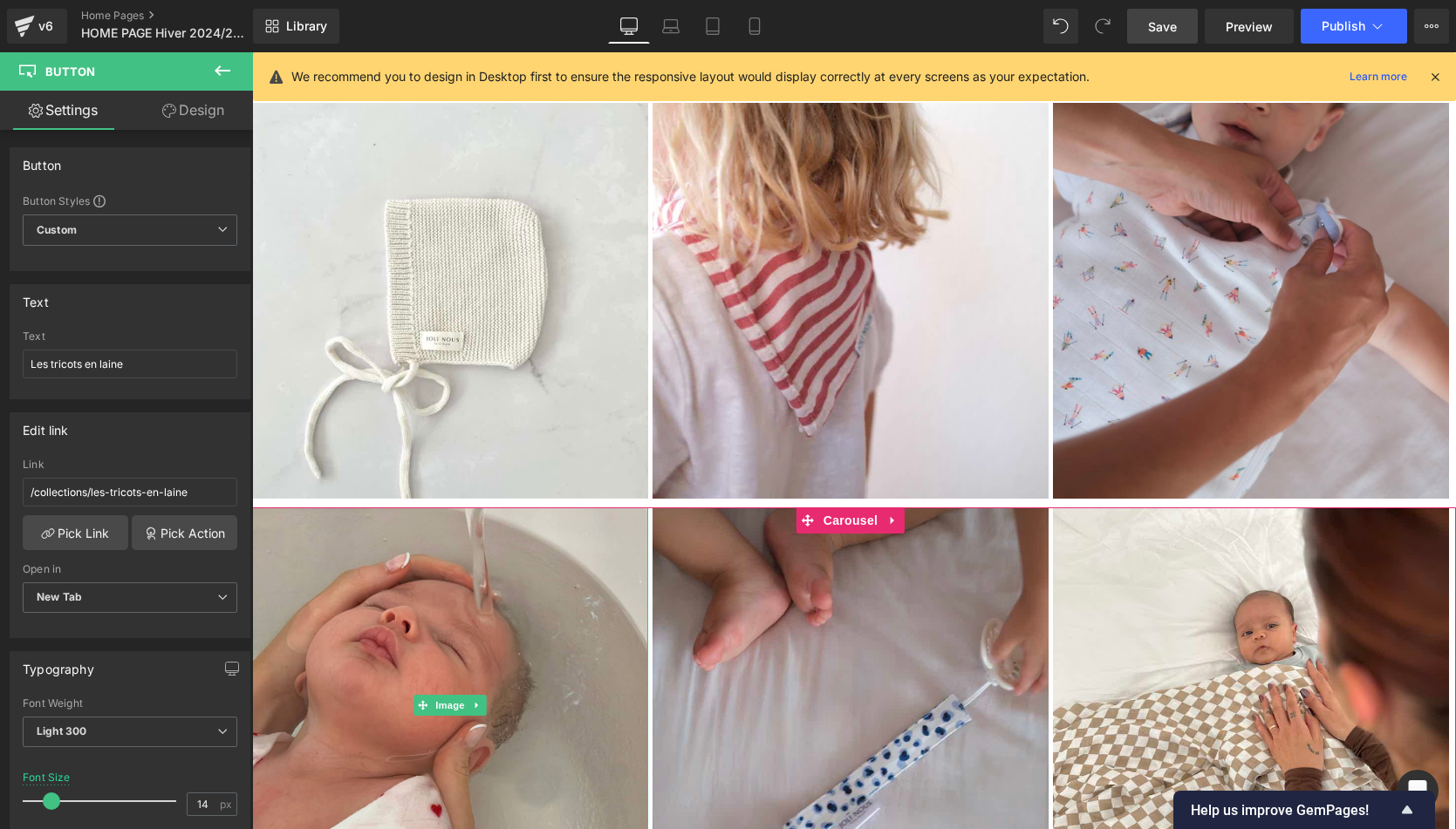
click at [433, 638] on img at bounding box center [451, 705] width 396 height 396
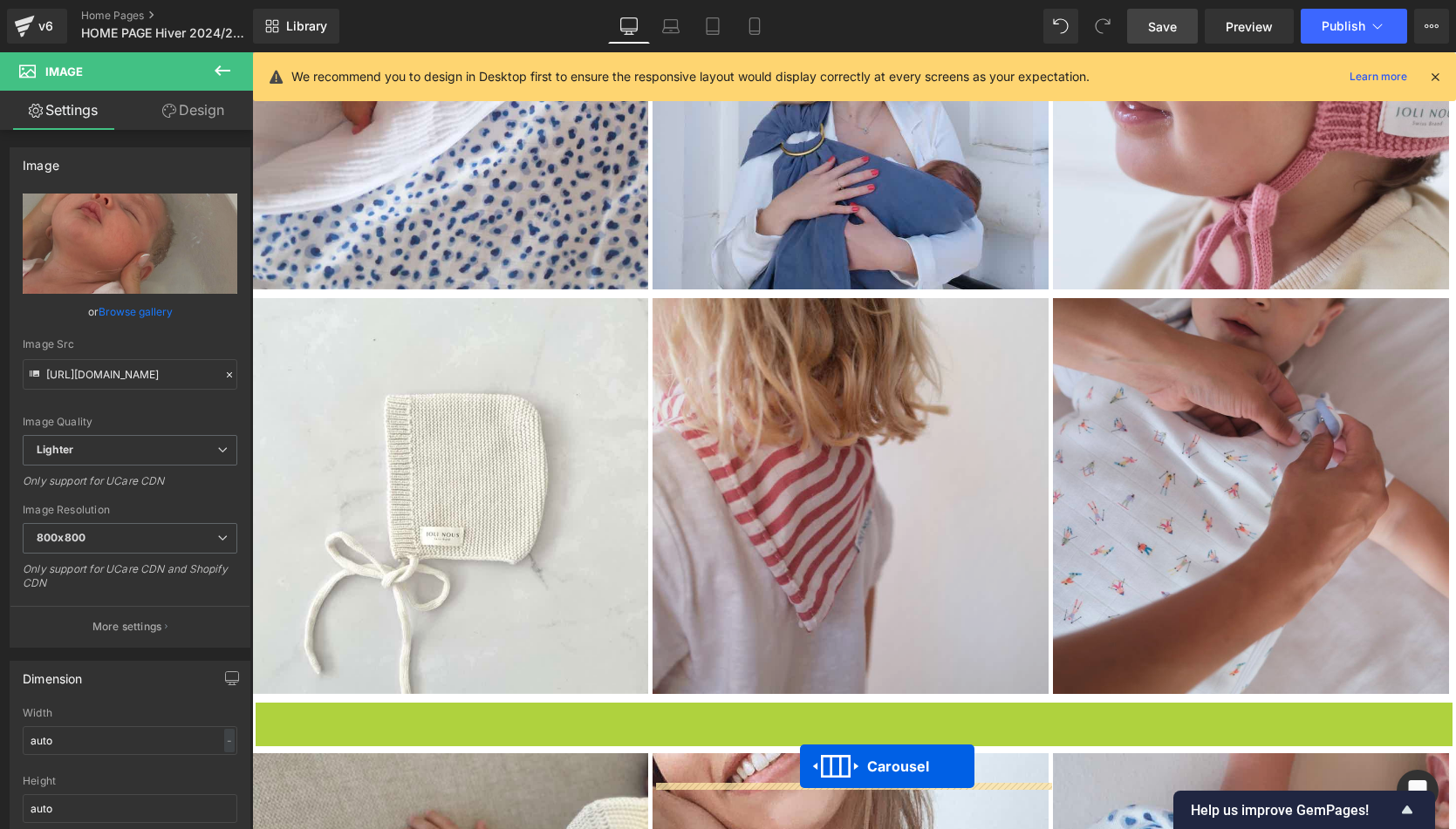
scroll to position [3733, 0]
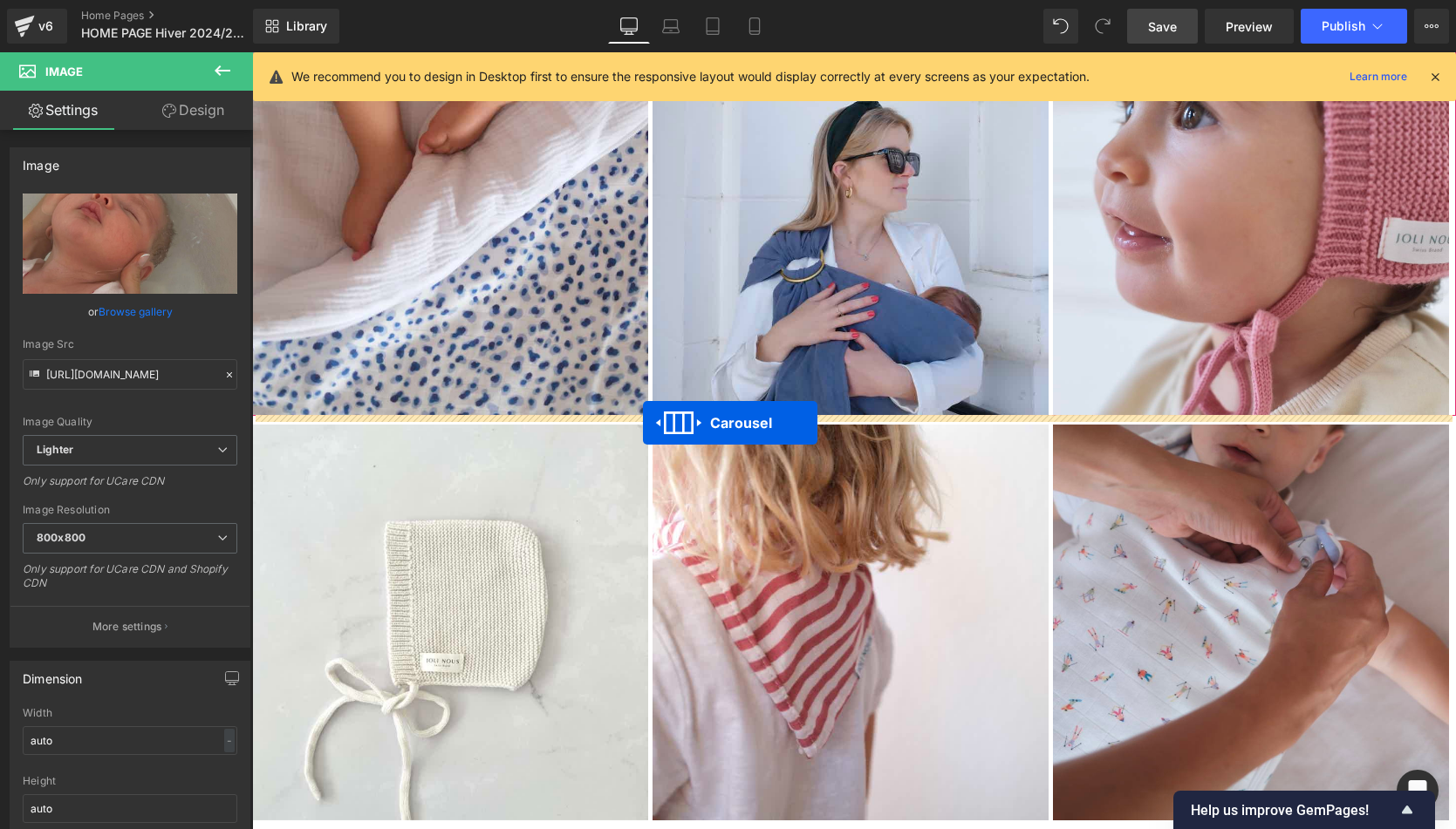
drag, startPoint x: 804, startPoint y: 521, endPoint x: 643, endPoint y: 423, distance: 188.5
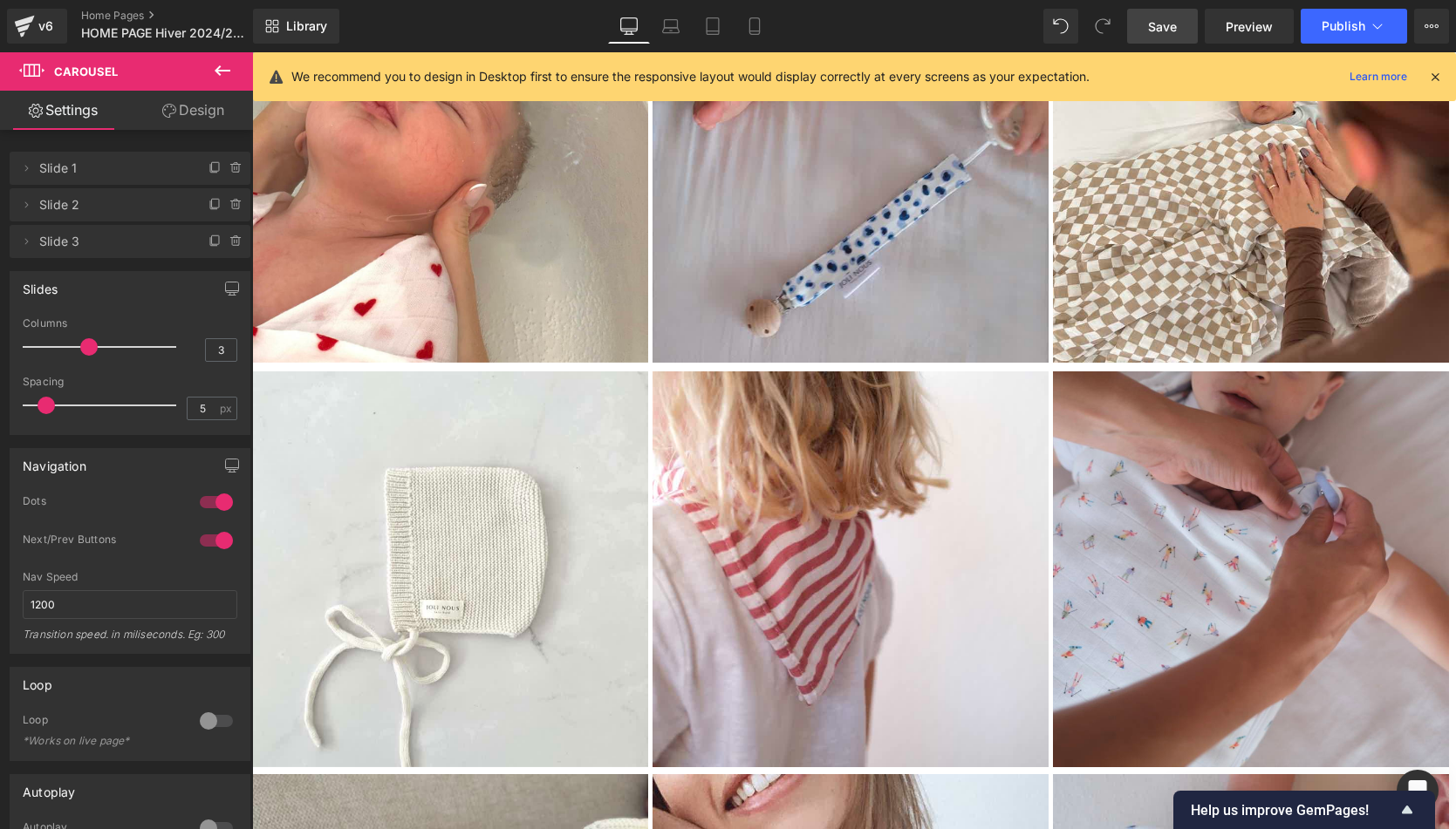
scroll to position [3980, 0]
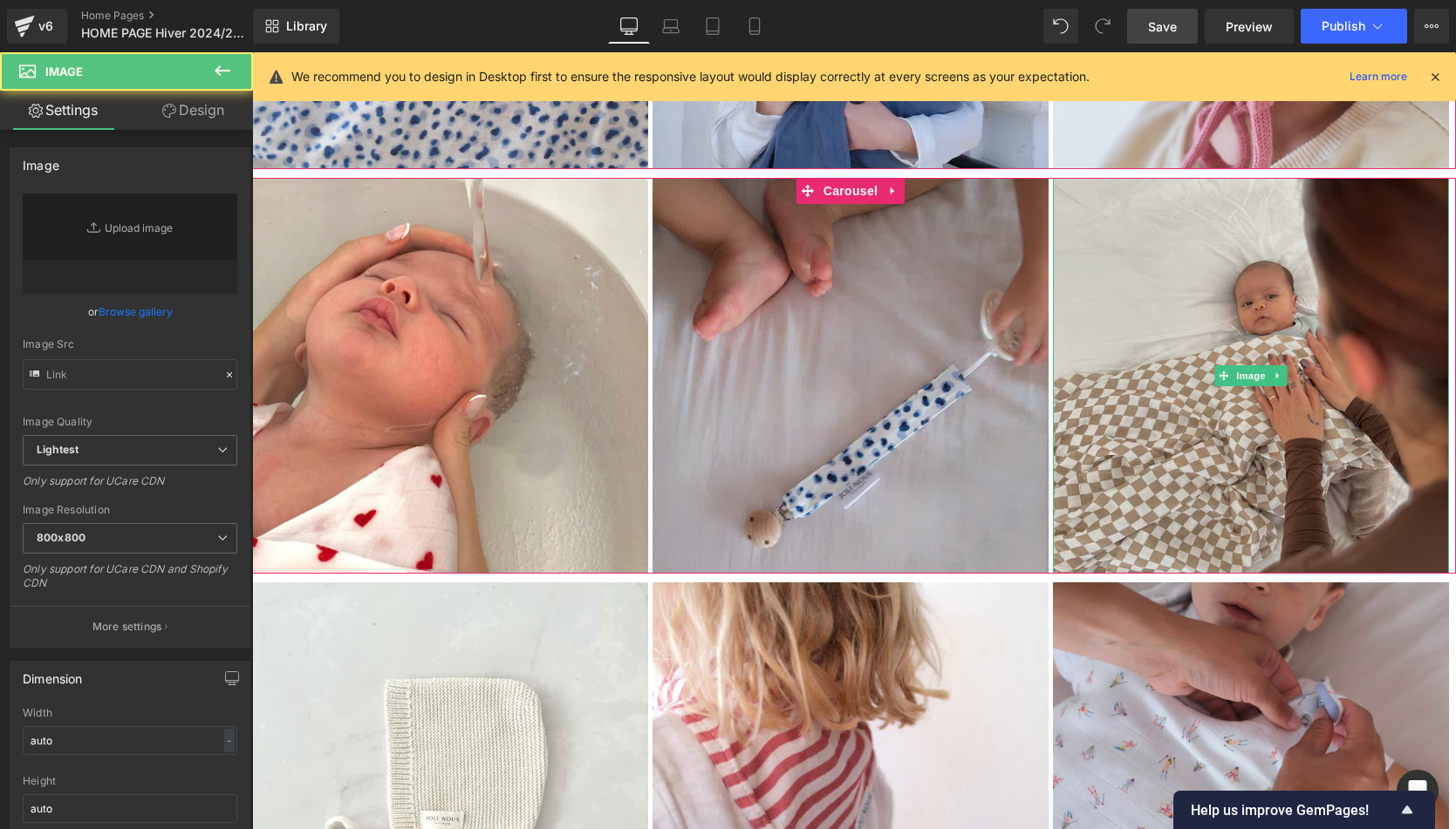
type input "https://ucarecdn.com/1b9f9ebc-c23f-46f1-a495-0610c8a8c167/-/format/auto/-/previ…"
click at [1201, 363] on img at bounding box center [1251, 376] width 396 height 396
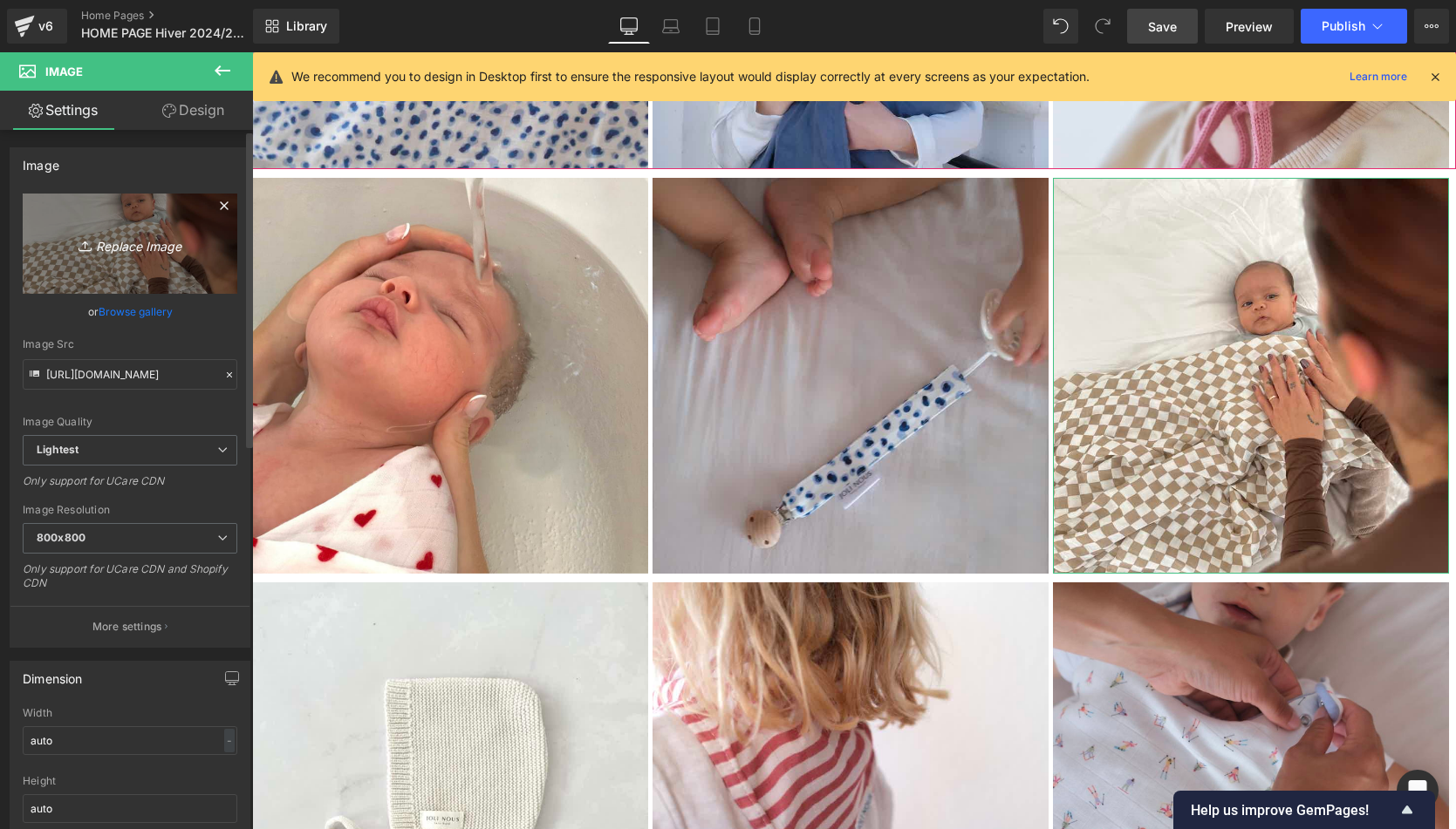
click at [155, 266] on link "Replace Image" at bounding box center [130, 244] width 215 height 100
type input "C:\fakepath\Tour-de-cou-brun-Tricot-joli-nous-laine-mérinos-ultra-doux-confort…"
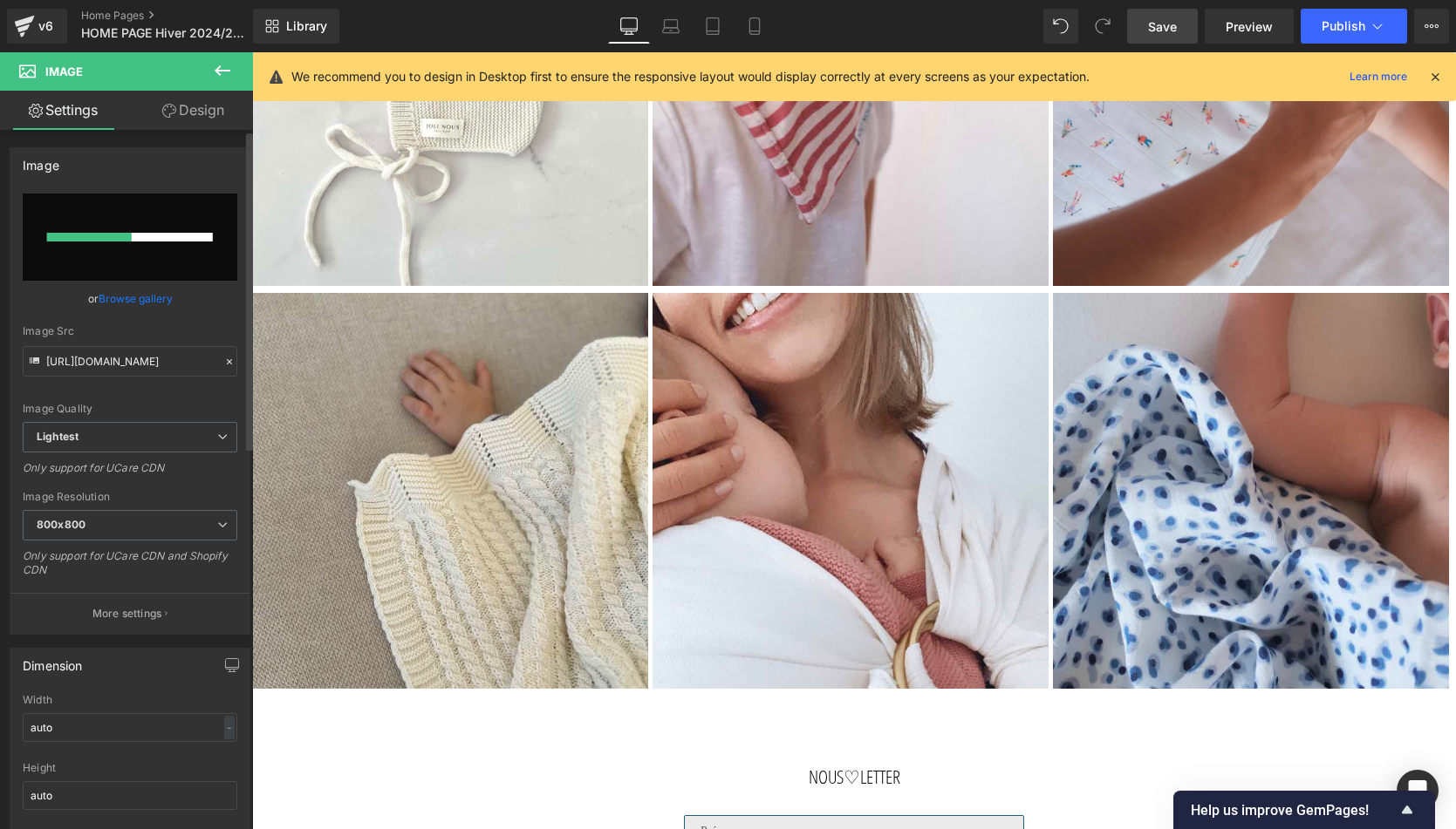
scroll to position [4673, 0]
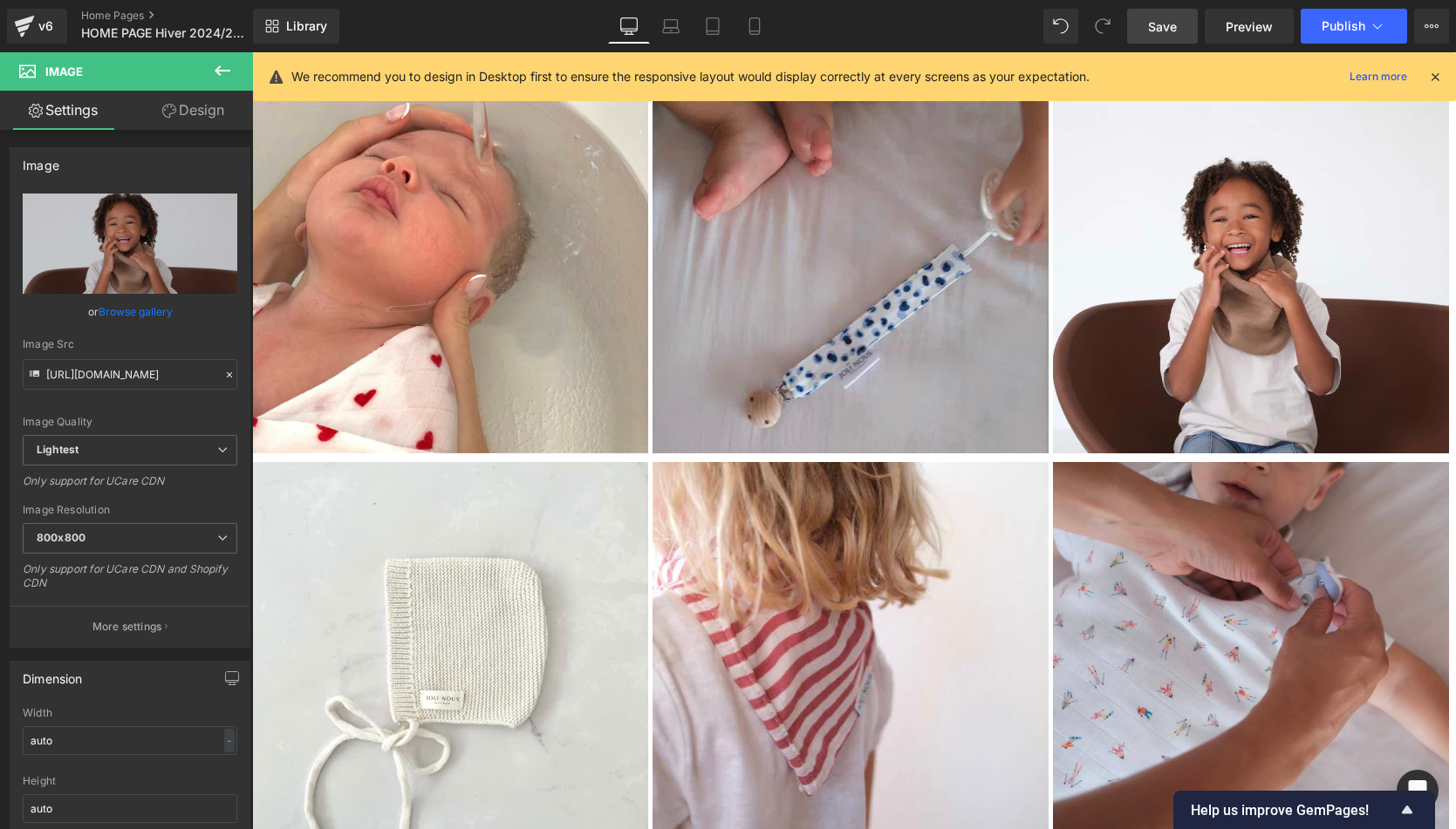
type input "https://ucarecdn.com/0a0eee2d-b40c-4854-b1dc-5ec55bca931a/-/format/auto/-/previ…"
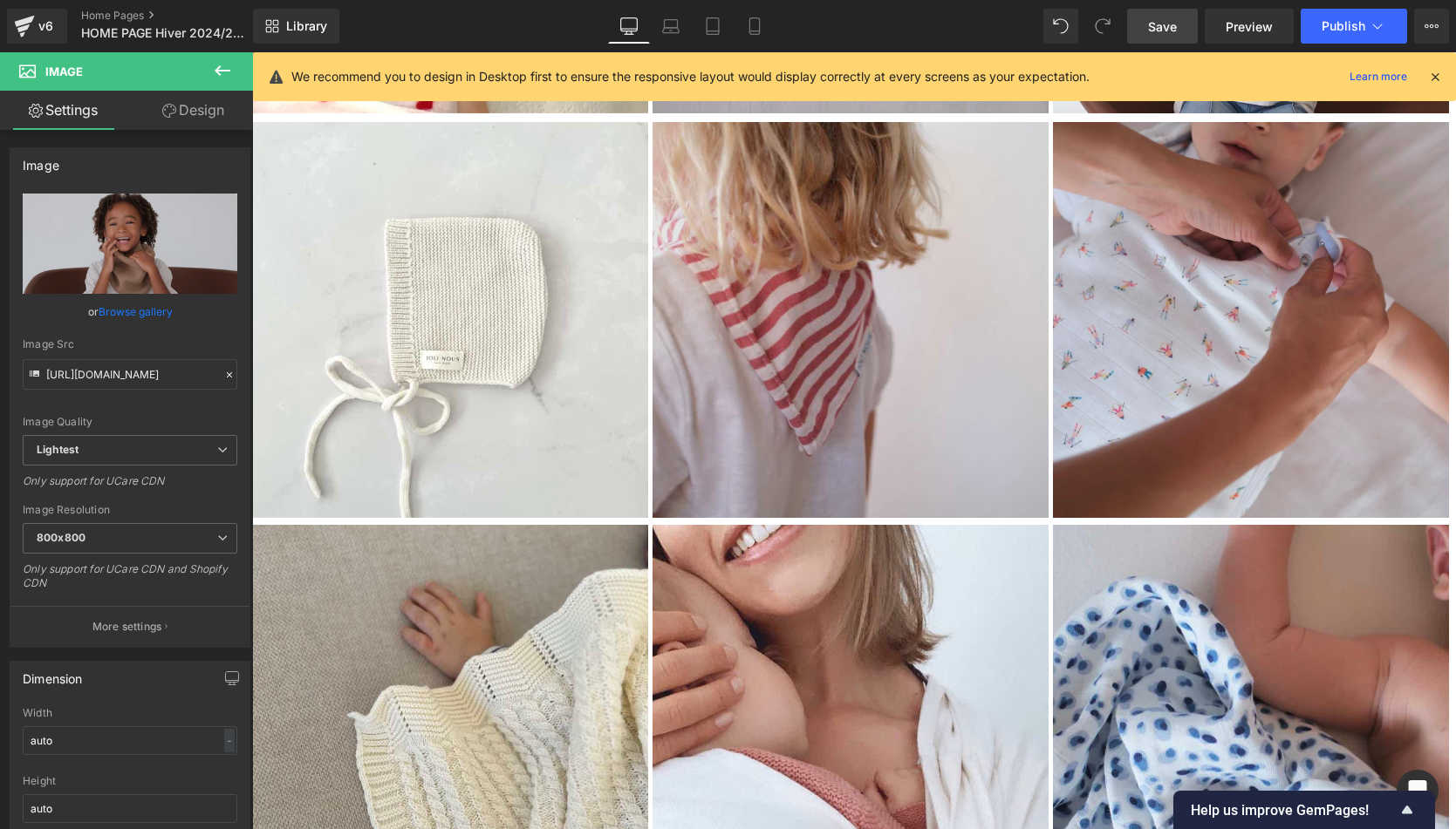
scroll to position [4558, 0]
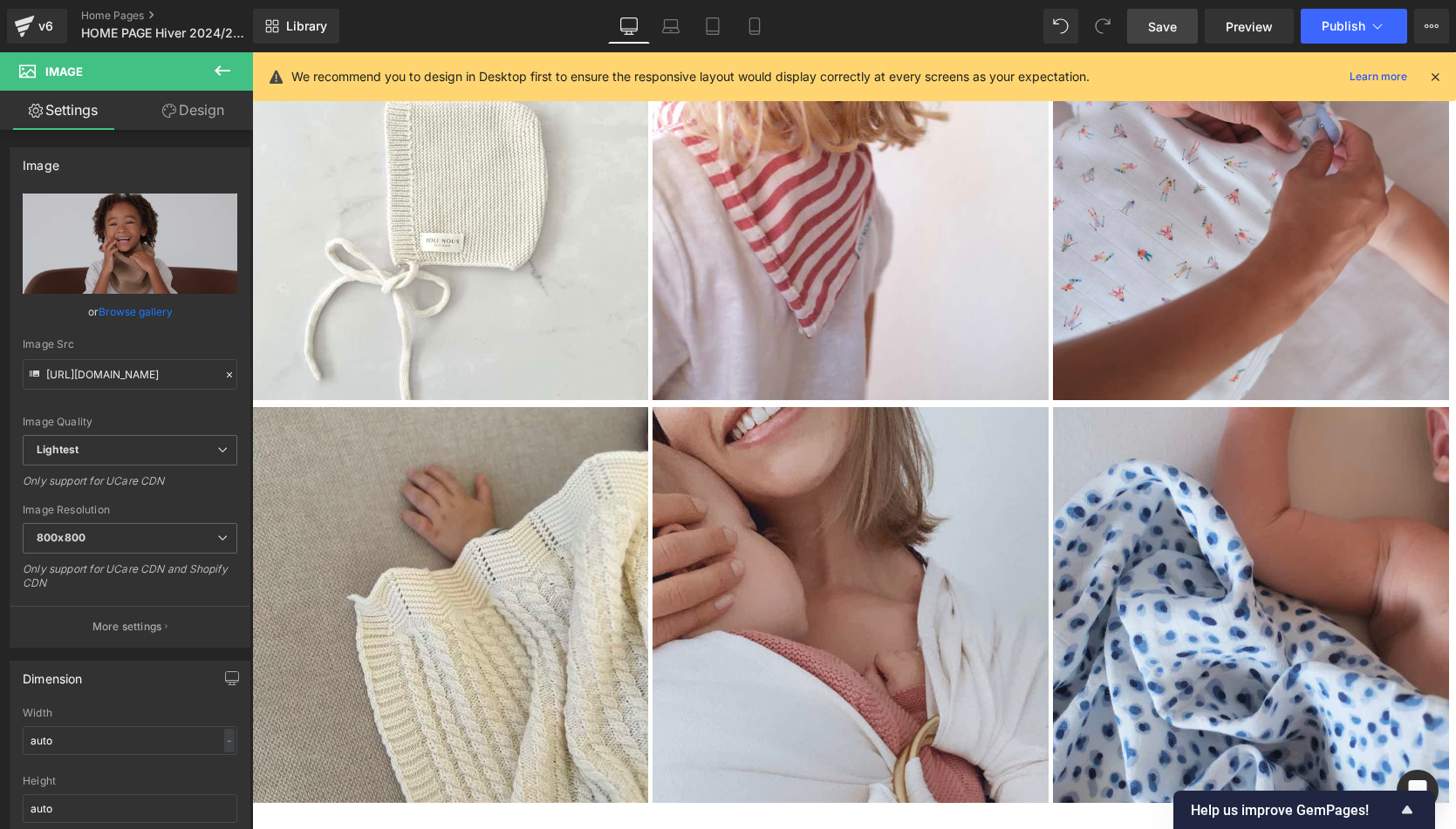
click at [844, 654] on img at bounding box center [850, 606] width 396 height 396
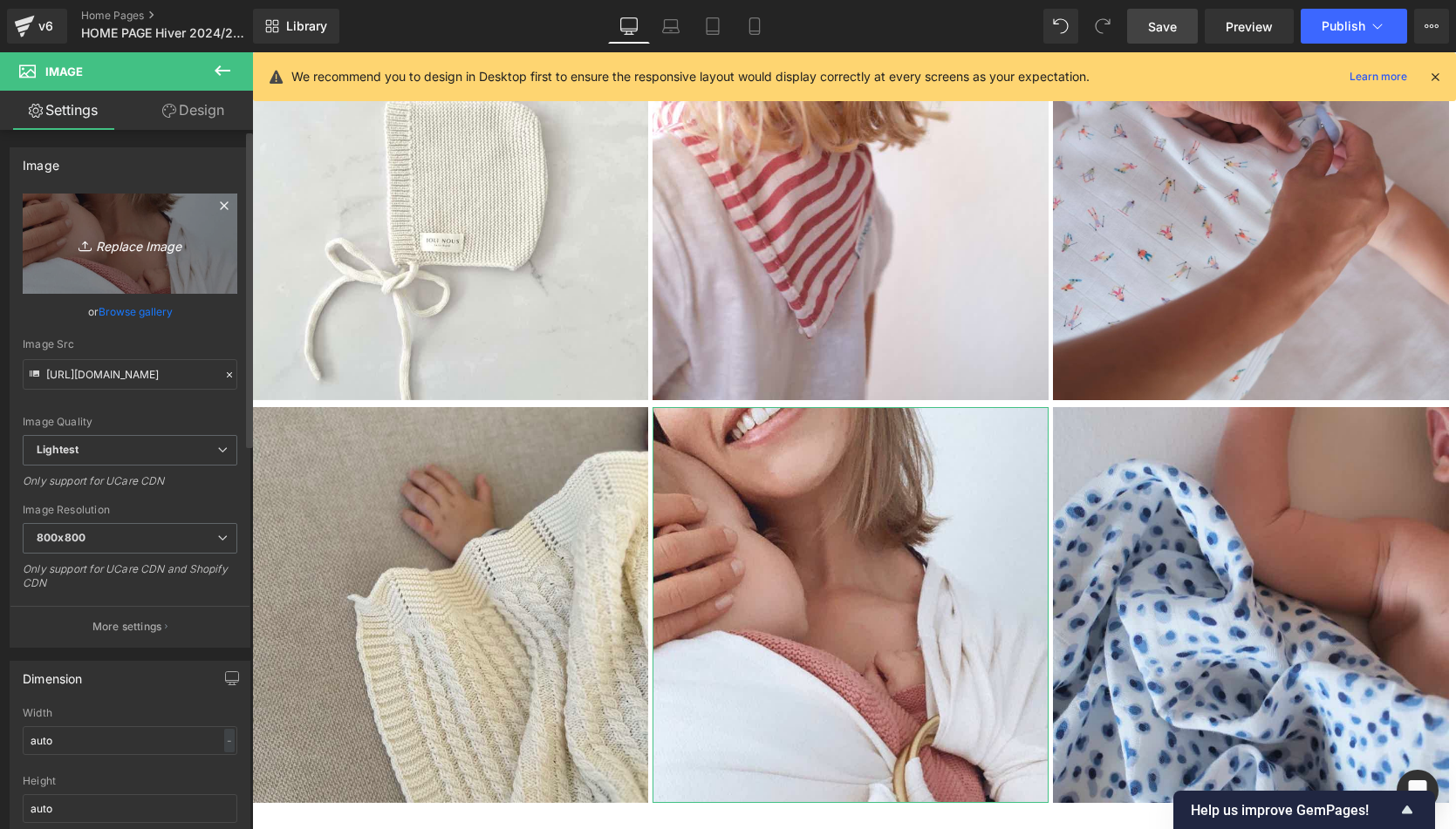
click at [163, 251] on icon "Replace Image" at bounding box center [130, 244] width 139 height 22
type input "C:\fakepath\Bonnet-bleu-ciel-Tricot-joli-nous-laine-mérinos-ultra-doux-confort…"
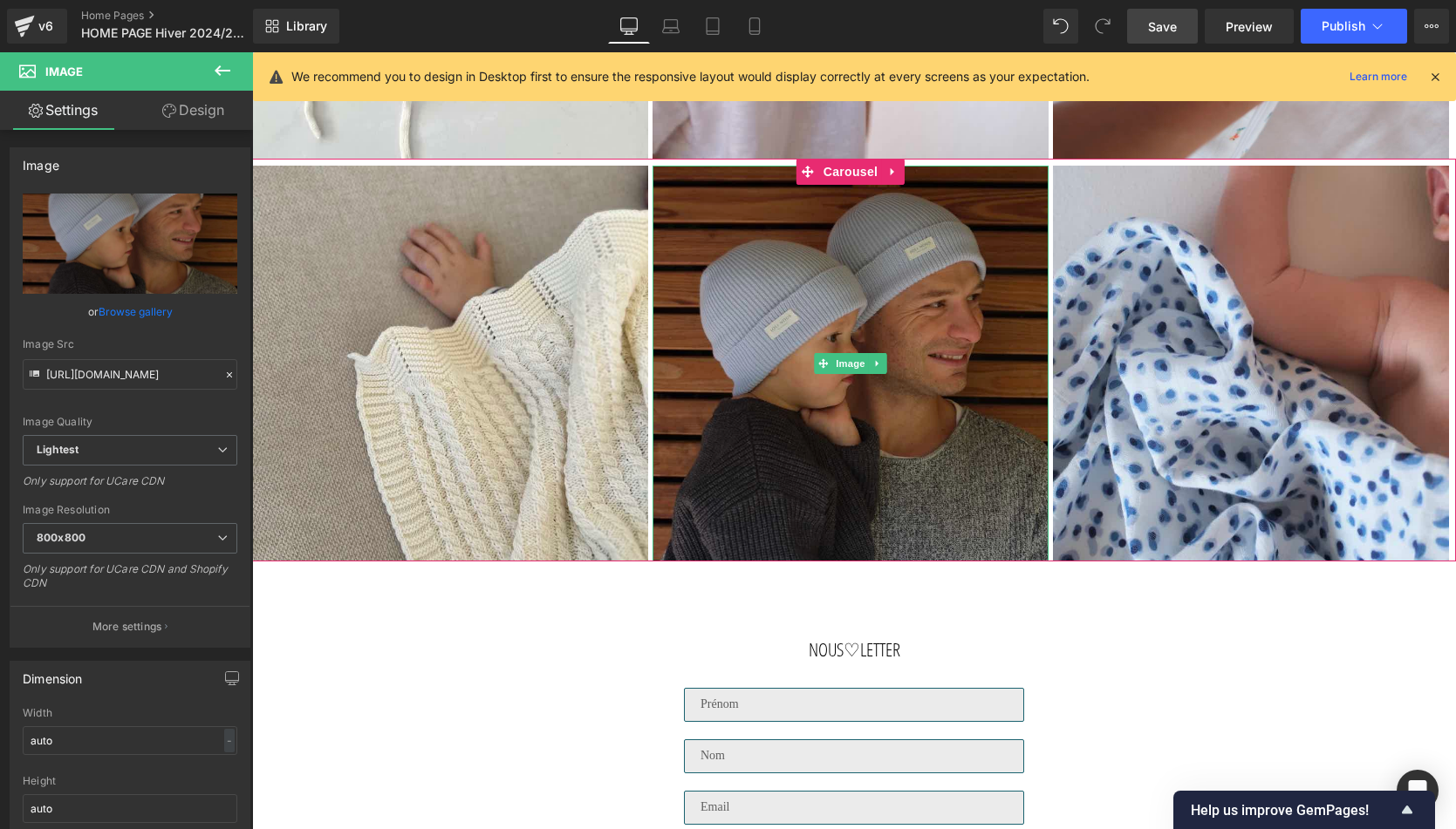
type input "https://ucarecdn.com/fa093514-f197-4512-ac34-b7778483a0af/-/format/auto/-/previ…"
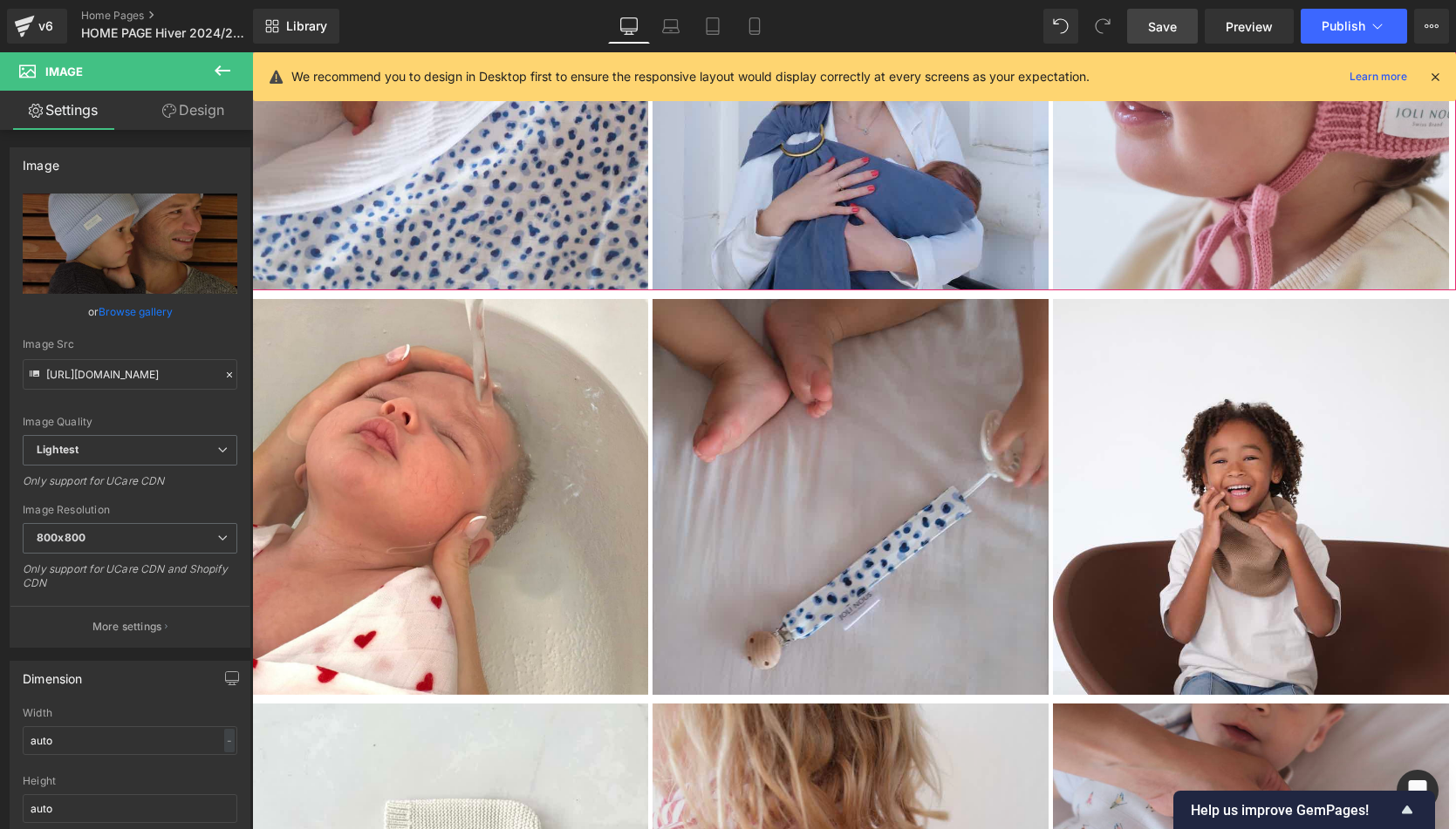
scroll to position [3759, 0]
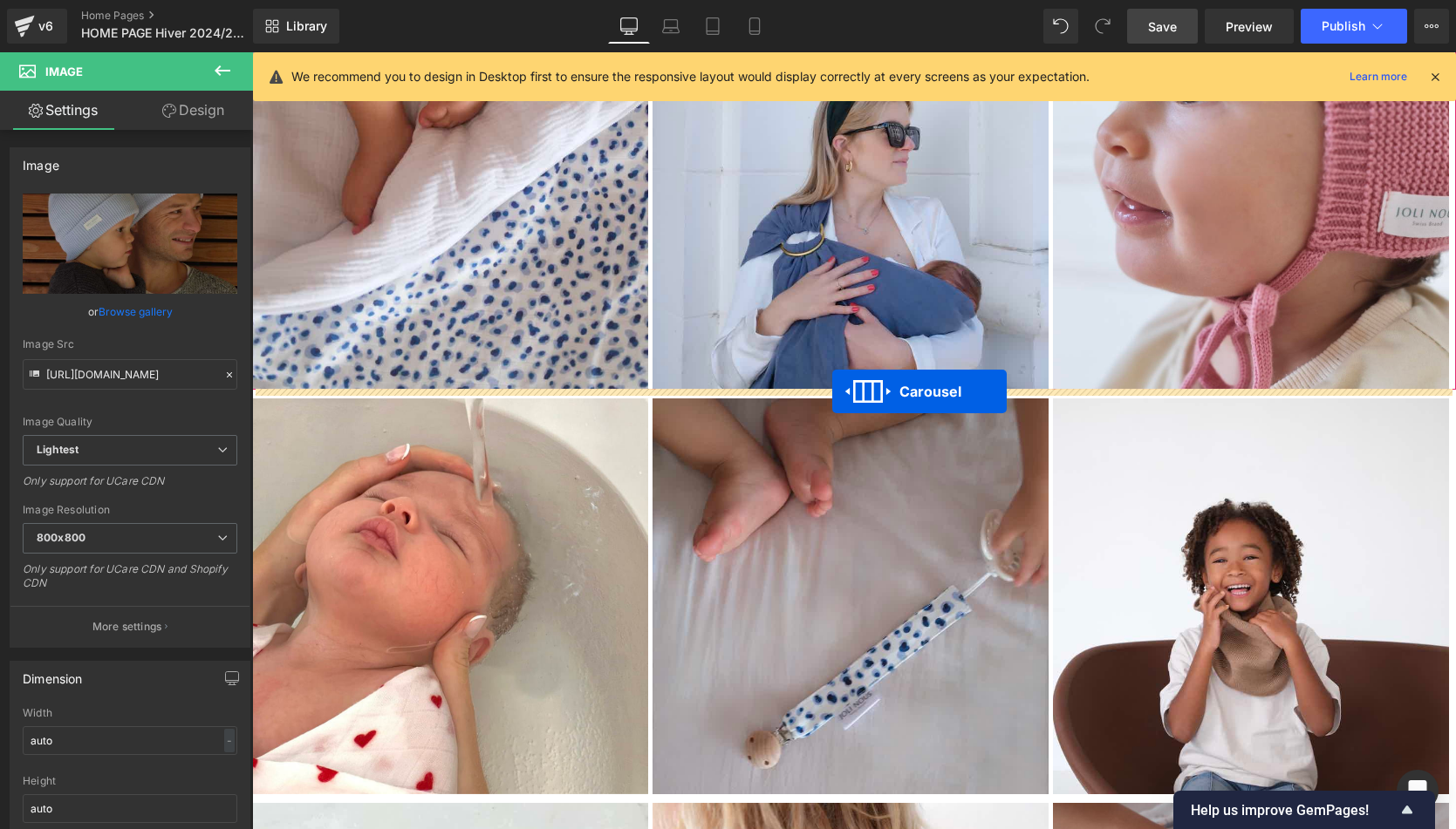
drag, startPoint x: 801, startPoint y: 563, endPoint x: 832, endPoint y: 392, distance: 173.8
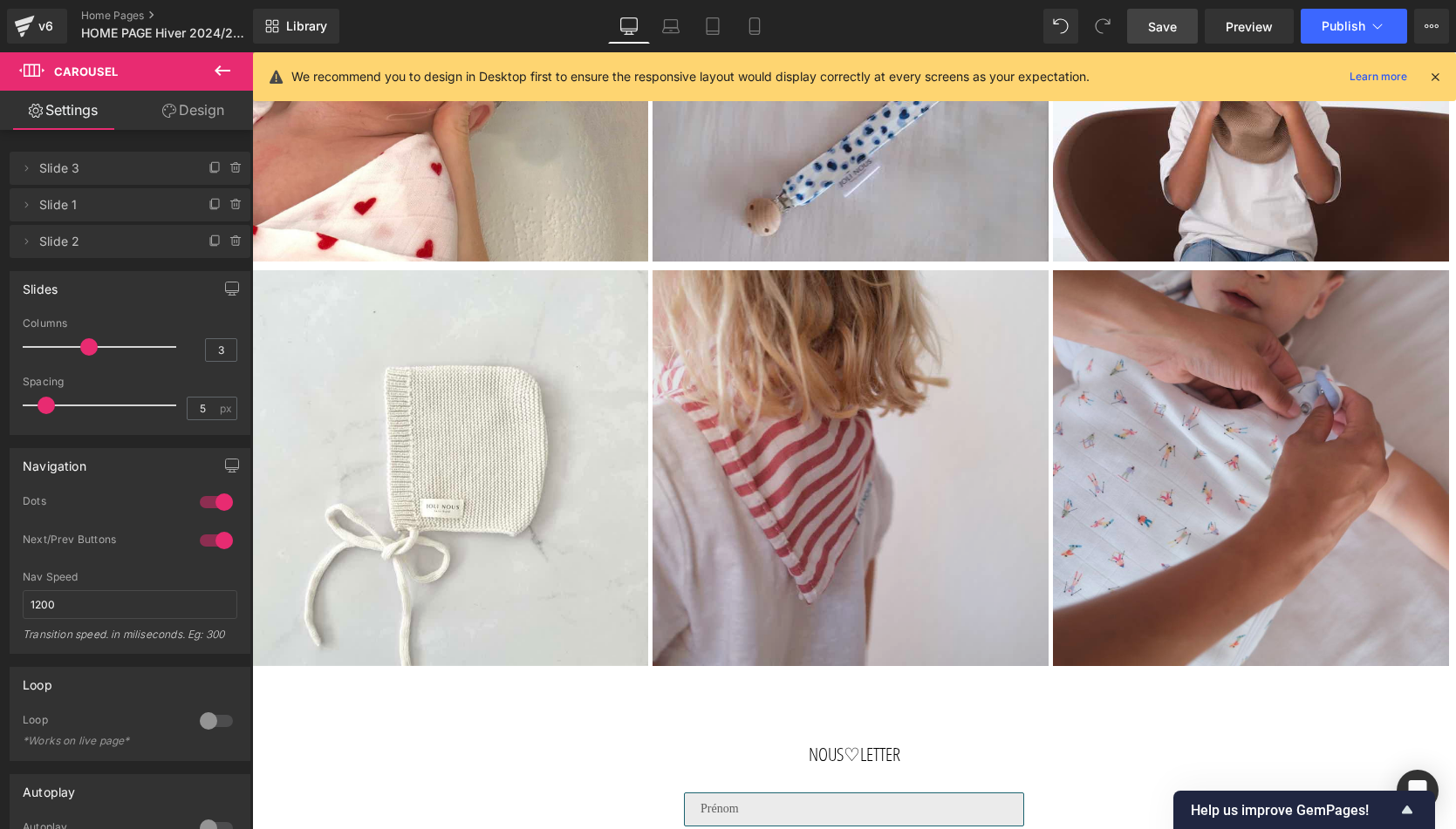
scroll to position [4773, 0]
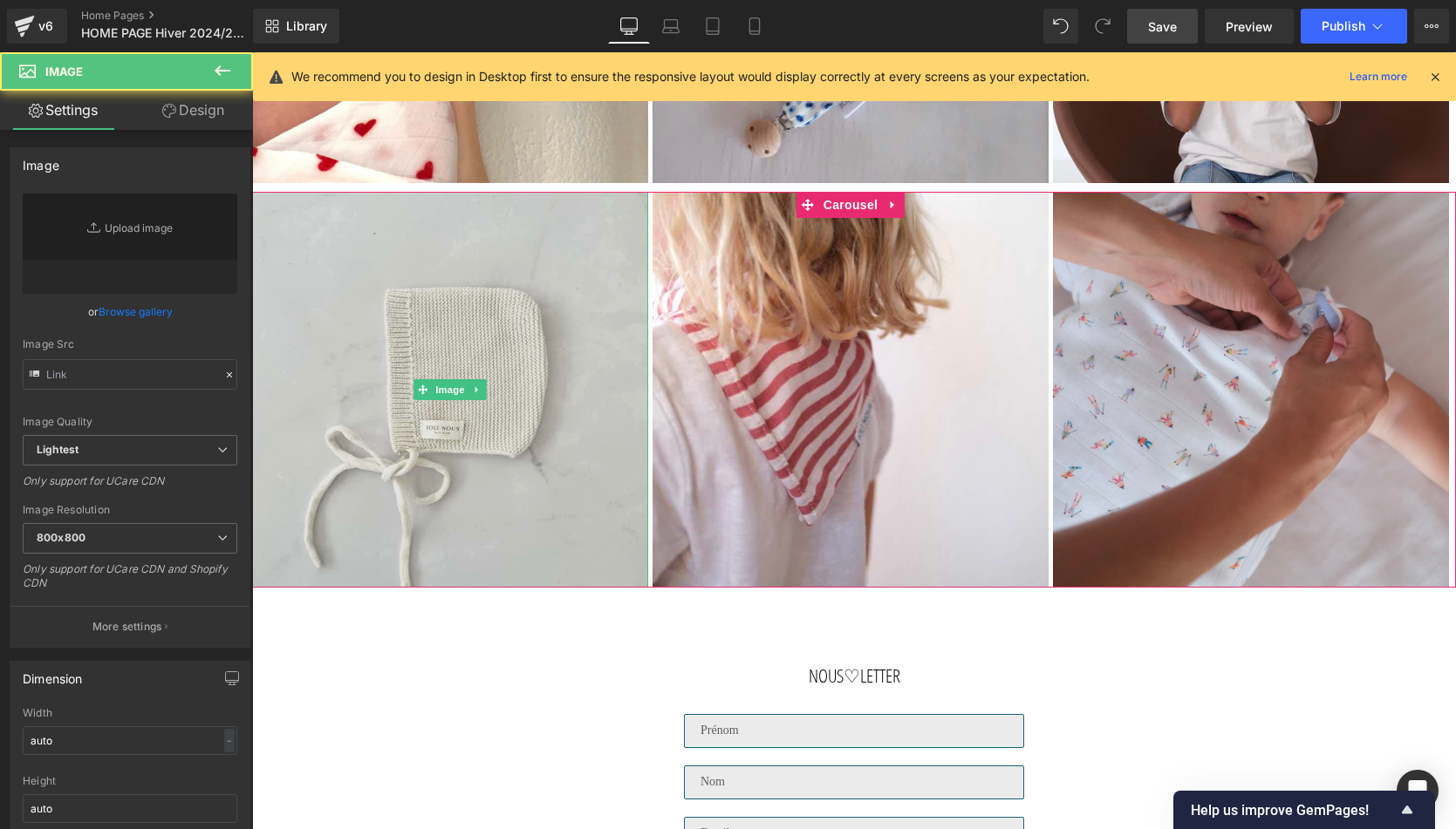
type input "https://ucarecdn.com/281bee51-e466-4502-bebf-ff0580921238/-/format/auto/-/previ…"
click at [551, 402] on img at bounding box center [451, 390] width 396 height 396
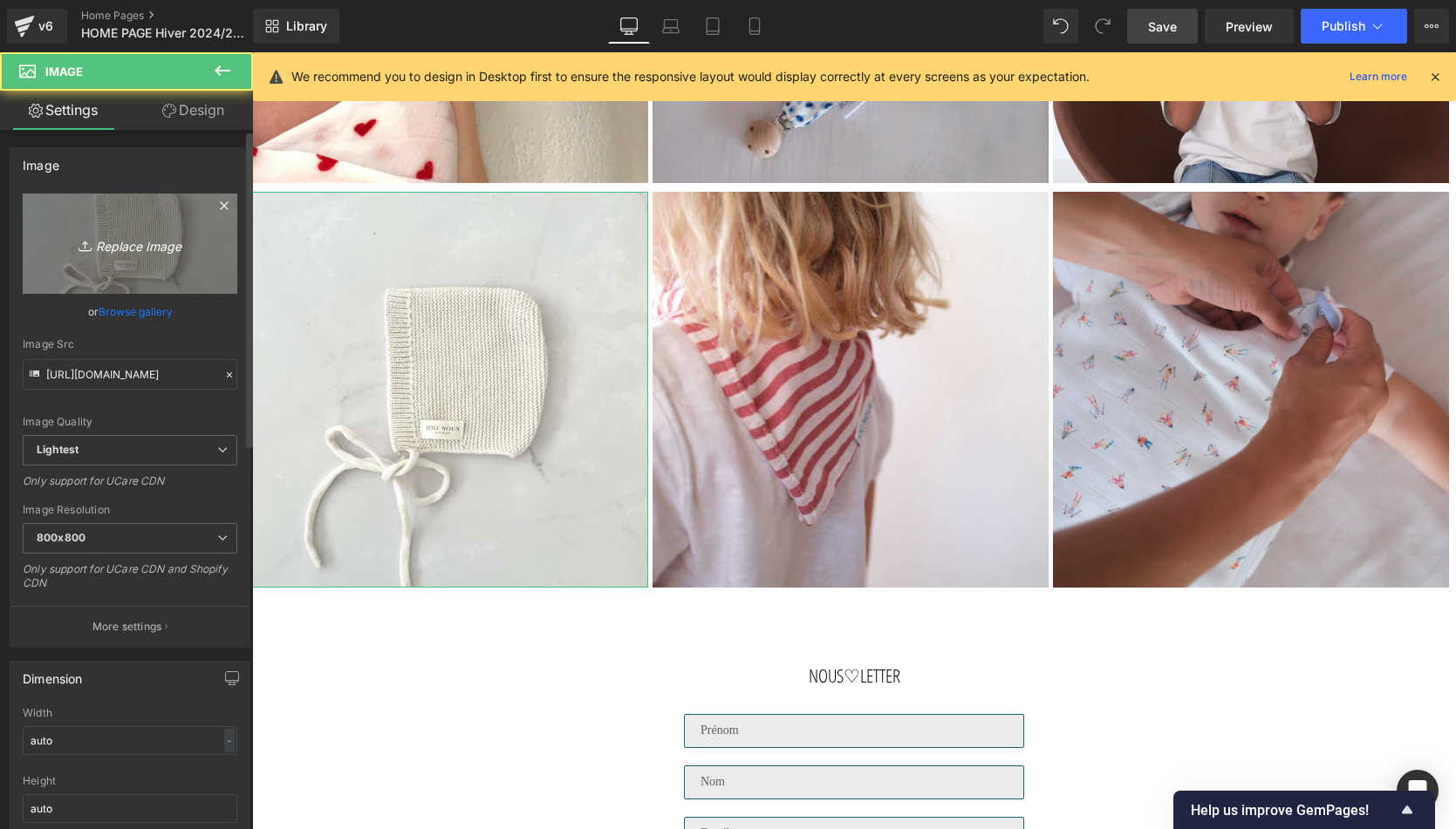
click at [188, 247] on icon "Replace Image" at bounding box center [130, 244] width 139 height 22
type input "C:\fakepath\Bonnet-lilas-Tricot-joli-nous-laine-mérinos-ultra-doux-confortable…"
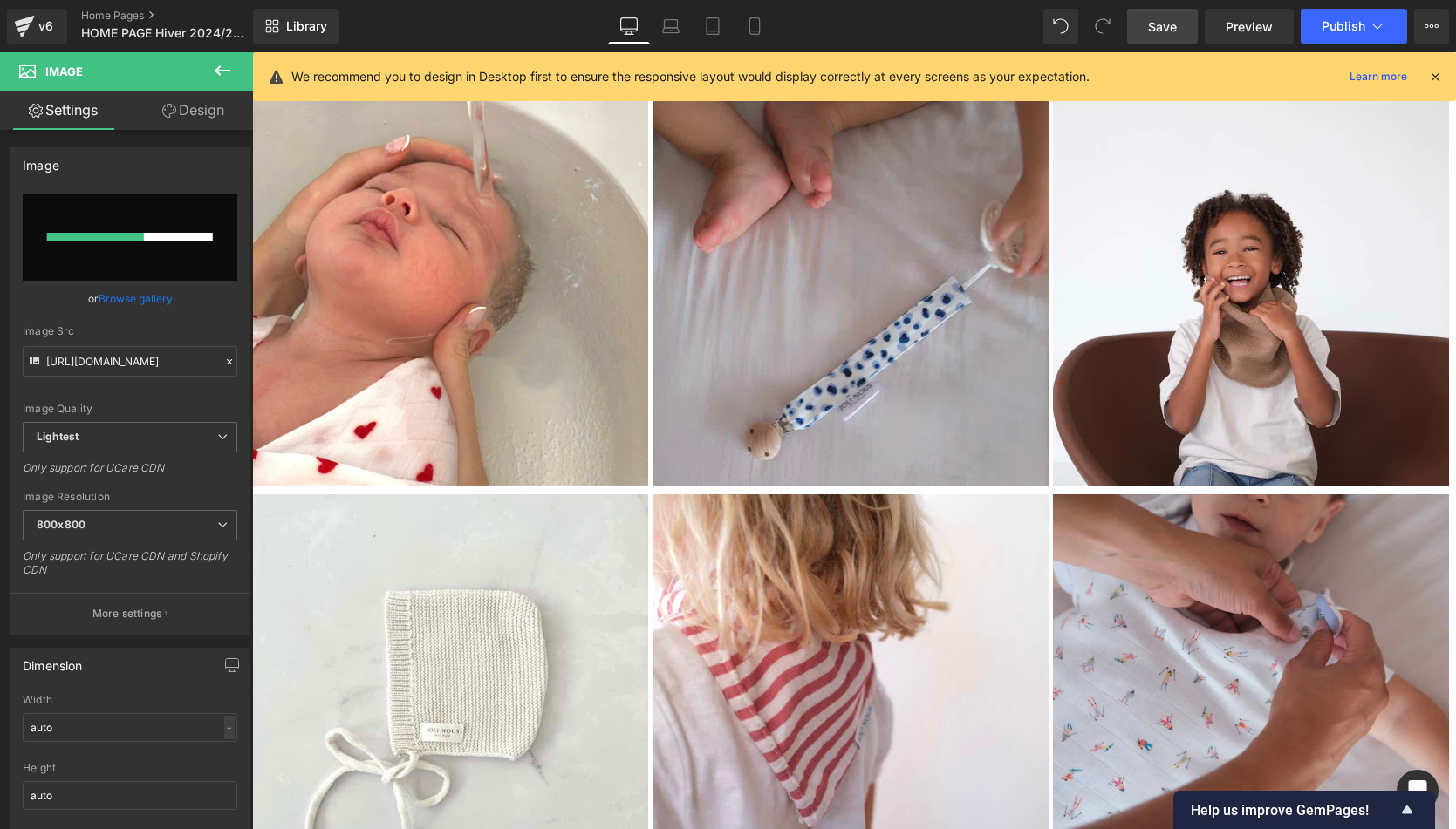
scroll to position [4473, 0]
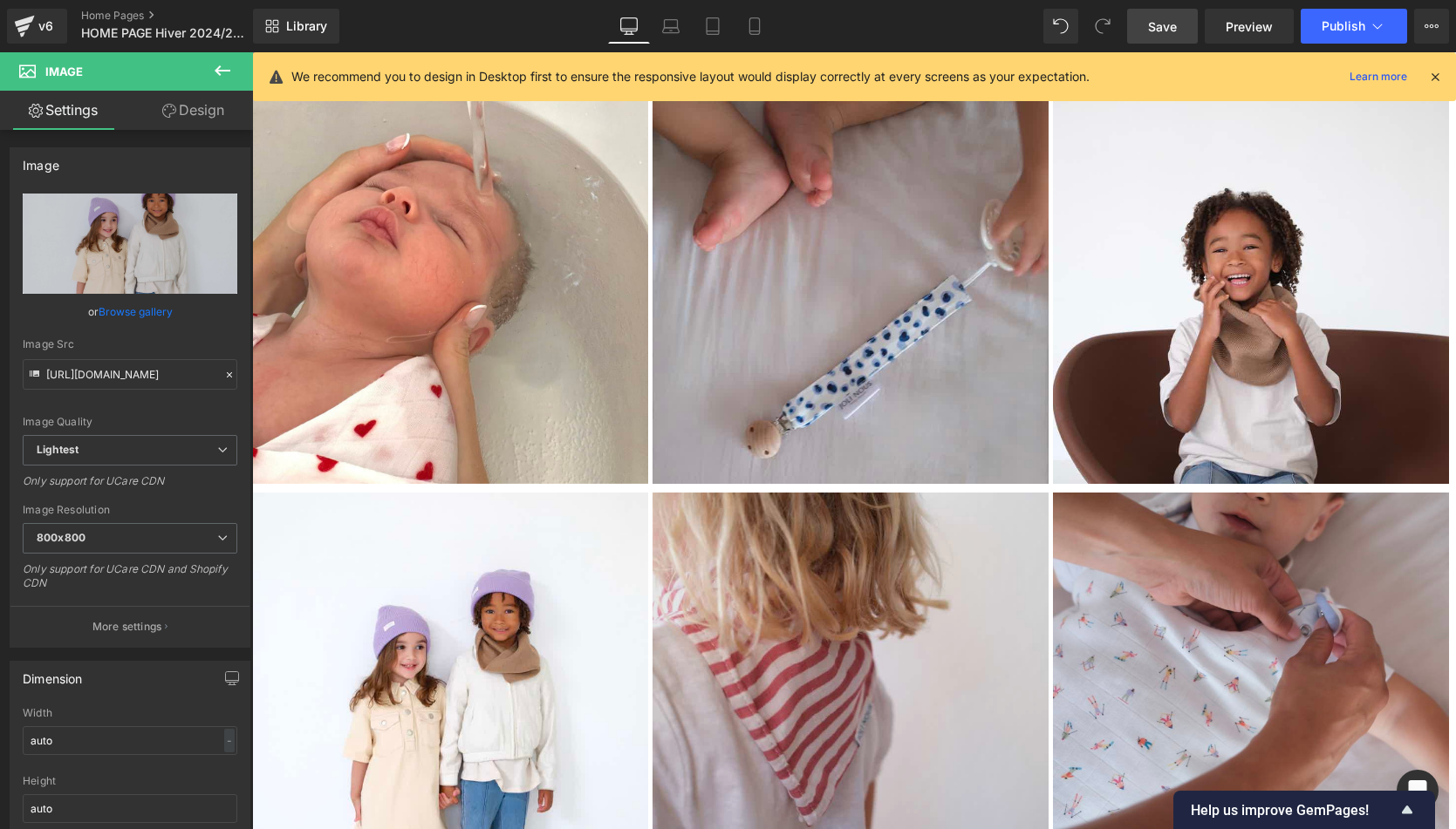
type input "https://ucarecdn.com/47ba76f2-fb54-4857-944c-e5ed8eb54713/-/format/auto/-/previ…"
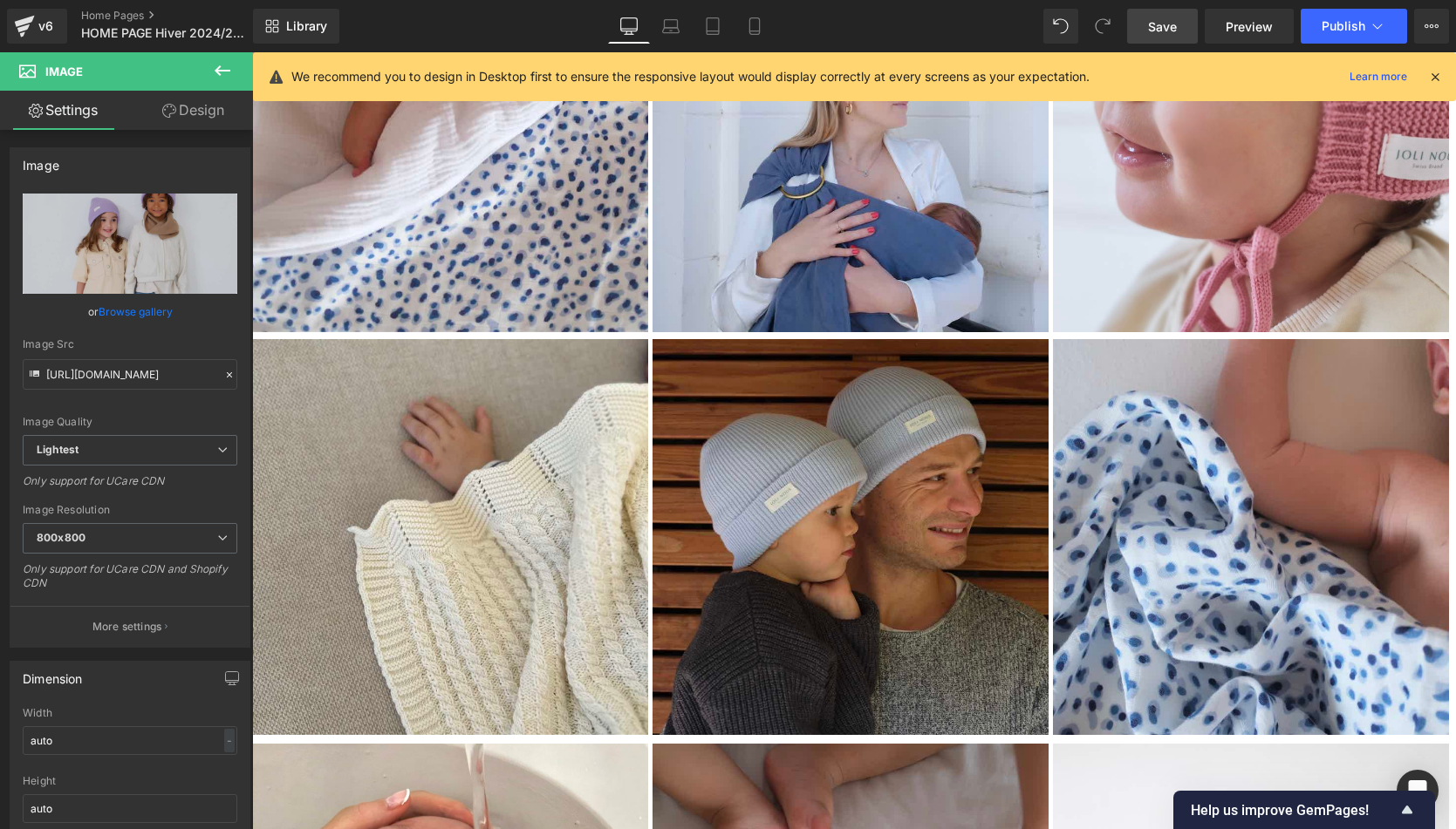
scroll to position [3802, 0]
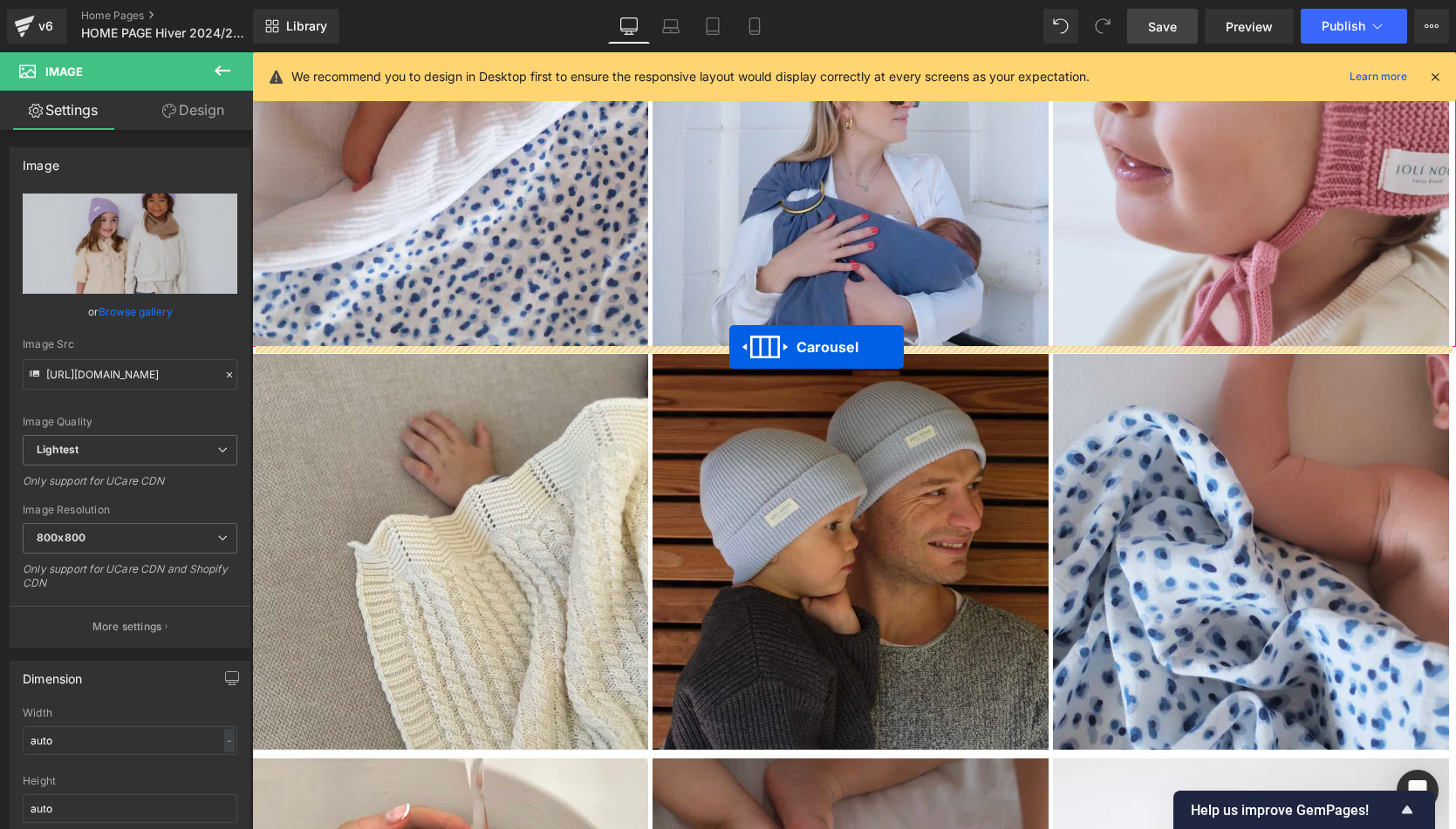
drag, startPoint x: 806, startPoint y: 290, endPoint x: 729, endPoint y: 347, distance: 95.8
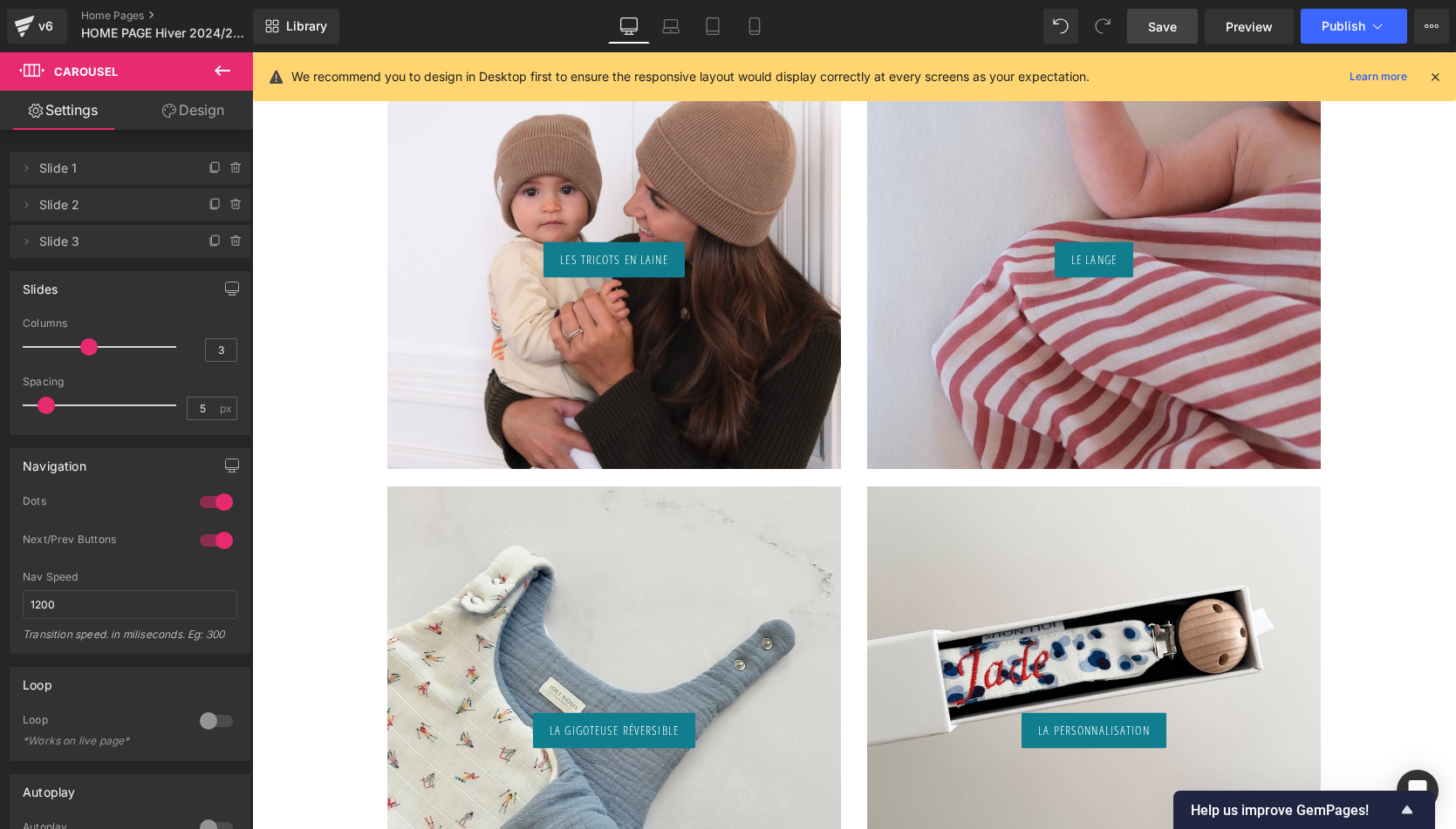
scroll to position [1761, 0]
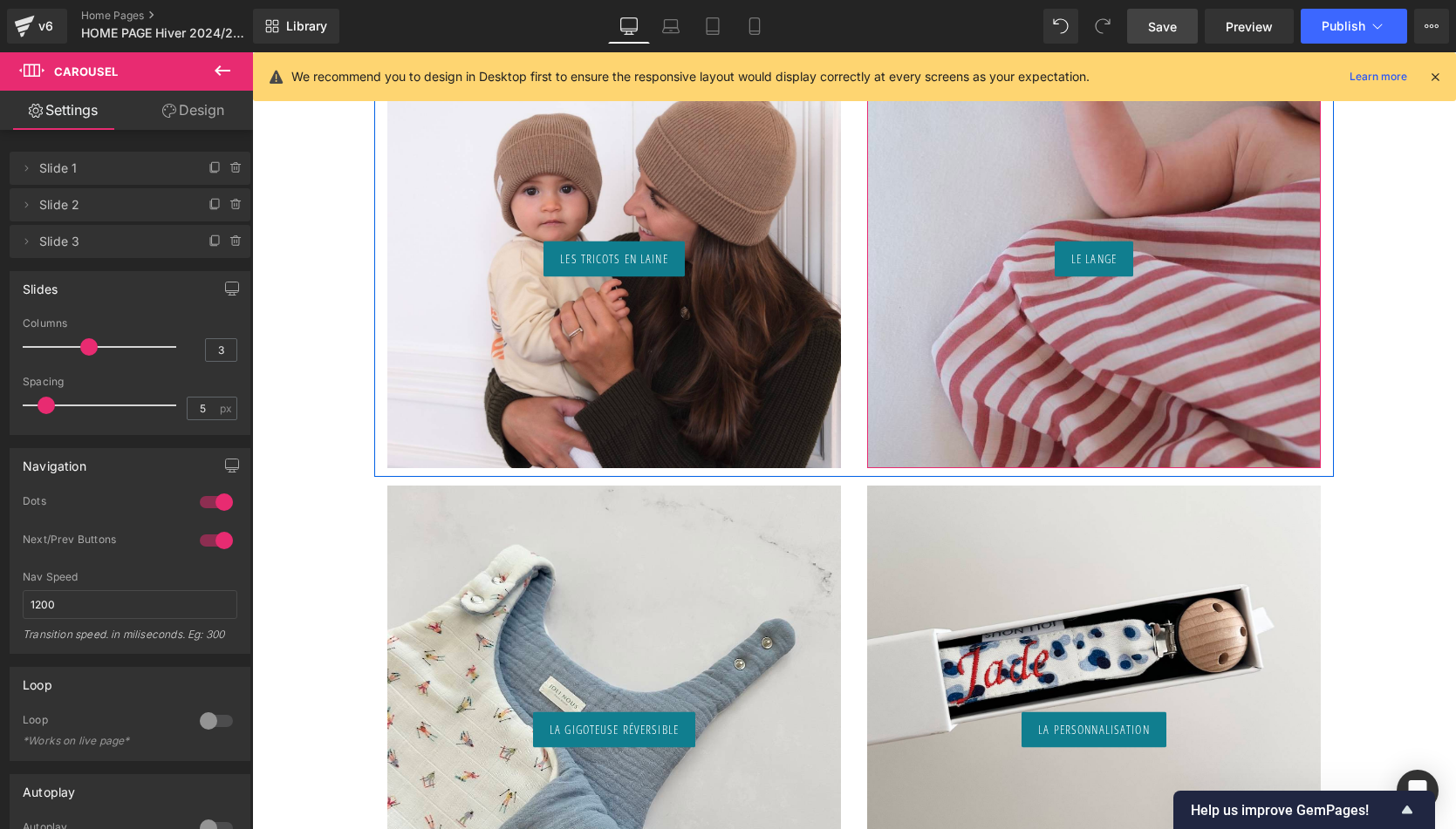
click at [1148, 39] on link "Save" at bounding box center [1162, 26] width 71 height 35
click at [137, 16] on link "Home Pages" at bounding box center [181, 16] width 201 height 14
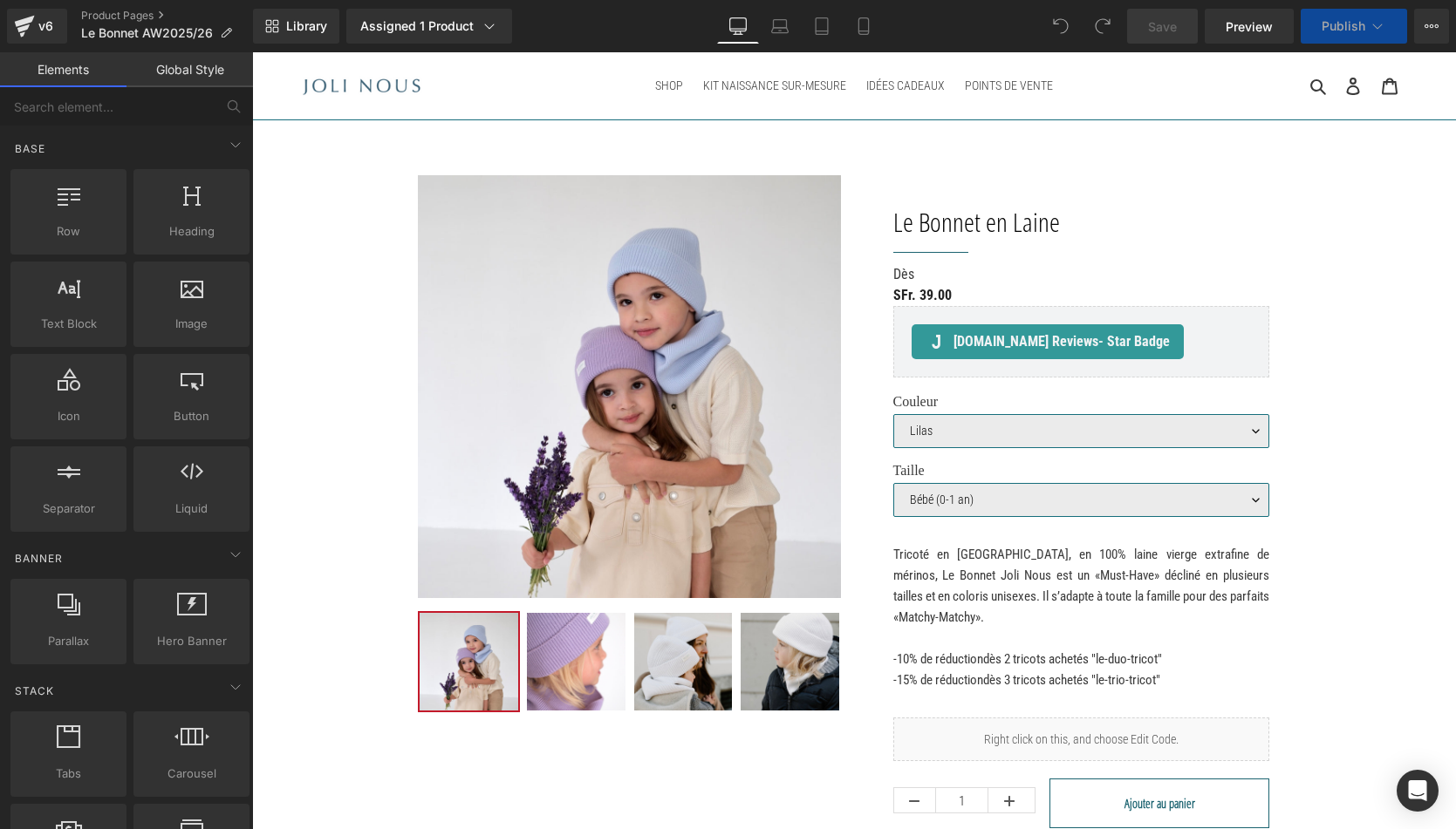
click at [1076, 581] on p "Tricoté en Italie, en 100% laine vierge extrafine de mérinos, Le Bonnet Joli No…" at bounding box center [1082, 586] width 377 height 84
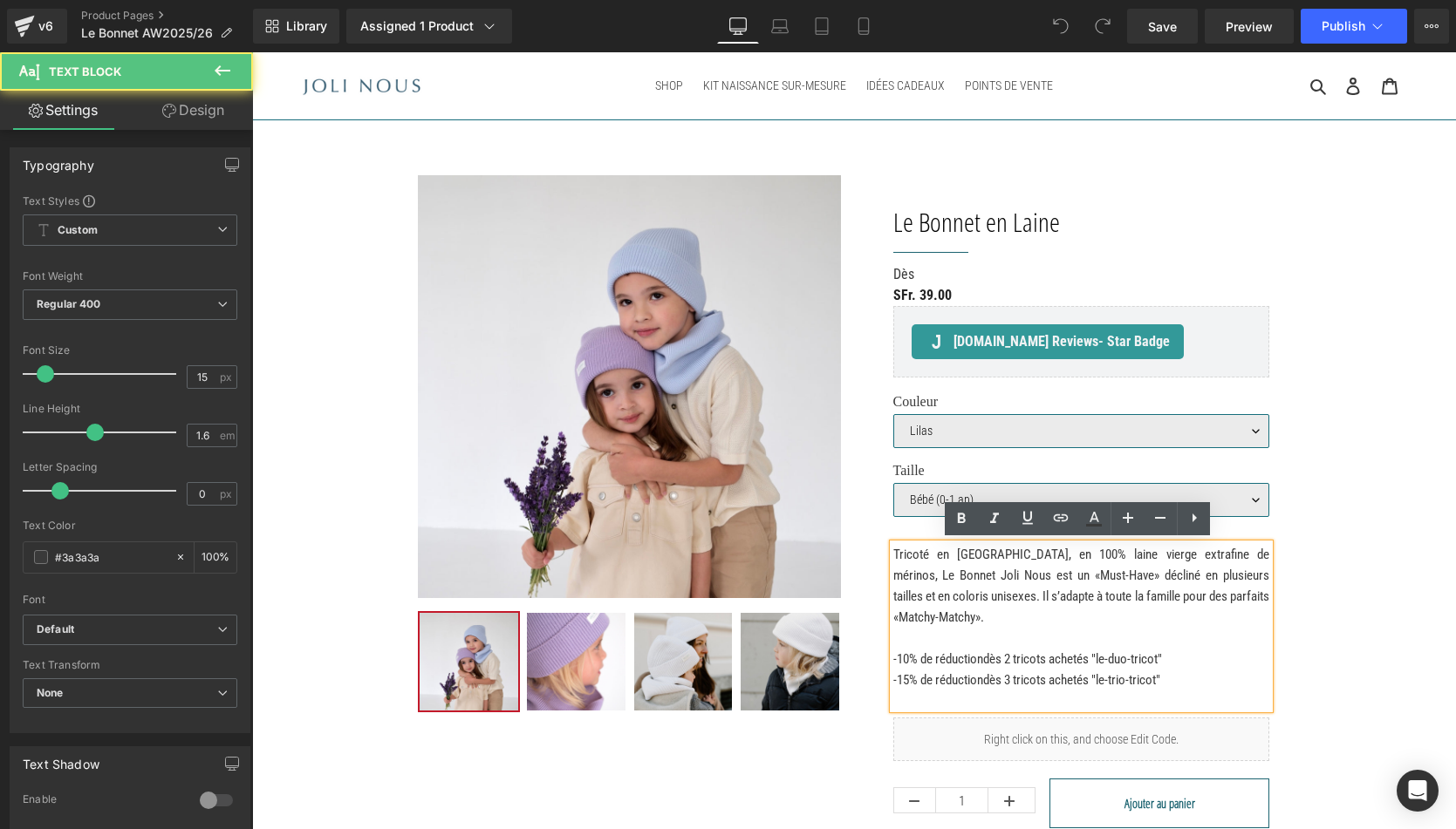
click at [911, 563] on p "Tricoté en Italie, en 100% laine vierge extrafine de mérinos, Le Bonnet Joli No…" at bounding box center [1082, 586] width 377 height 84
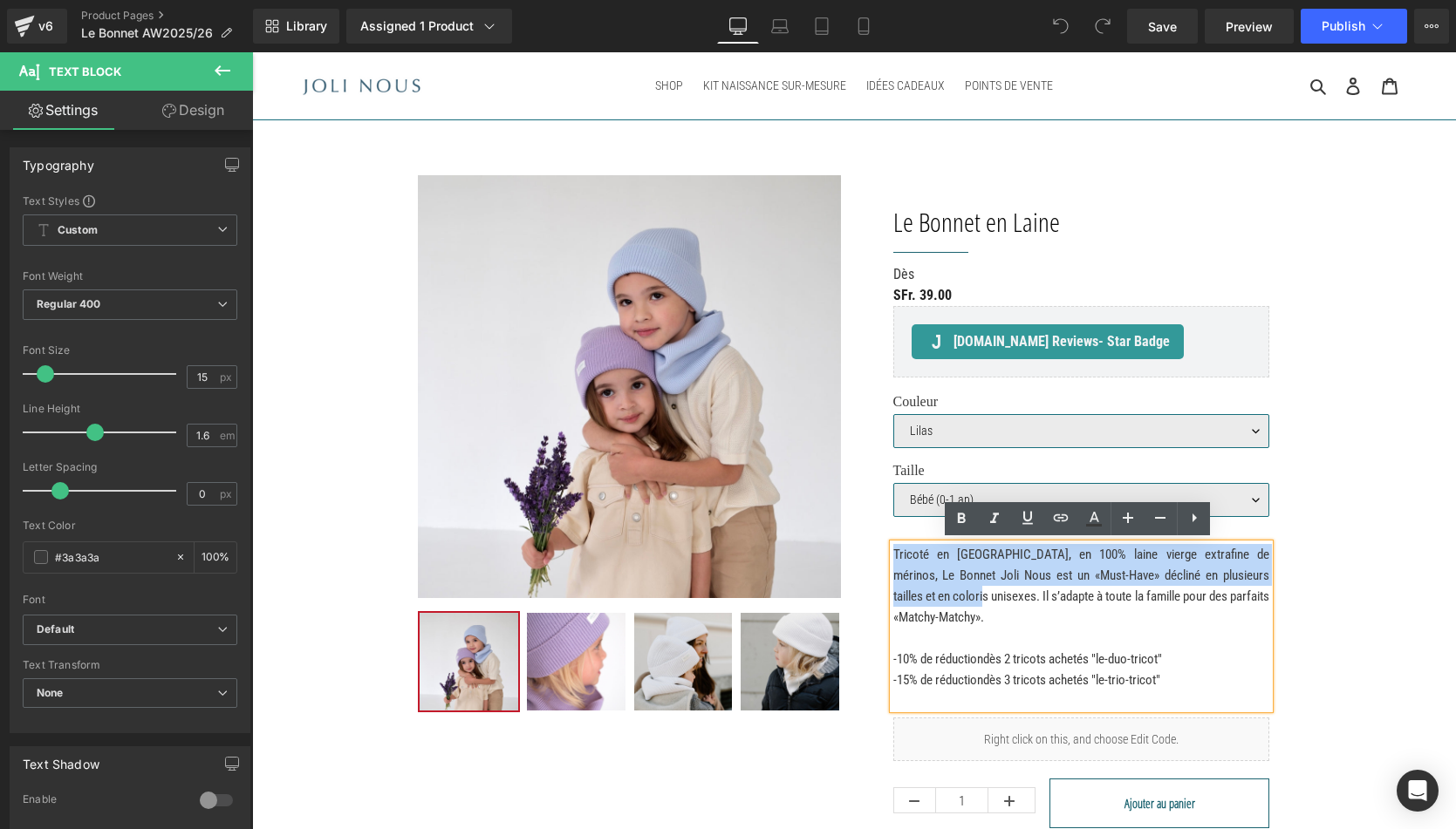
drag, startPoint x: 888, startPoint y: 549, endPoint x: 1025, endPoint y: 594, distance: 144.2
click at [1025, 594] on div "Tricoté en Italie, en 100% laine vierge extrafine de mérinos, Le Bonnet Joli No…" at bounding box center [1082, 627] width 377 height 165
click at [1025, 594] on p "Tricoté en Italie, en 100% laine vierge extrafine de mérinos, Le Bonnet Joli No…" at bounding box center [1082, 586] width 377 height 84
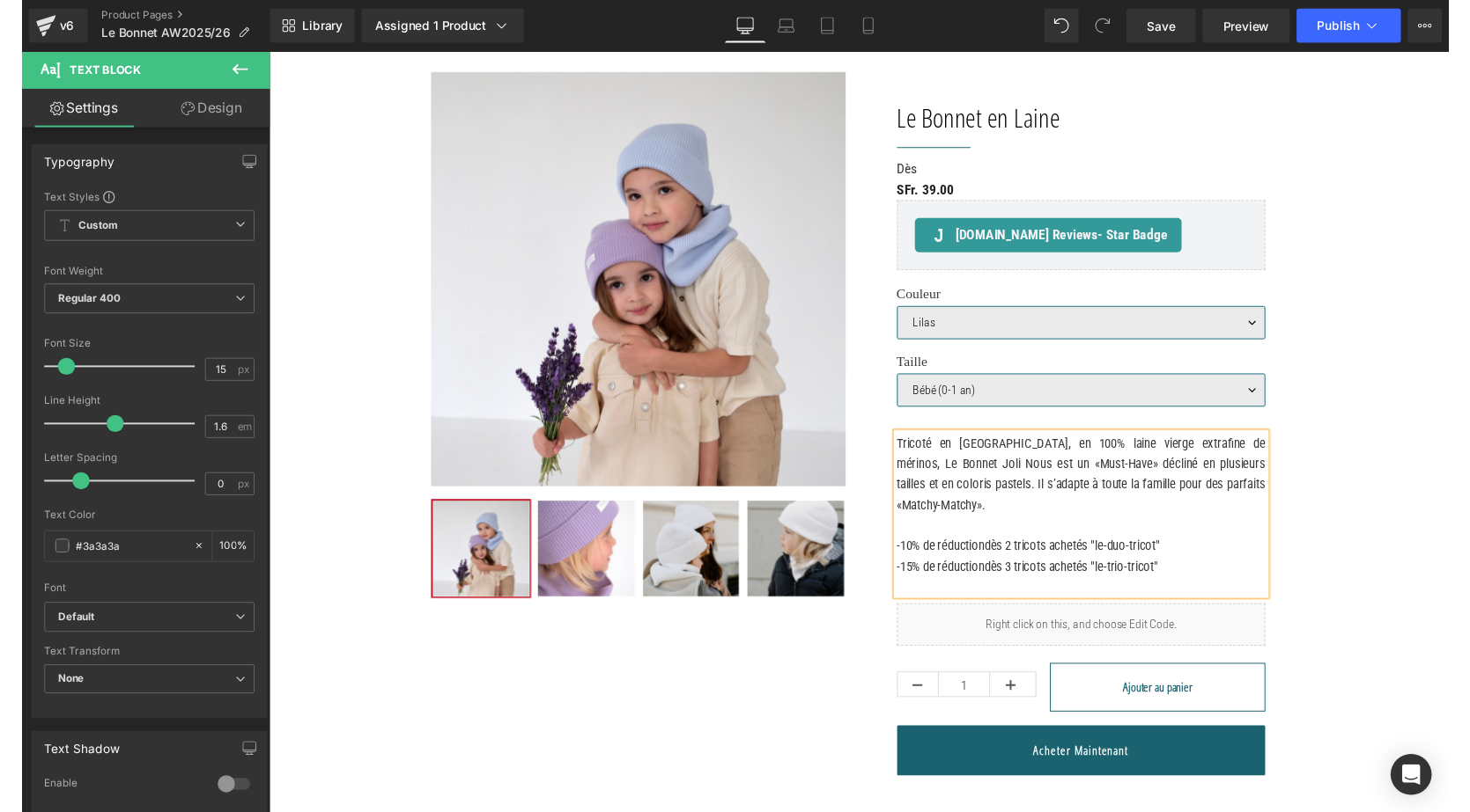
scroll to position [104, 0]
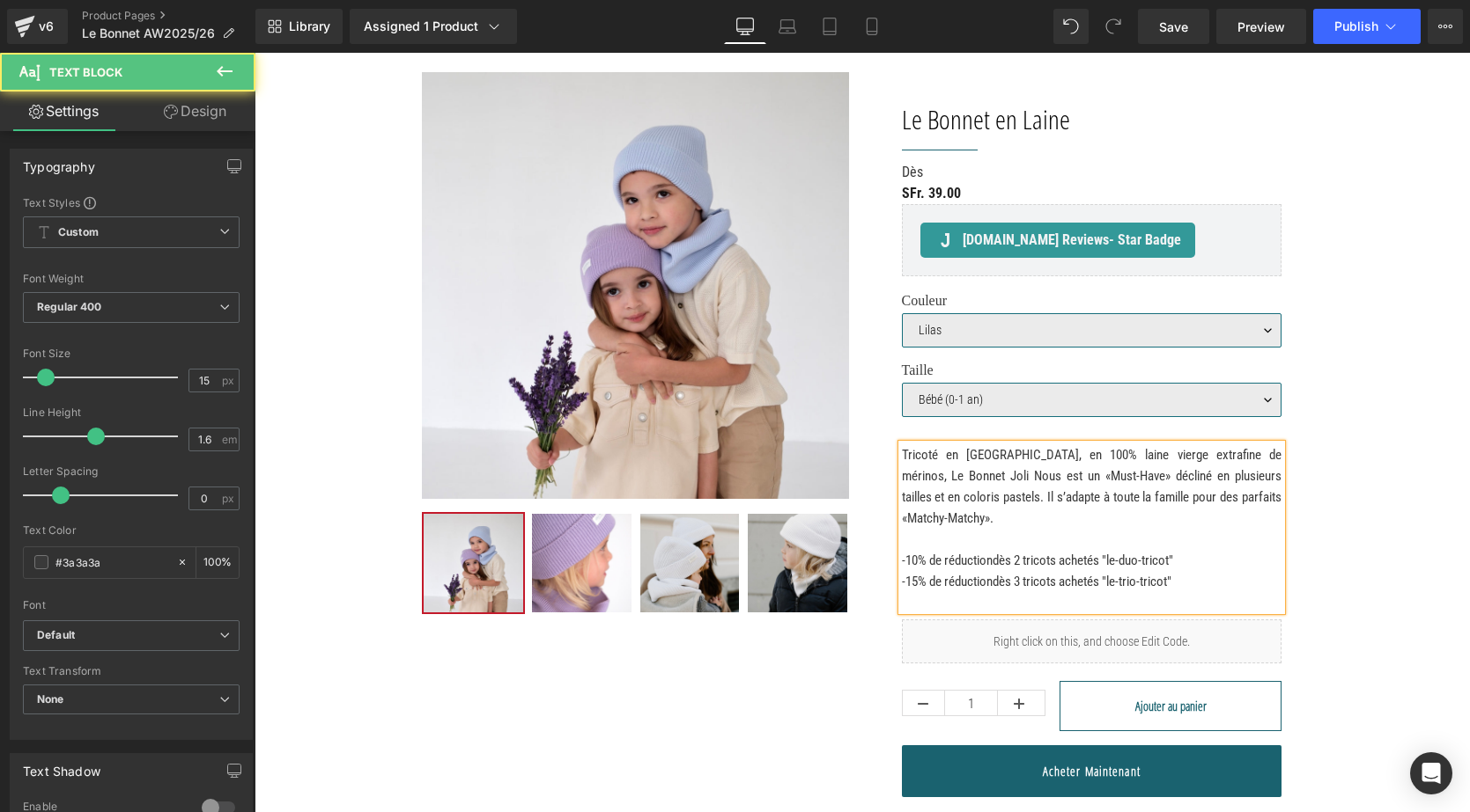
click at [902, 556] on span "-10% de réduction" at bounding box center [947, 561] width 90 height 16
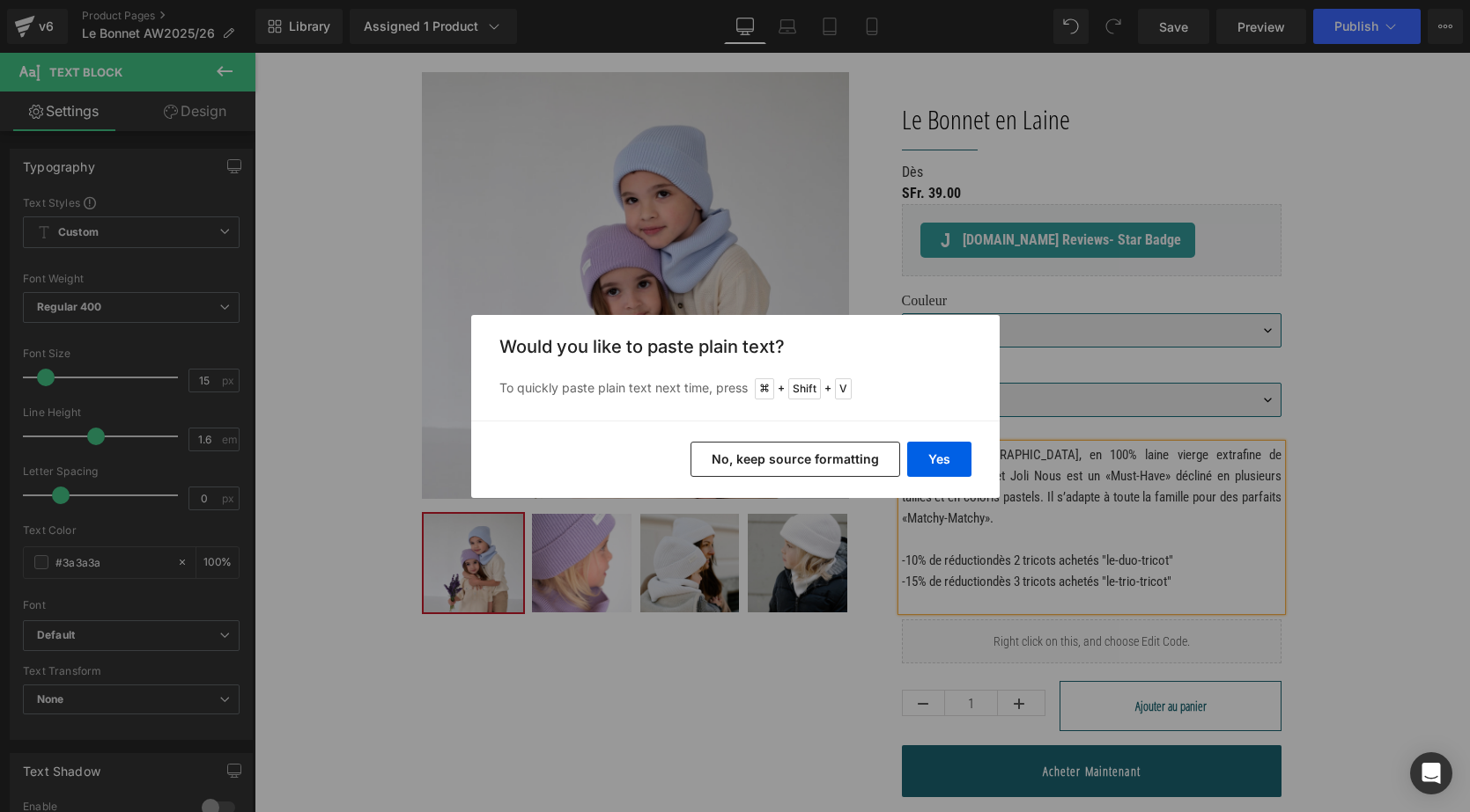
click at [843, 453] on button "No, keep source formatting" at bounding box center [795, 460] width 210 height 35
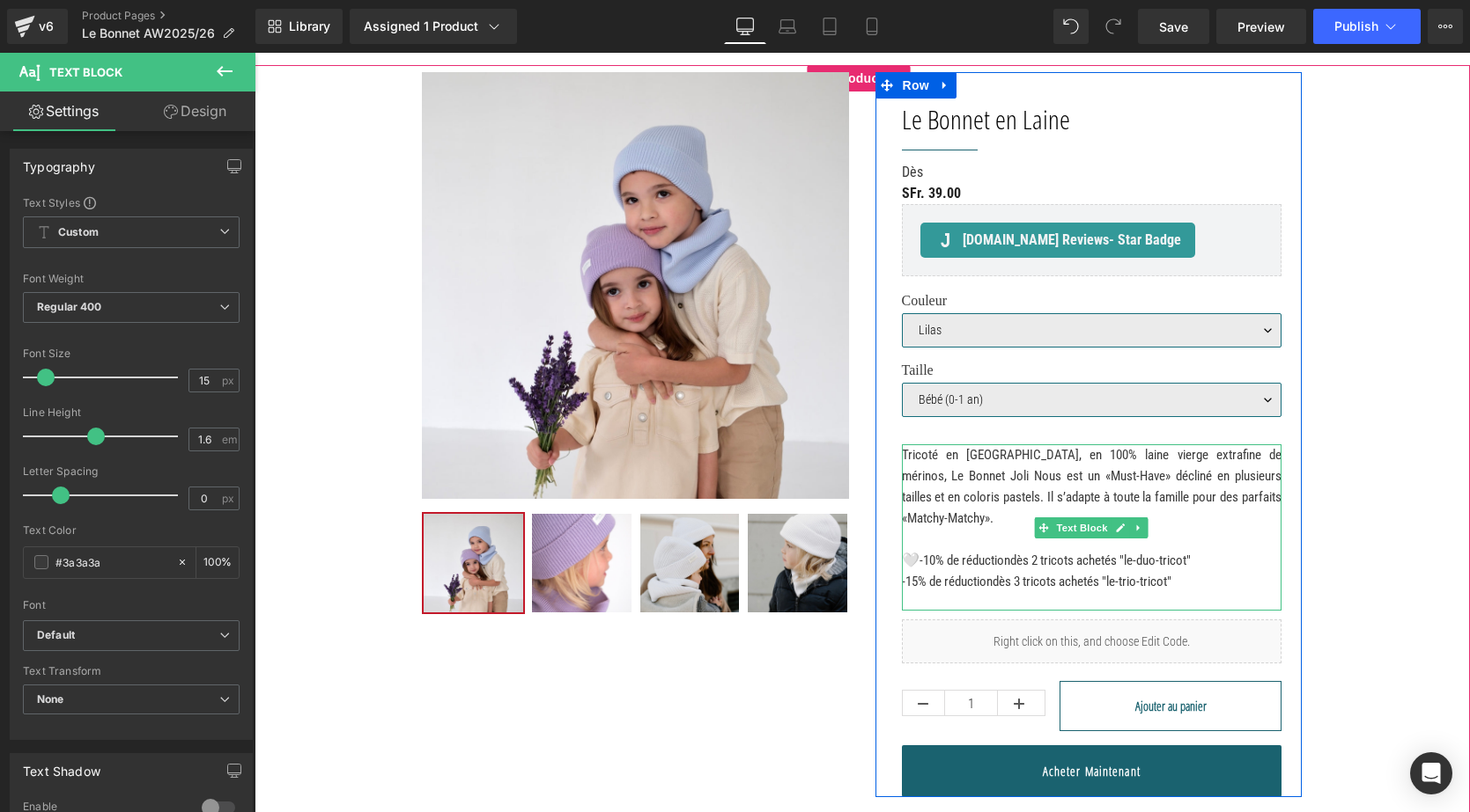
click at [920, 557] on span "-10% de réduction" at bounding box center [965, 561] width 90 height 16
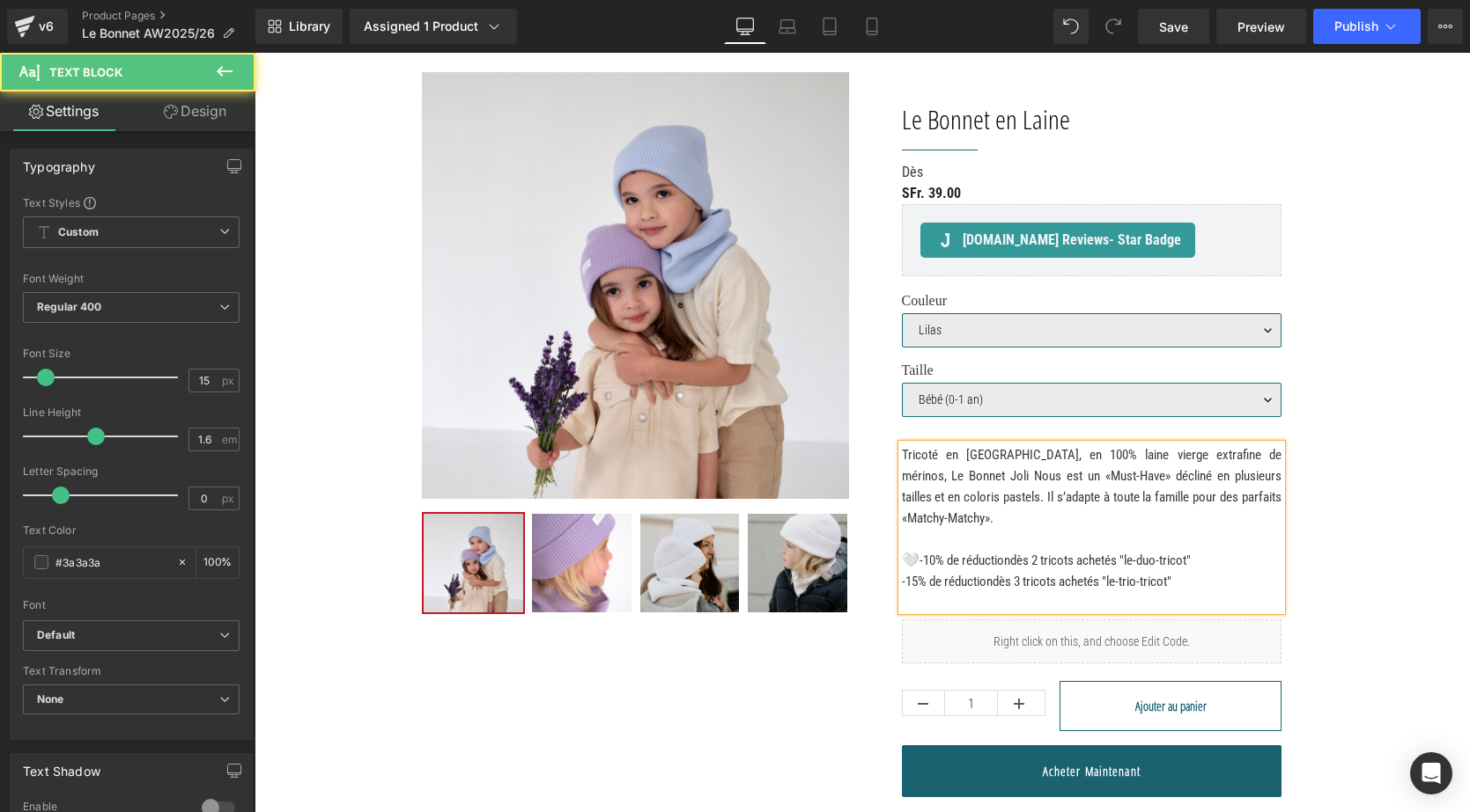
click at [902, 578] on span "-15% de réduction" at bounding box center [947, 582] width 90 height 16
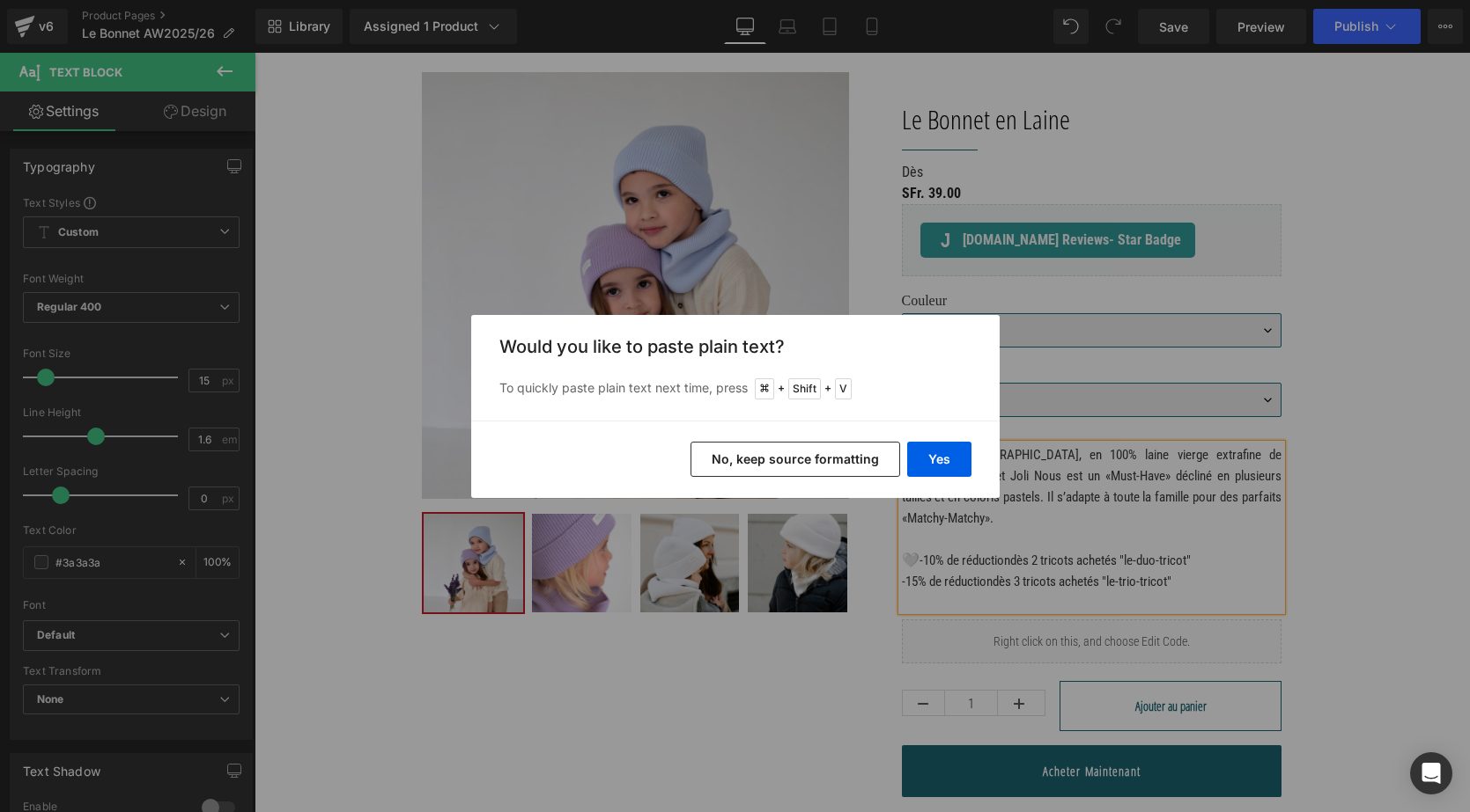
click at [852, 454] on button "No, keep source formatting" at bounding box center [795, 460] width 210 height 35
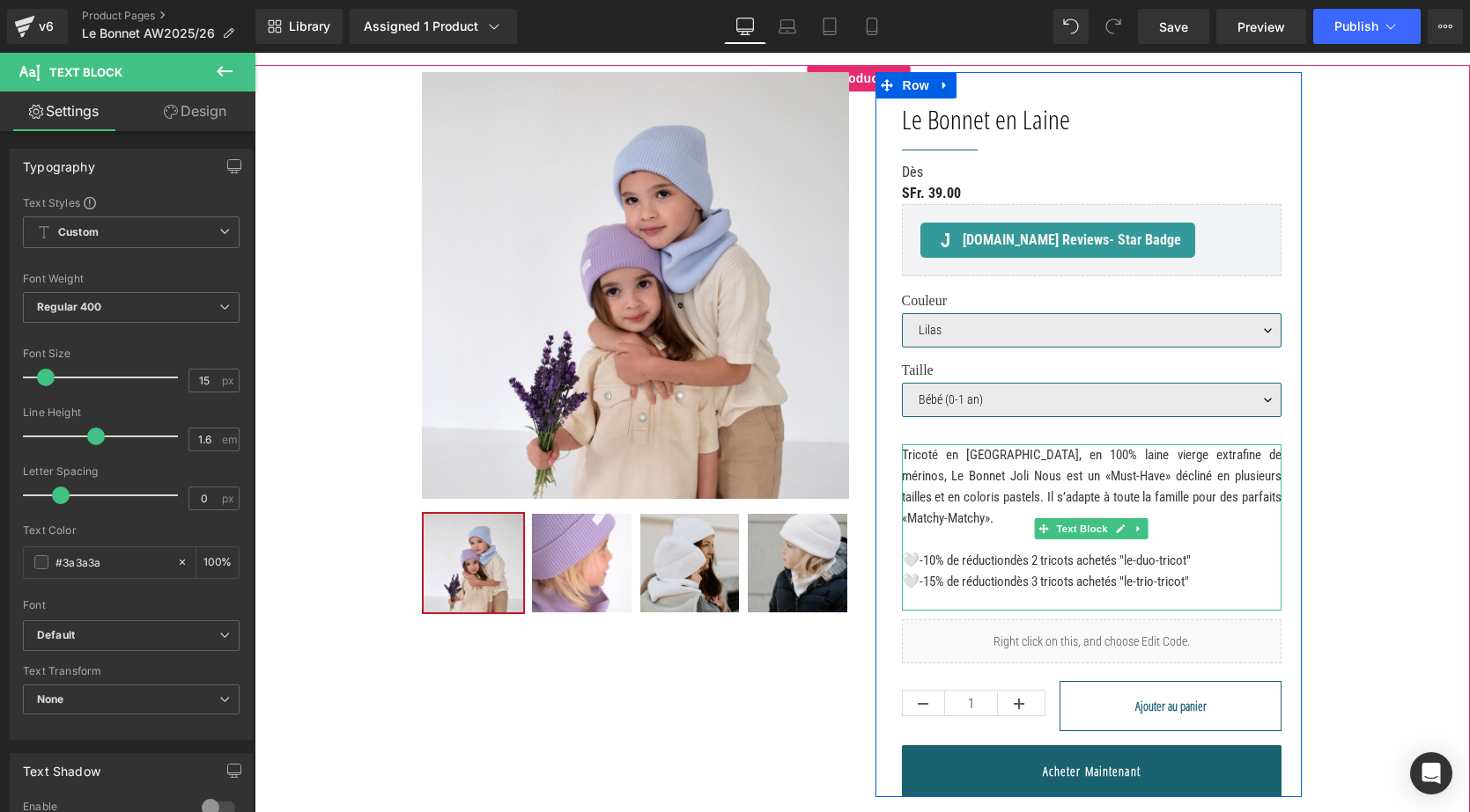
click at [915, 577] on span "🤍" at bounding box center [911, 581] width 18 height 15
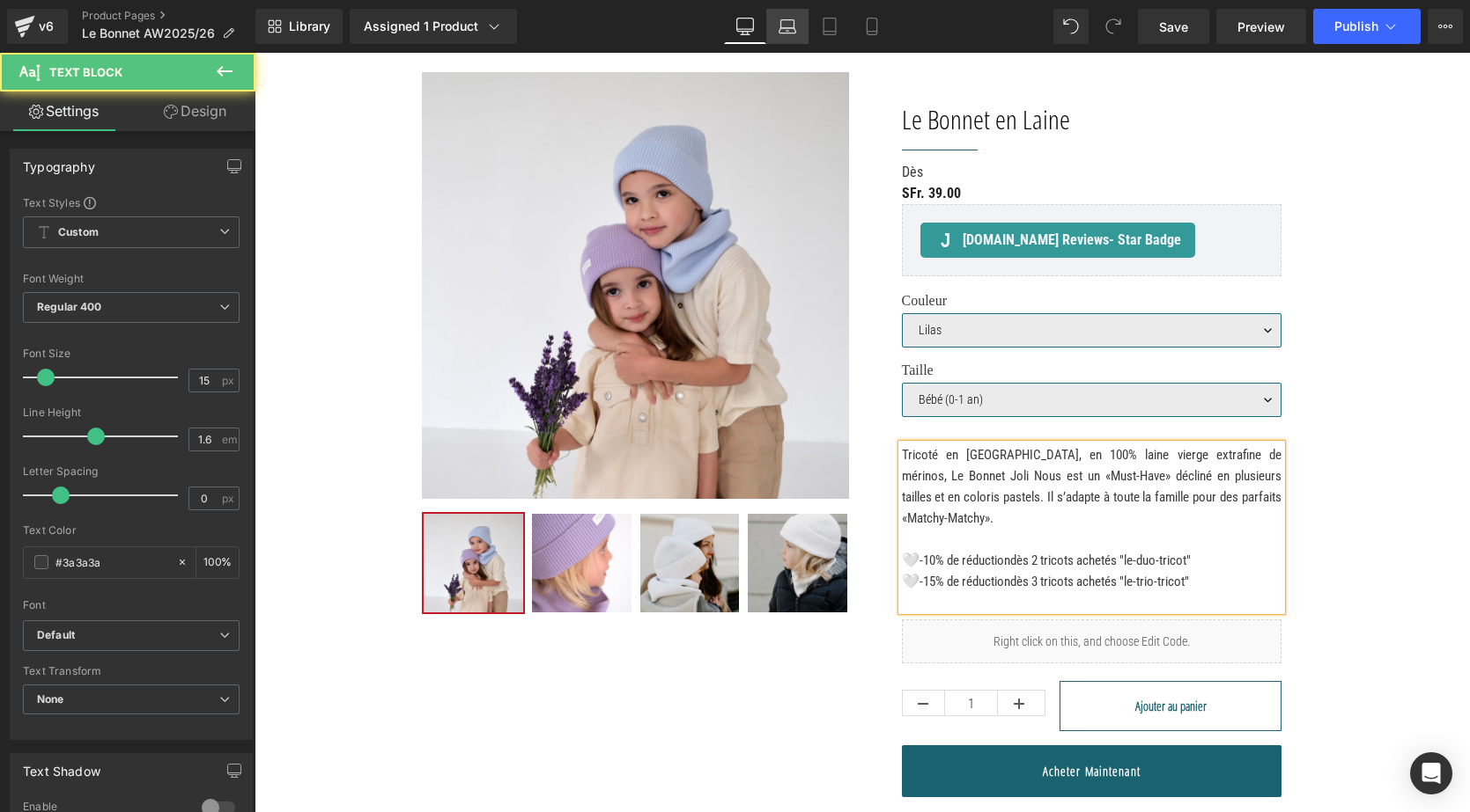
click at [775, 22] on link "Laptop" at bounding box center [788, 27] width 42 height 35
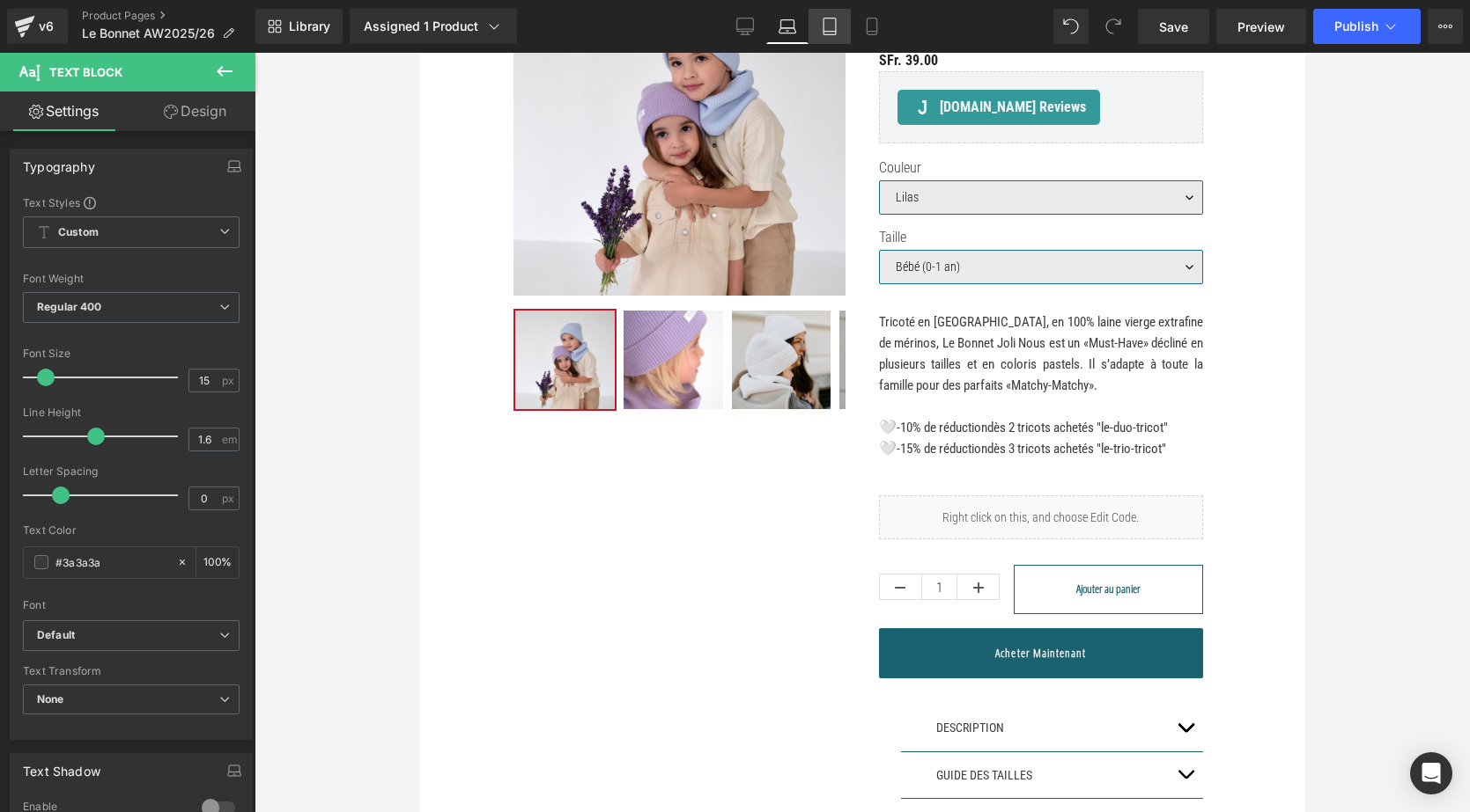
click at [810, 27] on link "Tablet" at bounding box center [829, 27] width 42 height 35
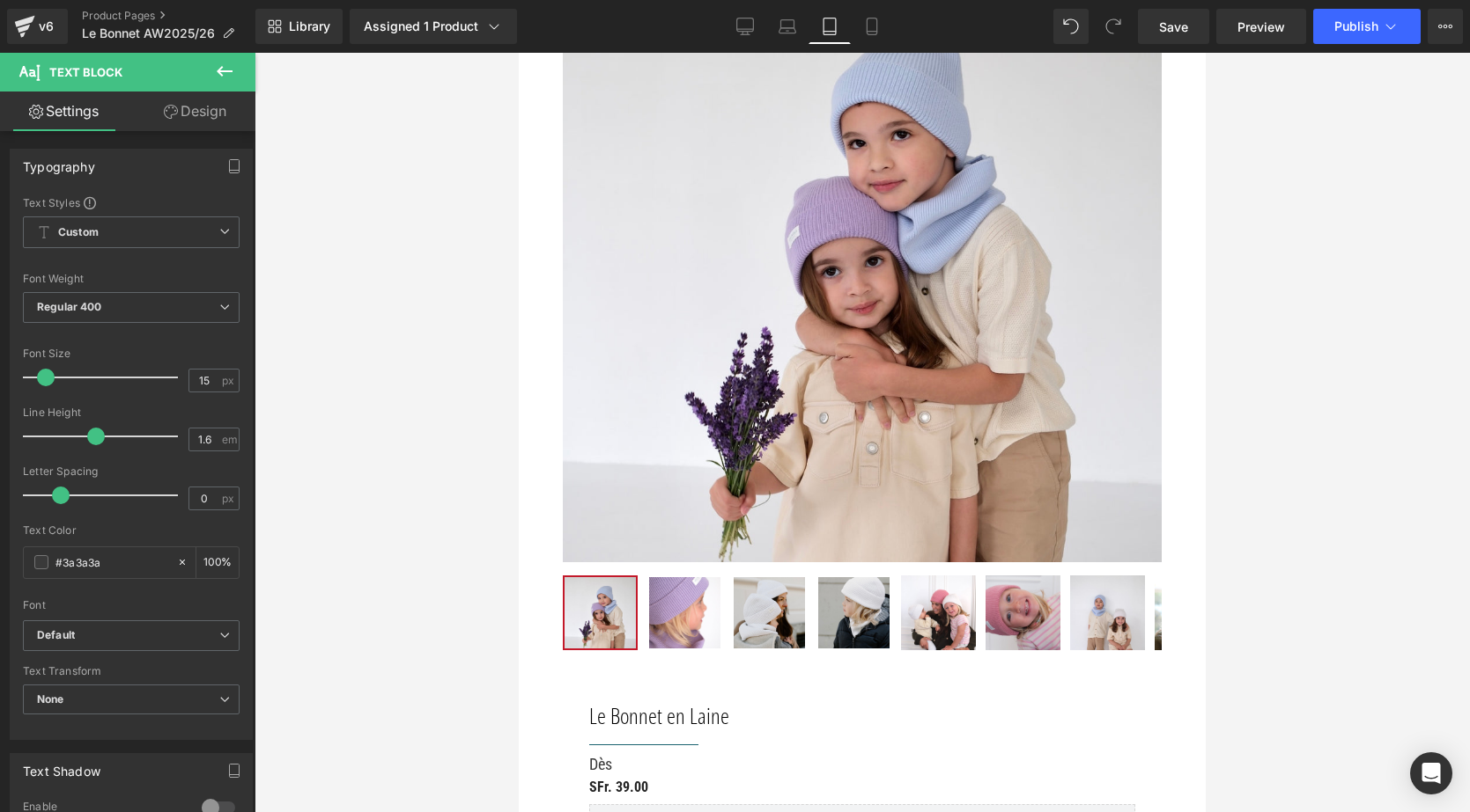
scroll to position [969, 0]
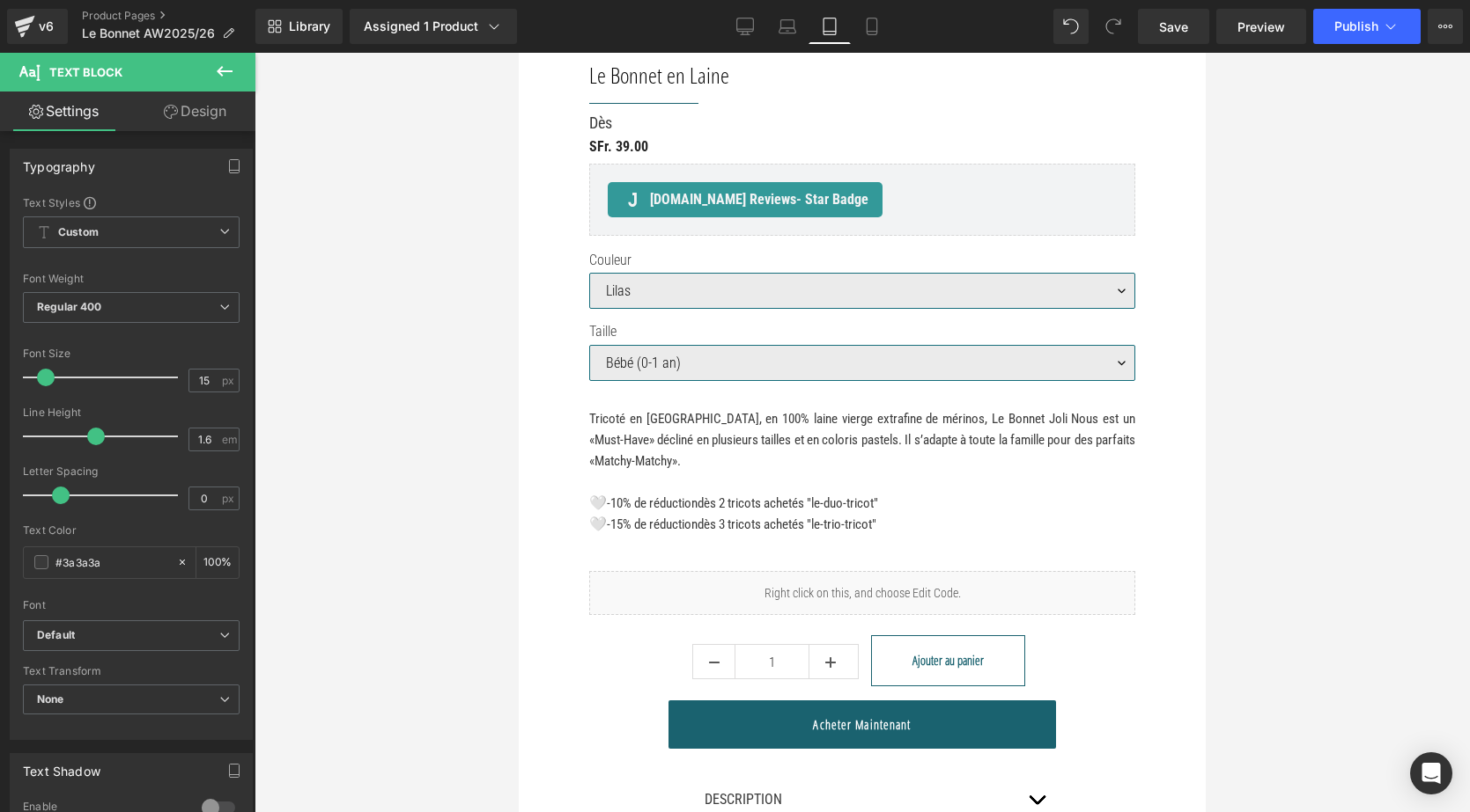
click at [832, 23] on icon at bounding box center [829, 27] width 18 height 18
click at [858, 25] on link "Mobile" at bounding box center [872, 27] width 42 height 35
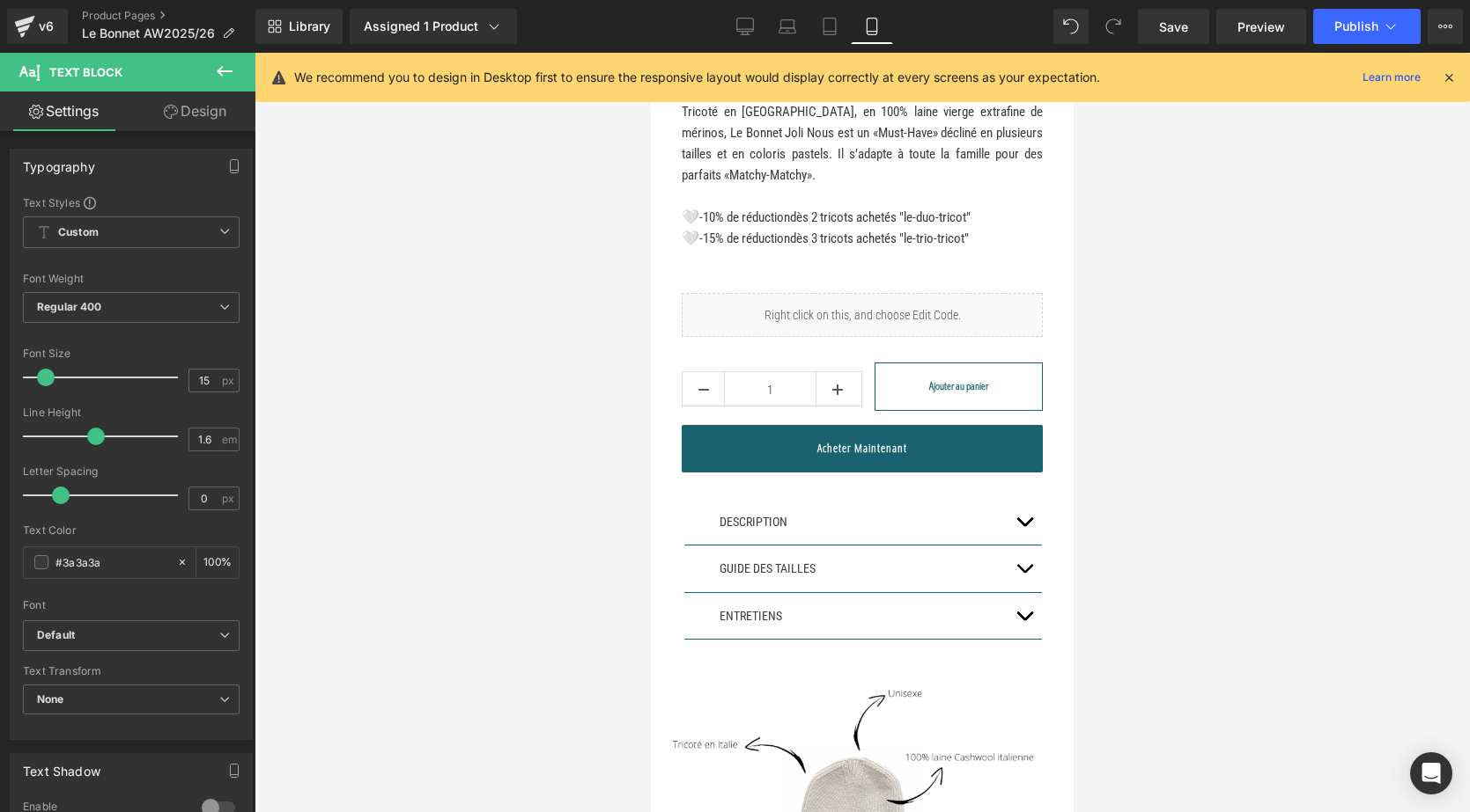
scroll to position [661, 0]
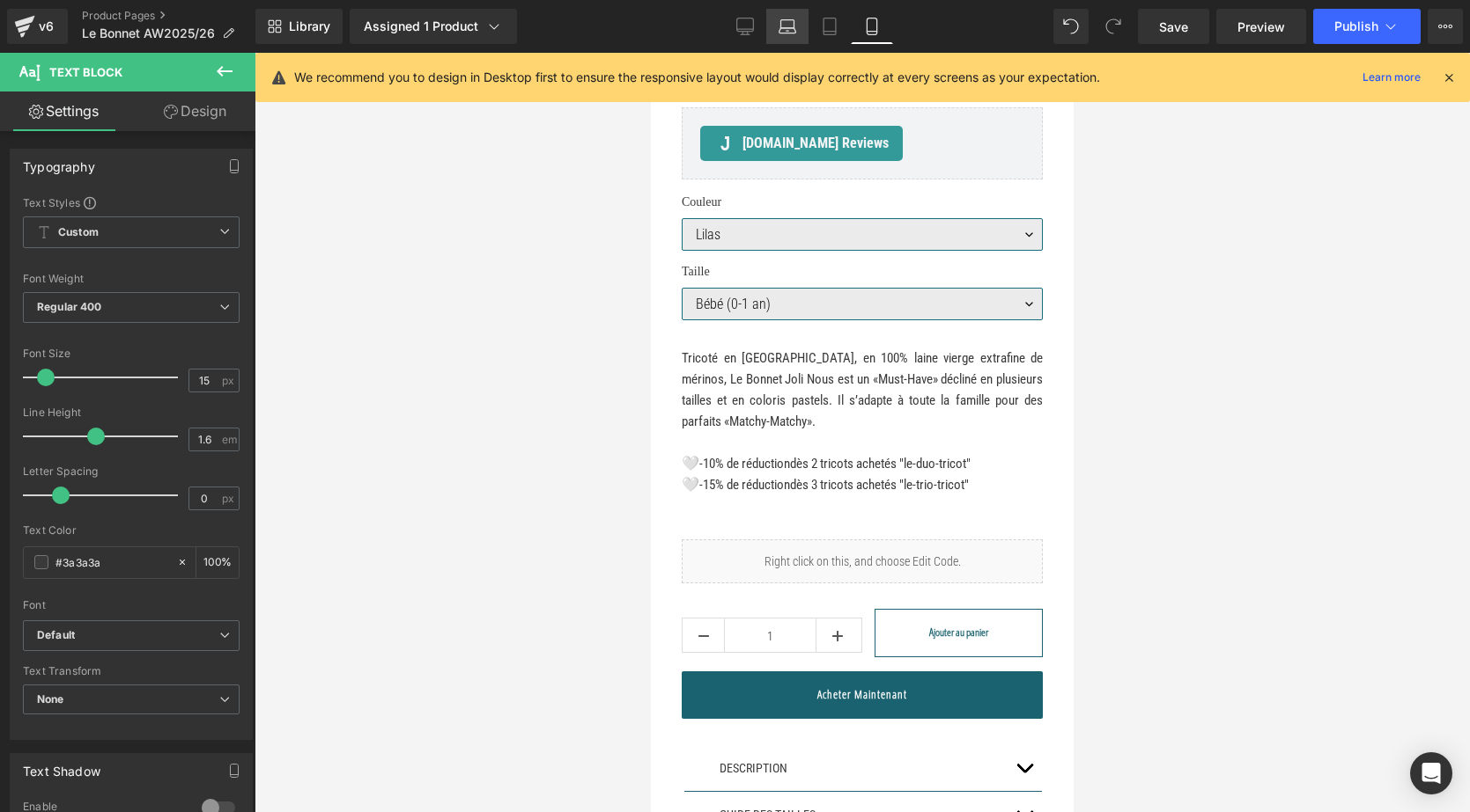
click at [778, 17] on link "Laptop" at bounding box center [788, 27] width 42 height 35
type input "100"
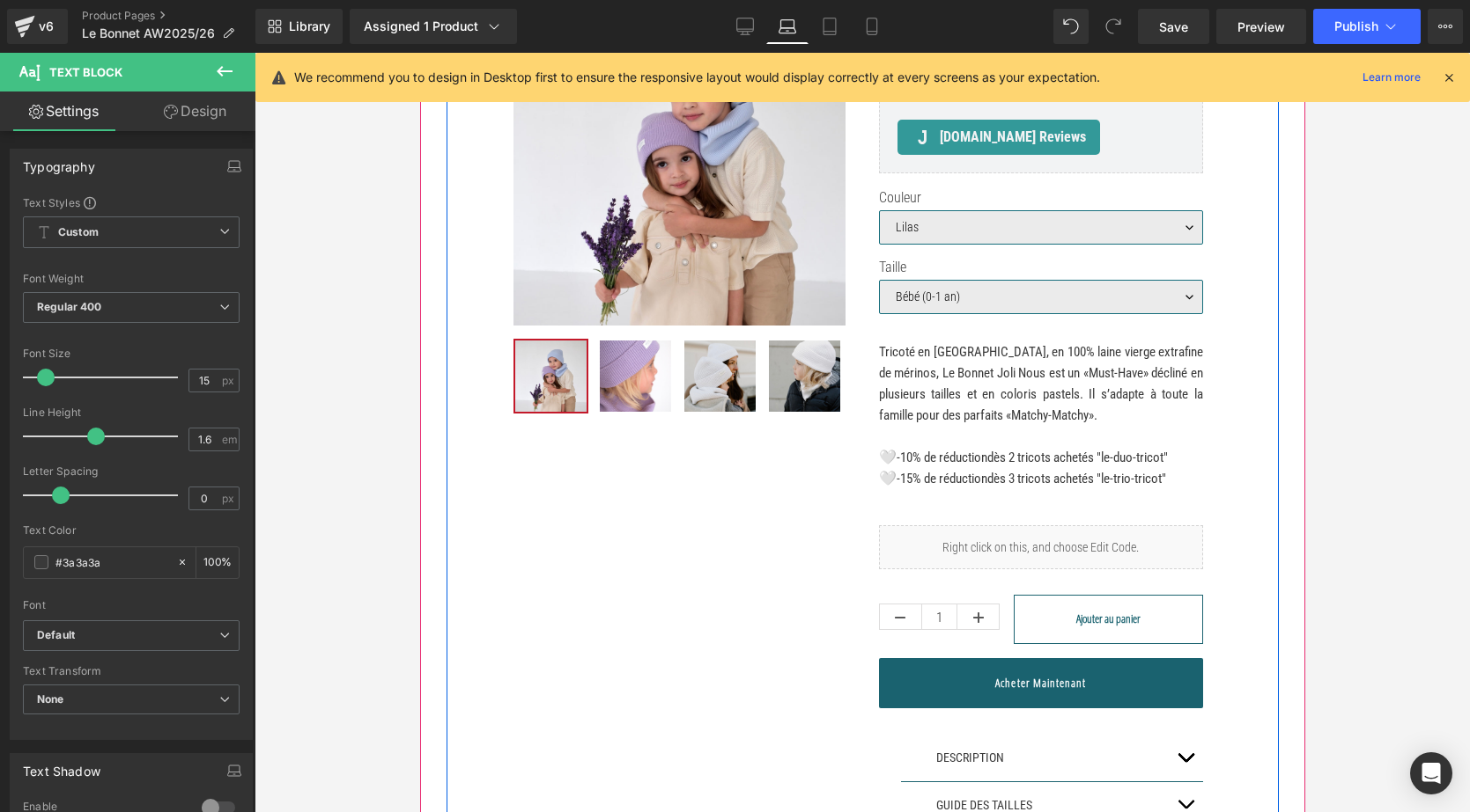
click at [844, 231] on div "Sale Off (P) Image ‹" at bounding box center [678, 204] width 358 height 421
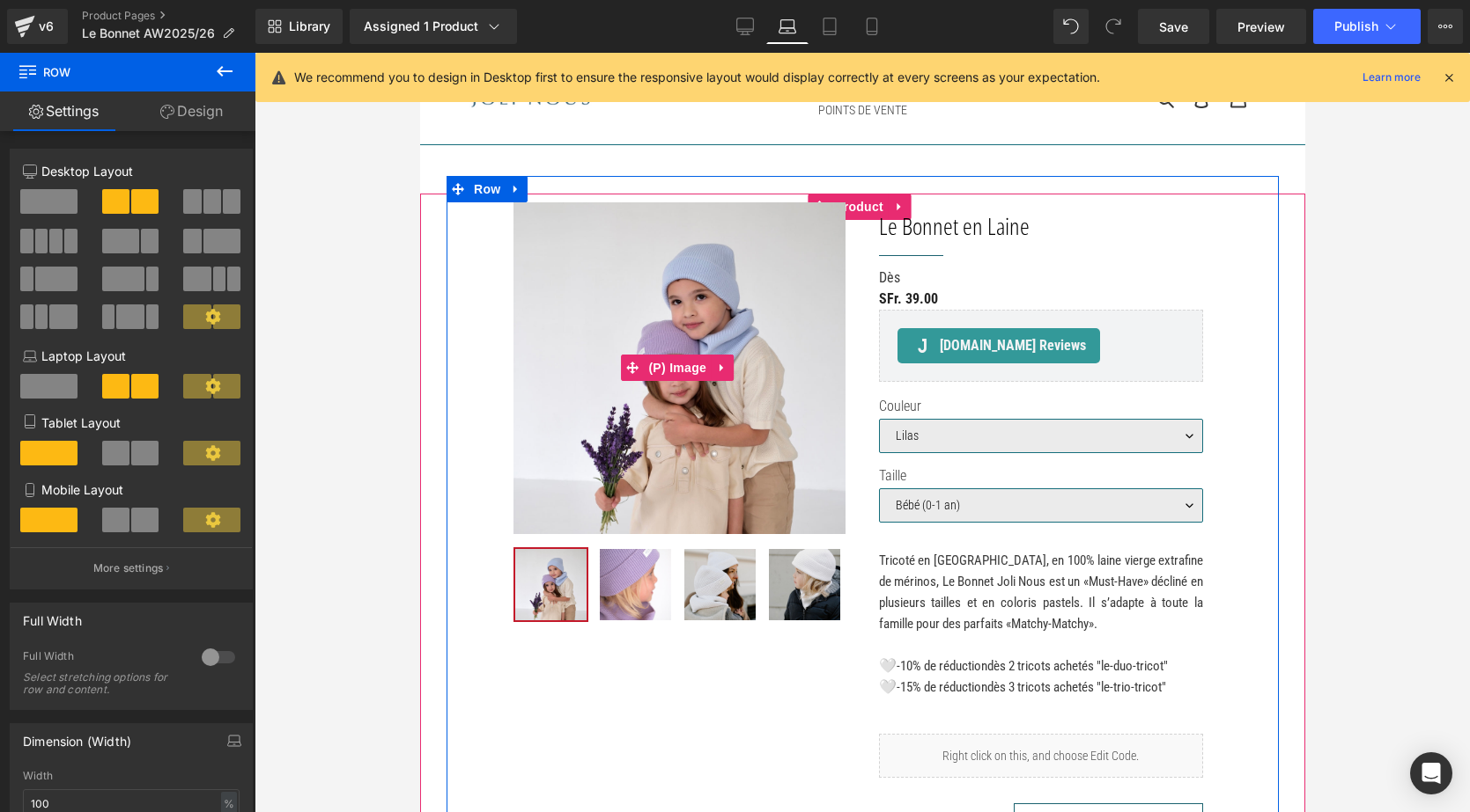
scroll to position [0, 0]
click at [850, 203] on div "Sale Off (P) Image ‹" at bounding box center [678, 413] width 358 height 421
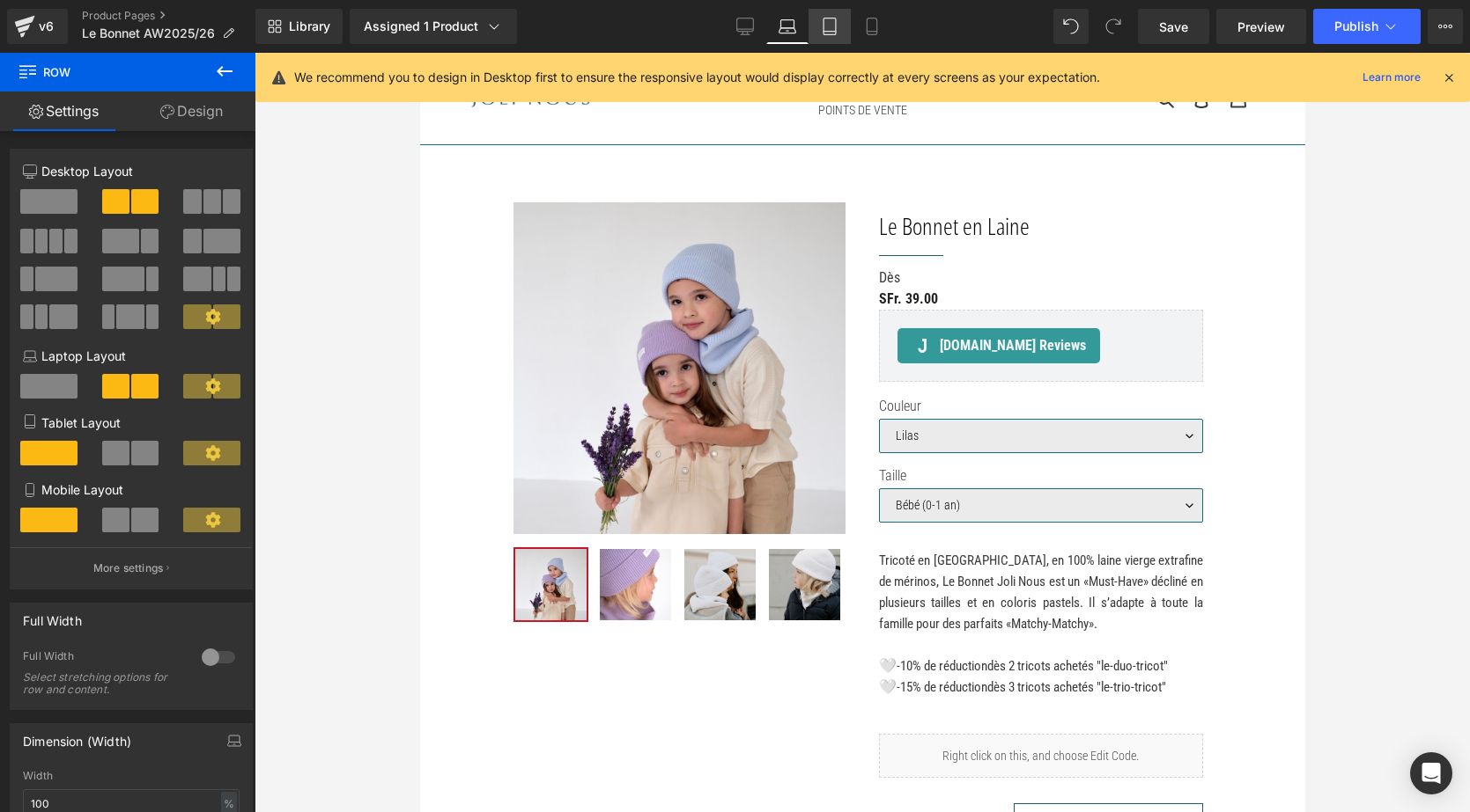
click at [830, 27] on icon at bounding box center [829, 27] width 18 height 18
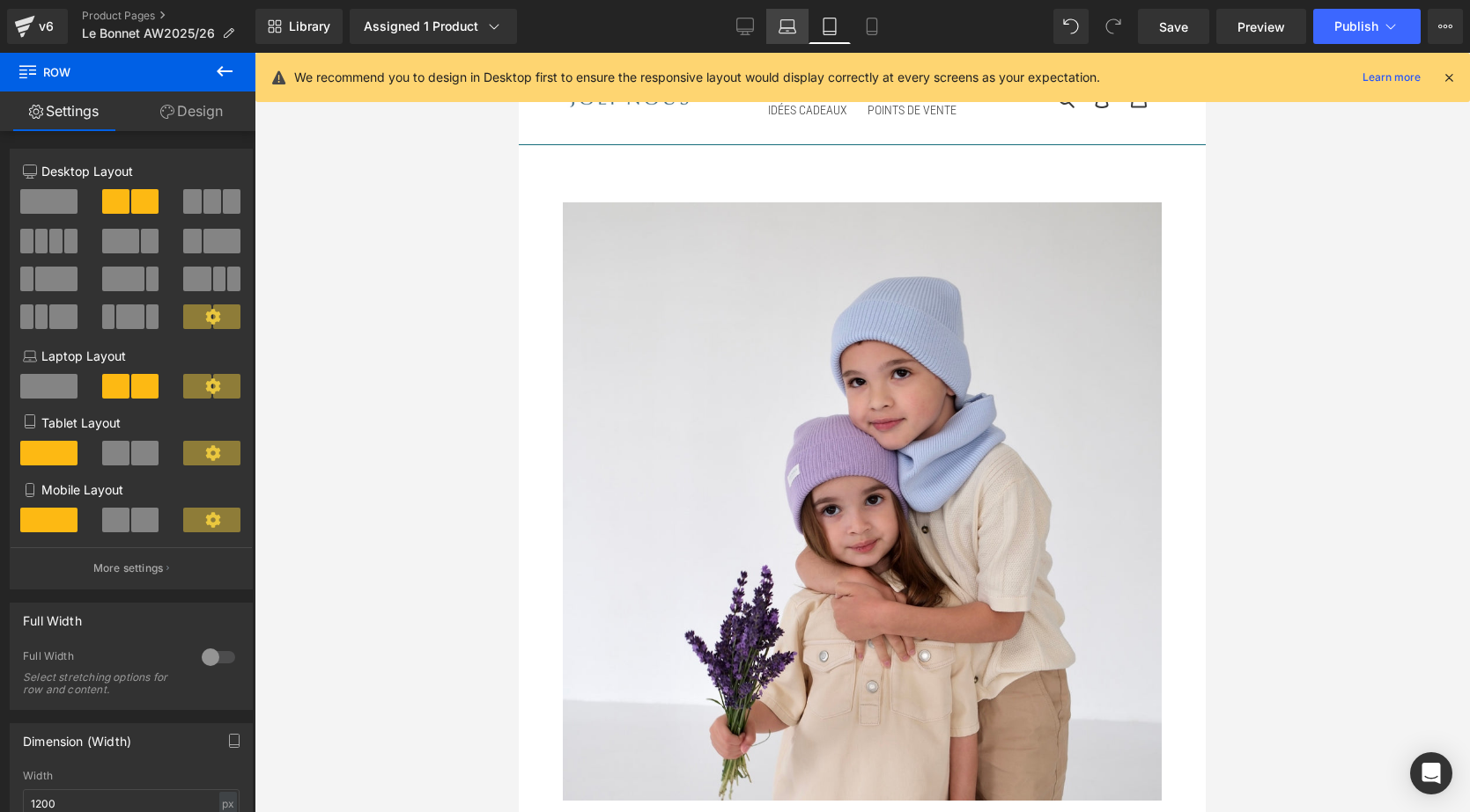
click at [786, 28] on icon at bounding box center [787, 31] width 17 height 5
type input "100"
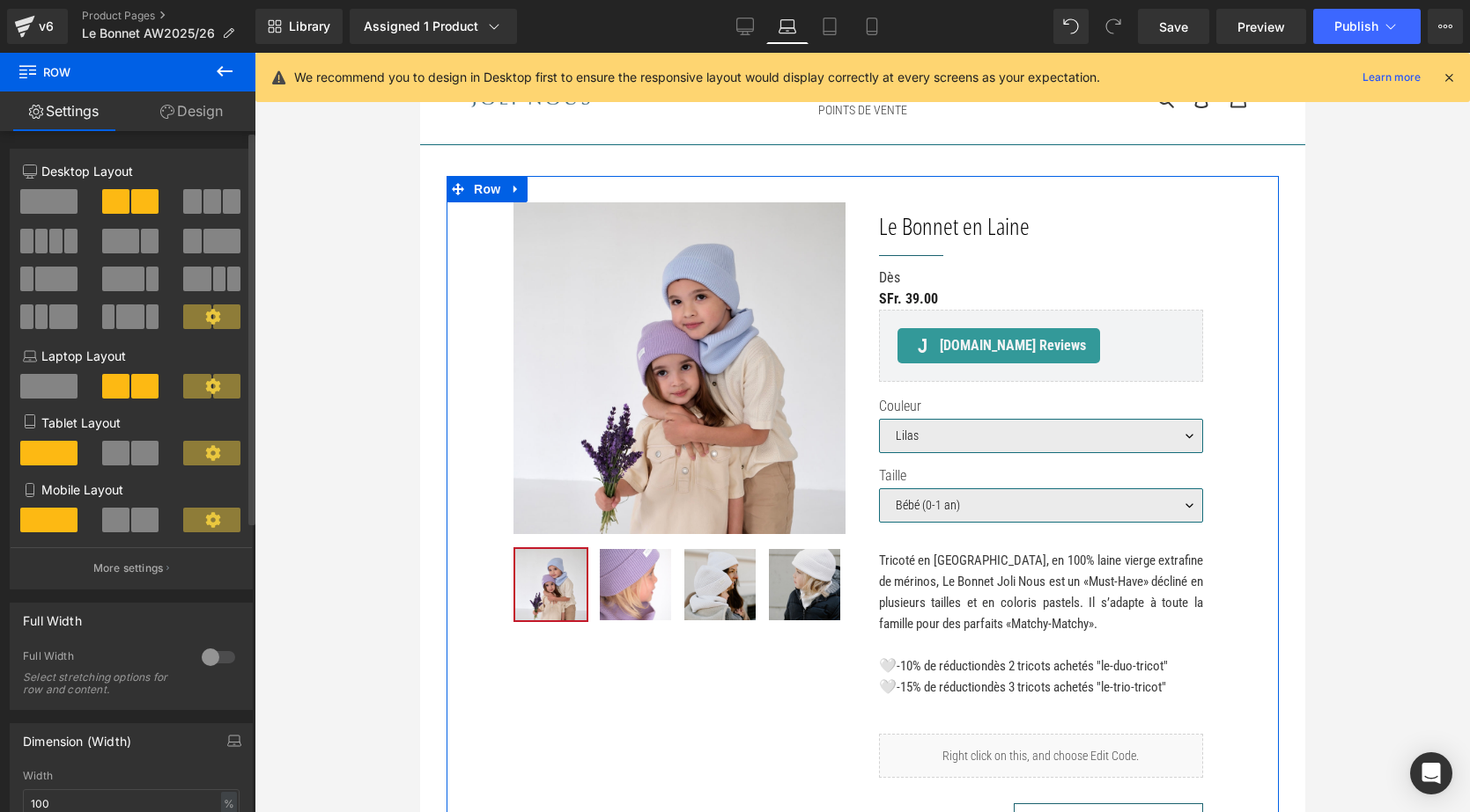
click at [132, 378] on span at bounding box center [144, 387] width 27 height 25
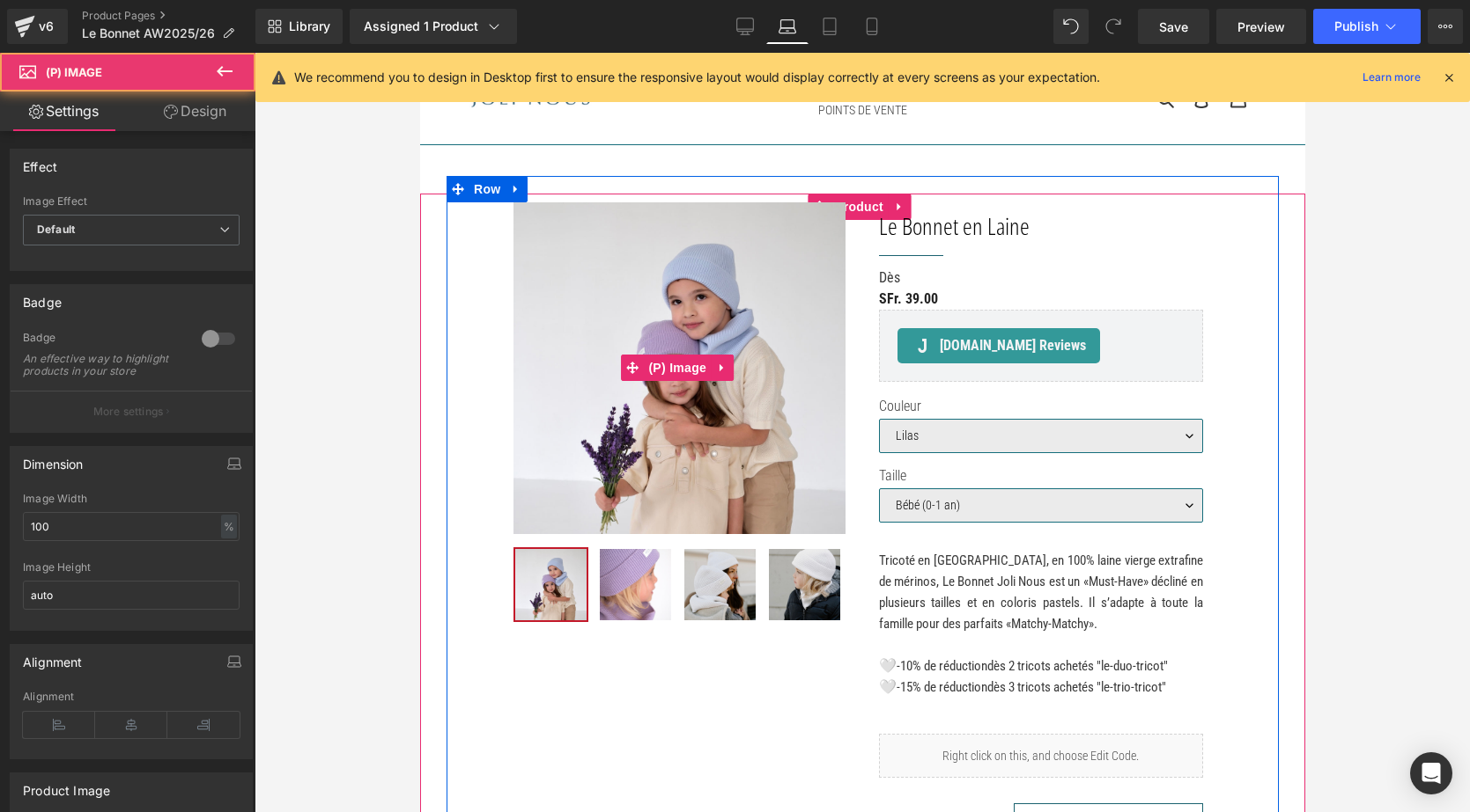
click at [733, 313] on img at bounding box center [678, 368] width 332 height 332
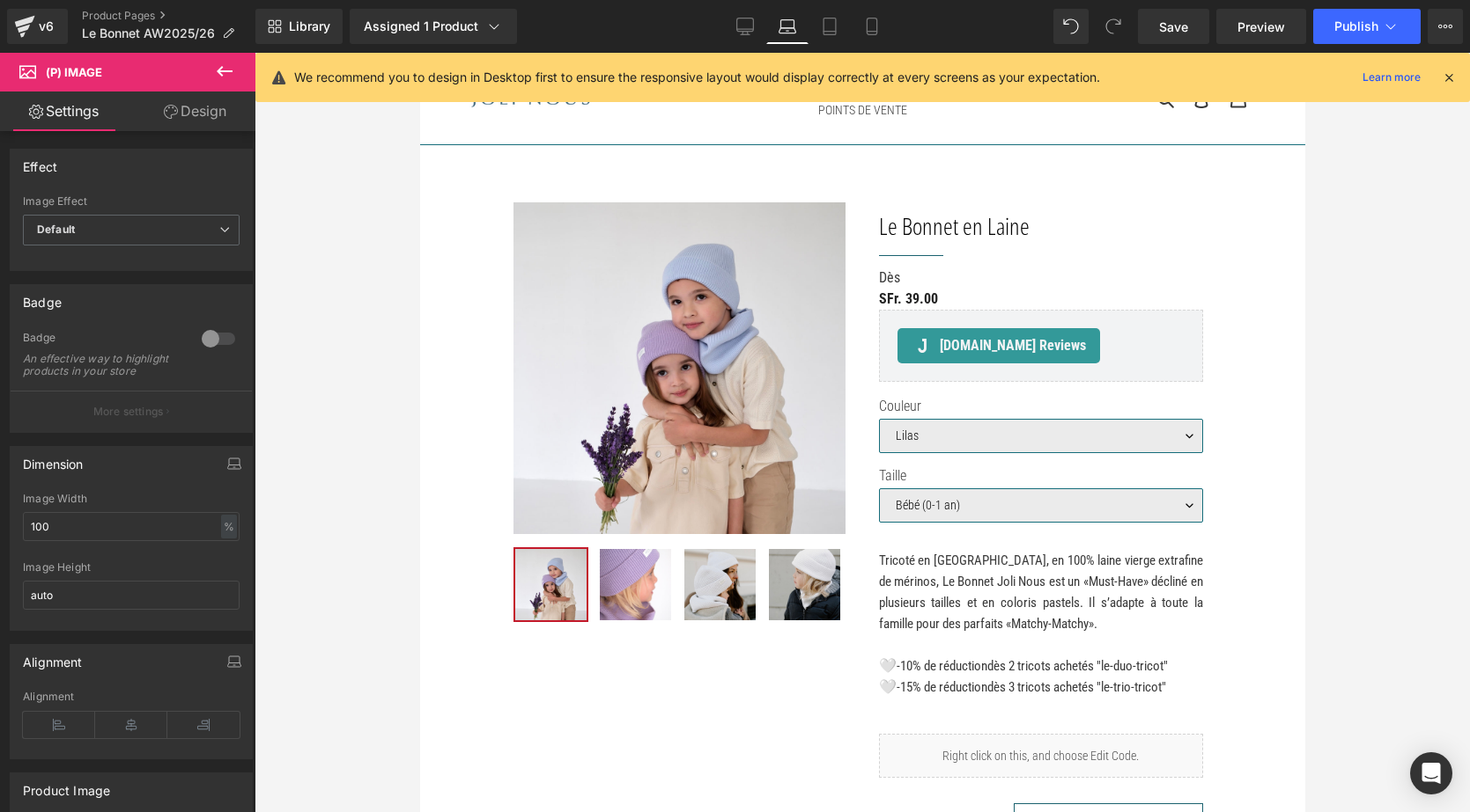
click at [164, 123] on link "Design" at bounding box center [195, 111] width 127 height 40
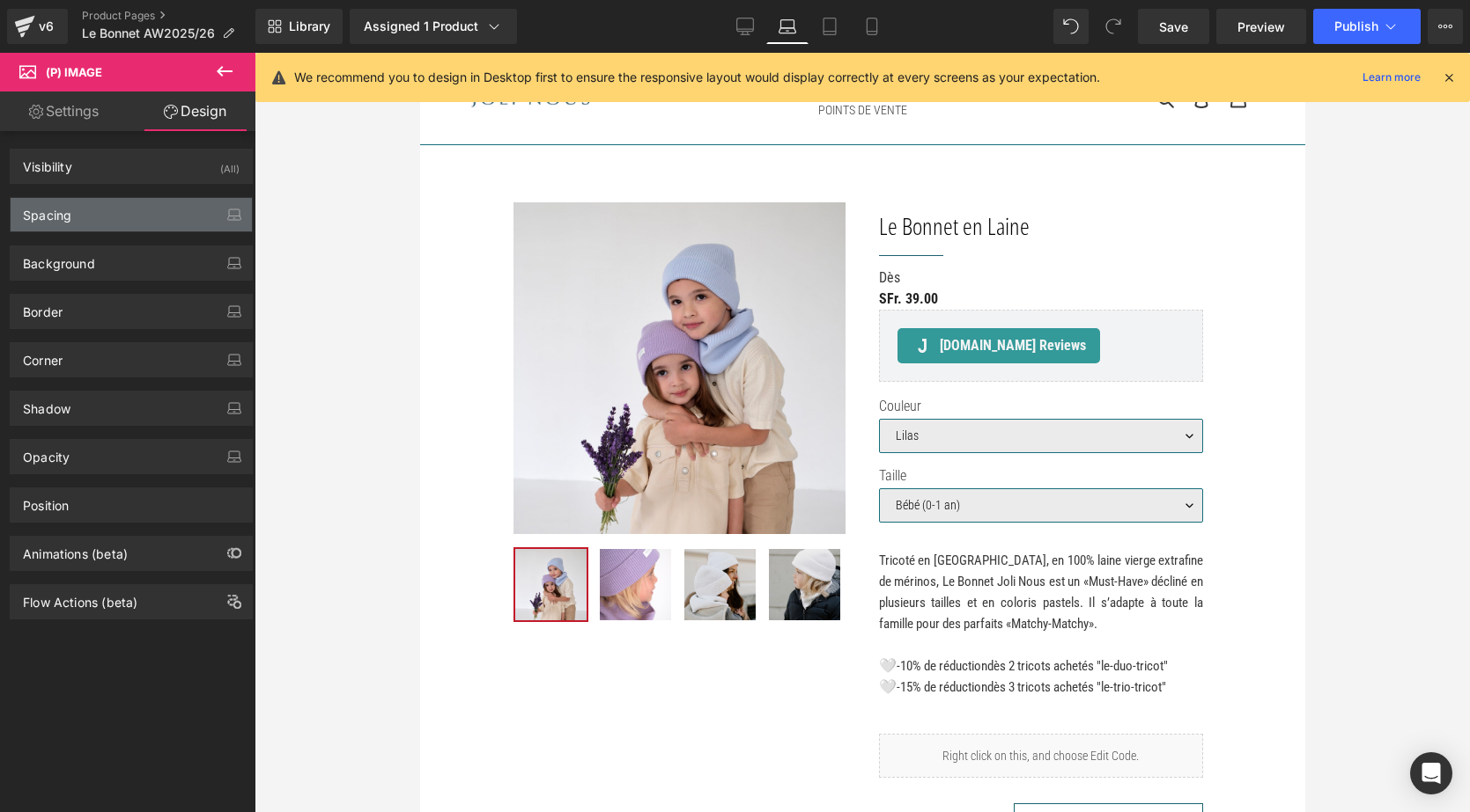
click at [85, 206] on div "Spacing" at bounding box center [131, 215] width 242 height 34
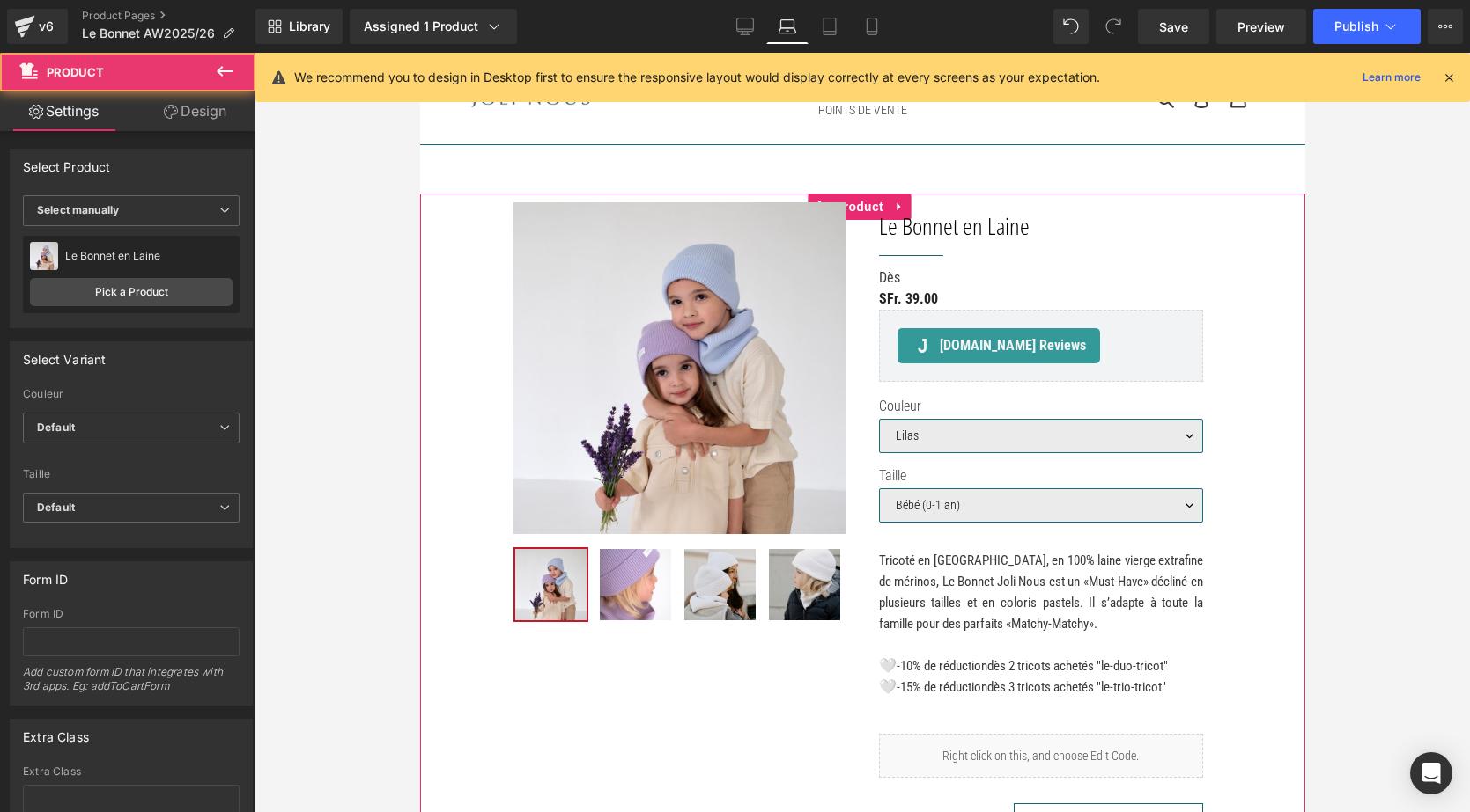
click at [1289, 534] on div "Sale Off (P) Image ‹" at bounding box center [862, 661] width 885 height 935
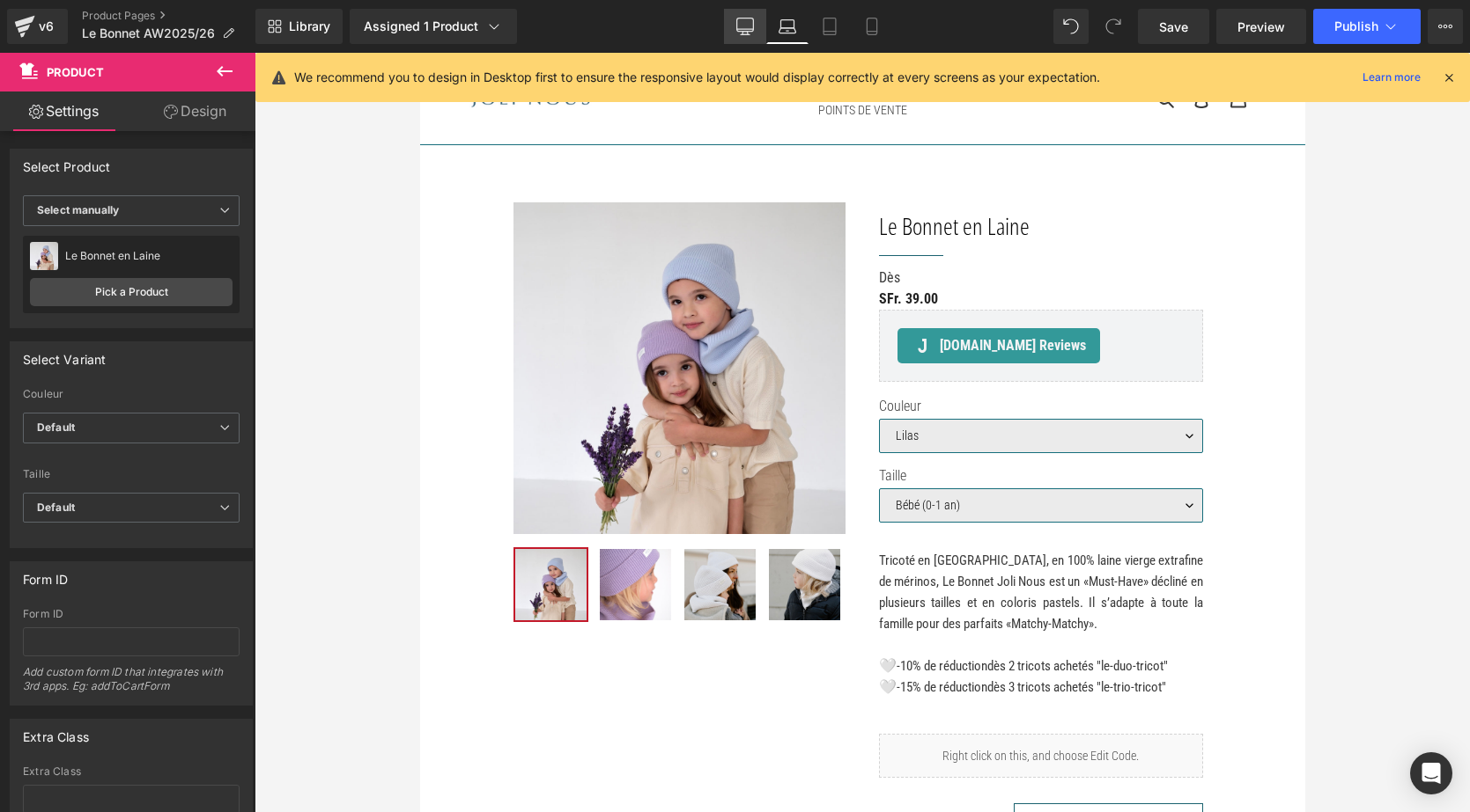
click at [727, 31] on link "Desktop" at bounding box center [745, 27] width 42 height 35
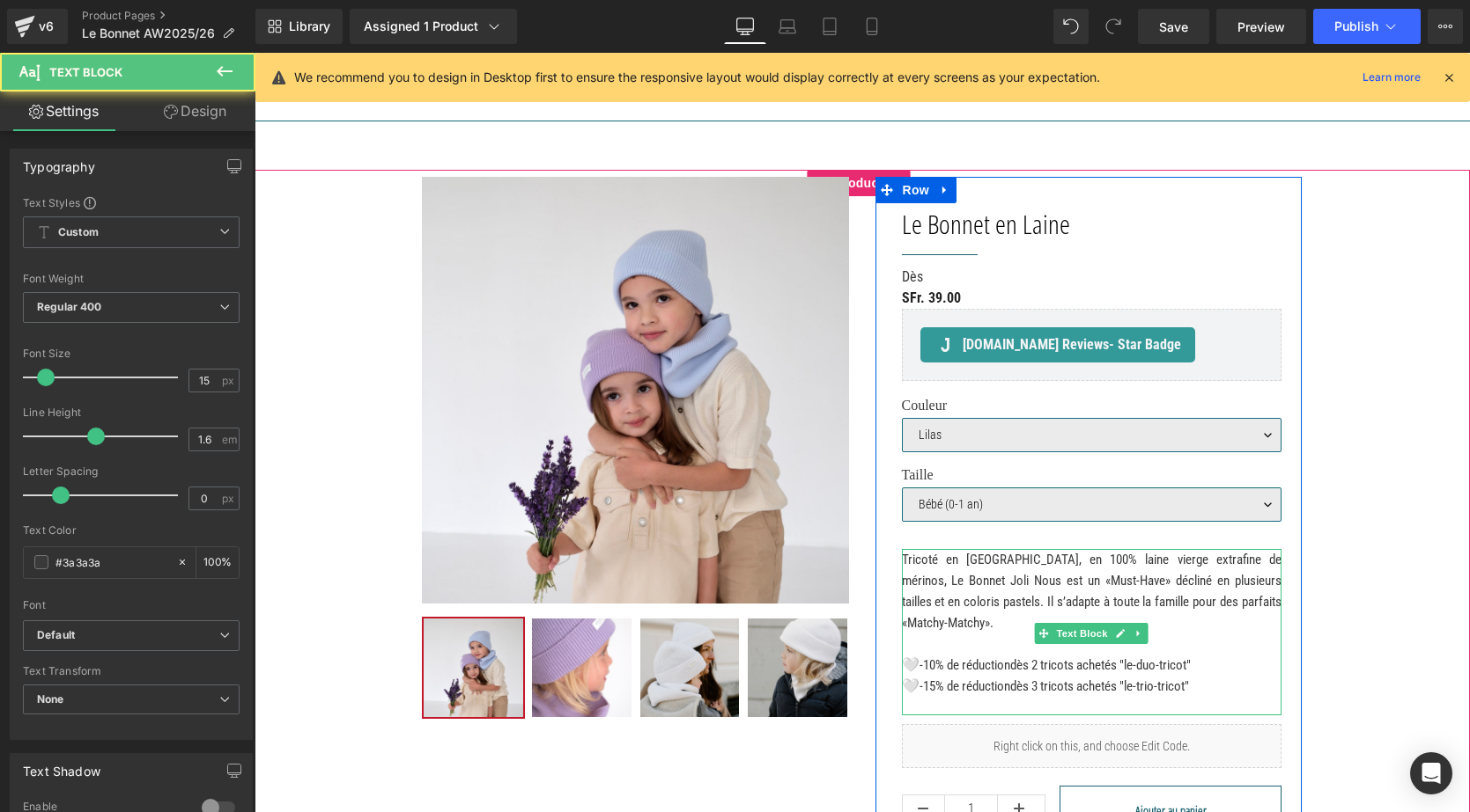
click at [1010, 663] on span "-10% de réduction" at bounding box center [965, 665] width 90 height 16
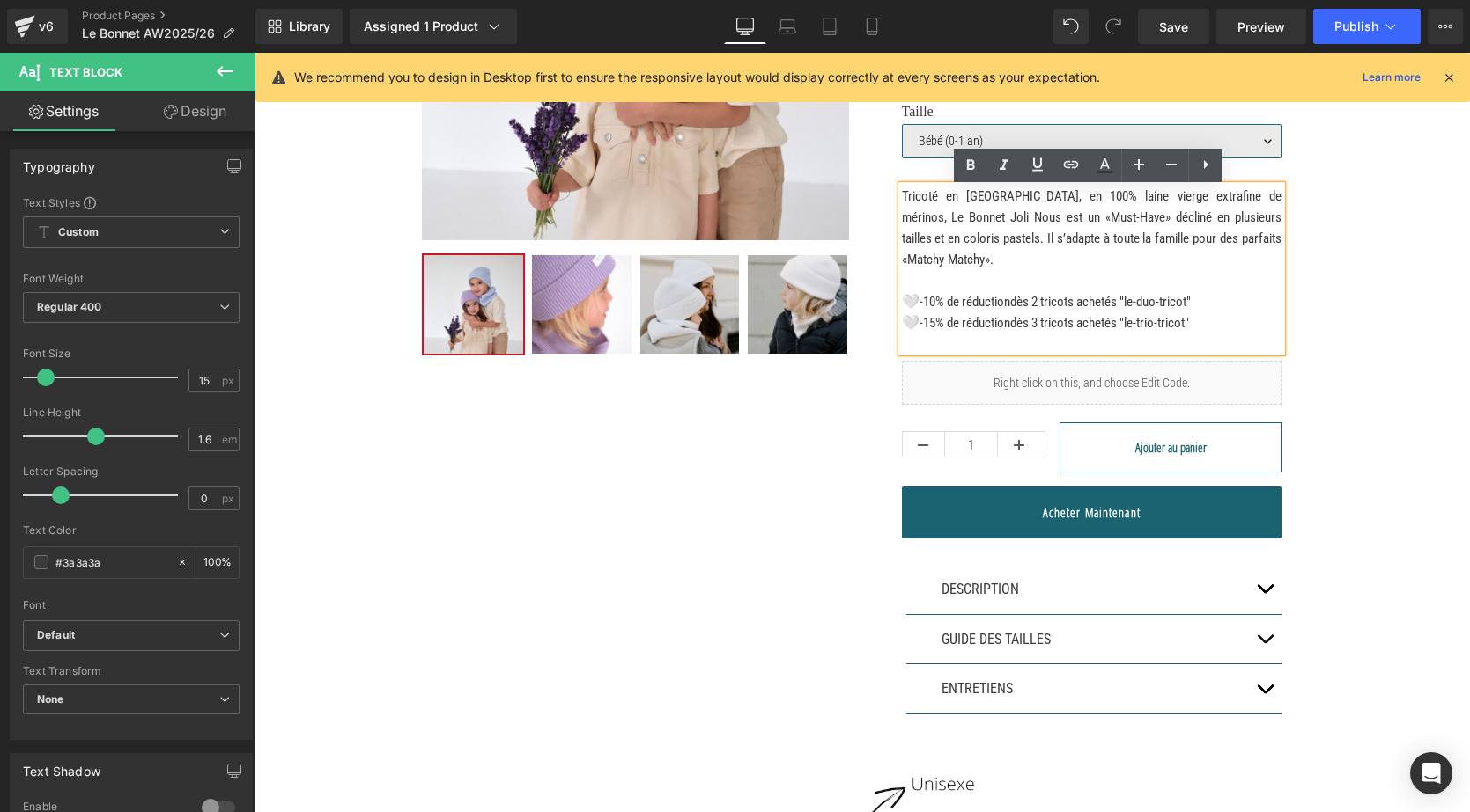
scroll to position [371, 0]
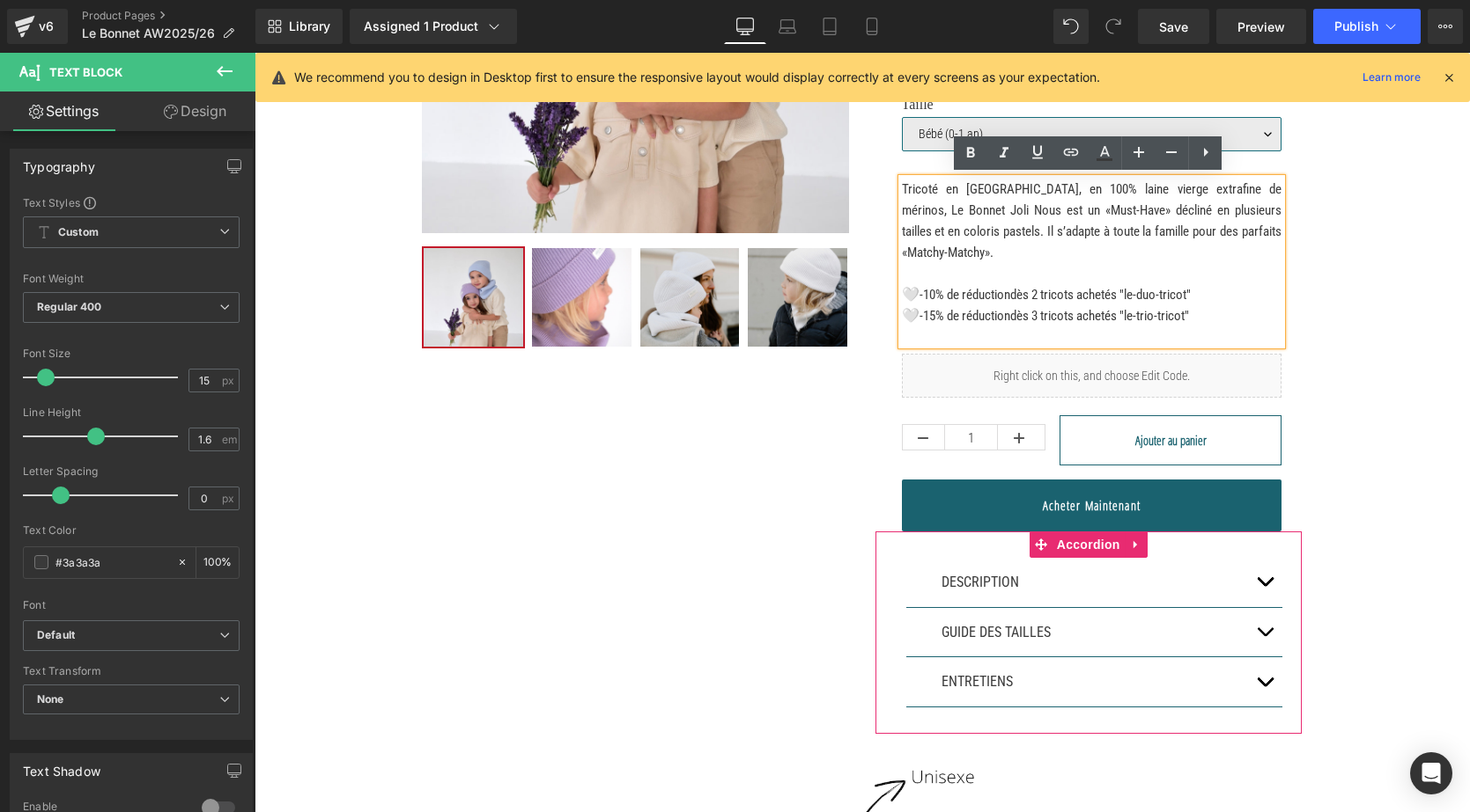
click at [1247, 578] on button "button" at bounding box center [1265, 583] width 35 height 50
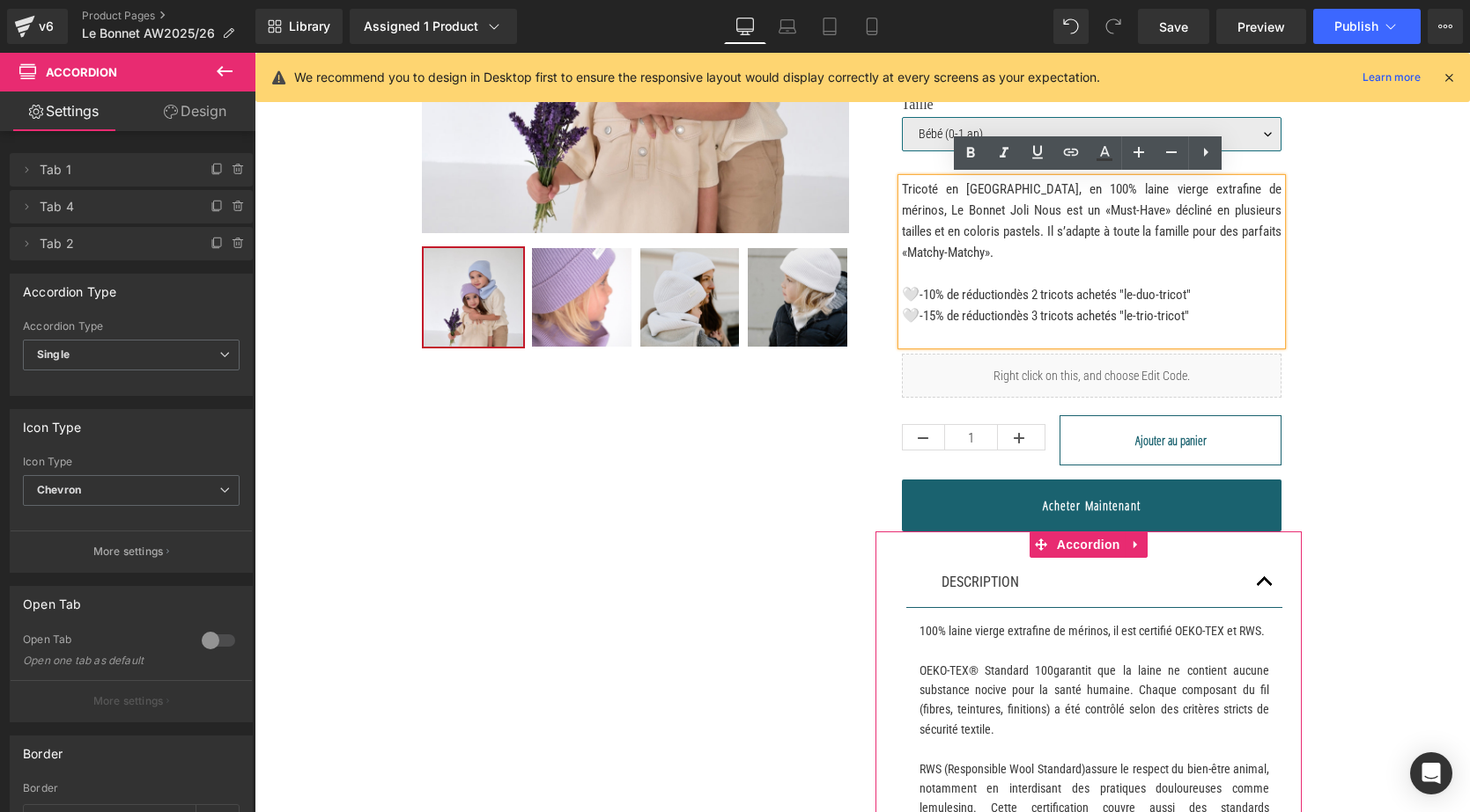
scroll to position [366, 0]
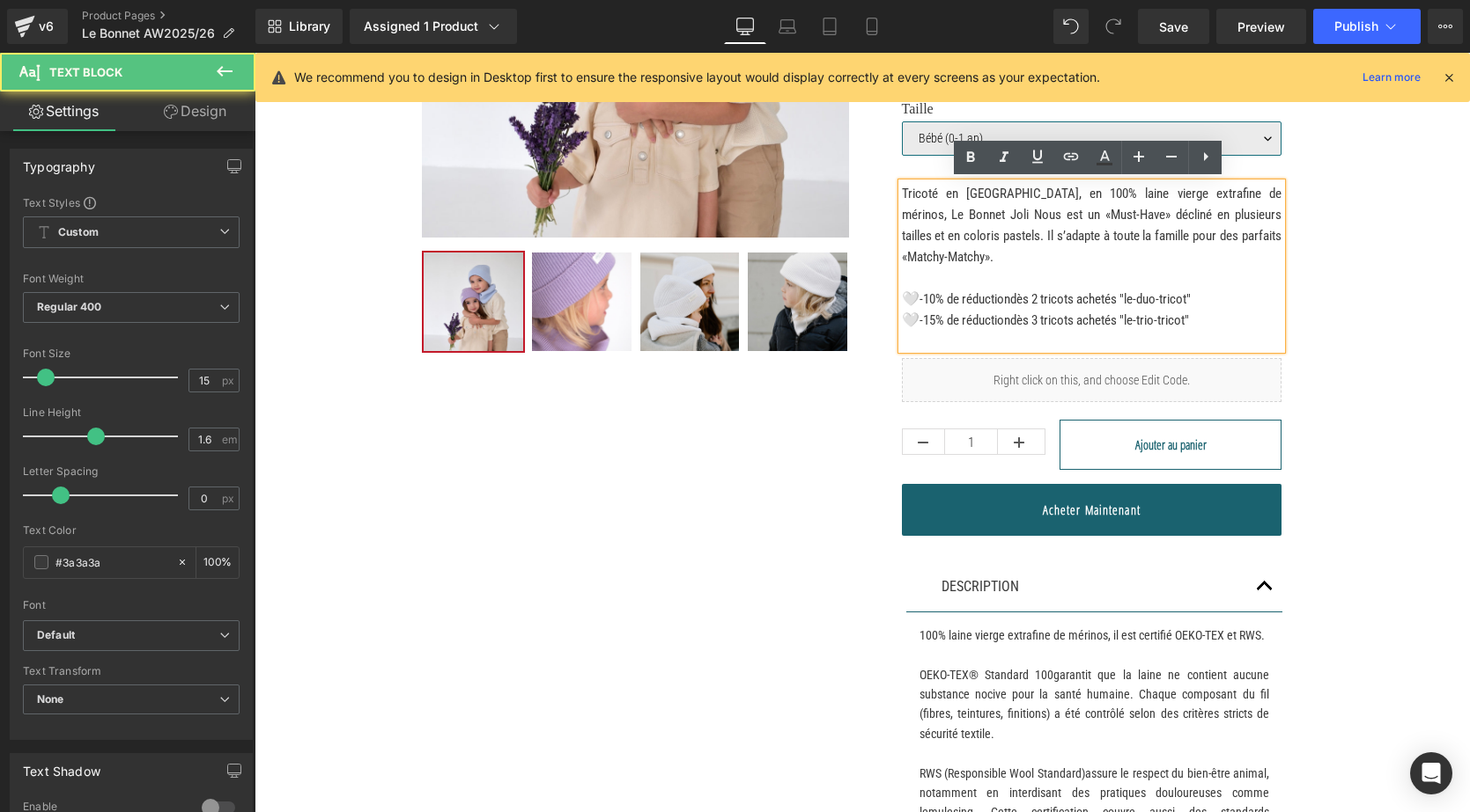
click at [1092, 272] on p at bounding box center [1092, 279] width 381 height 21
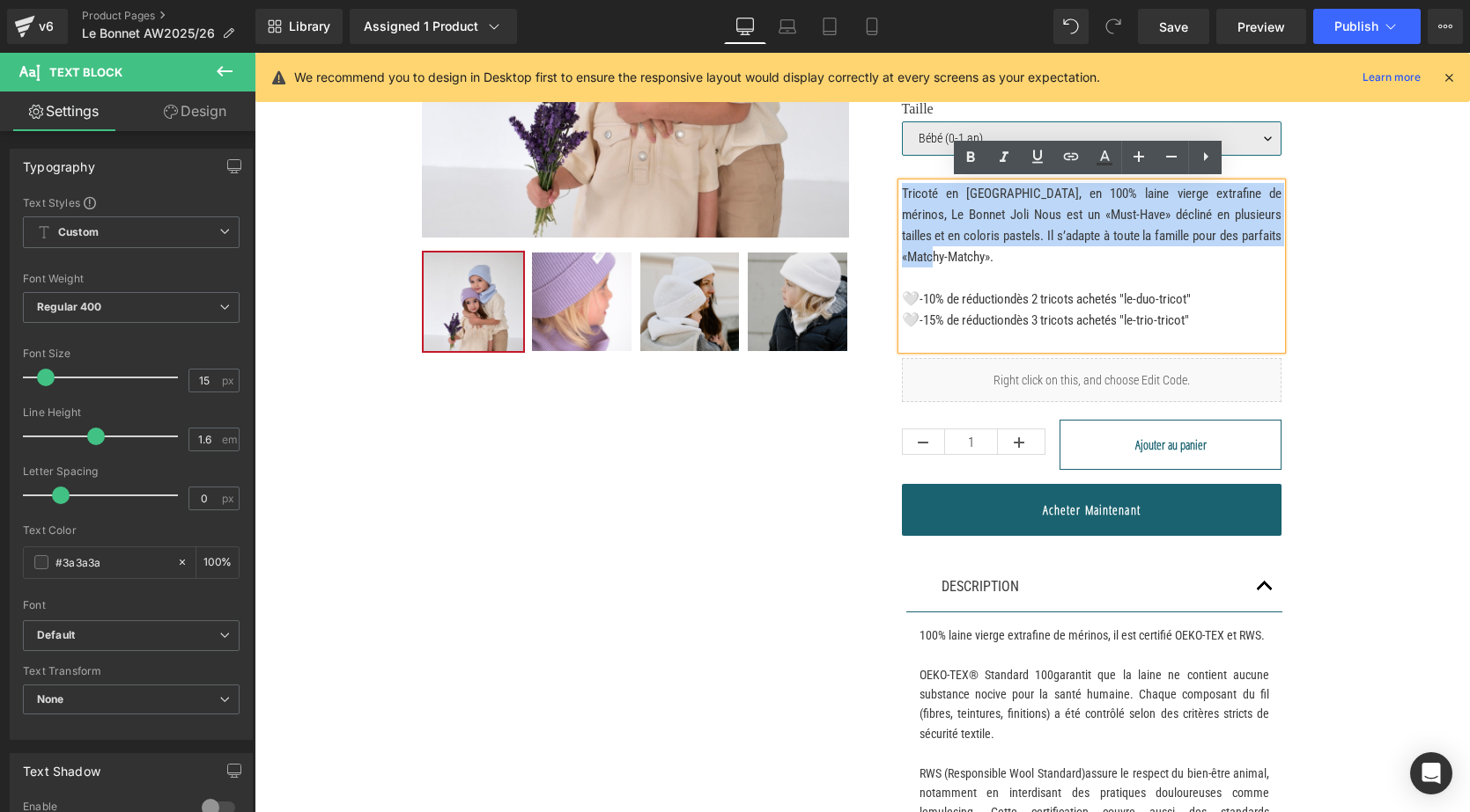
drag, startPoint x: 1075, startPoint y: 263, endPoint x: 891, endPoint y: 188, distance: 198.7
click at [891, 188] on div "Le Bonnet en Laine (P) Title Separator Dès Text Block SFr. 39.00 (P) Price Judg…" at bounding box center [1089, 173] width 427 height 725
copy p "Tricoté en Italie, en 100% laine vierge extrafine de mérinos, Le Bonnet Joli No…"
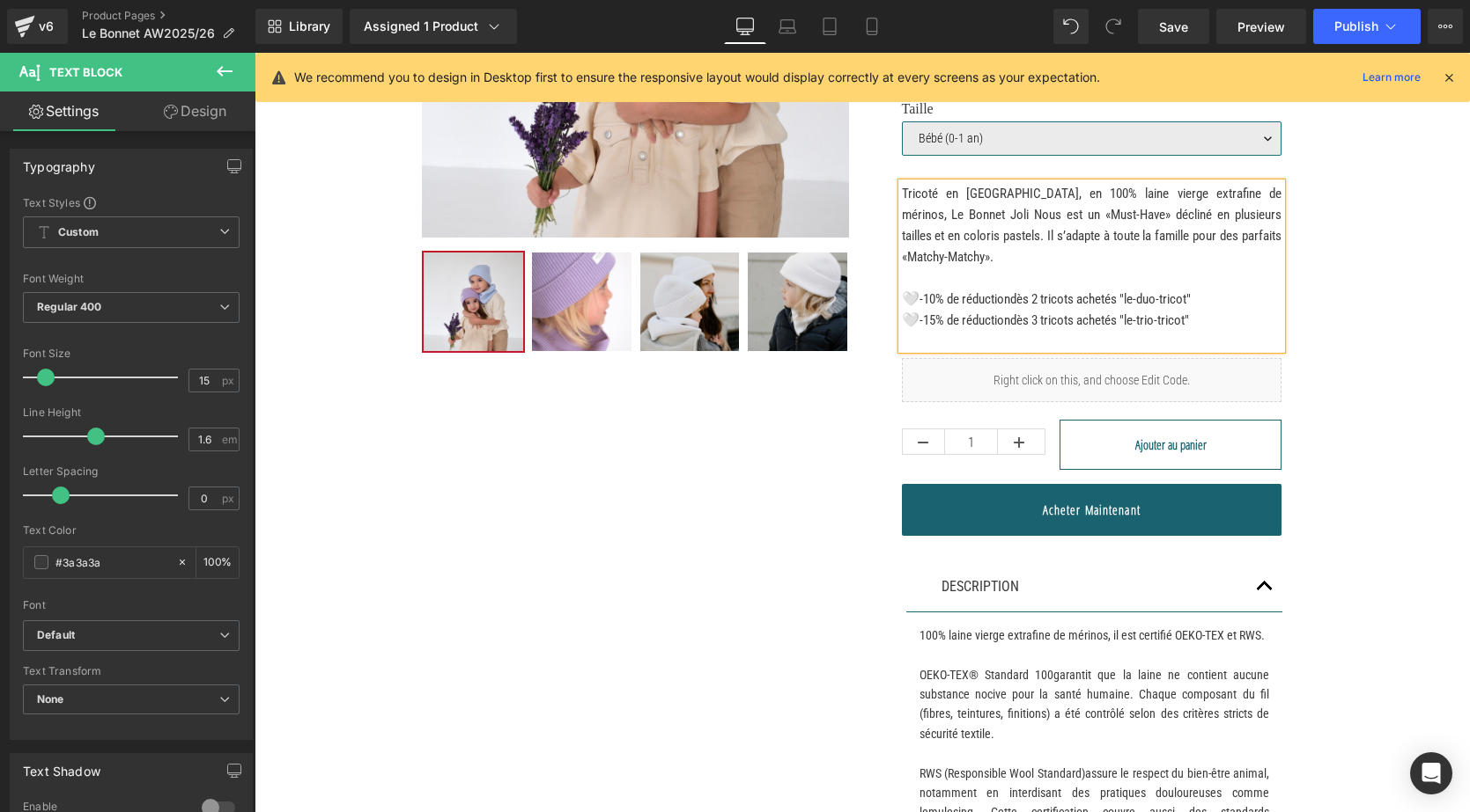
click at [1401, 201] on div "Sale Off (P) Image" at bounding box center [862, 488] width 1215 height 1370
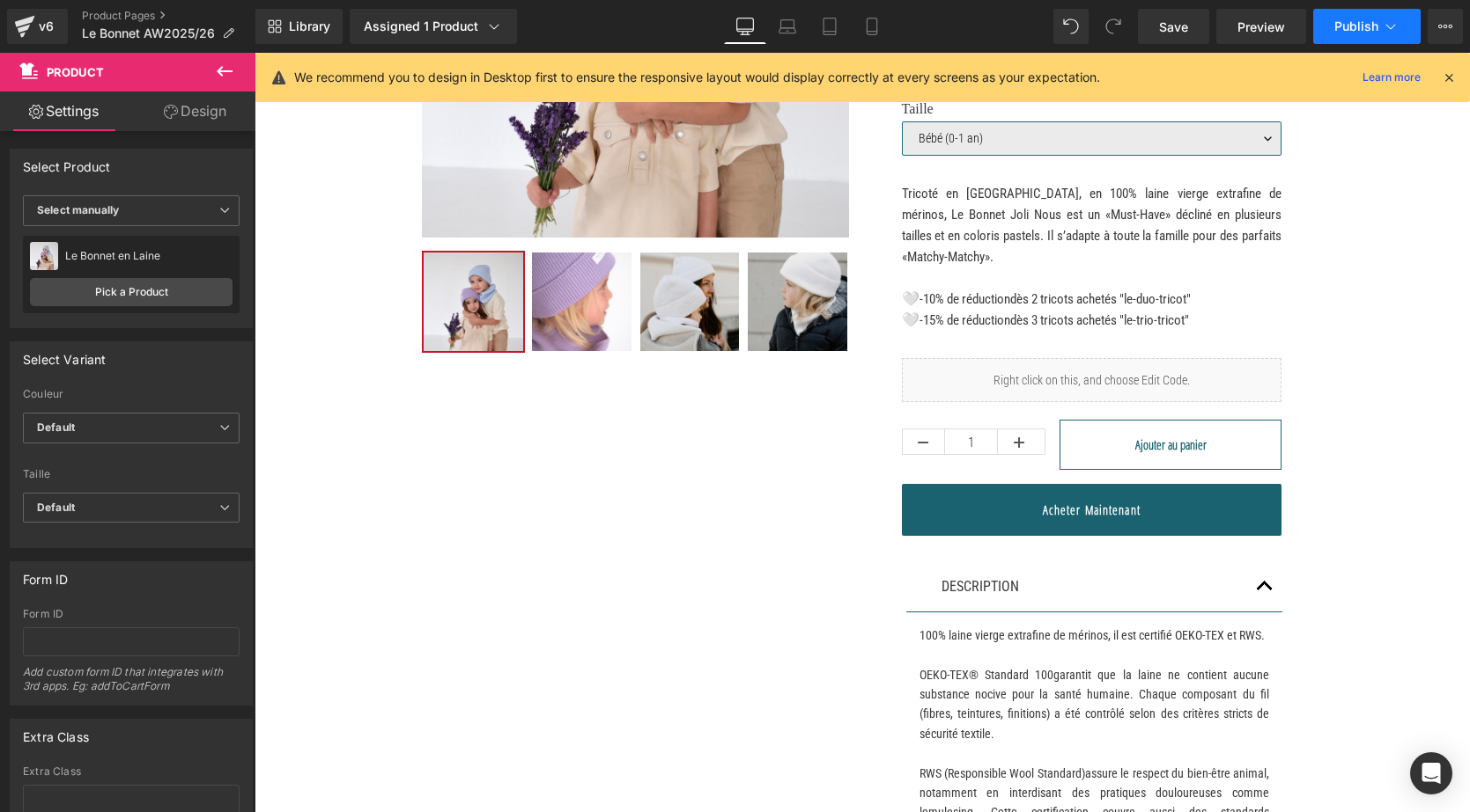
click at [1389, 25] on icon at bounding box center [1390, 27] width 18 height 18
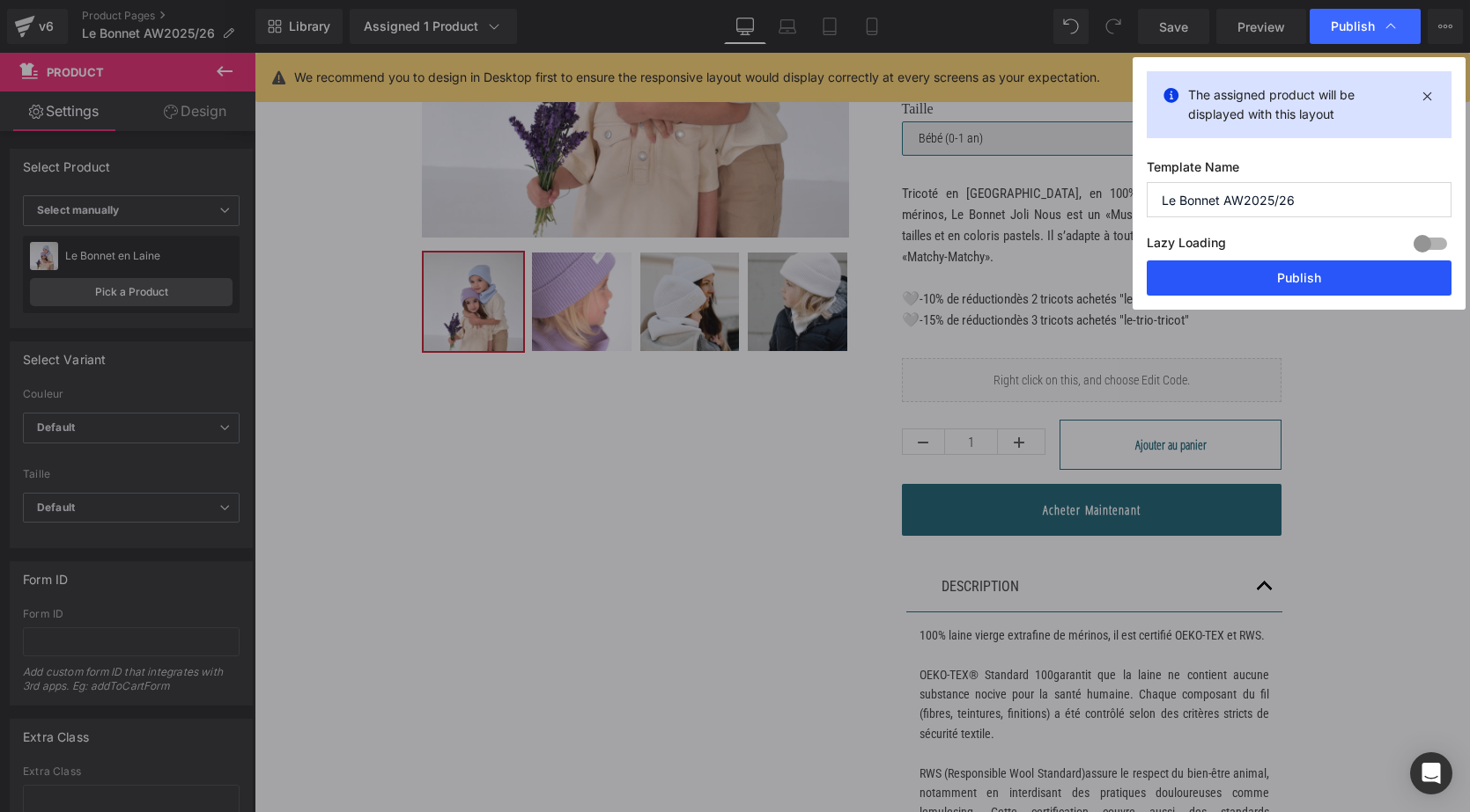
click at [1315, 284] on button "Publish" at bounding box center [1299, 279] width 304 height 35
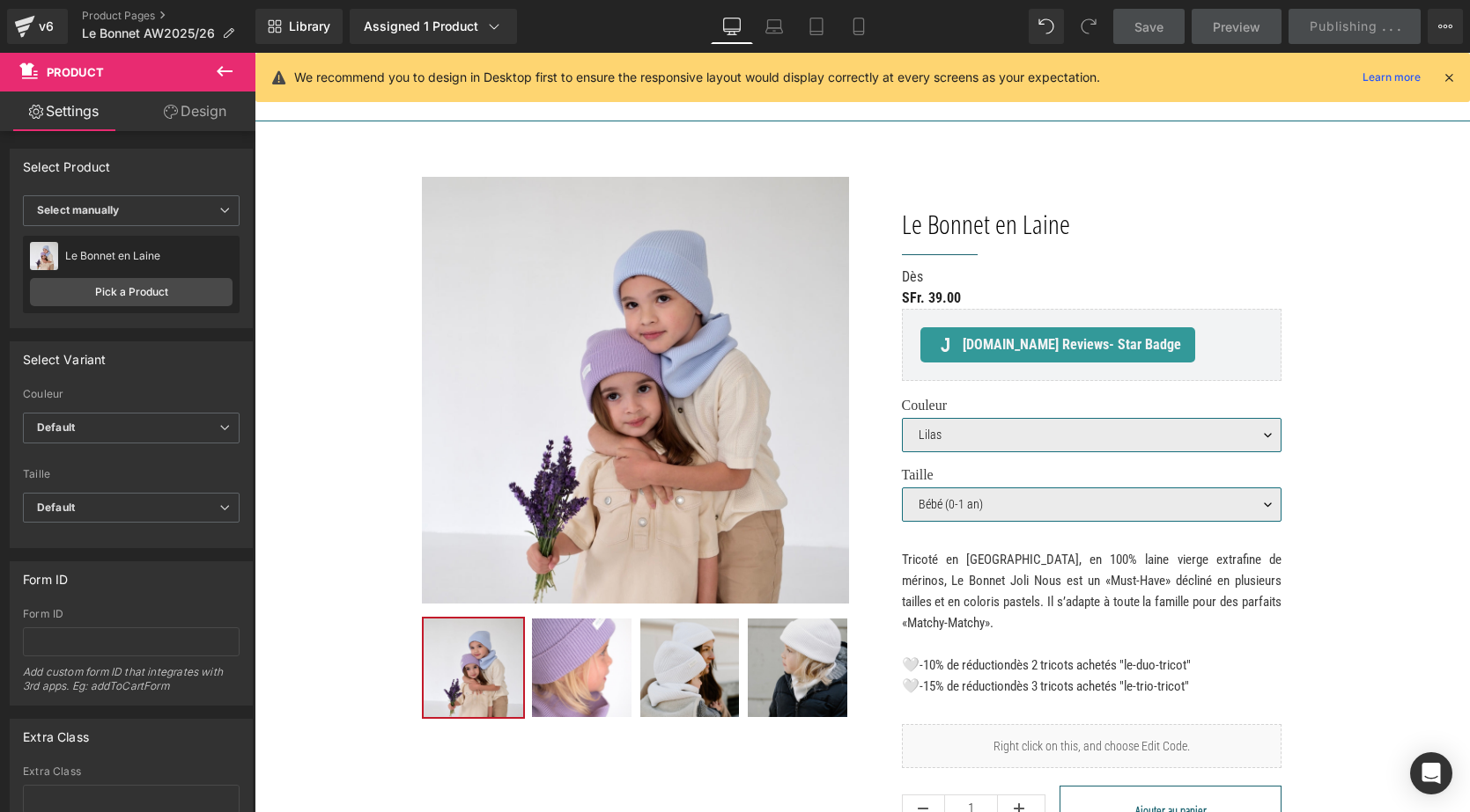
scroll to position [0, 0]
click at [1450, 80] on icon at bounding box center [1449, 78] width 16 height 16
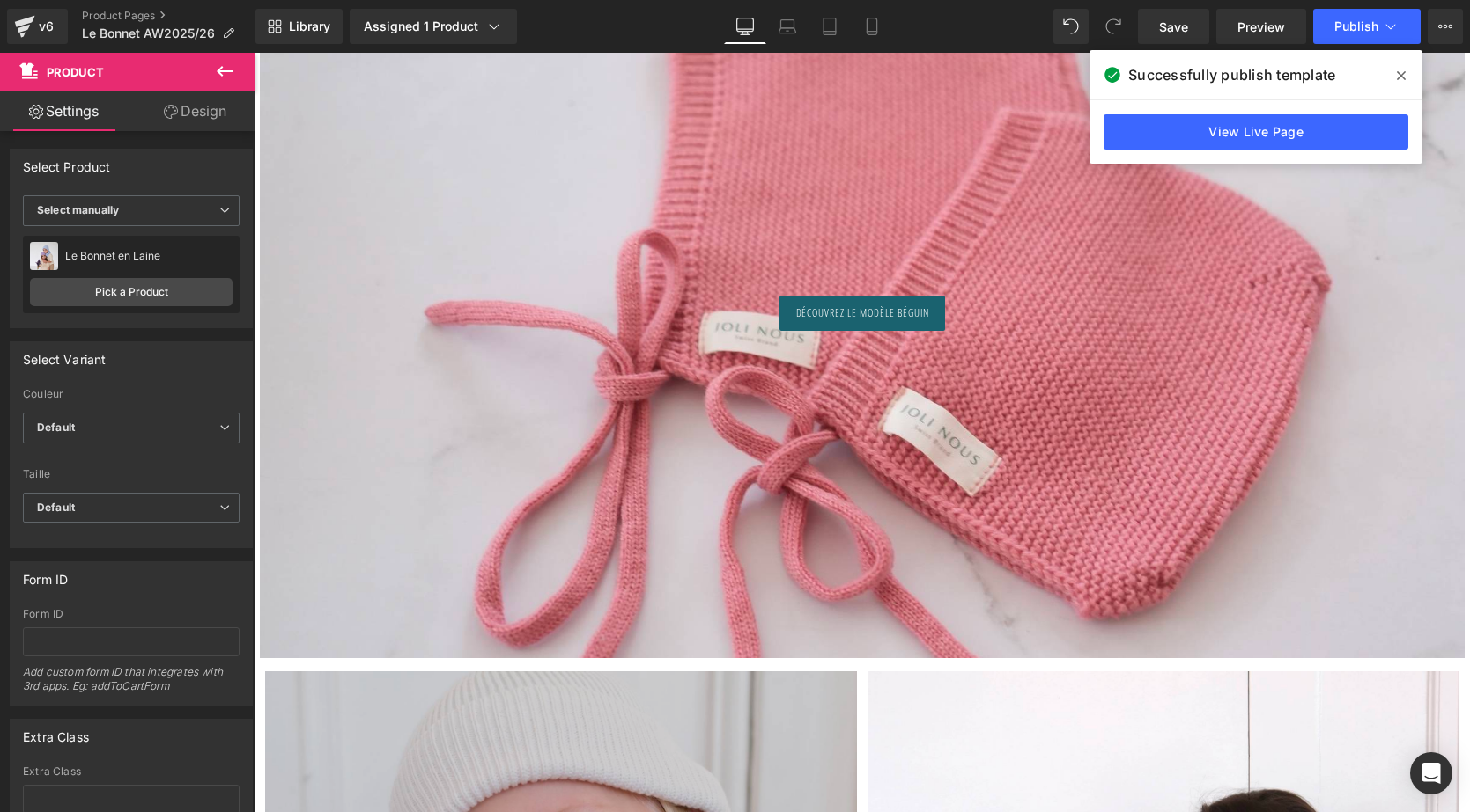
scroll to position [4692, 0]
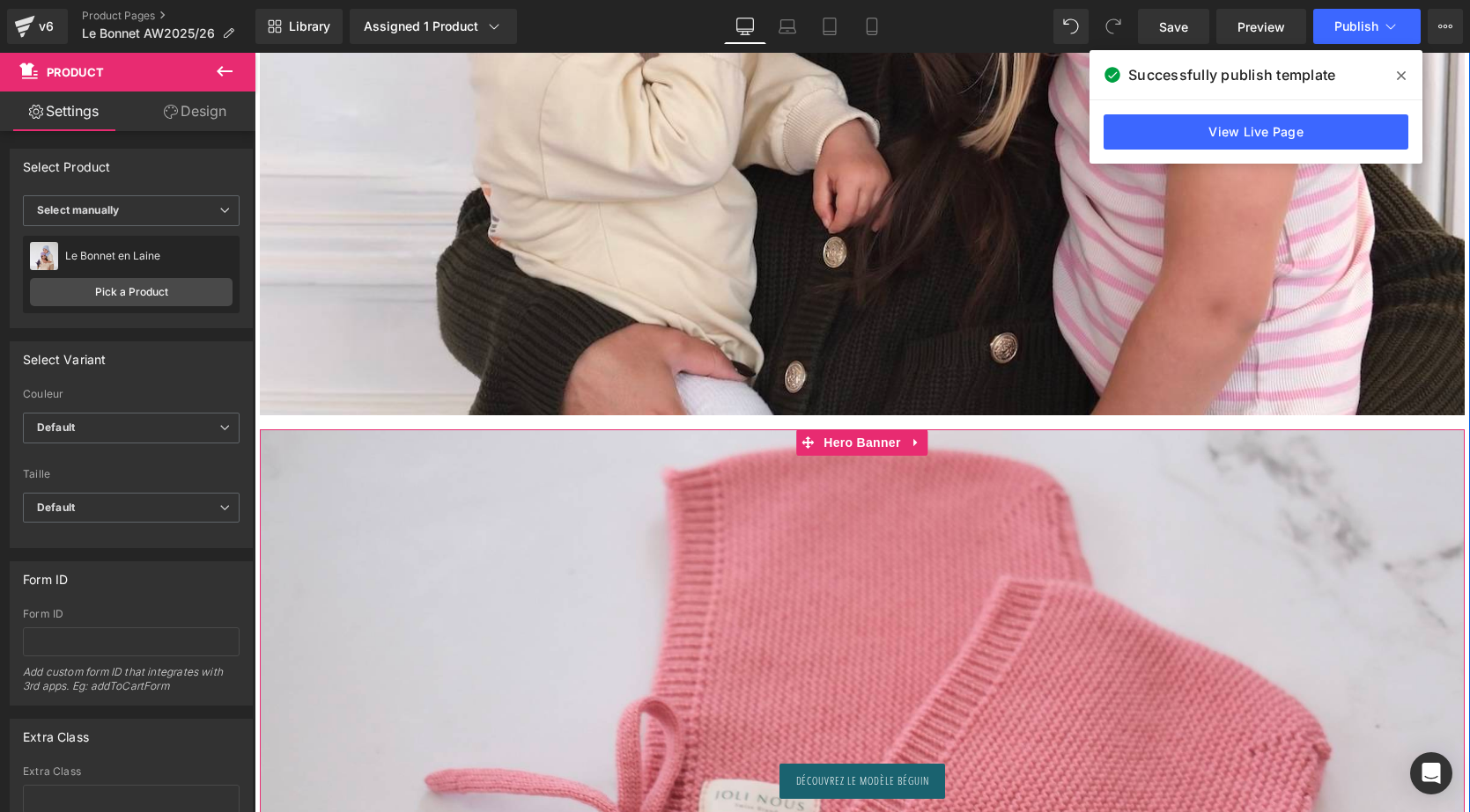
click at [721, 499] on div at bounding box center [862, 778] width 1204 height 697
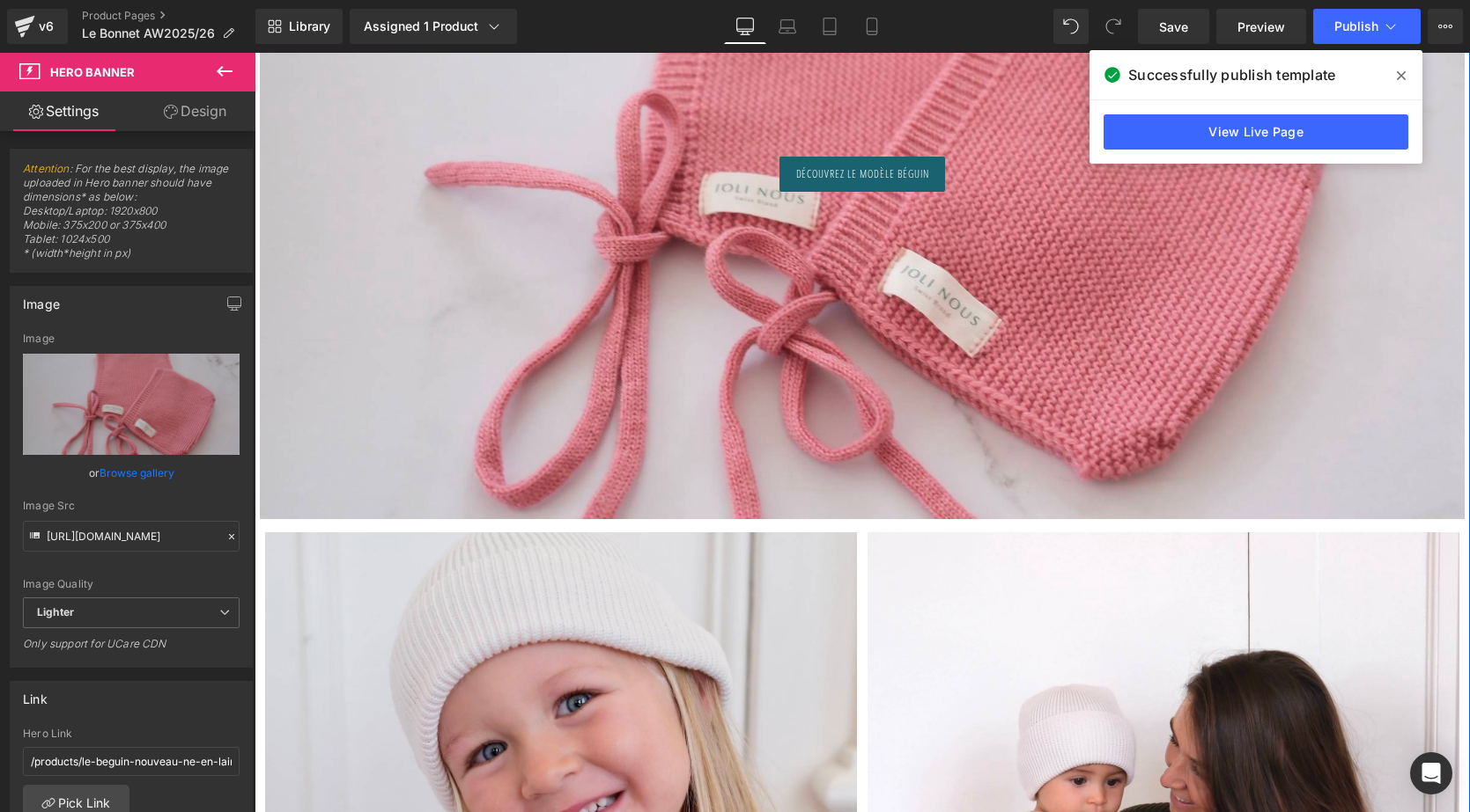
scroll to position [5022, 0]
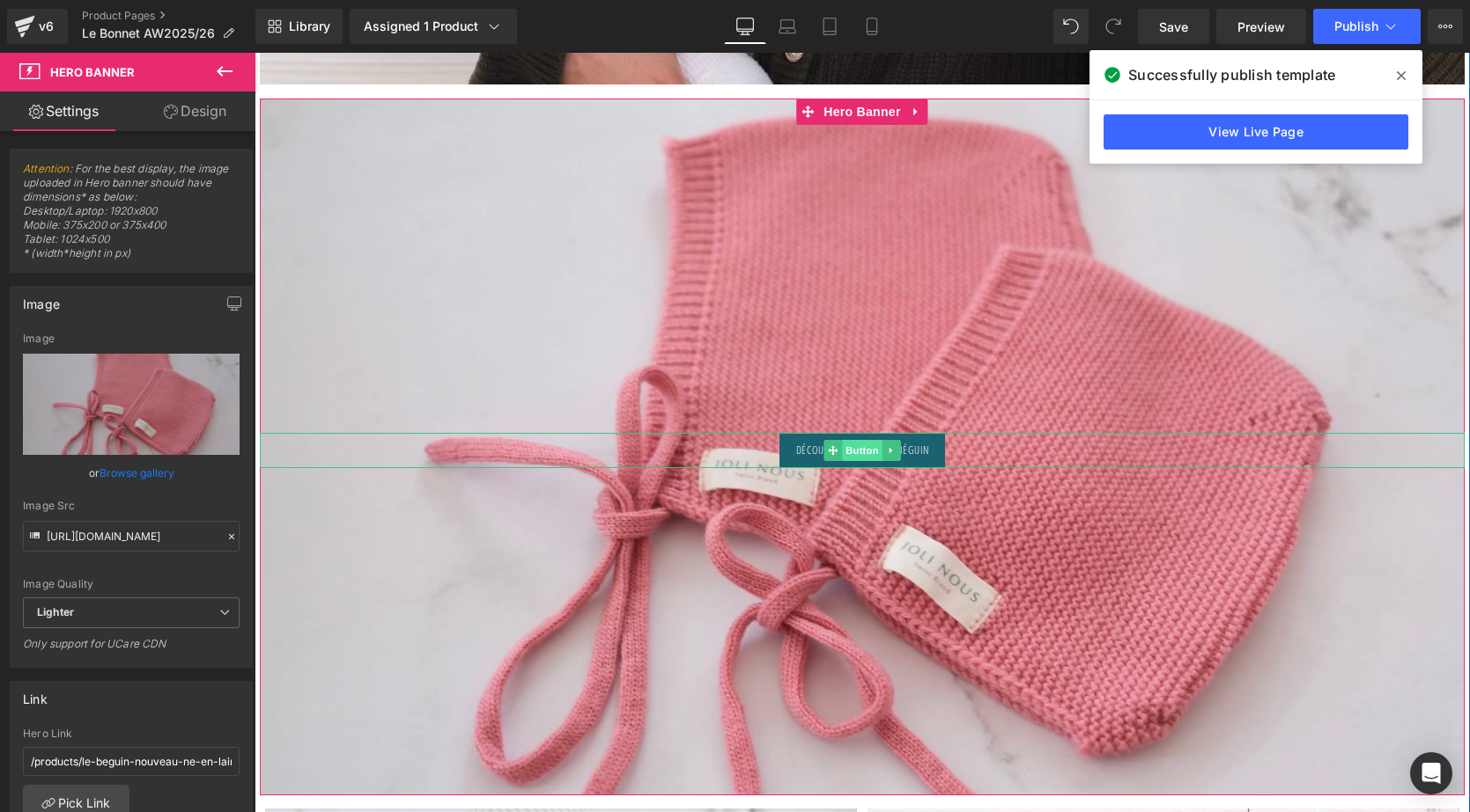
click at [869, 456] on span "Button" at bounding box center [862, 451] width 41 height 21
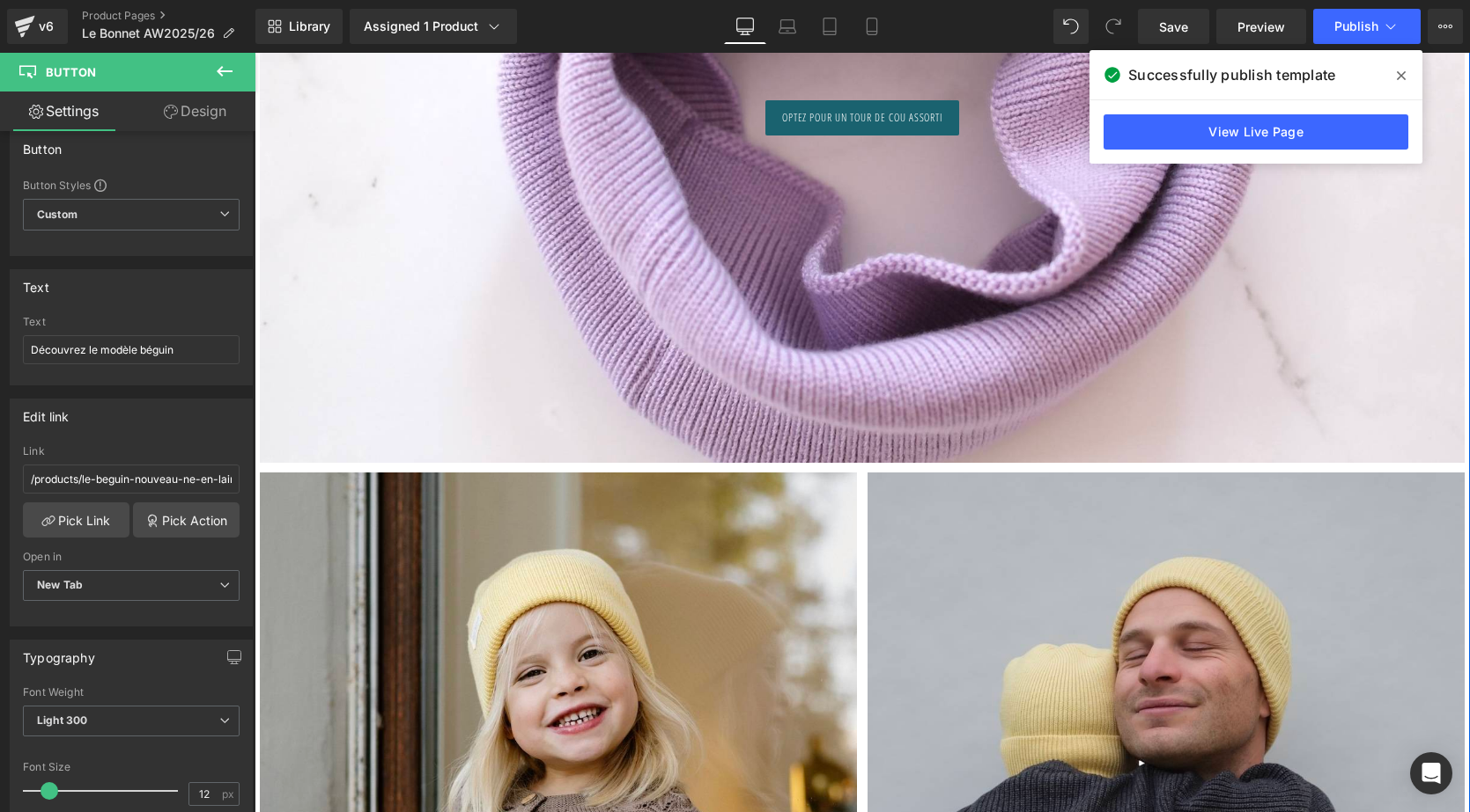
scroll to position [7887, 0]
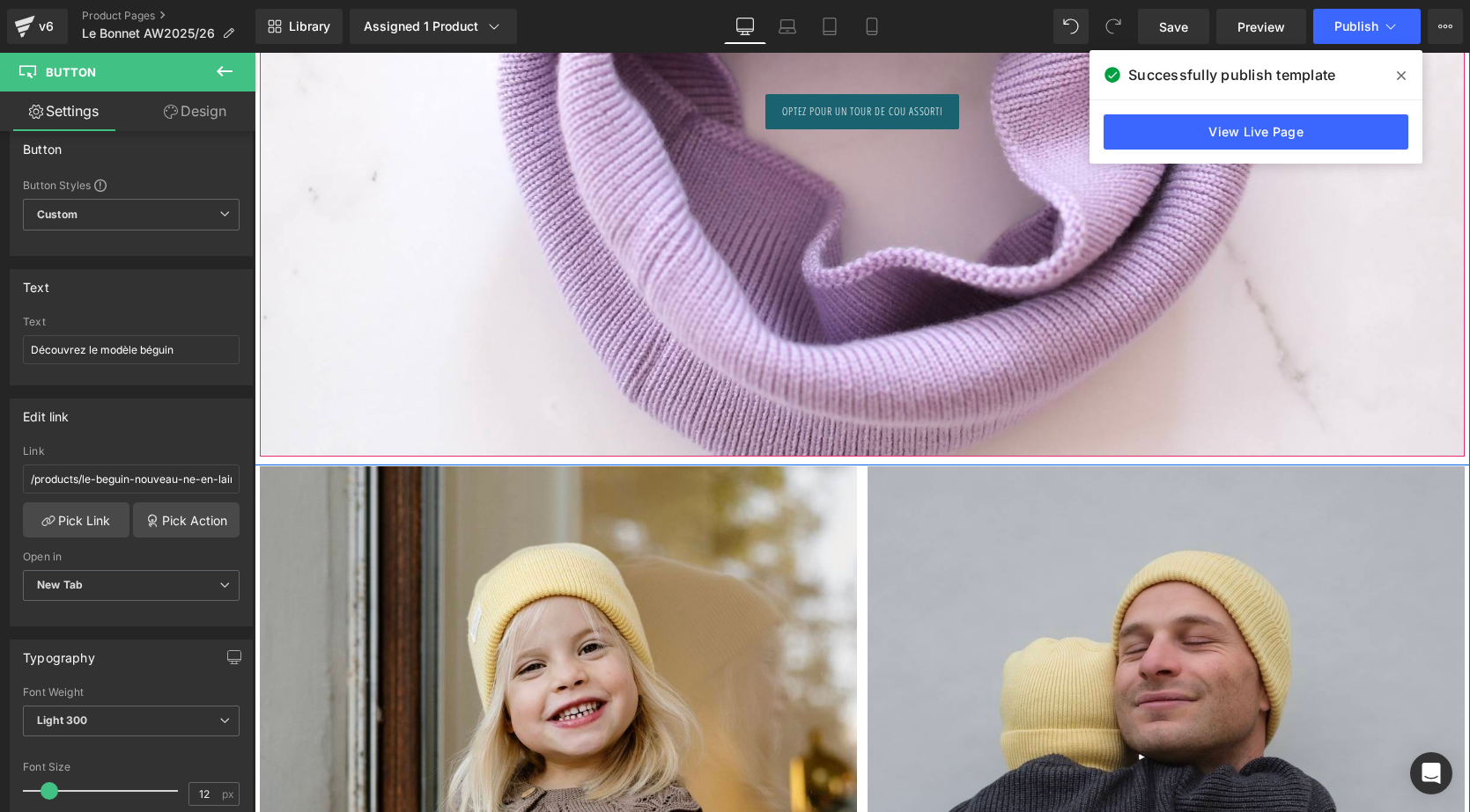
click at [681, 258] on div at bounding box center [862, 108] width 1204 height 697
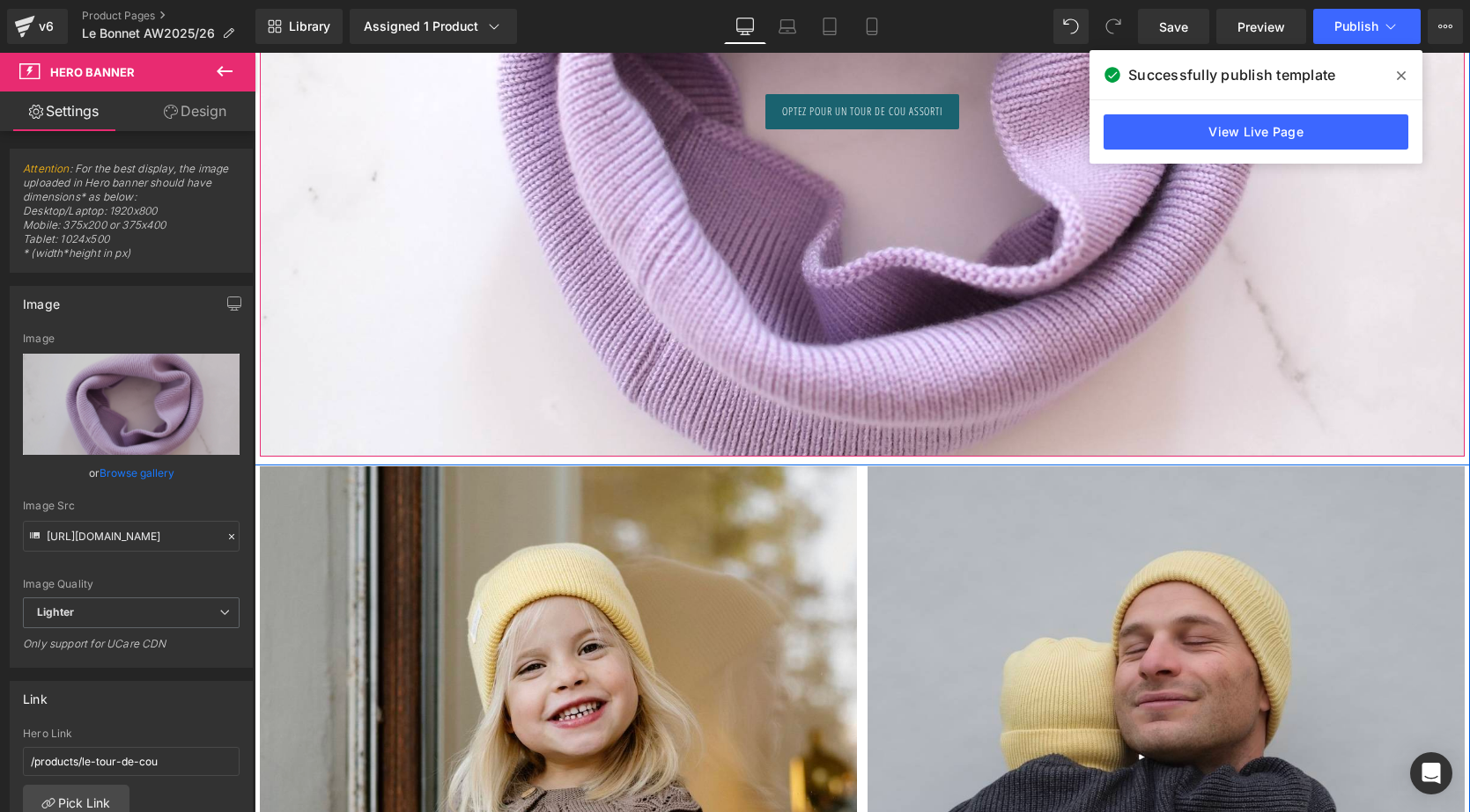
click at [886, 103] on div at bounding box center [862, 108] width 1204 height 697
click at [882, 119] on link at bounding box center [891, 111] width 19 height 21
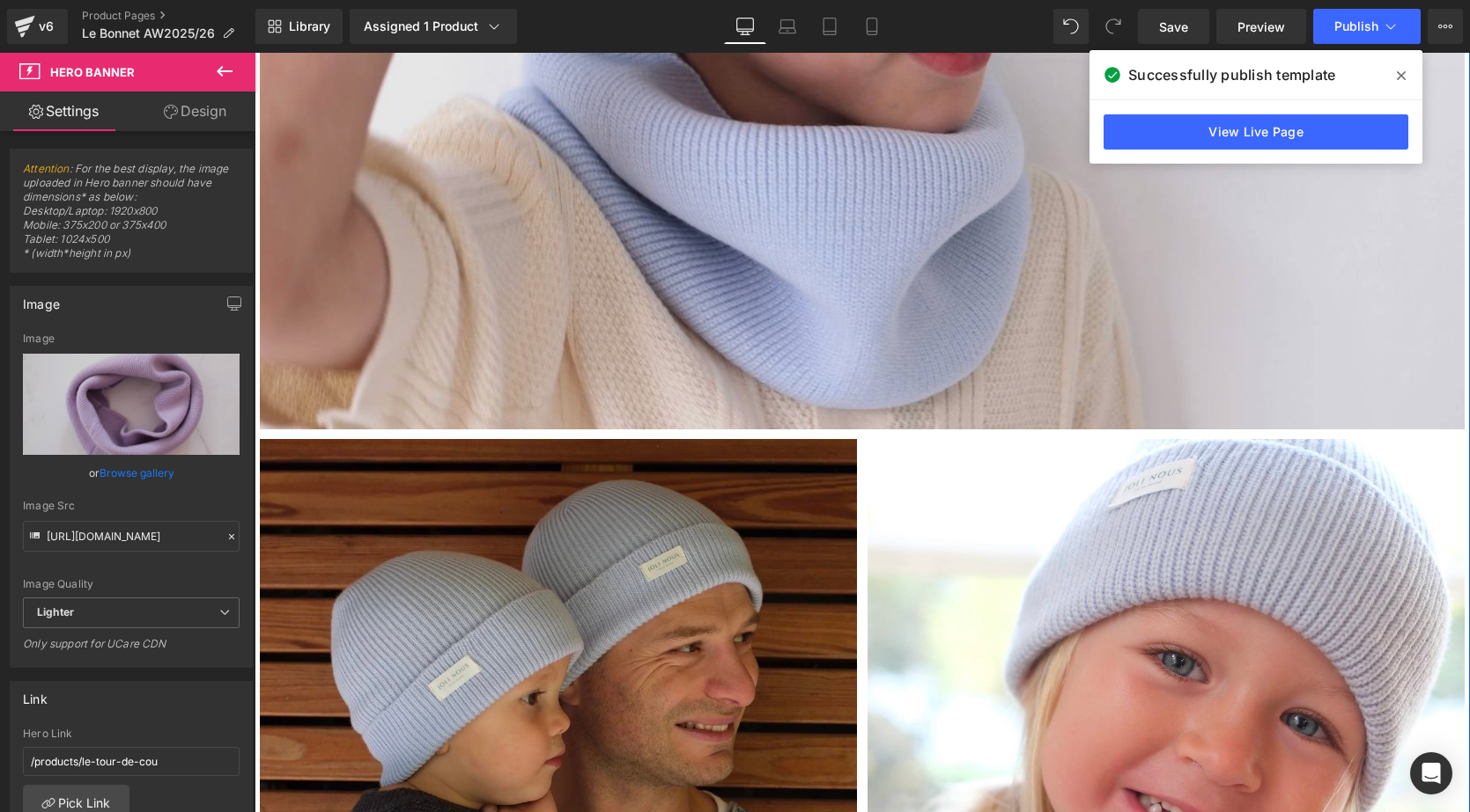
scroll to position [9359, 0]
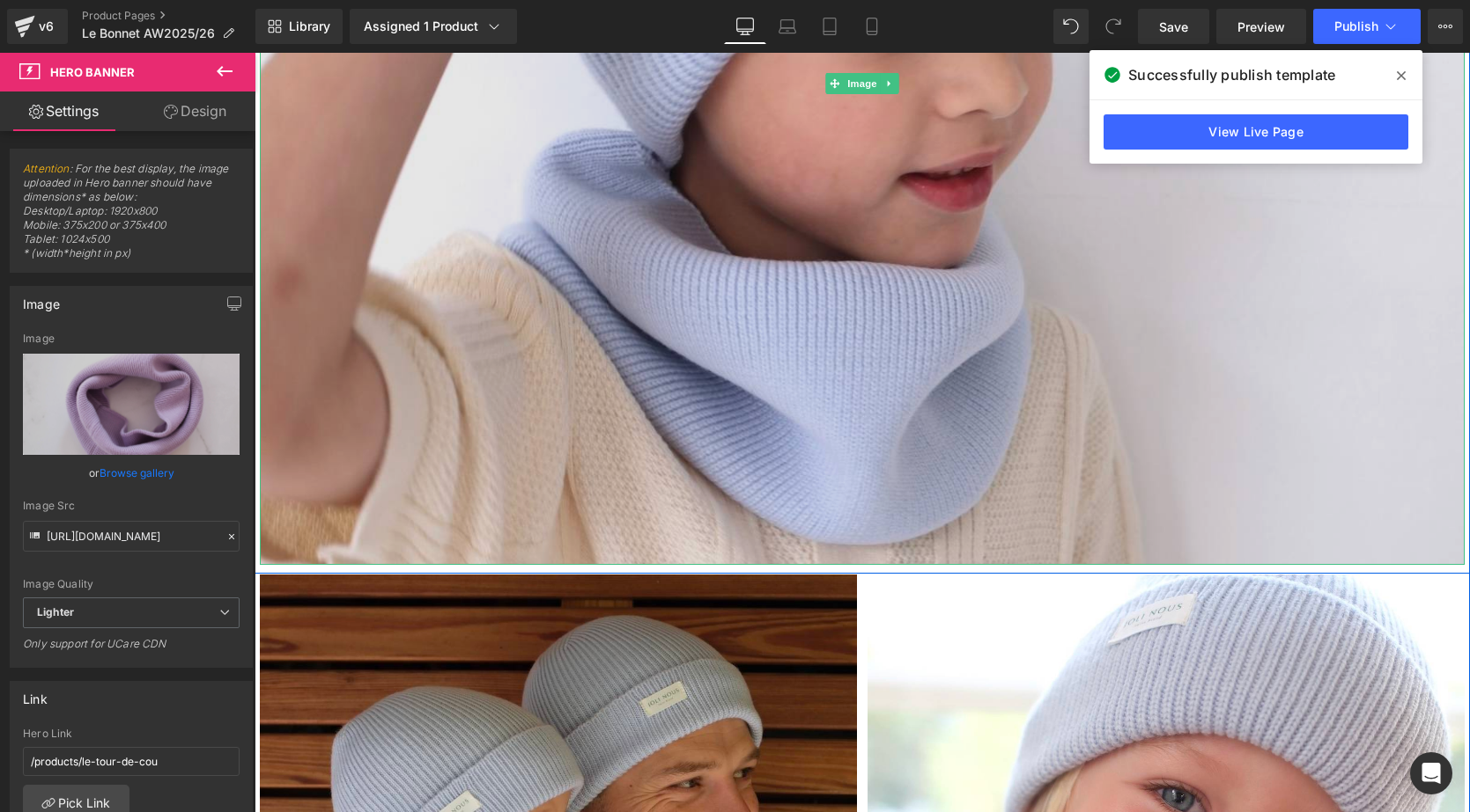
click at [839, 356] on img at bounding box center [862, 82] width 1204 height 963
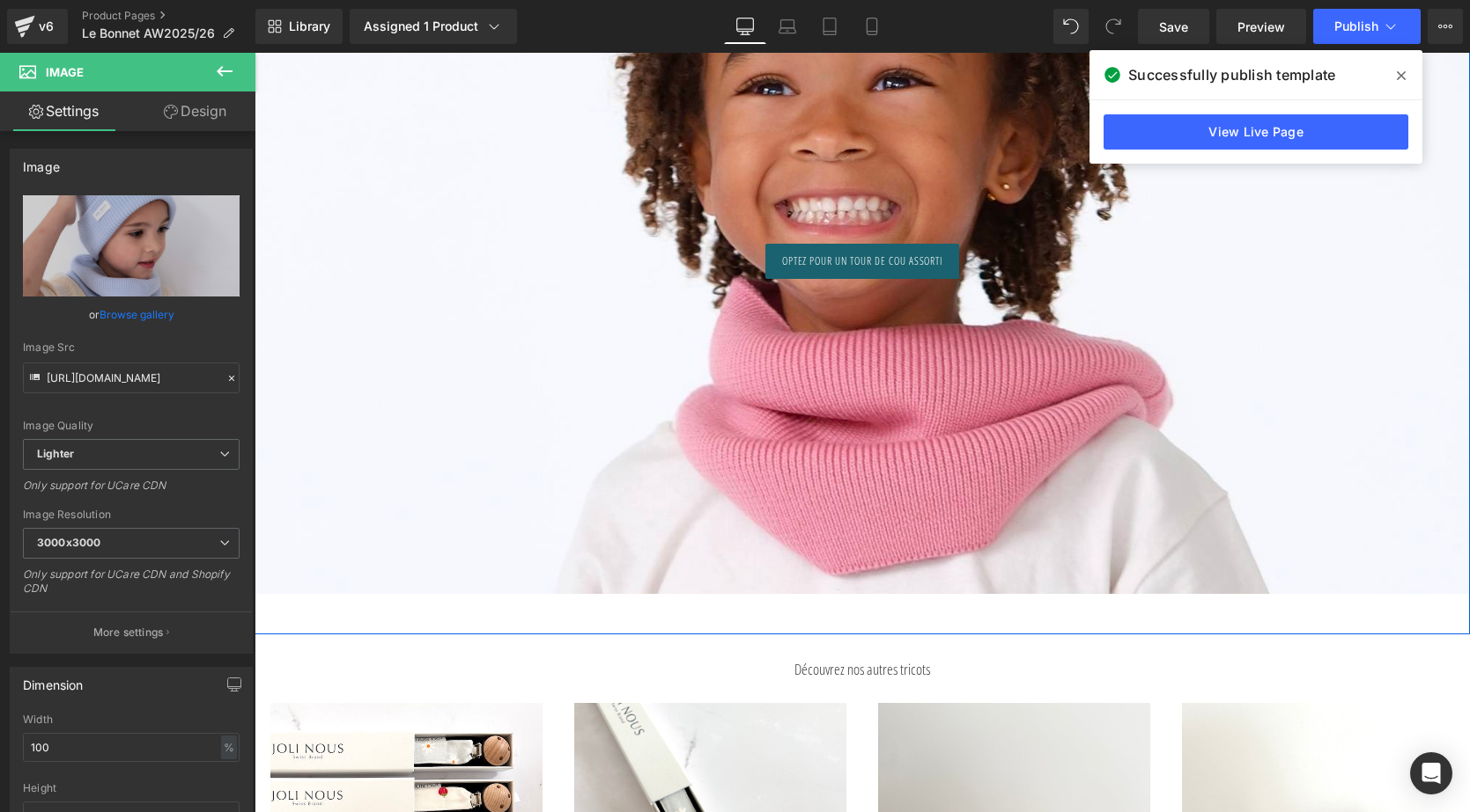
scroll to position [10840, 0]
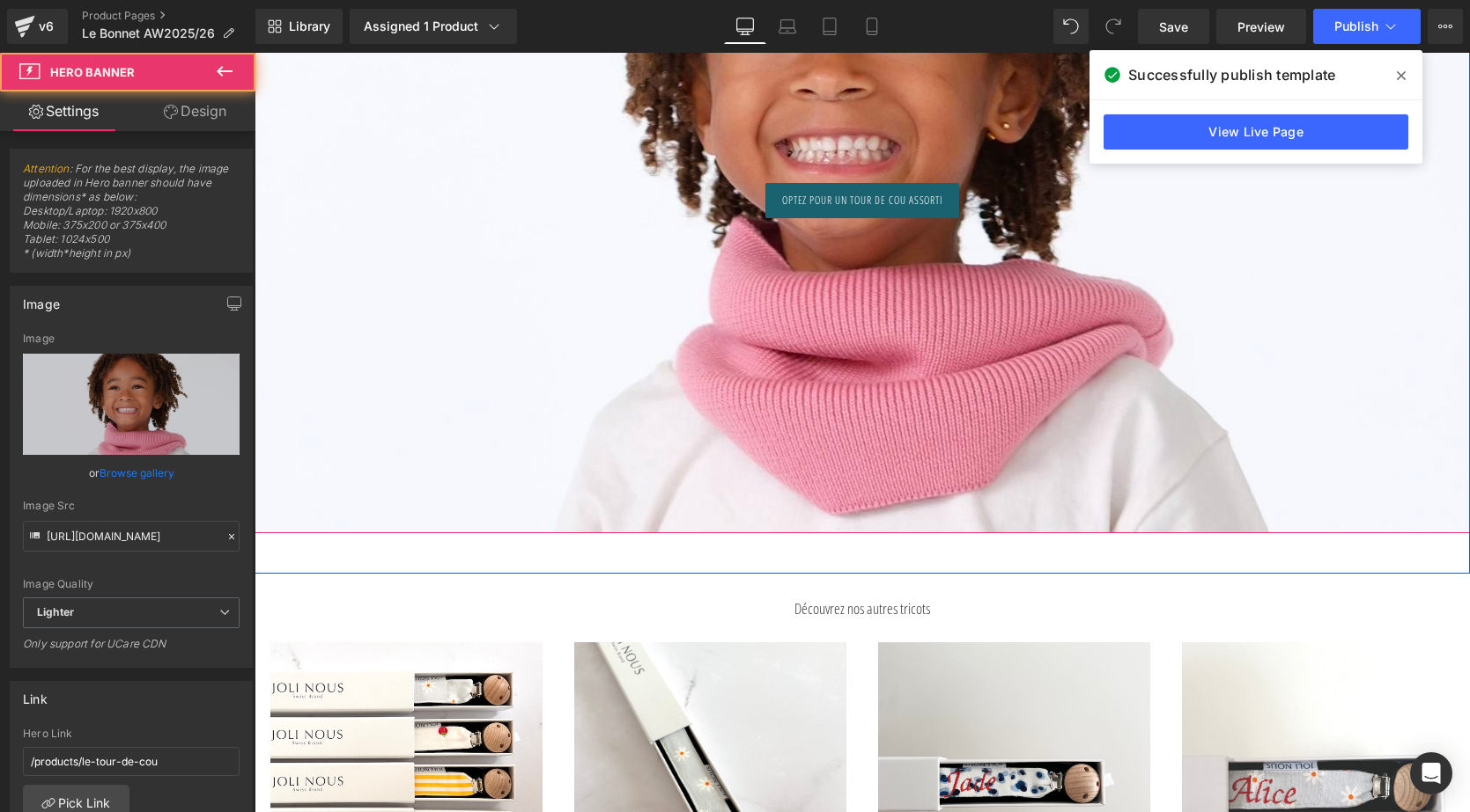
click at [890, 117] on div at bounding box center [862, 117] width 1215 height 833
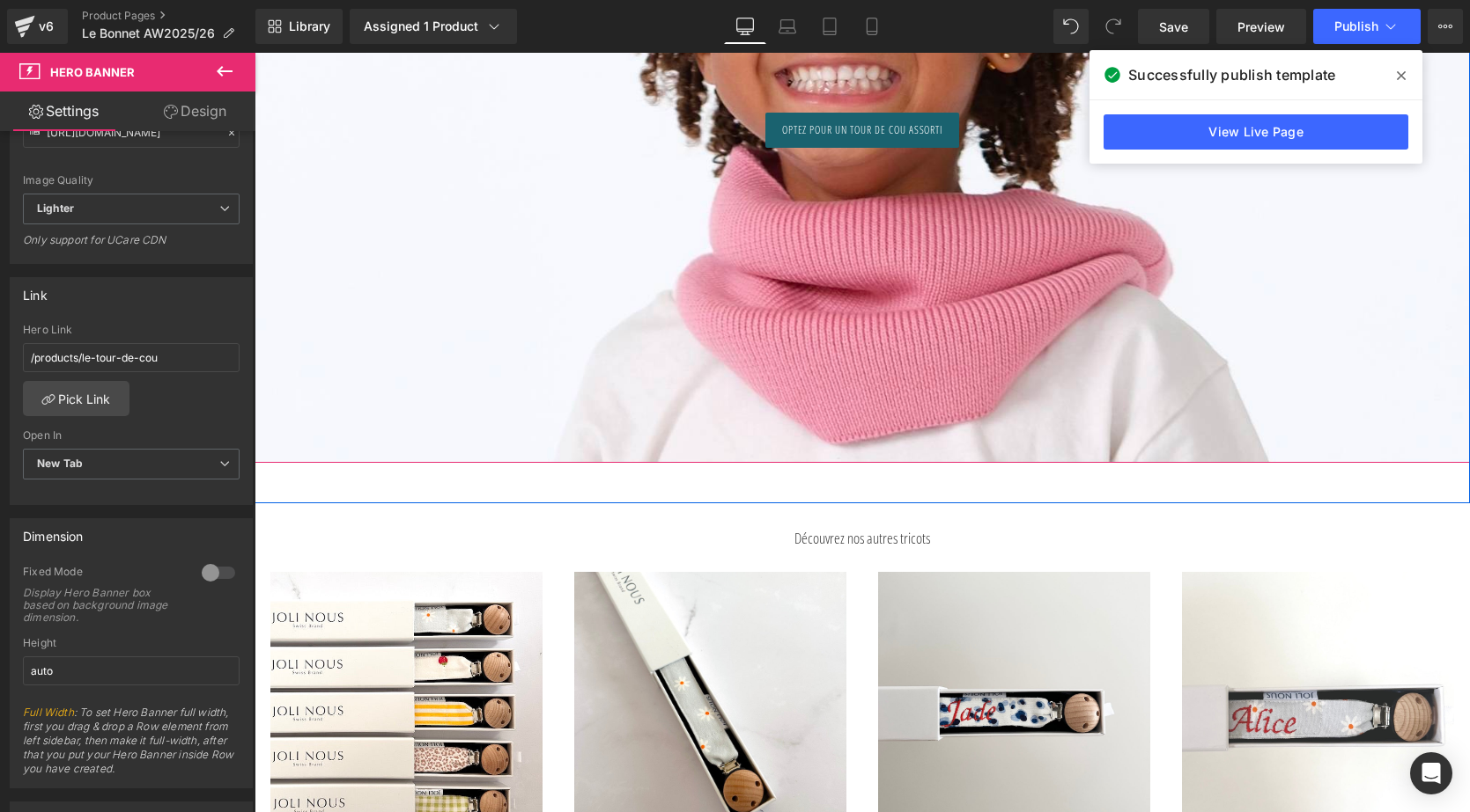
scroll to position [10774, 0]
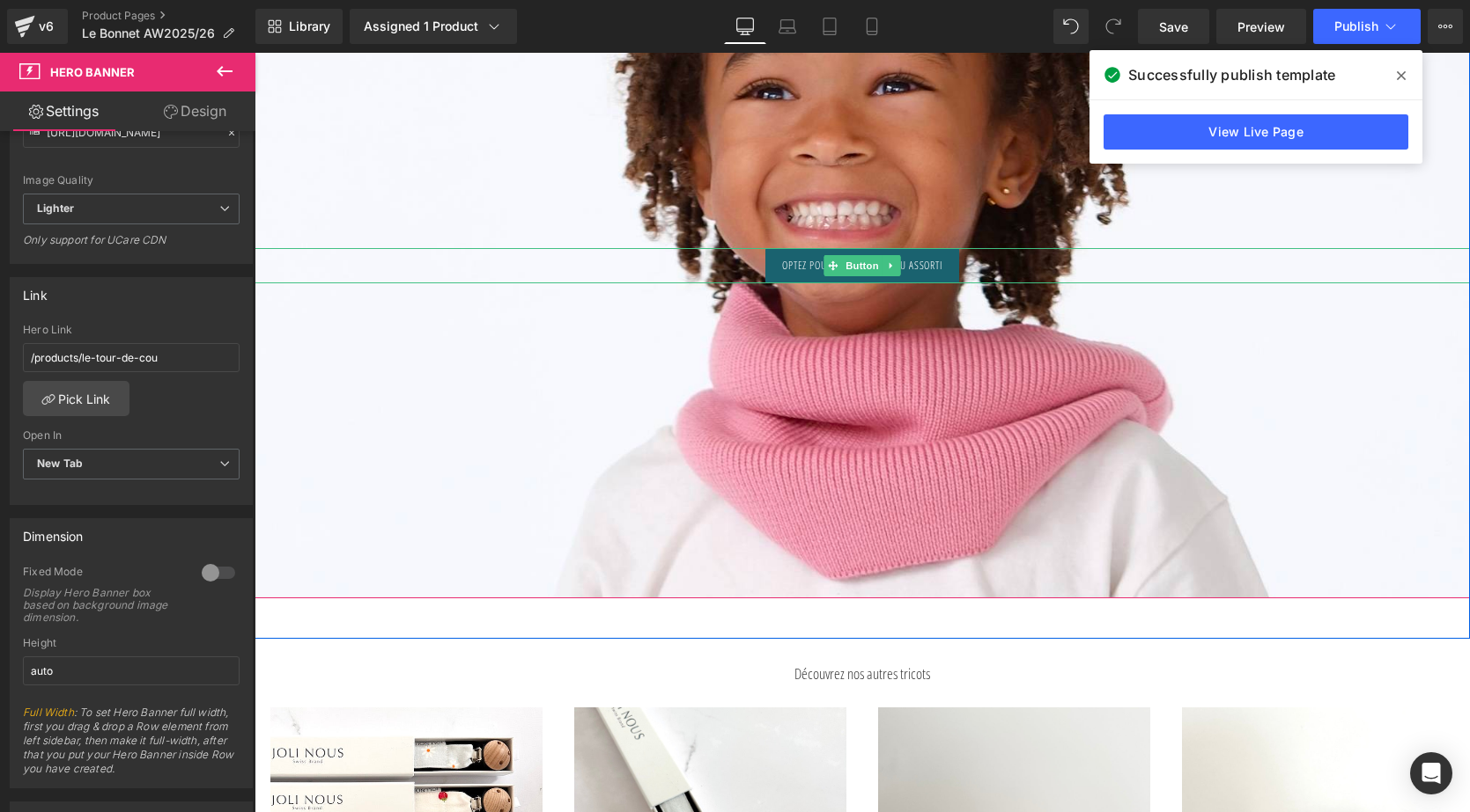
click at [796, 273] on span "Optez pour un tour de cou assorti" at bounding box center [863, 266] width 161 height 16
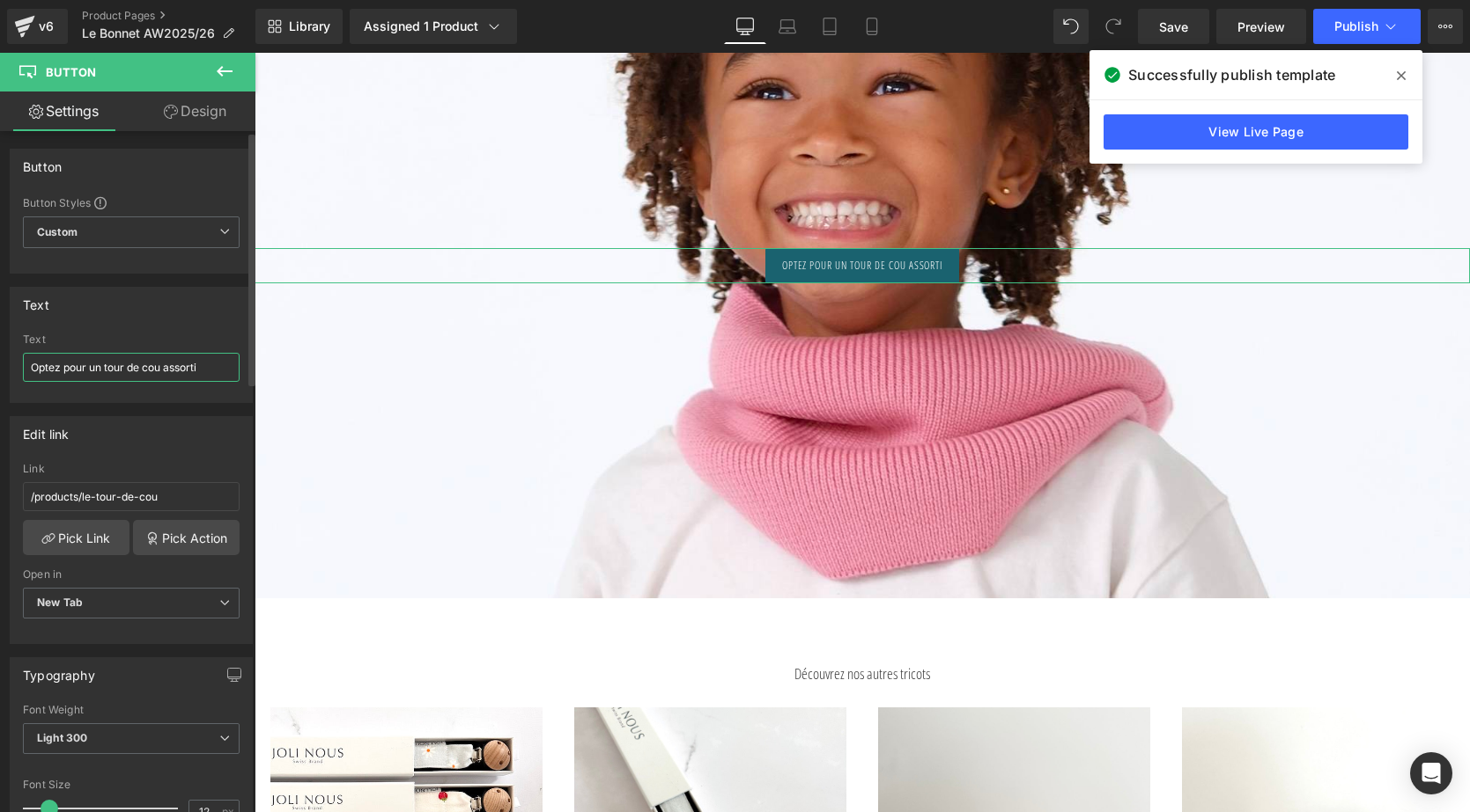
click at [163, 373] on input "Optez pour un tour de cou assorti" at bounding box center [131, 367] width 217 height 29
type input "Toute la collection en 100% laine"
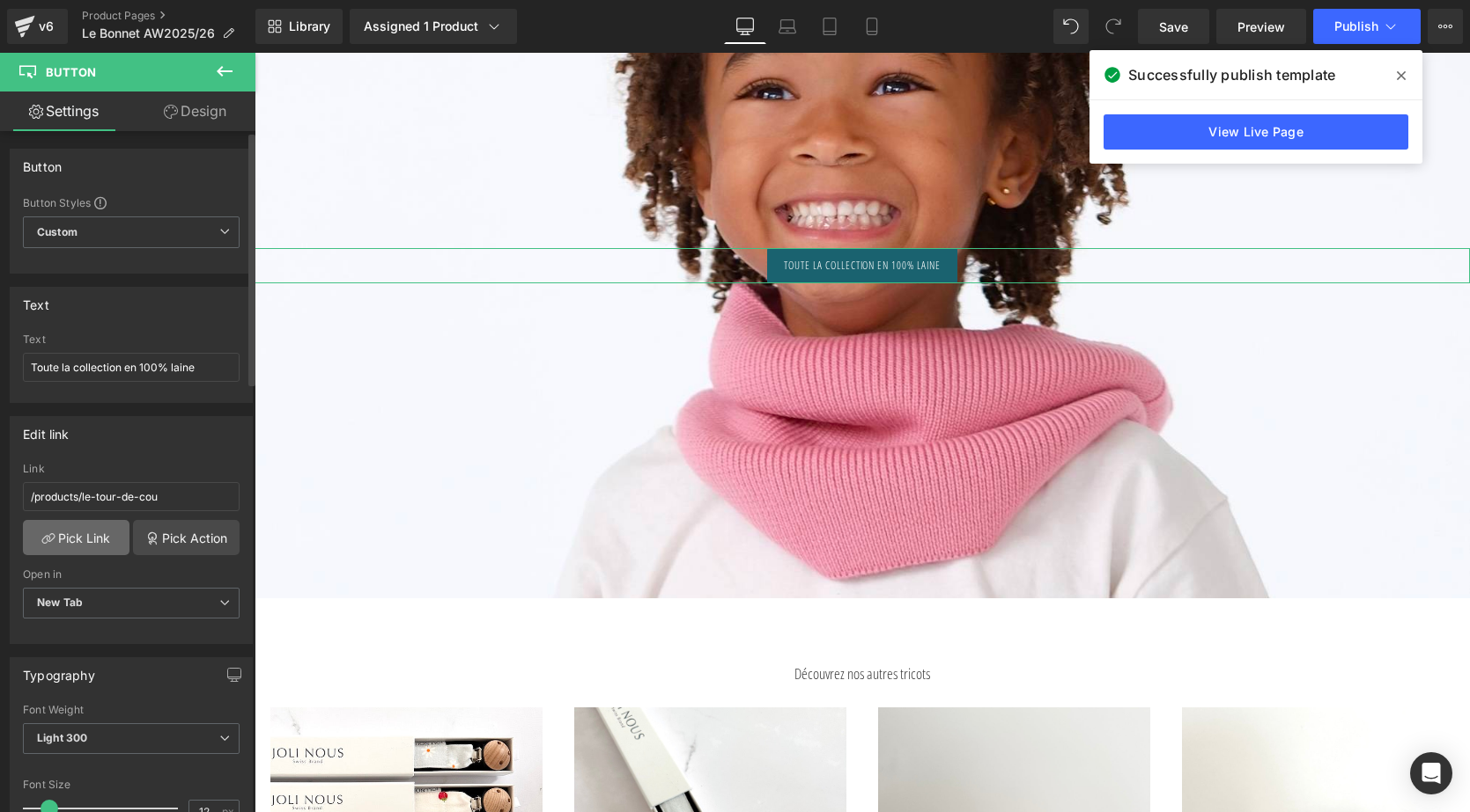
click at [97, 530] on link "Pick Link" at bounding box center [76, 538] width 106 height 35
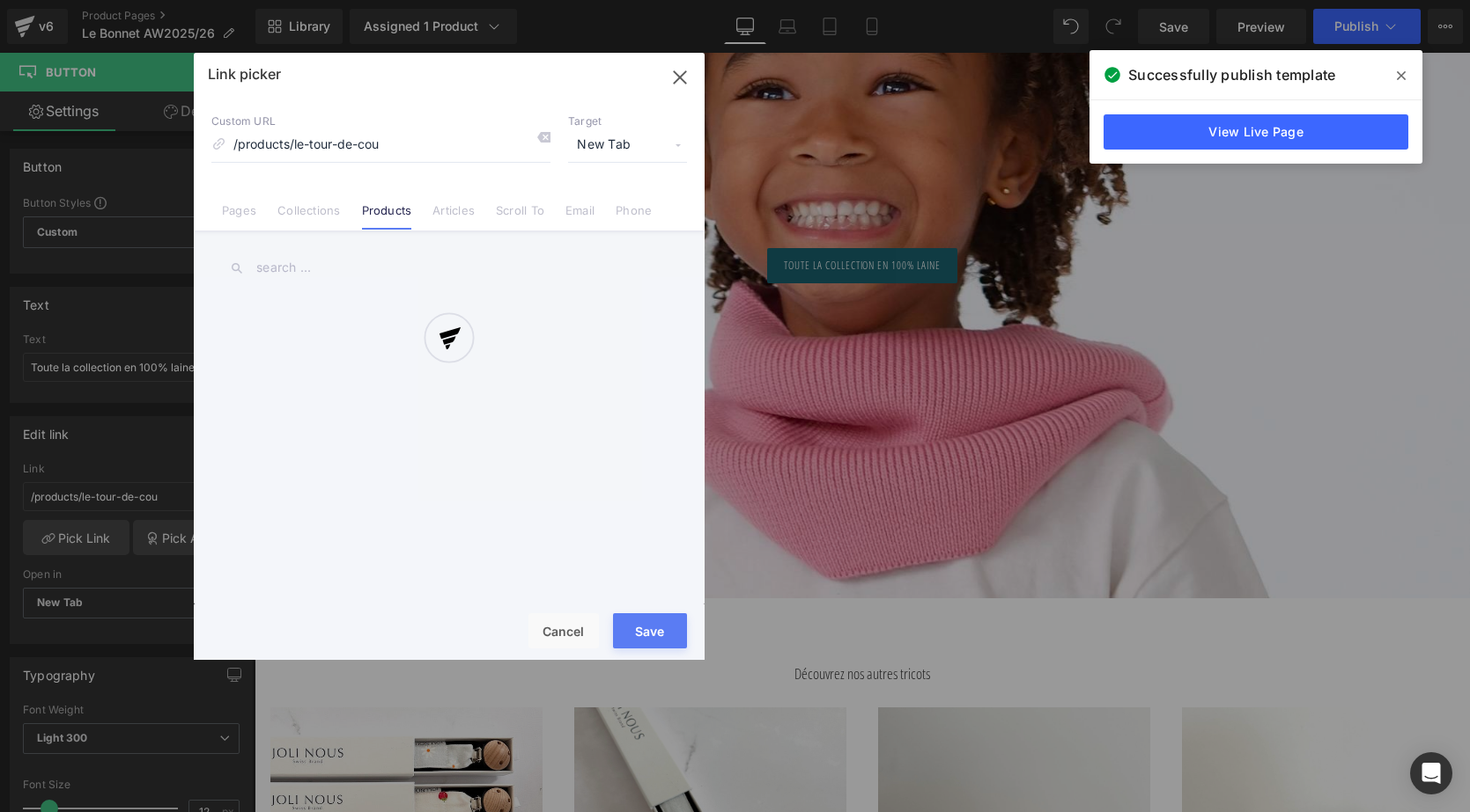
click at [318, 216] on div at bounding box center [449, 356] width 511 height 608
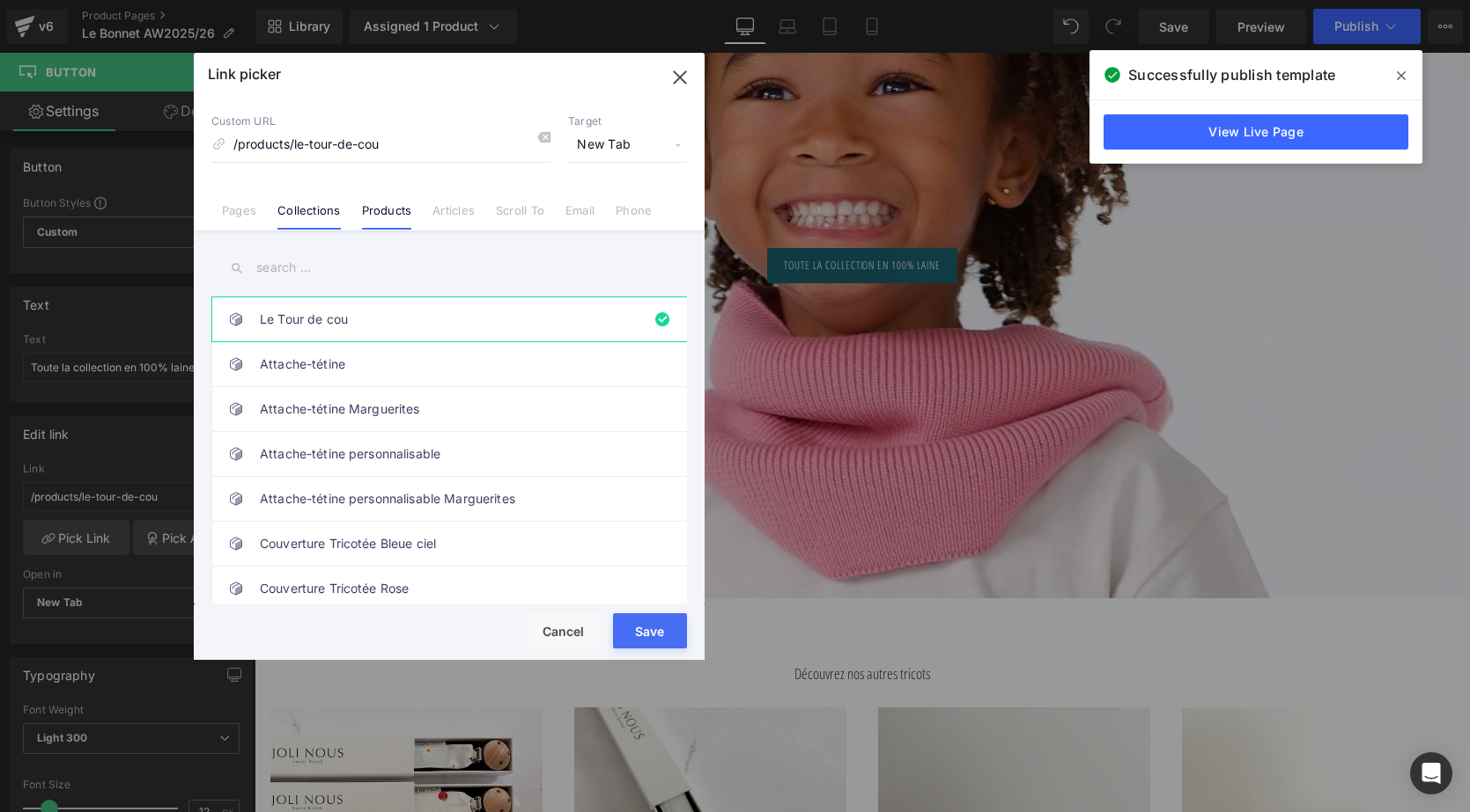
click at [304, 210] on link "Collections" at bounding box center [308, 217] width 63 height 27
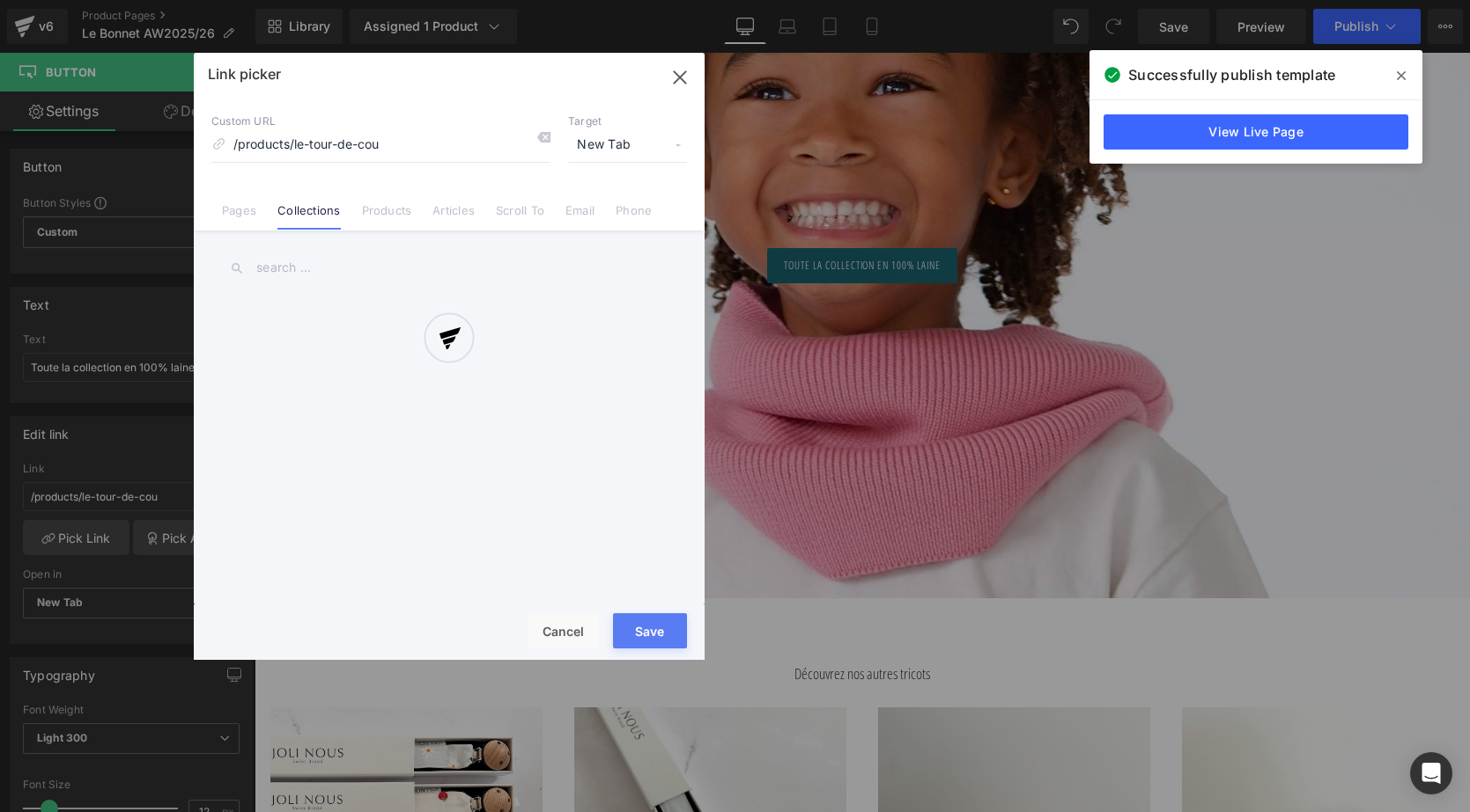
click at [537, 133] on div at bounding box center [449, 356] width 511 height 608
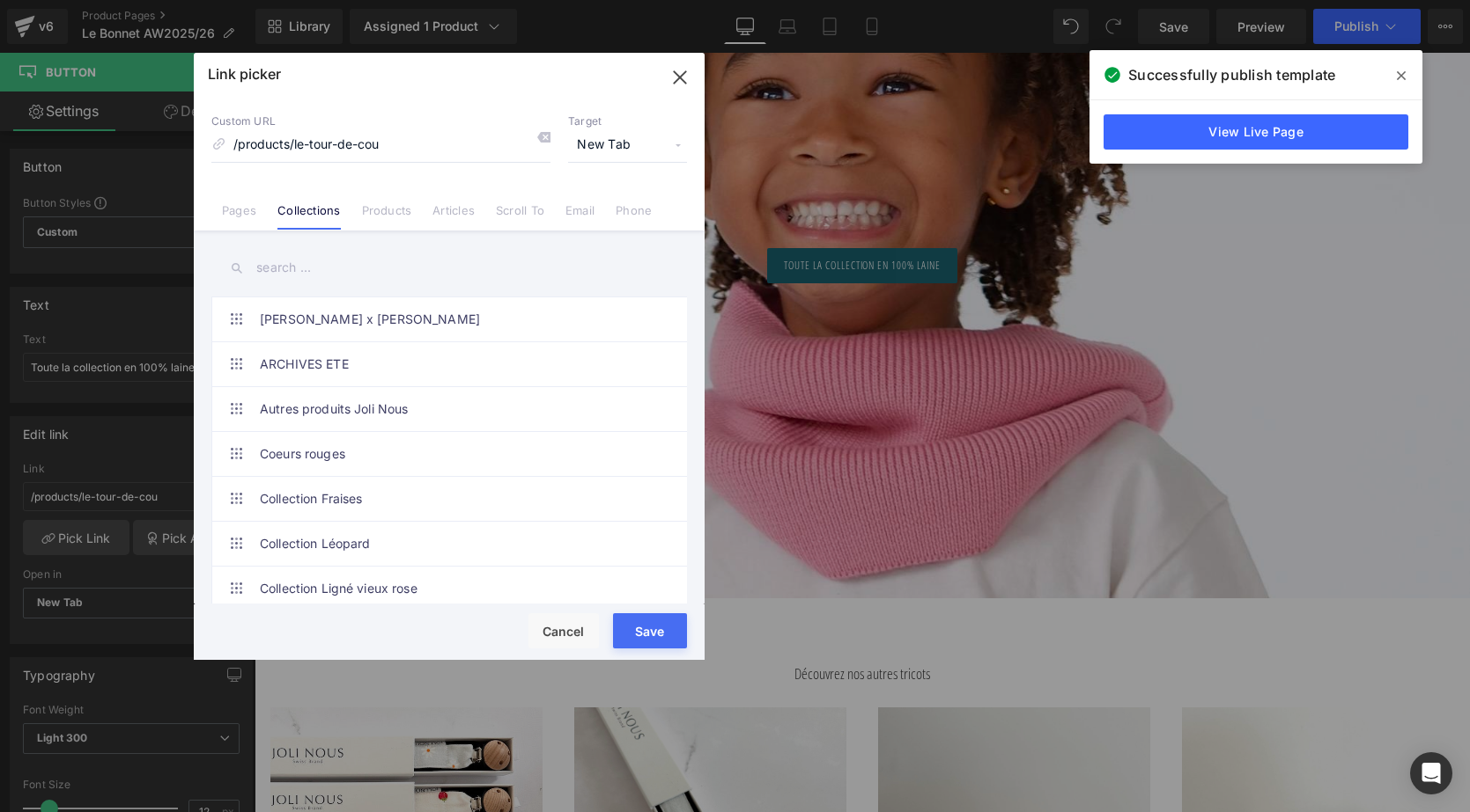
click at [537, 133] on icon at bounding box center [543, 137] width 14 height 14
click at [324, 278] on input "text" at bounding box center [449, 268] width 475 height 40
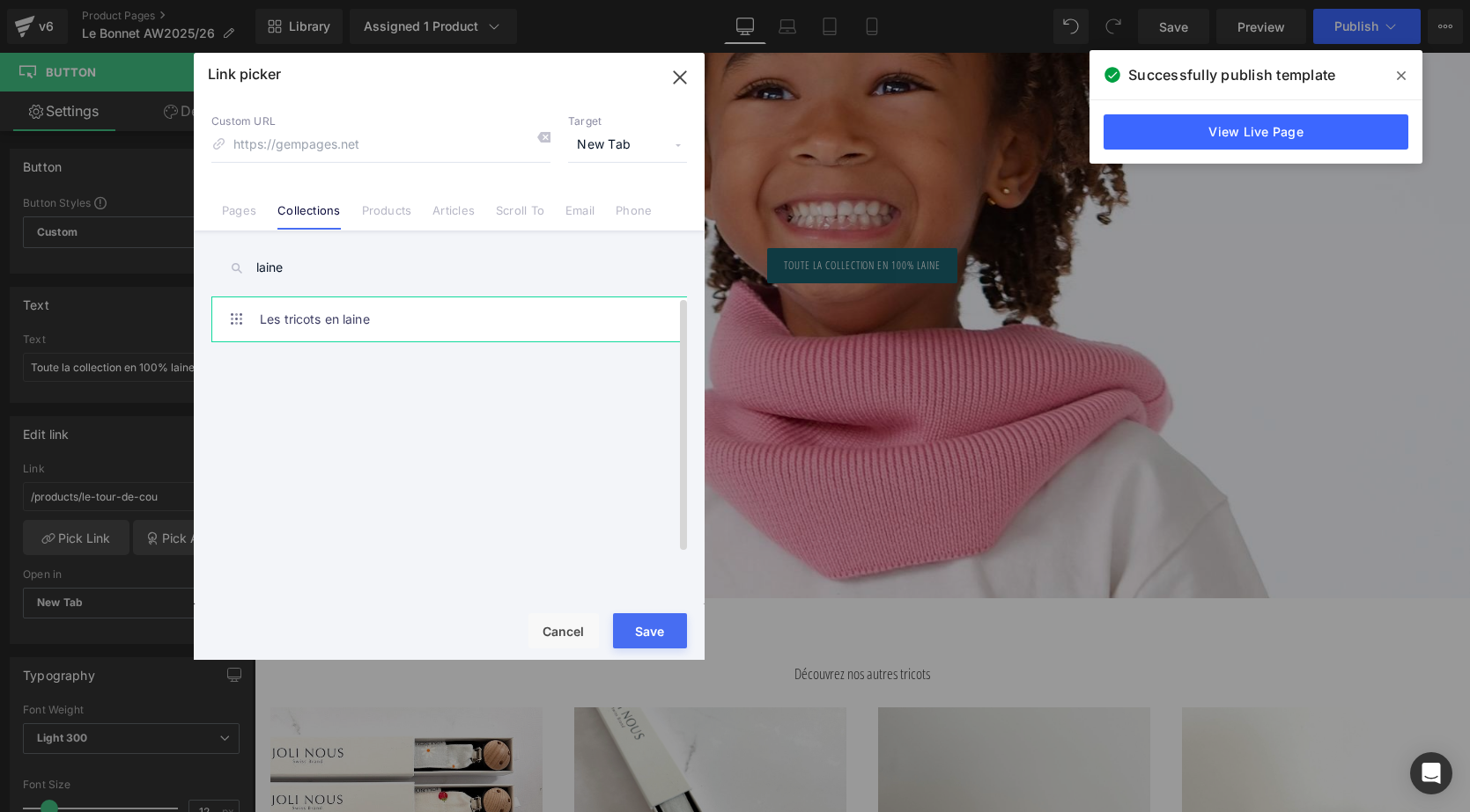
type input "laine"
click at [346, 321] on link "Les tricots en laine" at bounding box center [454, 319] width 388 height 44
type input "/collections/les-tricots-en-laine"
click at [653, 622] on button "Save" at bounding box center [650, 632] width 74 height 35
type input "/collections/les-tricots-en-laine"
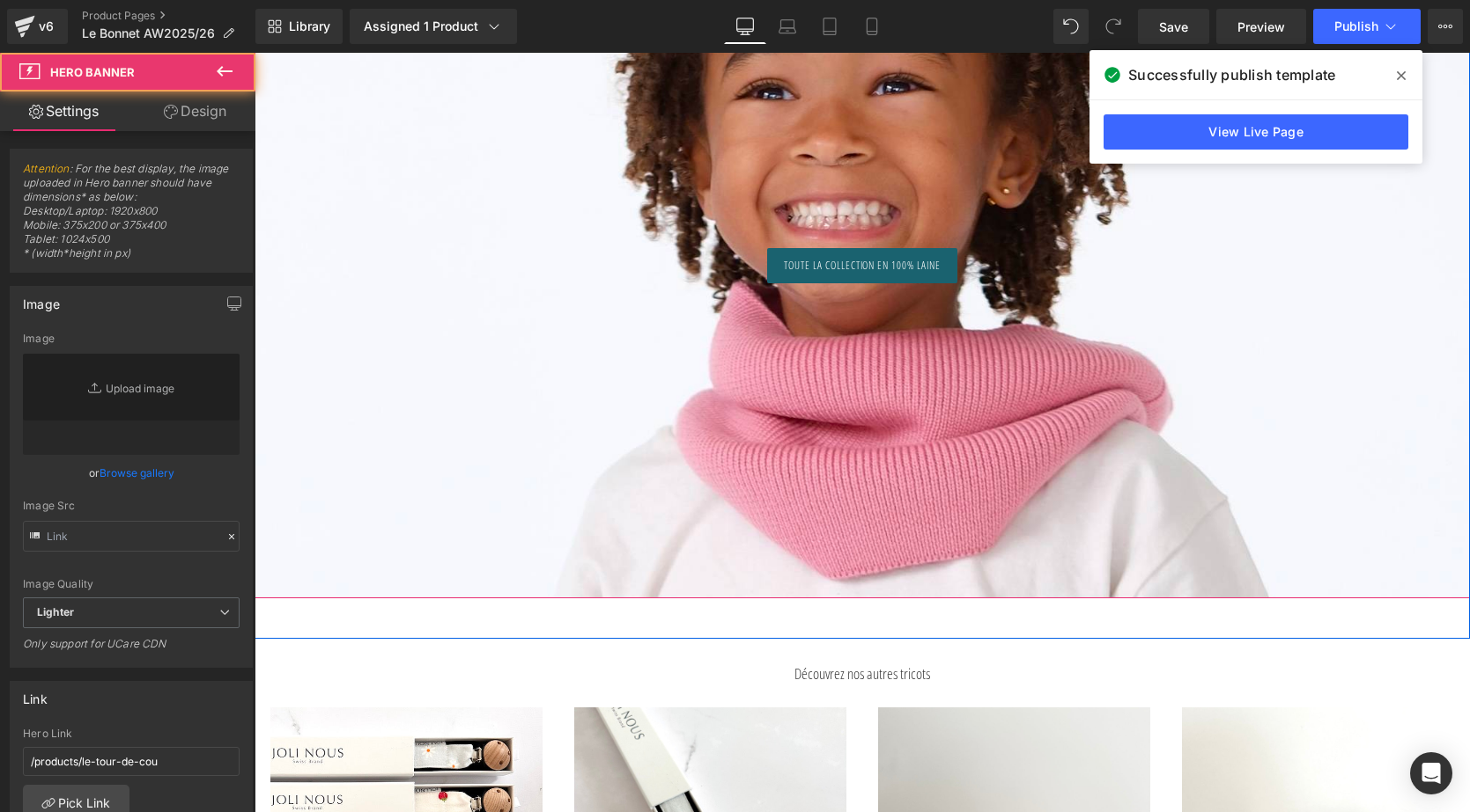
type input "https://ucarecdn.com/47f386bd-173b-42ec-adb3-8ebbfb91be09/-/format/auto/-/previ…"
click at [852, 481] on div at bounding box center [862, 181] width 1215 height 833
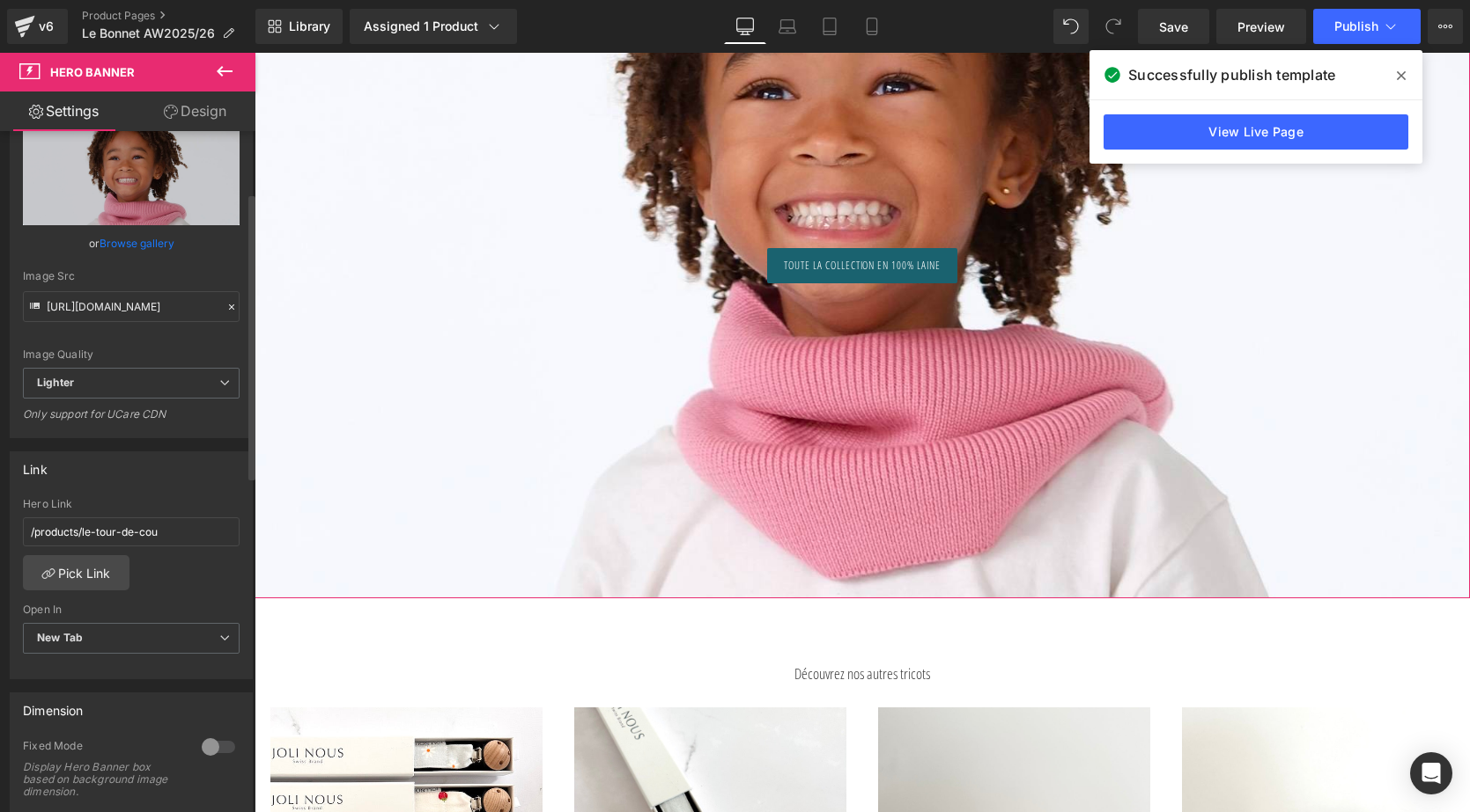
scroll to position [247, 0]
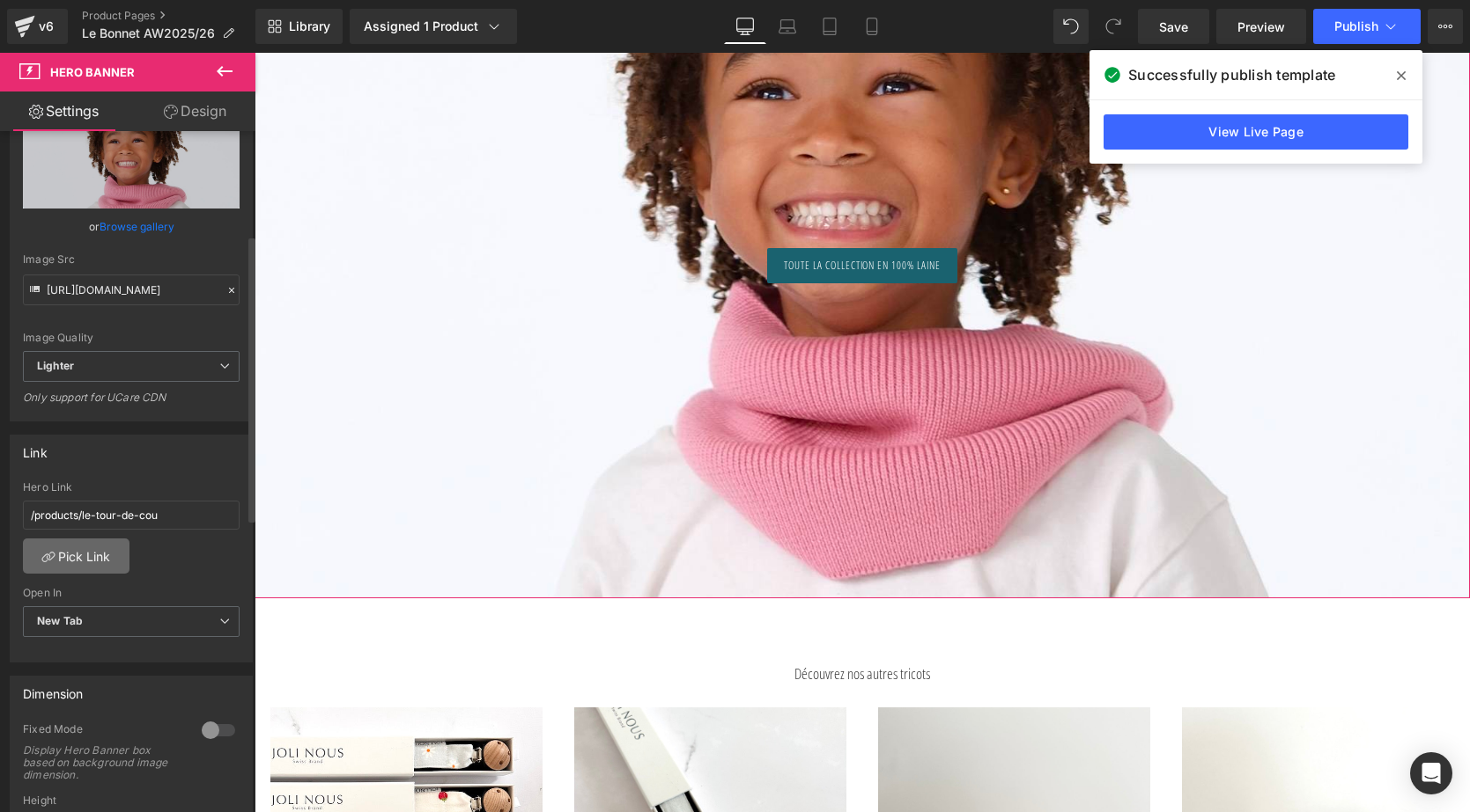
click at [77, 554] on link "Pick Link" at bounding box center [76, 556] width 106 height 35
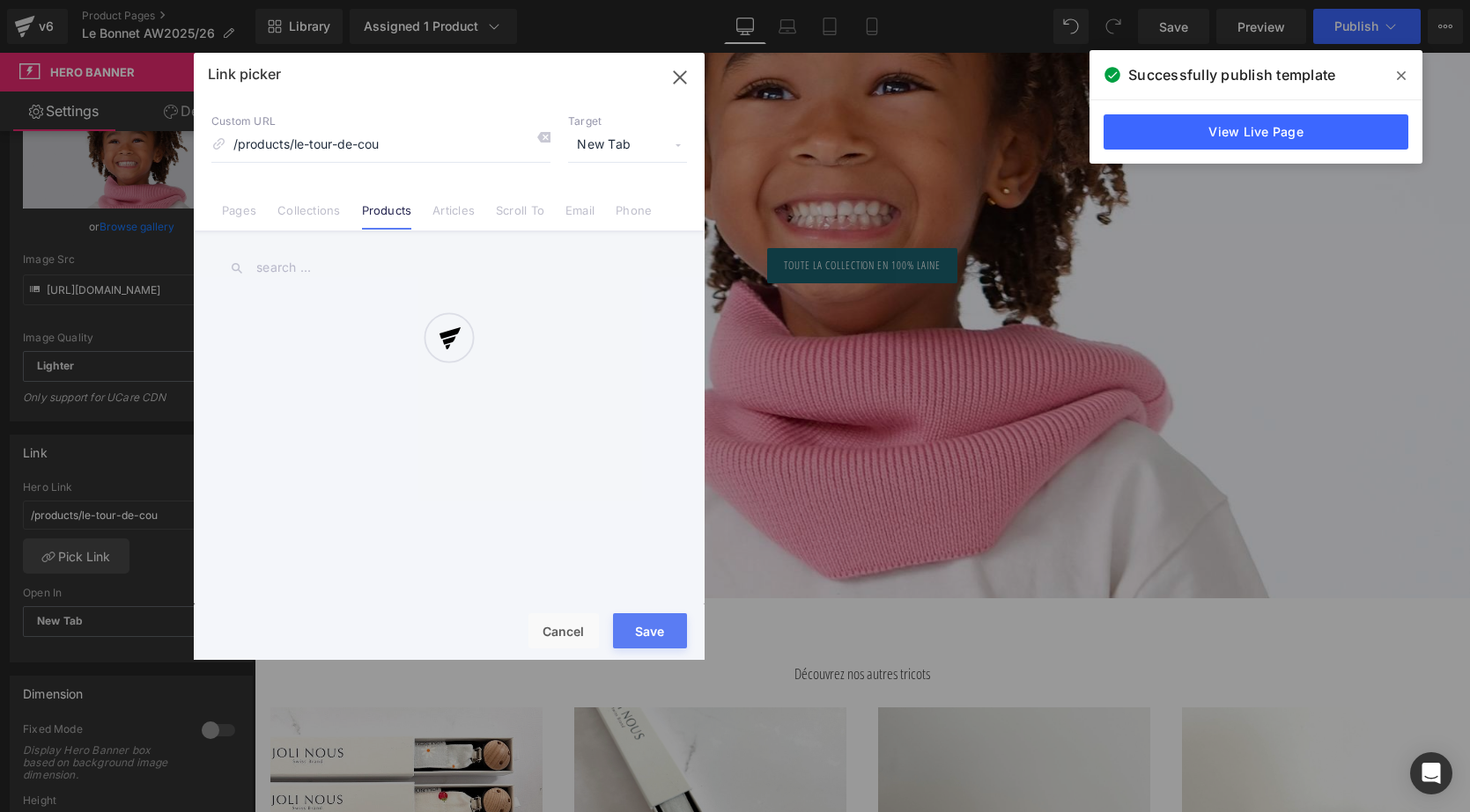
click at [544, 135] on icon at bounding box center [543, 137] width 14 height 14
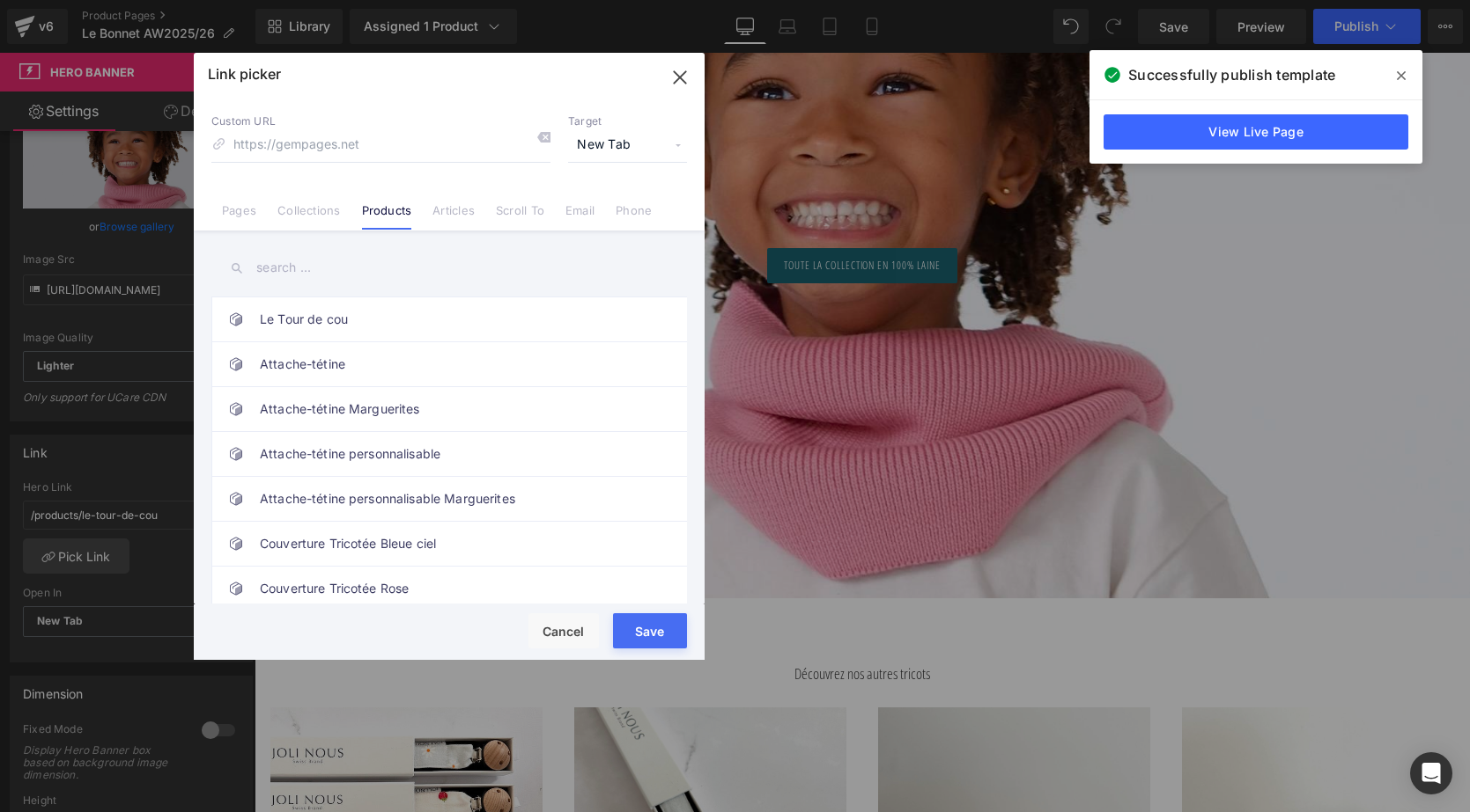
click at [544, 135] on icon at bounding box center [543, 137] width 14 height 14
click at [298, 212] on link "Collections" at bounding box center [308, 217] width 63 height 27
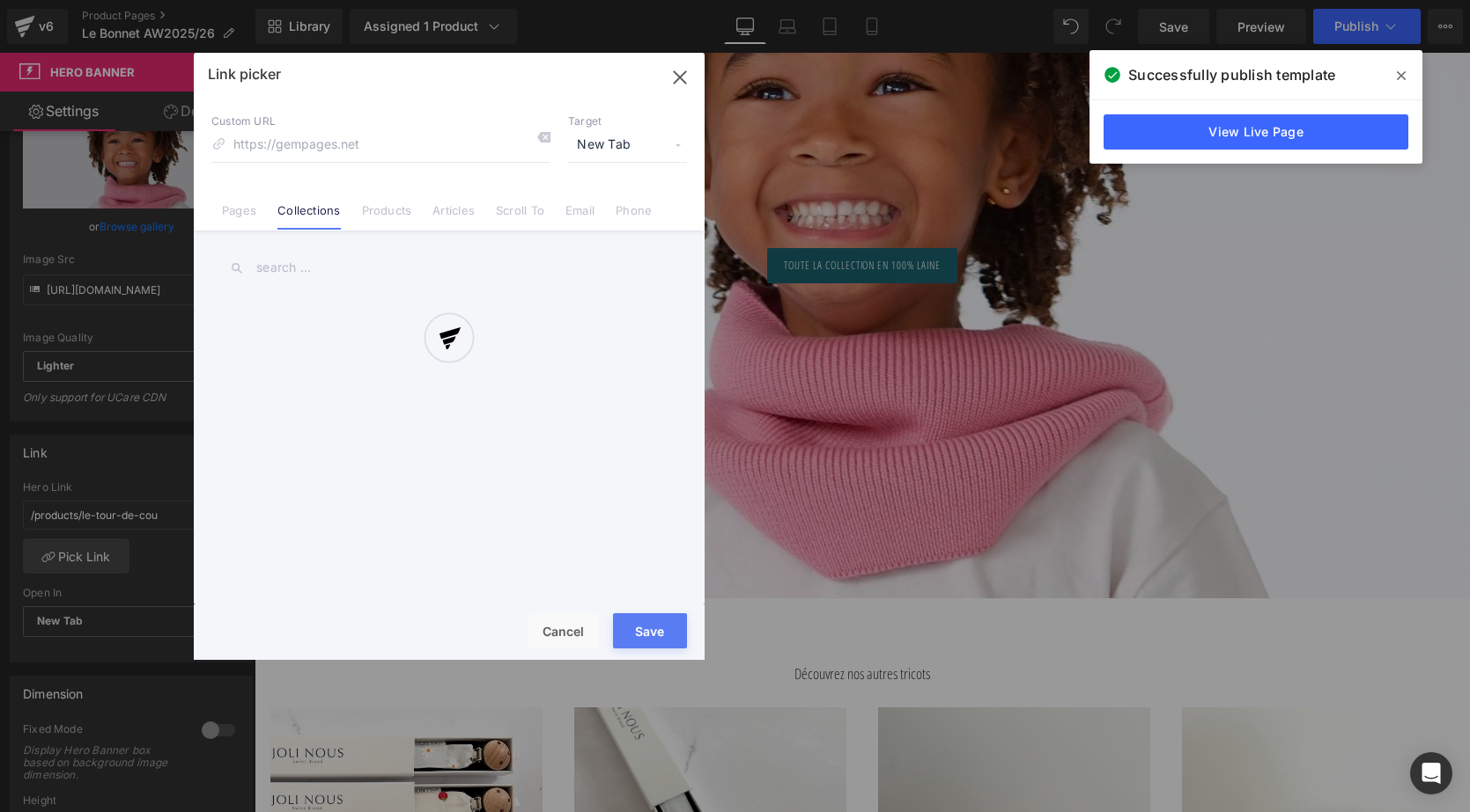
click at [290, 275] on div at bounding box center [449, 356] width 511 height 608
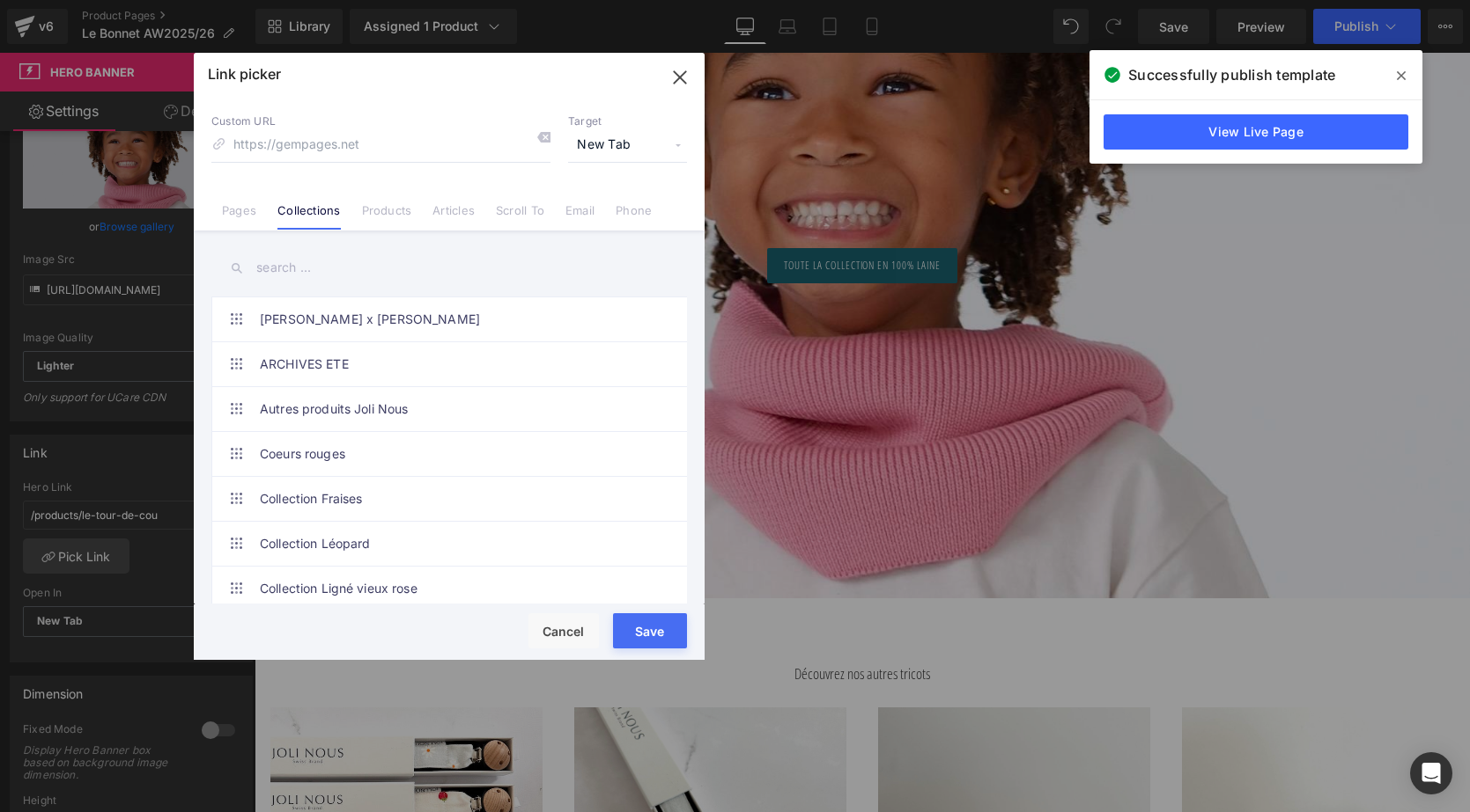
click at [288, 264] on input "text" at bounding box center [449, 268] width 475 height 40
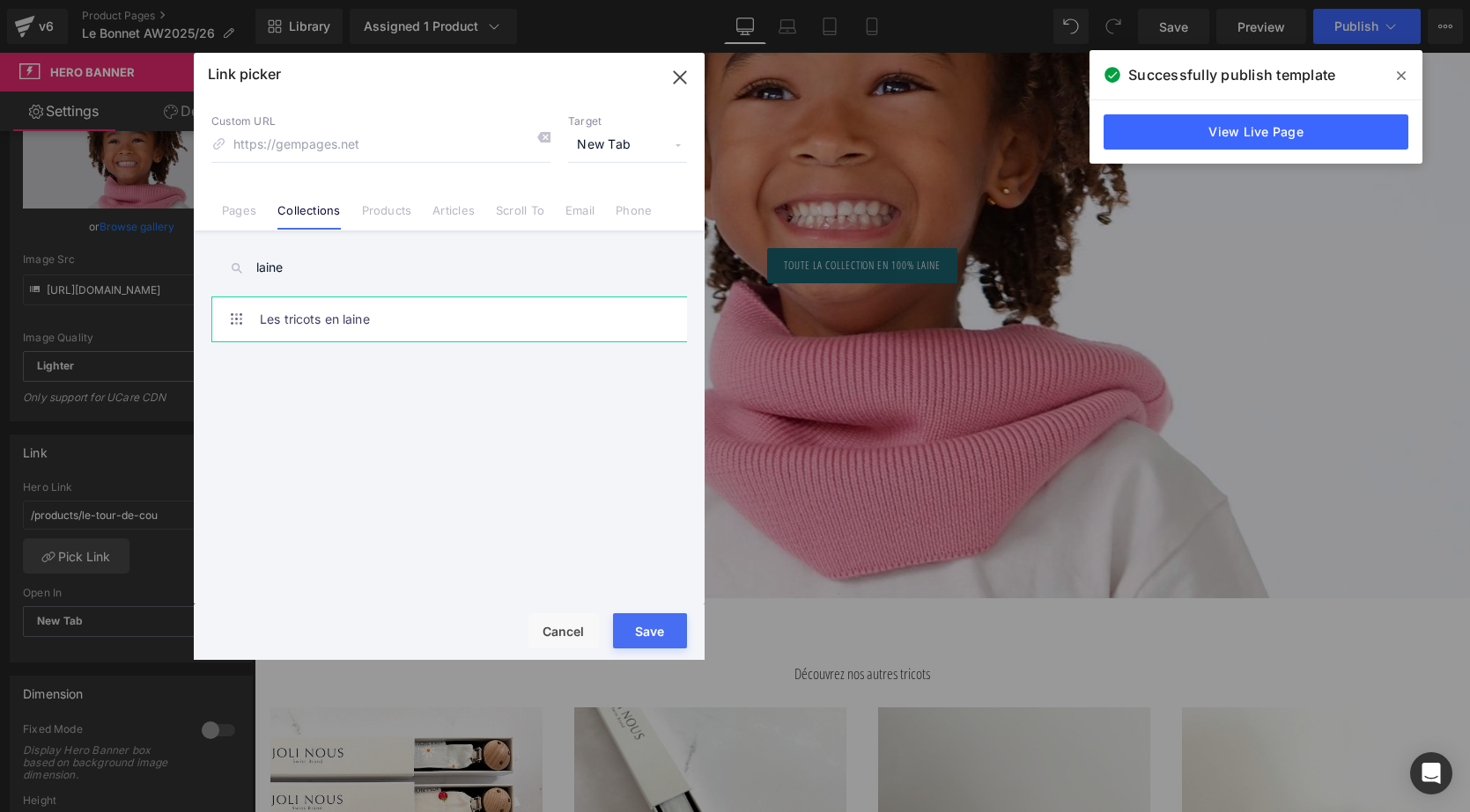
type input "laine"
click at [319, 325] on link "Les tricots en laine" at bounding box center [454, 319] width 388 height 44
type input "/collections/les-tricots-en-laine"
click at [651, 630] on button "Save" at bounding box center [650, 632] width 74 height 35
type input "/collections/les-tricots-en-laine"
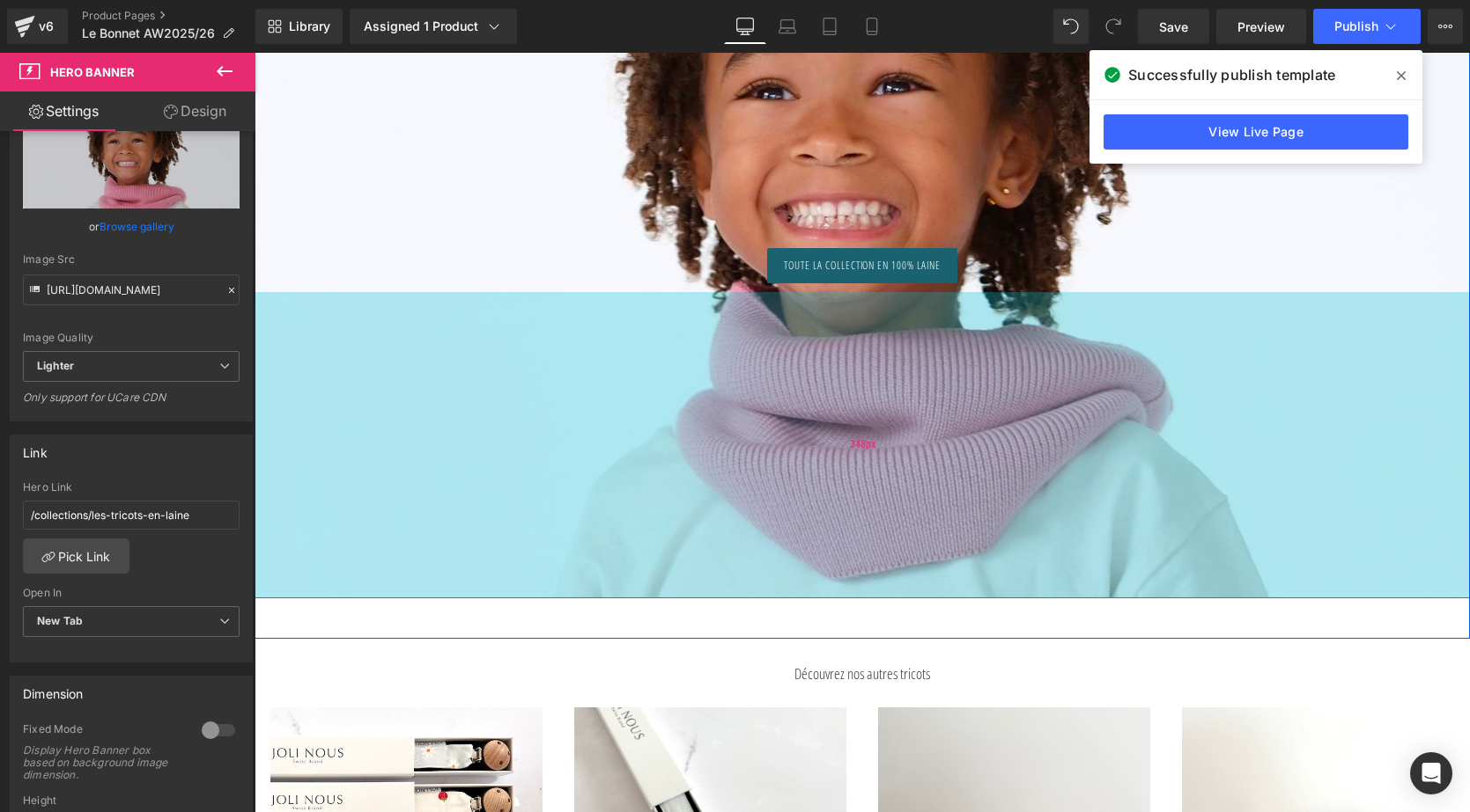
click at [813, 436] on div "348px" at bounding box center [862, 445] width 1215 height 306
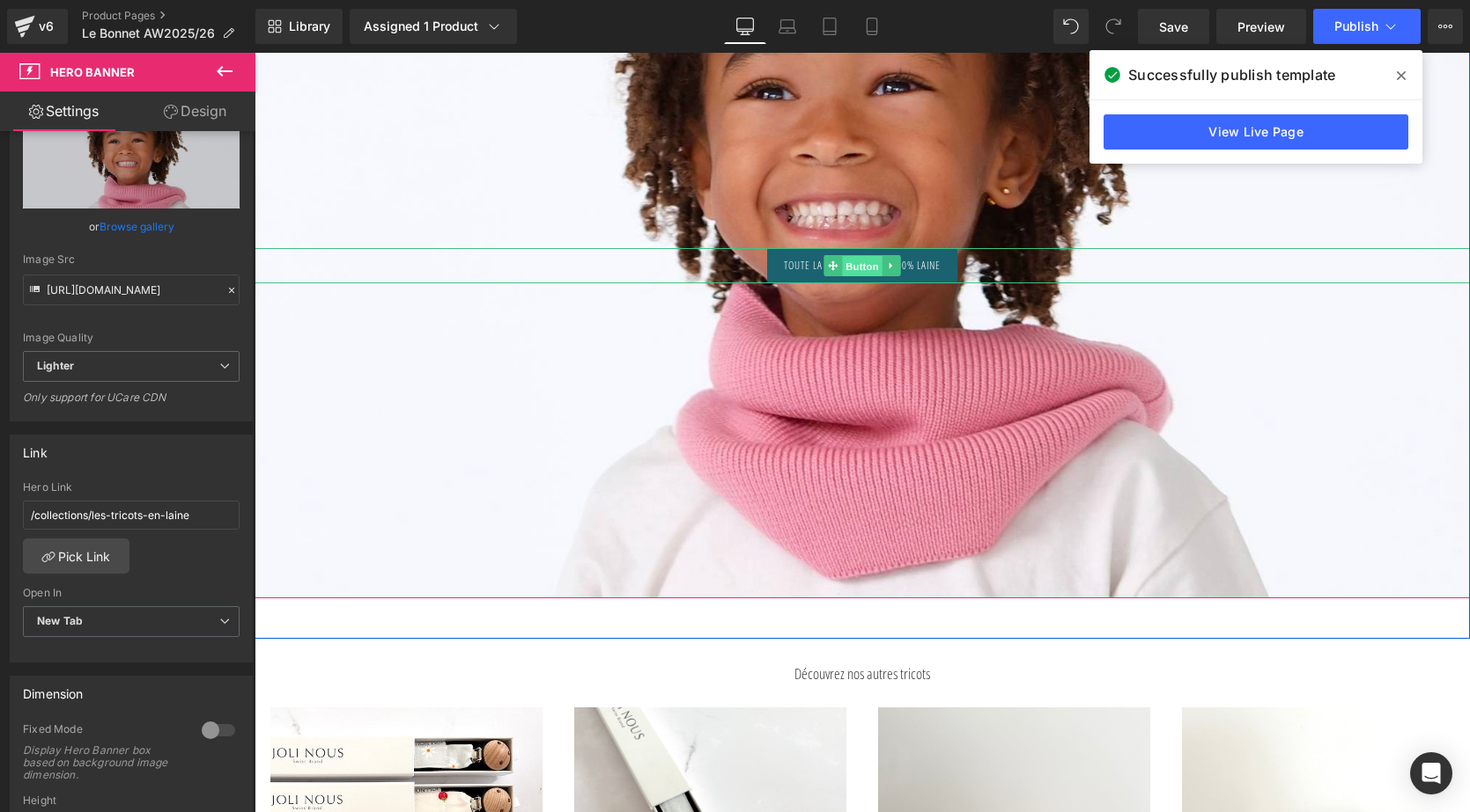
click at [862, 272] on span "Button" at bounding box center [862, 267] width 41 height 21
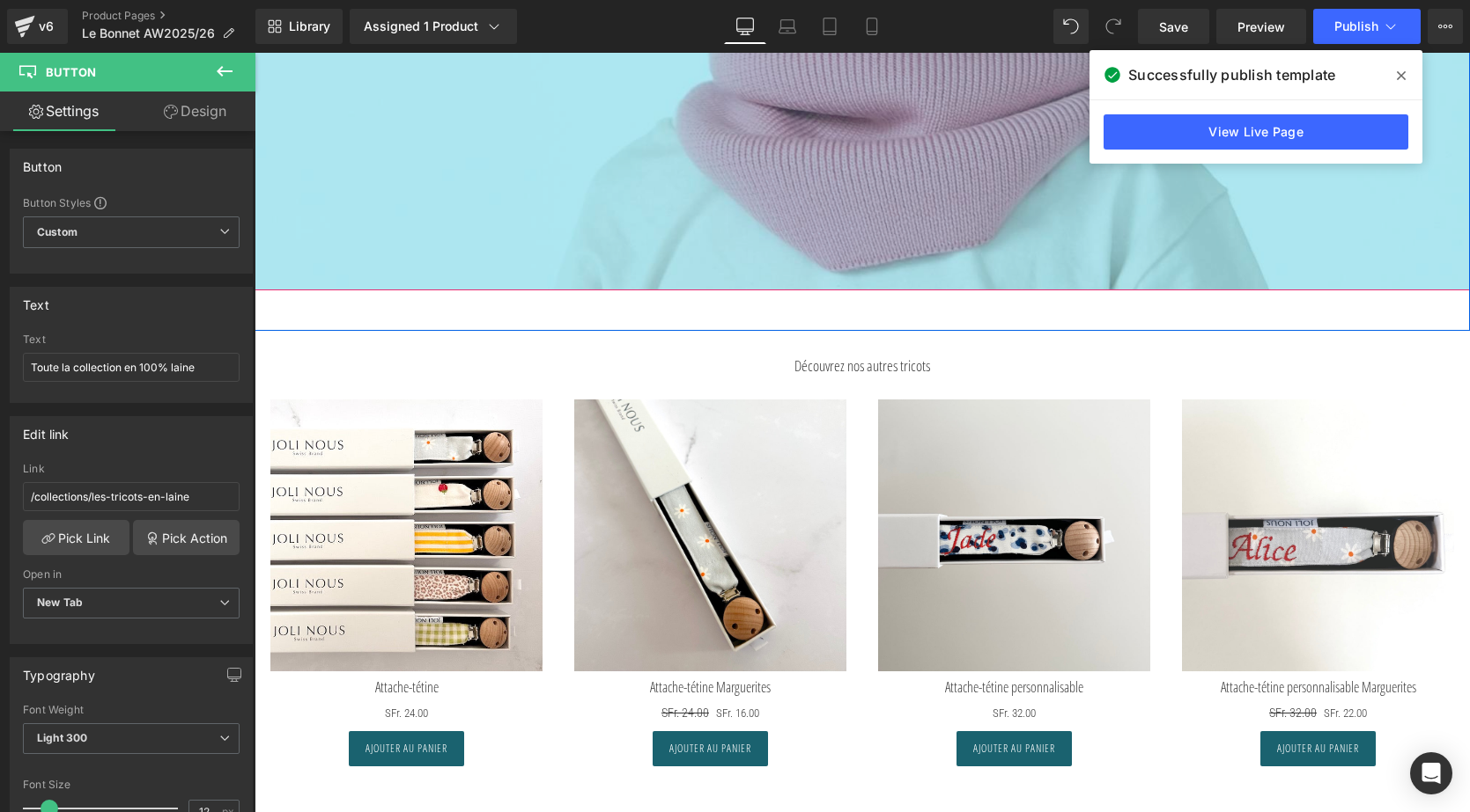
scroll to position [11083, 0]
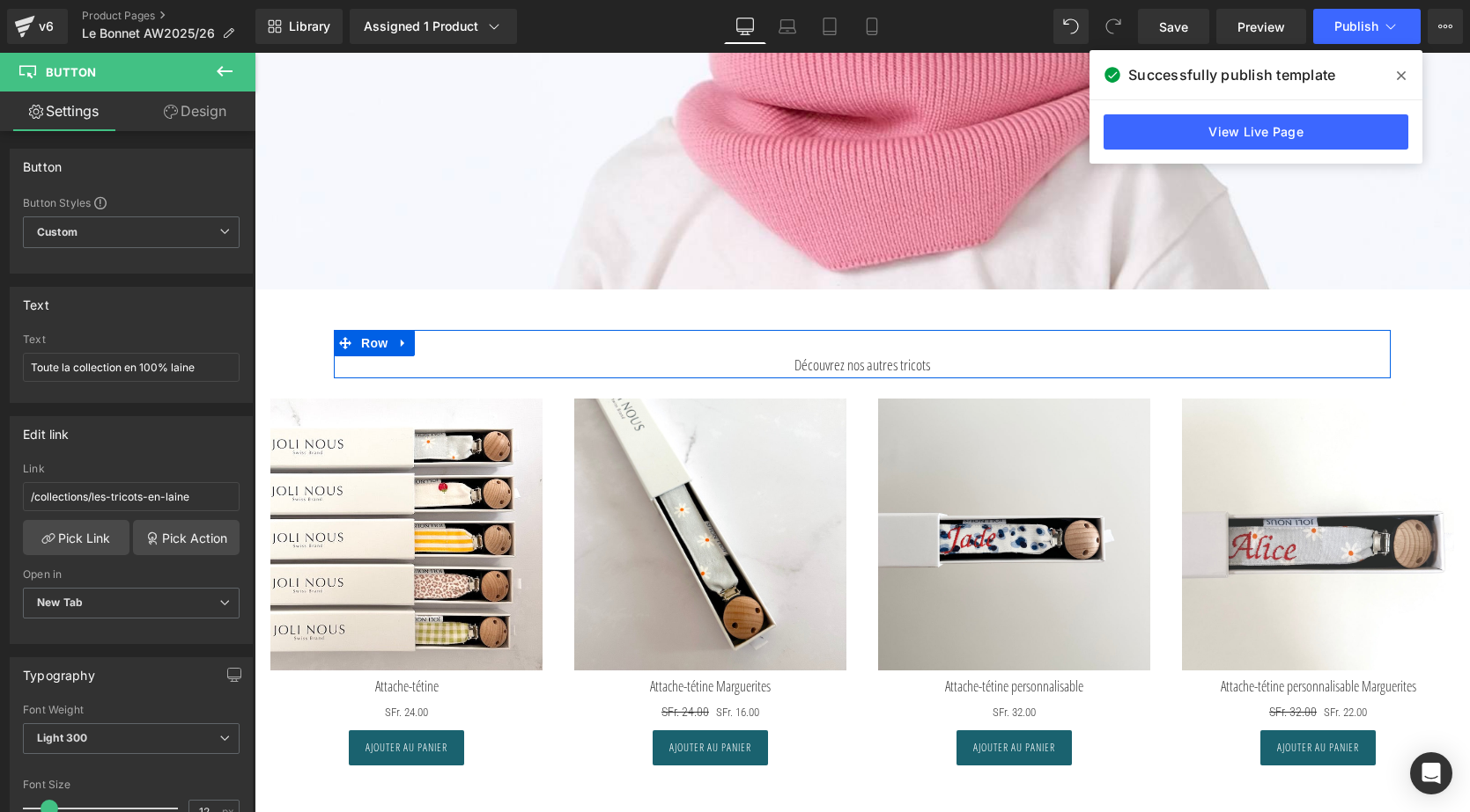
click at [927, 375] on strong "Découvrez nos autres tricots" at bounding box center [862, 364] width 135 height 20
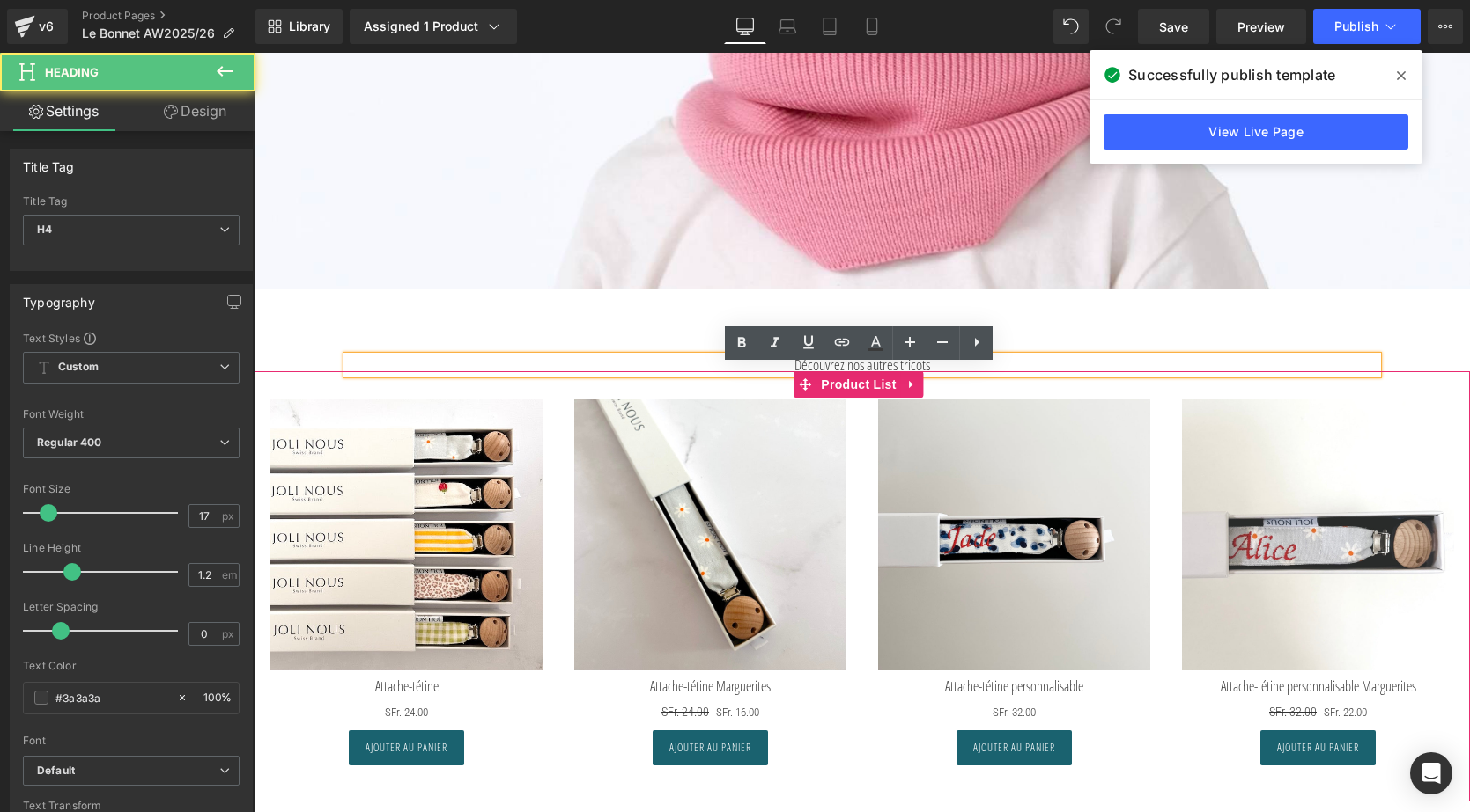
click at [966, 381] on div "Sale Off (P) Image Attache-tétine (P) Title SFr. 0 SFr. 24.00 (P) Price" at bounding box center [862, 586] width 1215 height 431
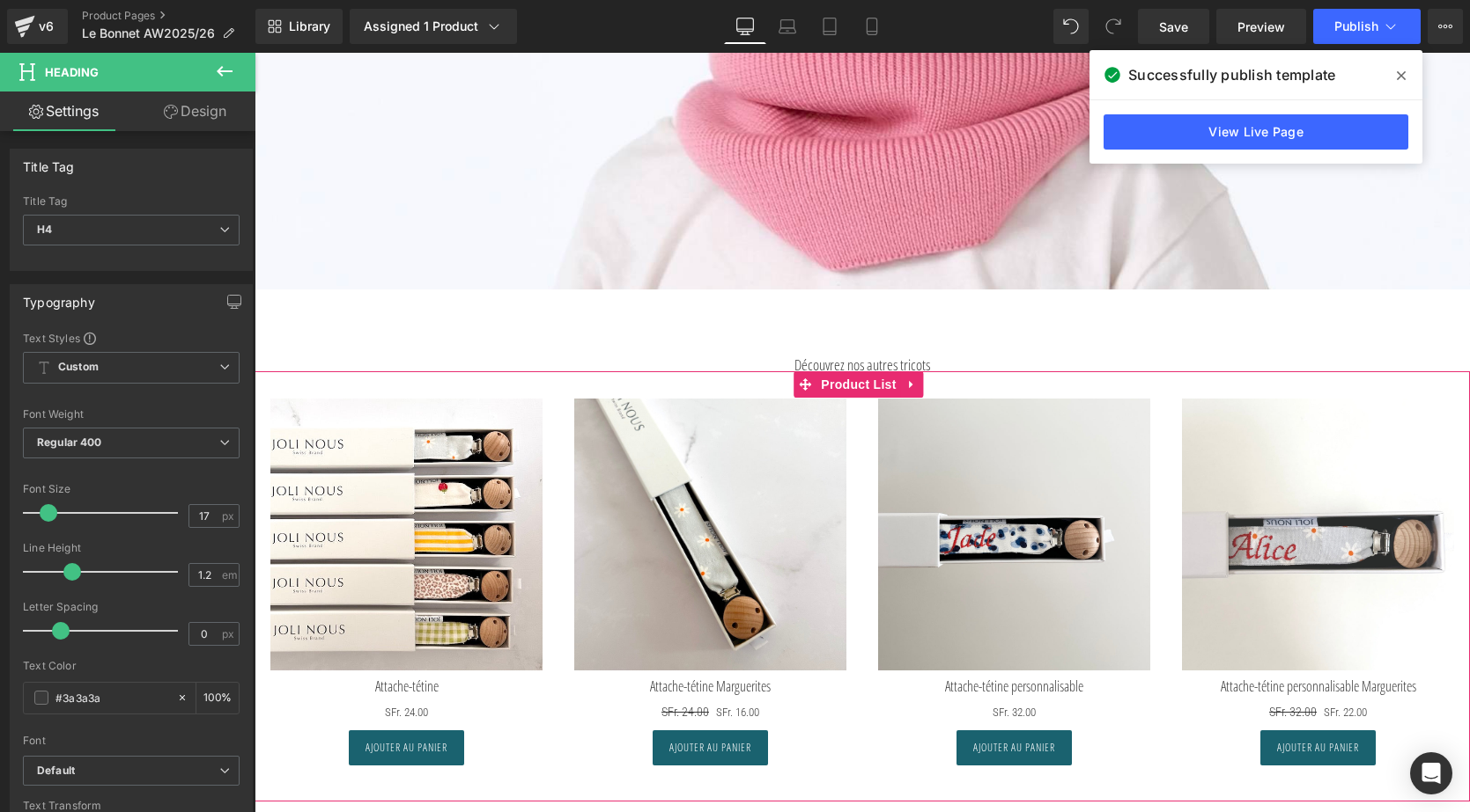
click at [966, 374] on h4 "Découvrez nos autres tricots" at bounding box center [862, 365] width 1030 height 18
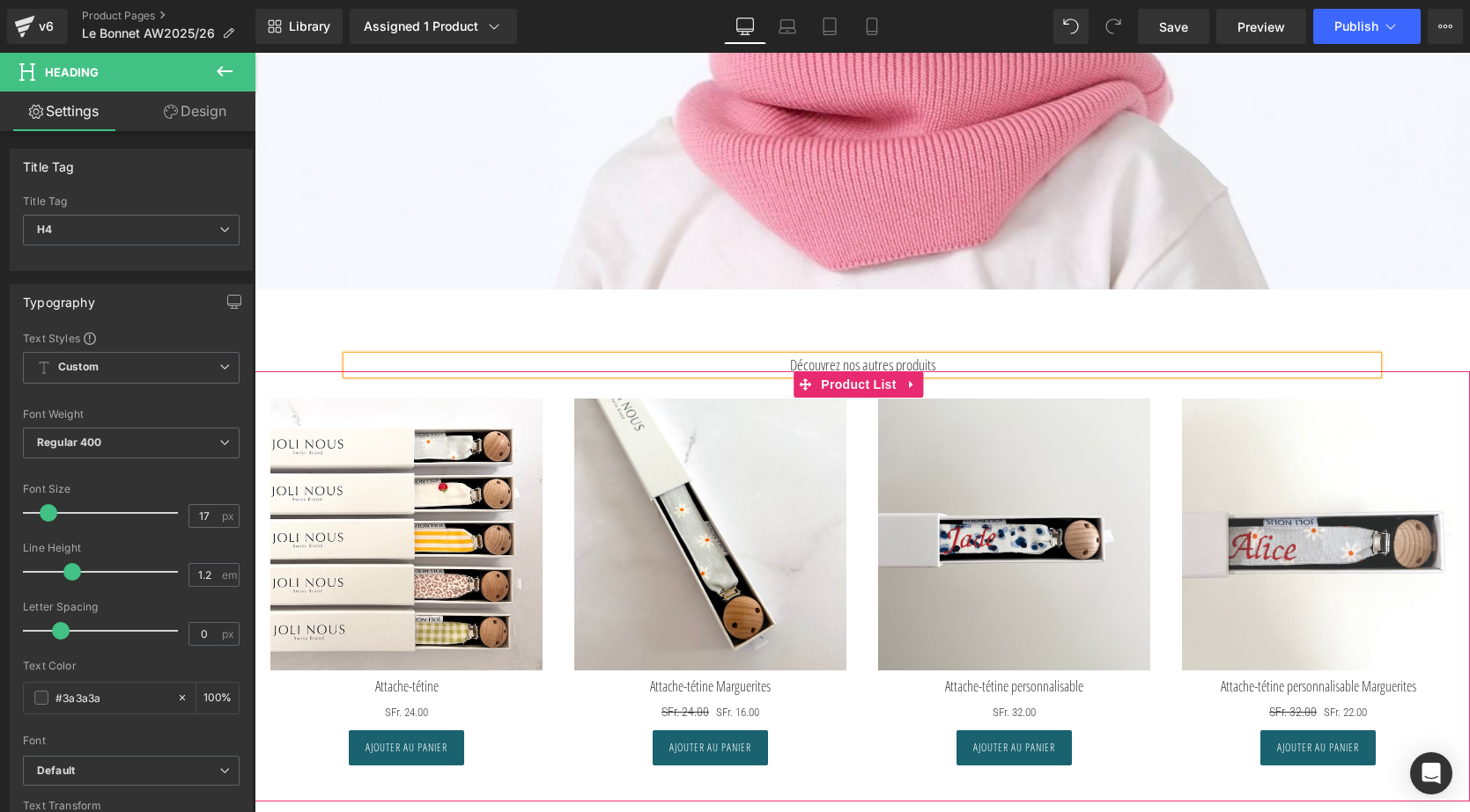
click at [581, 396] on div "Sale Off (P) Image Attache-tétine (P) Title SFr. 0 SFr. 24.00 (P) Price" at bounding box center [862, 573] width 1215 height 404
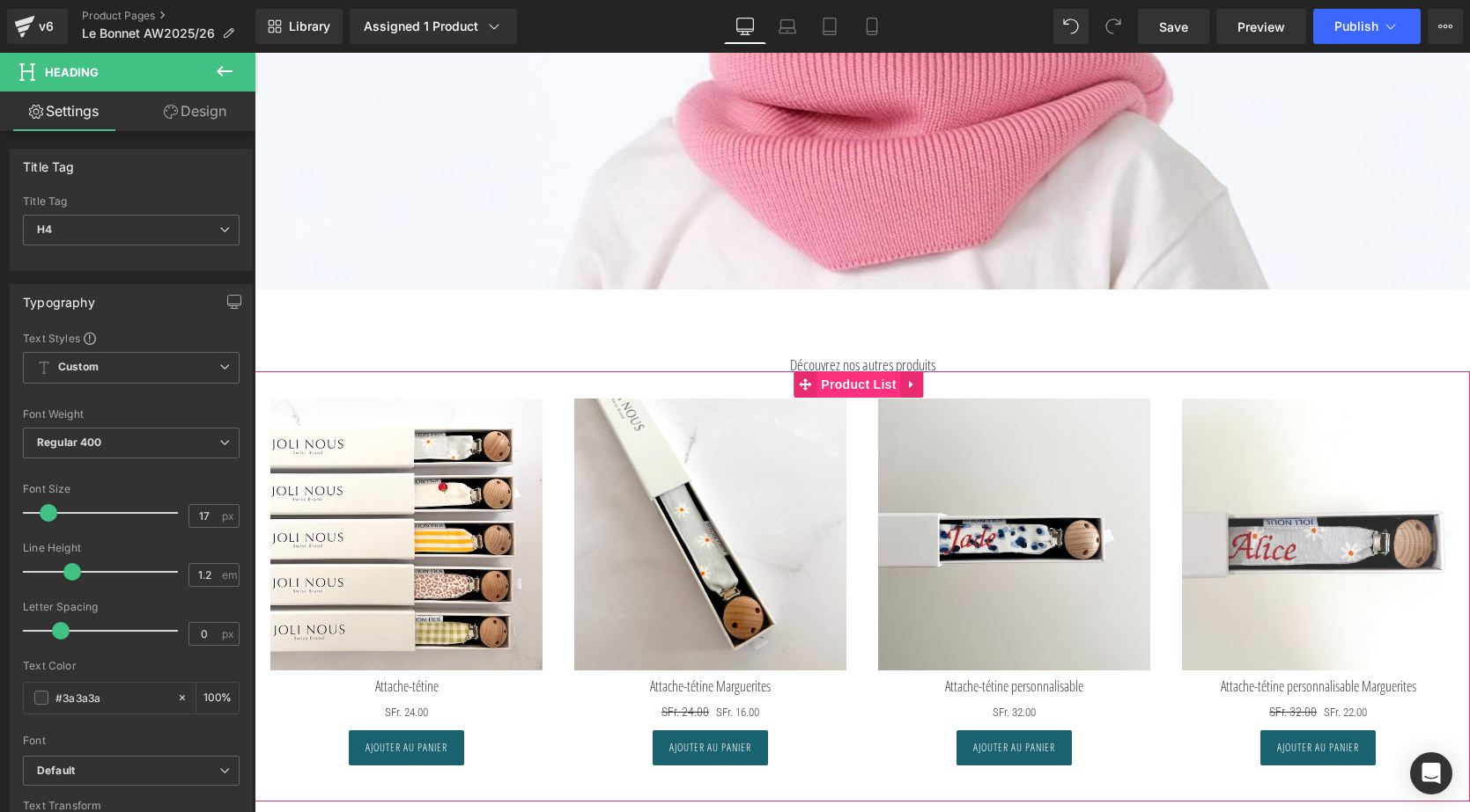
click at [846, 396] on span "Product List" at bounding box center [858, 385] width 84 height 27
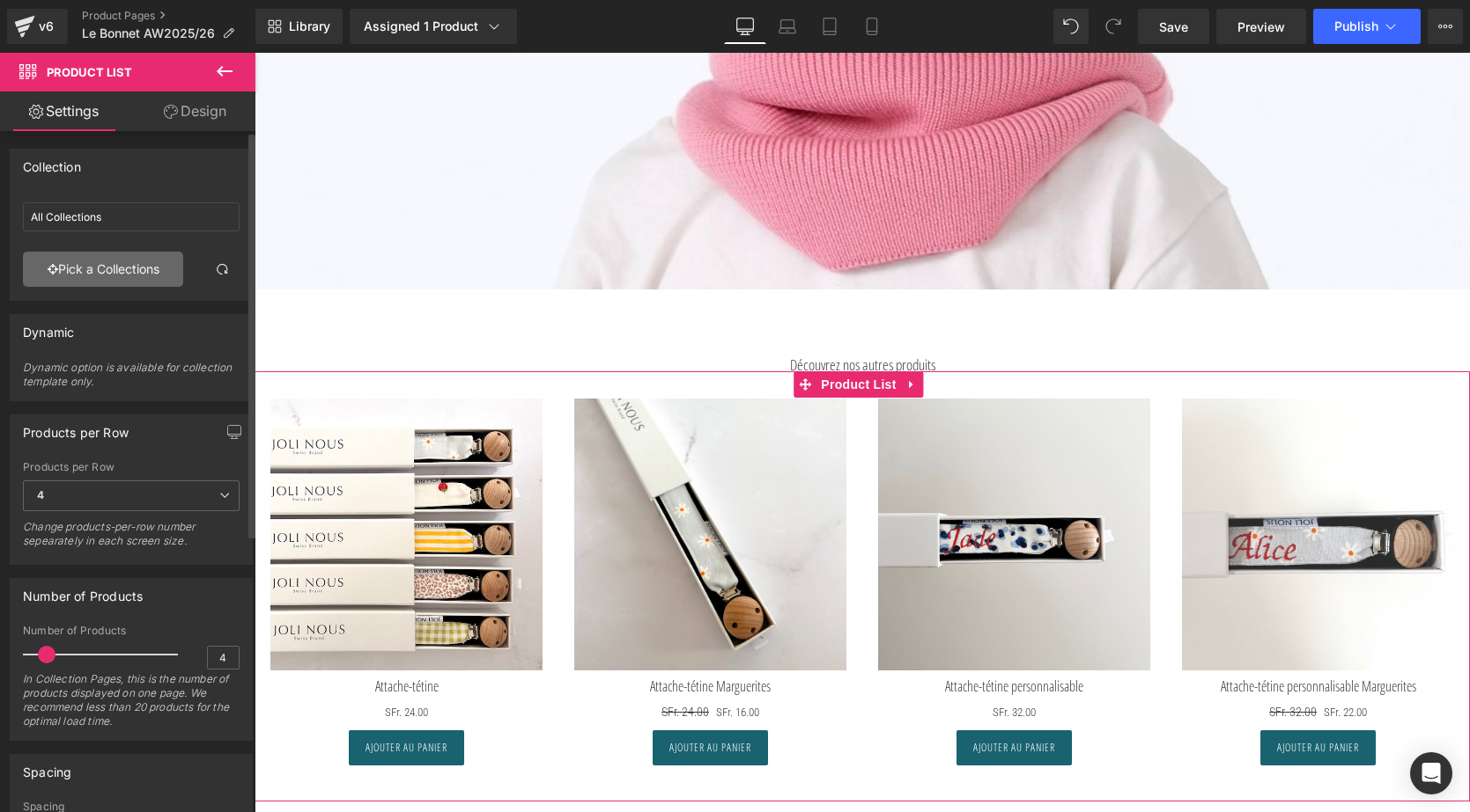
click at [60, 275] on link "Pick a Collections" at bounding box center [103, 270] width 160 height 35
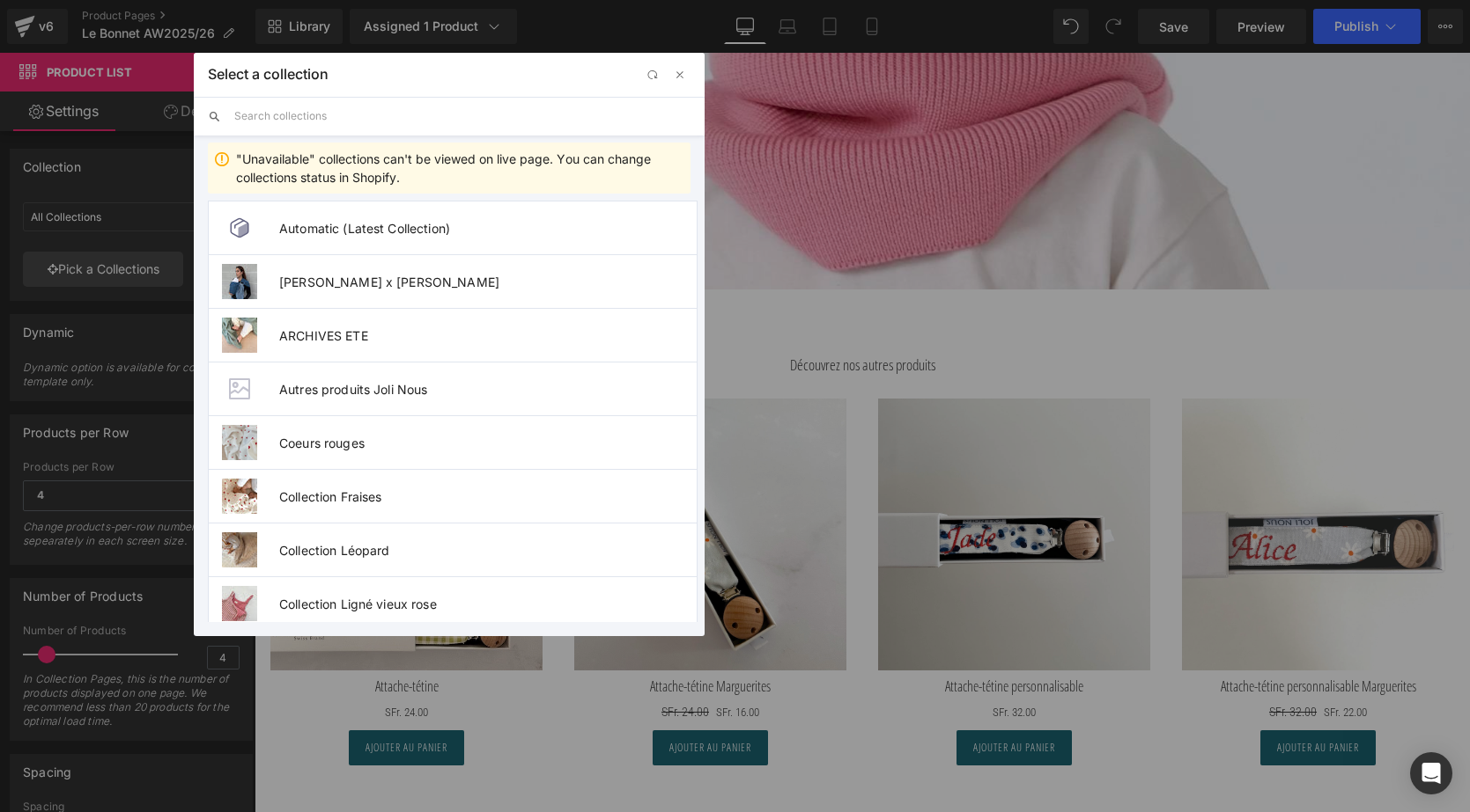
click at [262, 113] on input "text" at bounding box center [462, 116] width 456 height 39
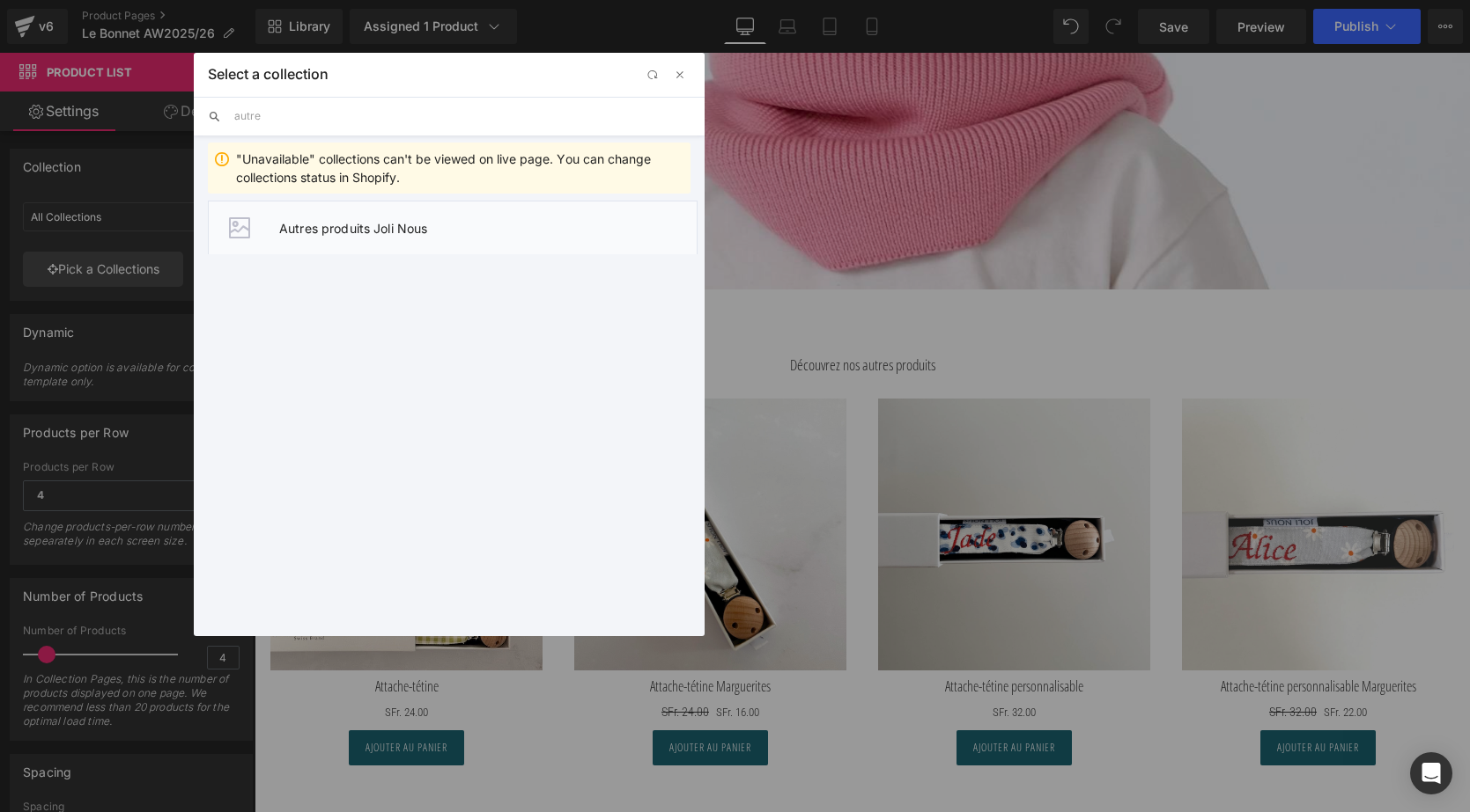
type input "autre"
click at [342, 227] on span "Autres produits Joli Nous" at bounding box center [488, 228] width 418 height 15
type input "Autres produits Joli Nous"
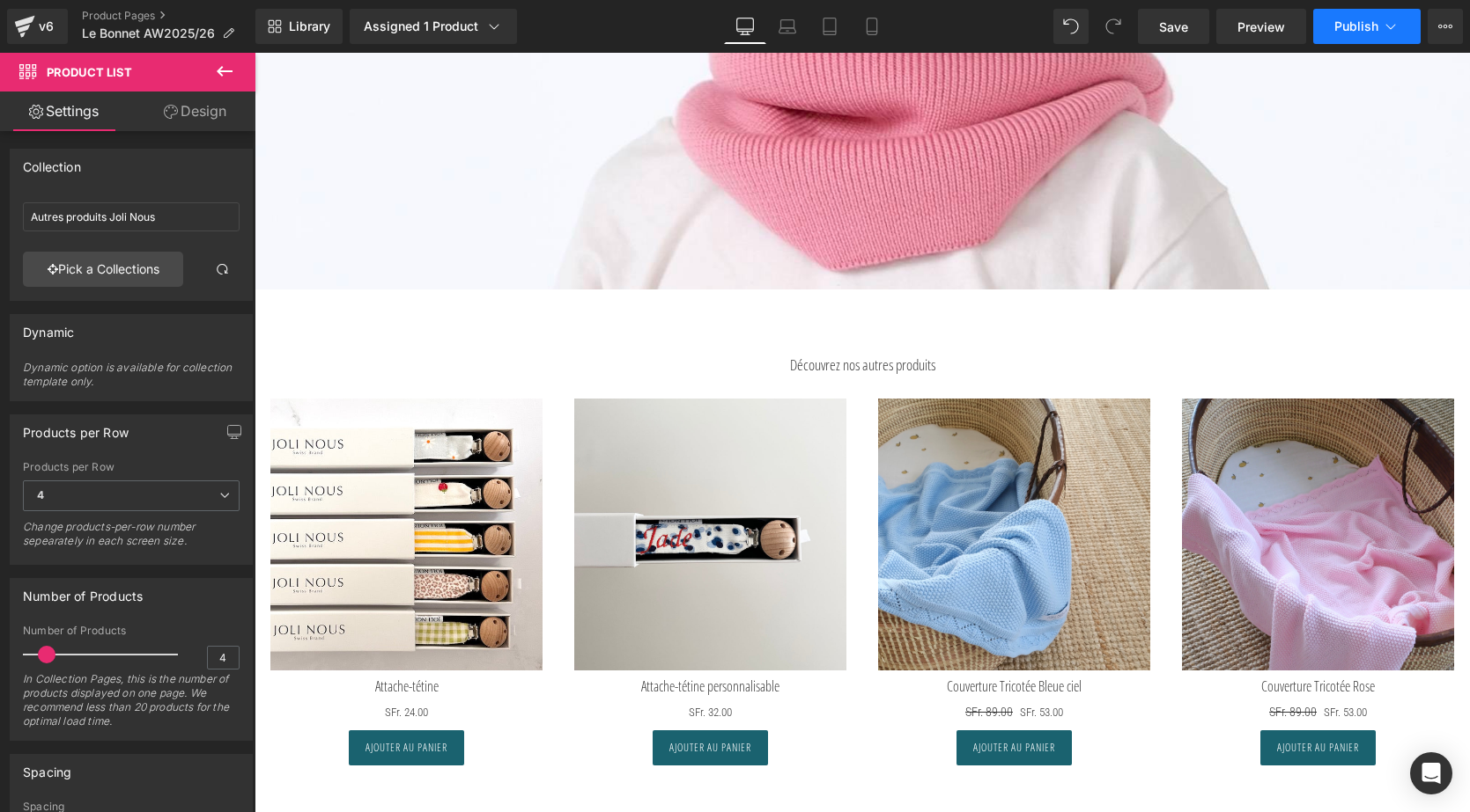
click at [1363, 26] on span "Publish" at bounding box center [1357, 27] width 44 height 14
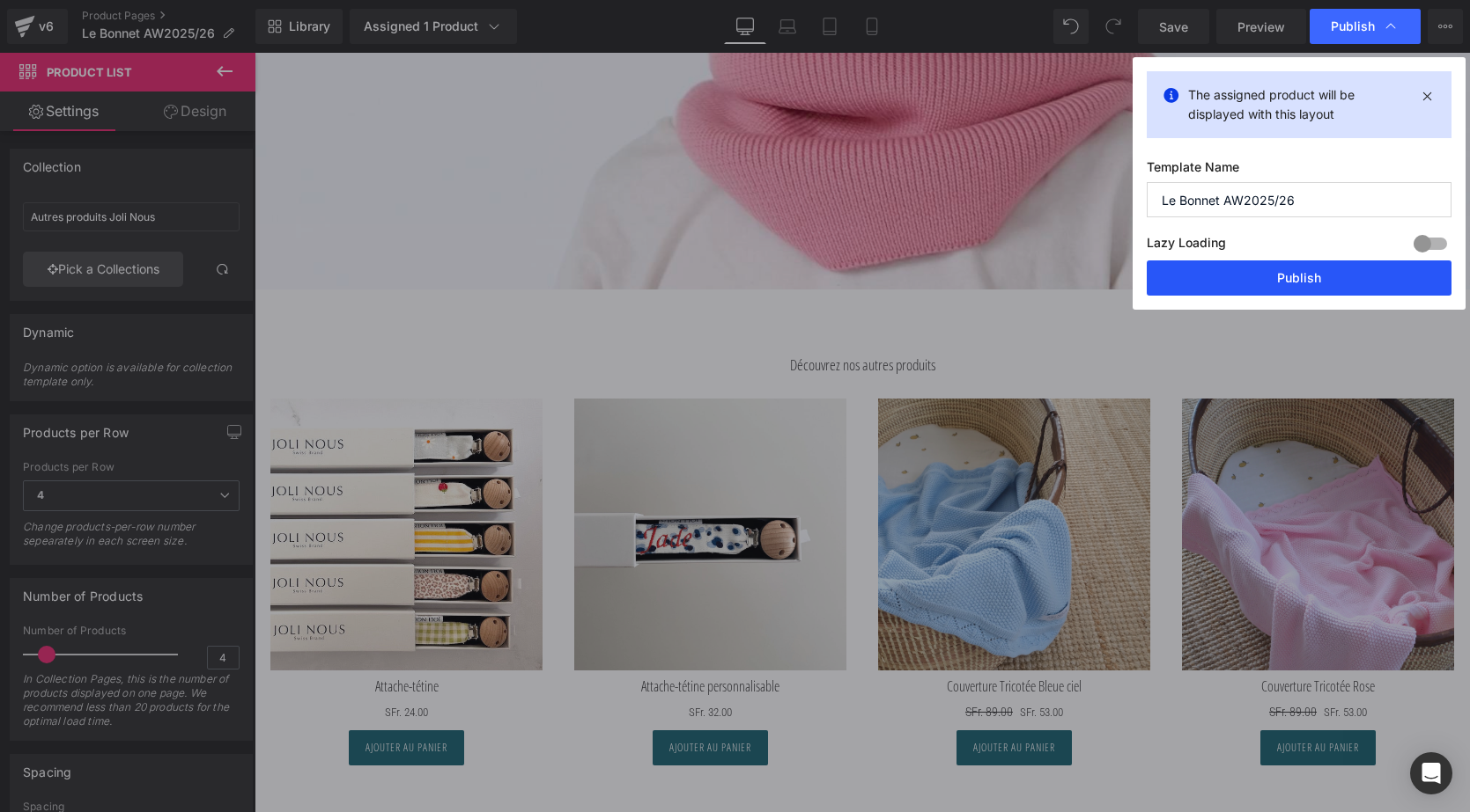
click at [1282, 272] on button "Publish" at bounding box center [1299, 279] width 304 height 35
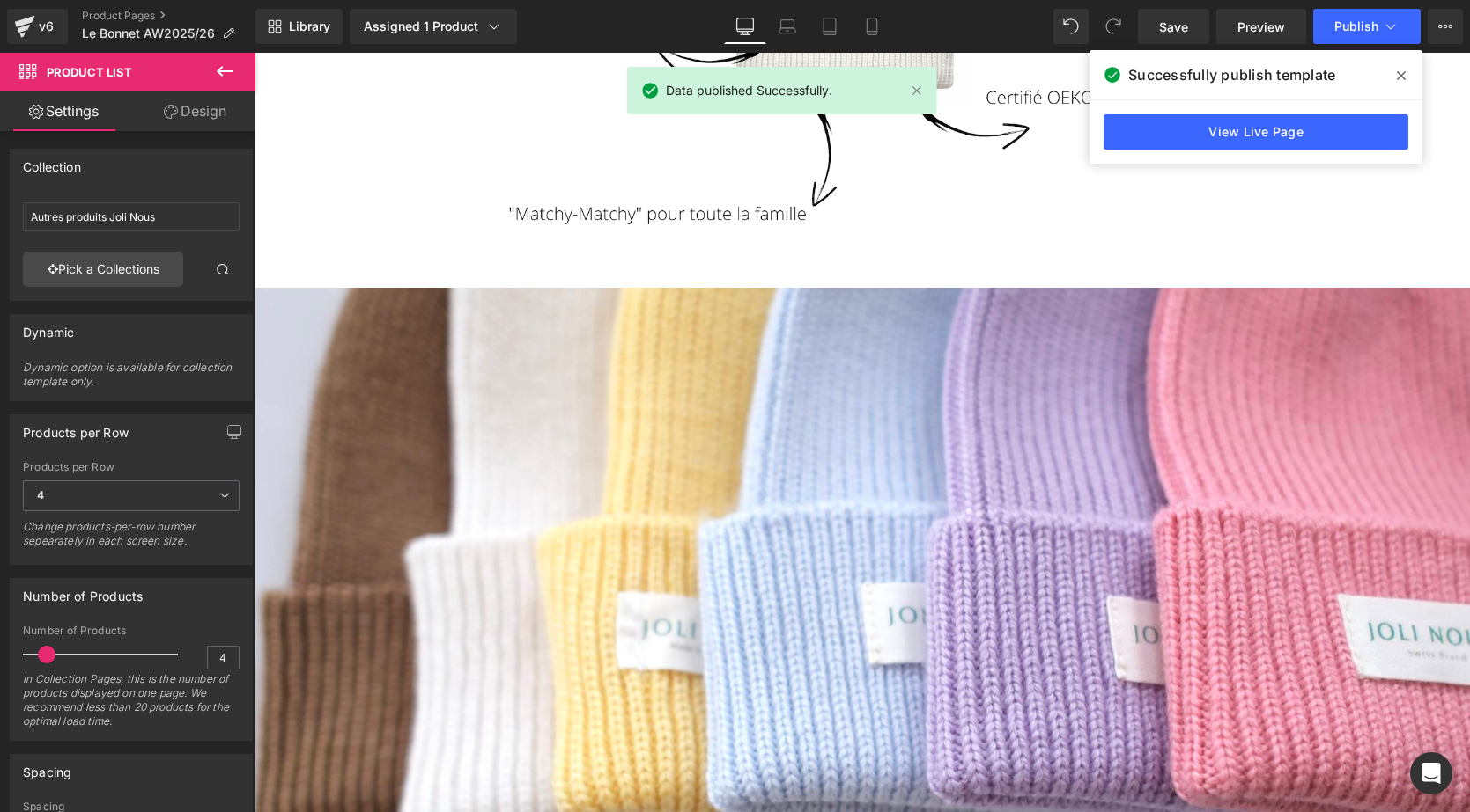
scroll to position [1829, 0]
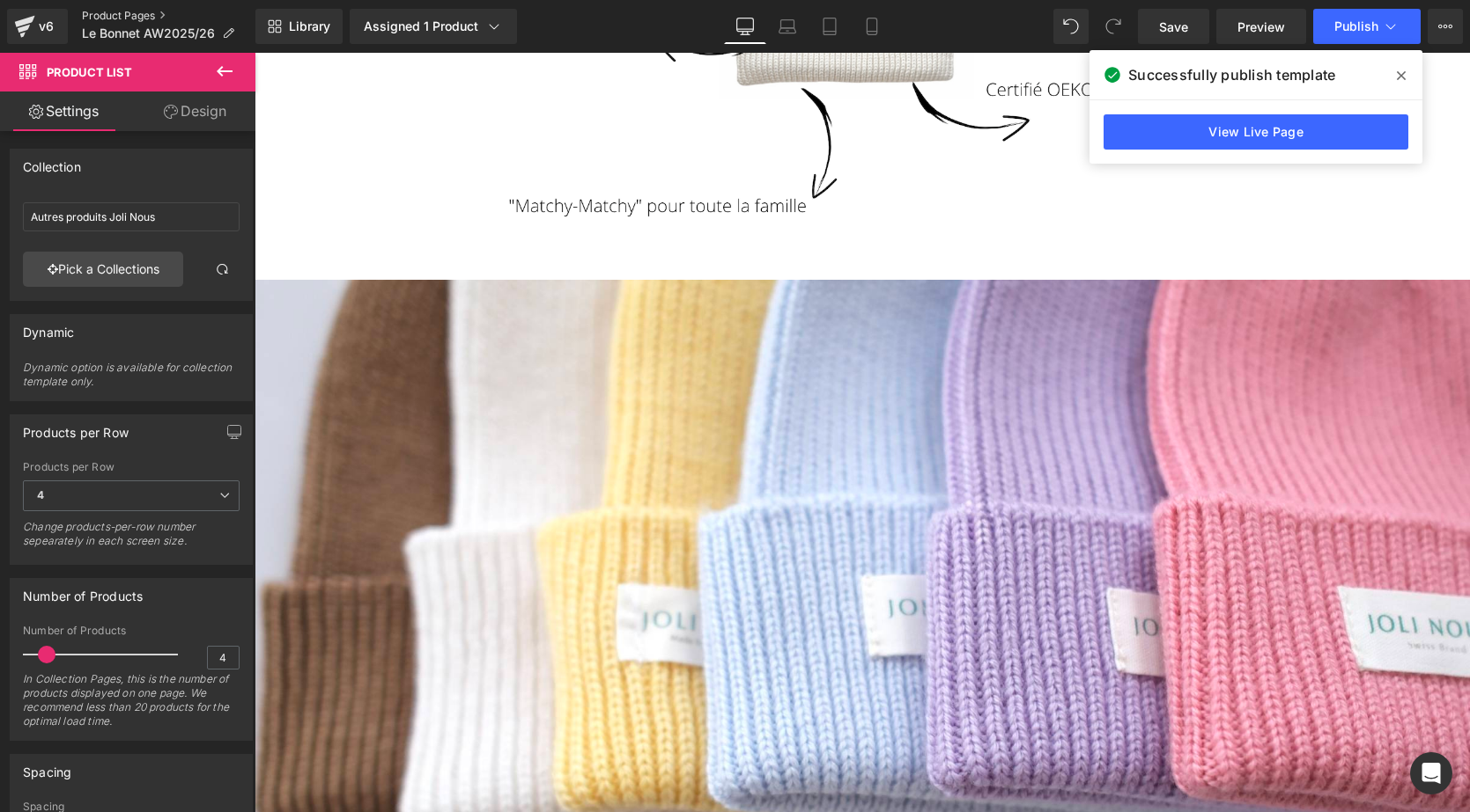
click at [126, 20] on link "Product Pages" at bounding box center [169, 16] width 173 height 14
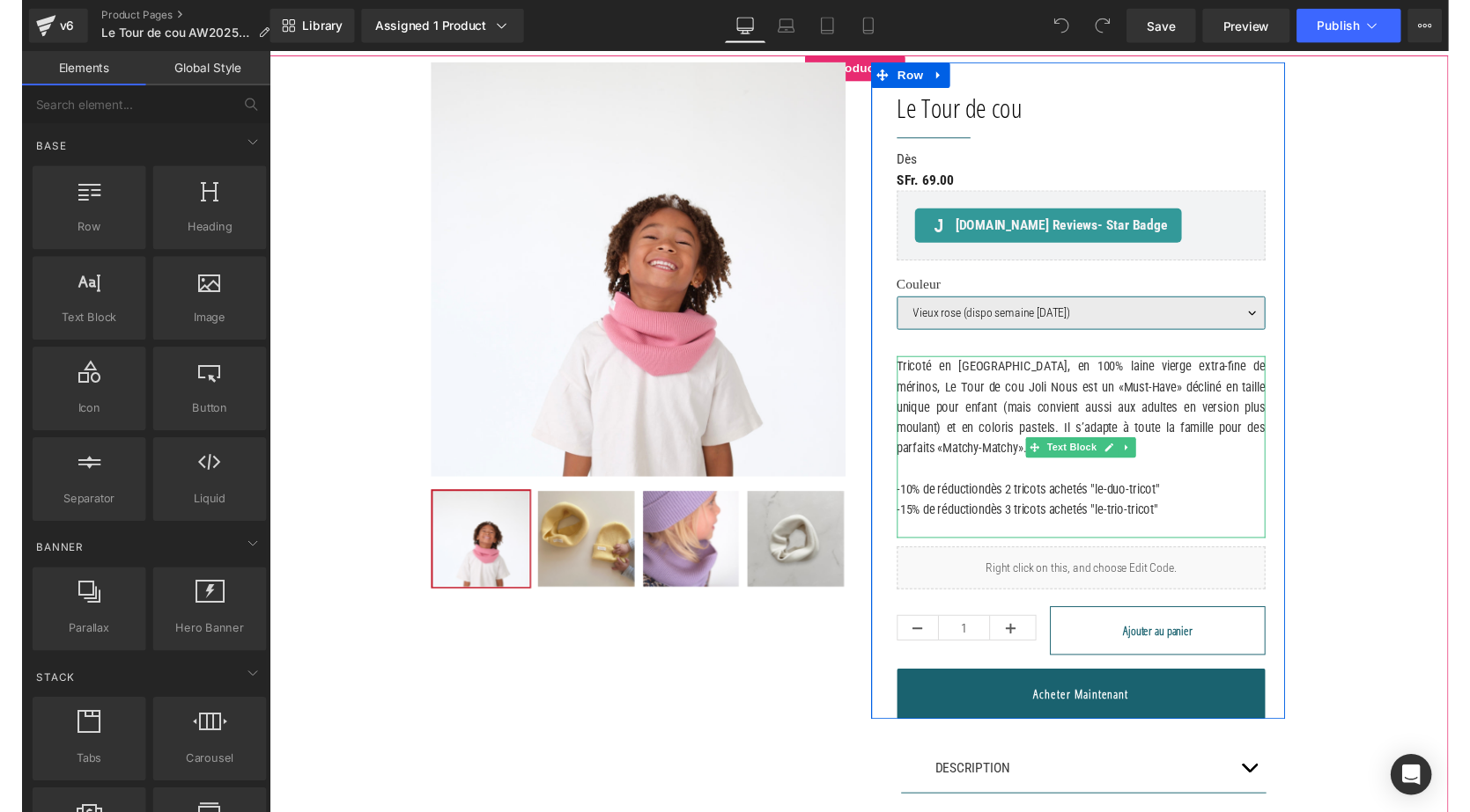
scroll to position [114, 0]
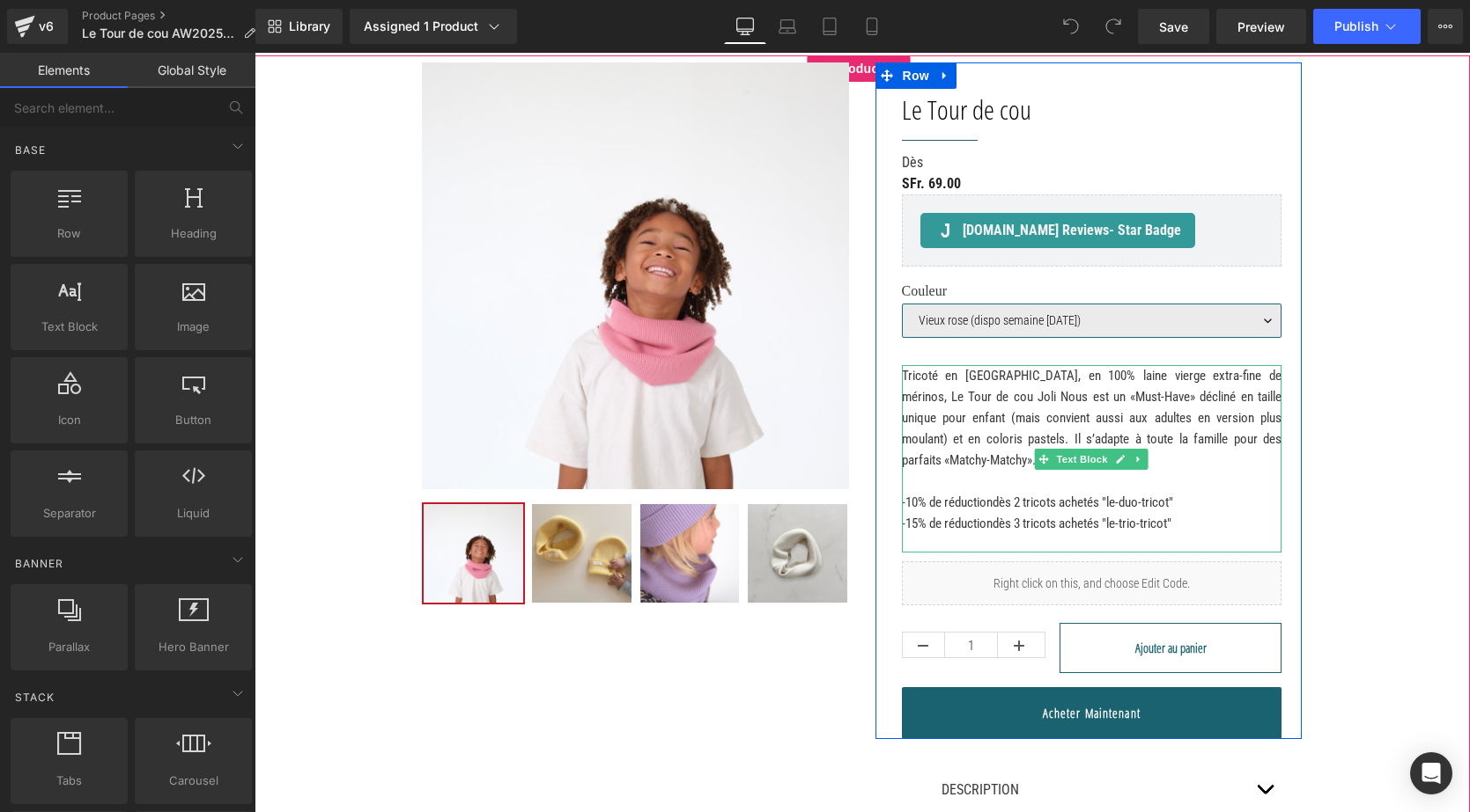
click at [912, 509] on p "-10% de réduction dès 2 tricots achetés "le-duo-tricot" -15% de réduction dès 3…" at bounding box center [1092, 513] width 381 height 42
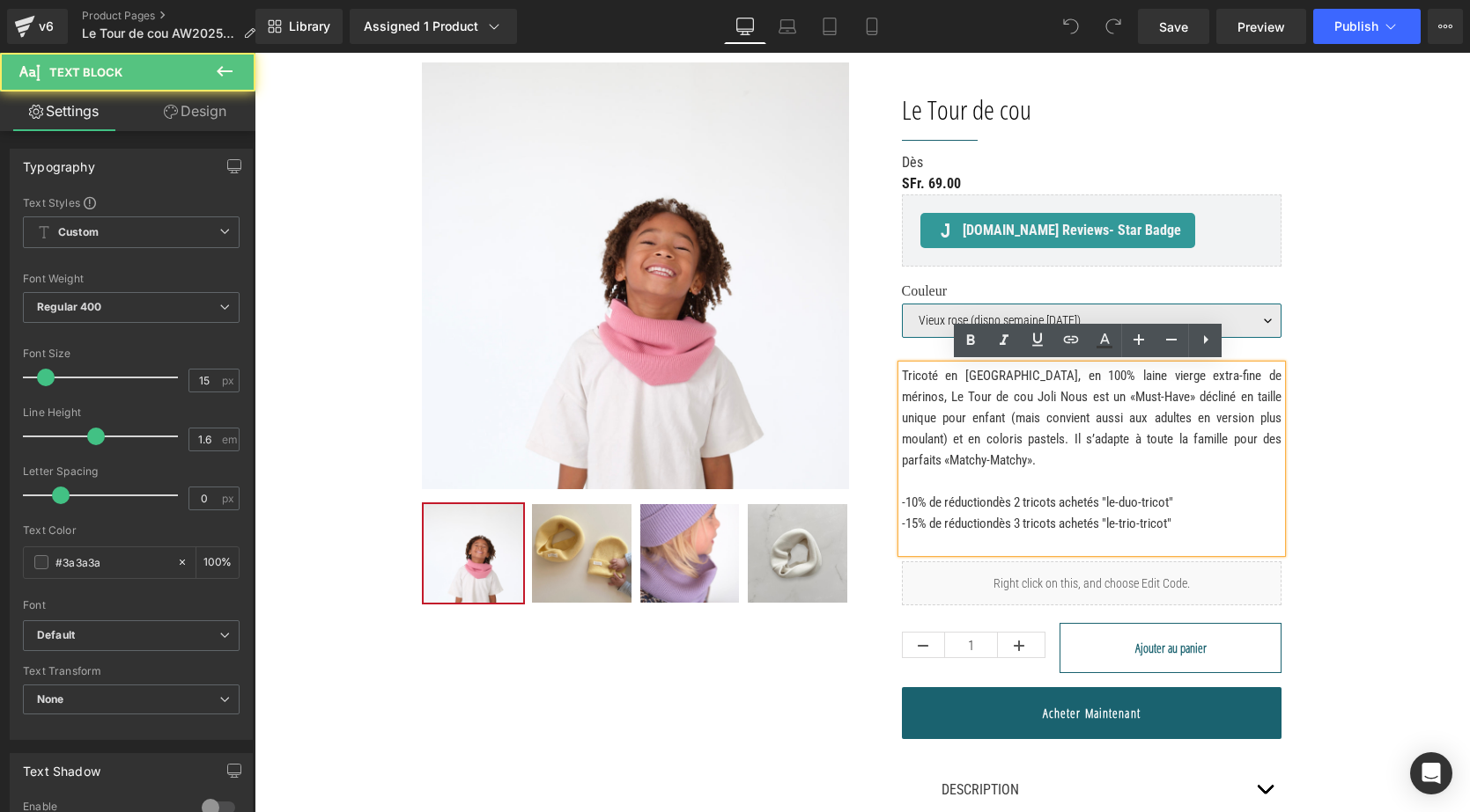
click at [906, 499] on span "-10% de réduction" at bounding box center [947, 502] width 90 height 16
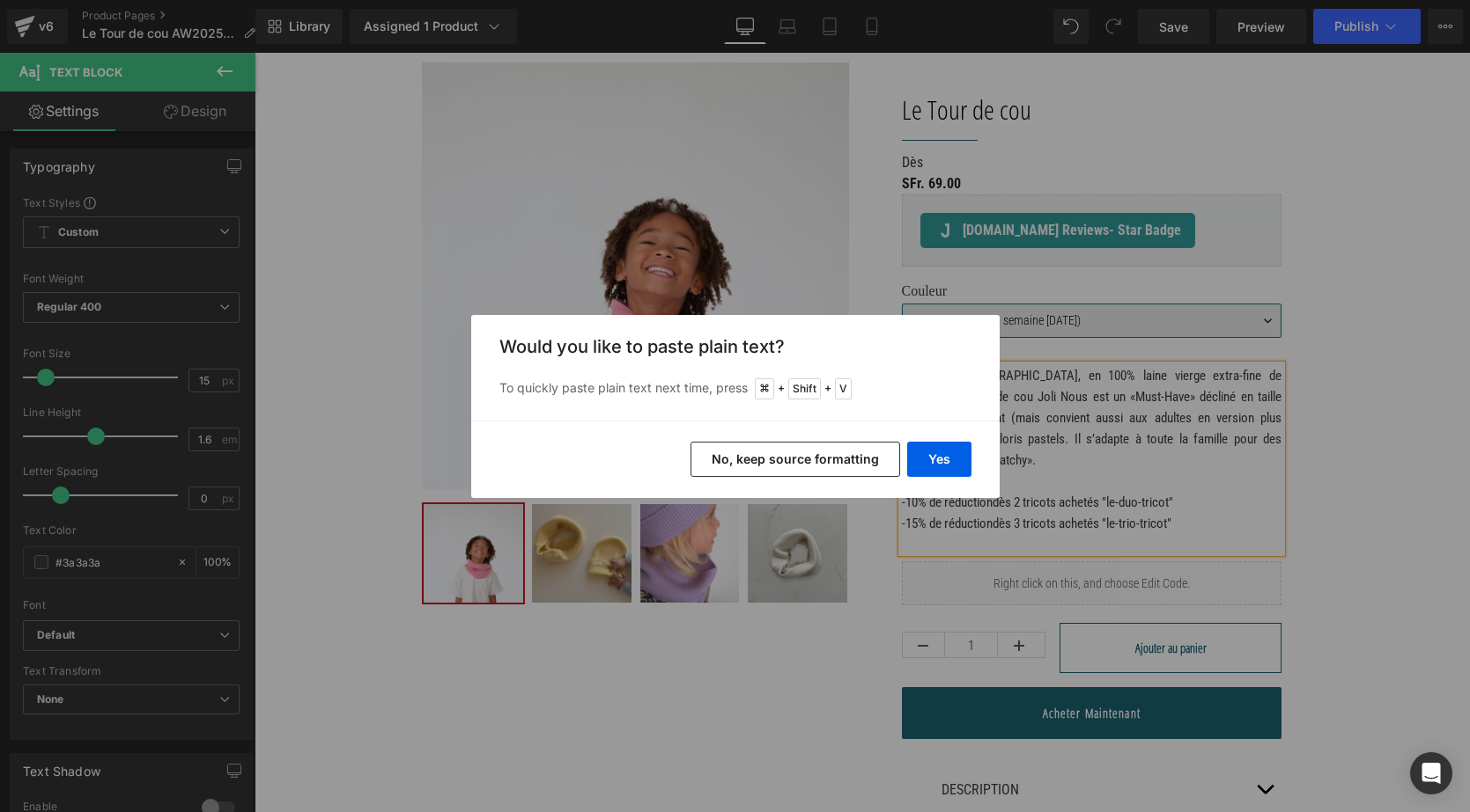
click at [882, 472] on button "No, keep source formatting" at bounding box center [795, 460] width 210 height 35
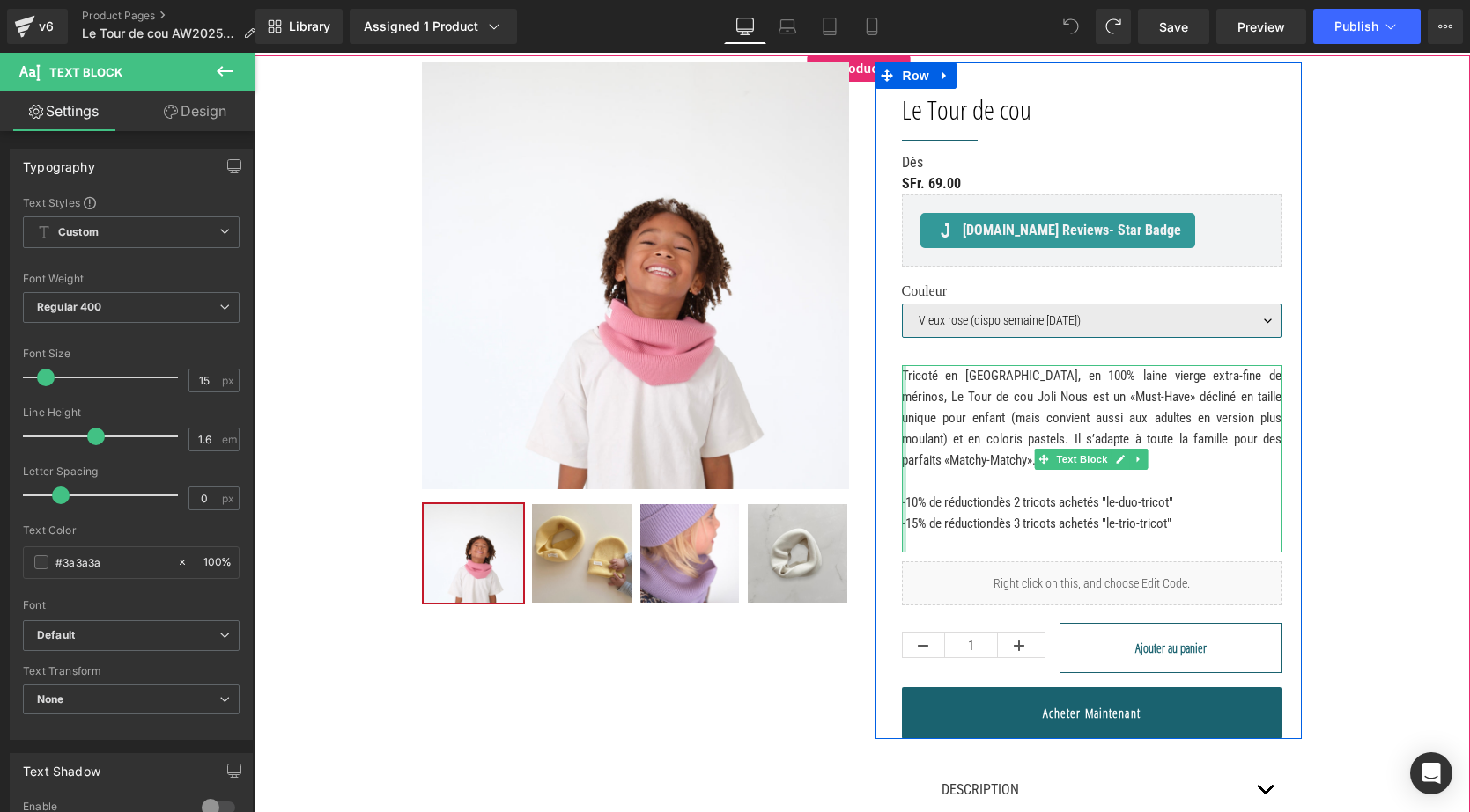
click at [902, 500] on div at bounding box center [904, 459] width 4 height 188
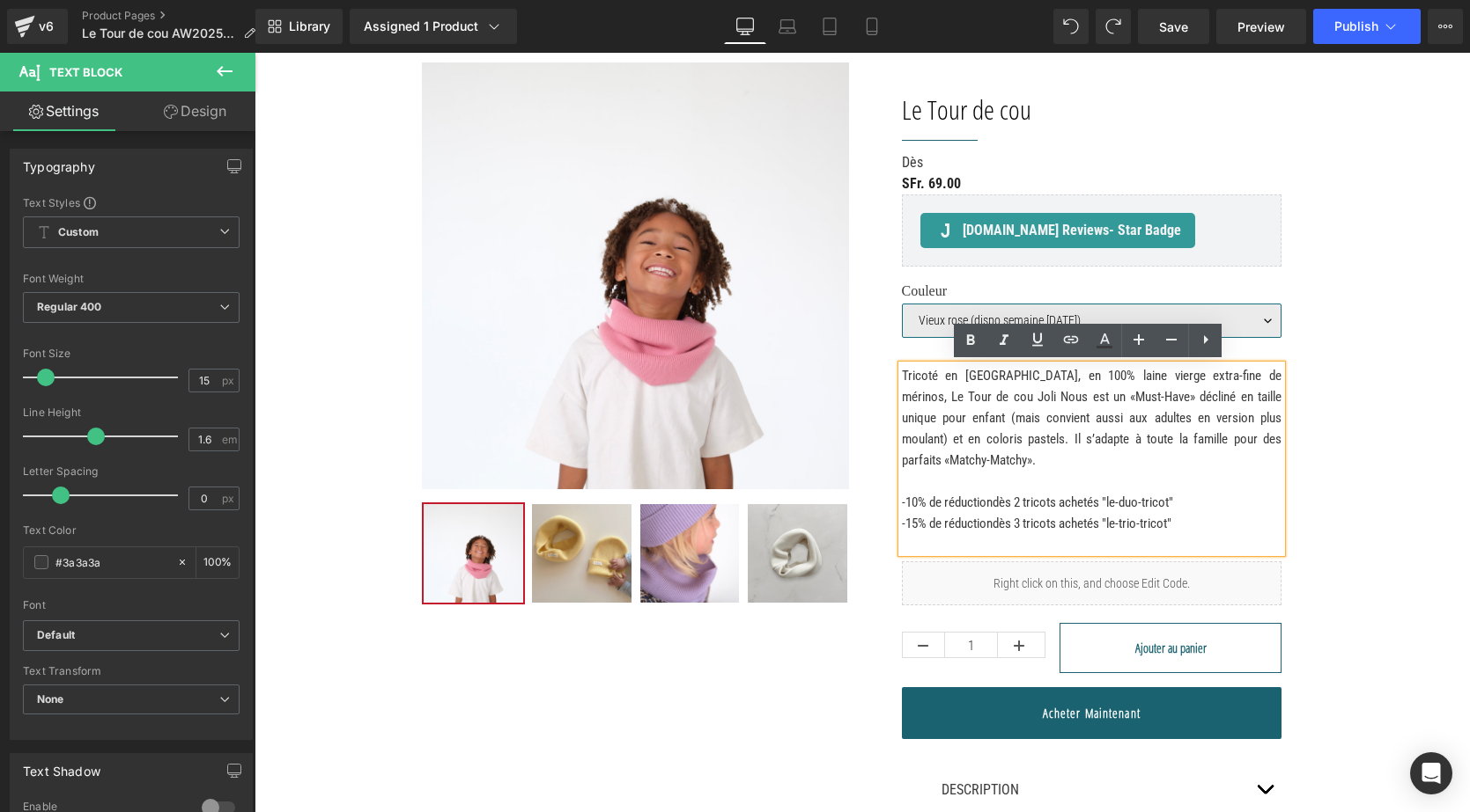
click at [906, 501] on span "-10% de réduction" at bounding box center [947, 502] width 90 height 16
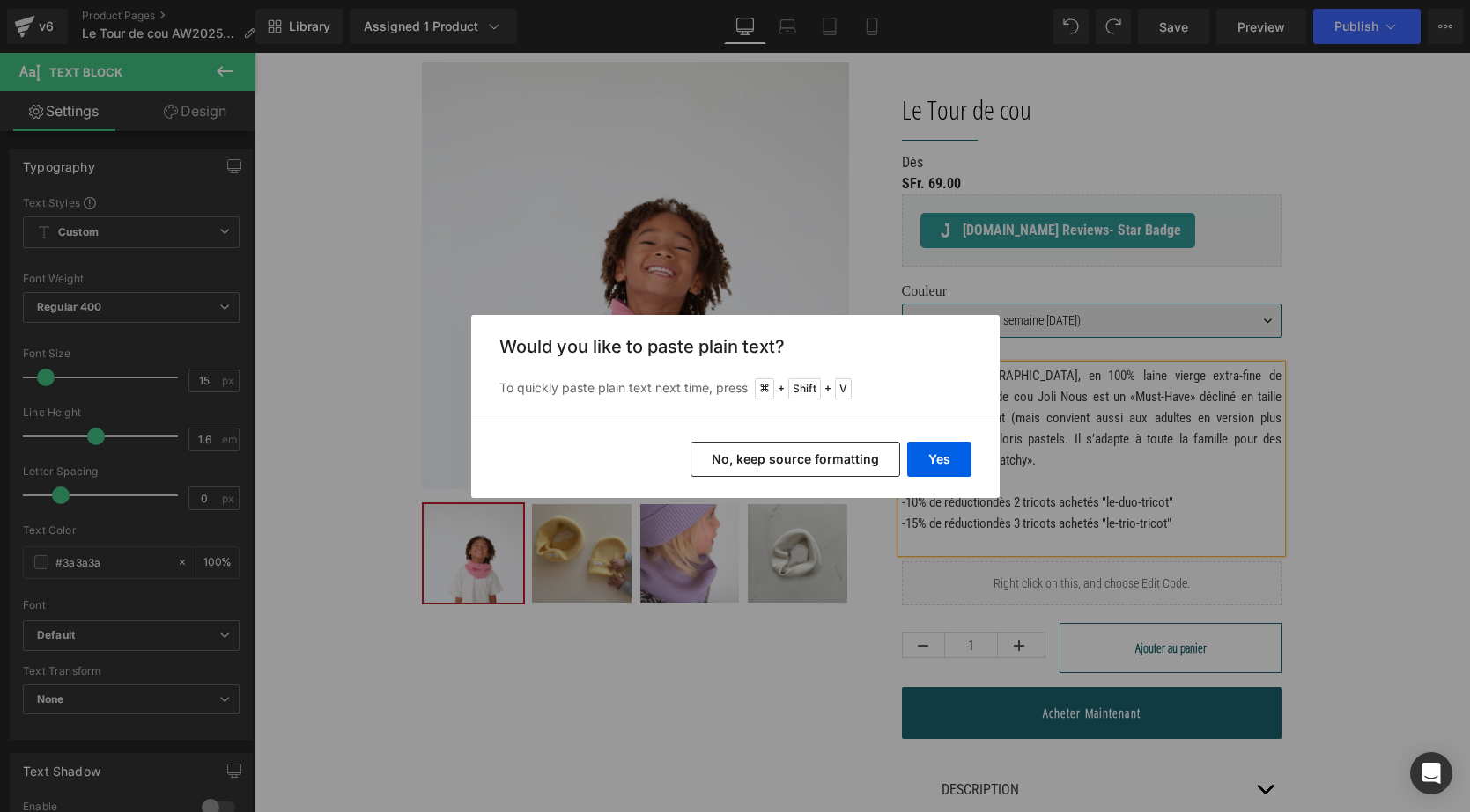
click at [828, 467] on button "No, keep source formatting" at bounding box center [795, 460] width 210 height 35
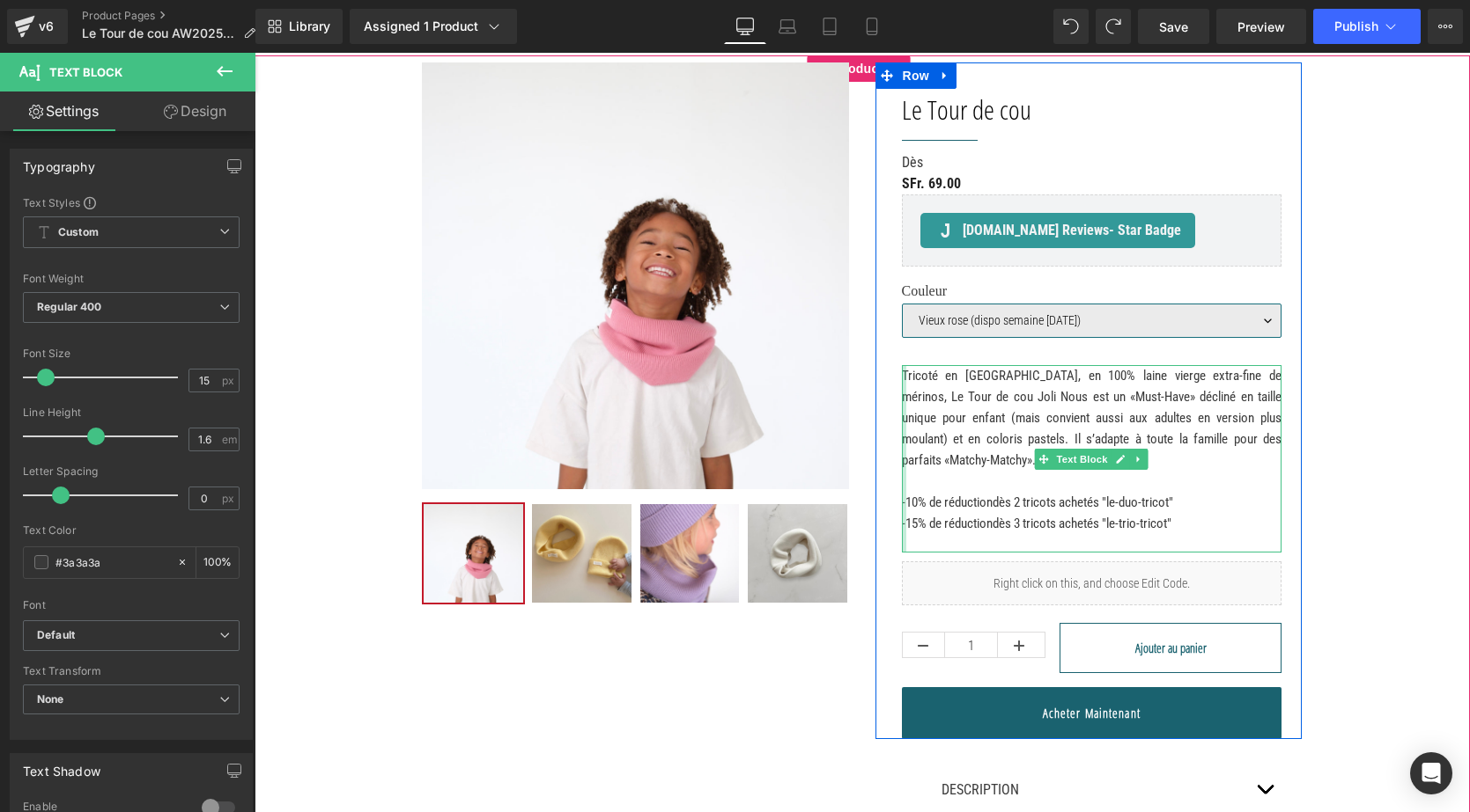
click at [902, 504] on div "Tricoté en [GEOGRAPHIC_DATA], en 100% laine vierge extra-fine de mérinos, Le To…" at bounding box center [1092, 459] width 381 height 188
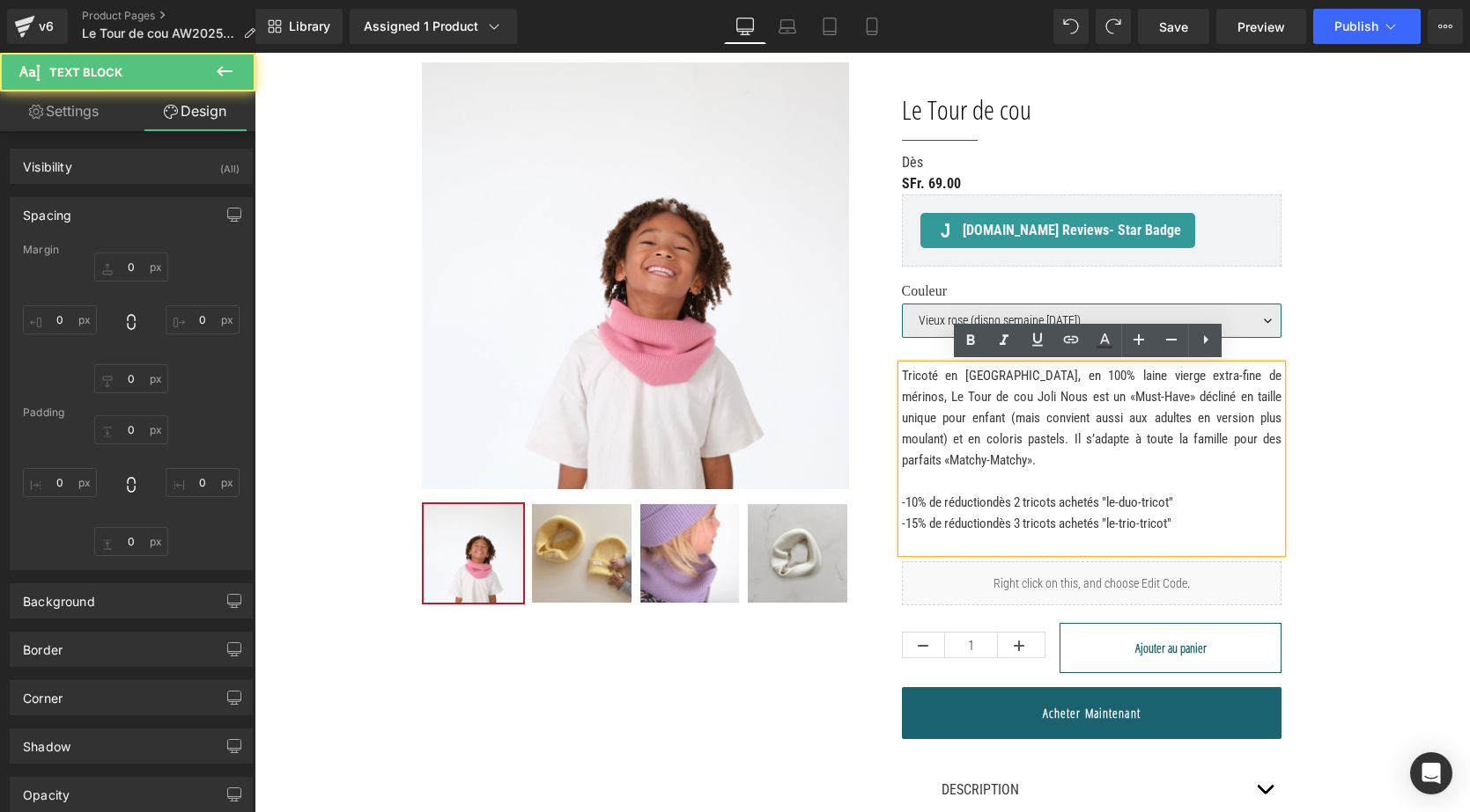
type input "0"
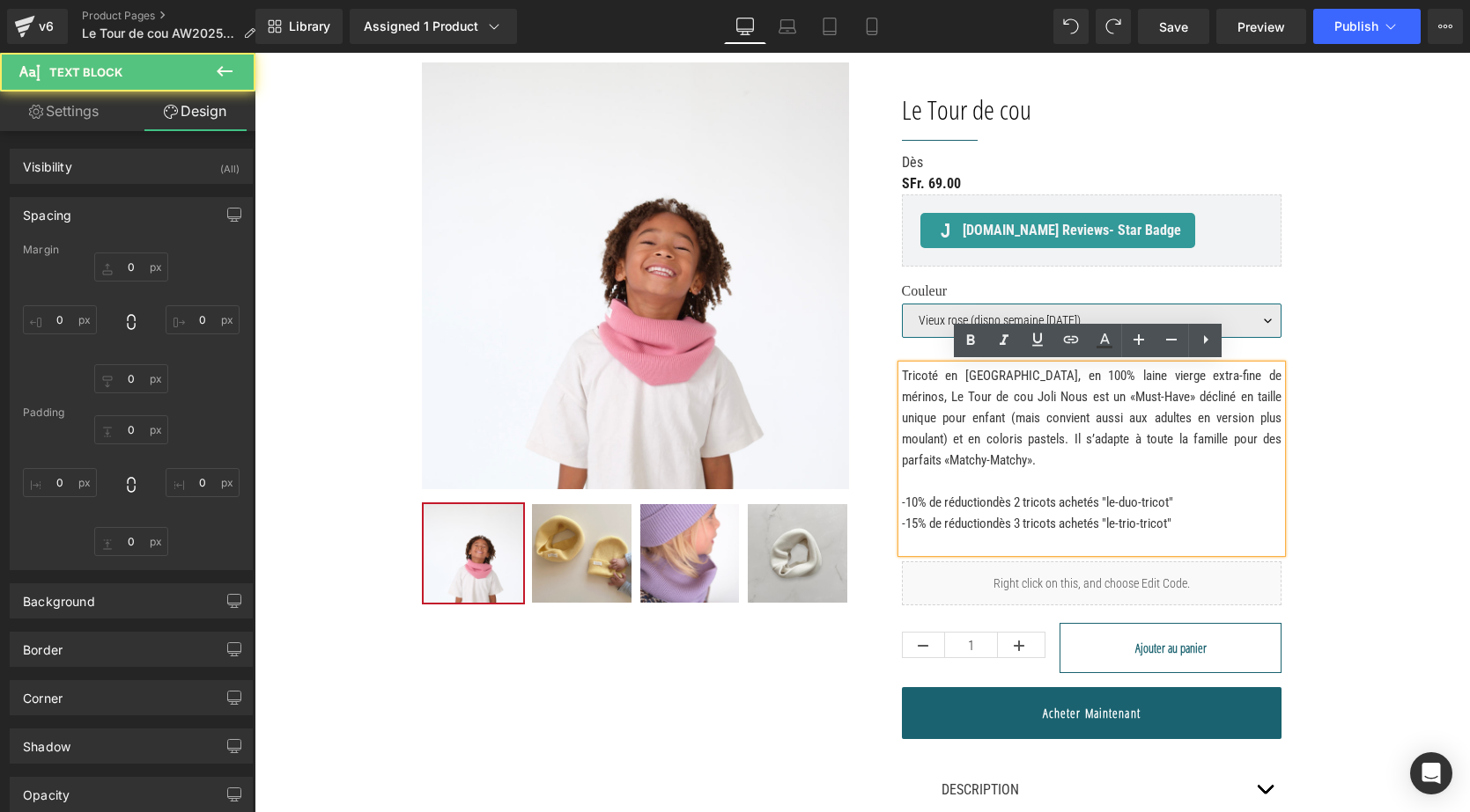
type input "0"
type input "21"
type input "0"
click at [904, 498] on span "-10% de réduction" at bounding box center [947, 502] width 90 height 16
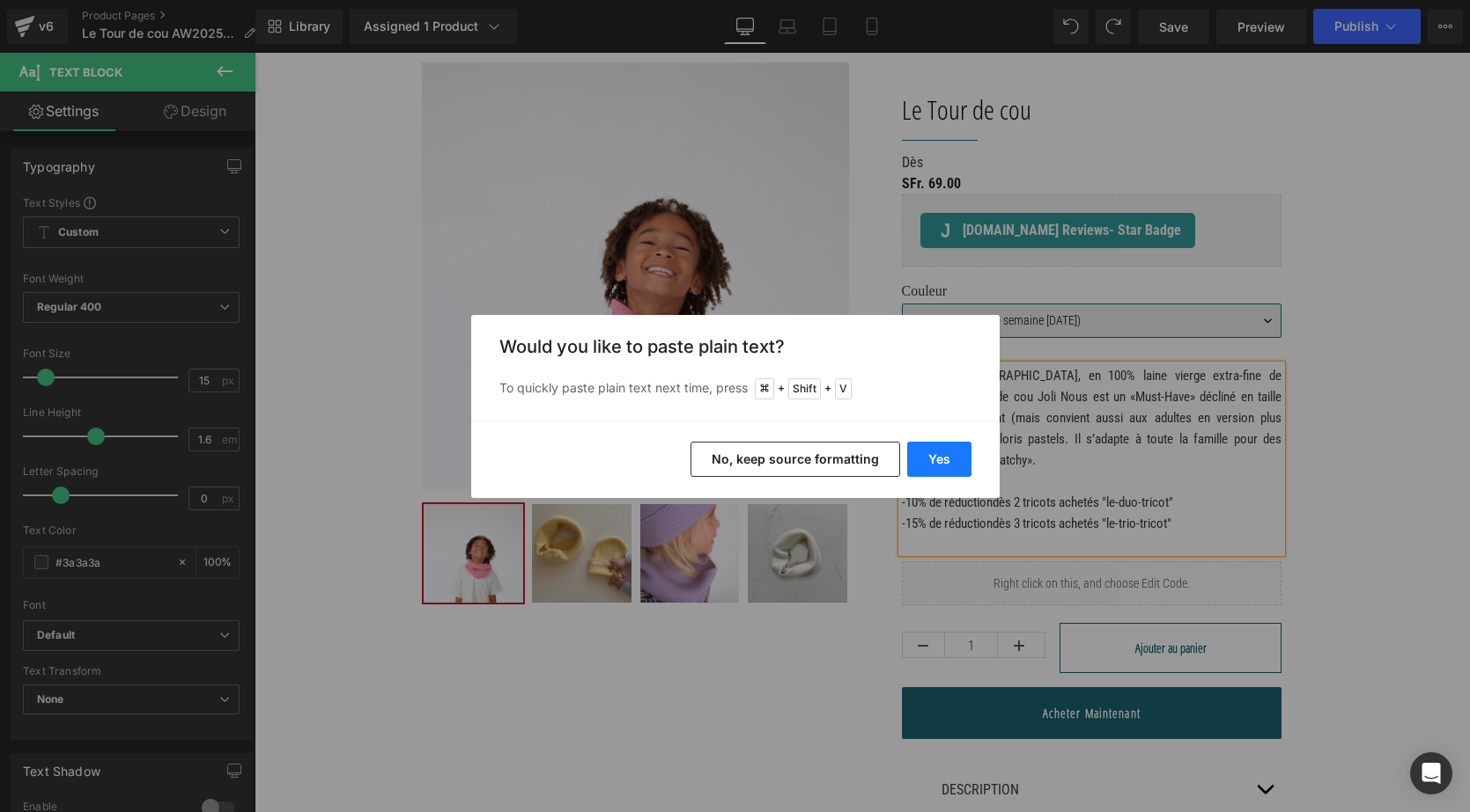
click at [935, 466] on button "Yes" at bounding box center [939, 460] width 65 height 35
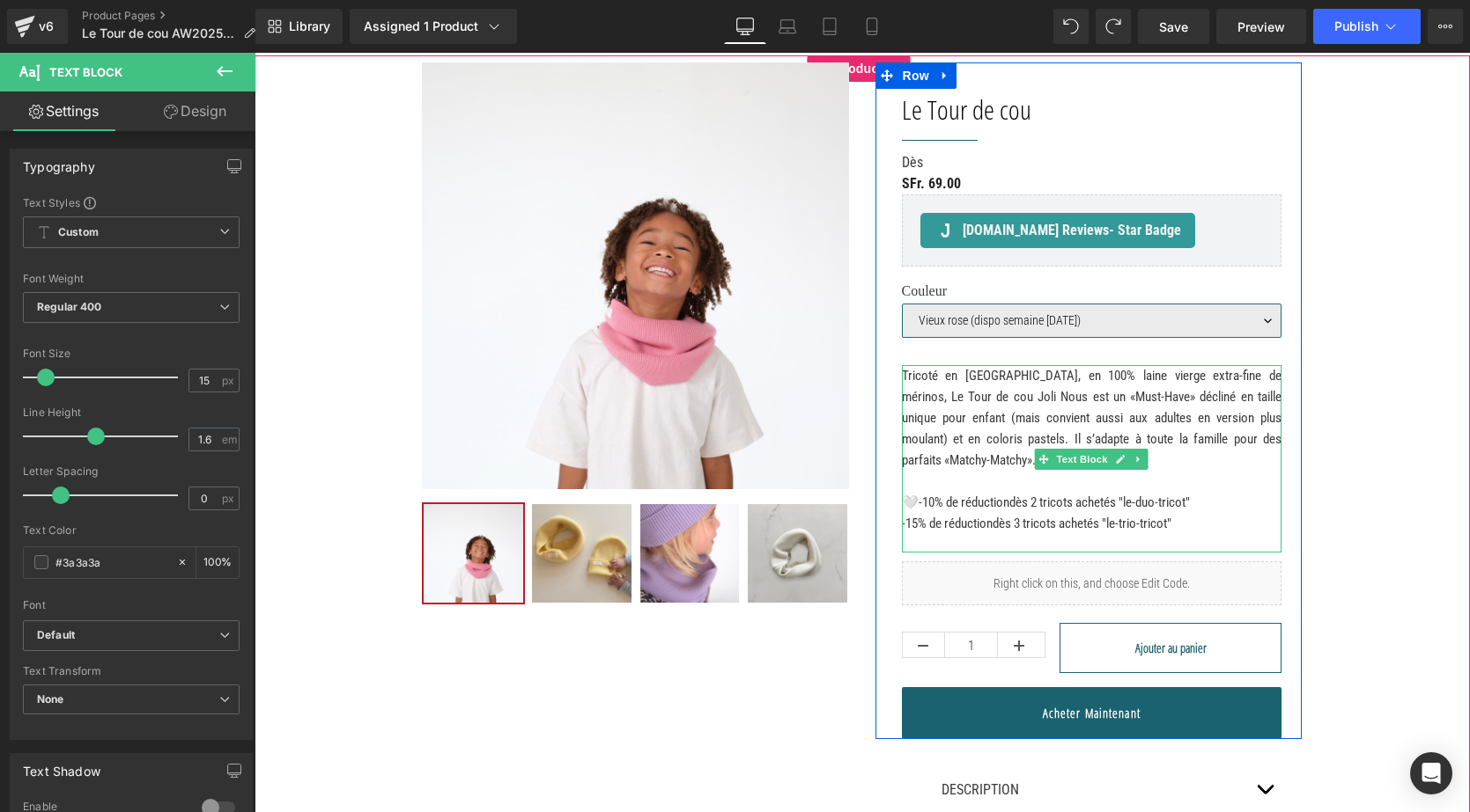
click at [917, 498] on span "🤍-10% de réduction" at bounding box center [955, 502] width 107 height 16
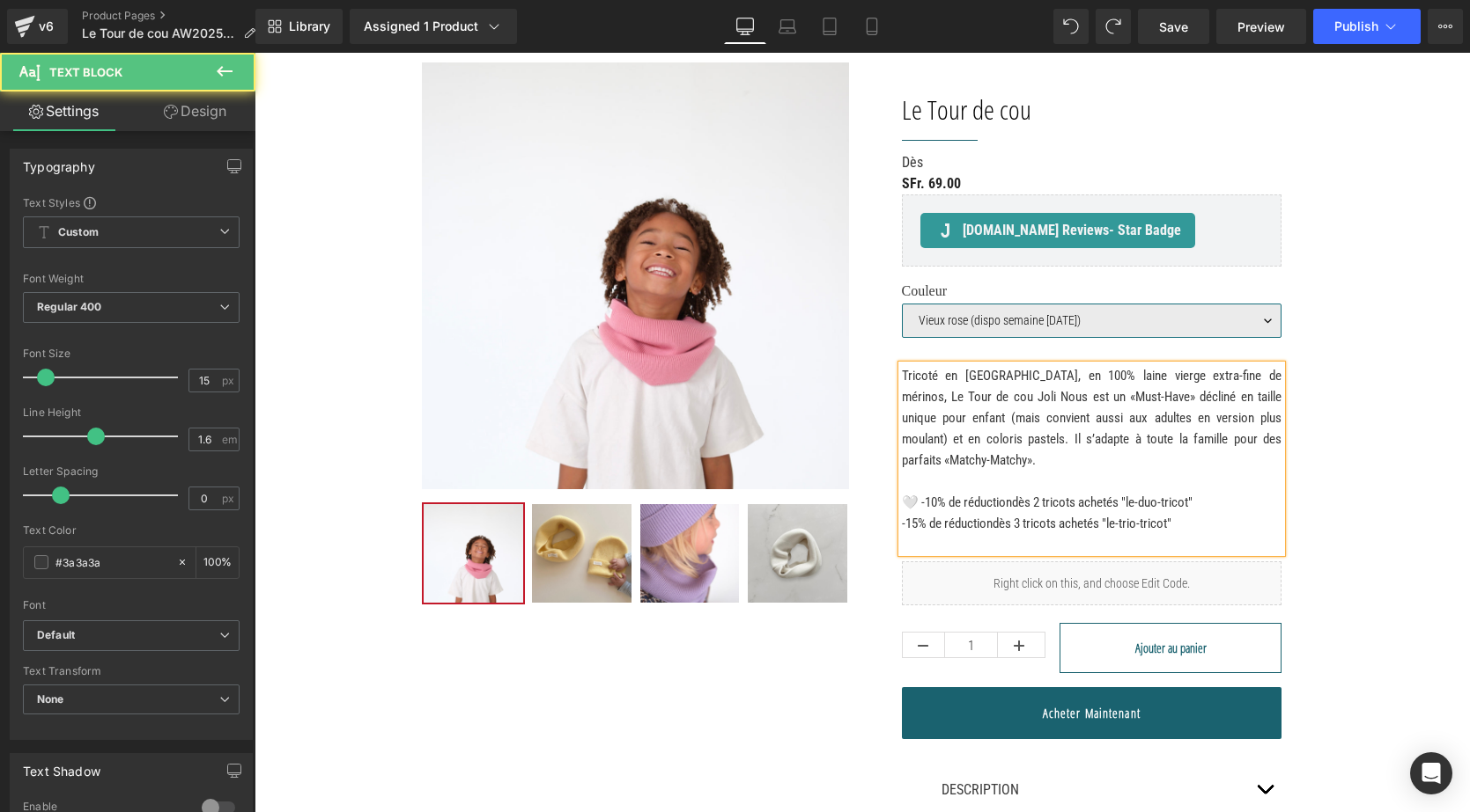
click at [902, 523] on span "-15% de réduction" at bounding box center [947, 524] width 90 height 16
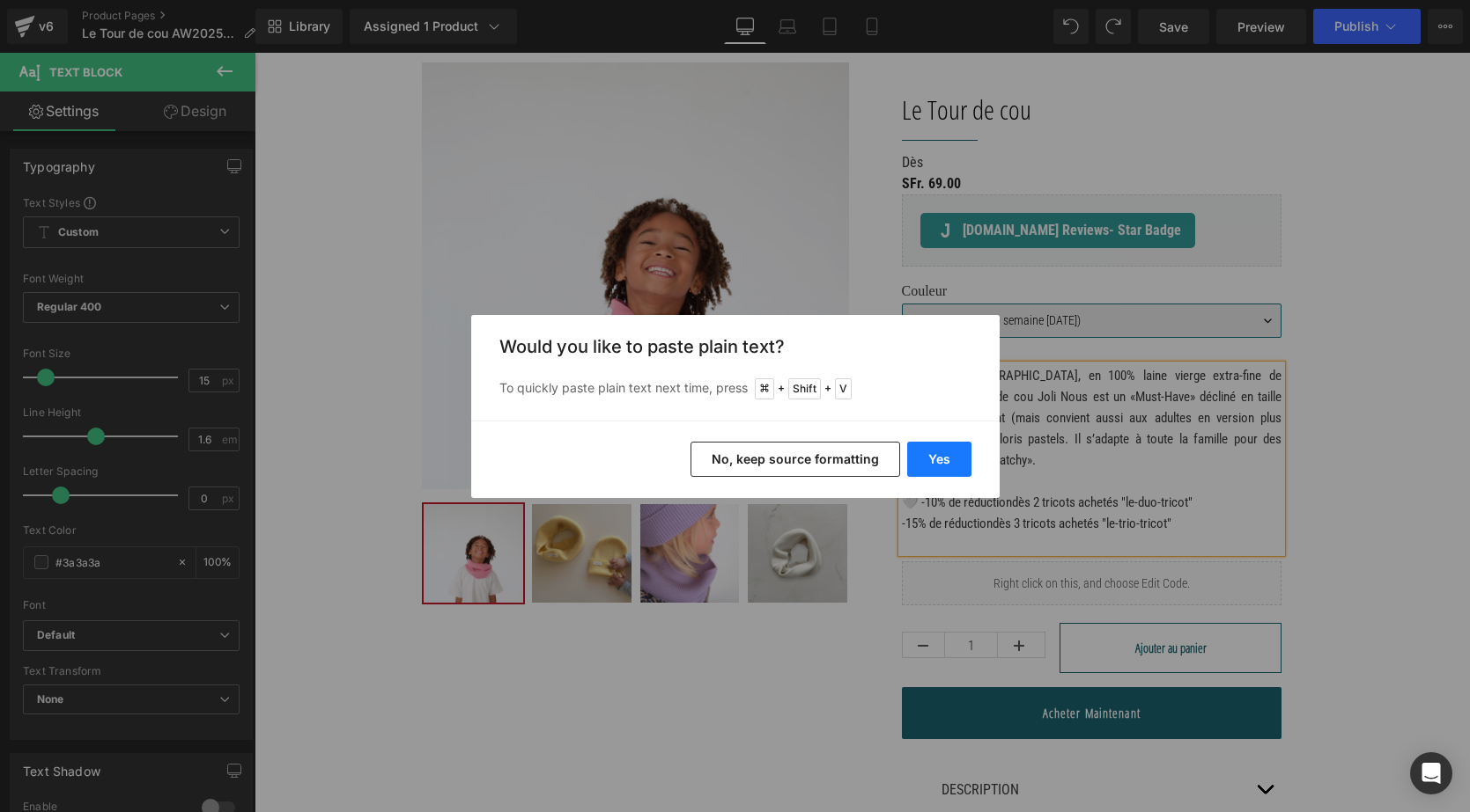
click at [948, 451] on button "Yes" at bounding box center [939, 460] width 65 height 35
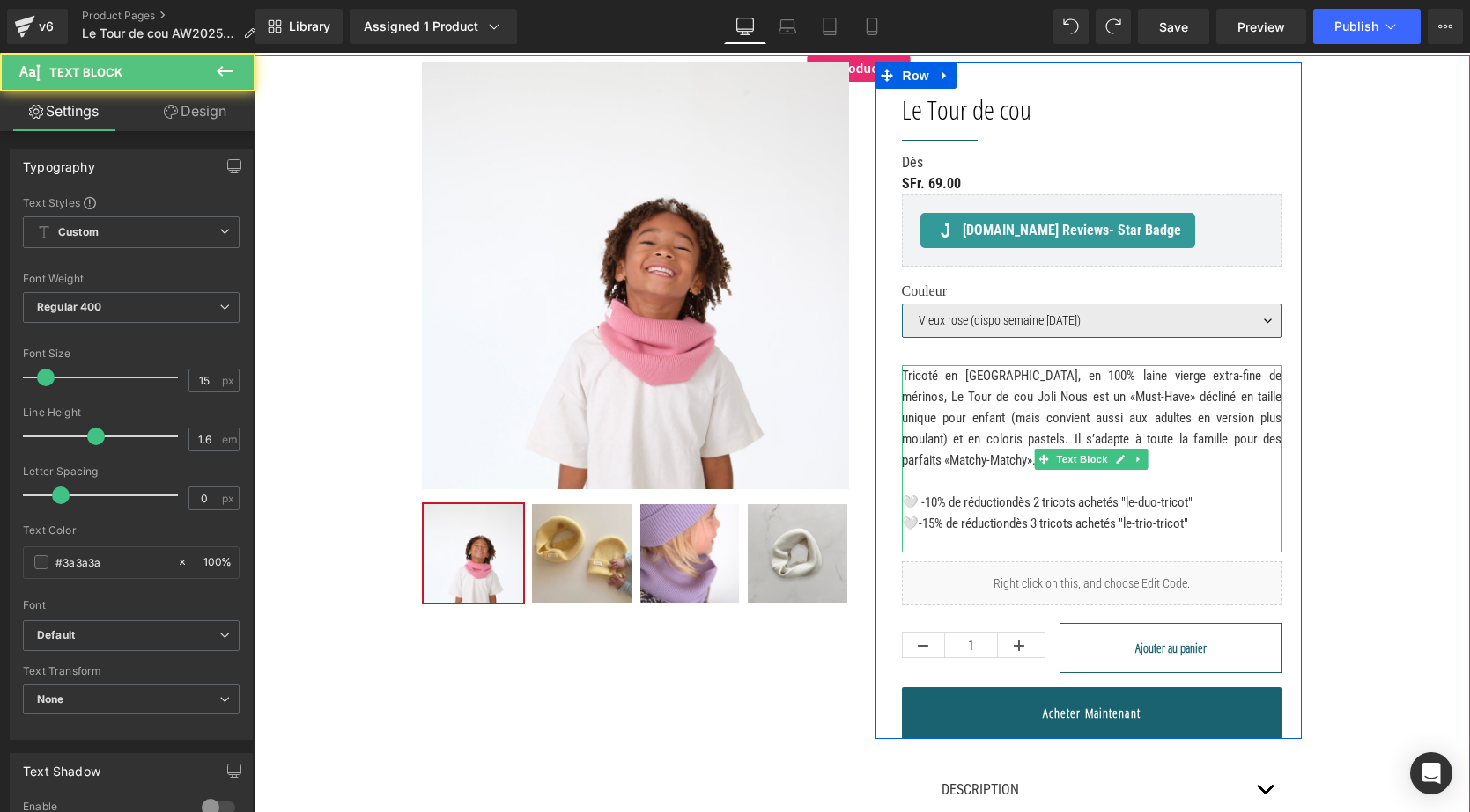
click at [917, 517] on span "🤍-15% de réduction" at bounding box center [955, 524] width 107 height 16
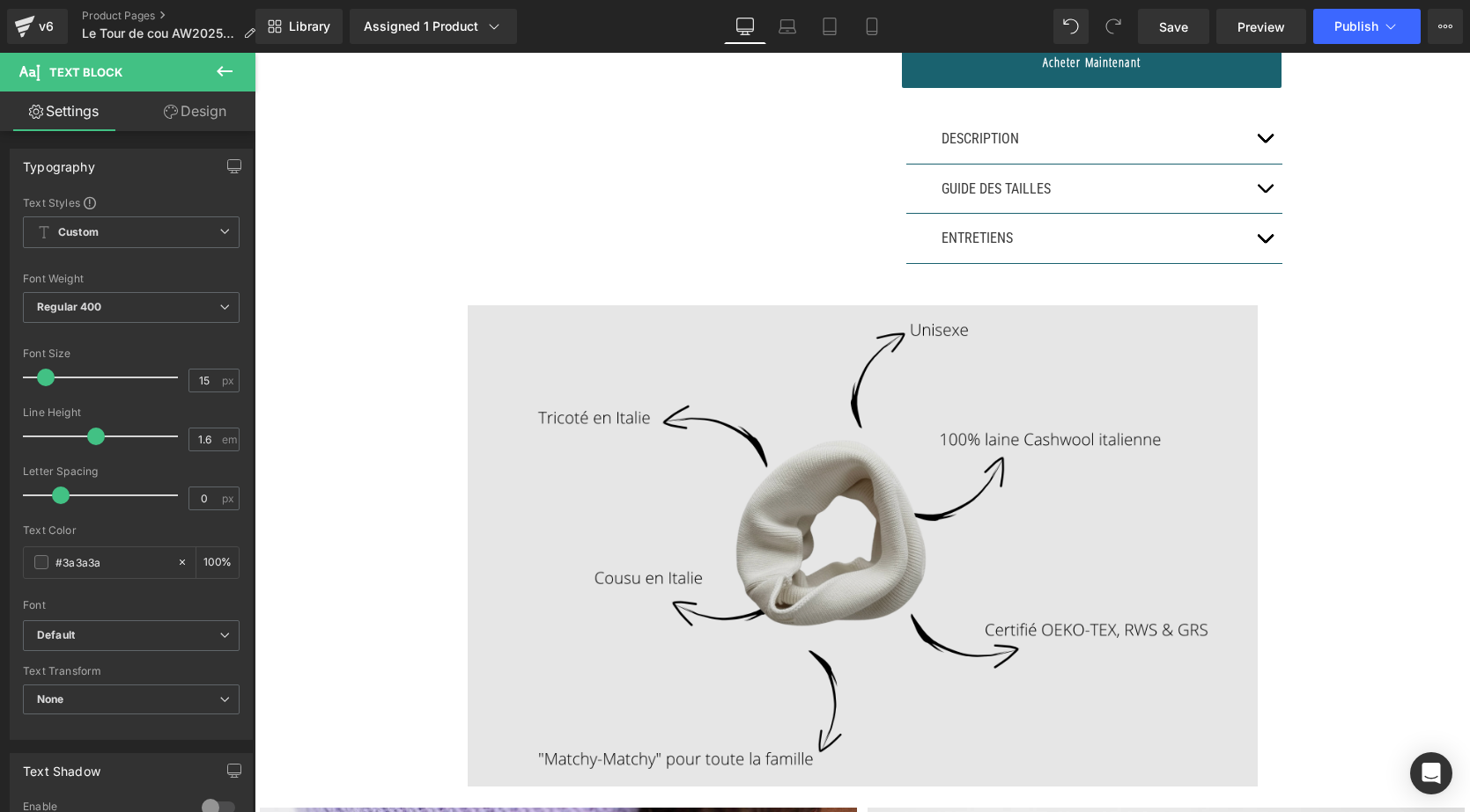
scroll to position [774, 0]
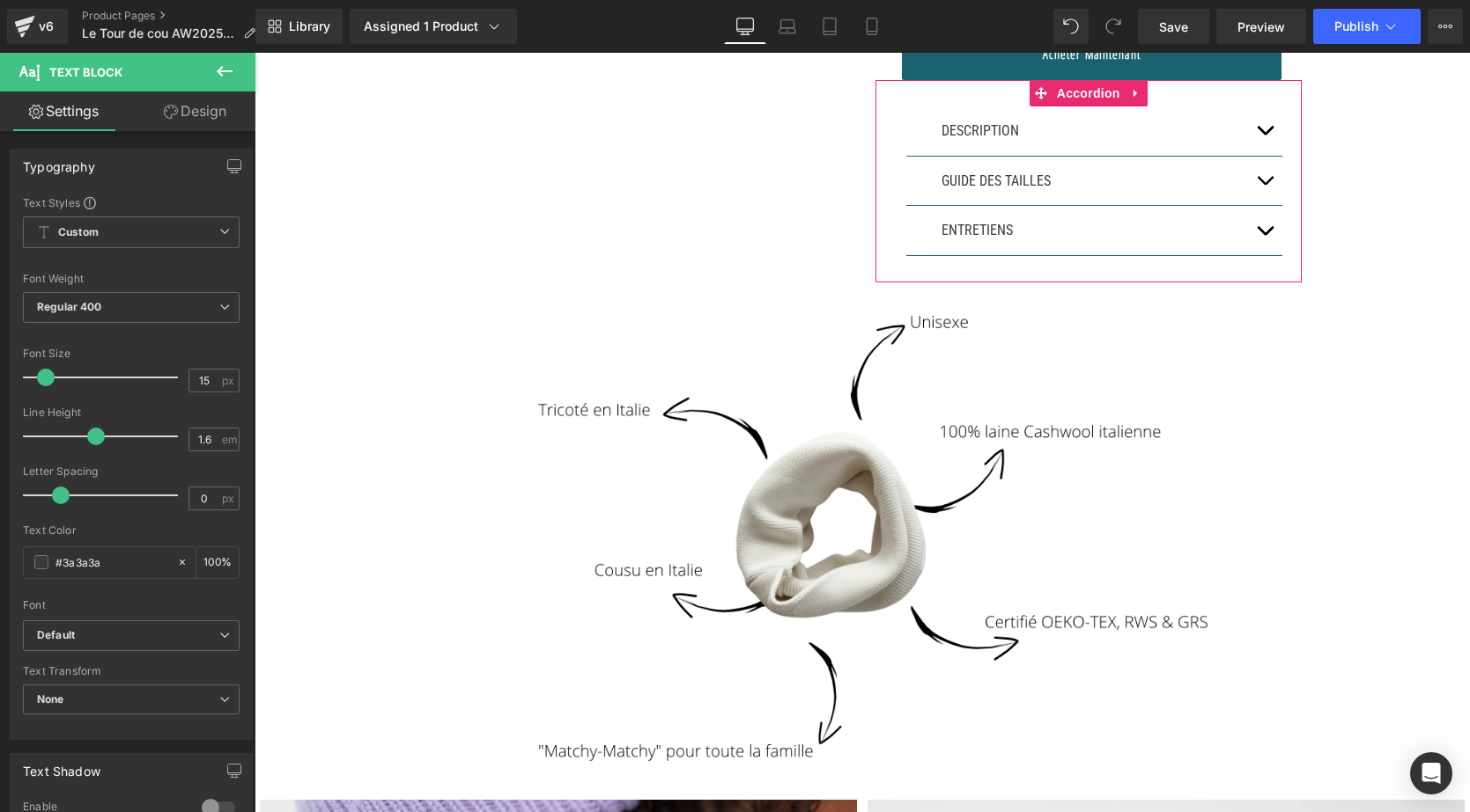
click at [1266, 143] on button "button" at bounding box center [1265, 131] width 35 height 50
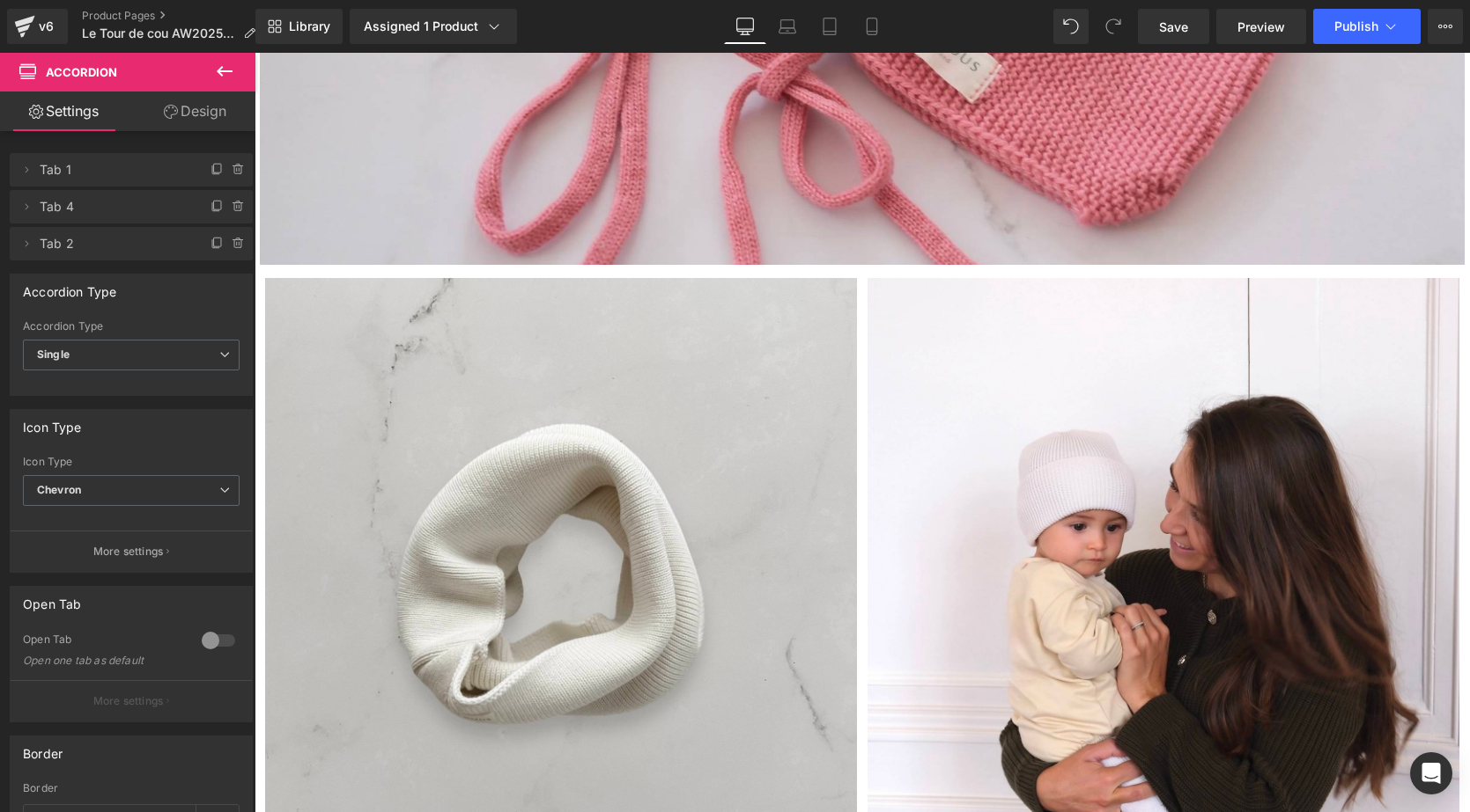
scroll to position [4276, 0]
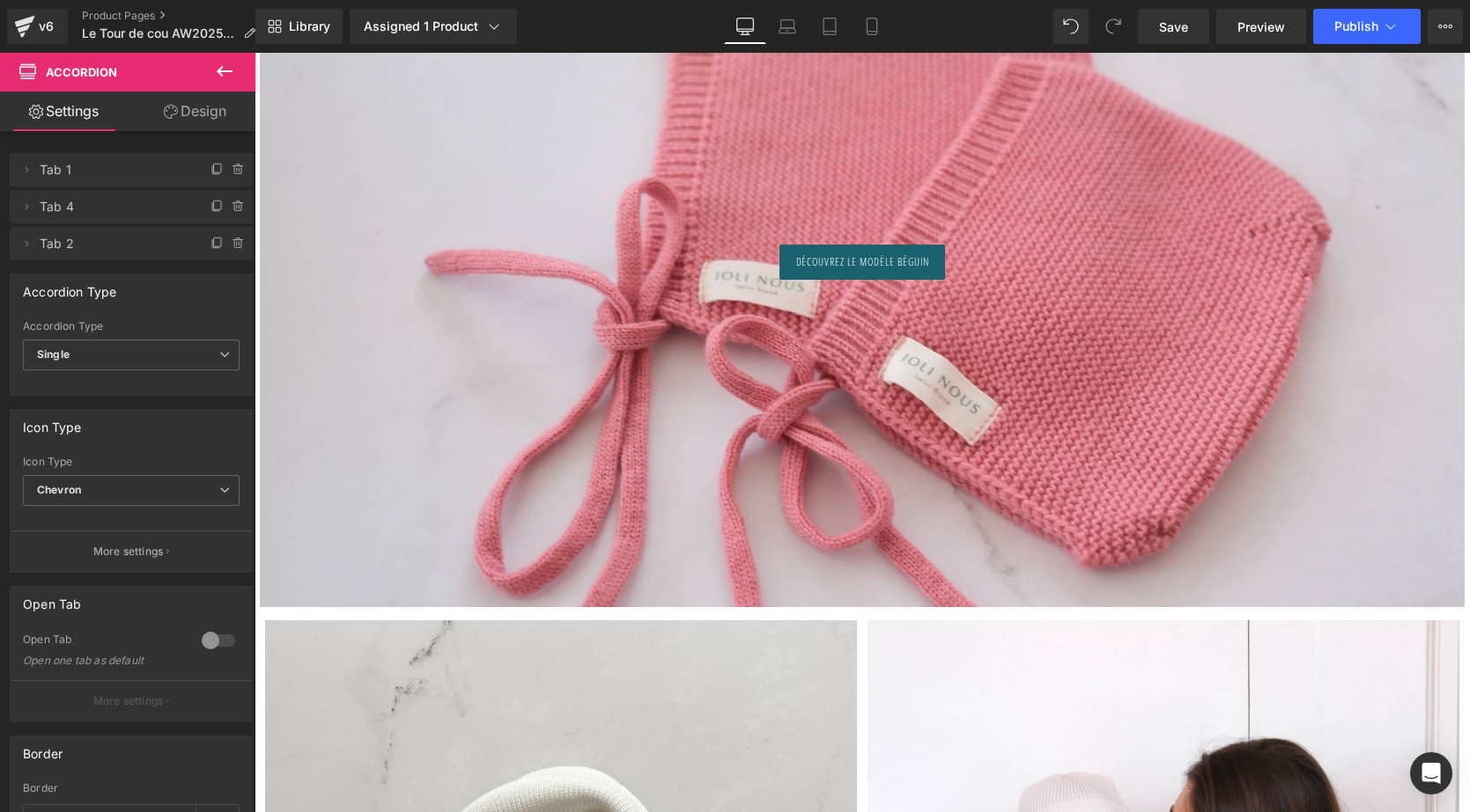
click at [1057, 317] on div at bounding box center [862, 259] width 1204 height 697
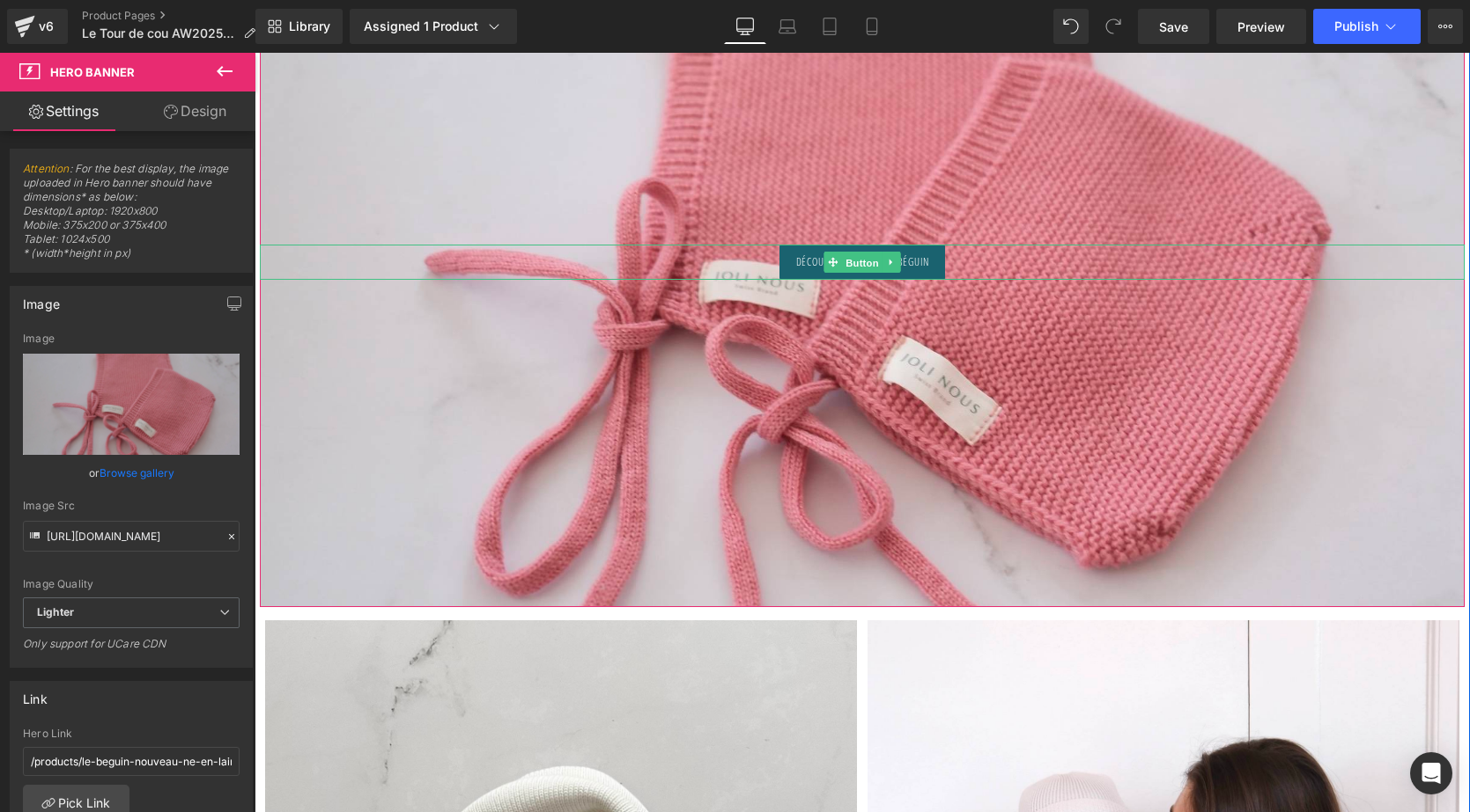
click at [849, 271] on span "Button" at bounding box center [862, 264] width 41 height 21
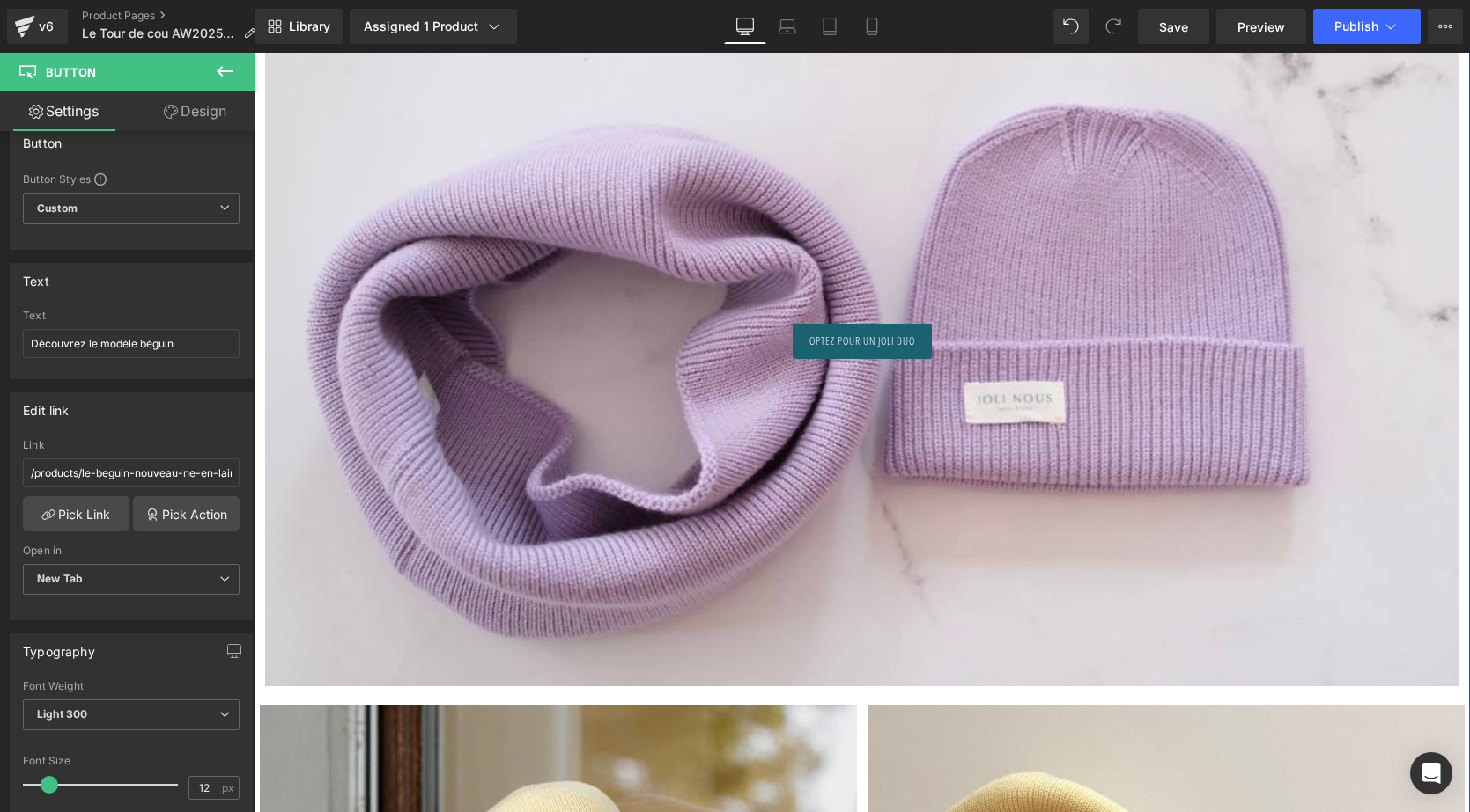
scroll to position [6778, 0]
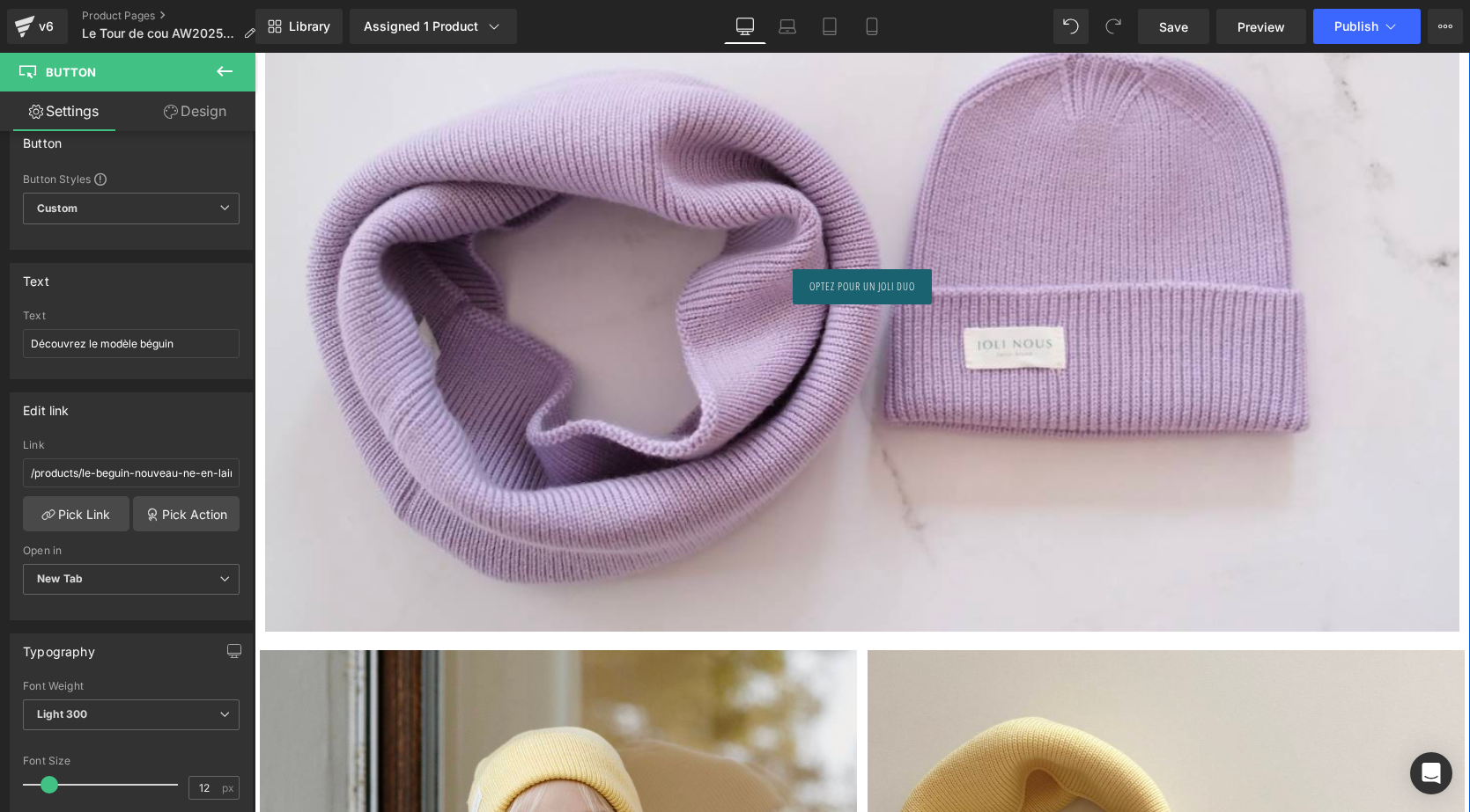
click at [974, 203] on div at bounding box center [862, 283] width 1194 height 697
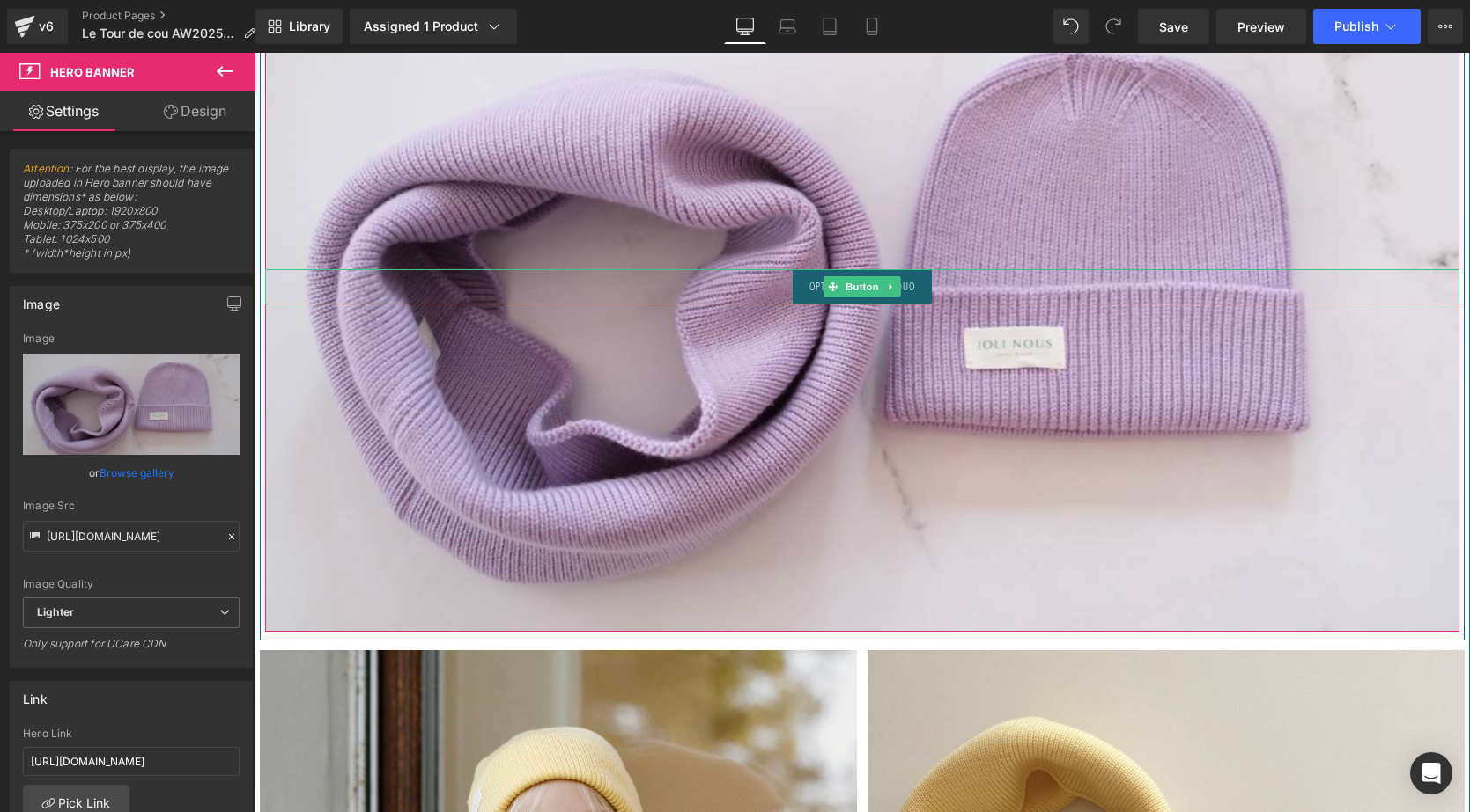
click at [914, 293] on span "Optez pour un joli DUO" at bounding box center [861, 287] width 104 height 16
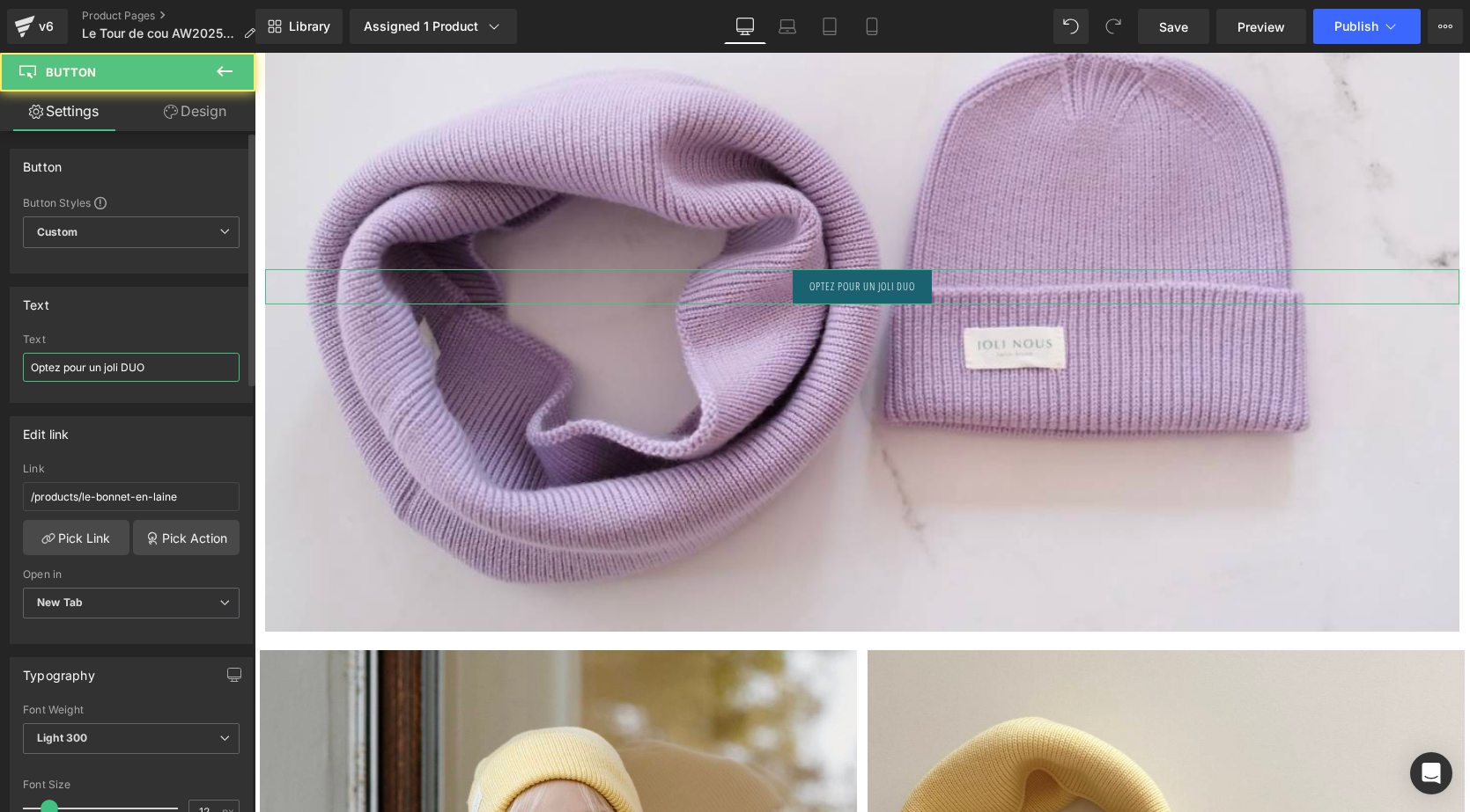
click at [170, 371] on input "Optez pour un joli DUO" at bounding box center [131, 367] width 217 height 29
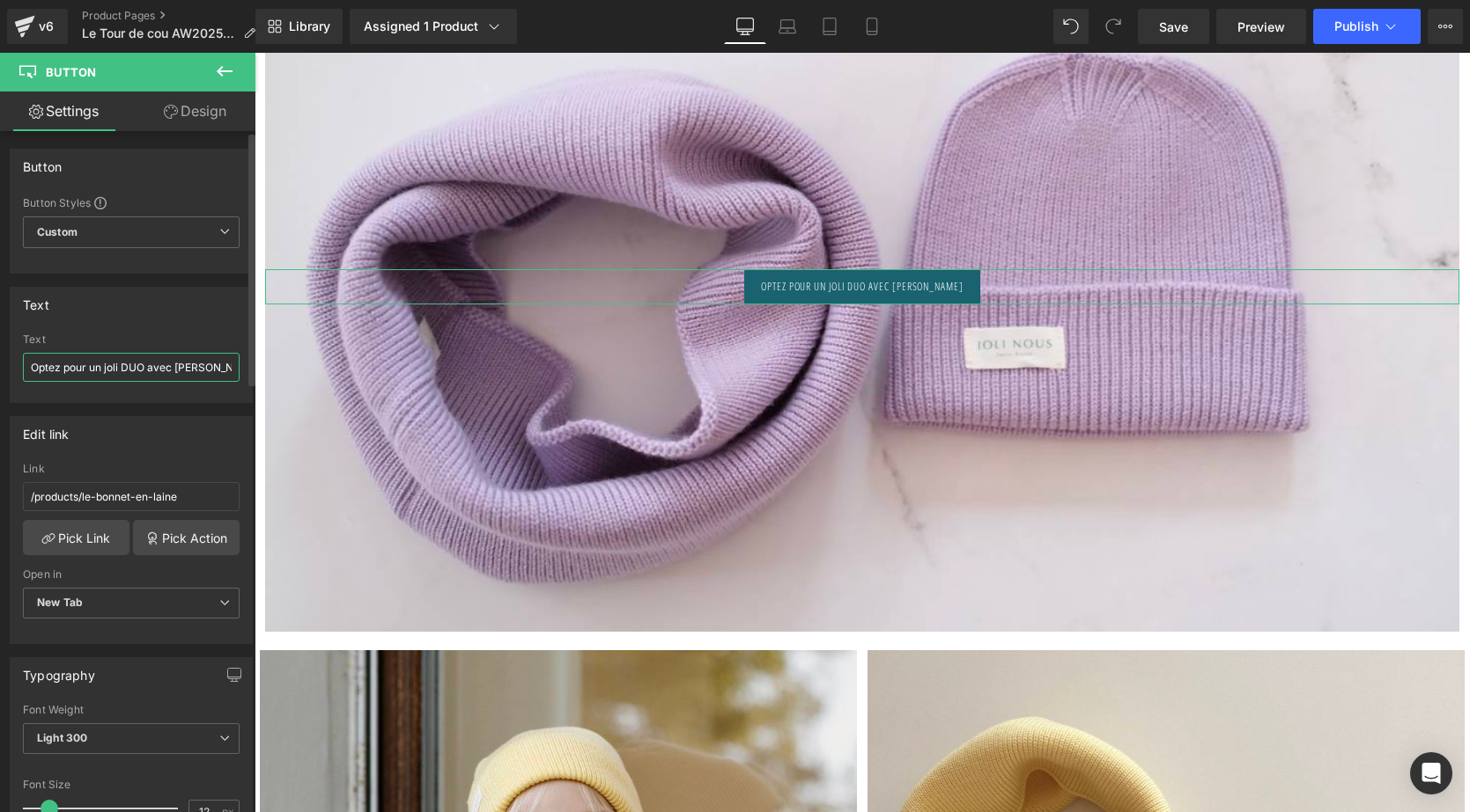
type input "Optez pour un joli DUO avec [PERSON_NAME]"
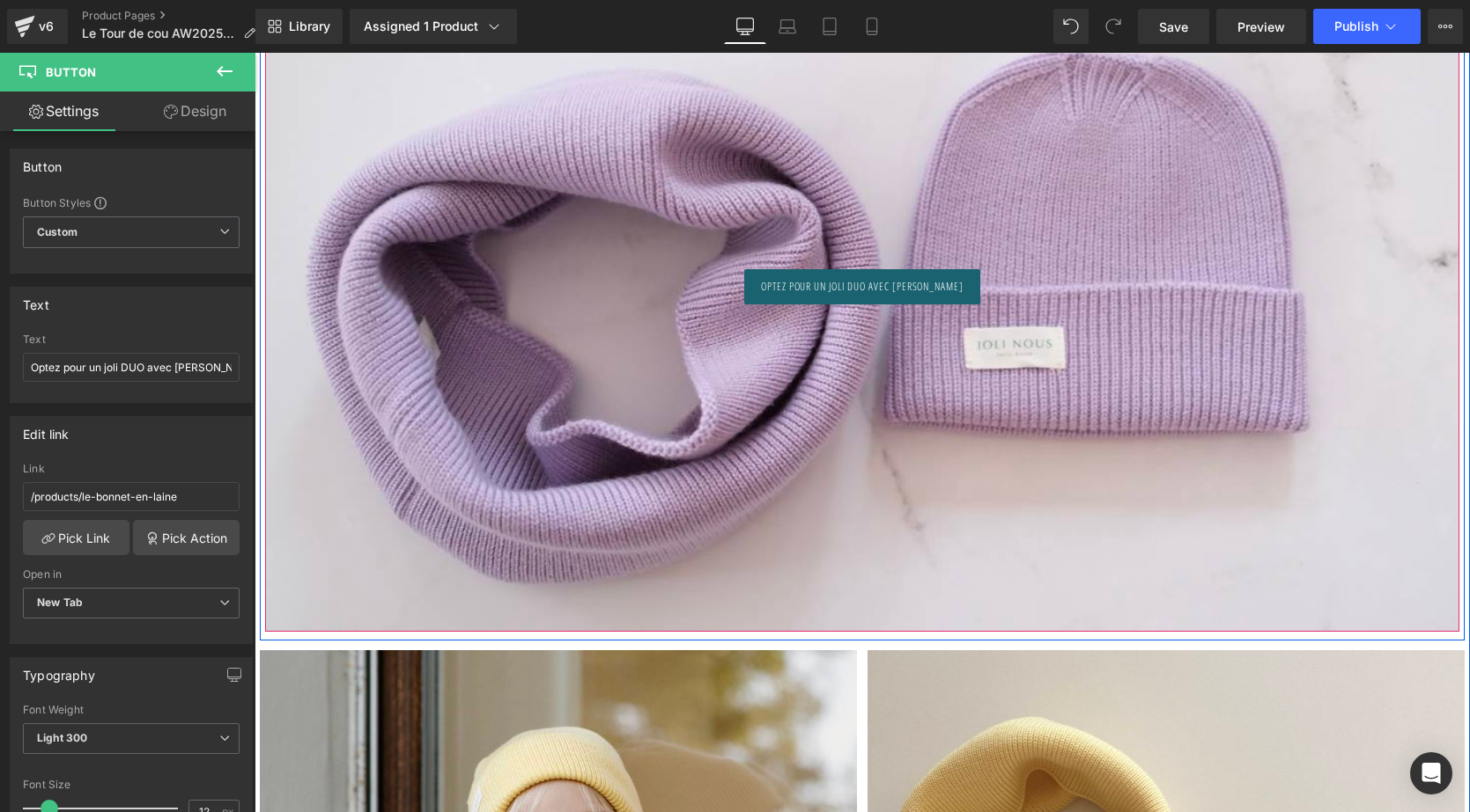
click at [629, 433] on div at bounding box center [862, 283] width 1194 height 697
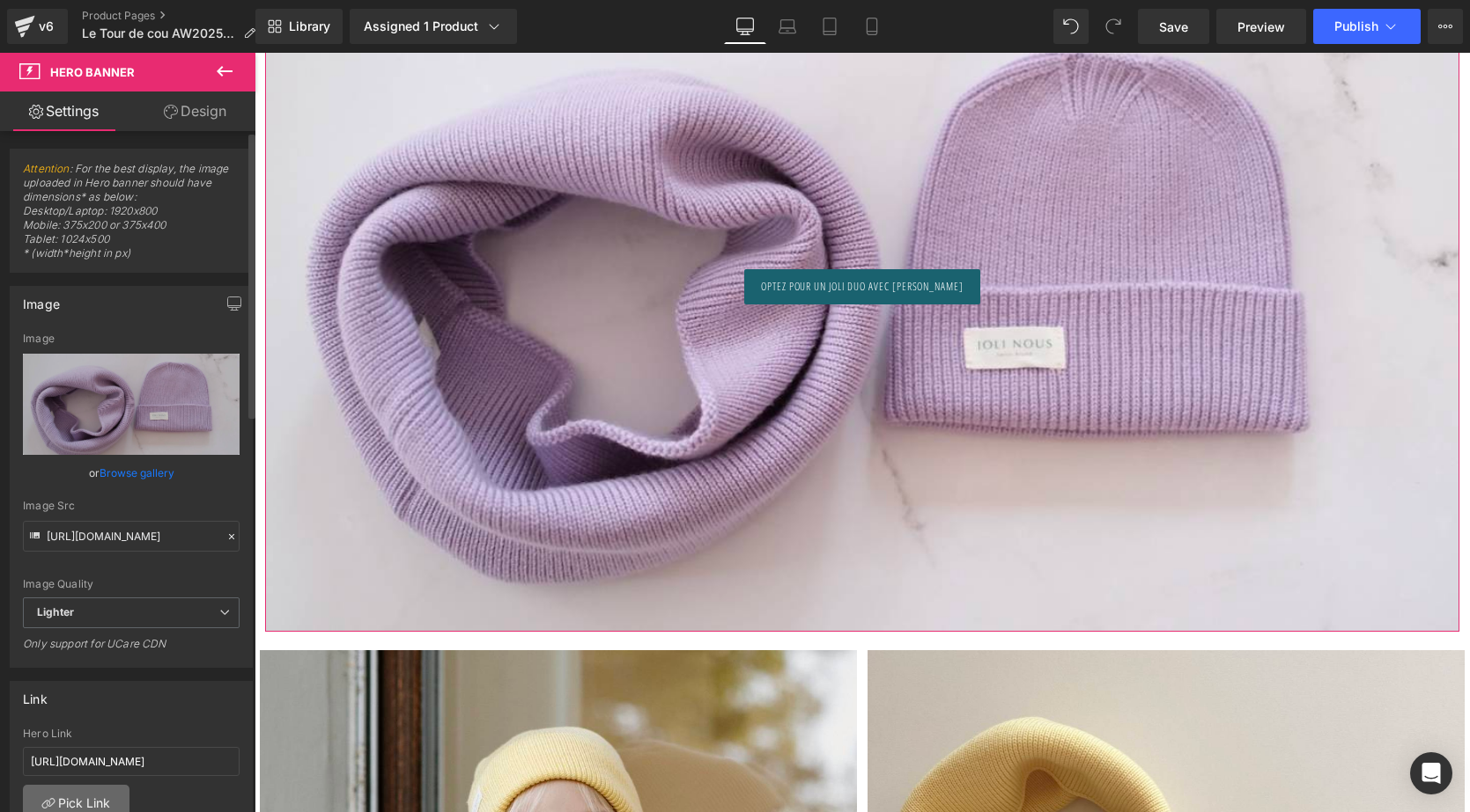
click at [100, 799] on link "Pick Link" at bounding box center [76, 803] width 106 height 35
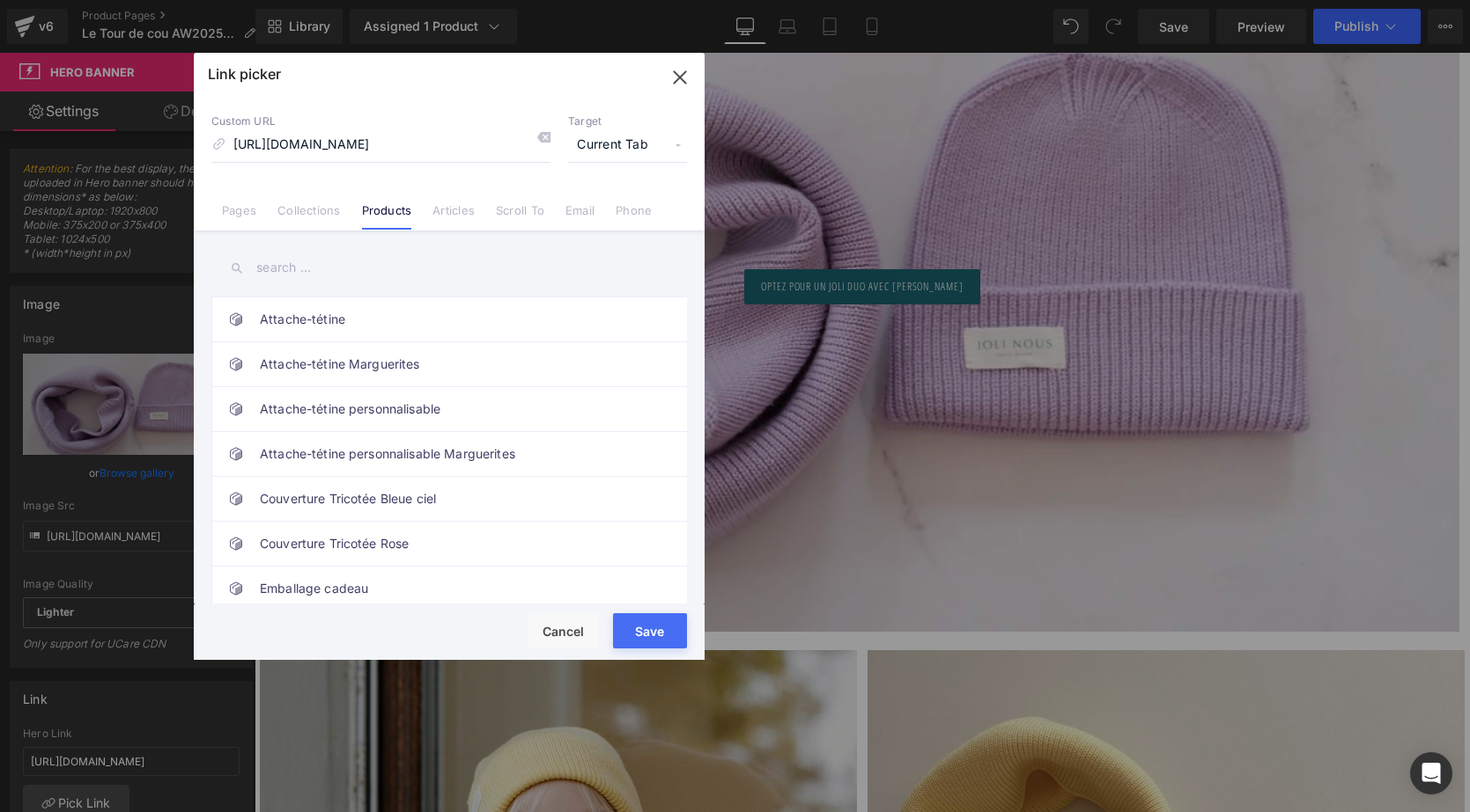
click at [539, 134] on icon at bounding box center [543, 137] width 14 height 14
click at [335, 286] on input "text" at bounding box center [449, 268] width 475 height 40
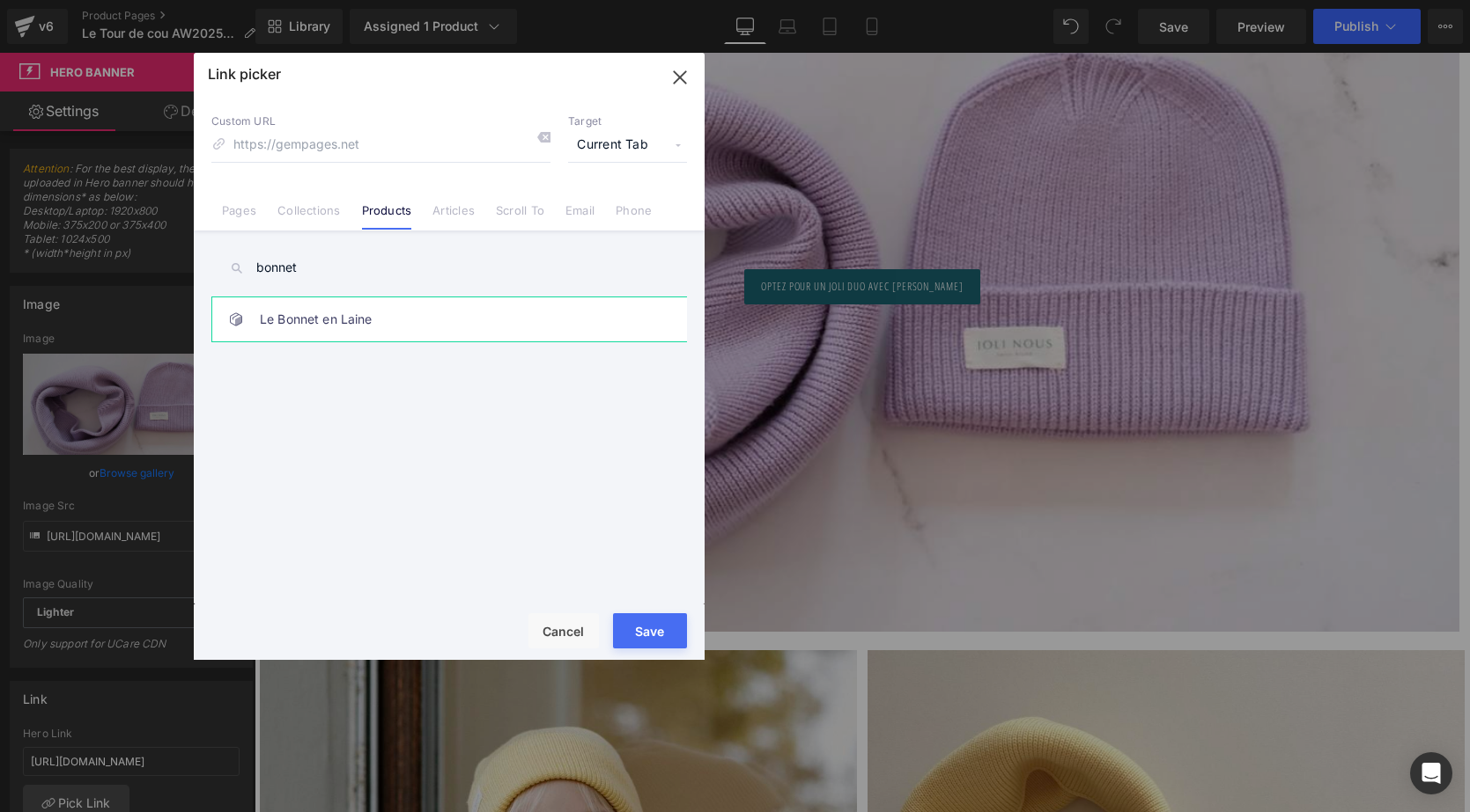
type input "bonnet"
click at [372, 329] on link "Le Bonnet en Laine" at bounding box center [454, 319] width 388 height 44
type input "/products/le-bonnet-en-laine"
click at [640, 628] on button "Save" at bounding box center [650, 632] width 74 height 35
type input "/products/le-bonnet-en-laine"
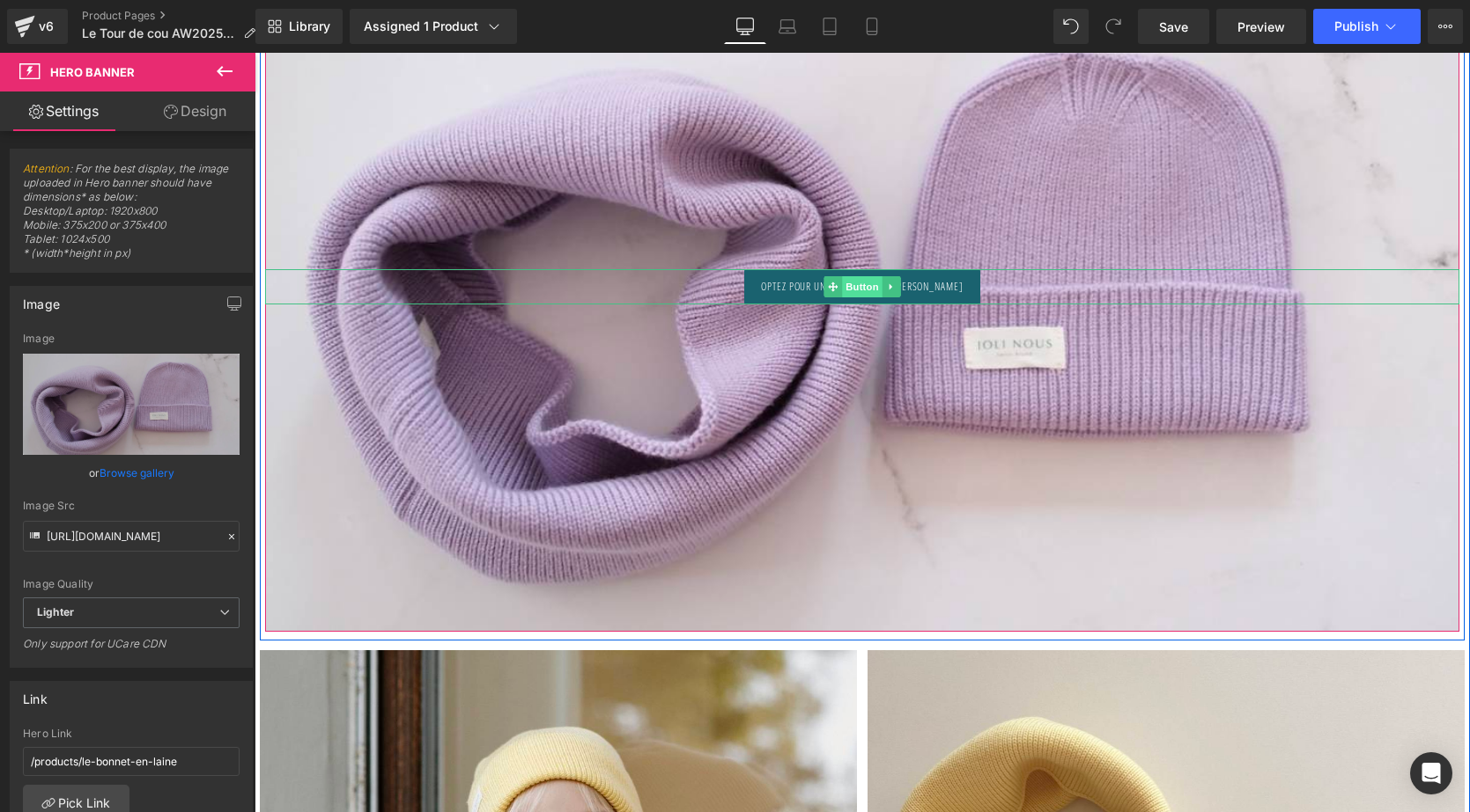
click at [851, 296] on span "Button" at bounding box center [862, 287] width 41 height 21
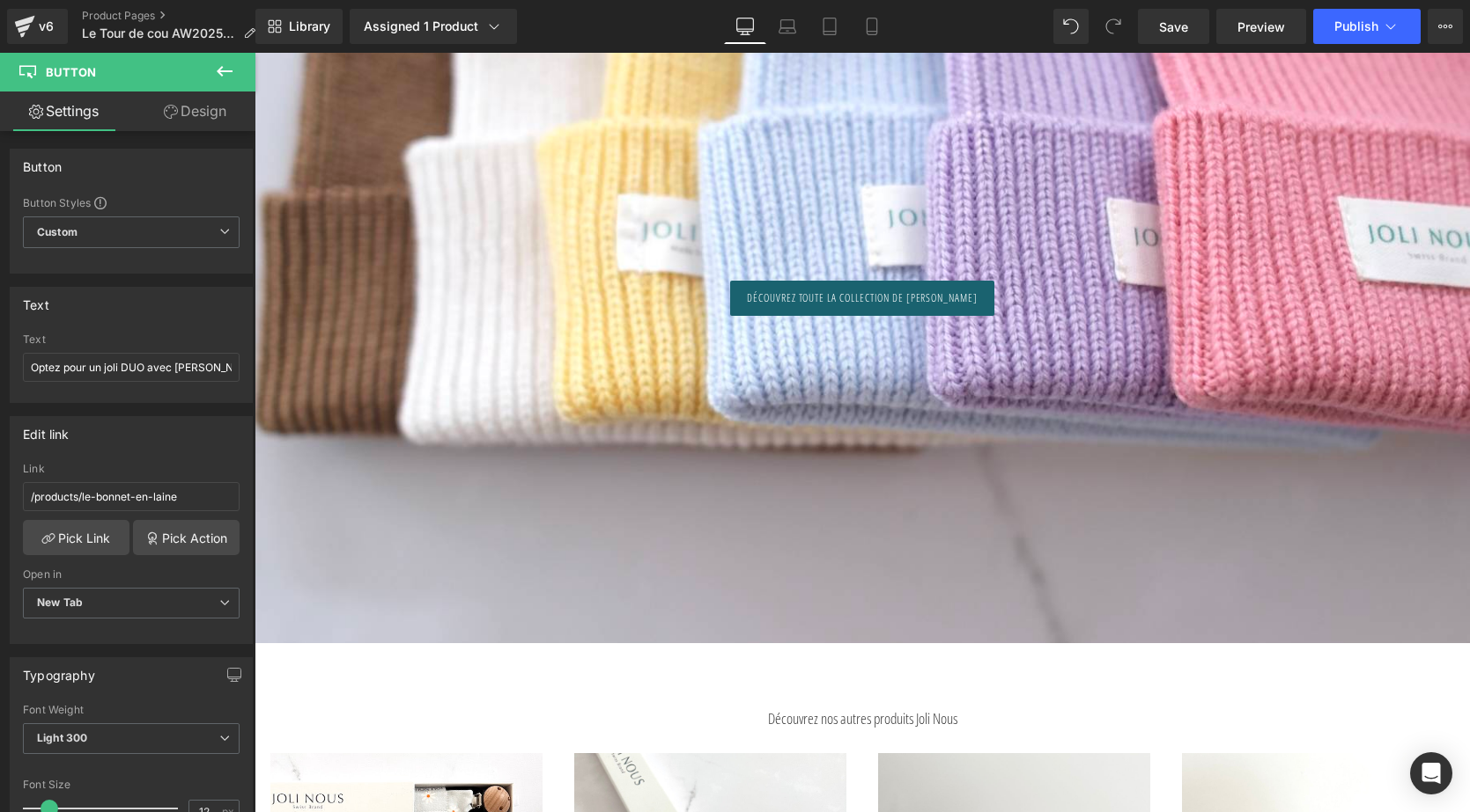
scroll to position [9545, 0]
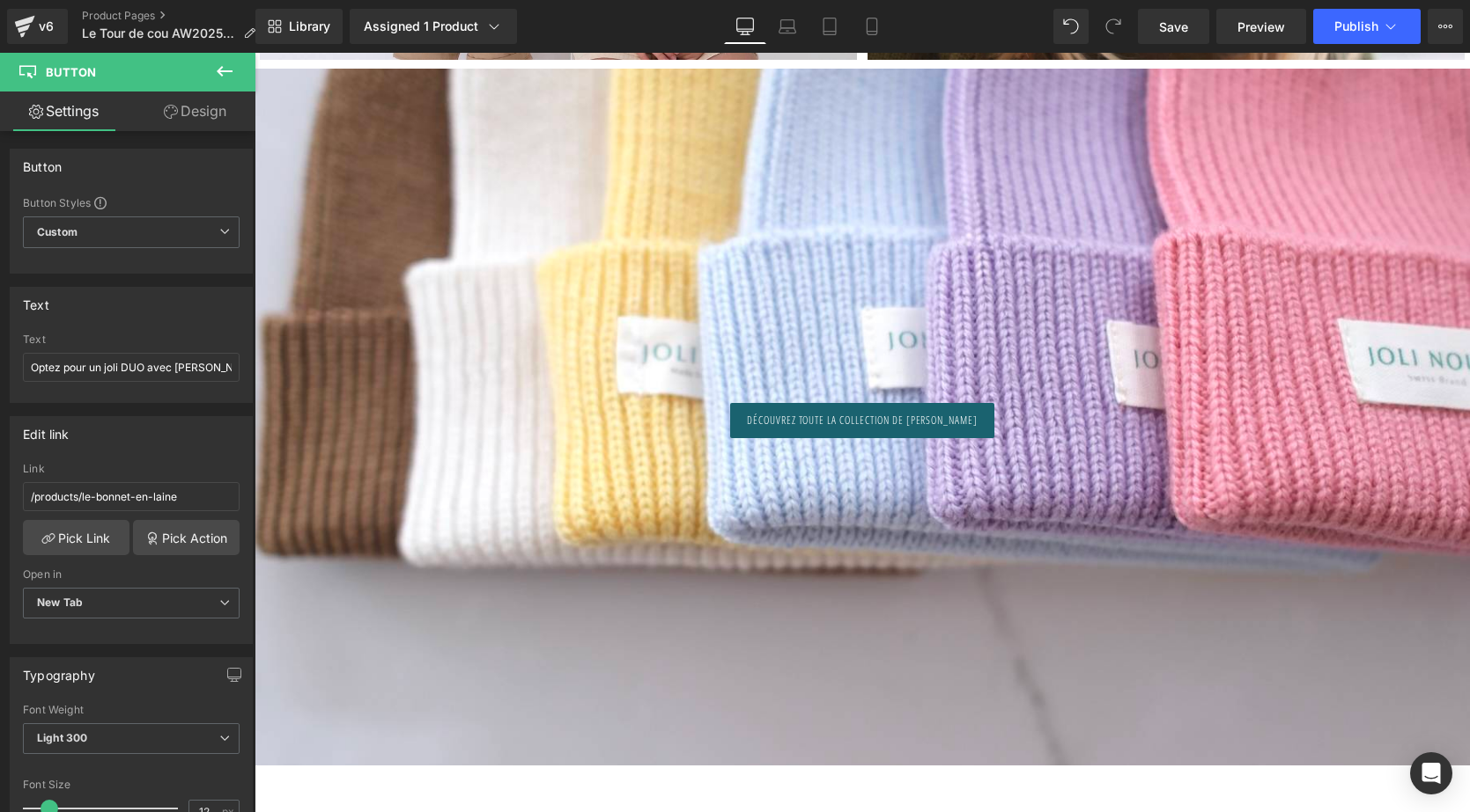
click at [808, 293] on div at bounding box center [862, 417] width 1215 height 697
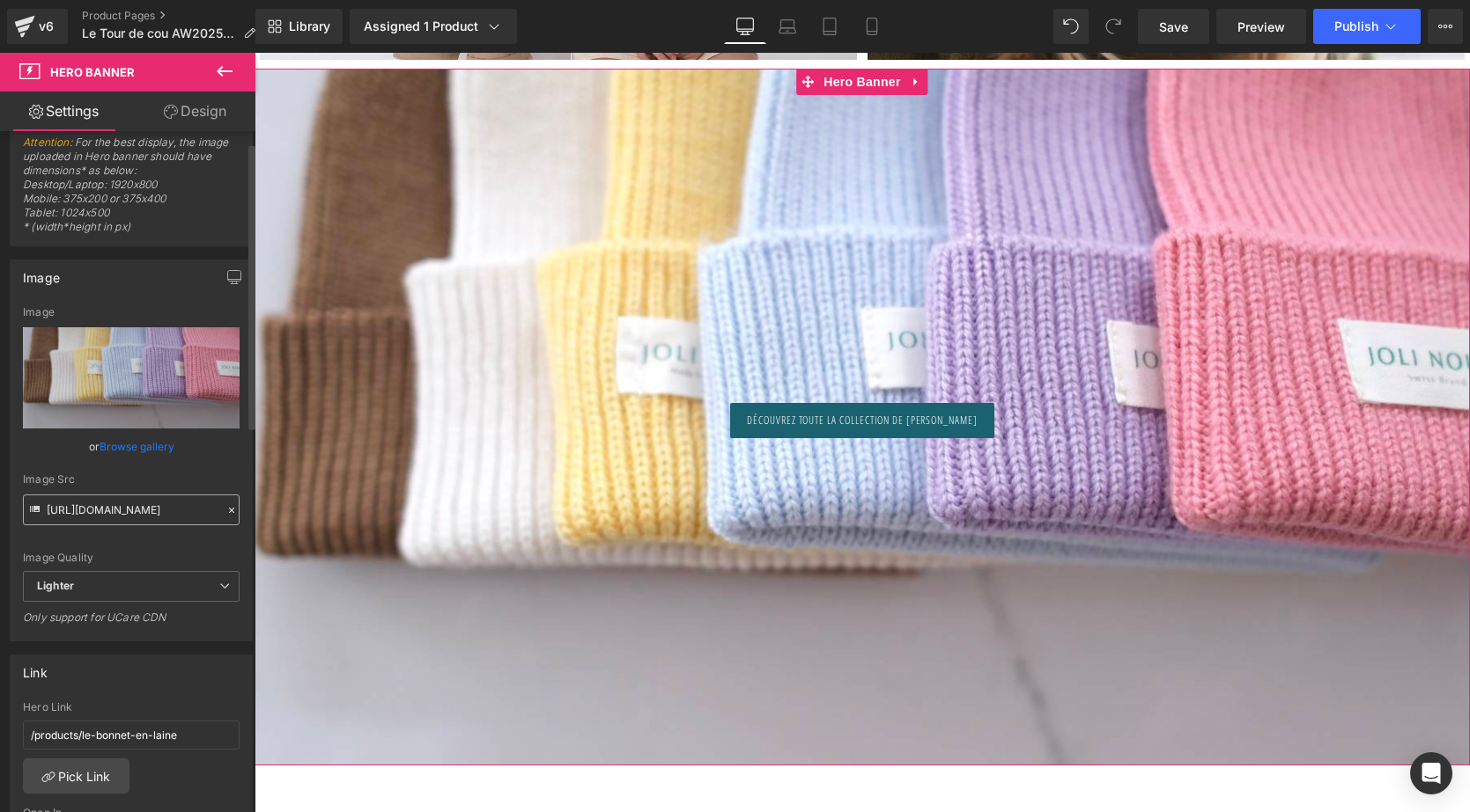
scroll to position [144, 0]
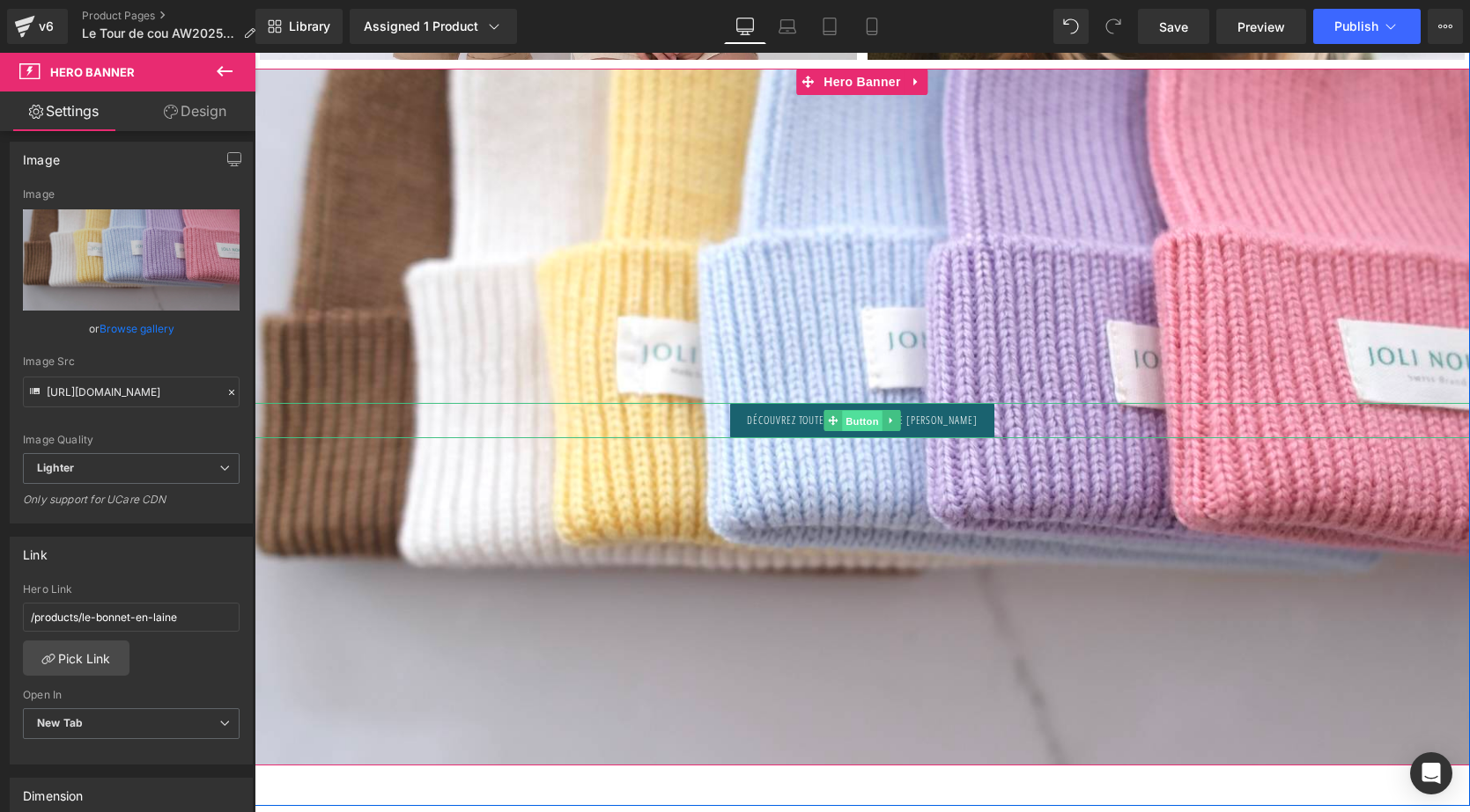
click at [859, 433] on span "Button" at bounding box center [862, 422] width 41 height 21
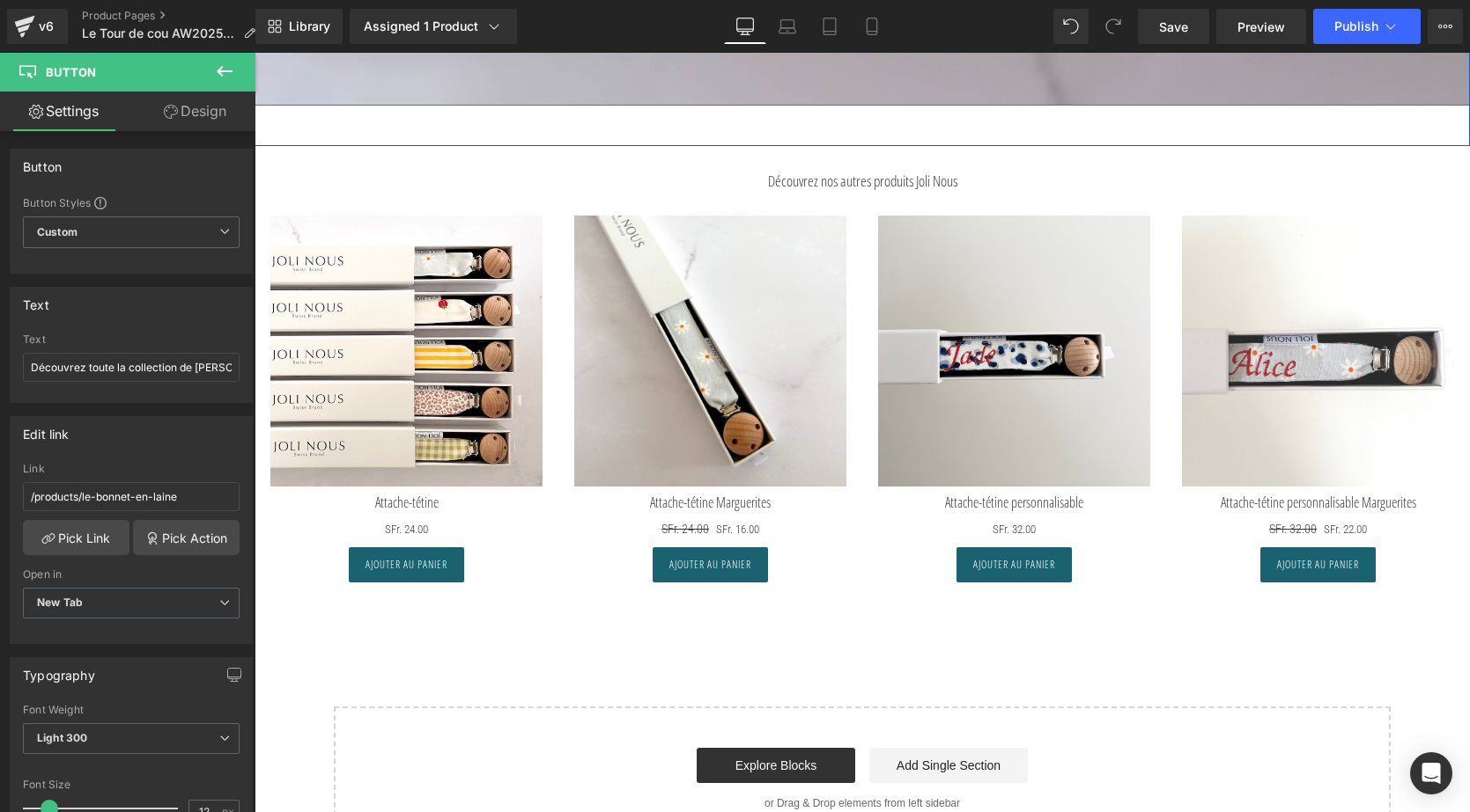
scroll to position [10215, 0]
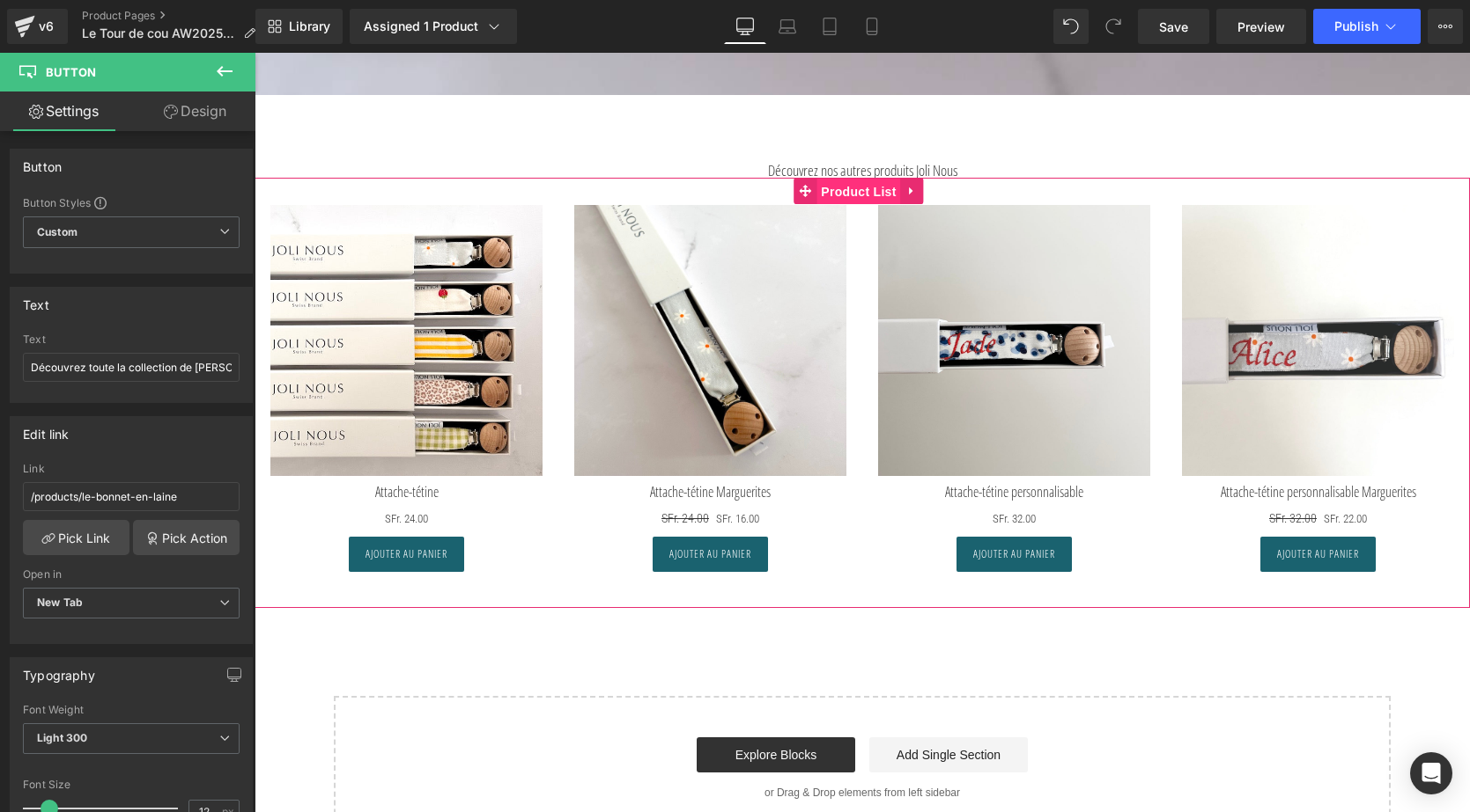
click at [864, 201] on span "Product List" at bounding box center [858, 192] width 84 height 27
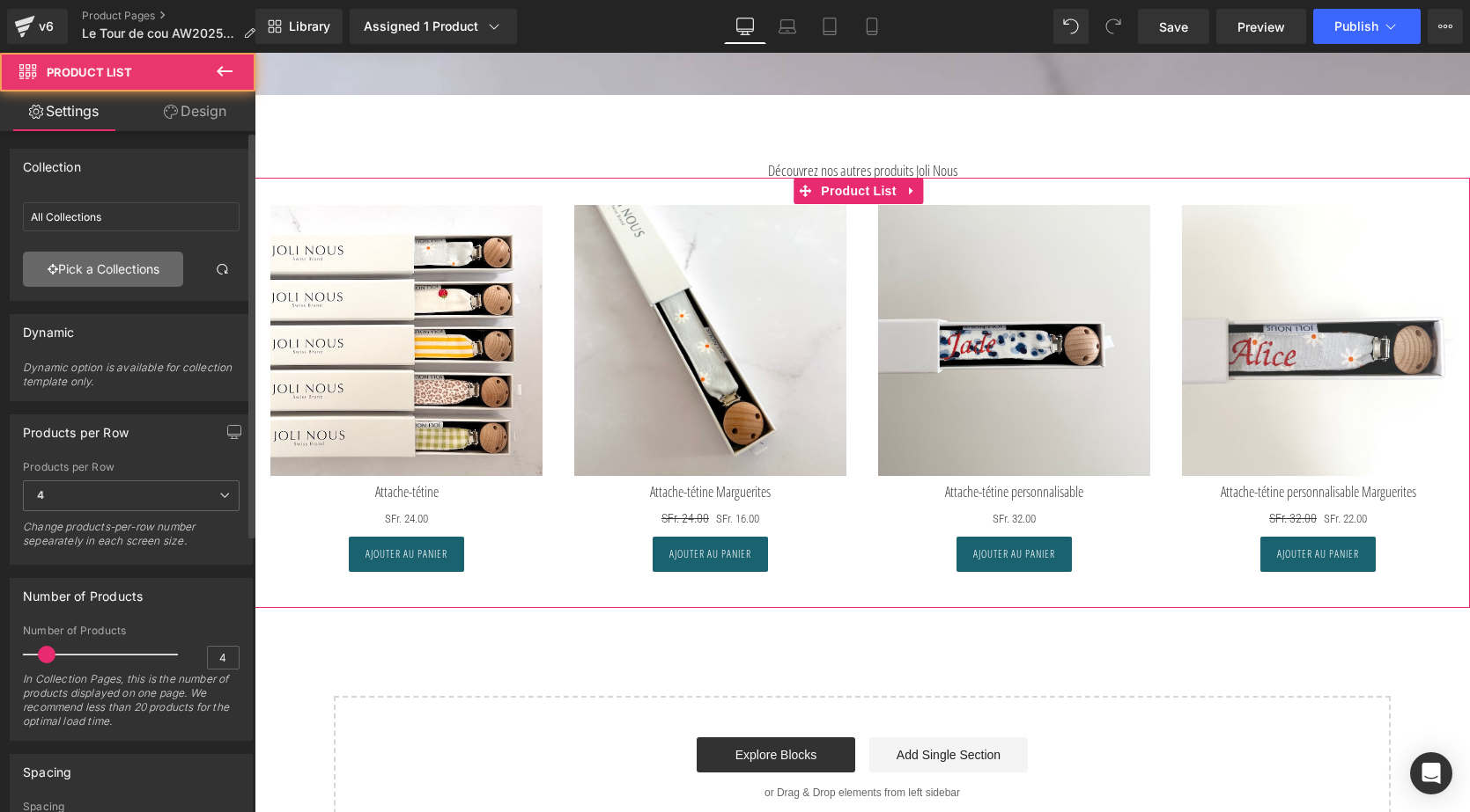
click at [127, 262] on link "Pick a Collections" at bounding box center [103, 270] width 160 height 35
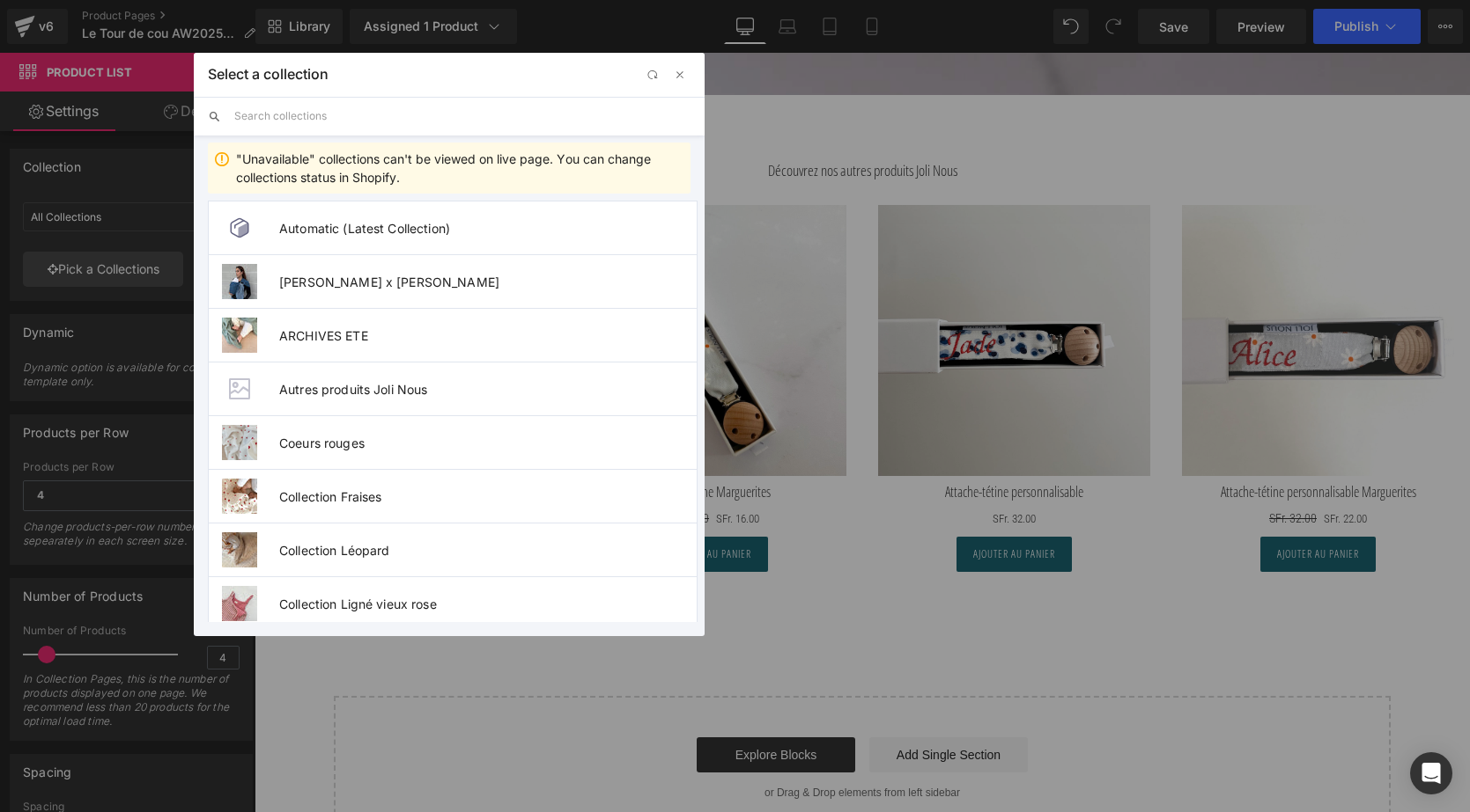
click at [291, 116] on input "text" at bounding box center [462, 116] width 456 height 39
click at [371, 391] on span "Autres produits Joli Nous" at bounding box center [488, 389] width 418 height 15
type input "Autres produits Joli Nous"
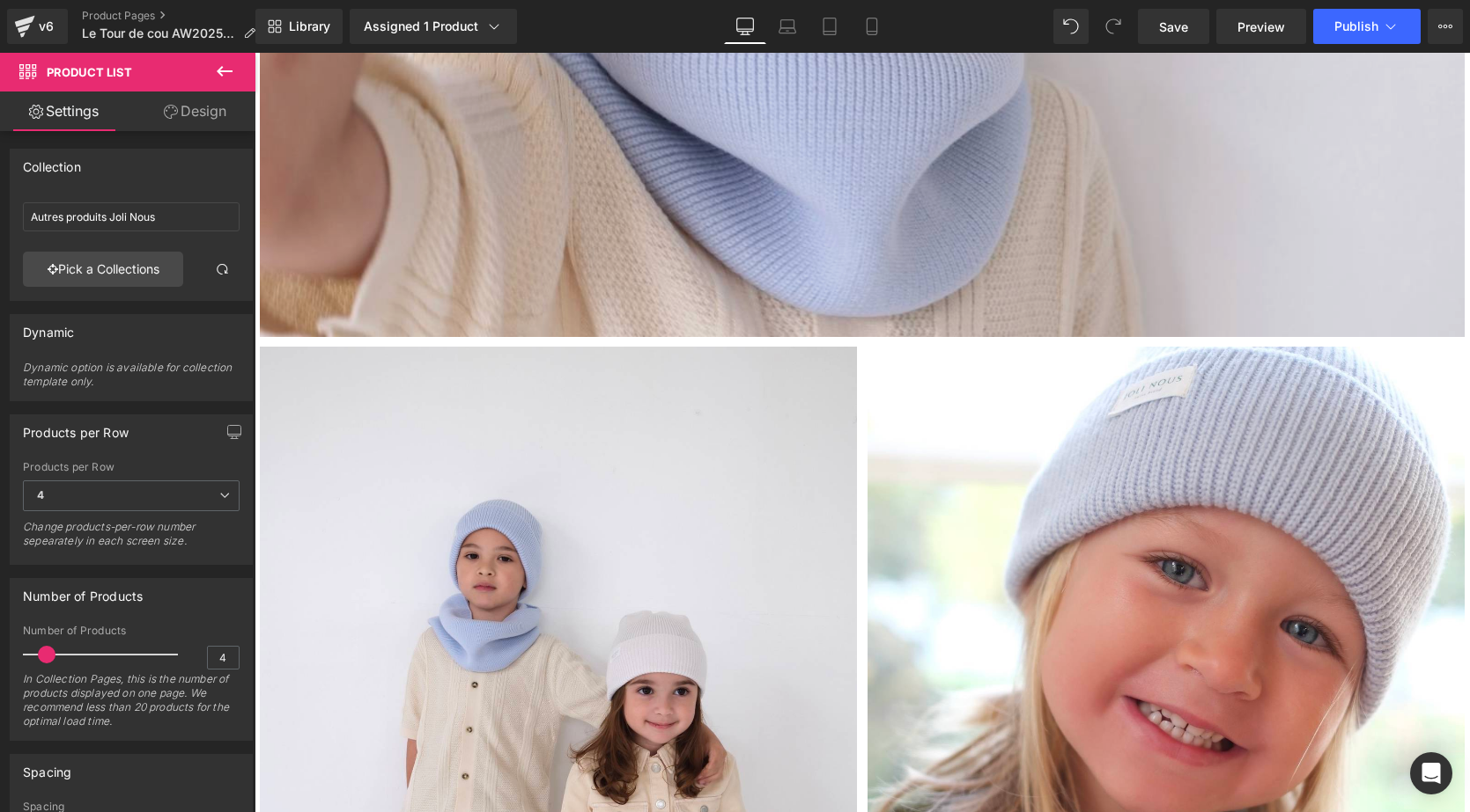
scroll to position [8634, 0]
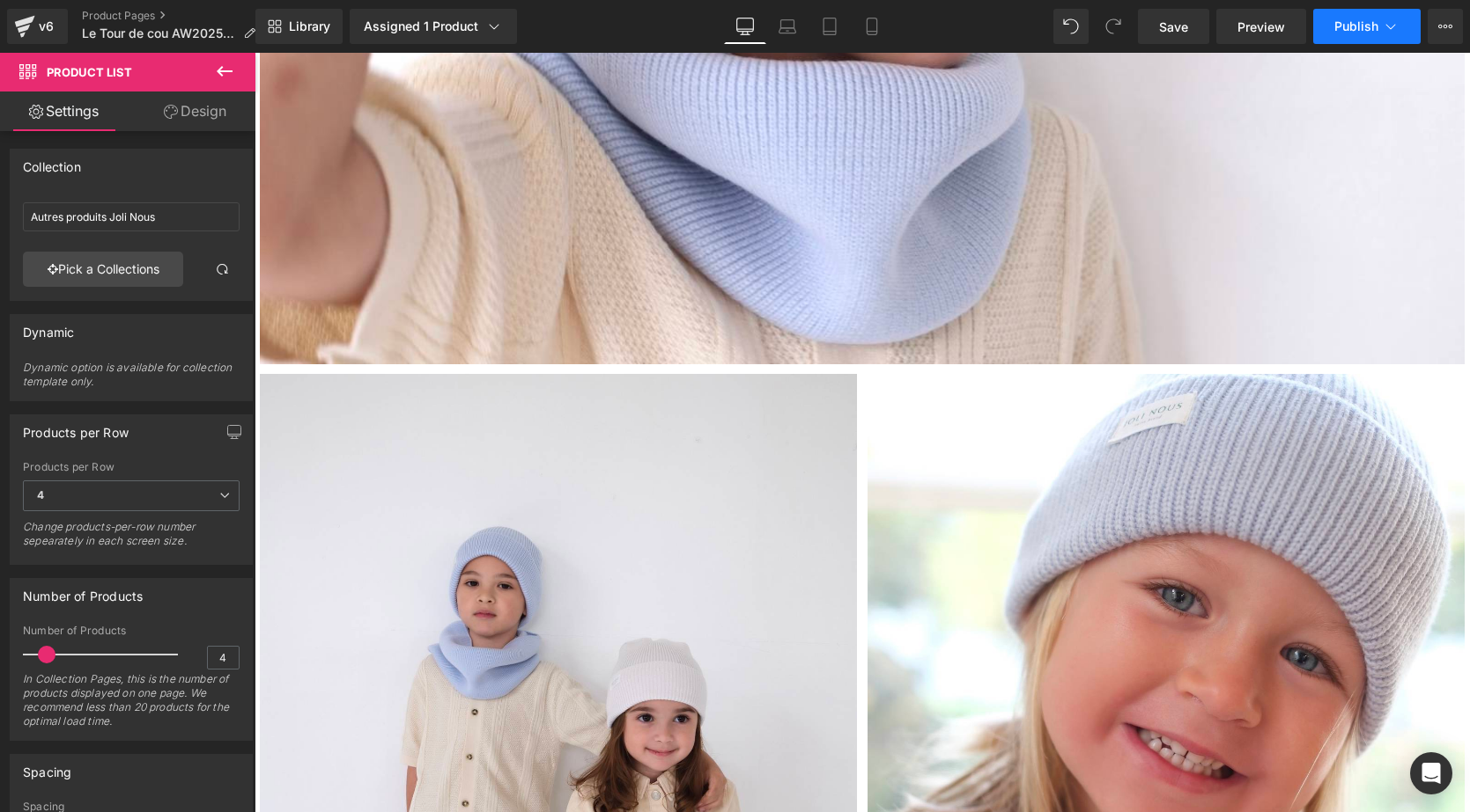
click at [1343, 26] on span "Publish" at bounding box center [1357, 27] width 44 height 14
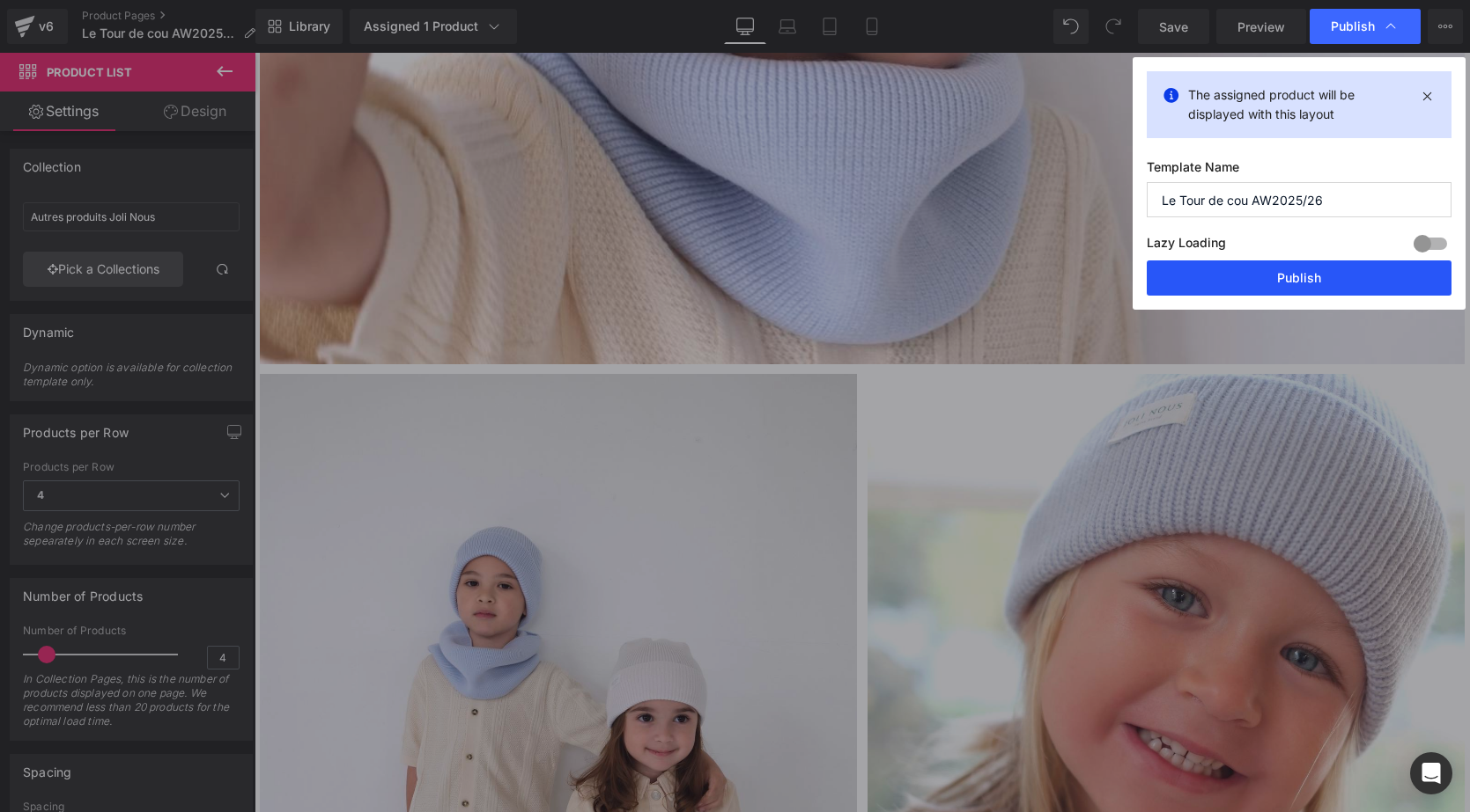
click at [1239, 294] on button "Publish" at bounding box center [1299, 279] width 304 height 35
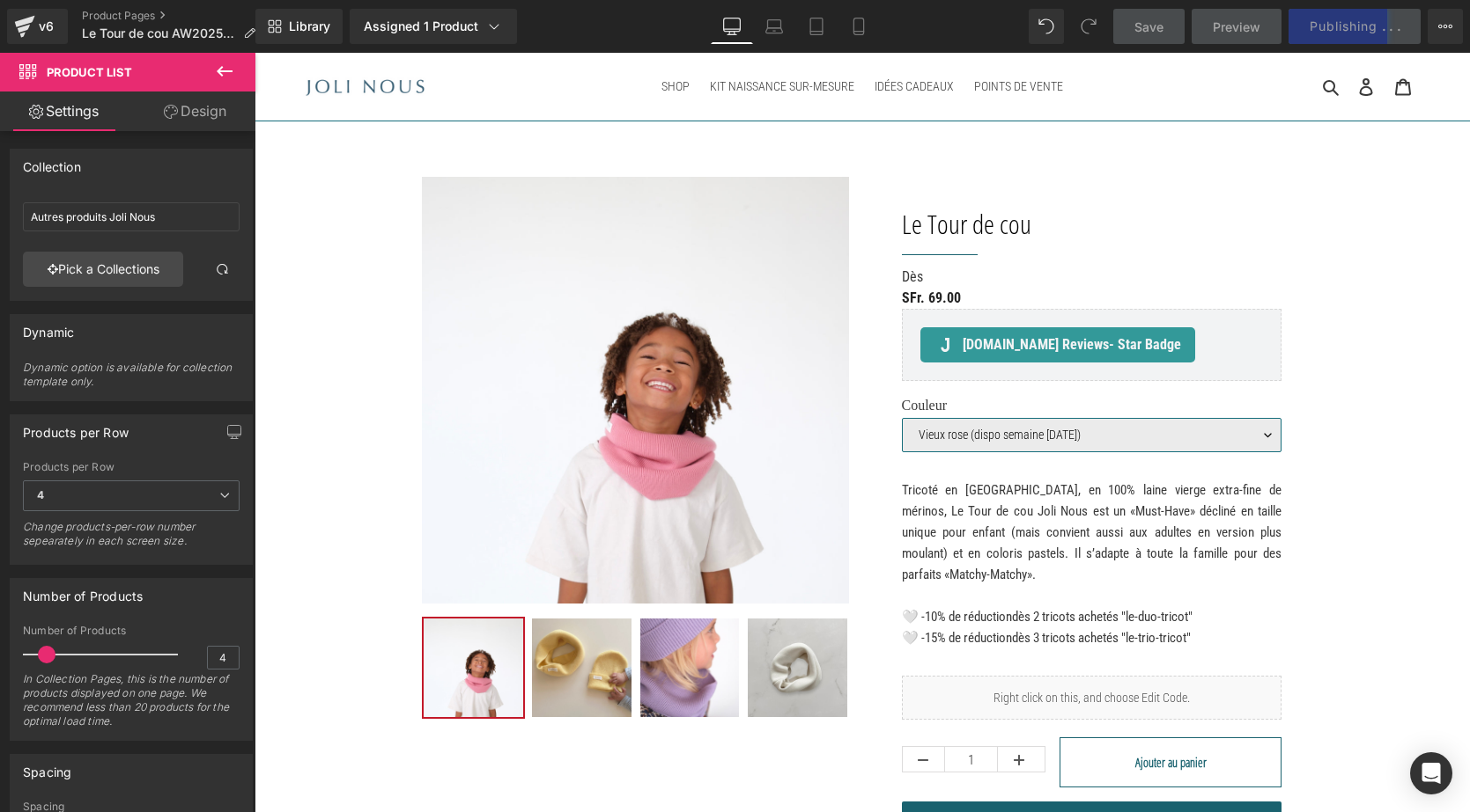
scroll to position [0, 0]
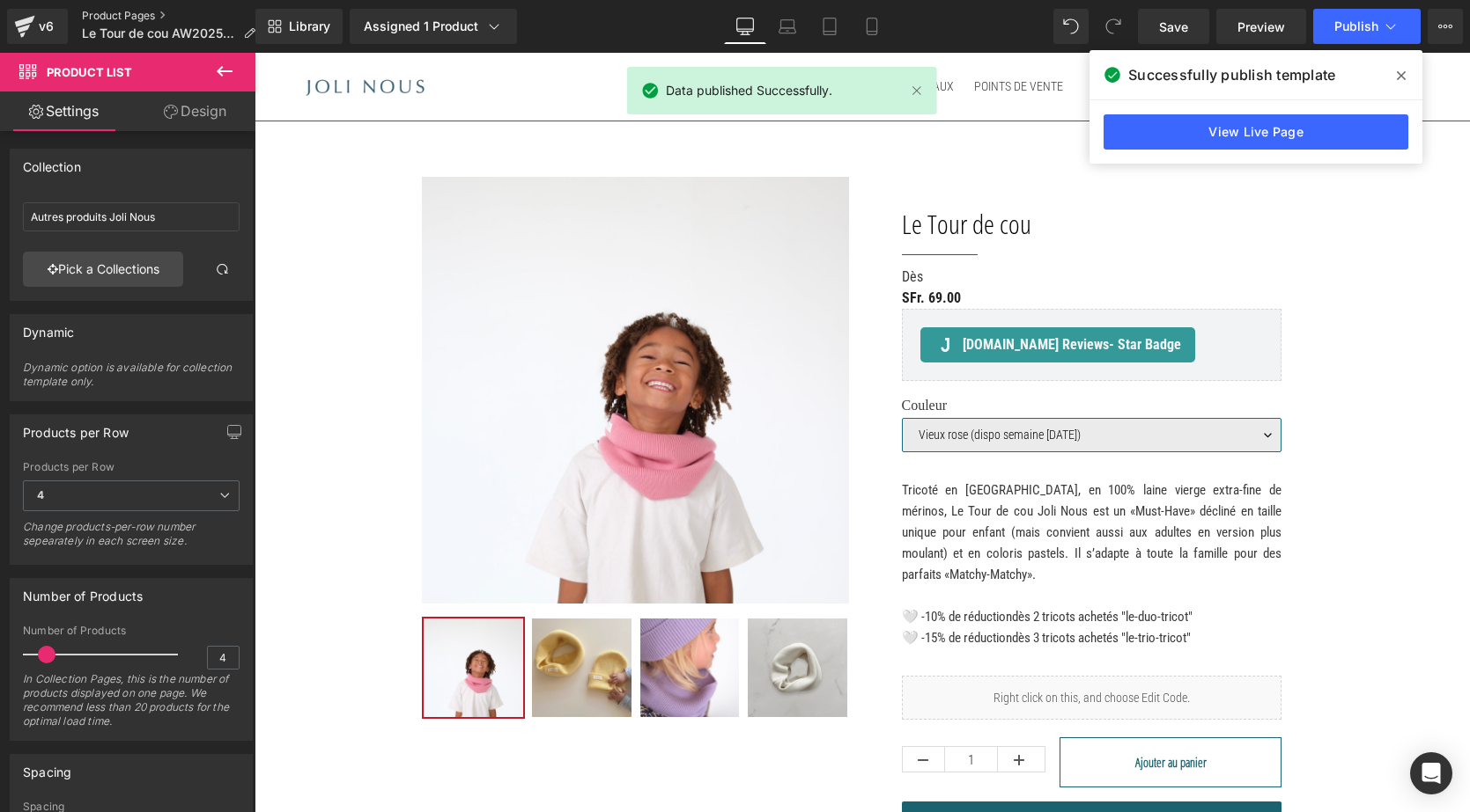
click at [118, 18] on link "Product Pages" at bounding box center [176, 16] width 188 height 14
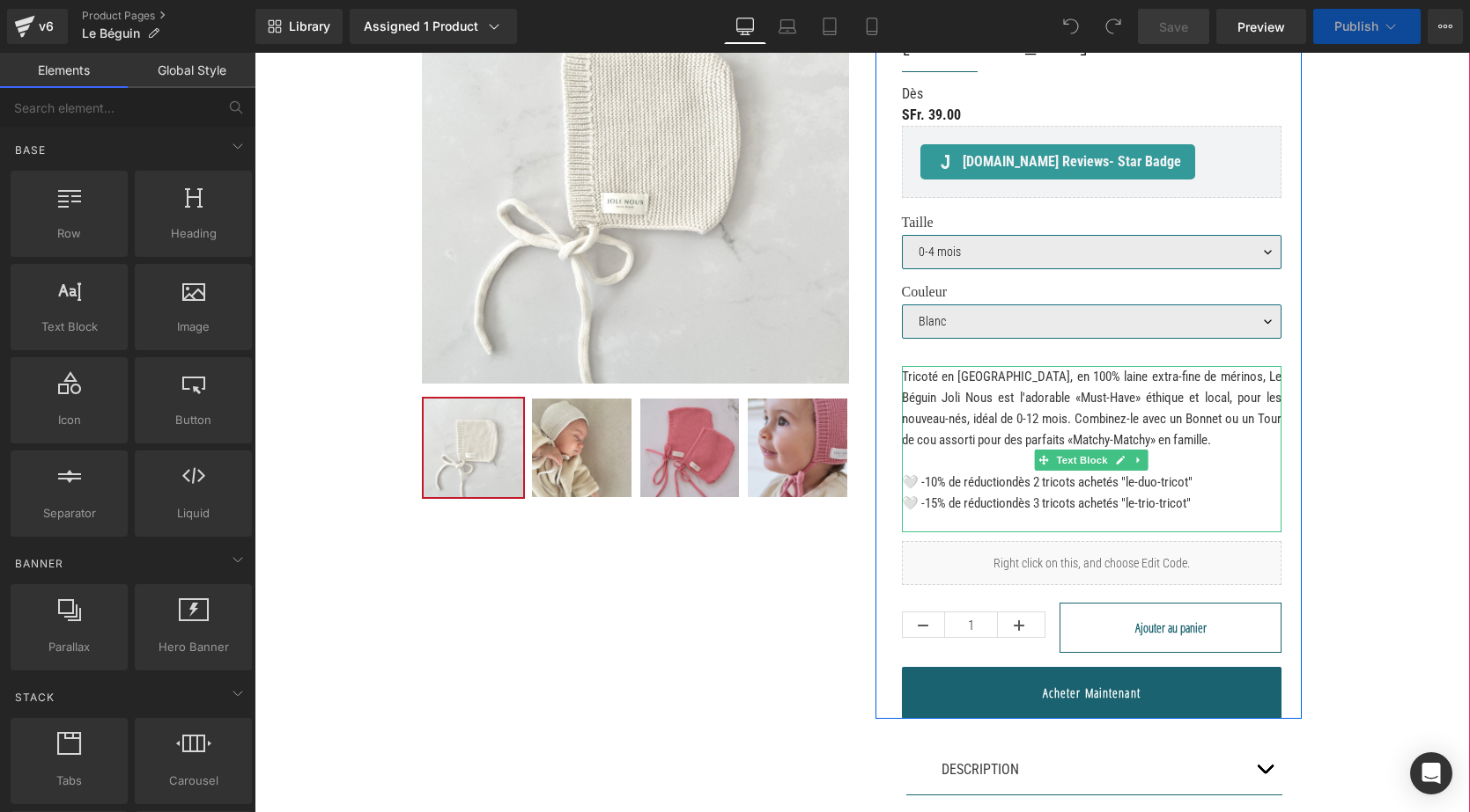
scroll to position [364, 0]
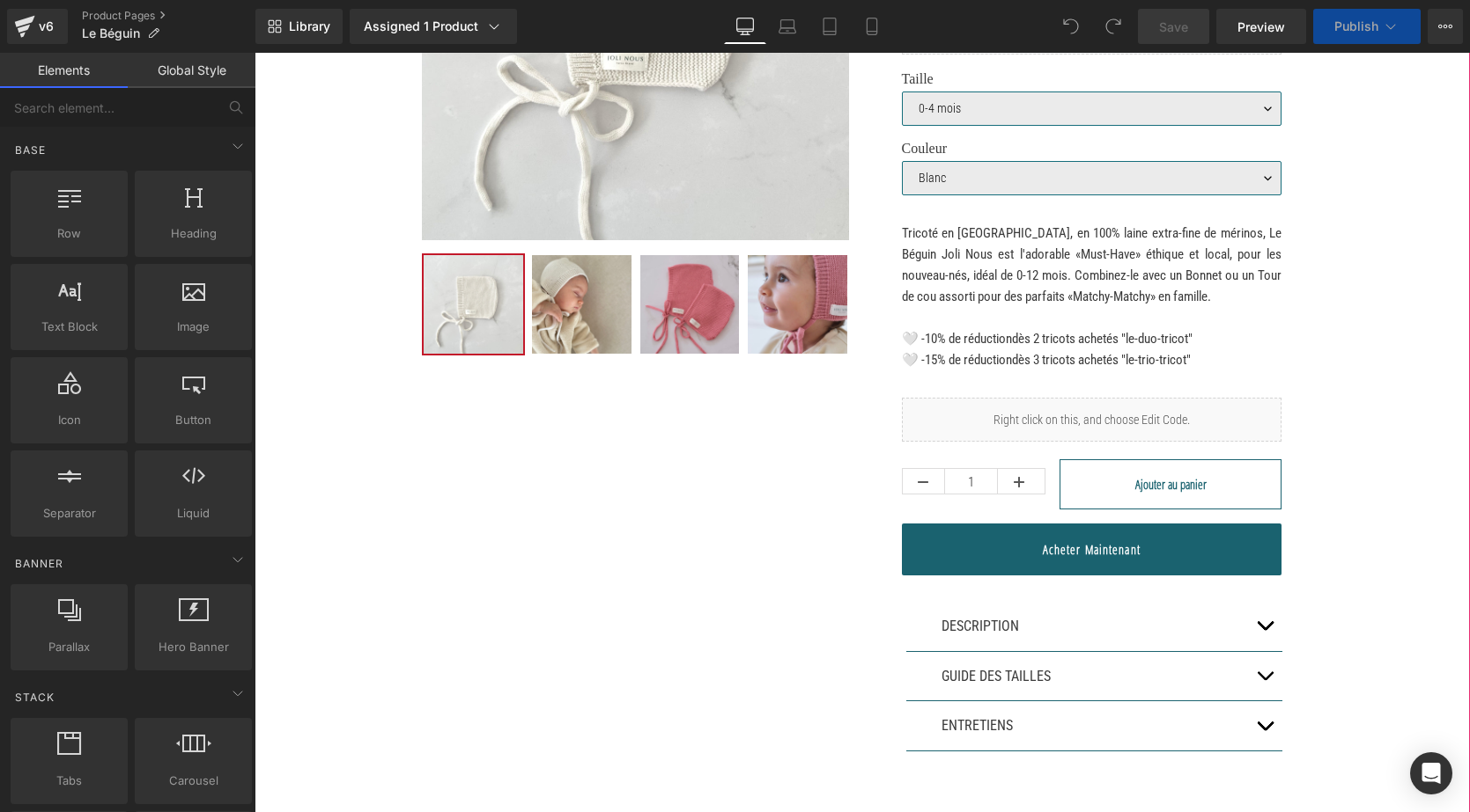
click at [1270, 608] on button "button" at bounding box center [1265, 627] width 35 height 50
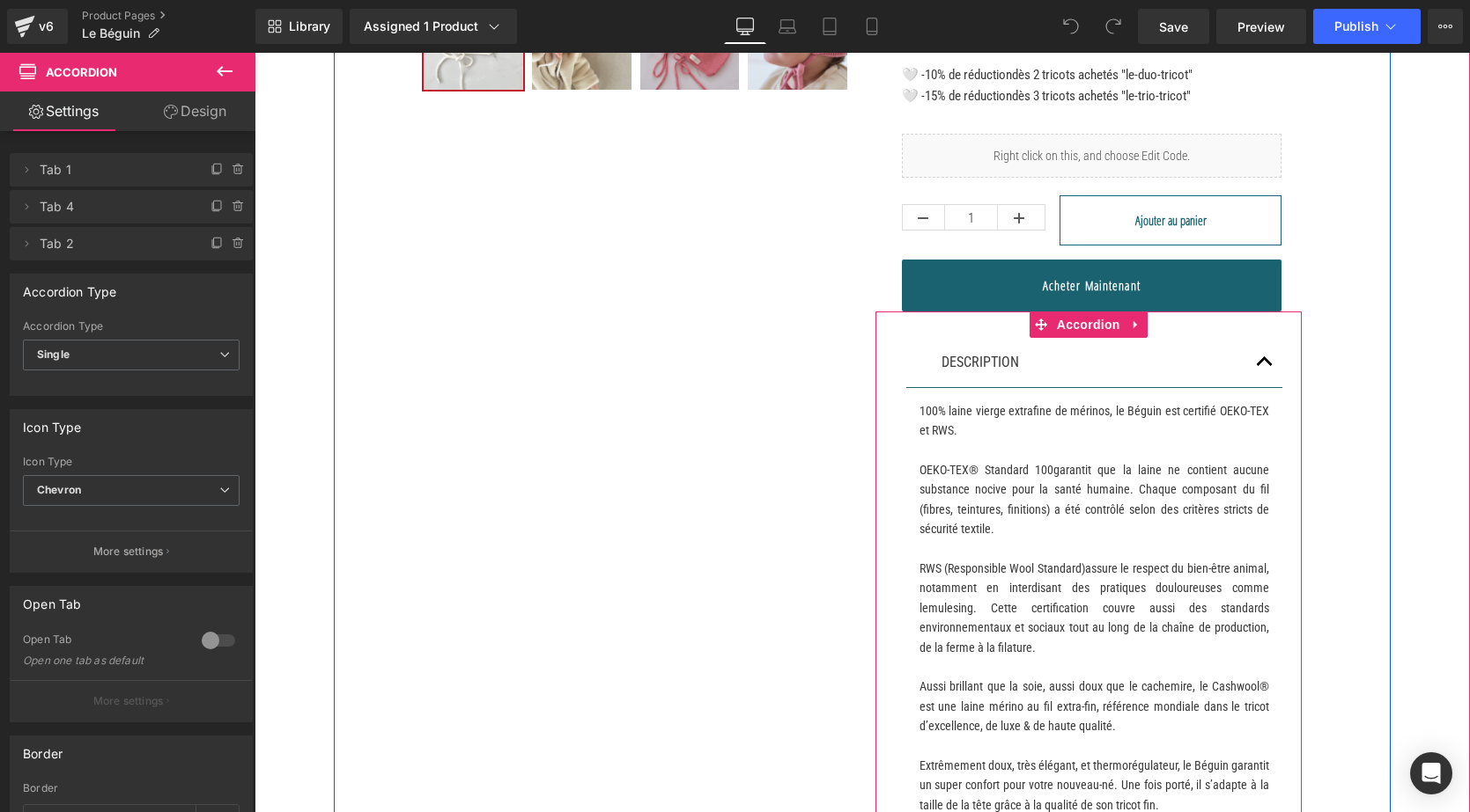
scroll to position [629, 0]
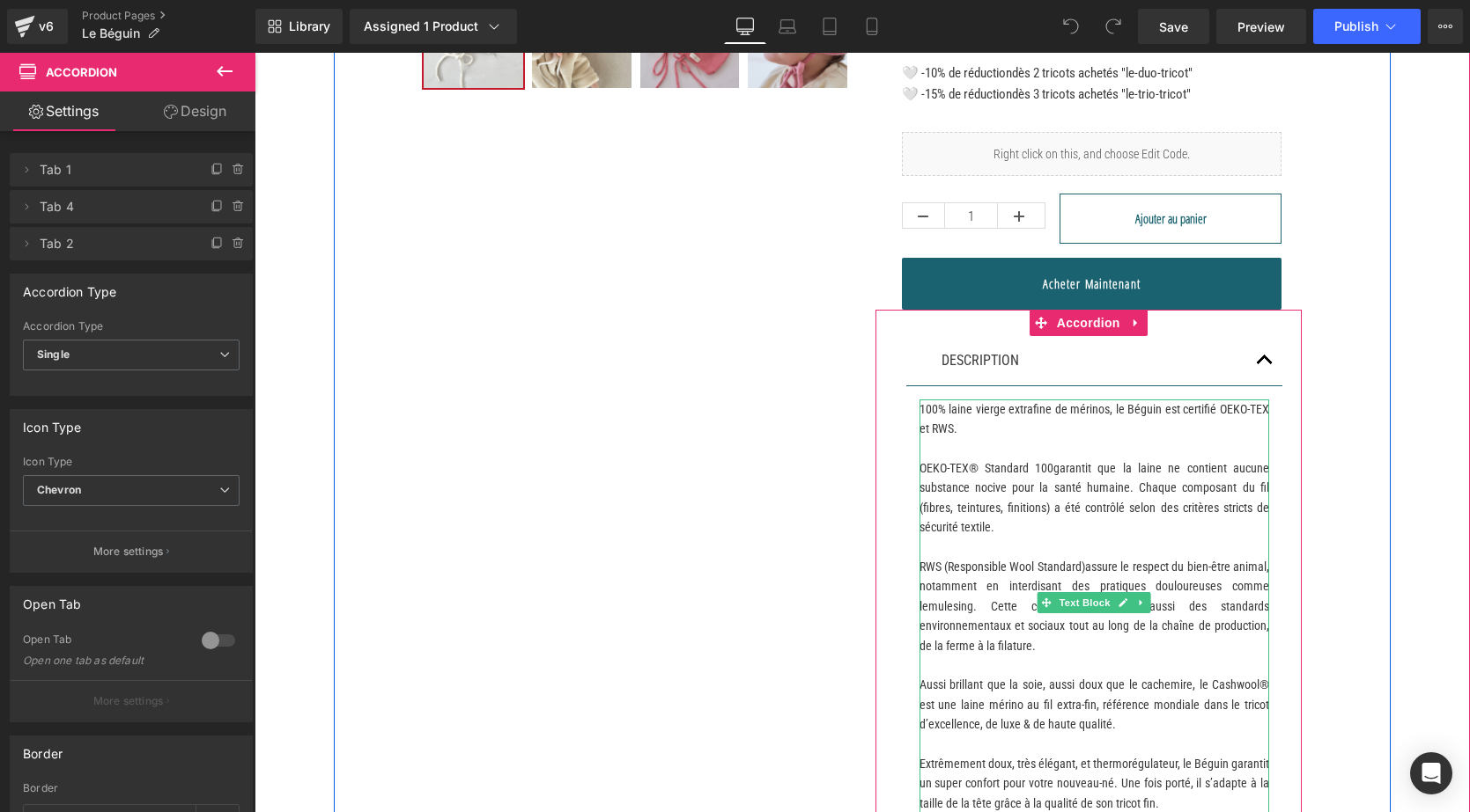
click at [1166, 579] on p "100% laine vierge extrafine de mérinos, le Béguin est certifié OEKO-TEX et RWS.…" at bounding box center [1095, 567] width 350 height 335
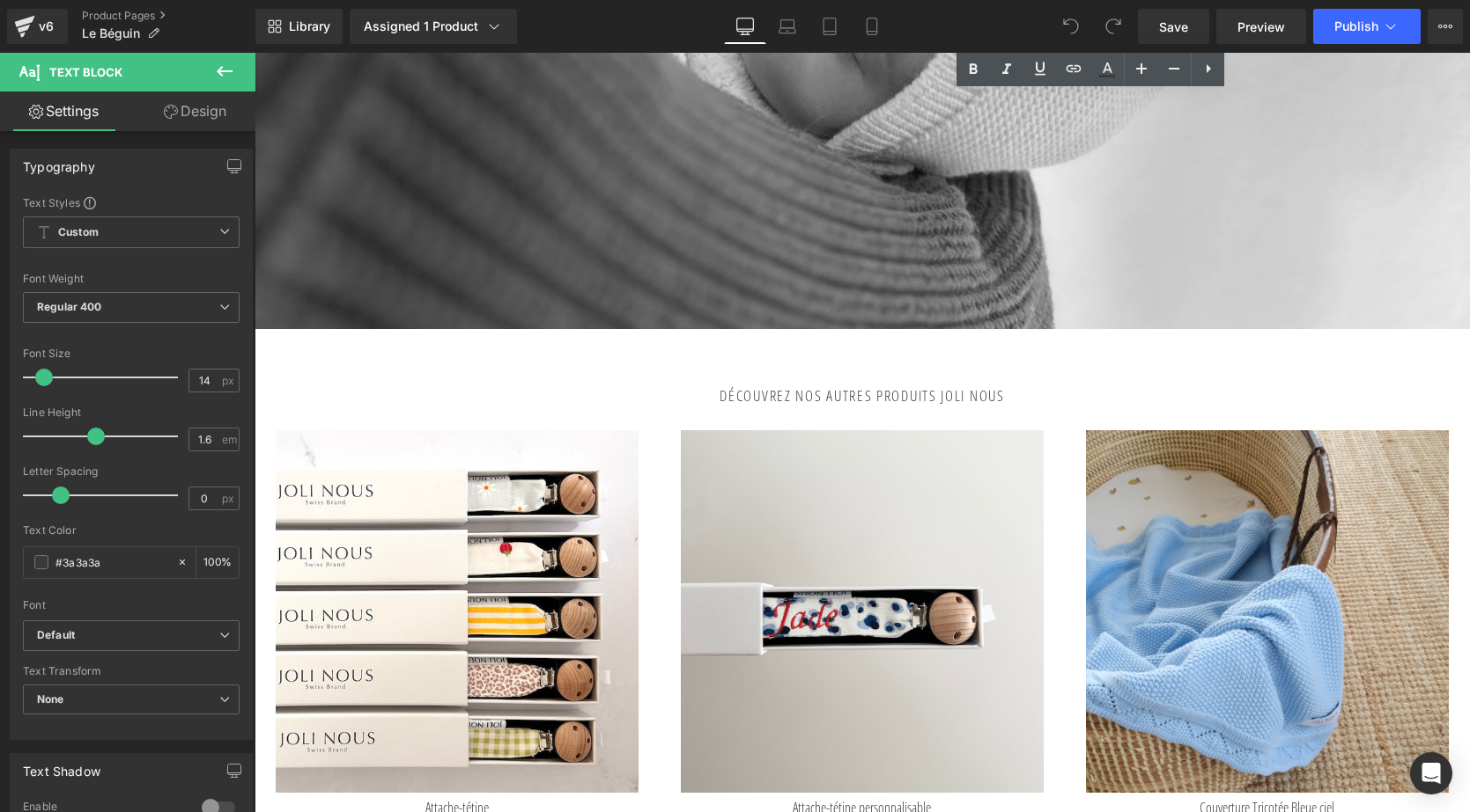
scroll to position [4819, 0]
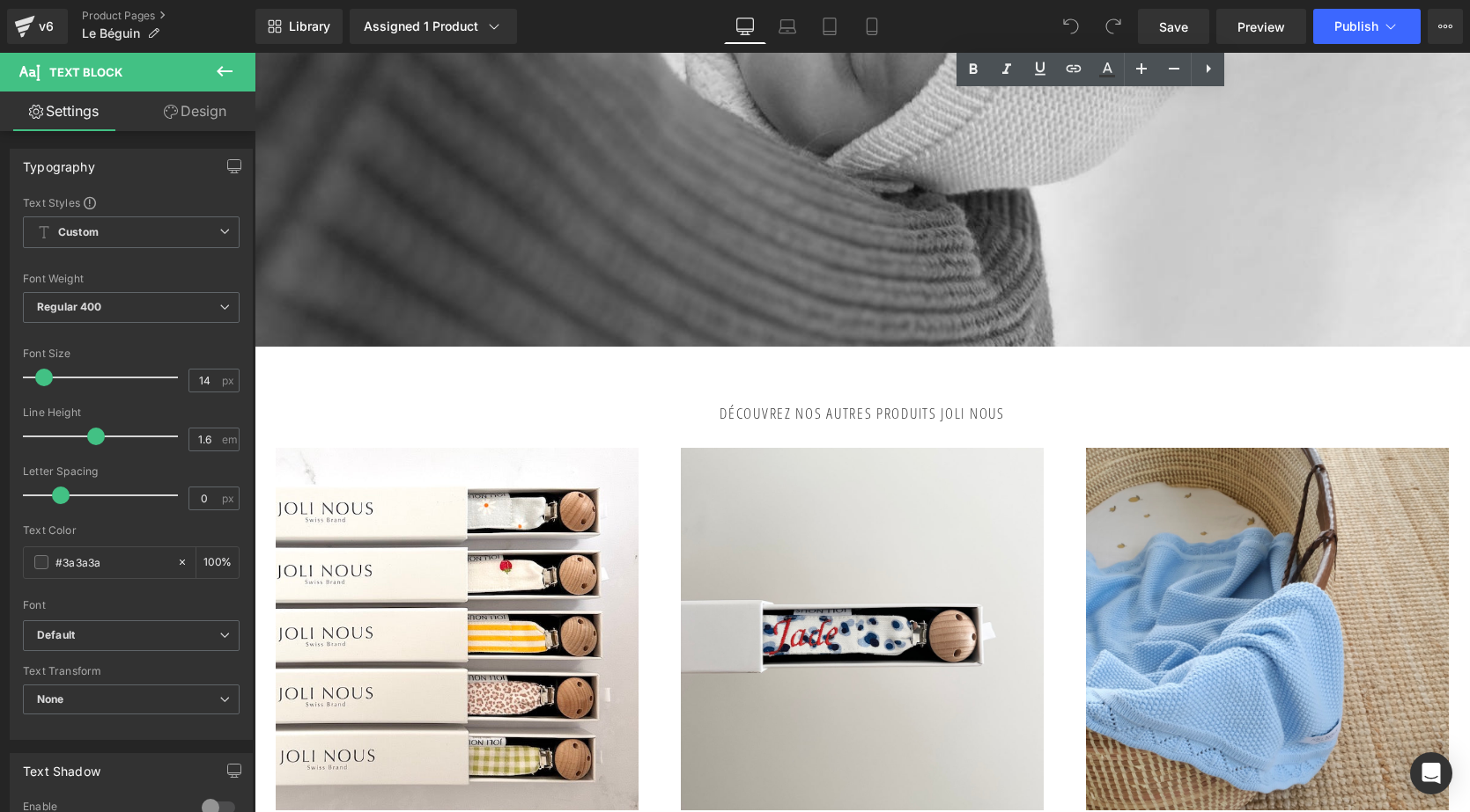
click at [255, 53] on div at bounding box center [255, 53] width 0 height 0
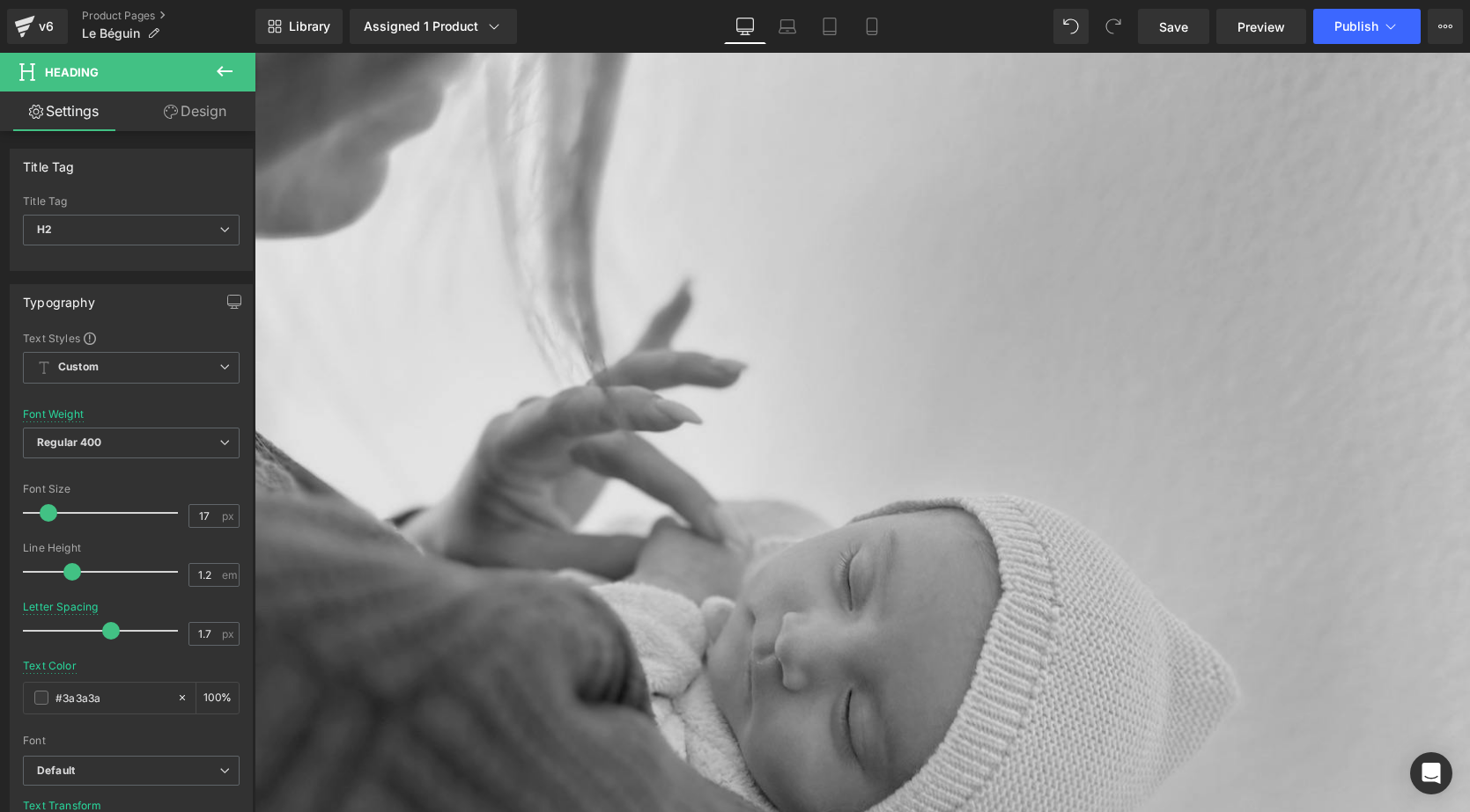
scroll to position [4023, 0]
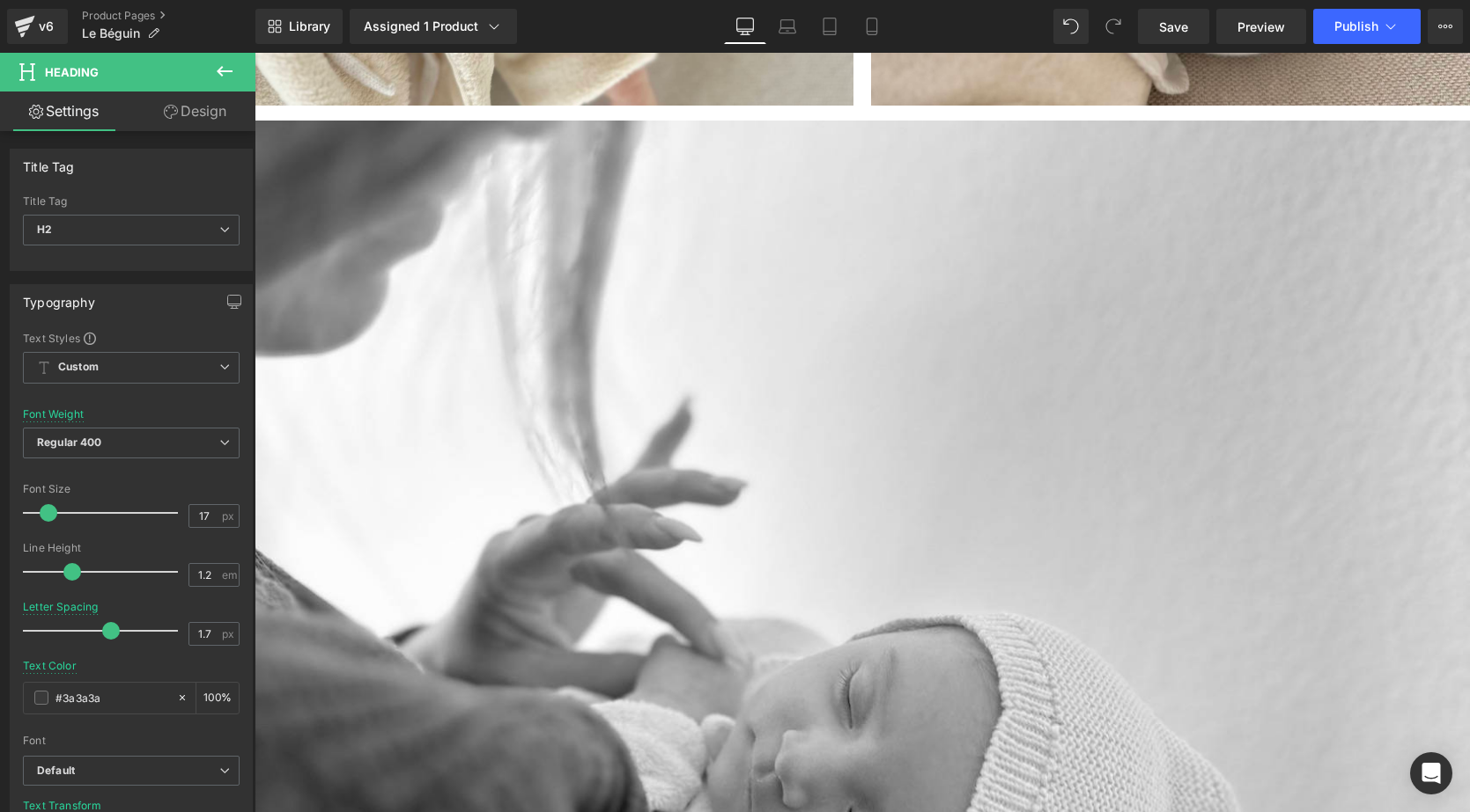
click at [227, 65] on icon at bounding box center [225, 72] width 21 height 21
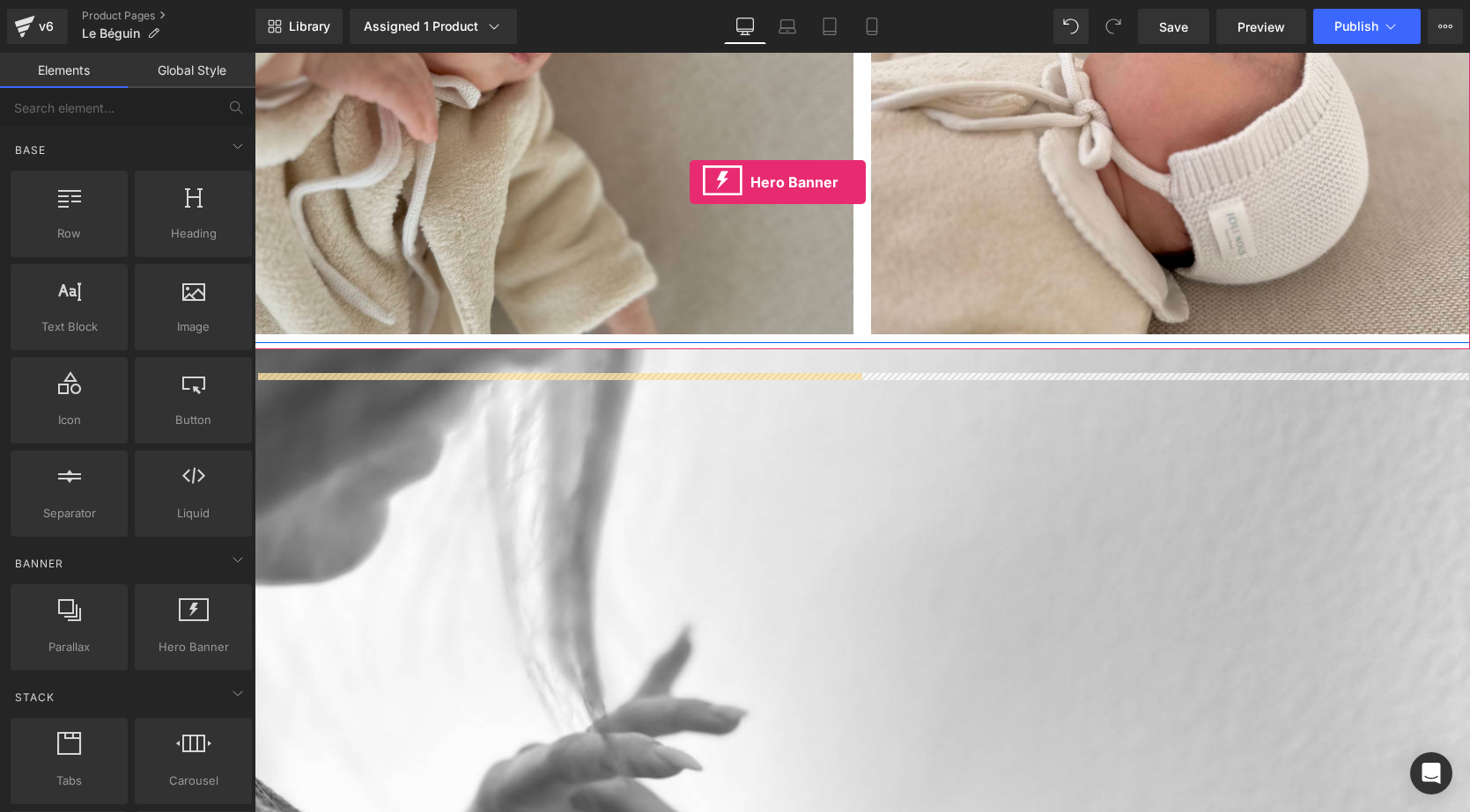
scroll to position [3723, 0]
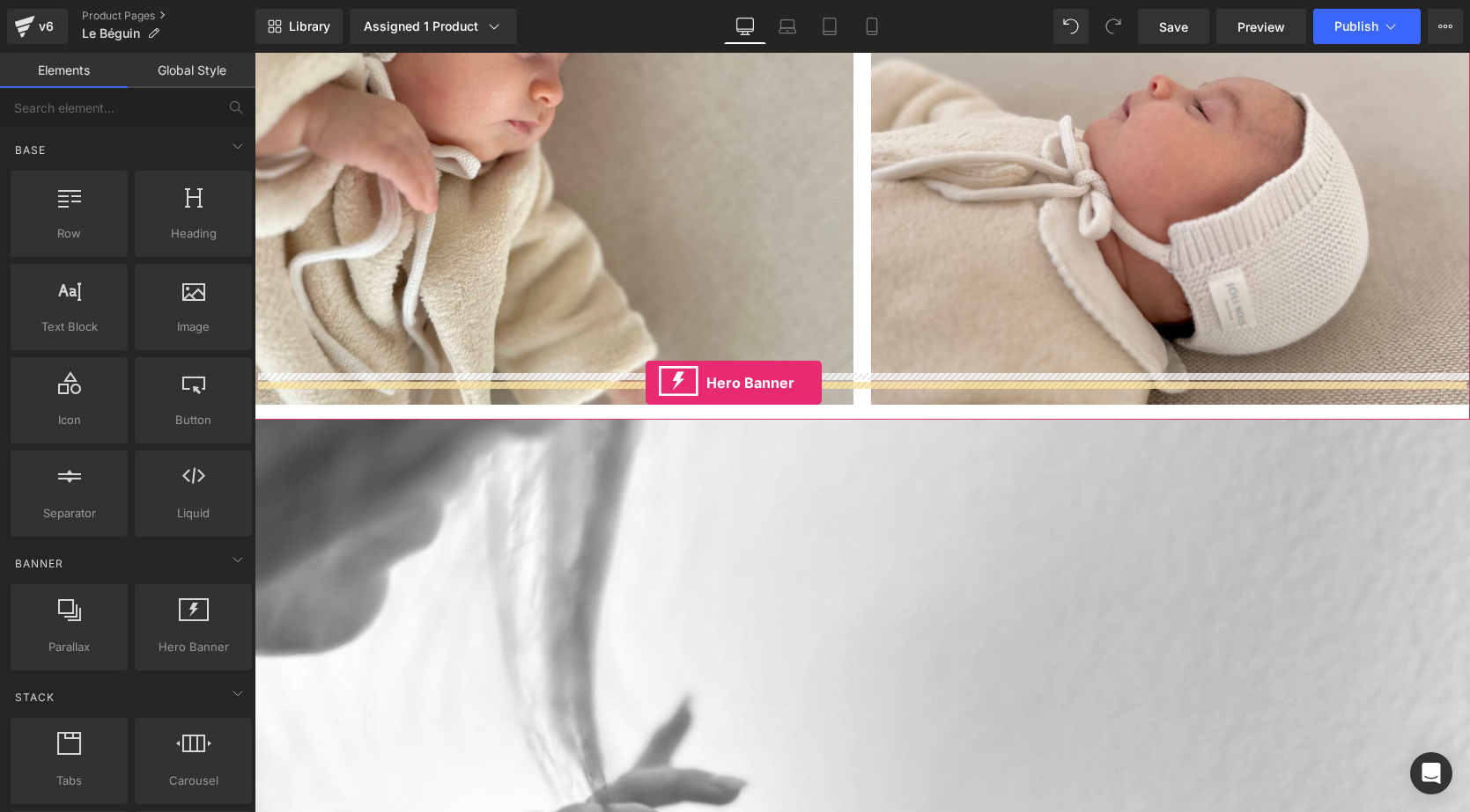
drag, startPoint x: 422, startPoint y: 670, endPoint x: 645, endPoint y: 383, distance: 363.5
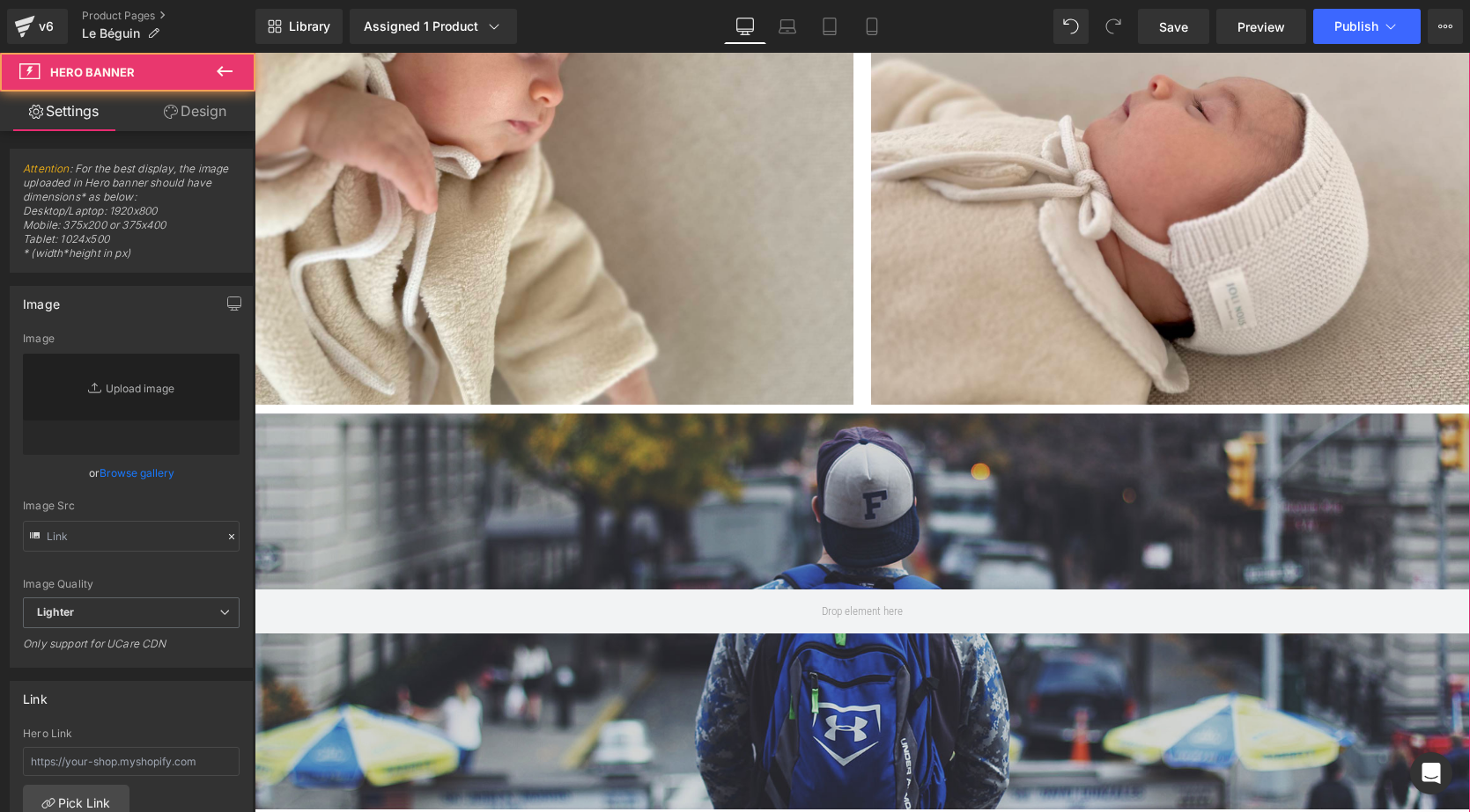
type input "https://d1um8515vdn9kb.cloudfront.net/images/hero.jpg"
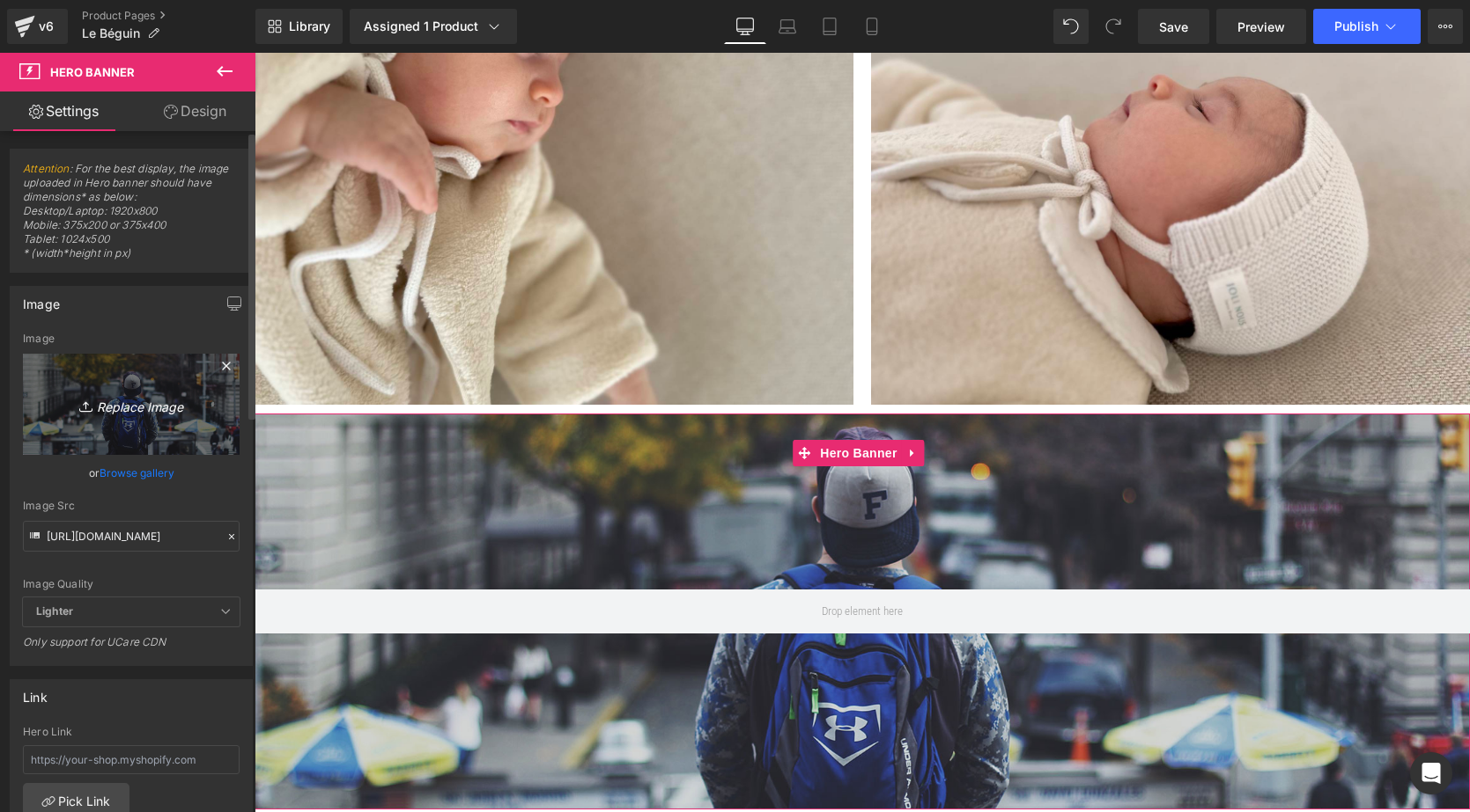
click at [187, 438] on link "Replace Image" at bounding box center [131, 404] width 217 height 101
type input "C:\fakepath\ALL-Bonnet-vieux-rose-Tricot-joli-nous-laine-mérinos-ultra-doux-co…"
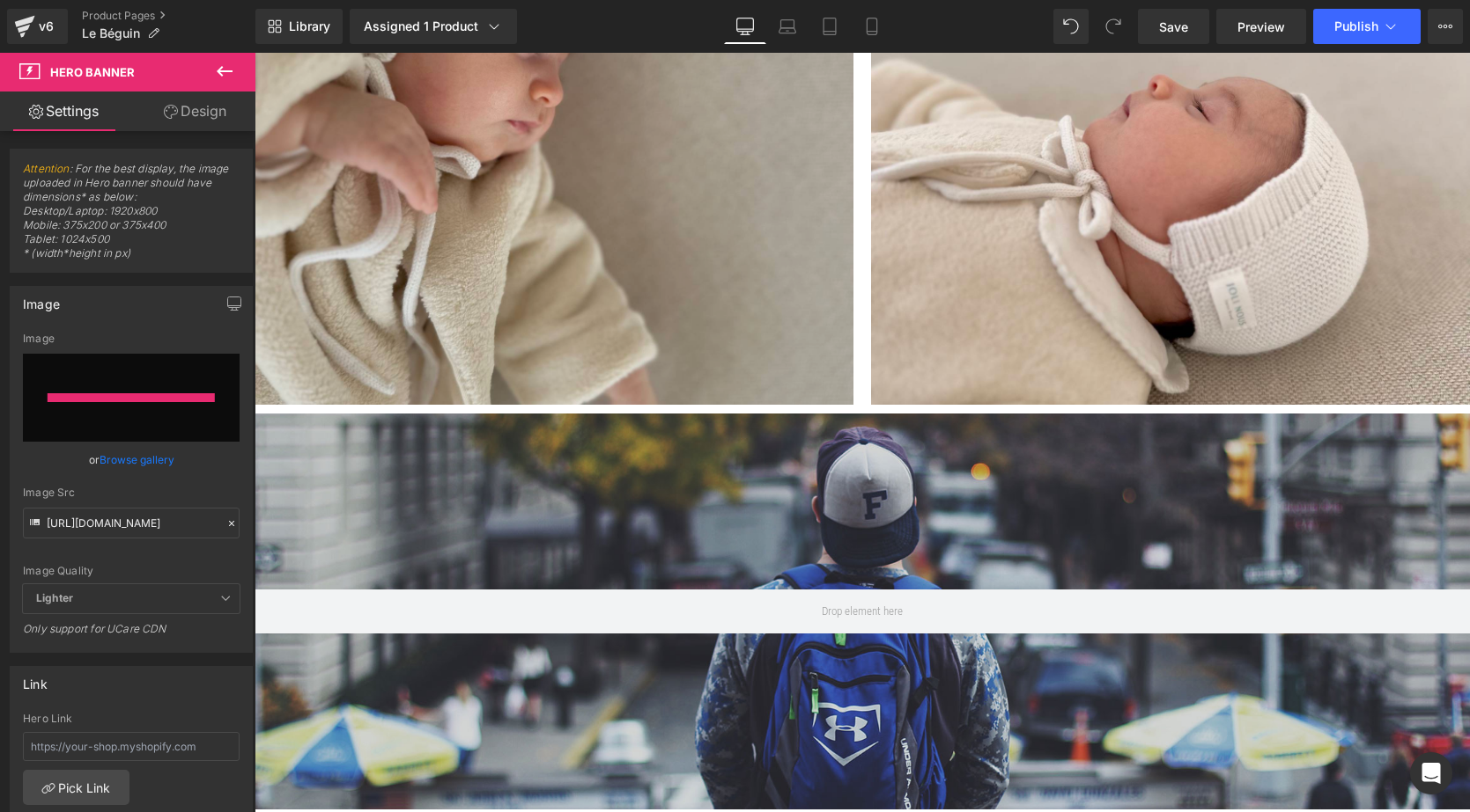
type input "https://ucarecdn.com/52193c3e-439a-44f8-a9dc-98172b9379e8/-/format/auto/-/previ…"
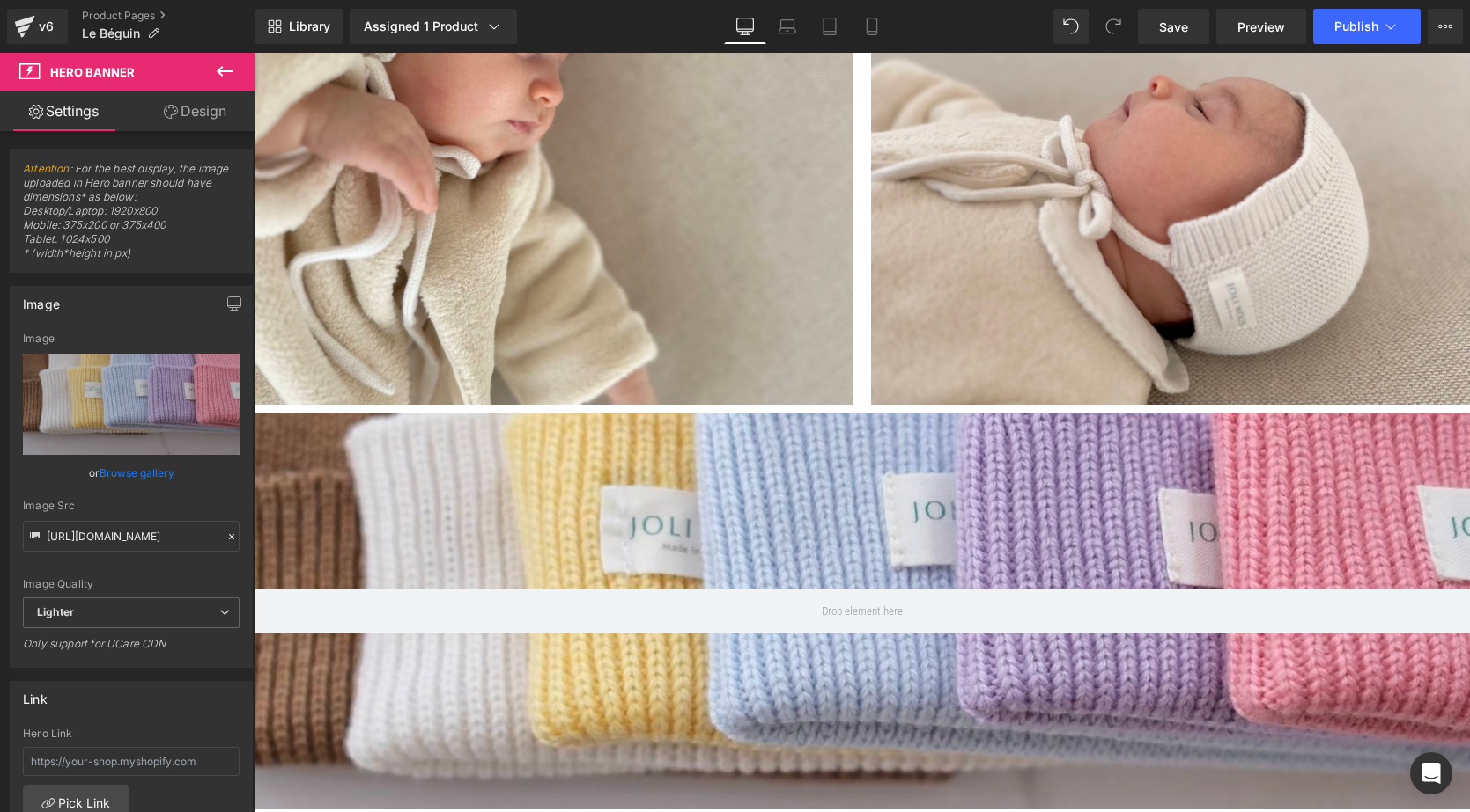
click at [214, 65] on icon at bounding box center [225, 72] width 21 height 21
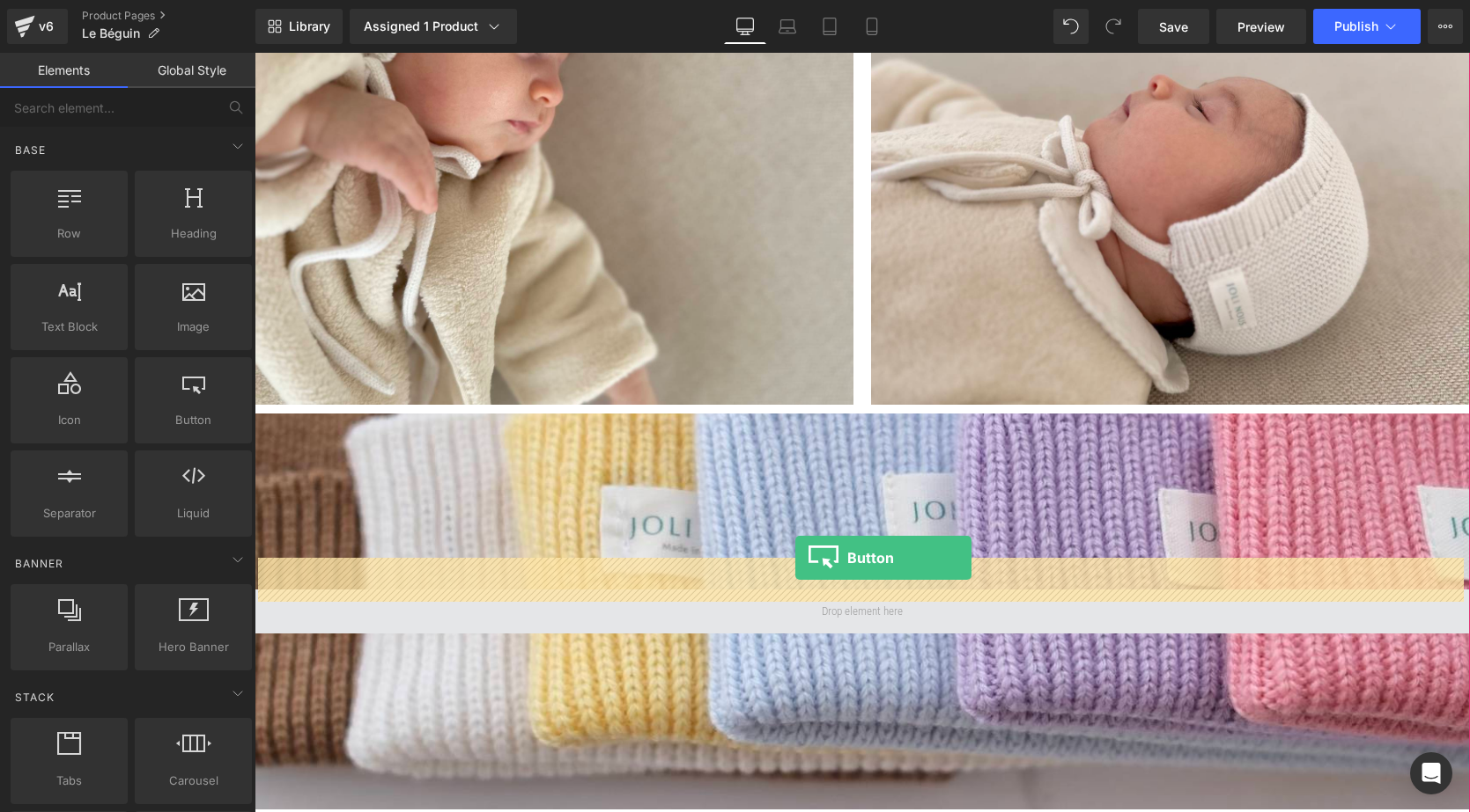
drag, startPoint x: 463, startPoint y: 457, endPoint x: 797, endPoint y: 571, distance: 352.9
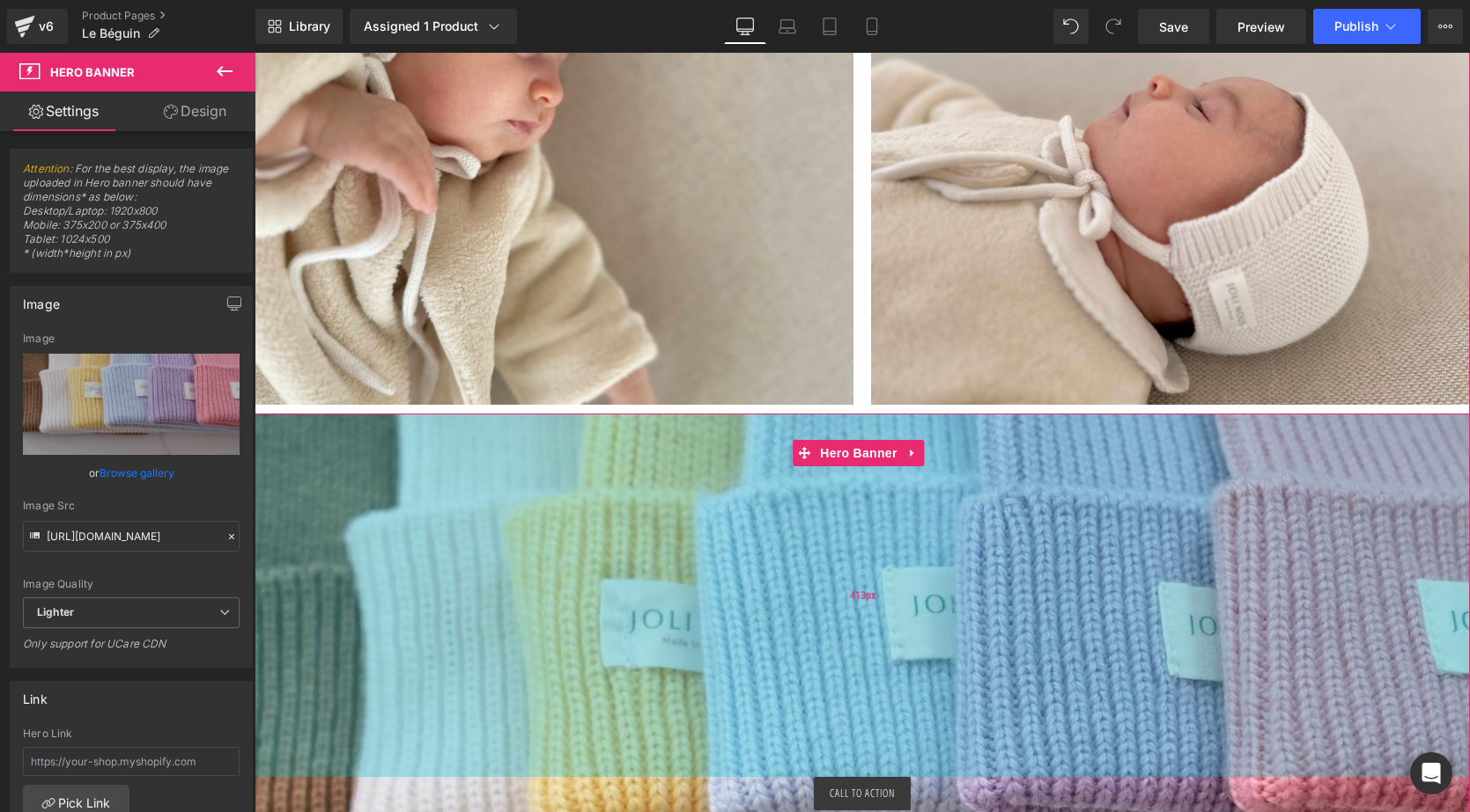
drag, startPoint x: 920, startPoint y: 474, endPoint x: 923, endPoint y: 662, distance: 188.0
click at [923, 662] on div "413px" at bounding box center [862, 595] width 1215 height 364
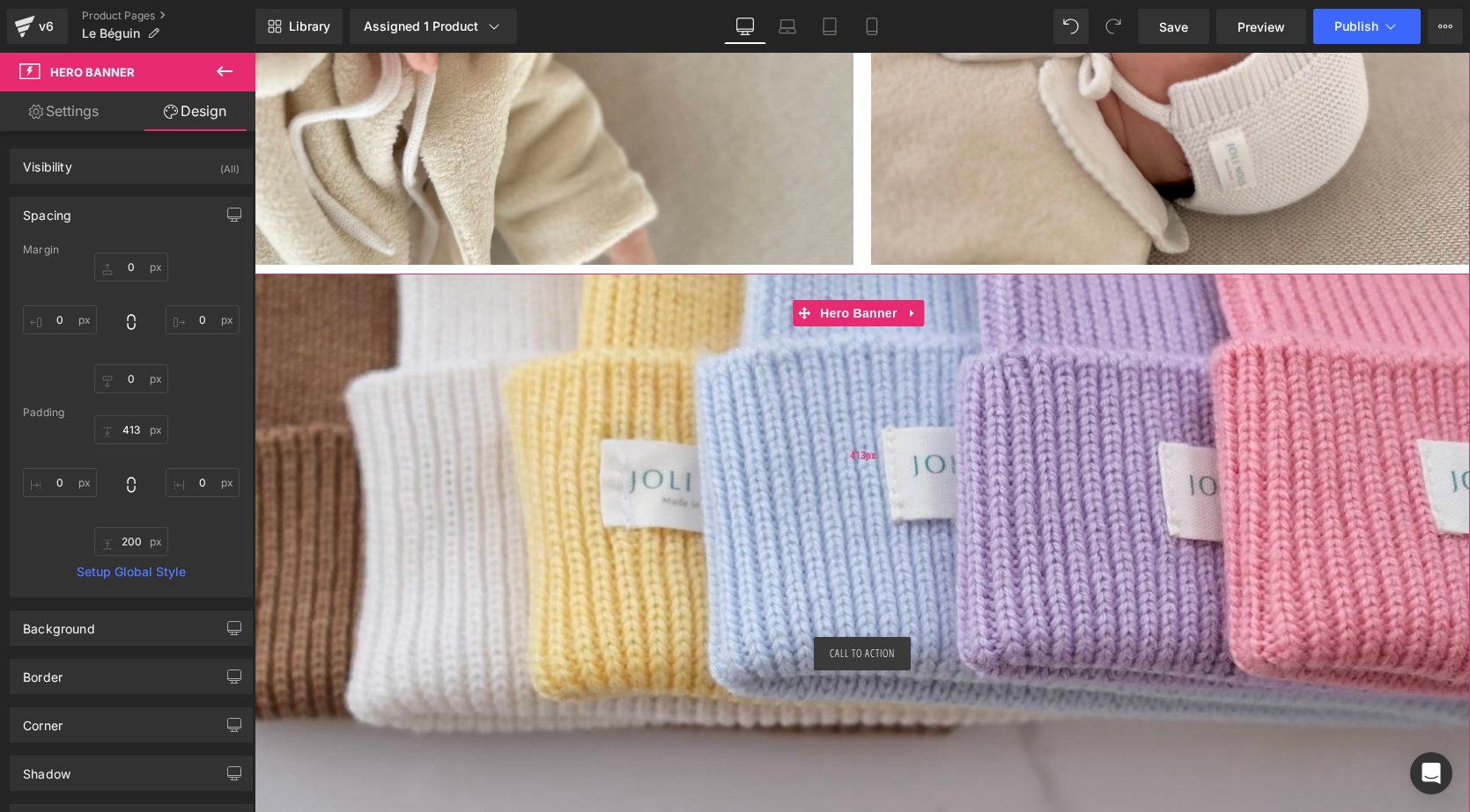
scroll to position [4152, 0]
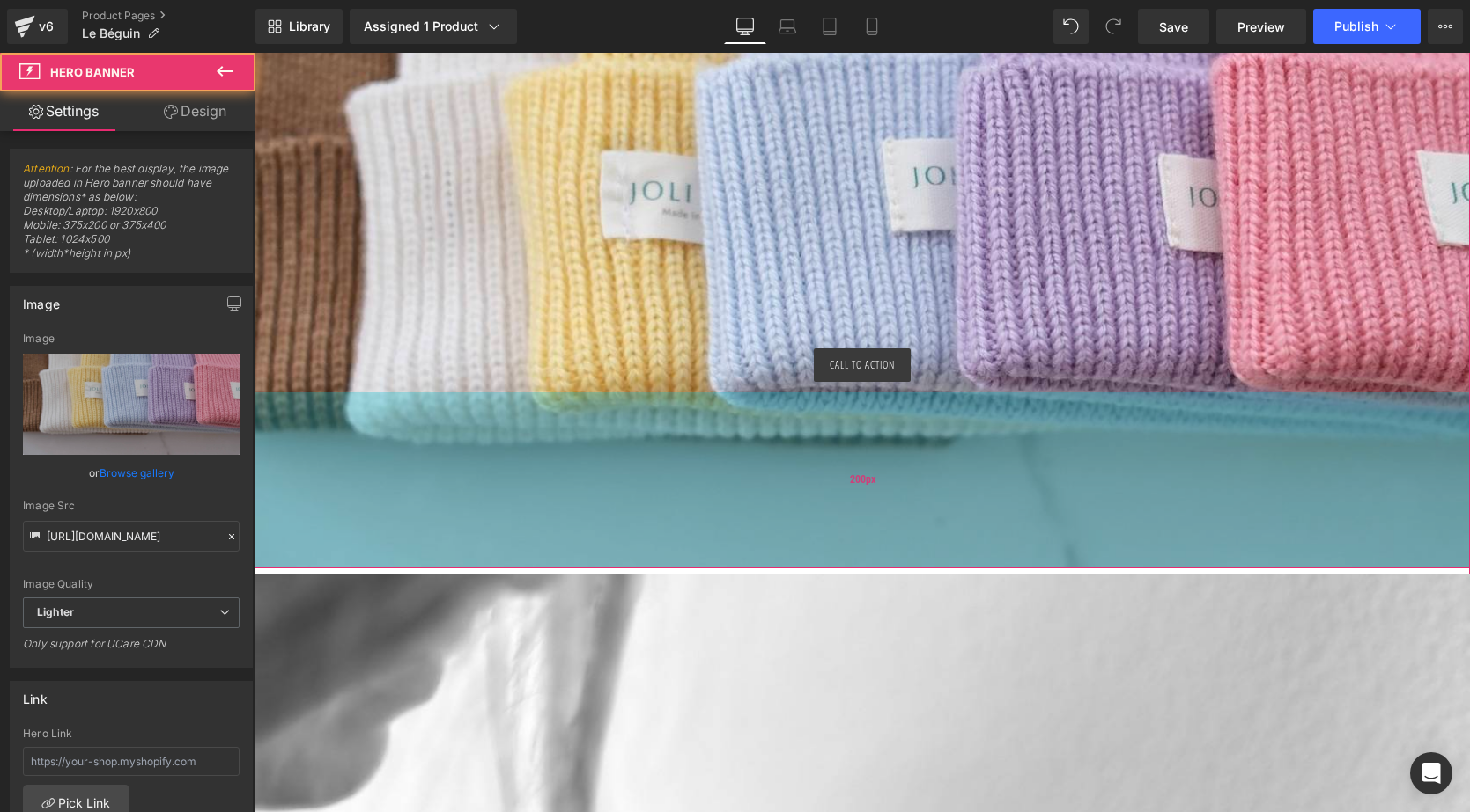
click at [918, 440] on div "Call To Action Button Hero Banner 413px 200px" at bounding box center [862, 277] width 1215 height 584
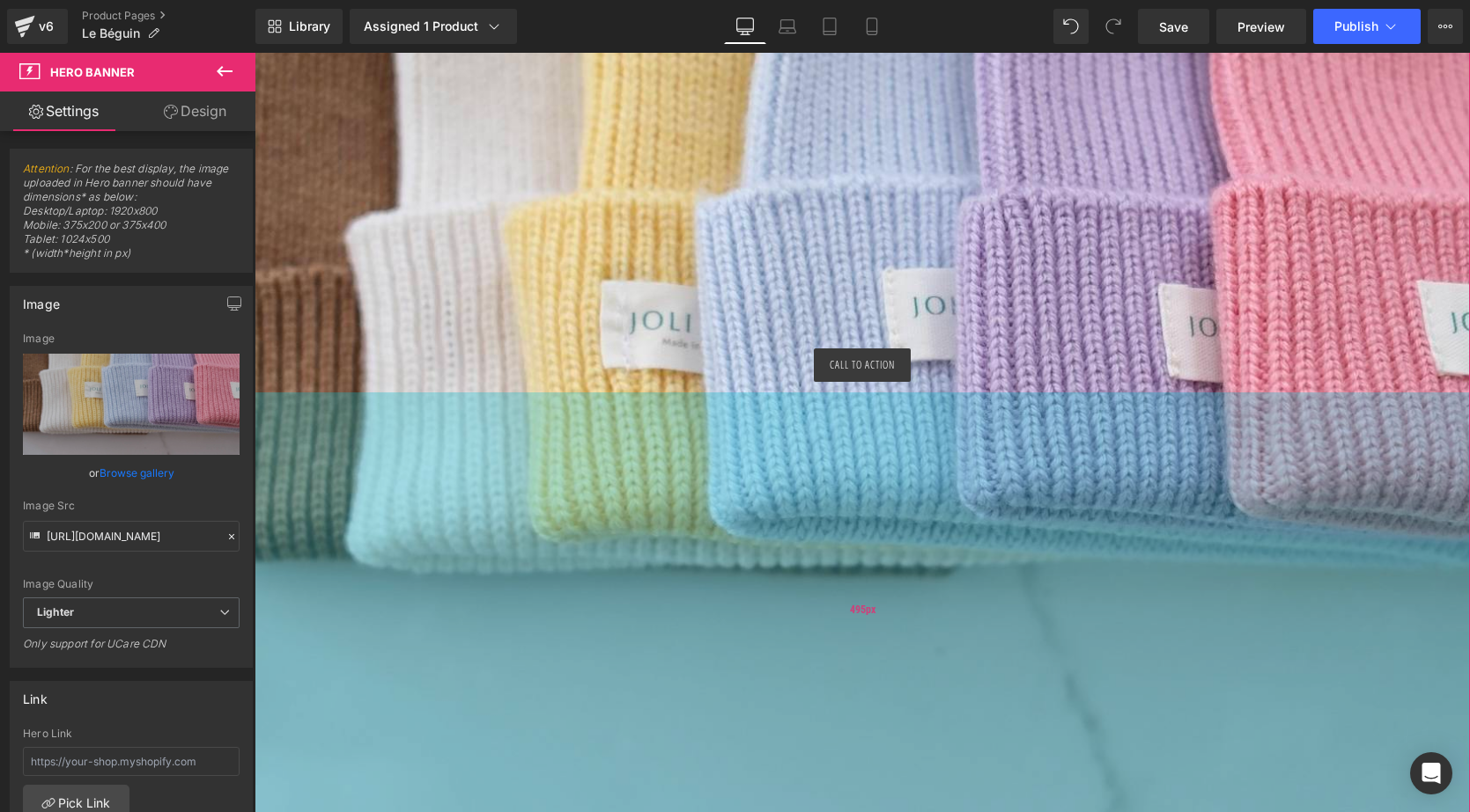
drag, startPoint x: 904, startPoint y: 466, endPoint x: 888, endPoint y: 731, distance: 265.5
click at [888, 733] on div "495px" at bounding box center [862, 610] width 1215 height 436
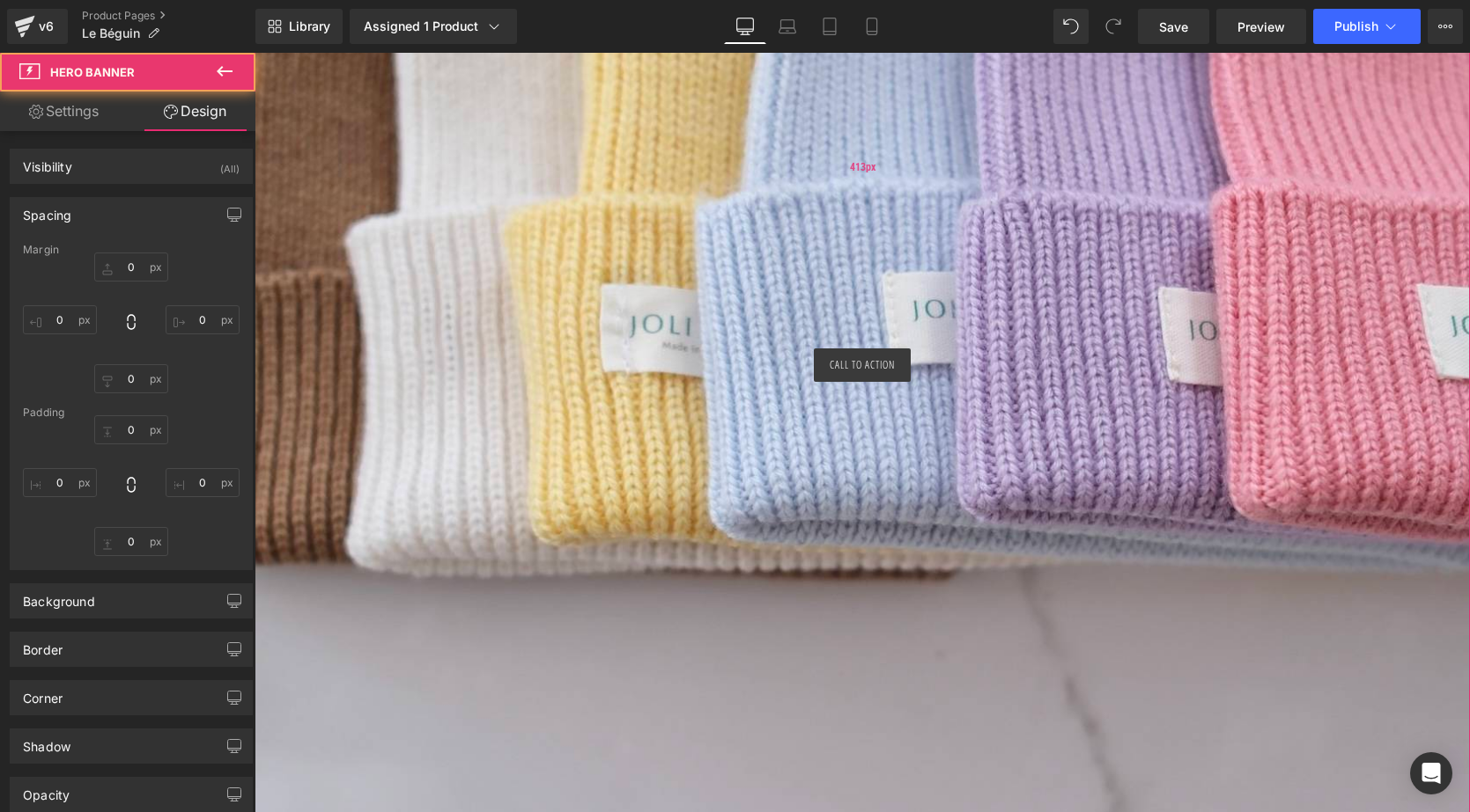
type input "0"
type input "413"
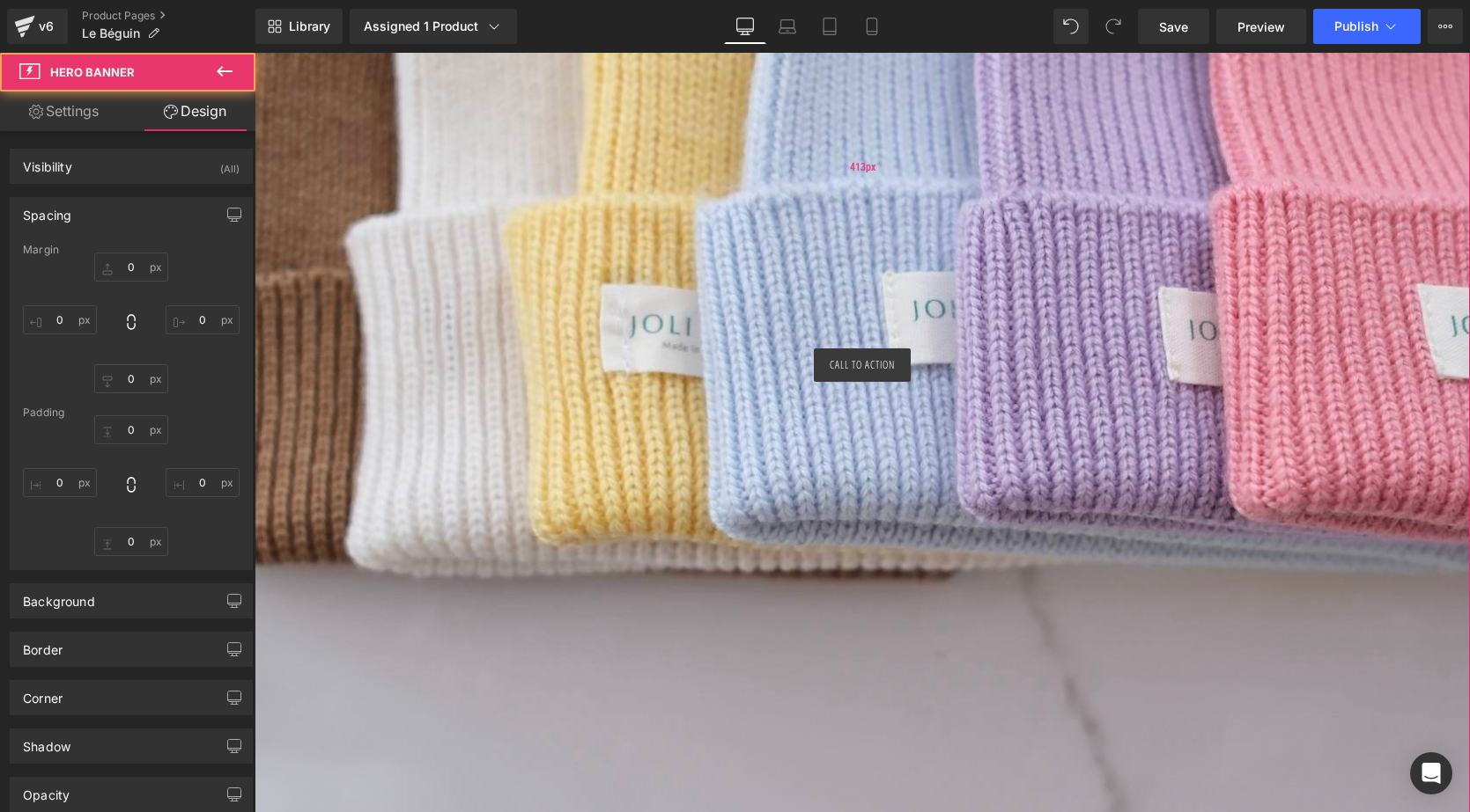
type input "0"
type input "503"
type input "0"
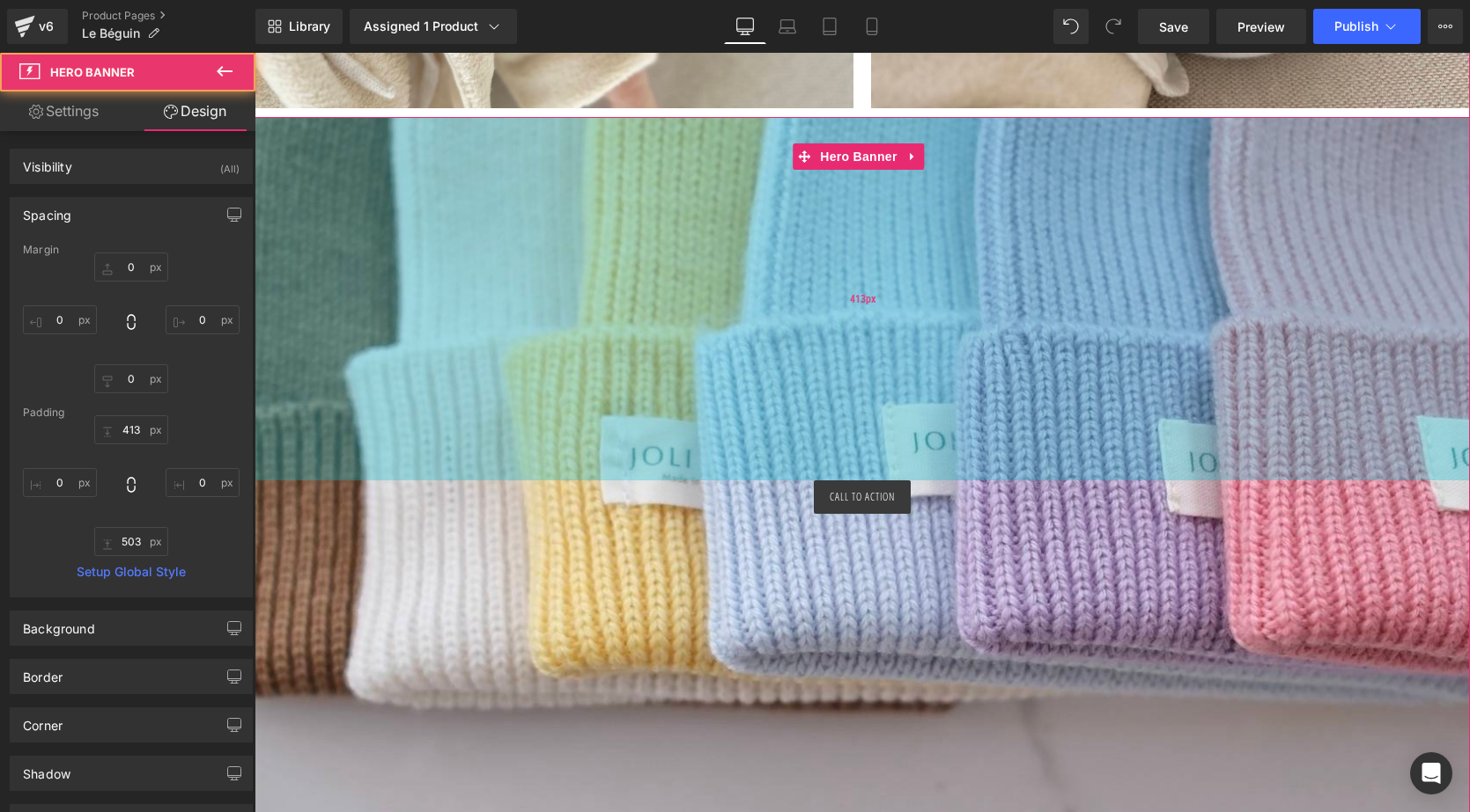
scroll to position [3984, 0]
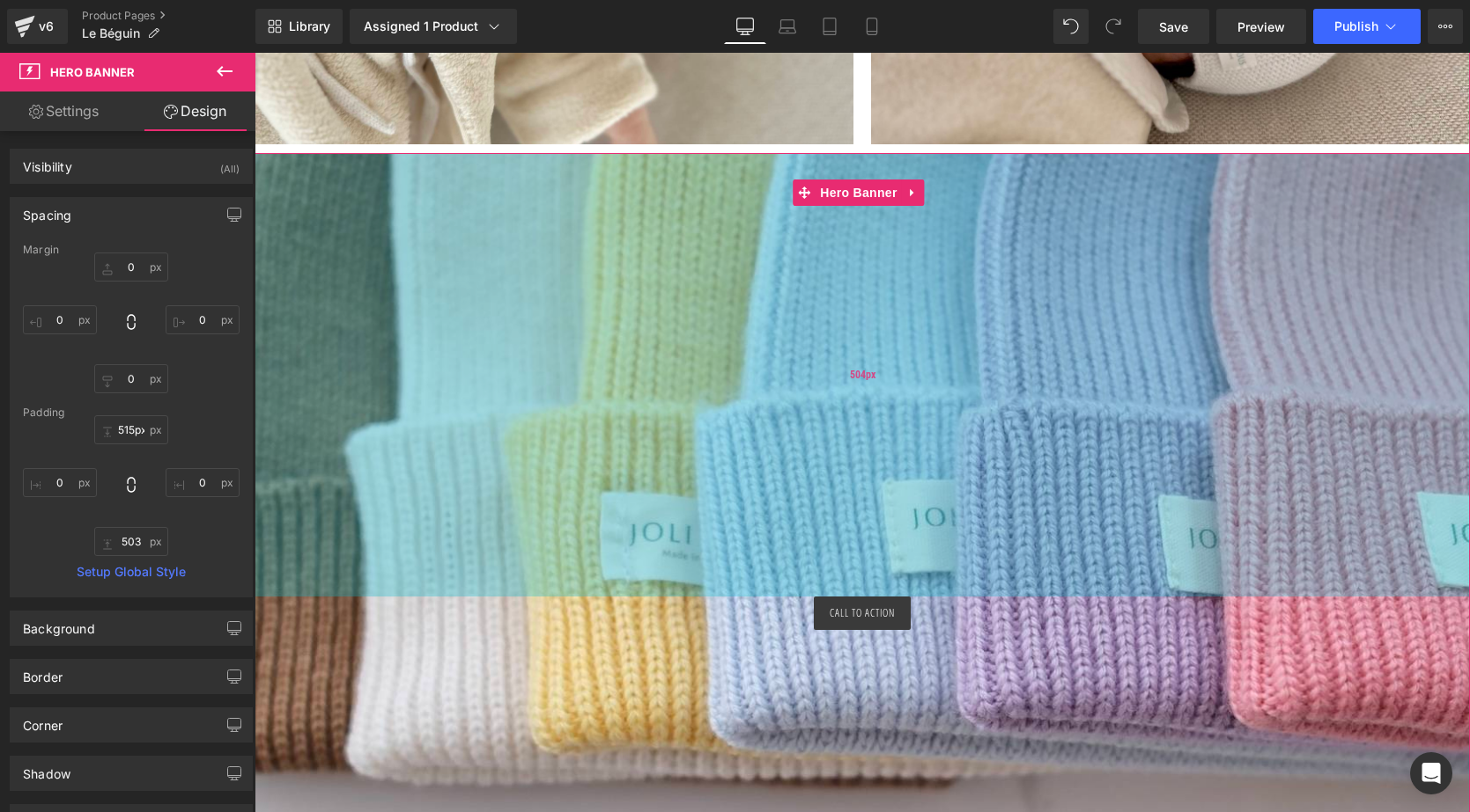
type input "516px"
drag, startPoint x: 916, startPoint y: 307, endPoint x: 914, endPoint y: 398, distance: 91.0
click at [914, 398] on div "504px" at bounding box center [862, 375] width 1215 height 444
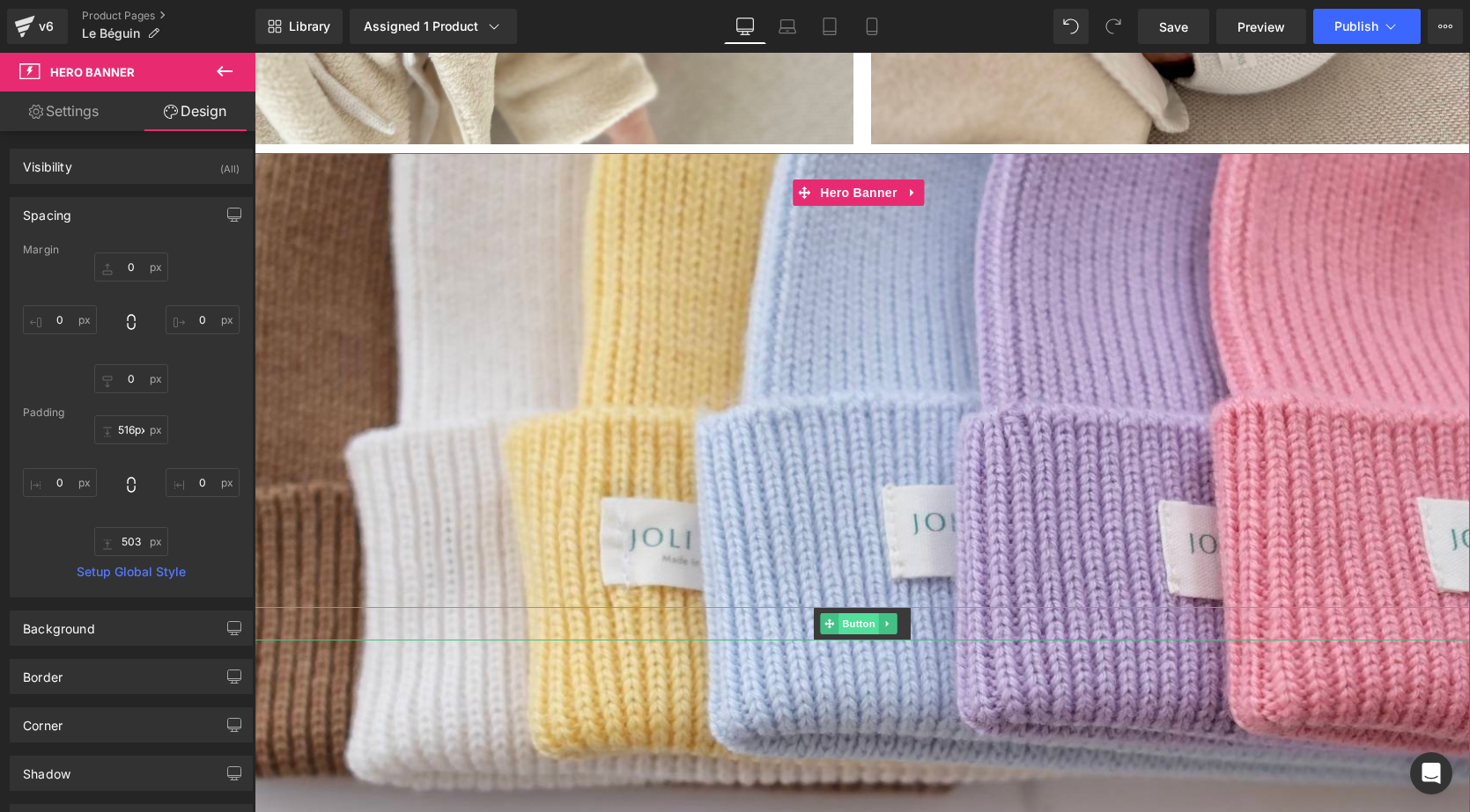
click at [866, 614] on span "Button" at bounding box center [858, 624] width 41 height 21
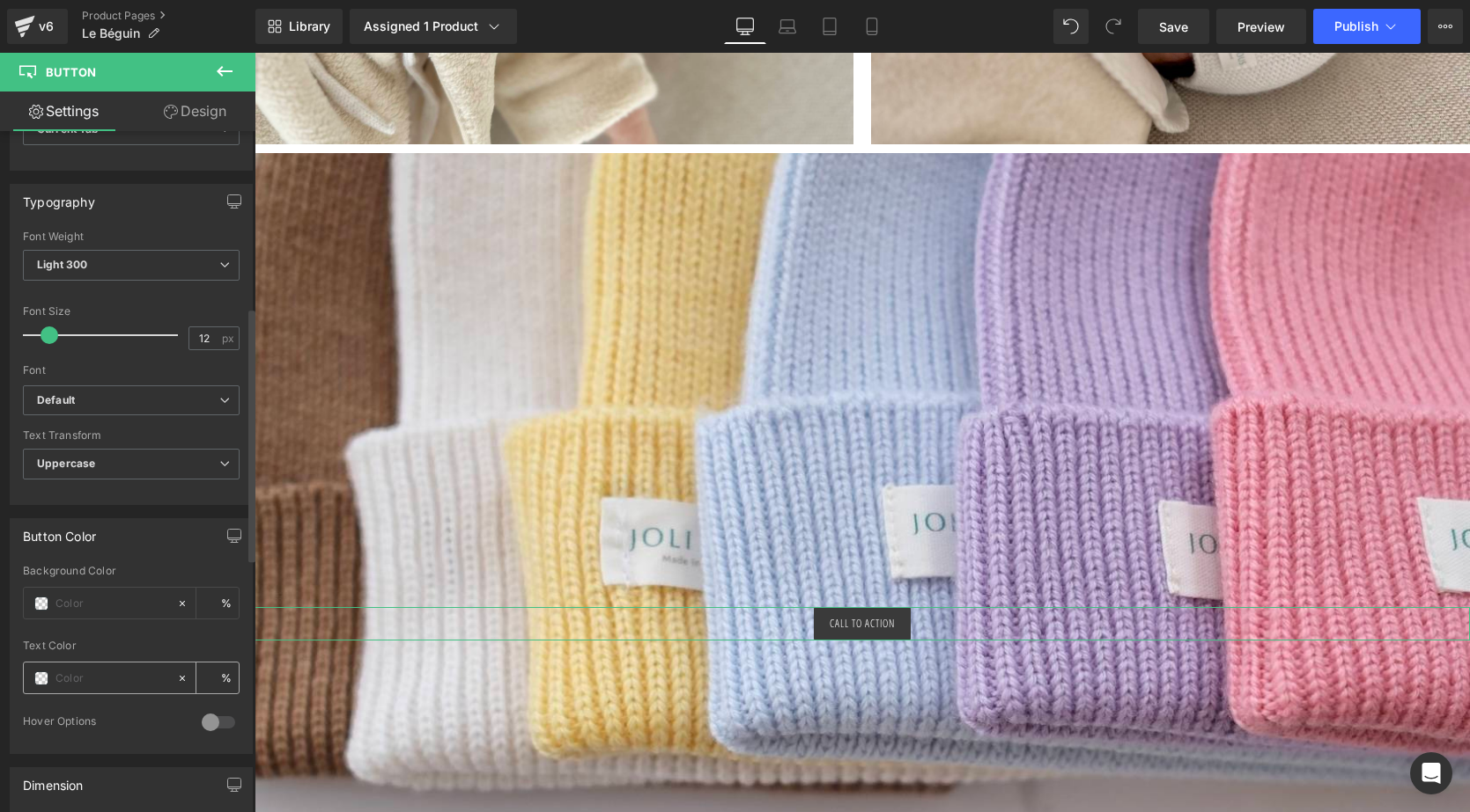
scroll to position [486, 0]
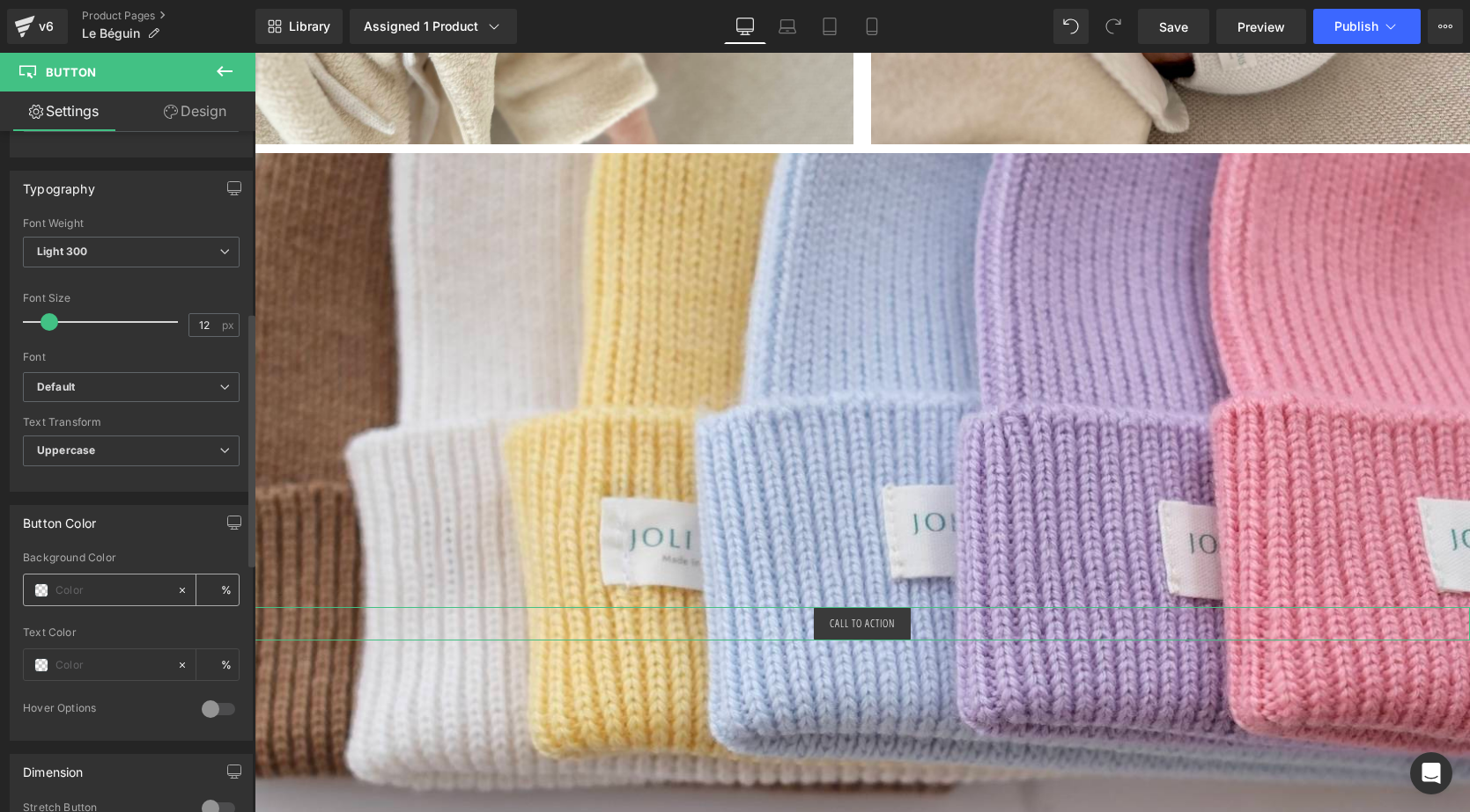
click at [74, 590] on input "text" at bounding box center [112, 591] width 112 height 19
type input "#097988"
type input "100"
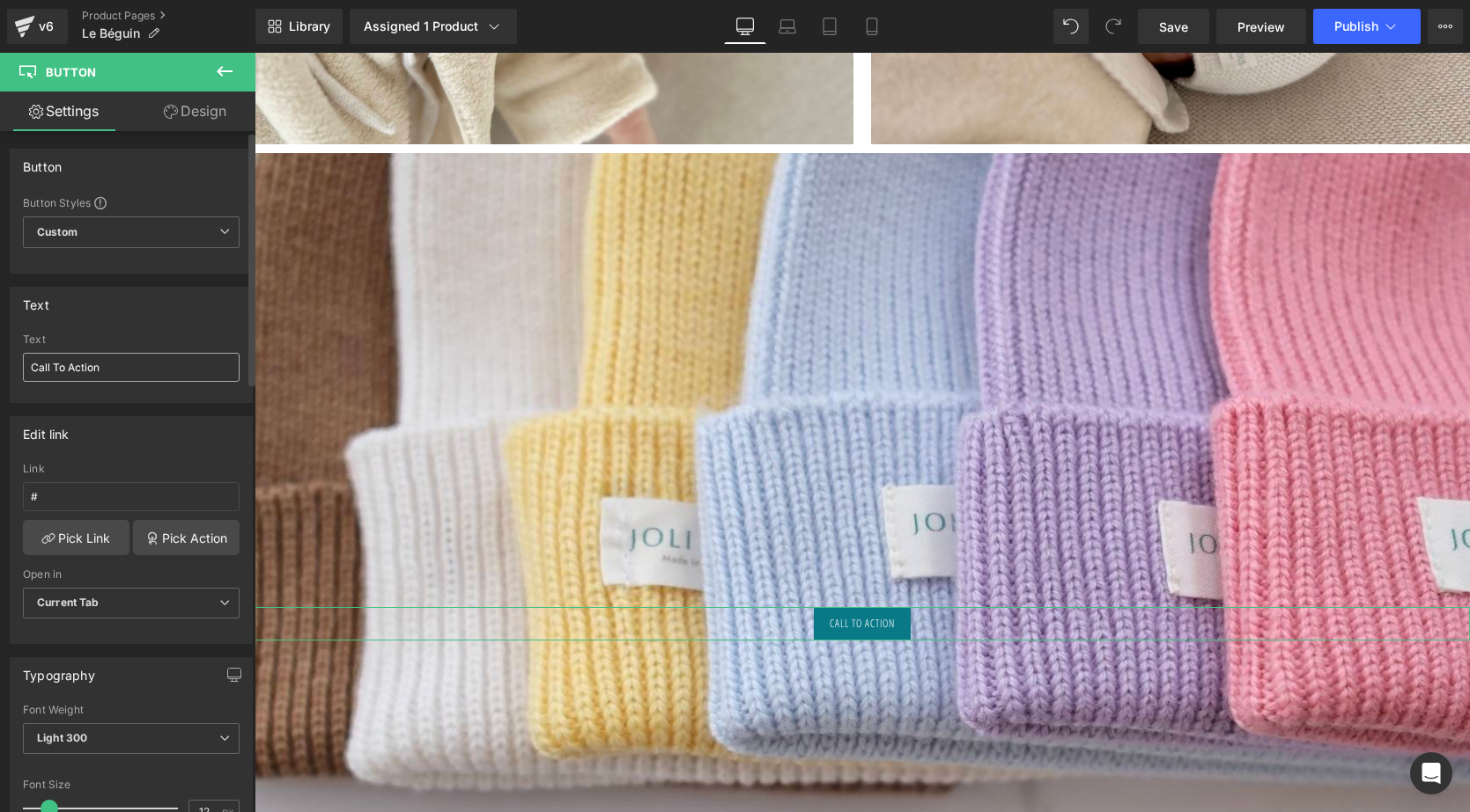
scroll to position [0, 0]
type input "#097988"
click at [102, 367] on input "Call To Action" at bounding box center [131, 367] width 217 height 29
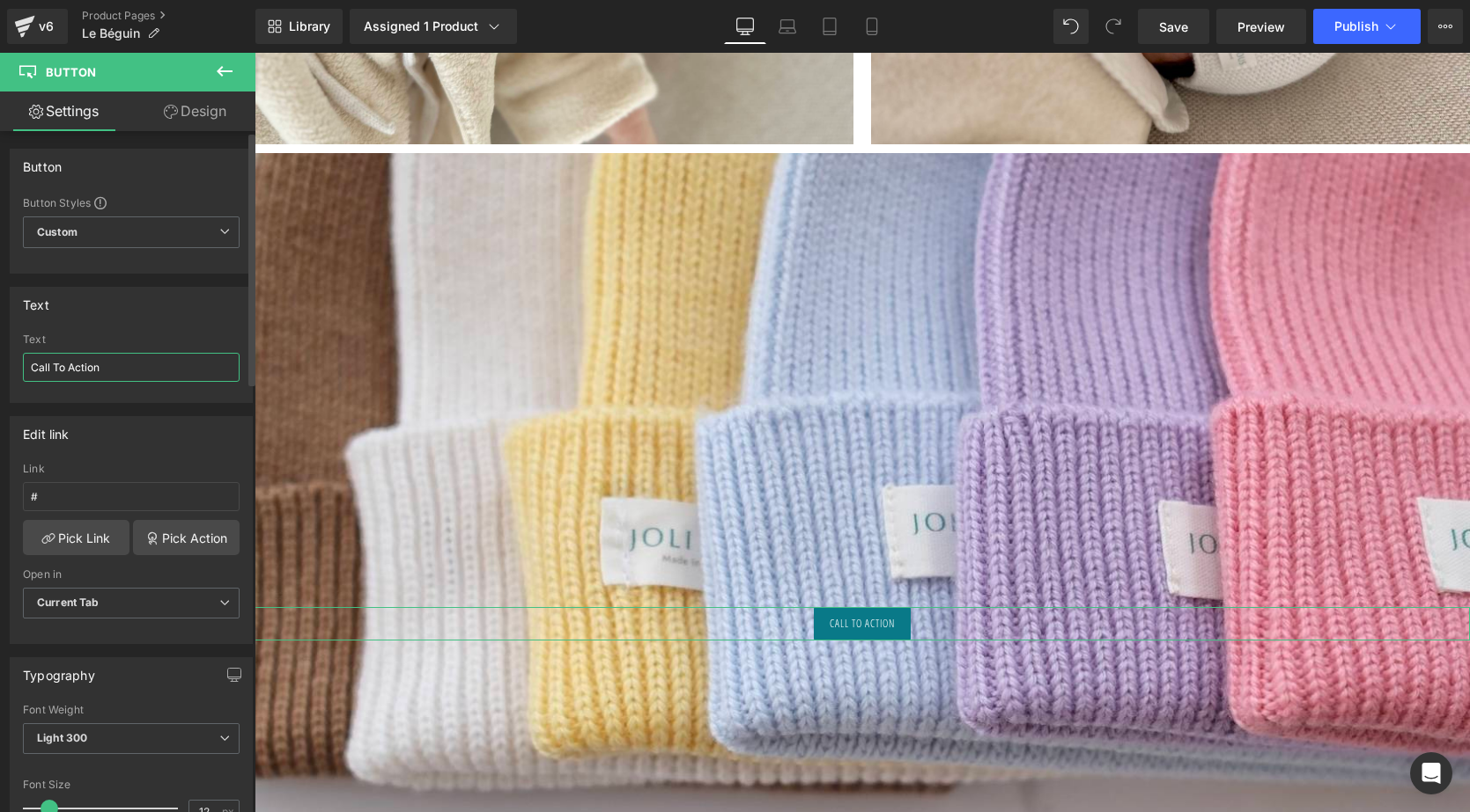
click at [102, 367] on input "Call To Action" at bounding box center [131, 367] width 217 height 29
type input "découvrez toute la collection de tricot en laine"
click at [99, 530] on link "Pick Link" at bounding box center [76, 538] width 106 height 35
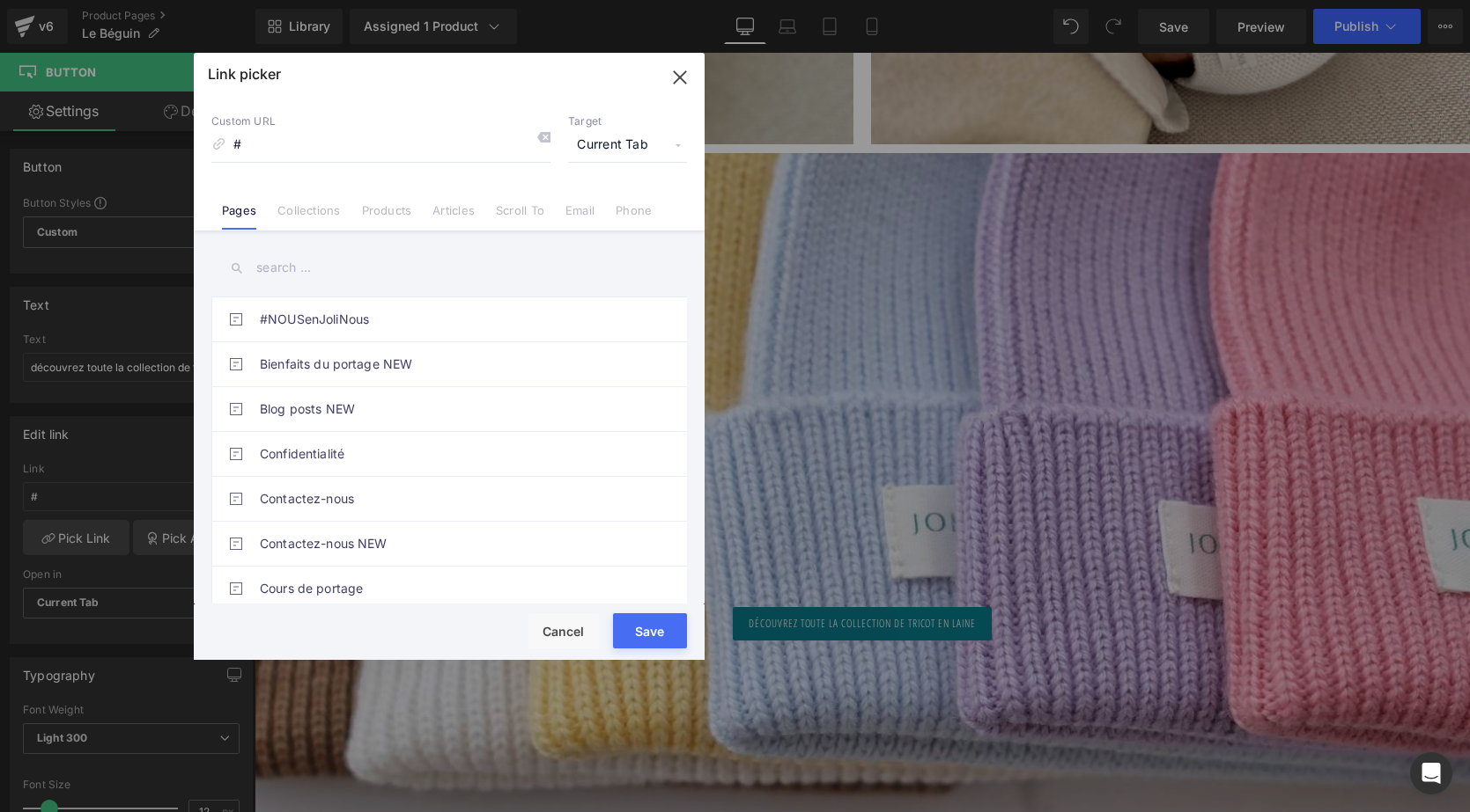
click at [306, 214] on link "Collections" at bounding box center [308, 217] width 63 height 27
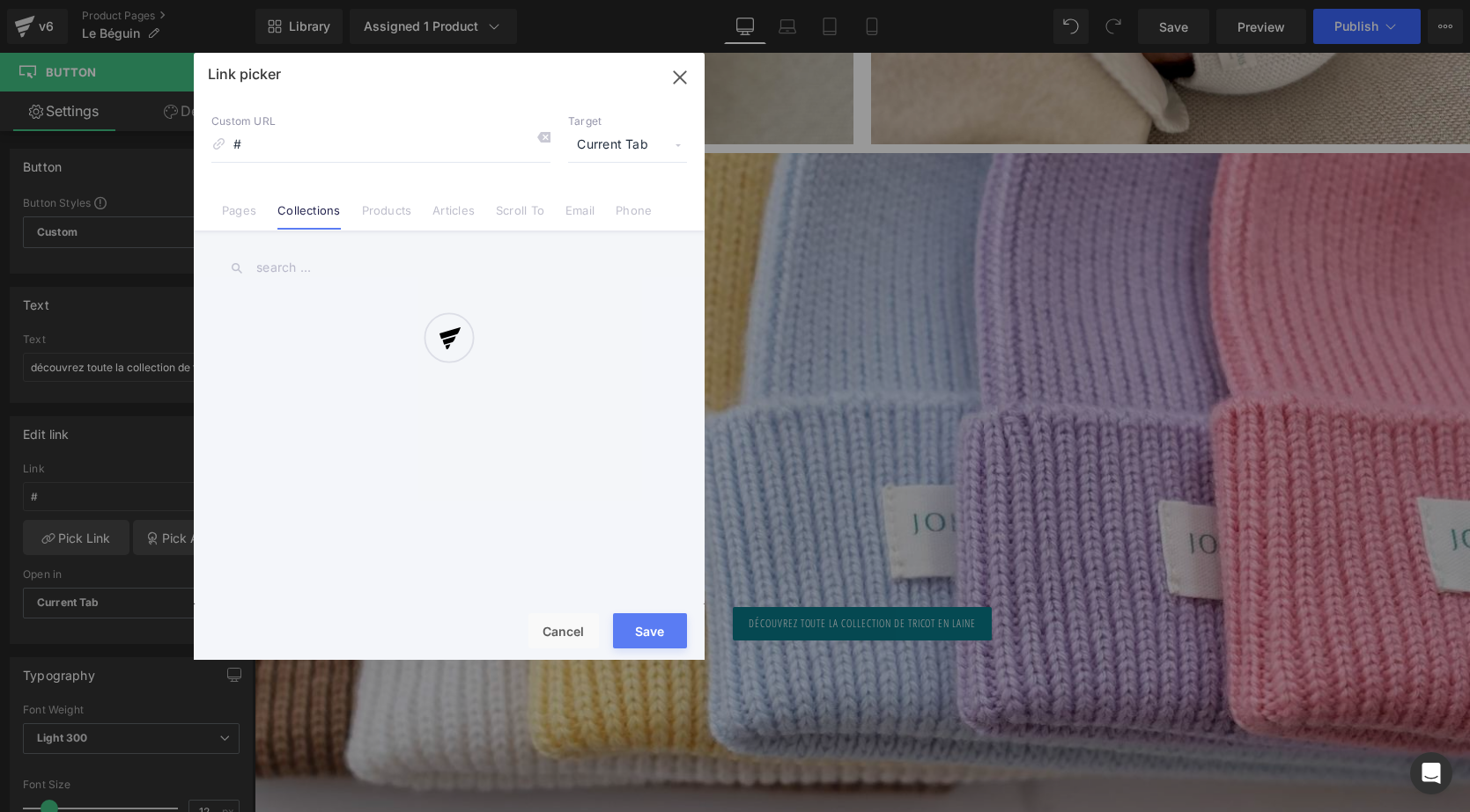
click at [289, 264] on div at bounding box center [449, 356] width 511 height 608
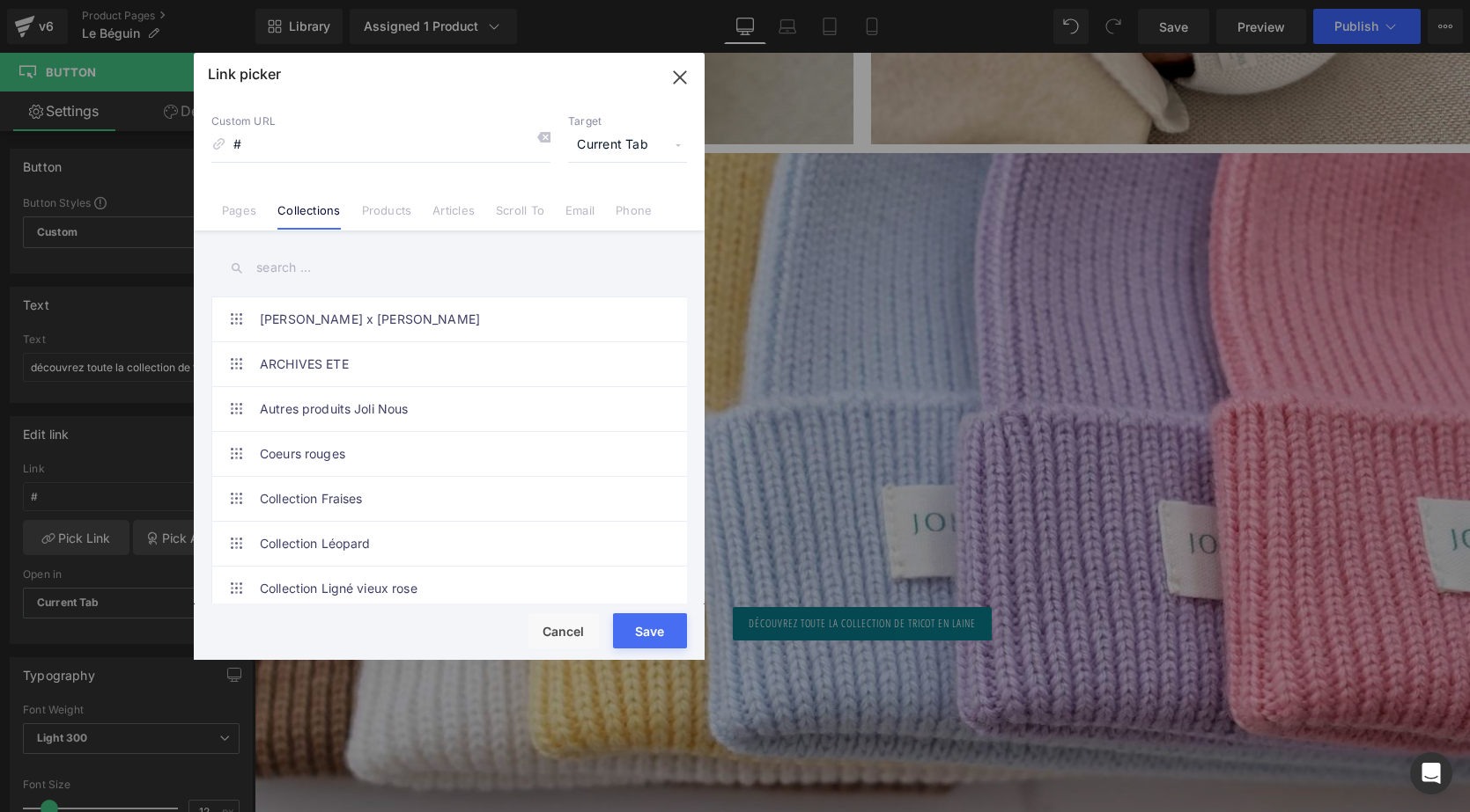
click at [289, 264] on input "text" at bounding box center [449, 268] width 475 height 40
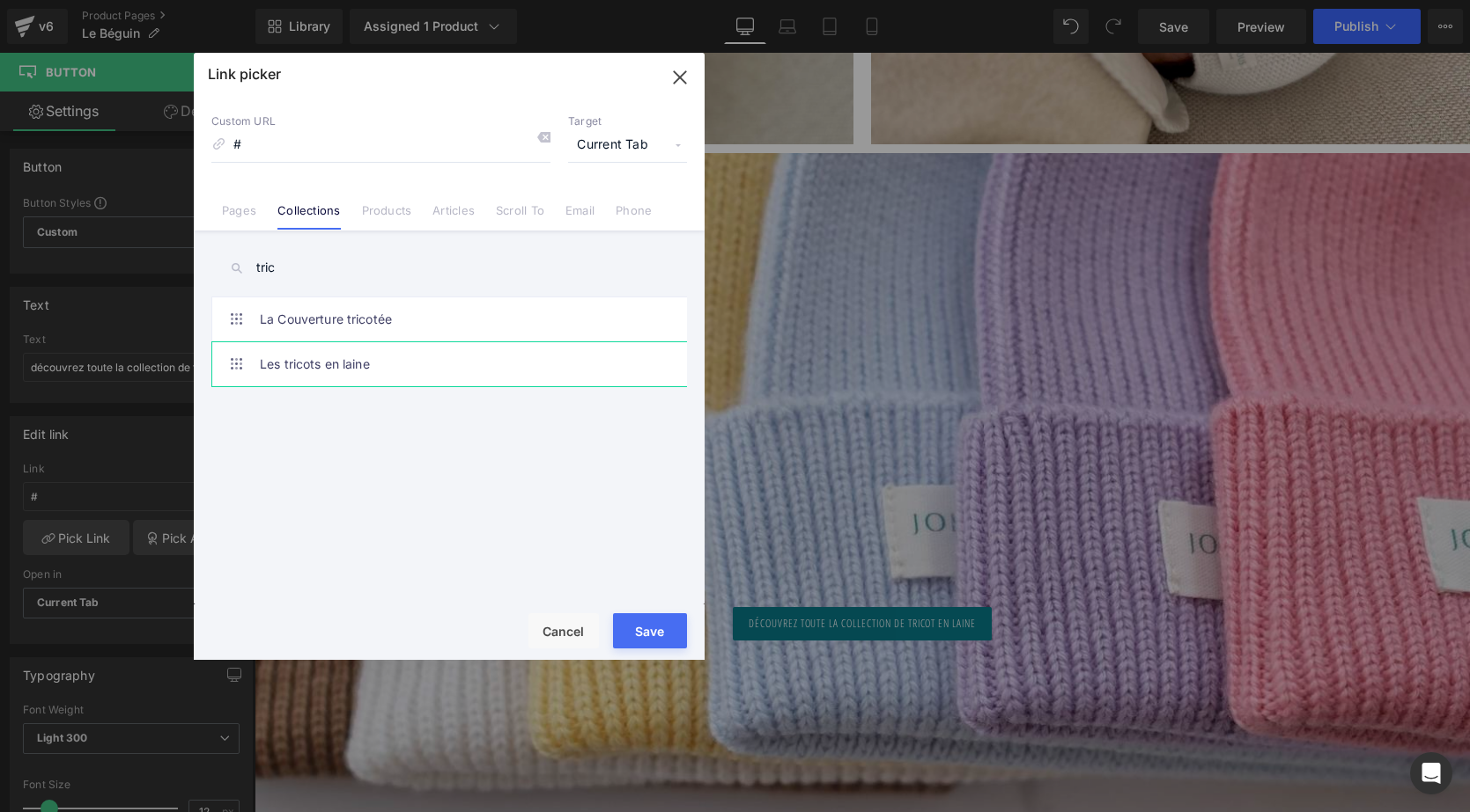
type input "tric"
click at [286, 373] on link "Les tricots en laine" at bounding box center [454, 364] width 388 height 44
type input "/collections/les-tricots-en-laine"
click at [651, 634] on button "Save" at bounding box center [650, 632] width 74 height 35
type input "/collections/les-tricots-en-laine"
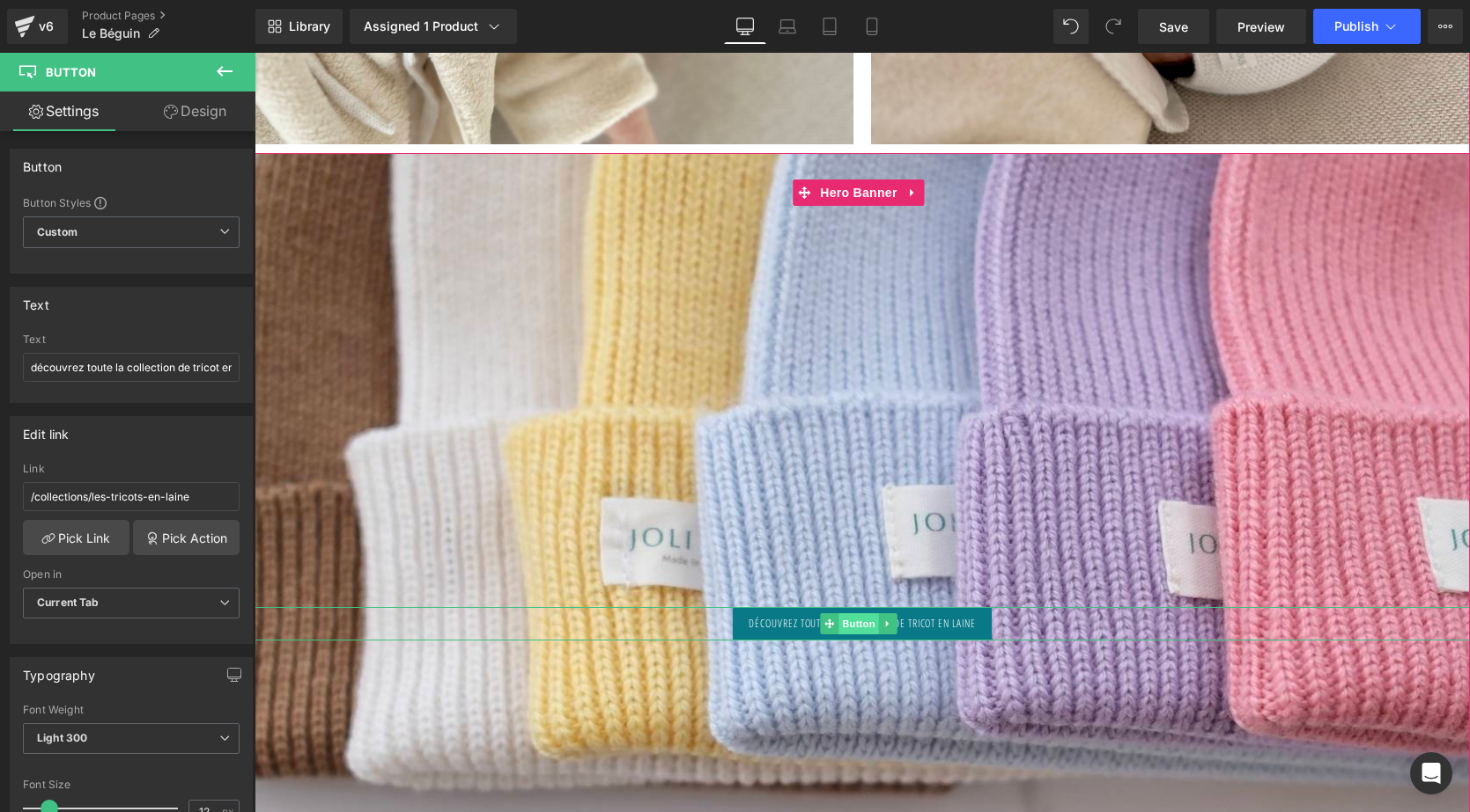
click at [854, 614] on span "Button" at bounding box center [858, 624] width 41 height 21
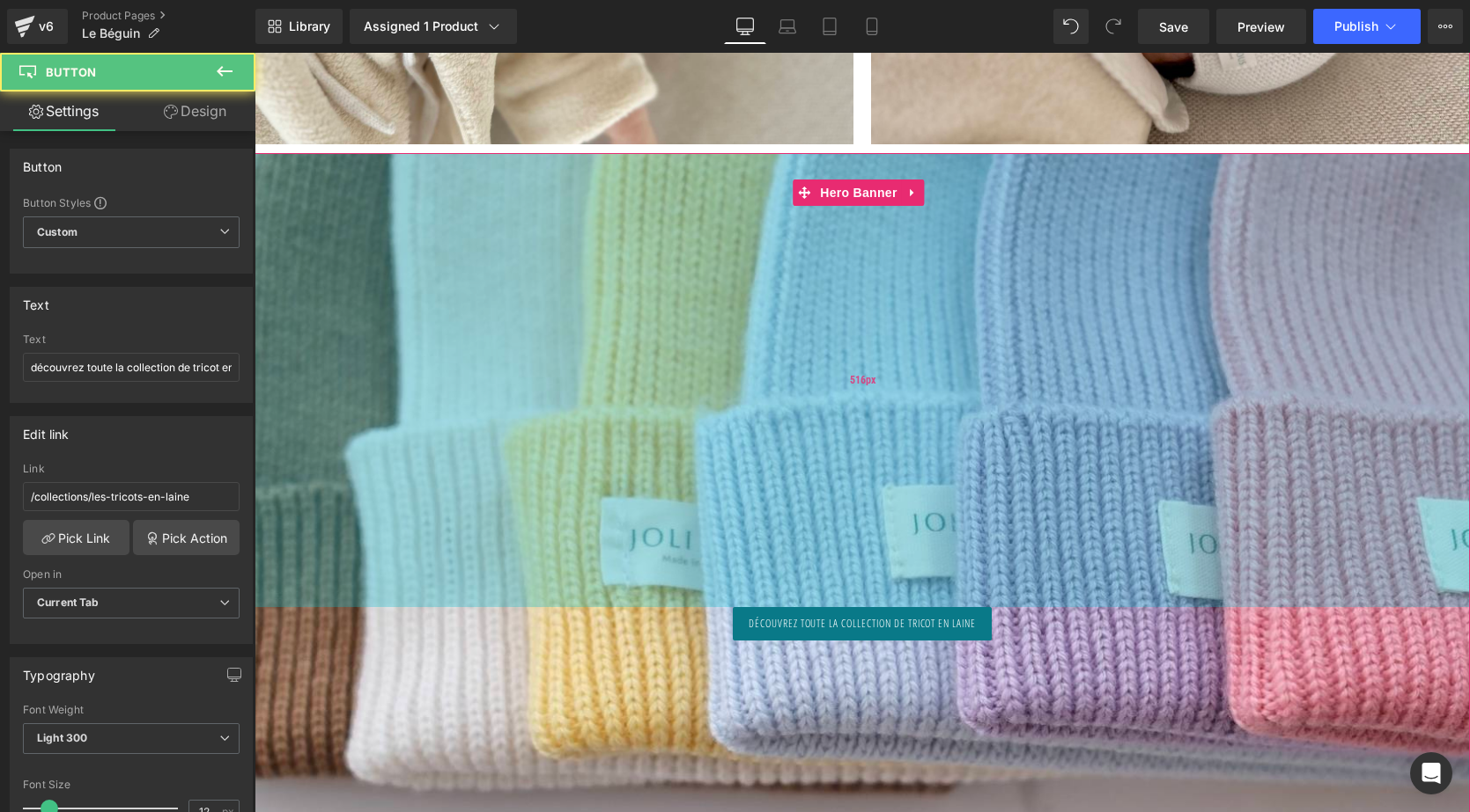
click at [889, 449] on div "516px" at bounding box center [862, 379] width 1215 height 454
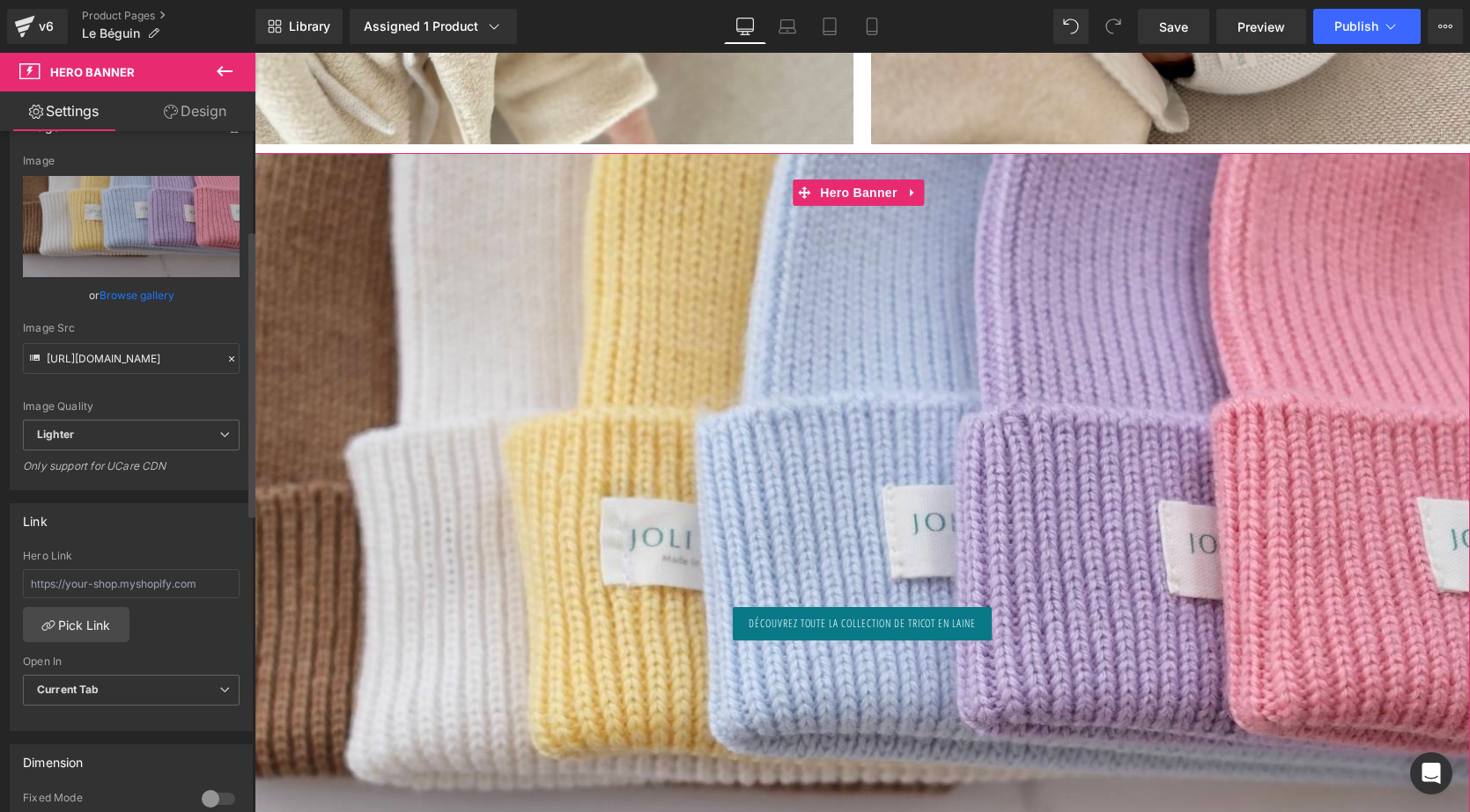
scroll to position [235, 0]
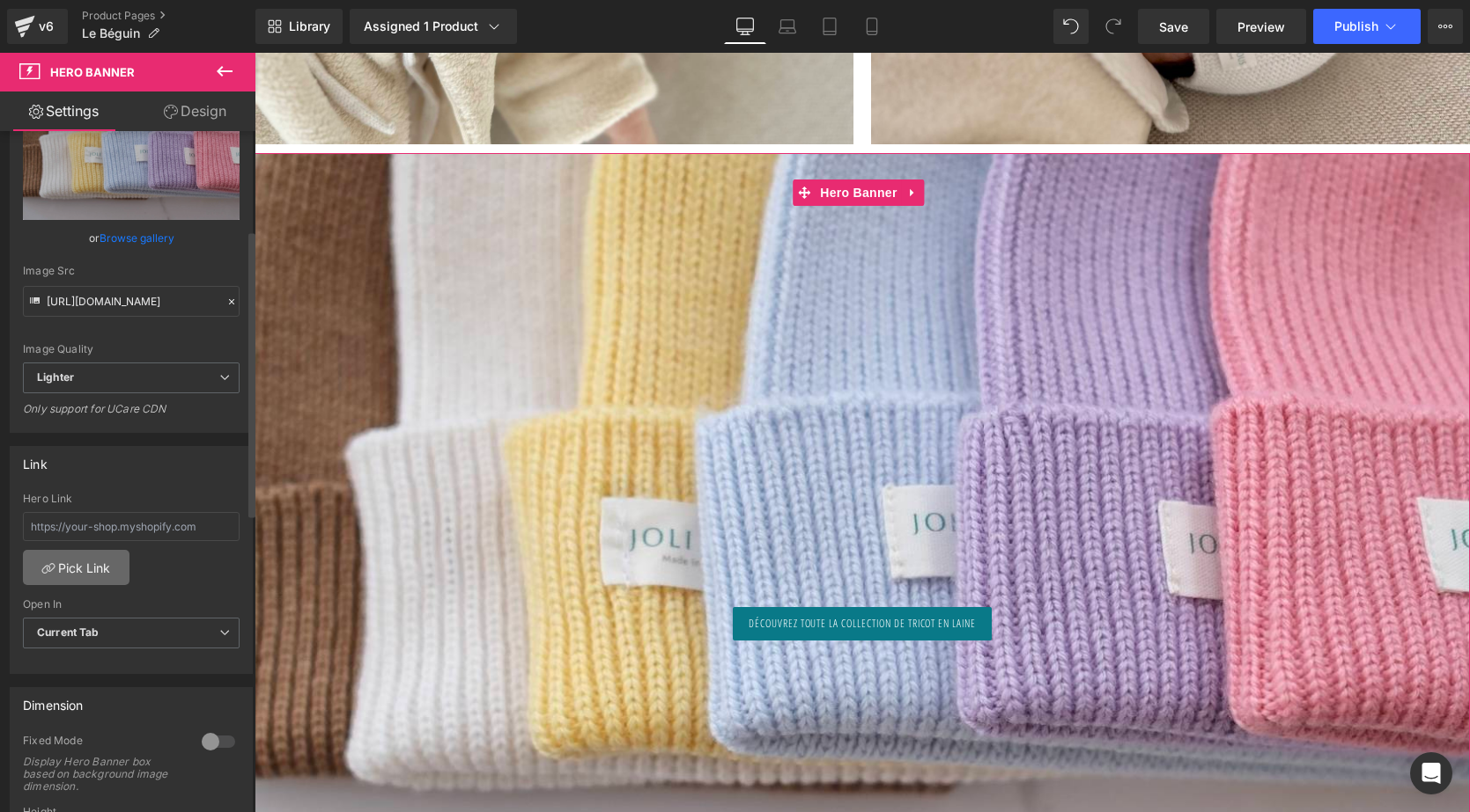
click at [82, 553] on link "Pick Link" at bounding box center [76, 568] width 106 height 35
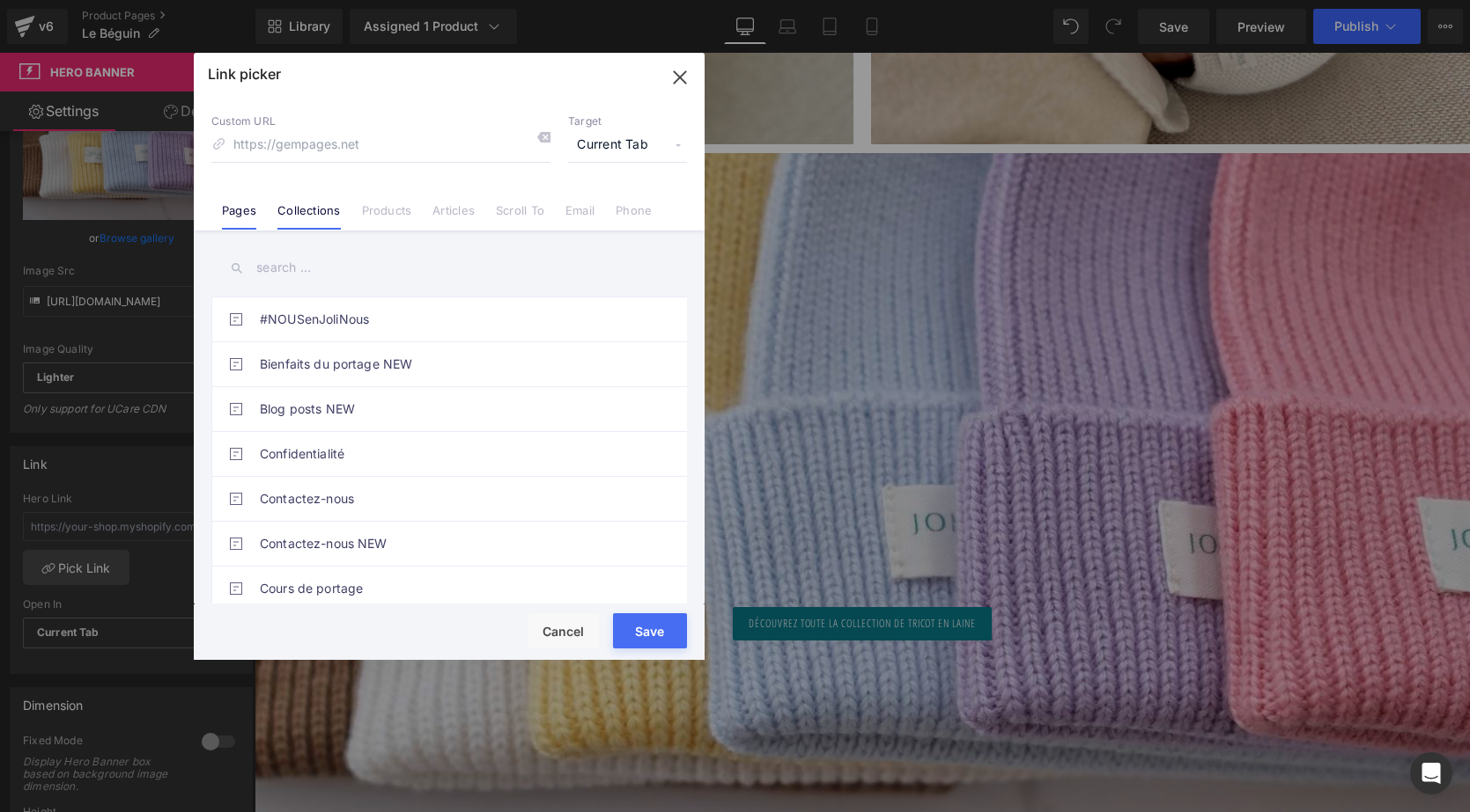
click at [325, 208] on link "Collections" at bounding box center [308, 217] width 63 height 27
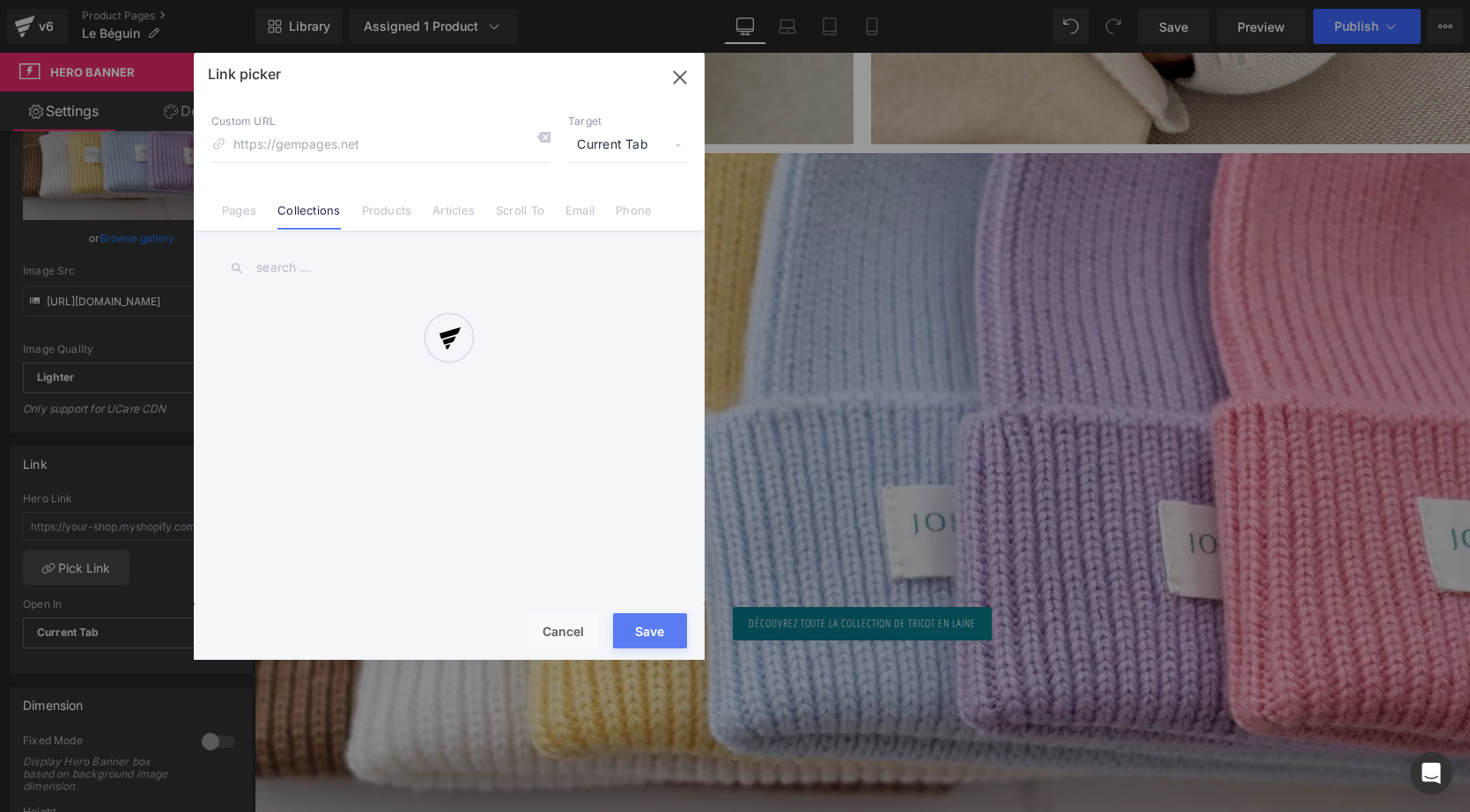
click at [300, 267] on div at bounding box center [449, 356] width 511 height 608
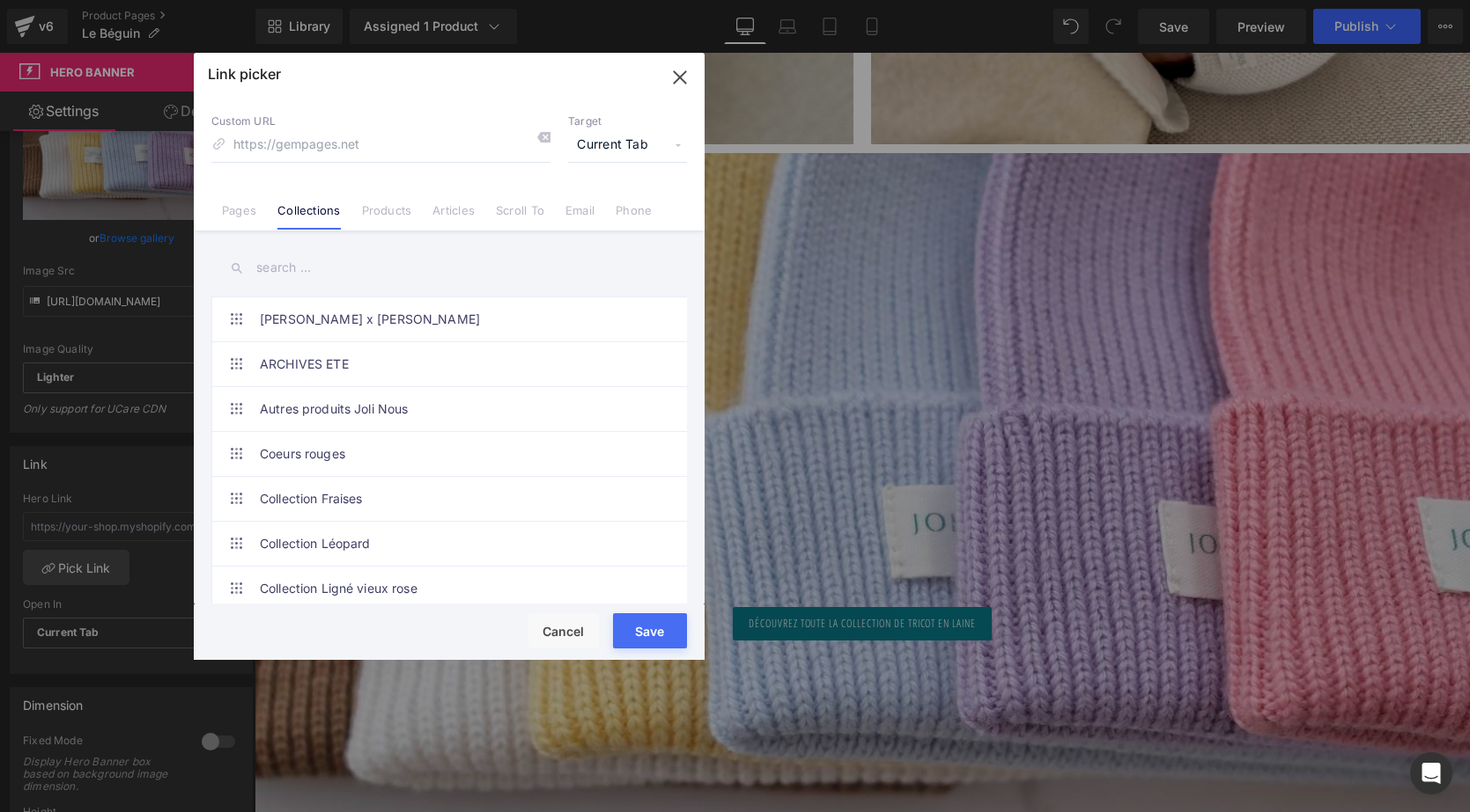
click at [300, 267] on input "text" at bounding box center [449, 268] width 475 height 40
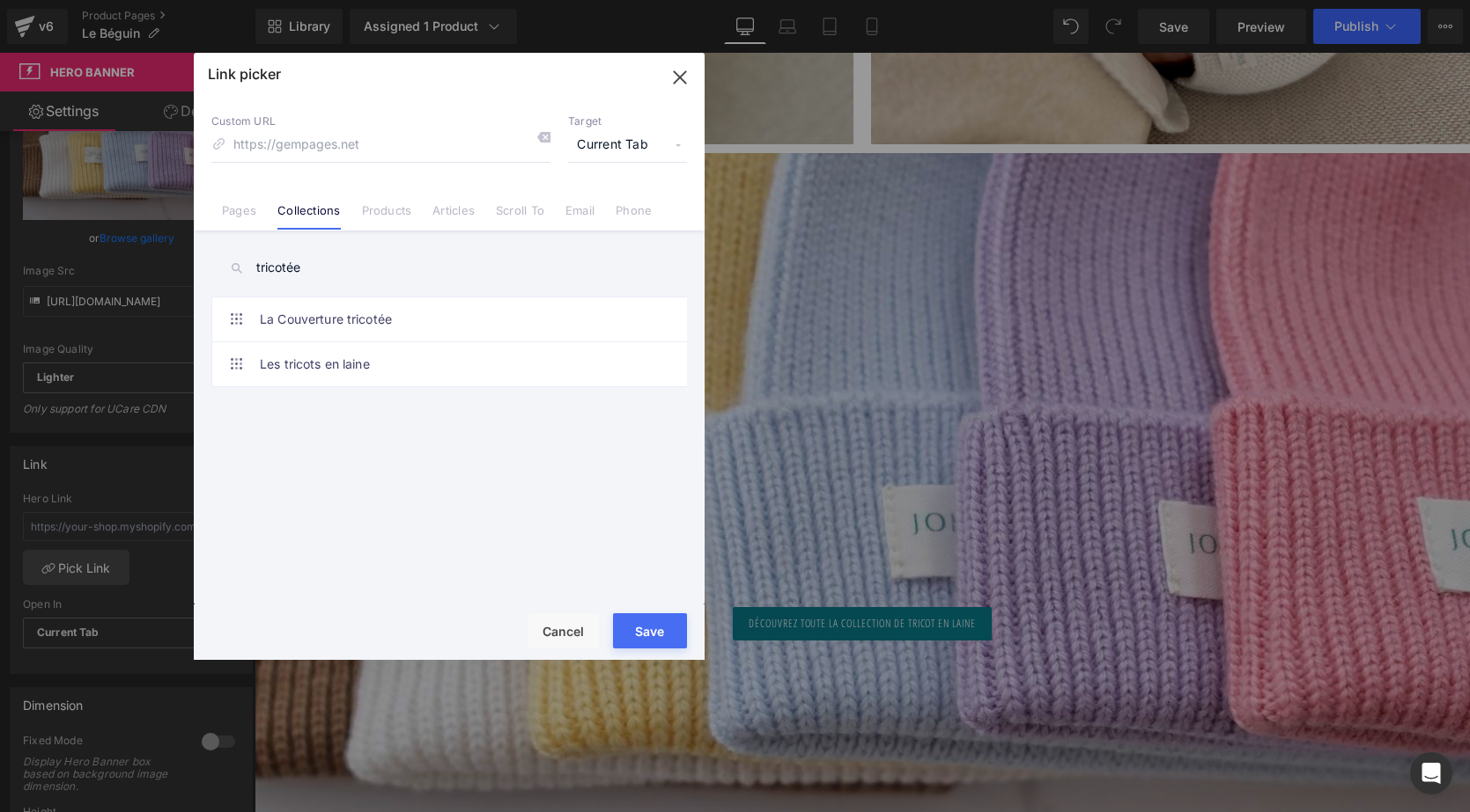
type input "tricotée"
drag, startPoint x: 323, startPoint y: 295, endPoint x: 333, endPoint y: 361, distance: 66.8
click at [333, 361] on link "Les tricots en laine" at bounding box center [454, 364] width 388 height 44
type input "/collections/les-tricots-en-laine"
click at [643, 141] on span "Current Tab" at bounding box center [627, 145] width 119 height 34
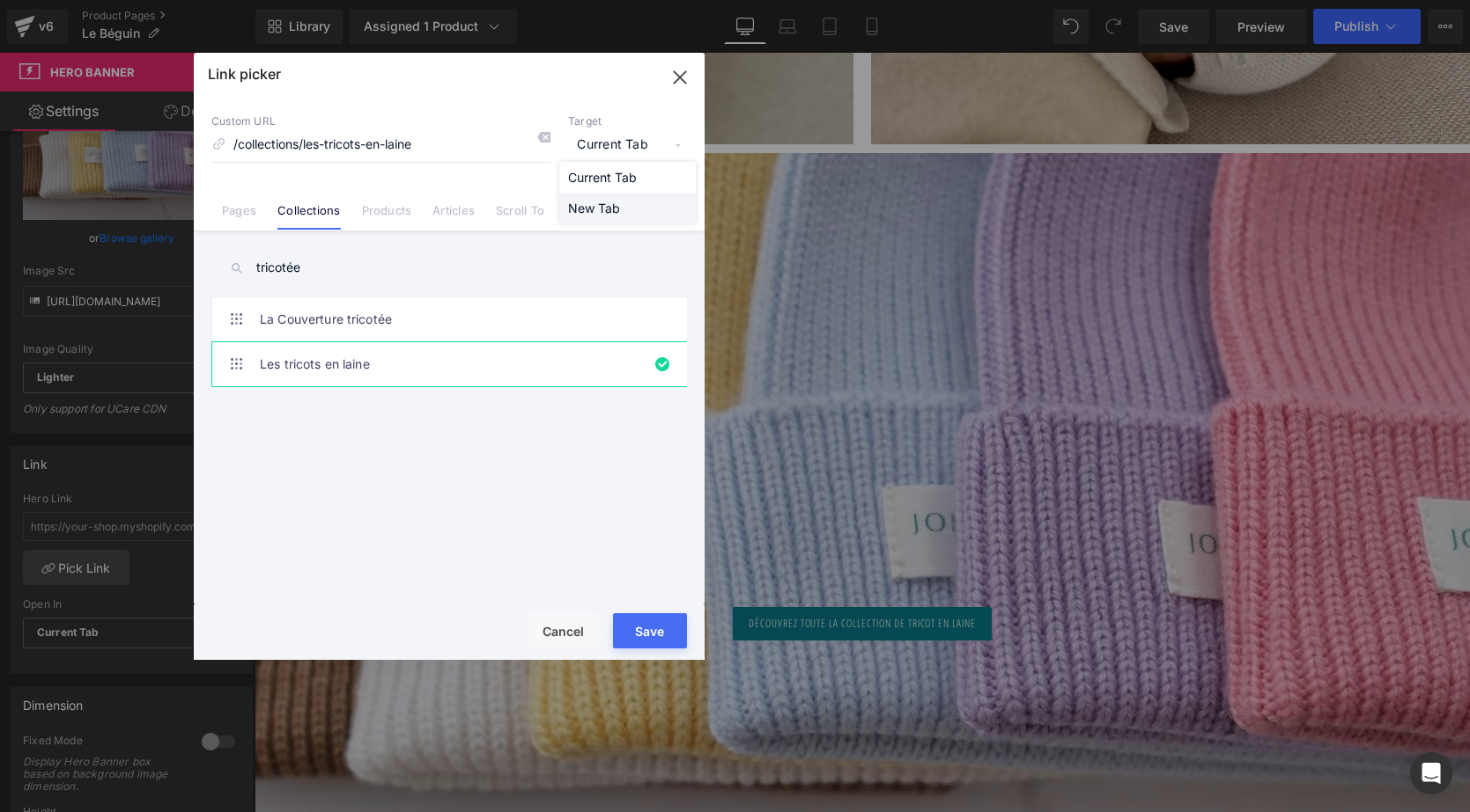
click at [620, 209] on li "New Tab" at bounding box center [627, 208] width 136 height 31
click at [650, 632] on button "Save" at bounding box center [650, 632] width 74 height 35
type input "/collections/les-tricots-en-laine"
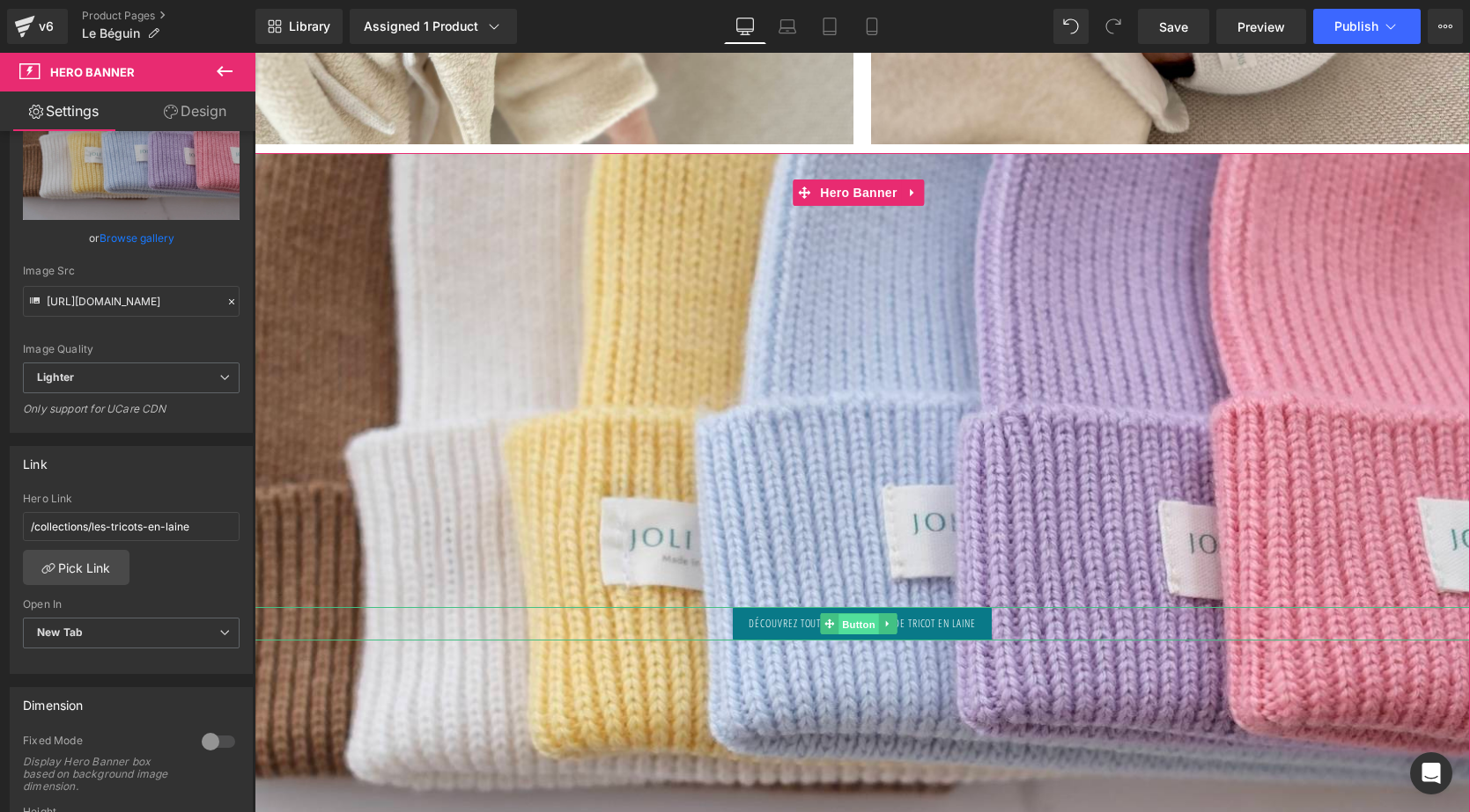
click at [844, 615] on span "Button" at bounding box center [858, 625] width 41 height 21
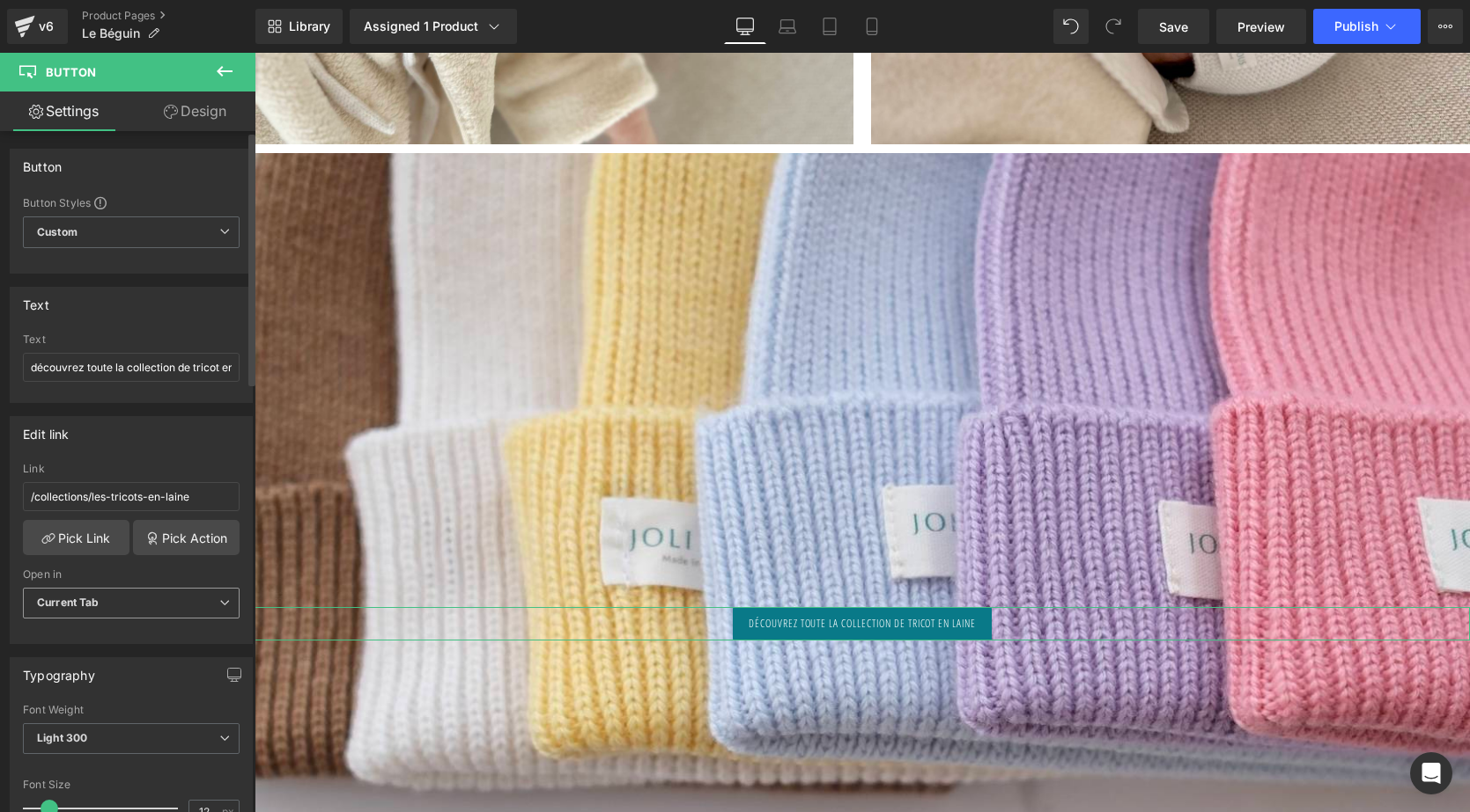
click at [168, 589] on span "Current Tab" at bounding box center [131, 603] width 217 height 31
click at [135, 658] on li "New Tab" at bounding box center [127, 661] width 210 height 27
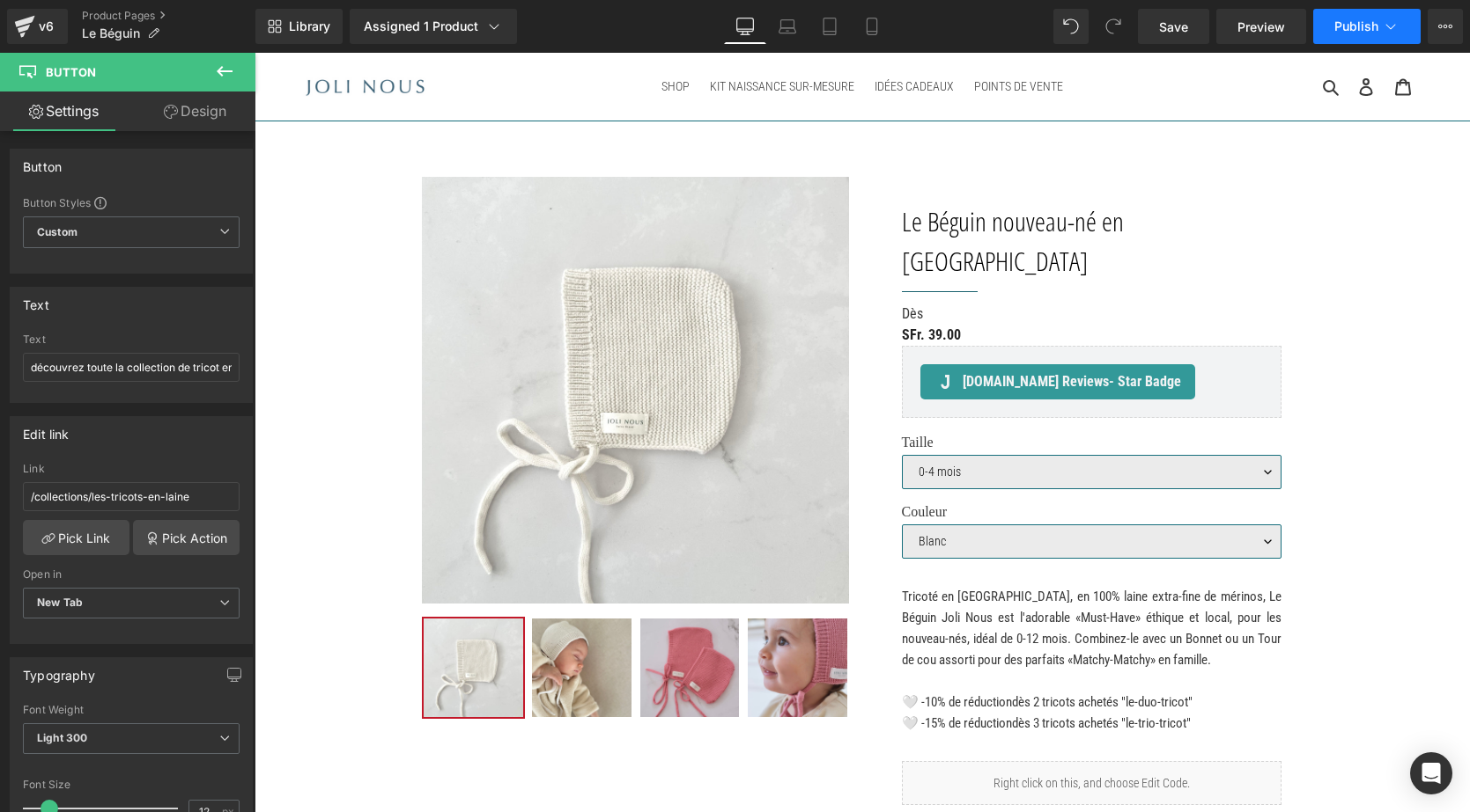
scroll to position [0, 0]
click at [1341, 22] on span "Publish" at bounding box center [1357, 27] width 44 height 14
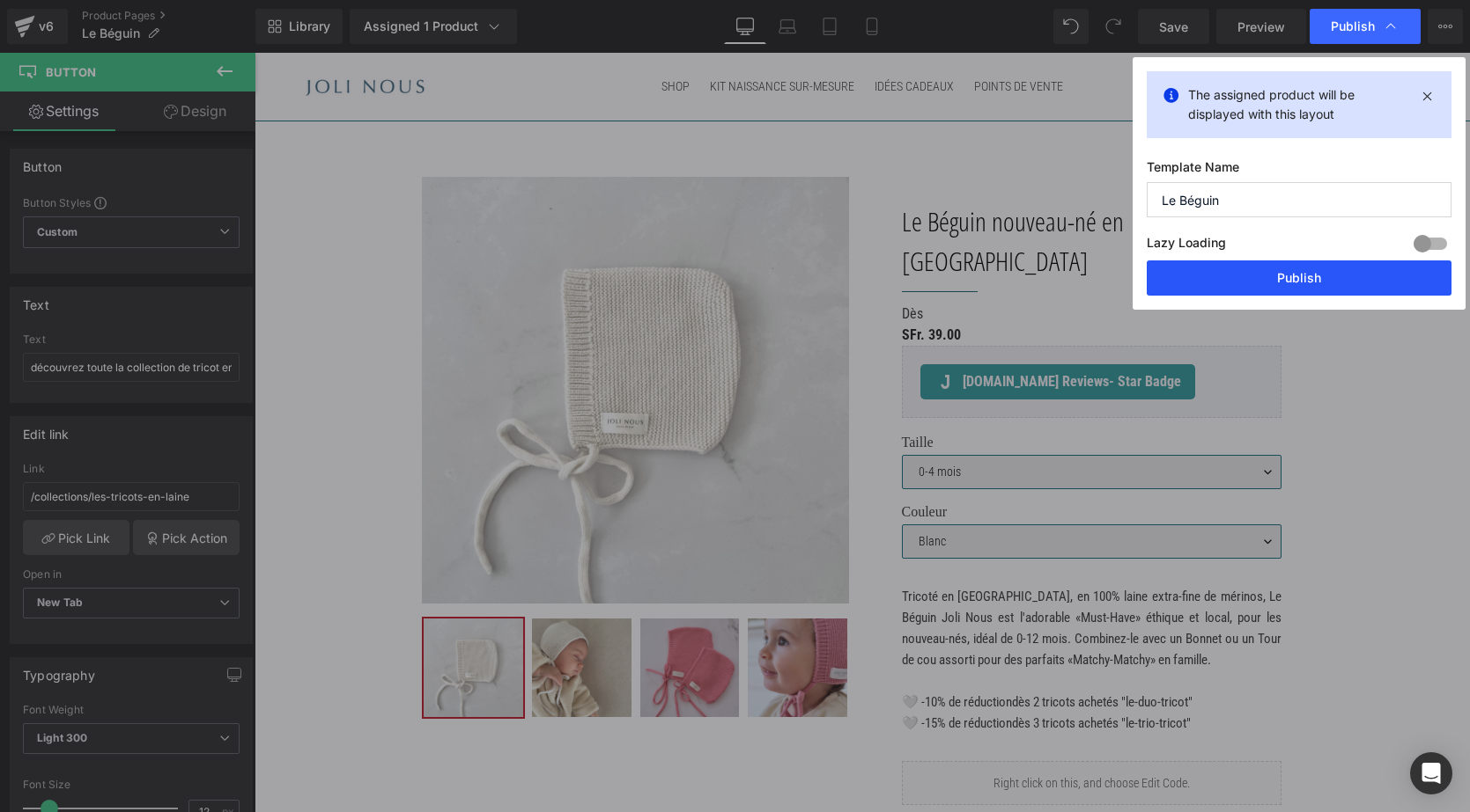
click at [1270, 282] on button "Publish" at bounding box center [1299, 279] width 304 height 35
